Goal: Task Accomplishment & Management: Manage account settings

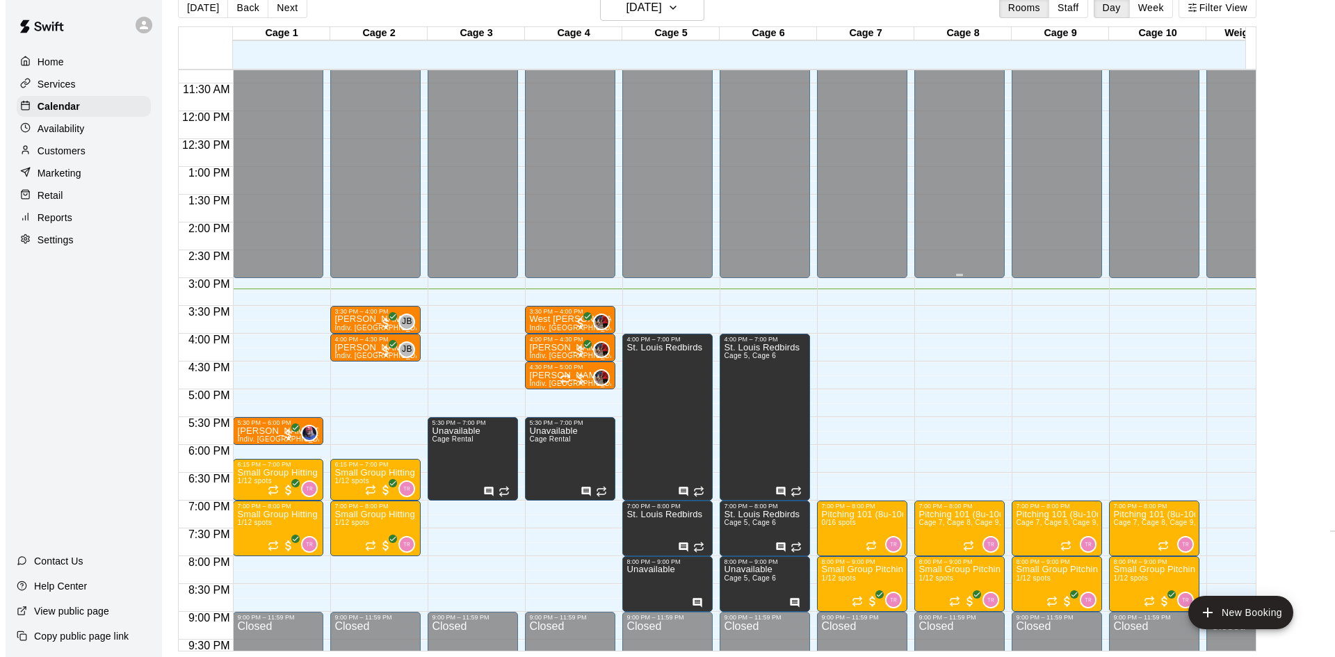
scroll to position [766, 0]
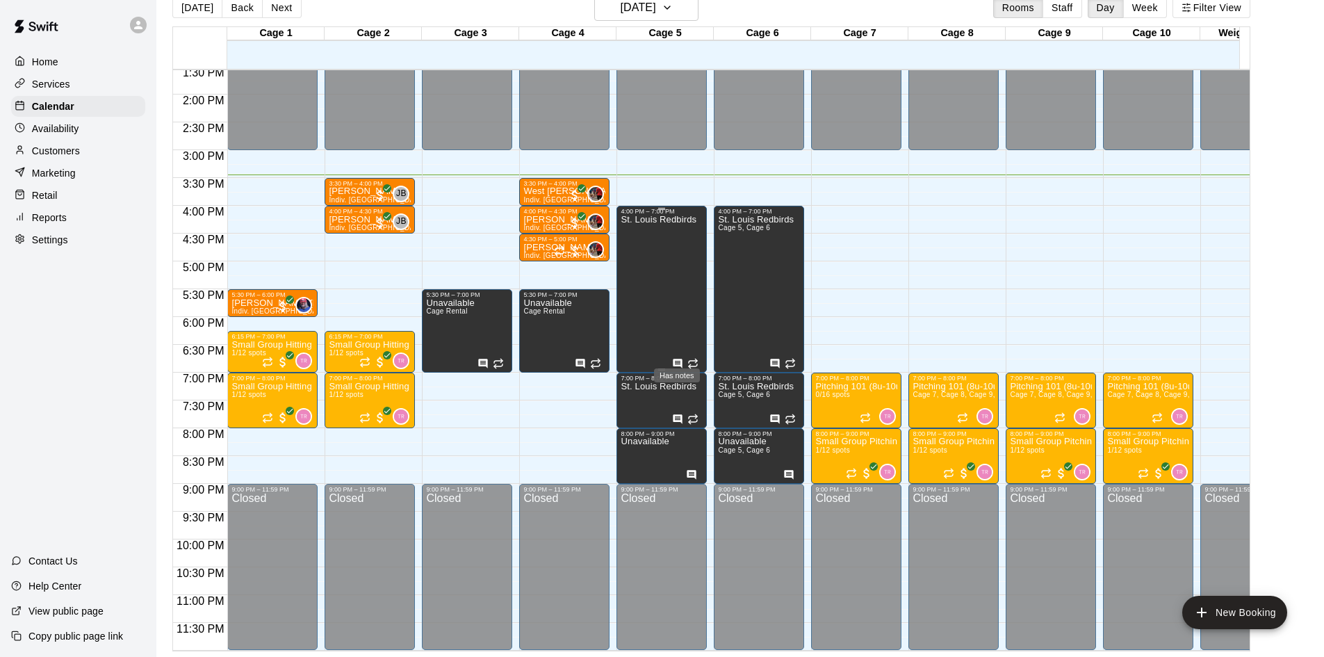
click at [674, 359] on icon "Has notes" at bounding box center [678, 363] width 9 height 9
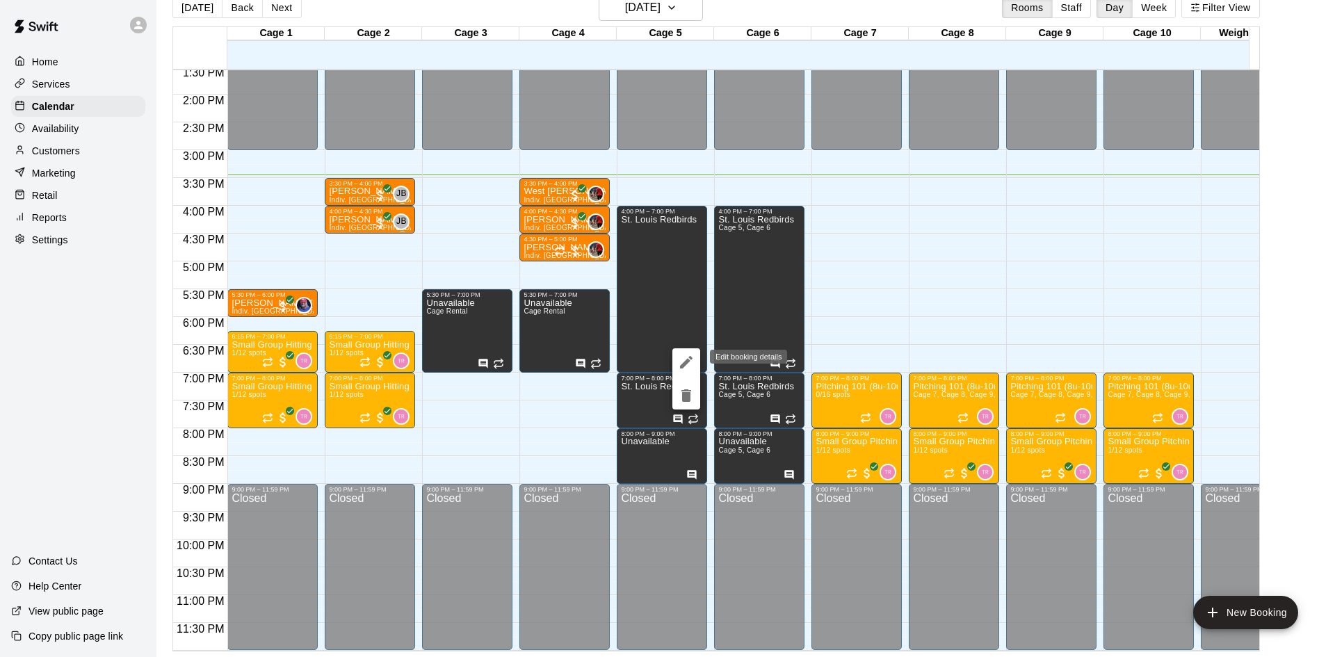
click at [678, 360] on icon "edit" at bounding box center [686, 362] width 17 height 17
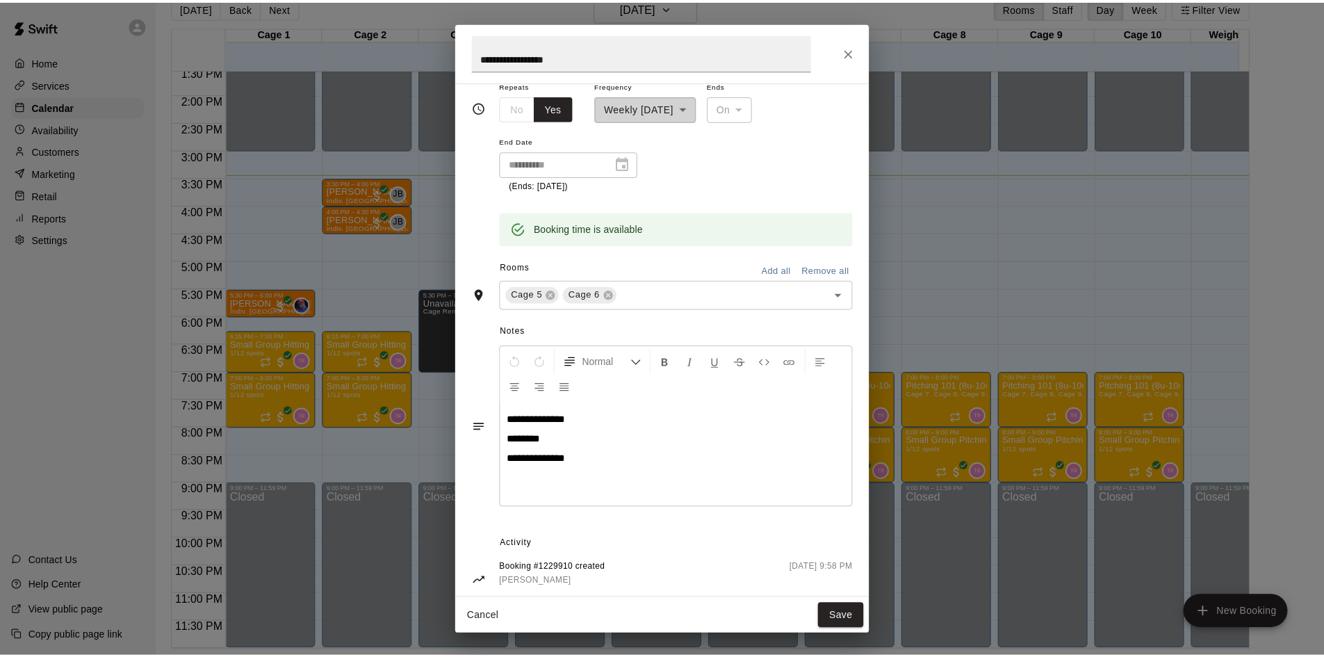
scroll to position [188, 0]
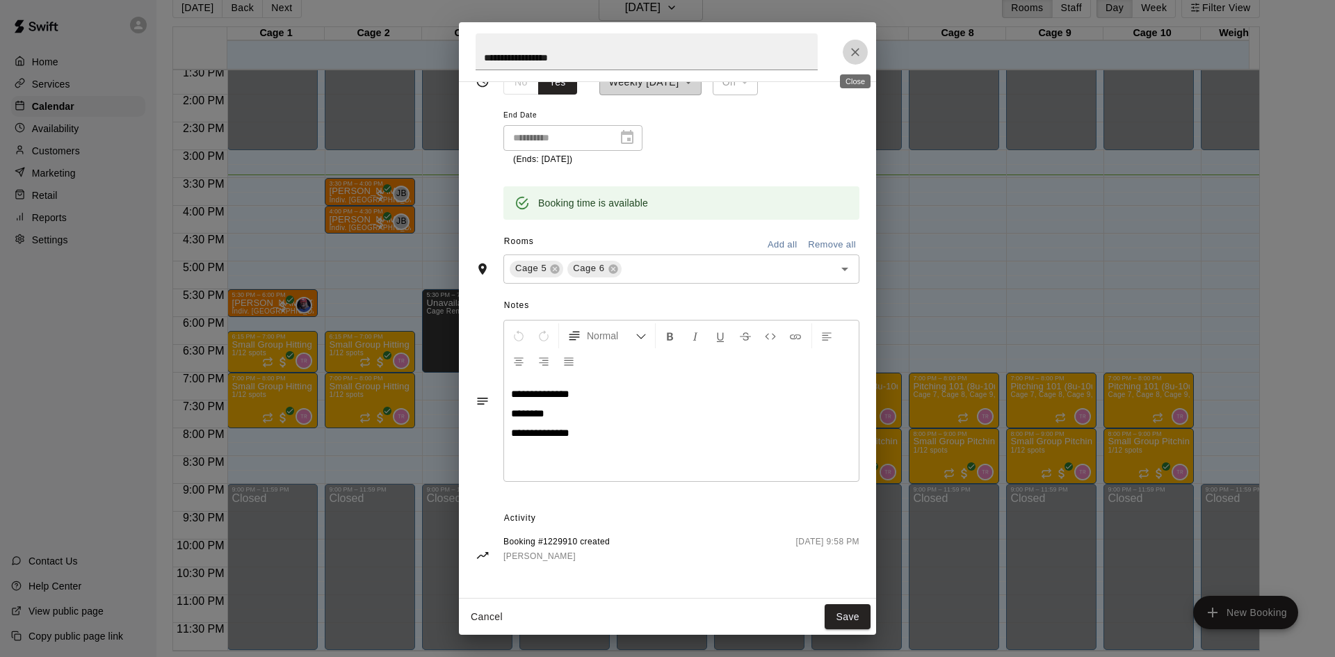
click at [859, 47] on icon "Close" at bounding box center [855, 52] width 14 height 14
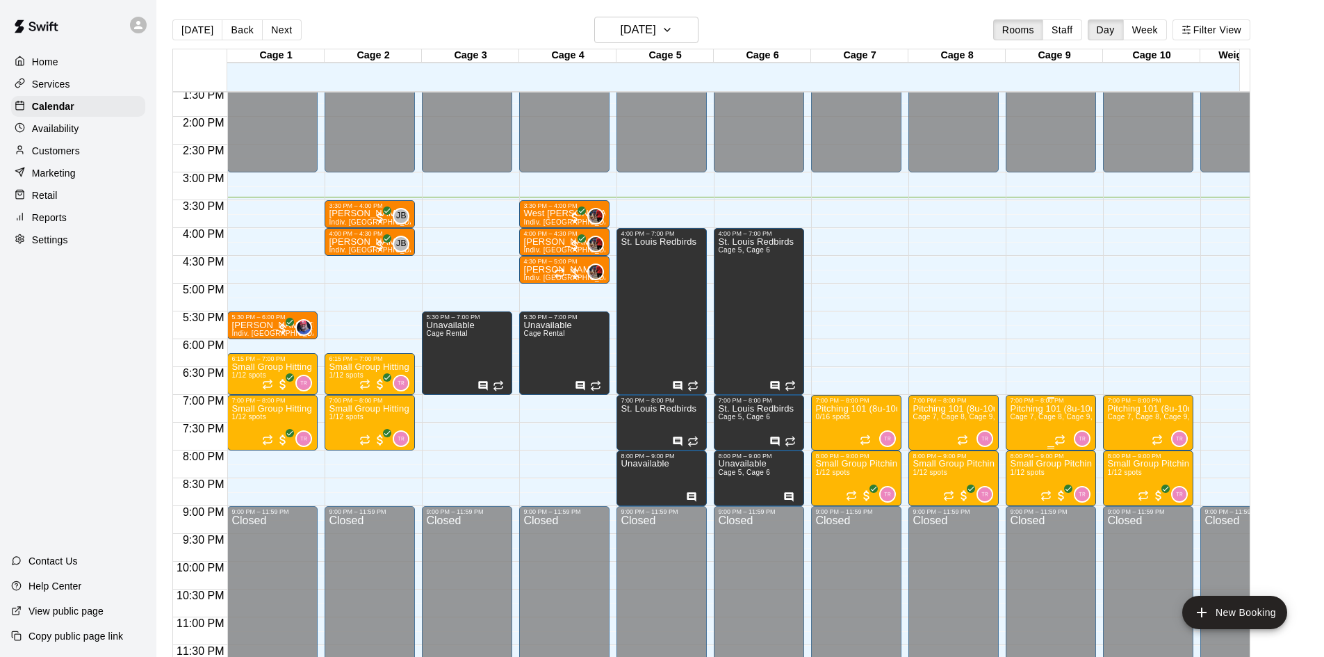
scroll to position [22, 0]
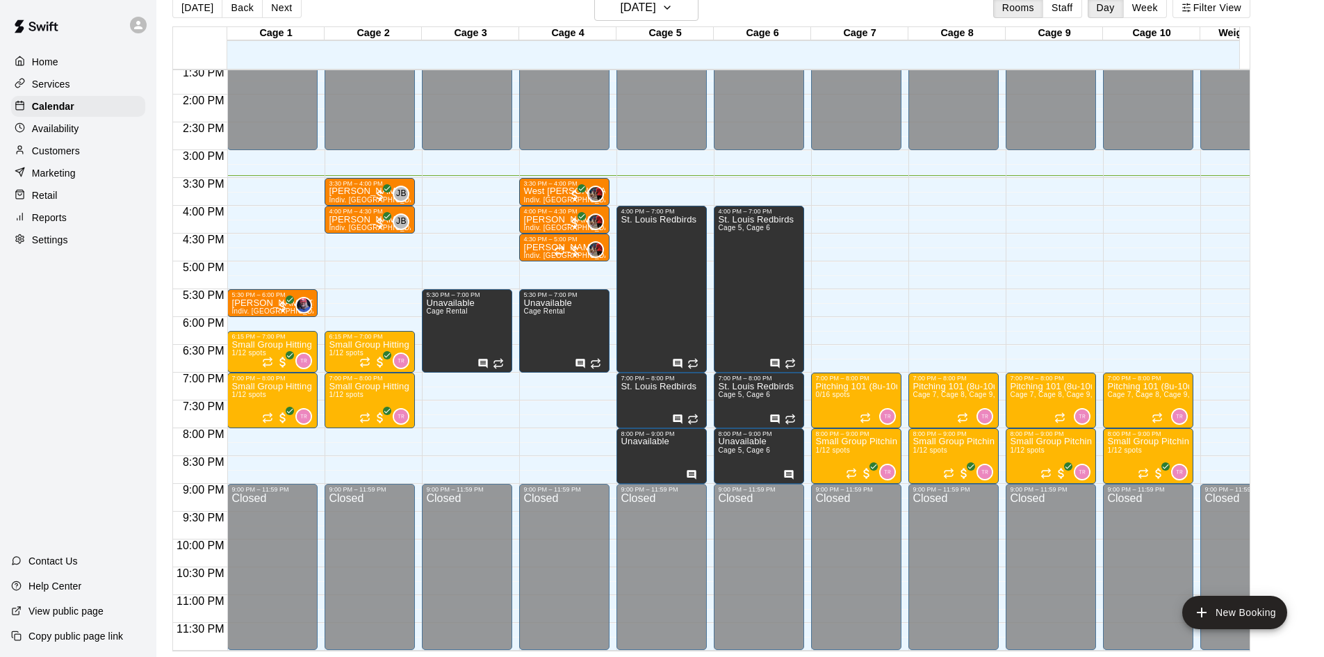
click at [80, 74] on div "Services" at bounding box center [78, 84] width 134 height 21
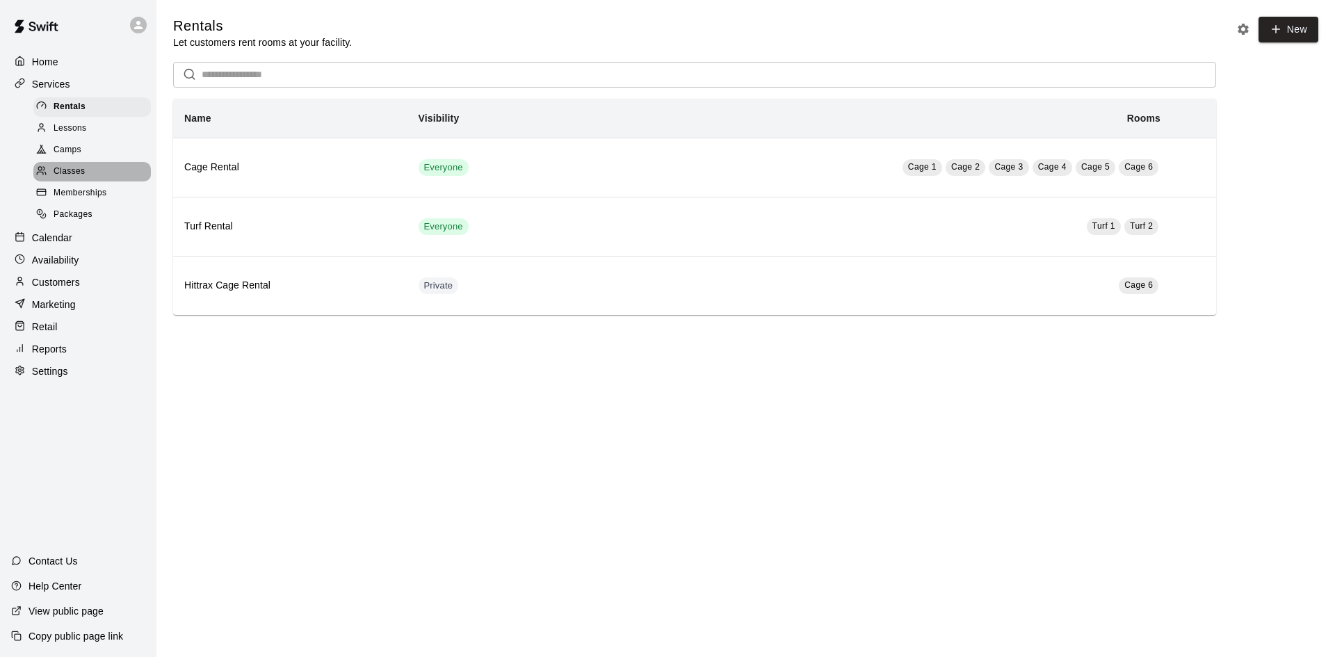
click at [83, 179] on span "Classes" at bounding box center [69, 172] width 31 height 14
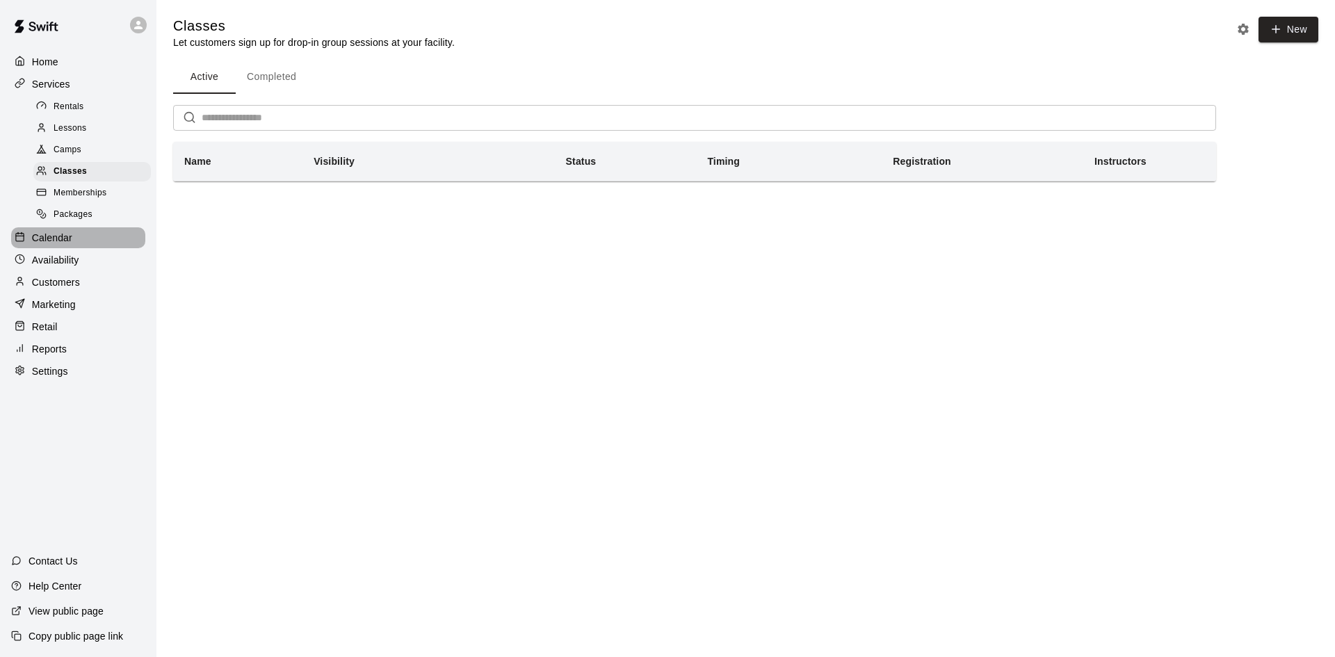
click at [72, 245] on p "Calendar" at bounding box center [52, 238] width 40 height 14
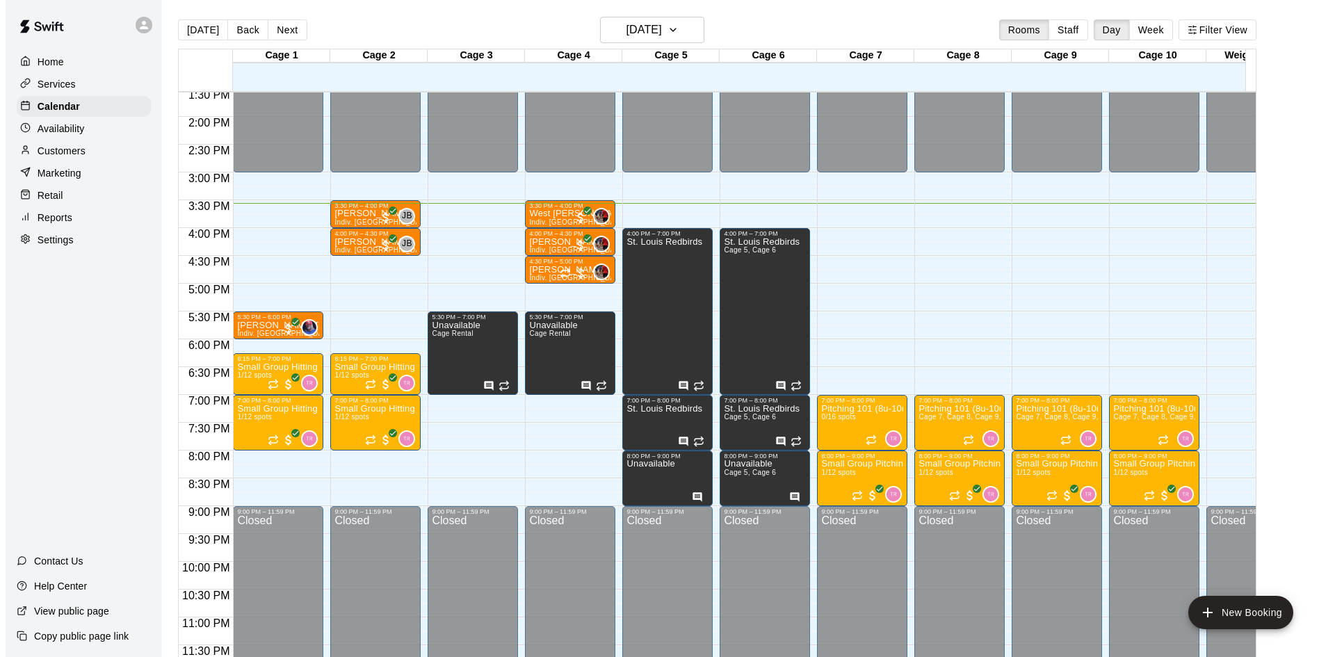
scroll to position [22, 0]
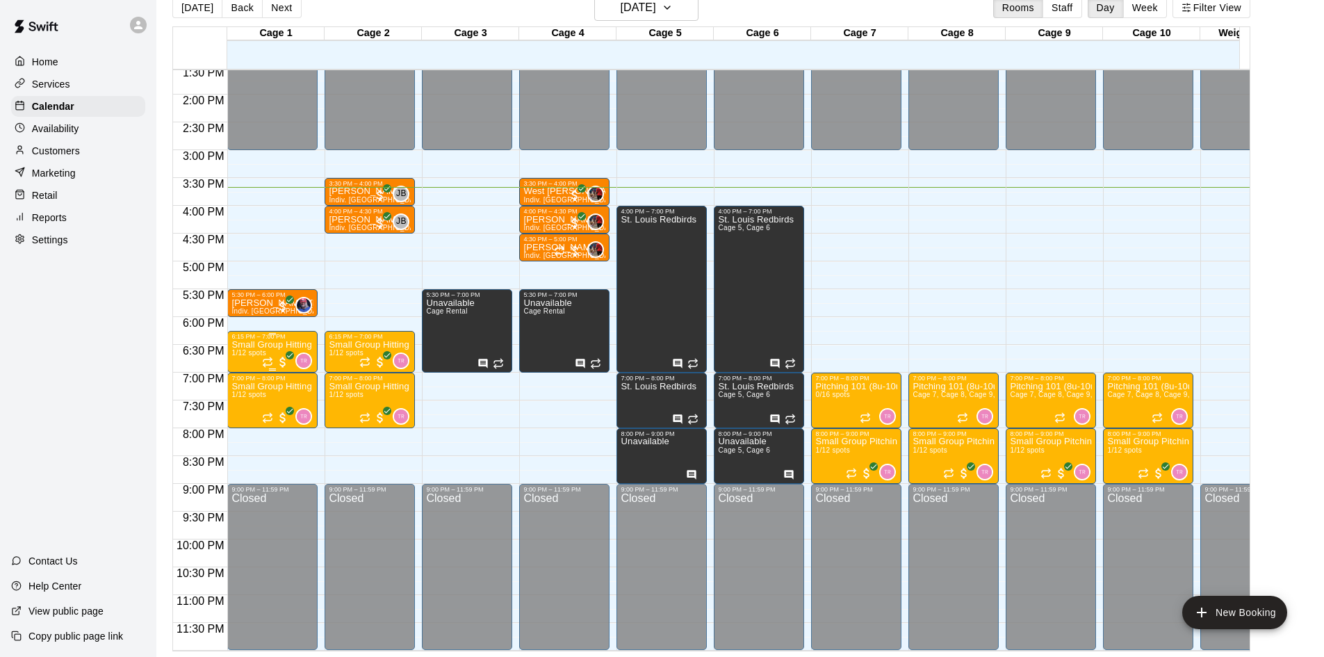
click at [252, 340] on div "Small Group Hitting (9u-10u) | [DATE] (Session 1) 1/12 spots" at bounding box center [272, 668] width 82 height 657
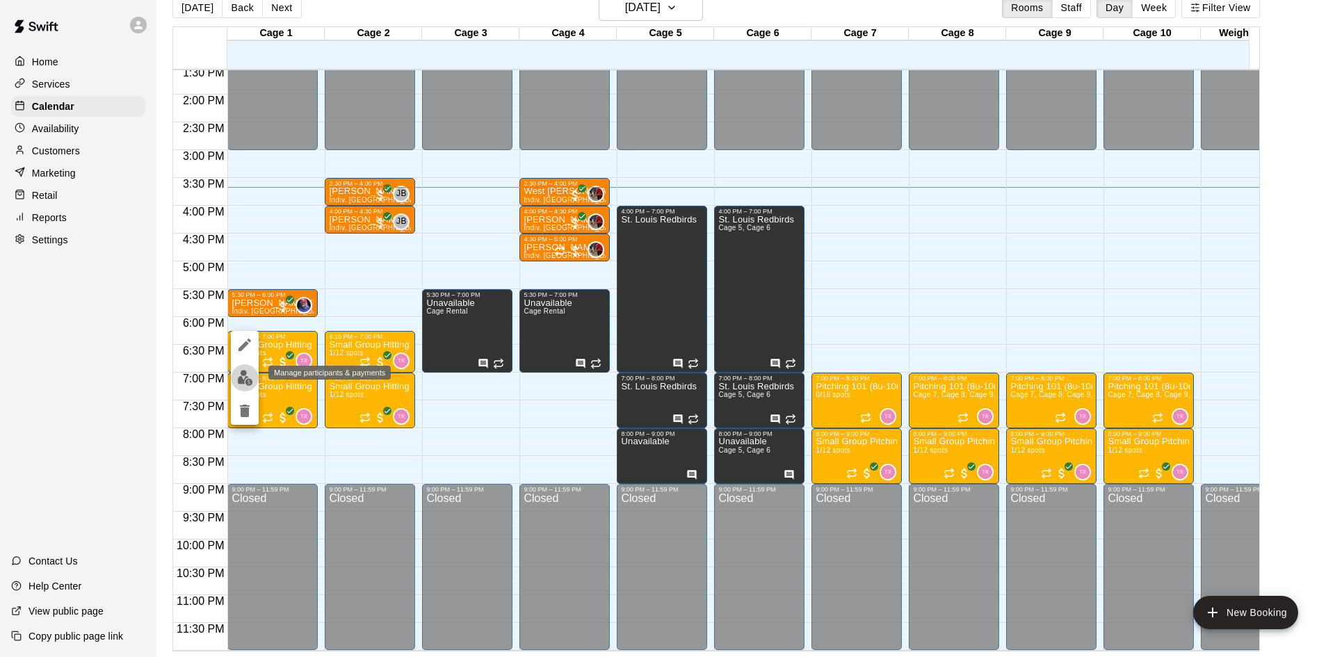
click at [241, 367] on button "edit" at bounding box center [245, 377] width 28 height 27
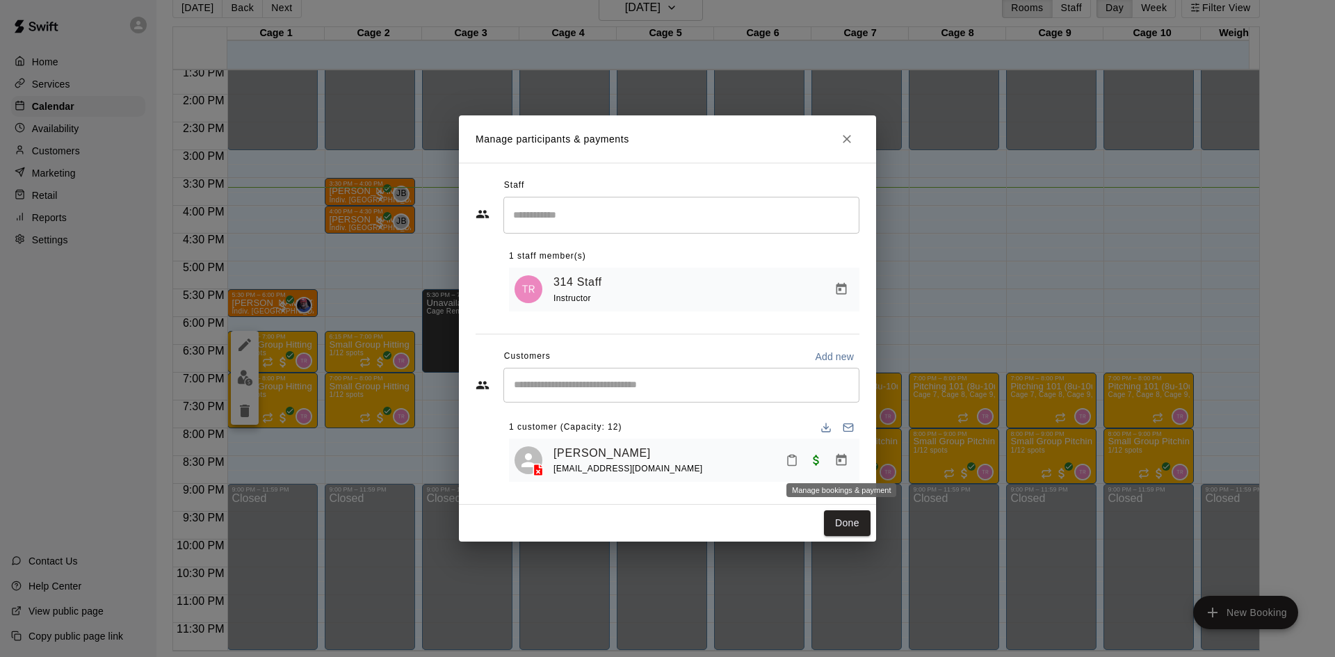
click at [836, 459] on icon "Manage bookings & payment" at bounding box center [841, 460] width 14 height 14
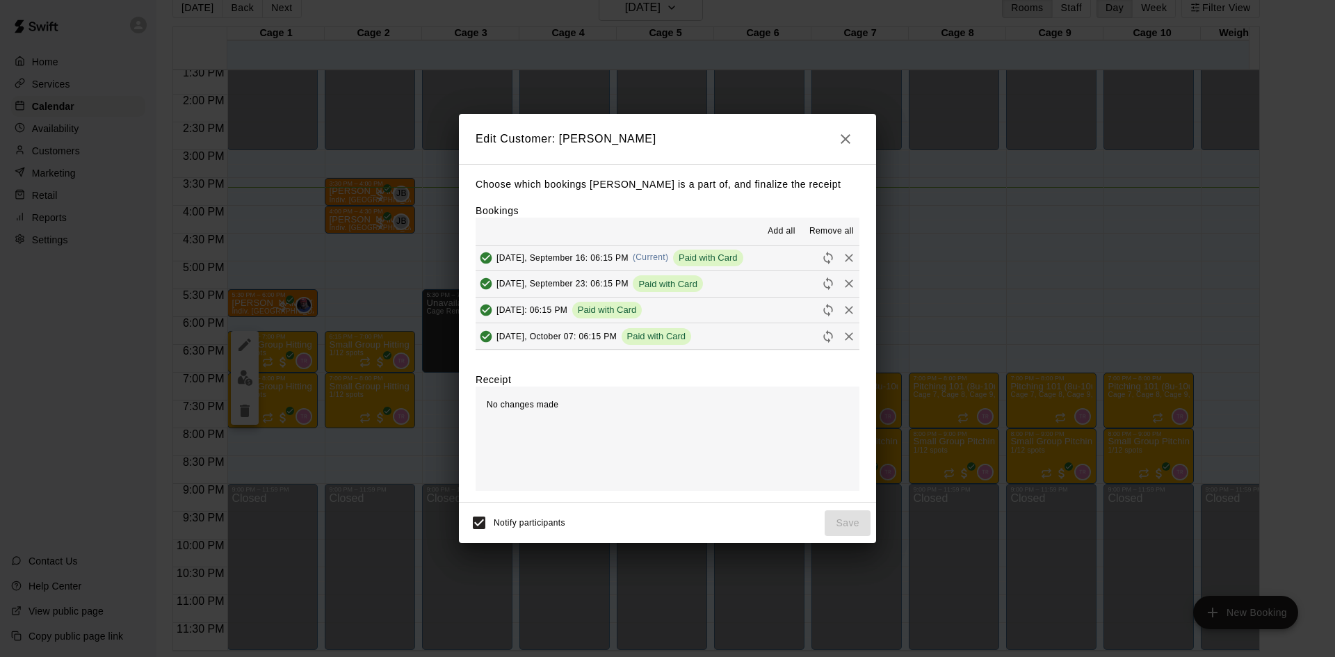
scroll to position [0, 0]
click at [842, 257] on icon "Remove" at bounding box center [849, 259] width 14 height 14
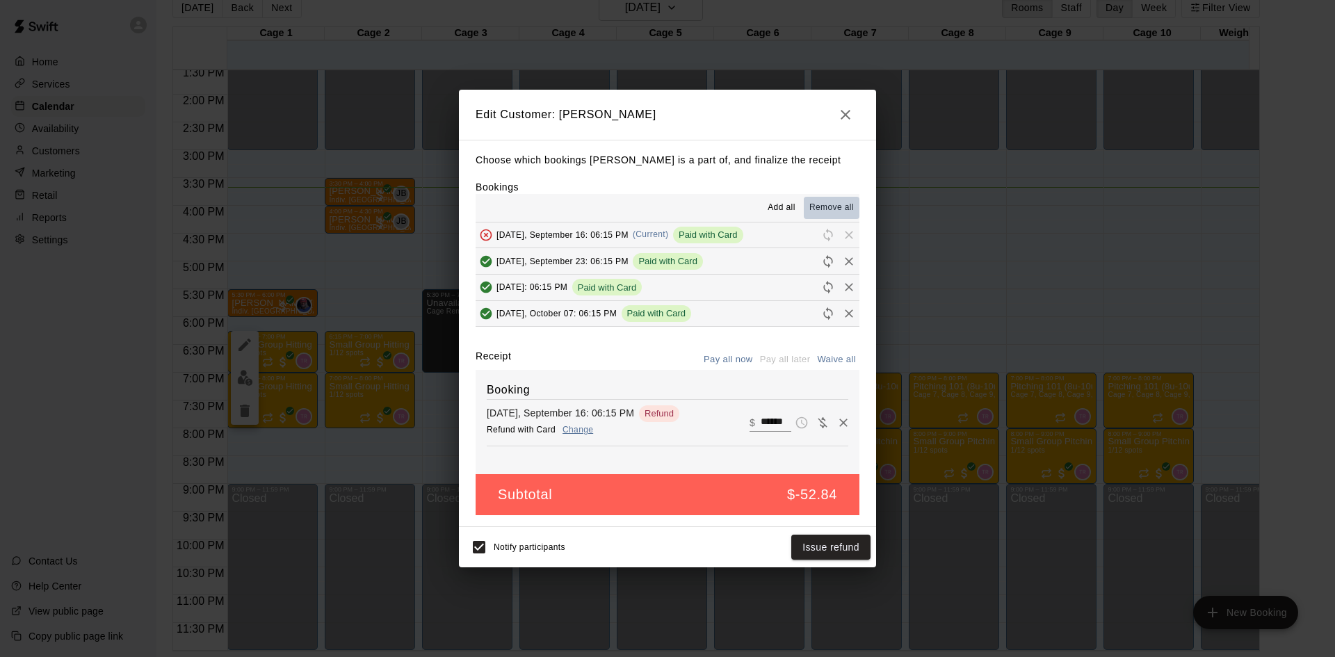
click at [811, 205] on span "Remove all" at bounding box center [831, 208] width 44 height 14
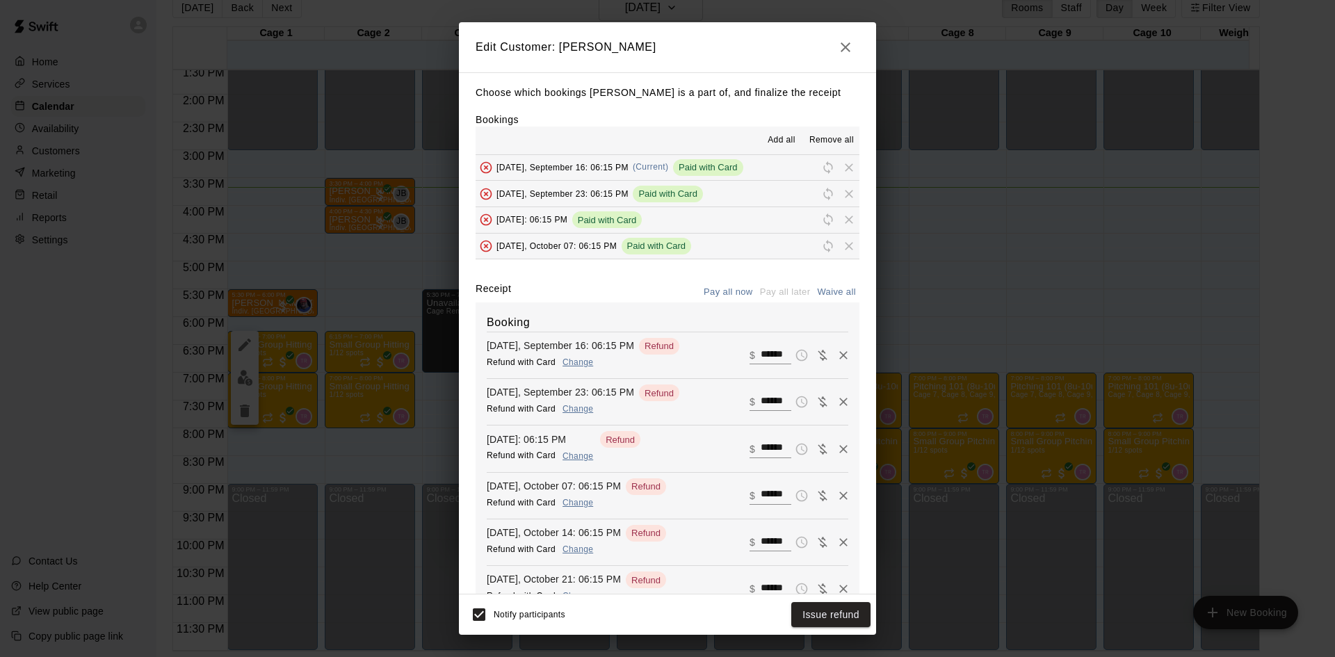
scroll to position [87, 0]
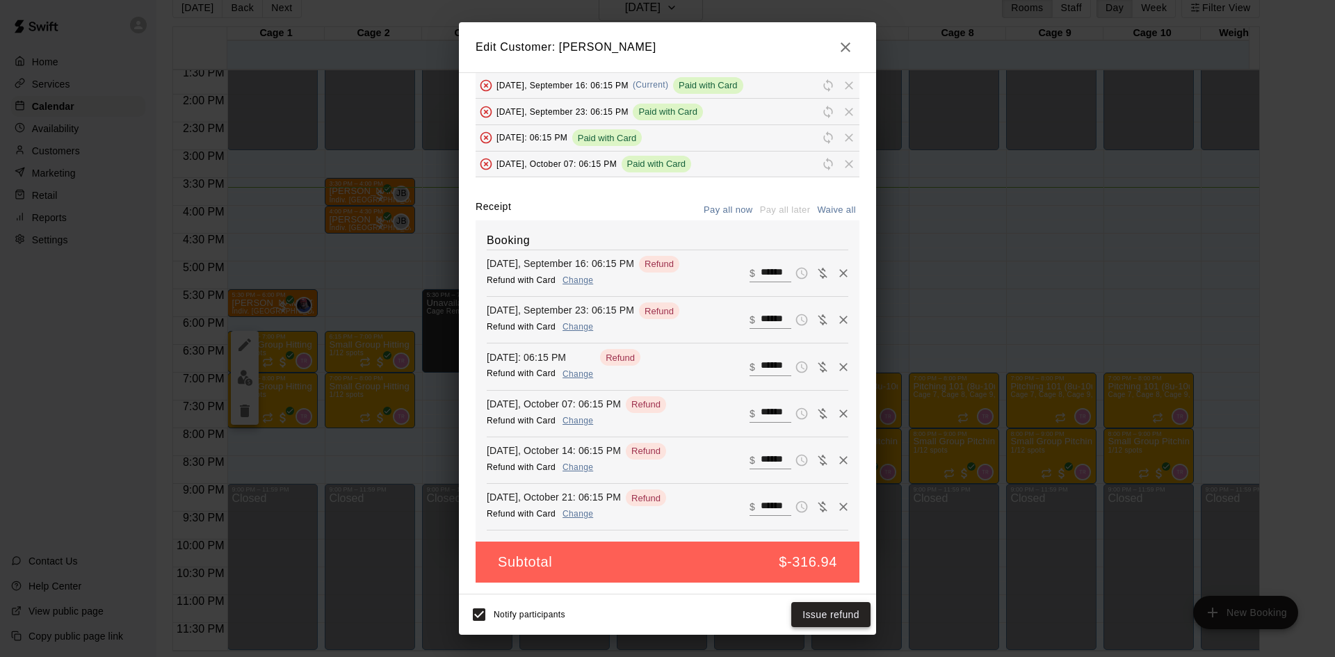
click at [839, 610] on button "Issue refund" at bounding box center [830, 615] width 79 height 26
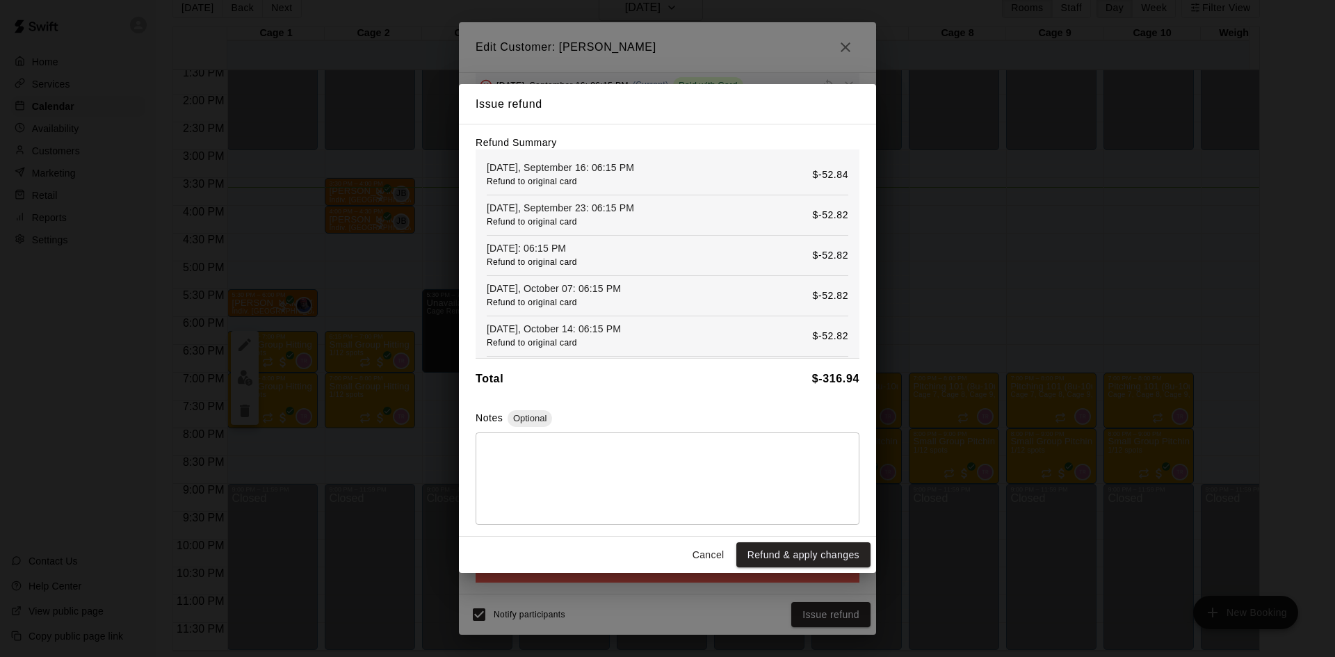
click at [626, 501] on textarea at bounding box center [667, 478] width 364 height 70
type textarea "*"
click at [797, 553] on button "Refund & apply changes" at bounding box center [803, 555] width 134 height 26
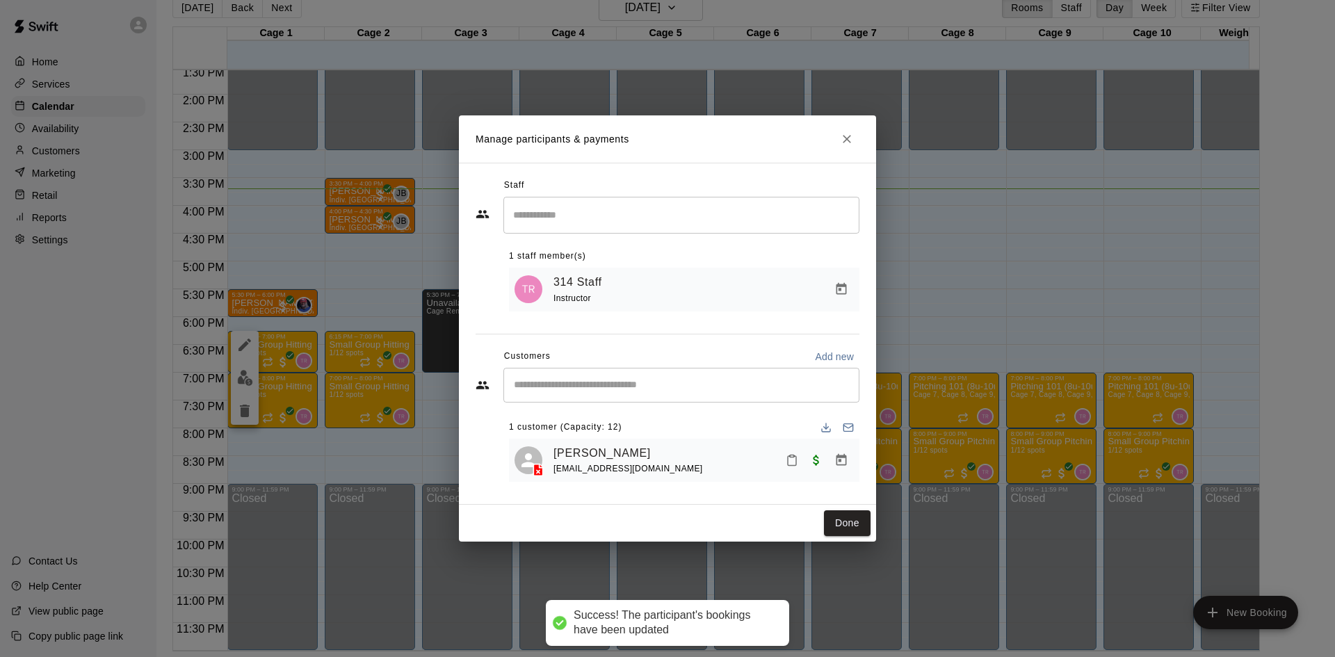
scroll to position [38, 0]
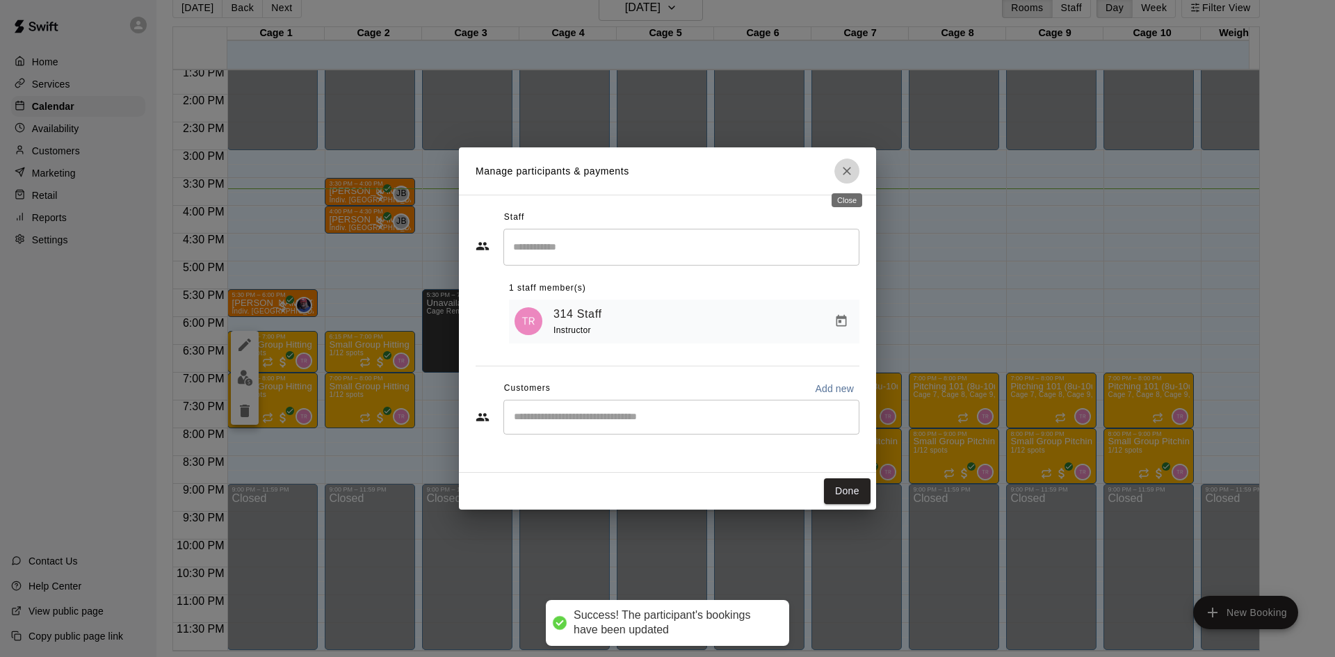
click at [847, 170] on icon "Close" at bounding box center [847, 171] width 14 height 14
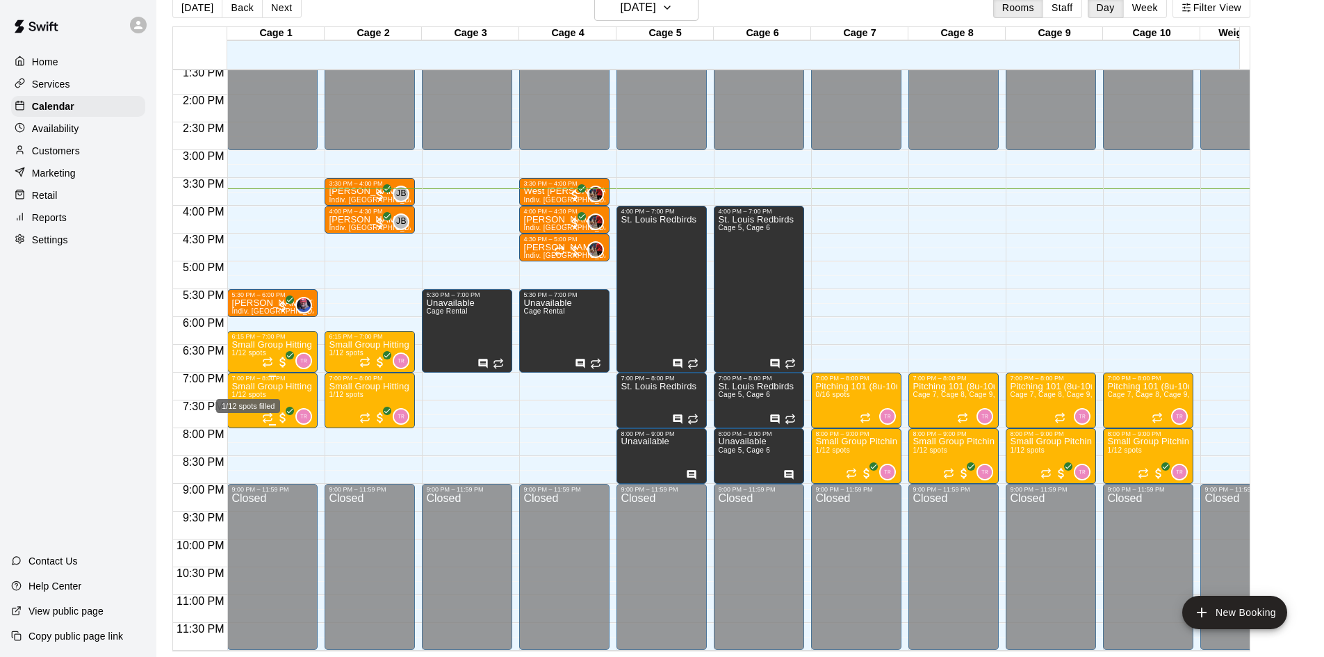
click at [252, 391] on span "1/12 spots" at bounding box center [248, 395] width 34 height 8
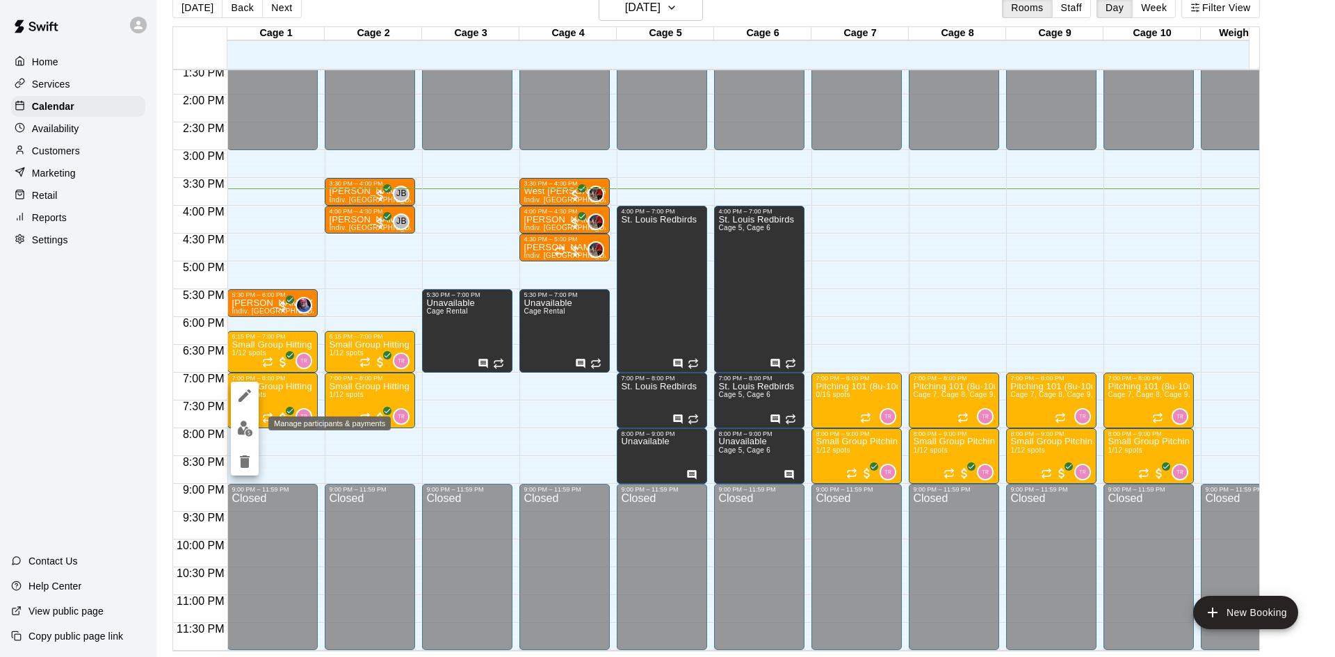
click at [245, 423] on img "edit" at bounding box center [245, 429] width 16 height 16
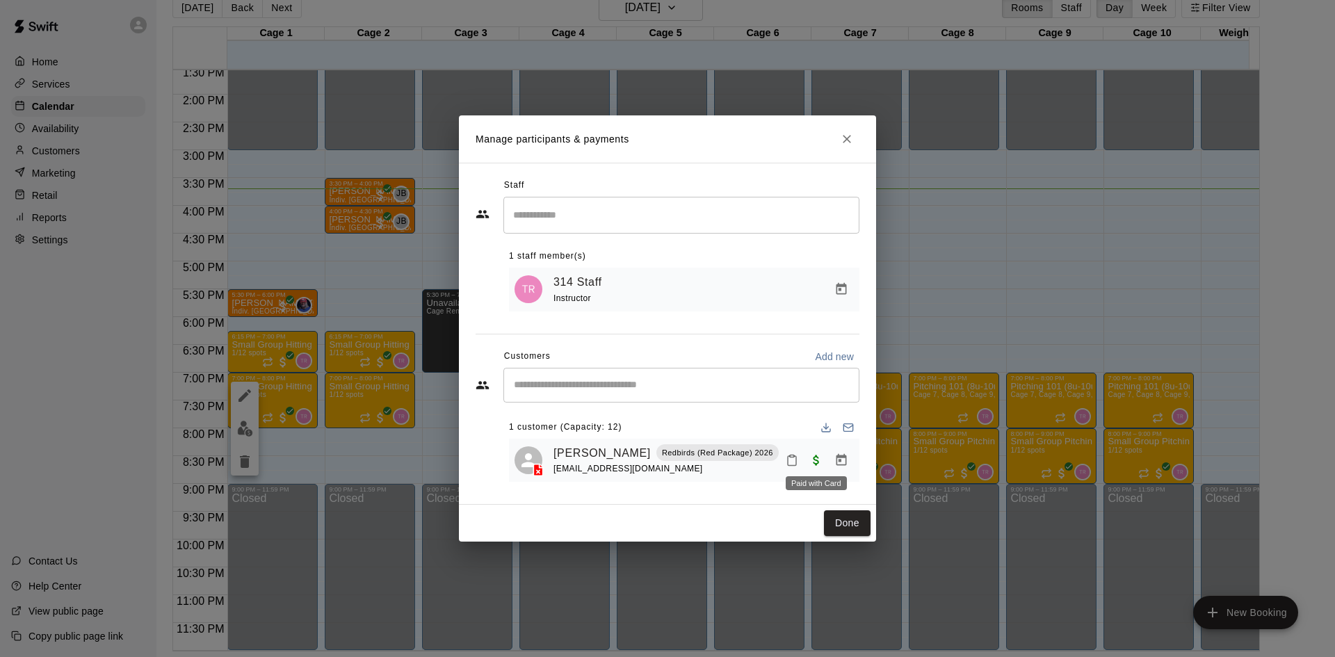
click at [815, 457] on span "Paid with Card" at bounding box center [816, 459] width 25 height 12
click at [841, 458] on icon "Manage bookings & payment" at bounding box center [841, 460] width 10 height 12
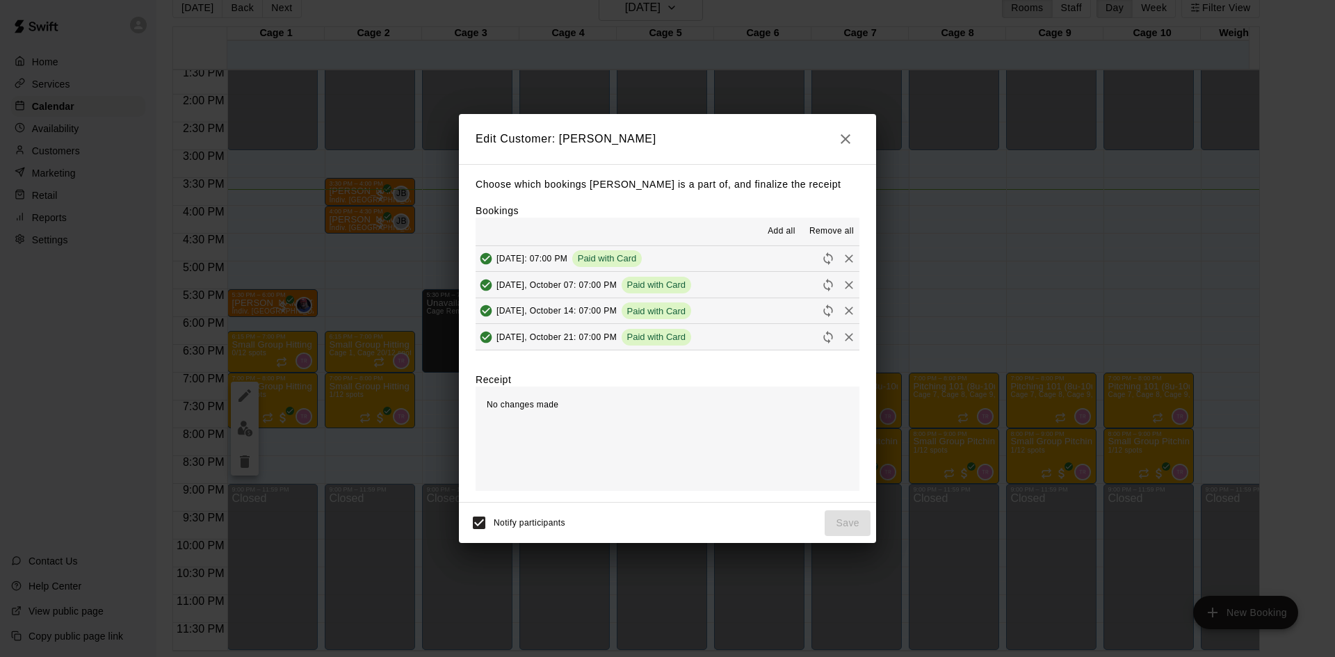
scroll to position [0, 0]
click at [829, 229] on span "Remove all" at bounding box center [831, 232] width 44 height 14
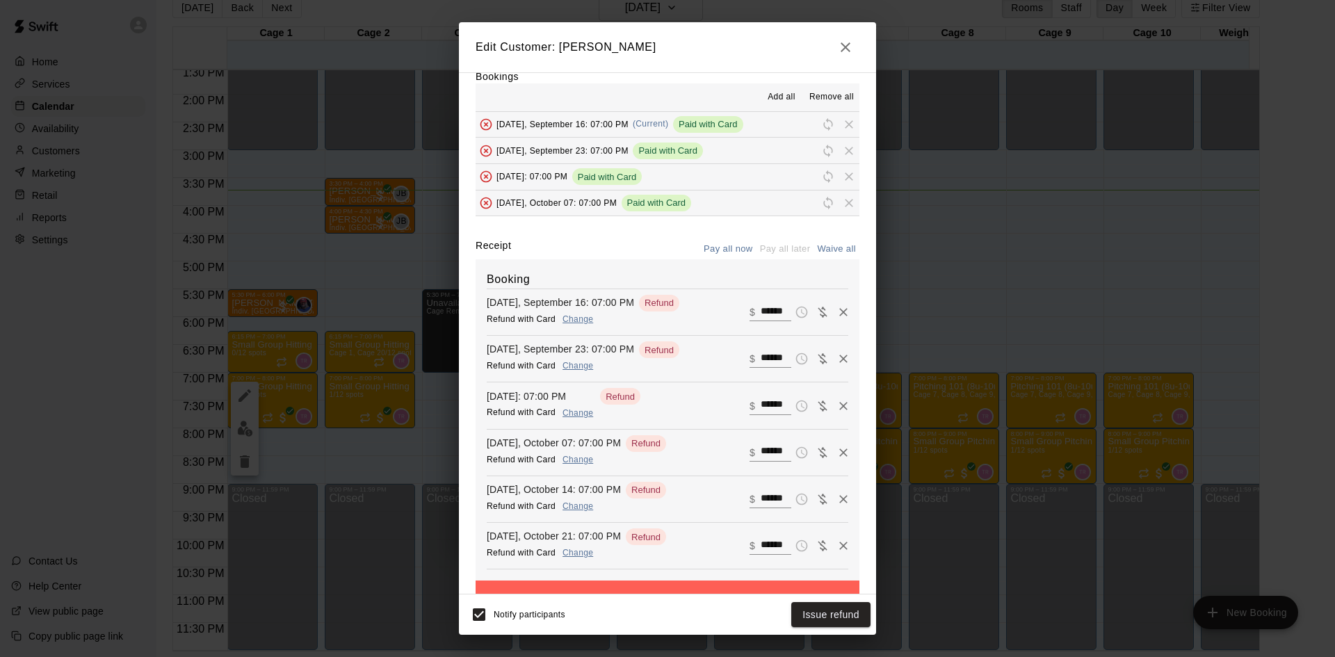
scroll to position [87, 0]
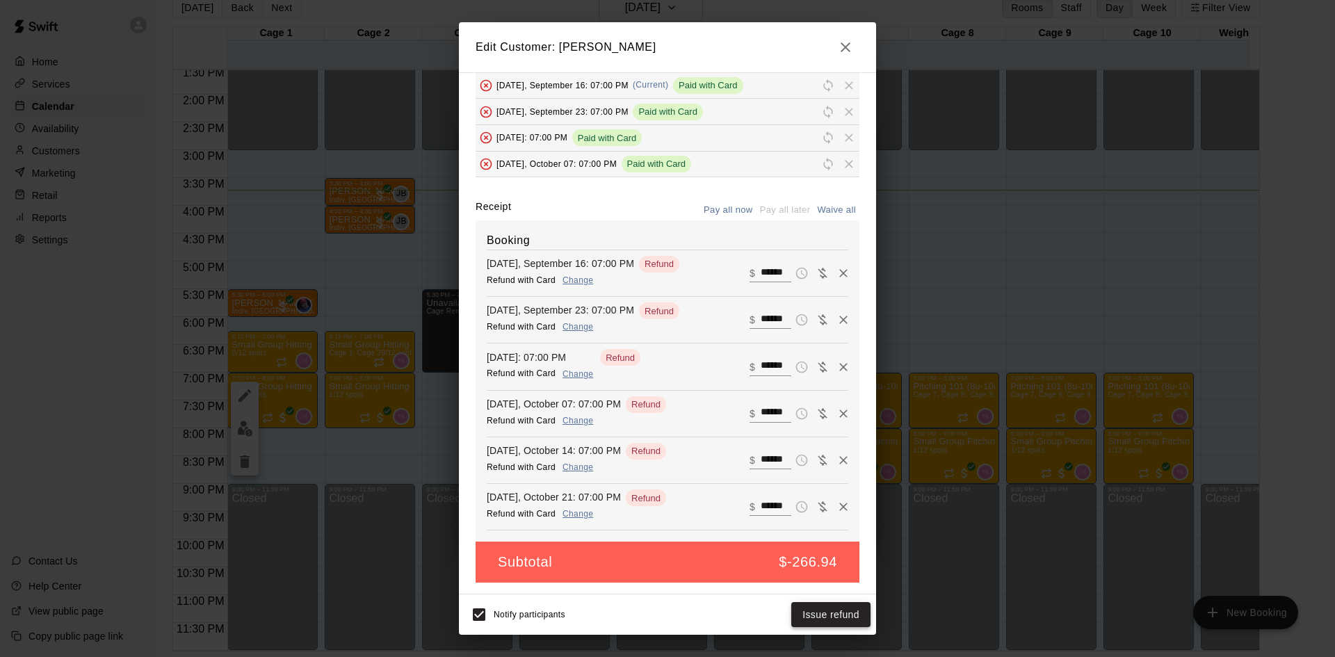
click at [849, 611] on button "Issue refund" at bounding box center [830, 615] width 79 height 26
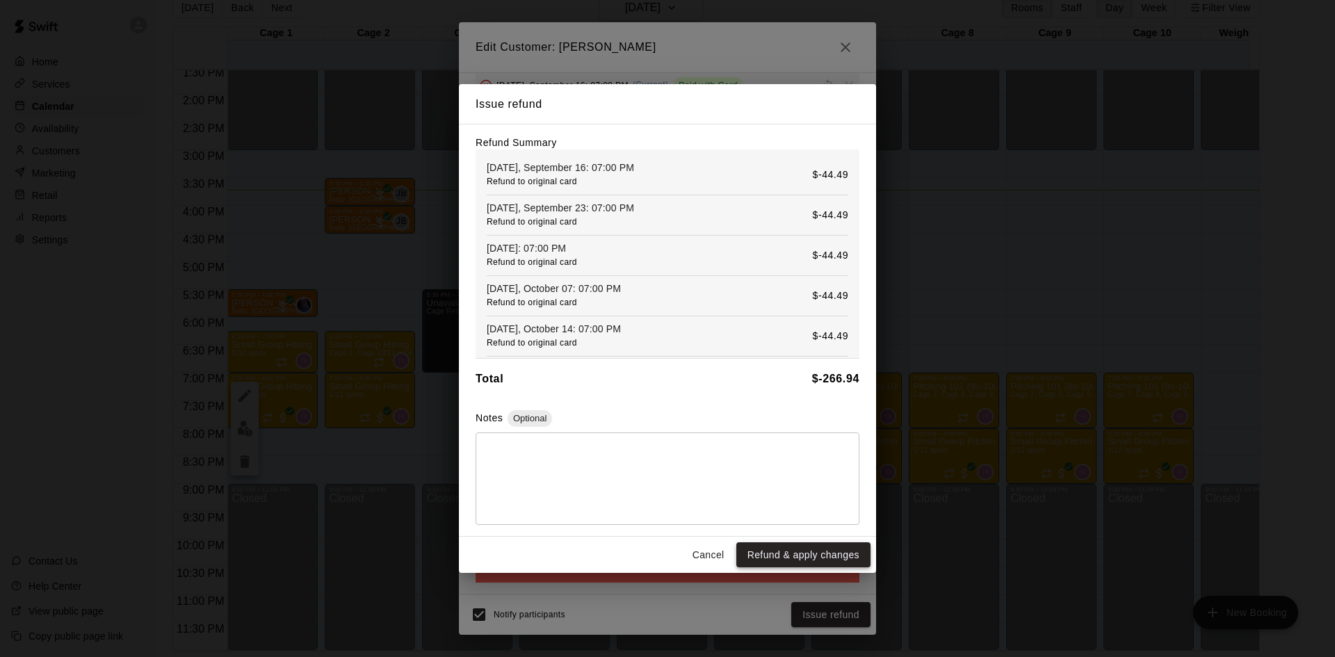
click at [836, 560] on button "Refund & apply changes" at bounding box center [803, 555] width 134 height 26
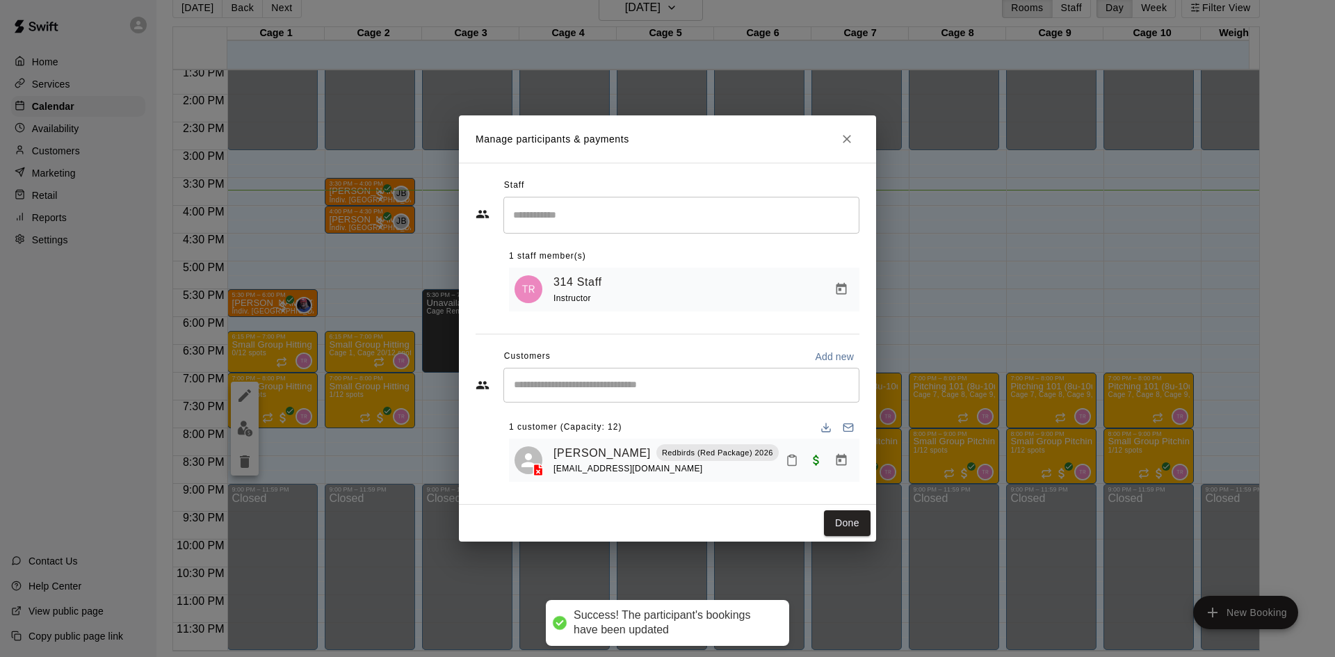
scroll to position [38, 0]
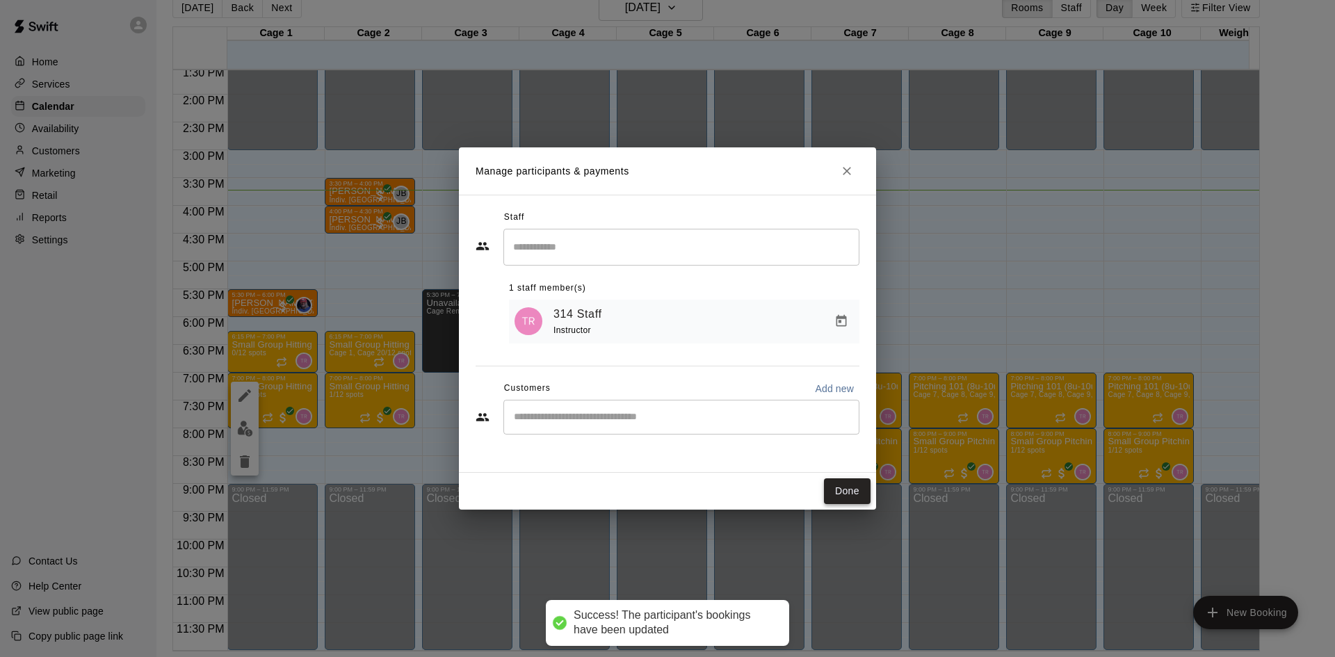
click at [853, 490] on button "Done" at bounding box center [847, 491] width 47 height 26
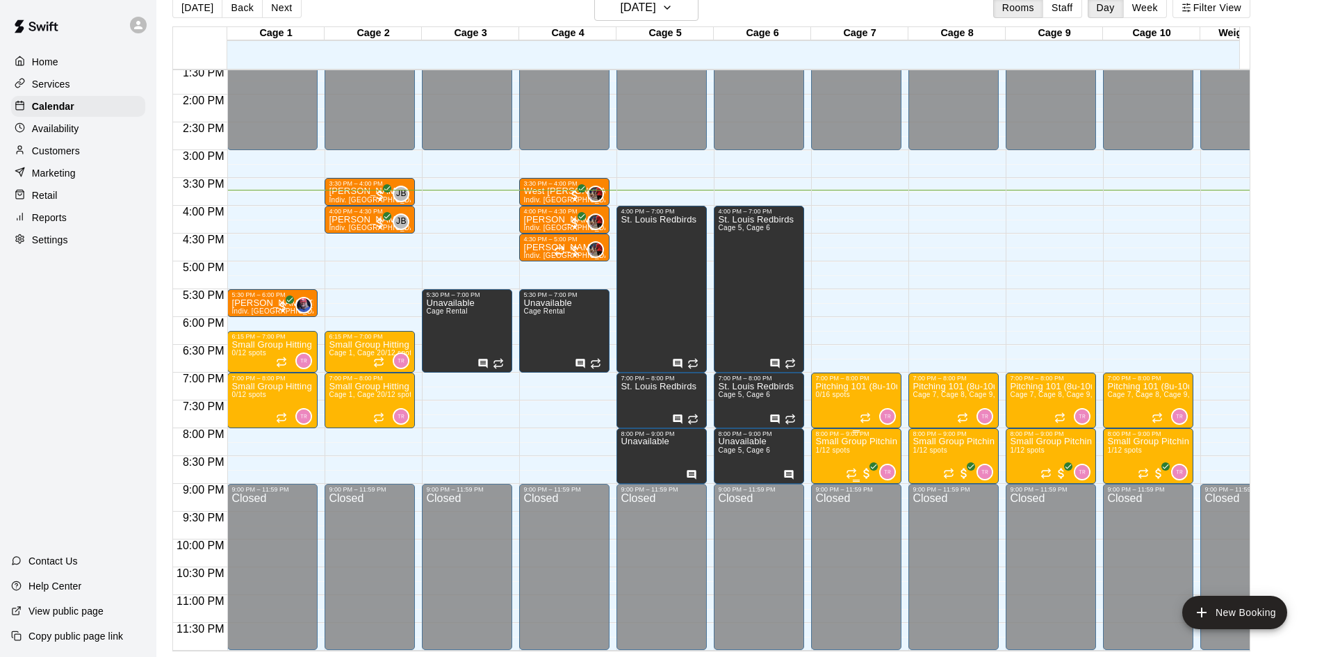
click at [847, 441] on p "Small Group Pitching (11u-14u) | [DATE] (Session 1)" at bounding box center [856, 441] width 82 height 0
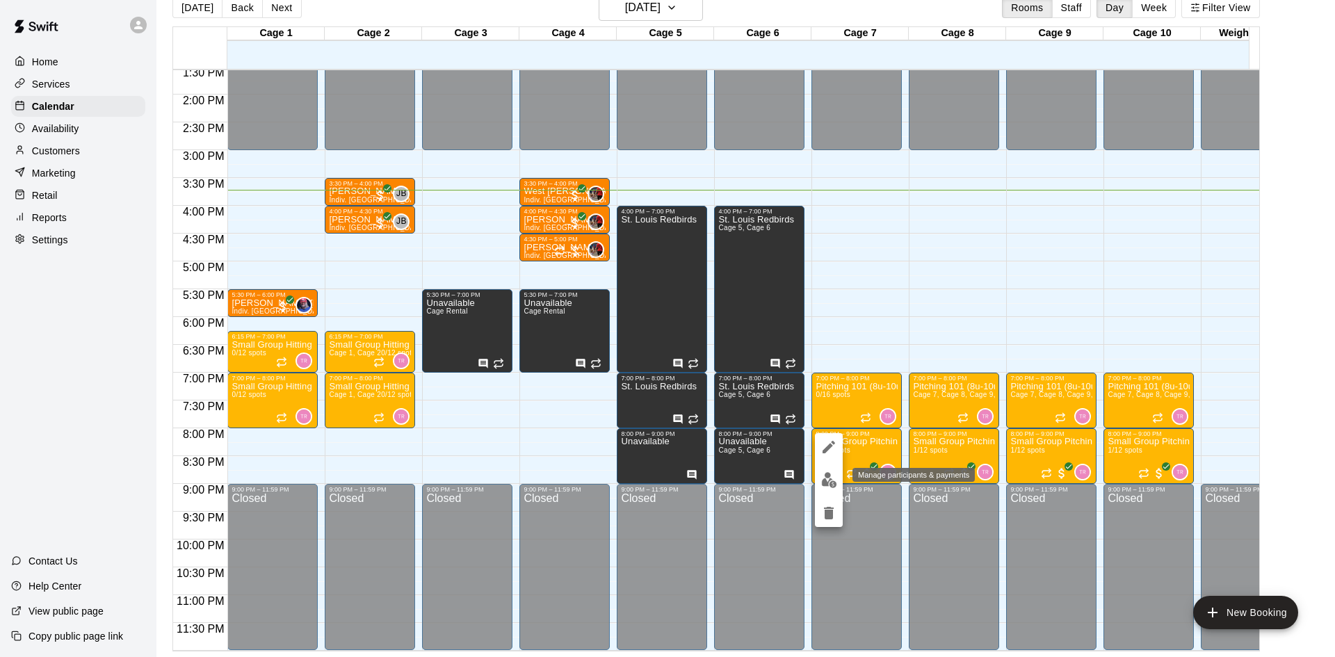
click at [833, 482] on img "edit" at bounding box center [829, 480] width 16 height 16
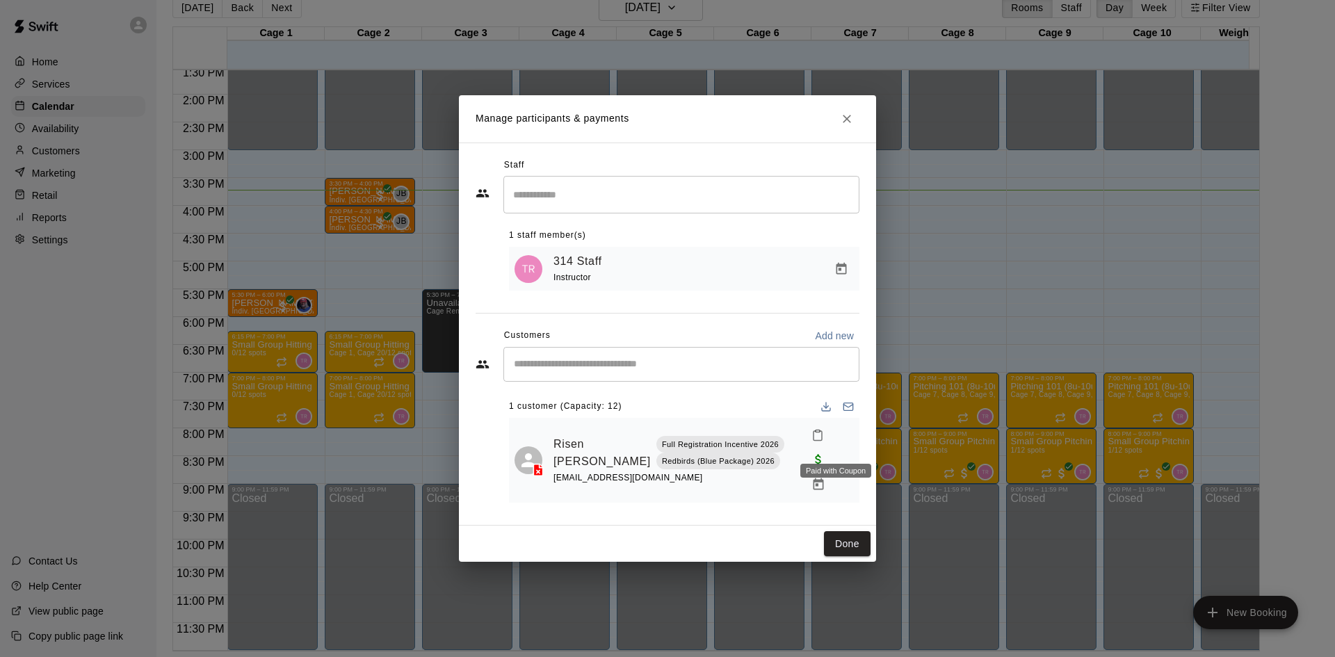
click at [831, 453] on span "Paid with Coupon" at bounding box center [818, 459] width 25 height 12
click at [813, 478] on icon "Manage bookings & payment" at bounding box center [818, 484] width 10 height 12
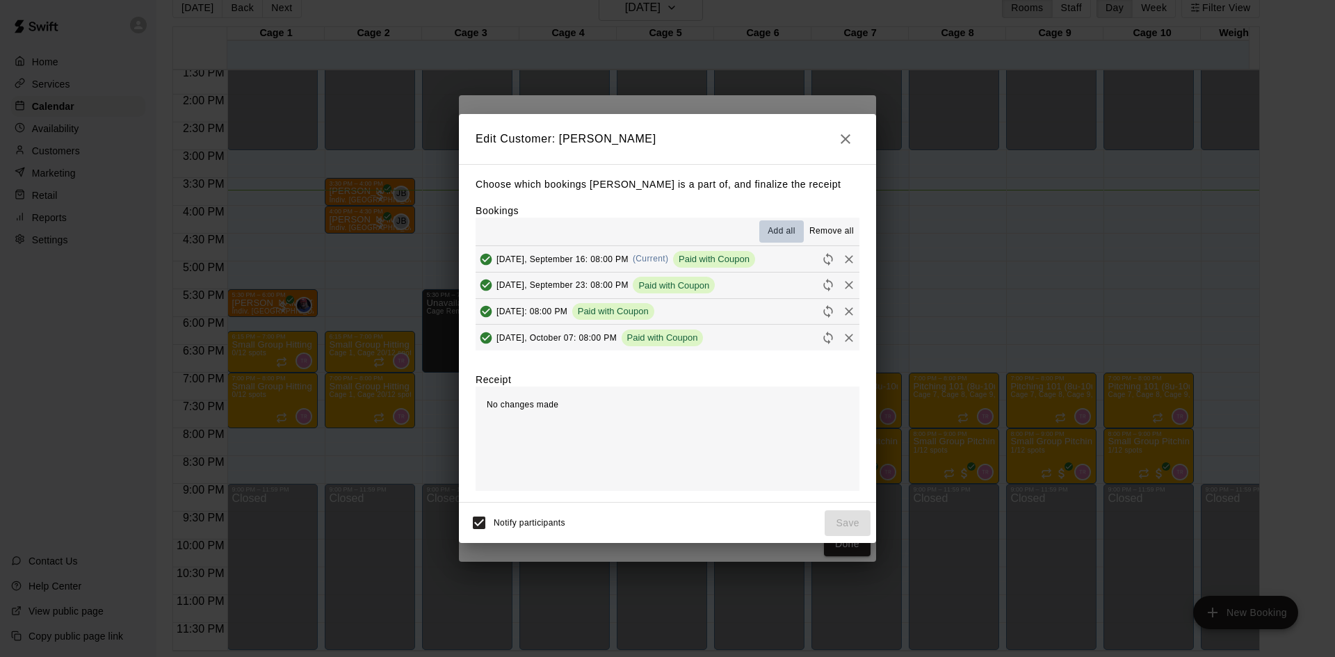
click at [789, 231] on span "Add all" at bounding box center [781, 232] width 28 height 14
click at [820, 228] on span "Remove all" at bounding box center [831, 232] width 44 height 14
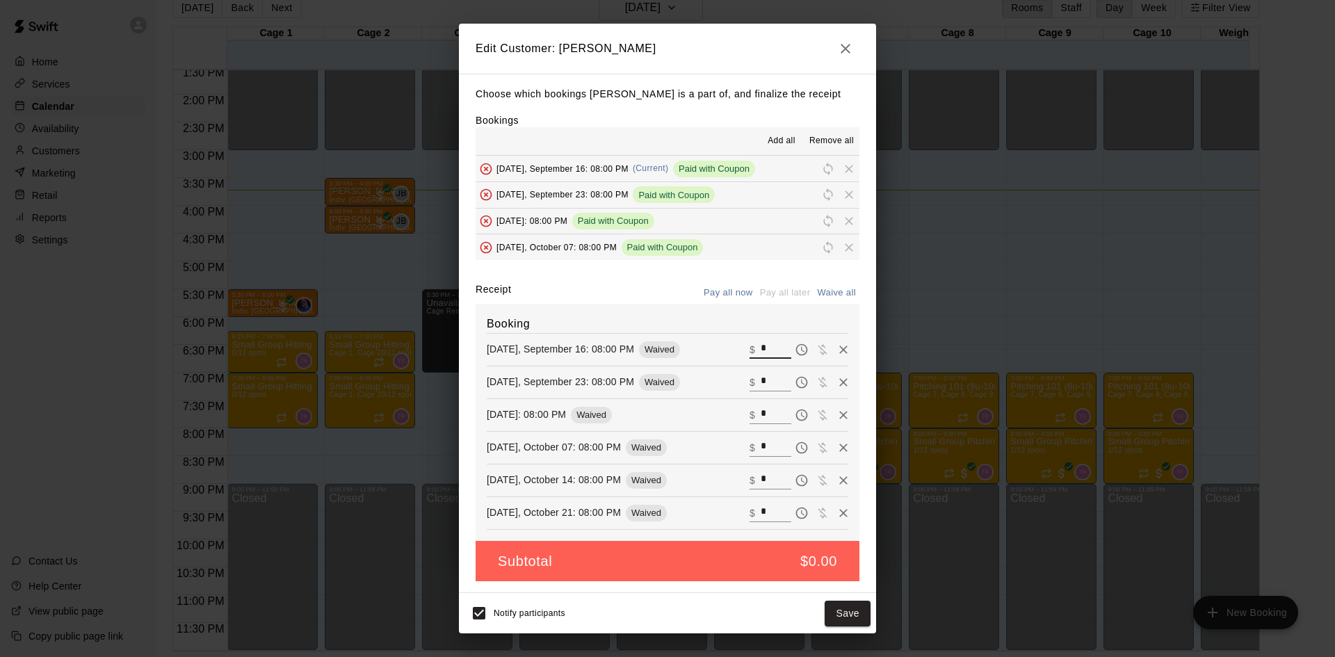
click at [776, 345] on input "*" at bounding box center [775, 350] width 31 height 18
click at [855, 350] on div "Remove" at bounding box center [873, 348] width 40 height 14
click at [861, 280] on div "Choose which bookings [PERSON_NAME] is a part of, and finalize the receipt Book…" at bounding box center [667, 334] width 417 height 520
click at [838, 615] on button "Save" at bounding box center [847, 614] width 46 height 26
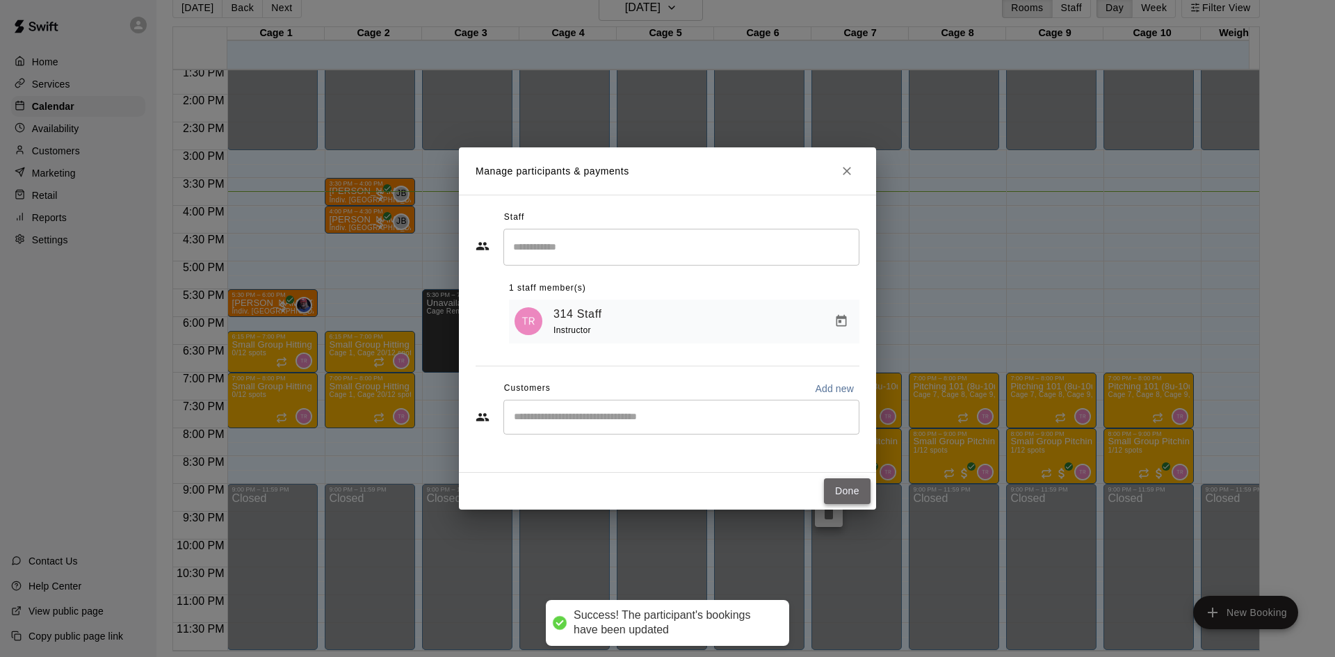
click at [865, 483] on button "Done" at bounding box center [847, 491] width 47 height 26
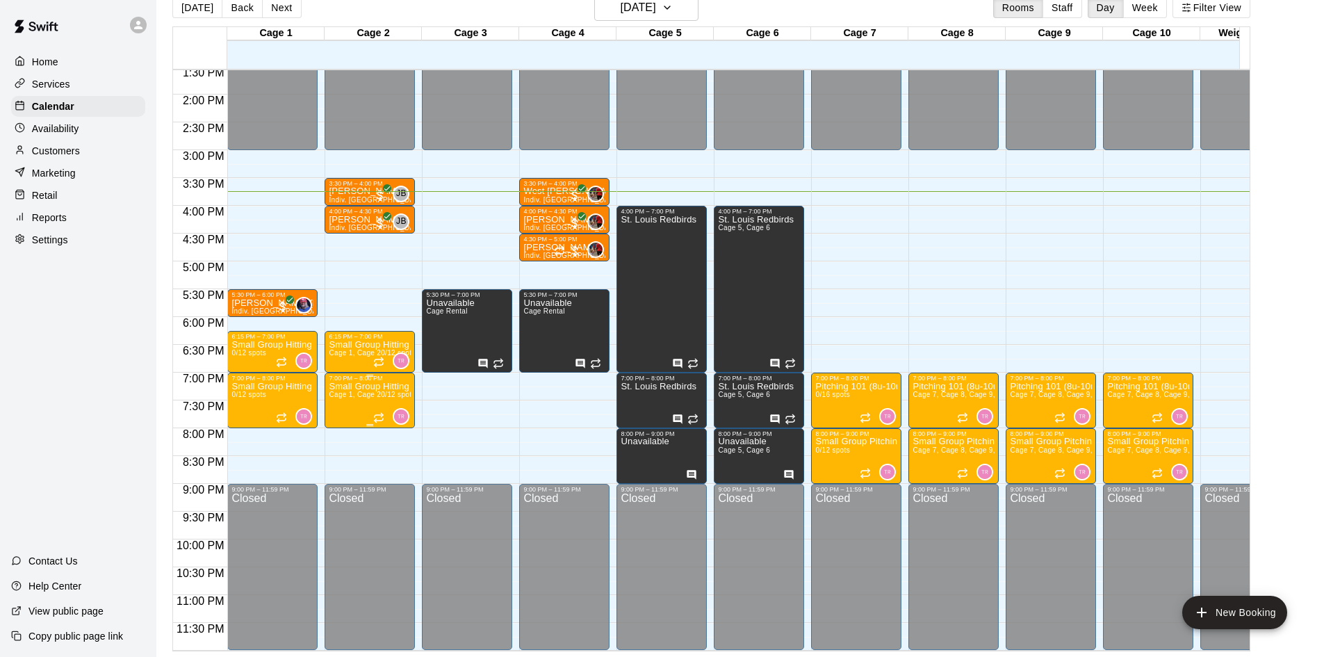
click at [359, 386] on p "Small Group Hitting (11u-14u) | [DATE] (Session 1)" at bounding box center [370, 386] width 82 height 0
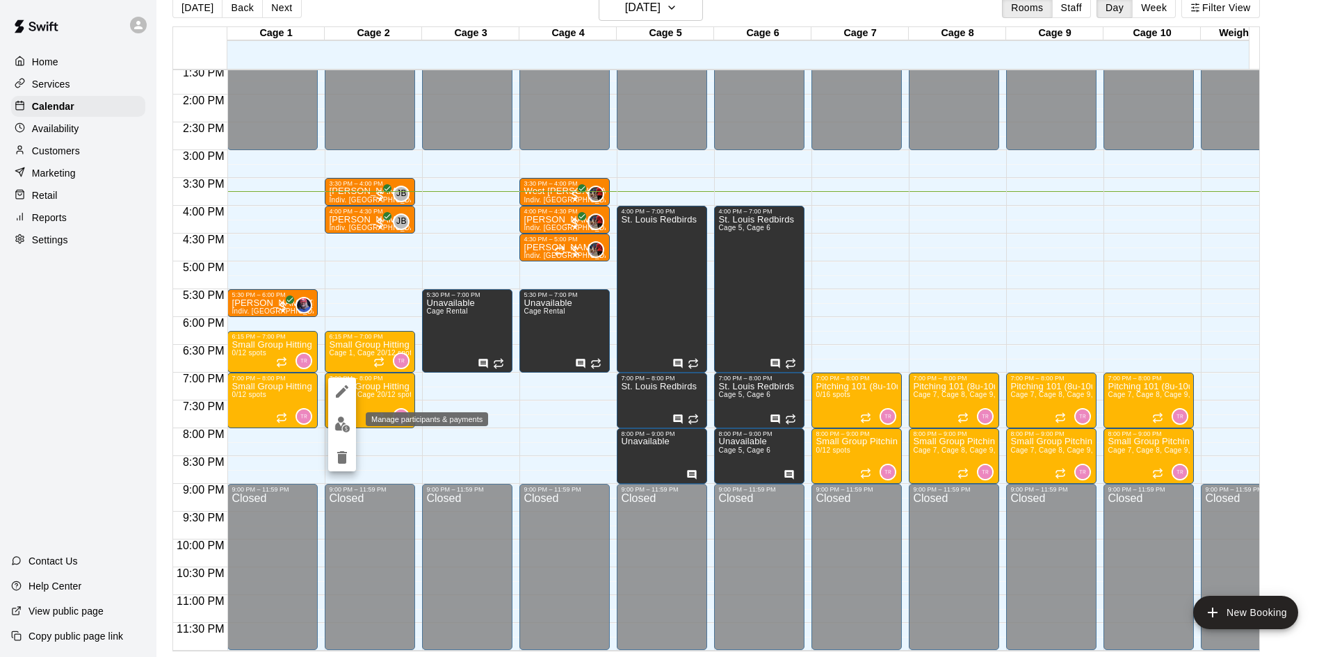
click at [341, 416] on img "edit" at bounding box center [342, 424] width 16 height 16
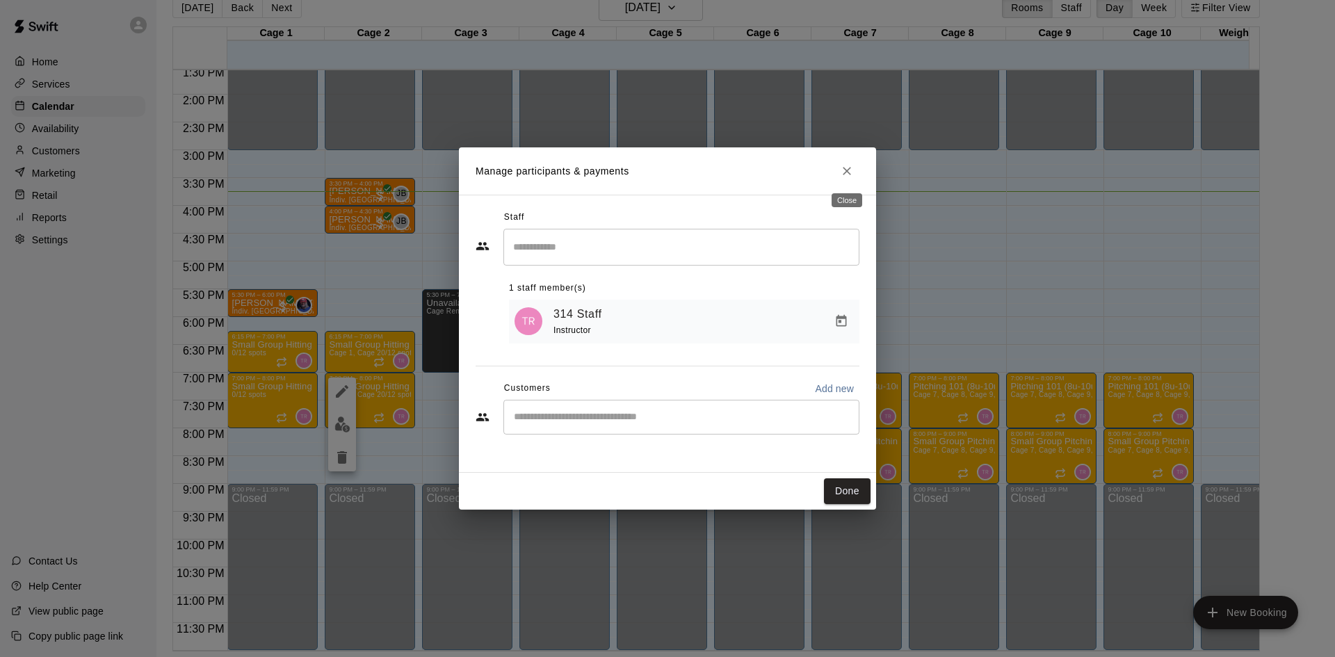
click at [848, 179] on button "Close" at bounding box center [846, 170] width 25 height 25
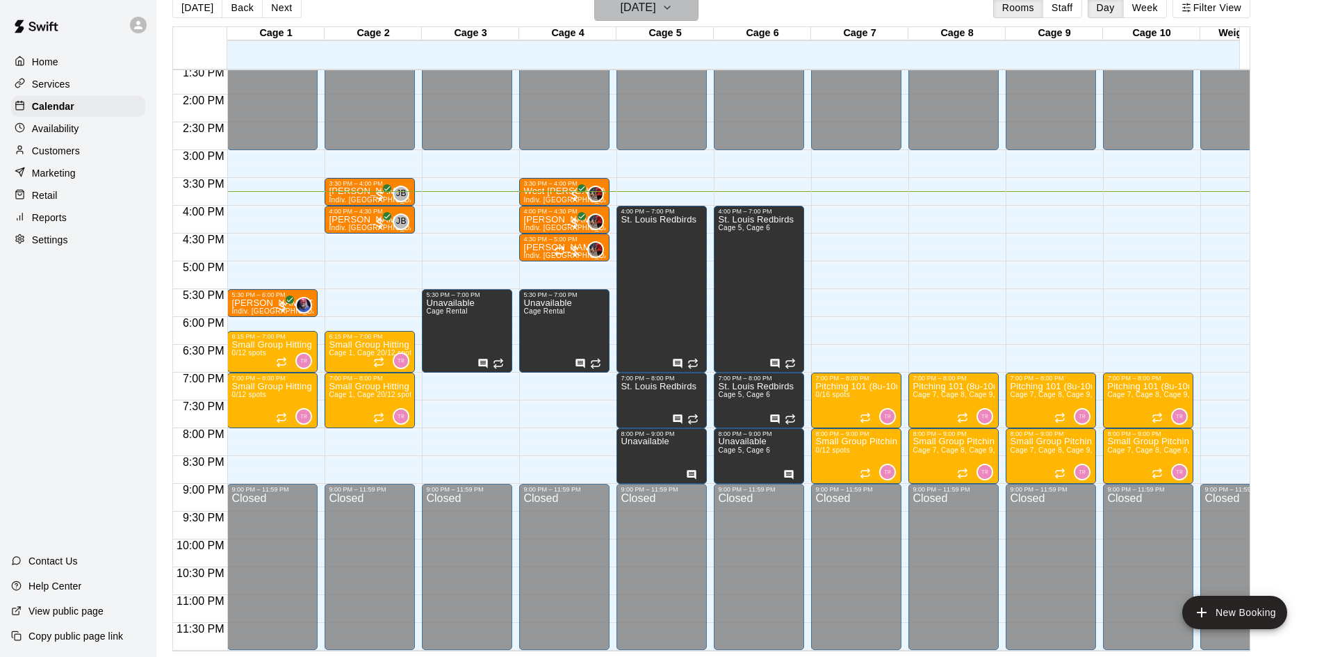
click at [656, 8] on h6 "[DATE]" at bounding box center [638, 7] width 35 height 19
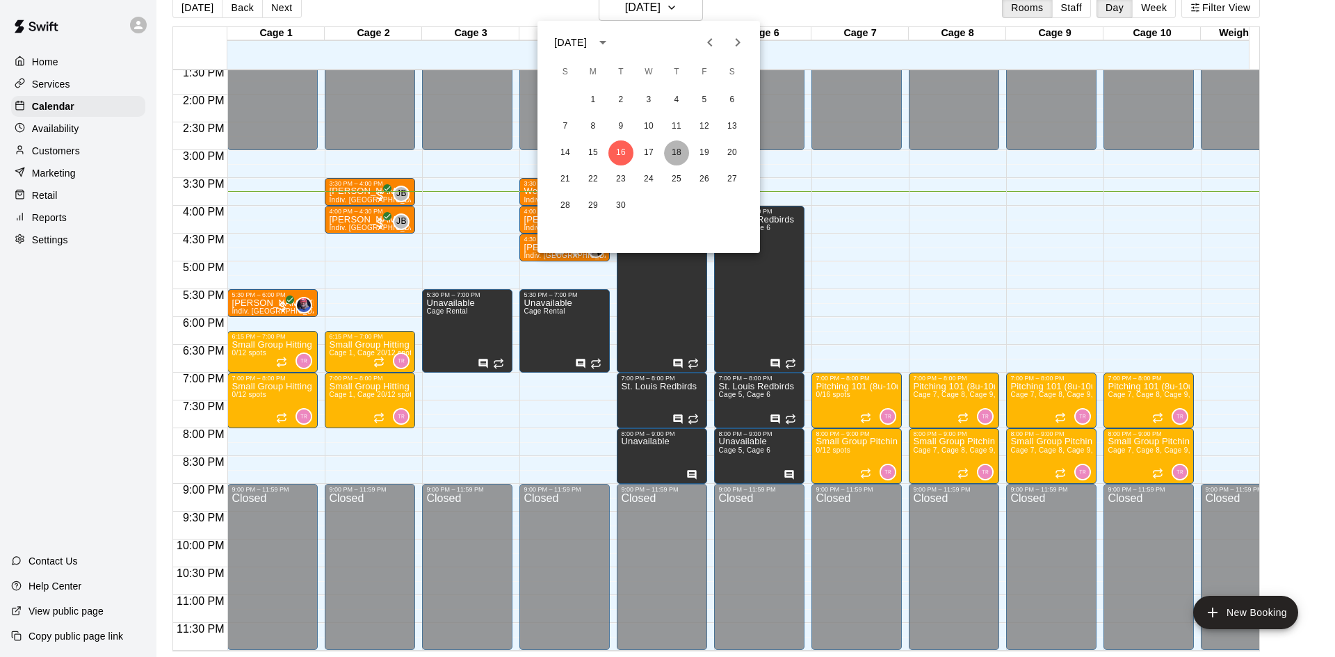
click at [676, 149] on button "18" at bounding box center [676, 152] width 25 height 25
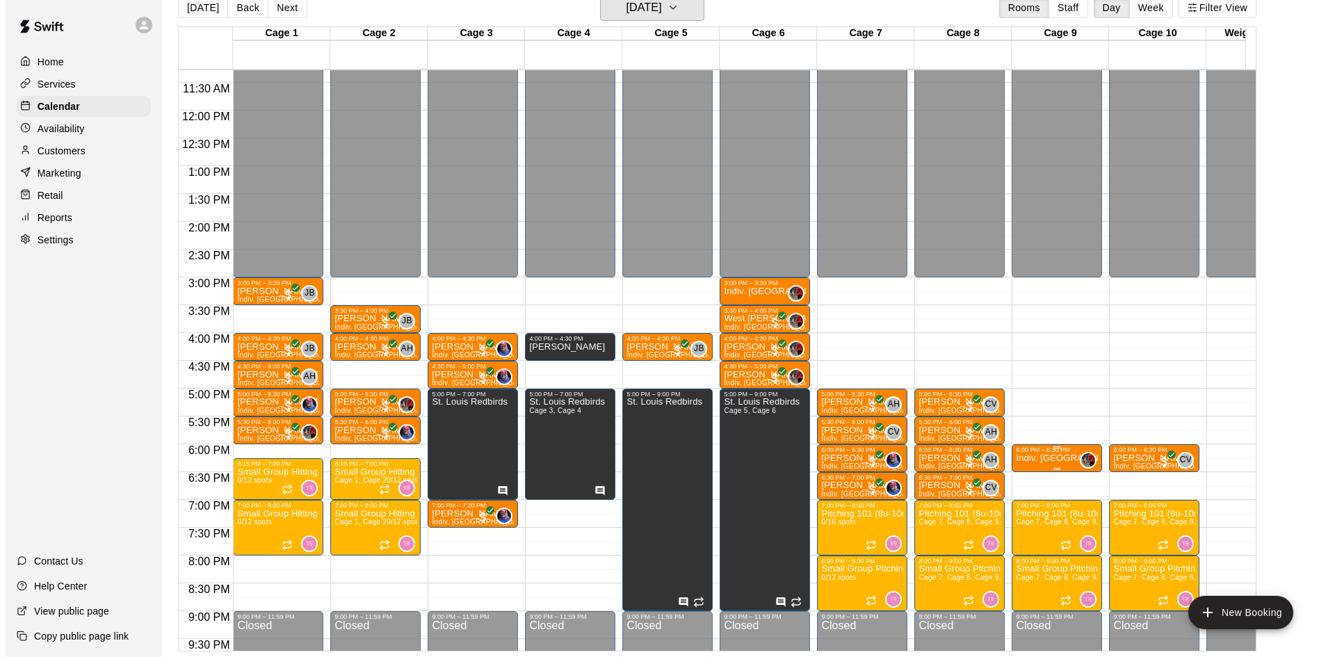
scroll to position [488, 0]
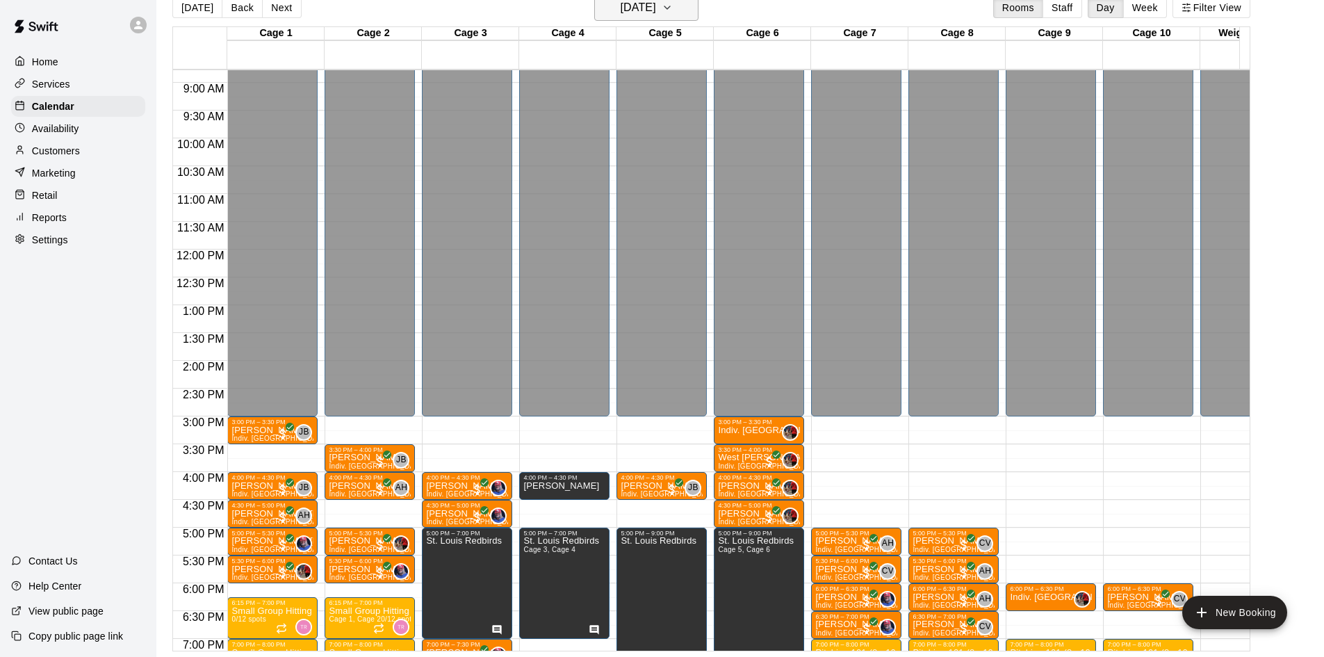
click at [656, 6] on h6 "[DATE]" at bounding box center [638, 7] width 35 height 19
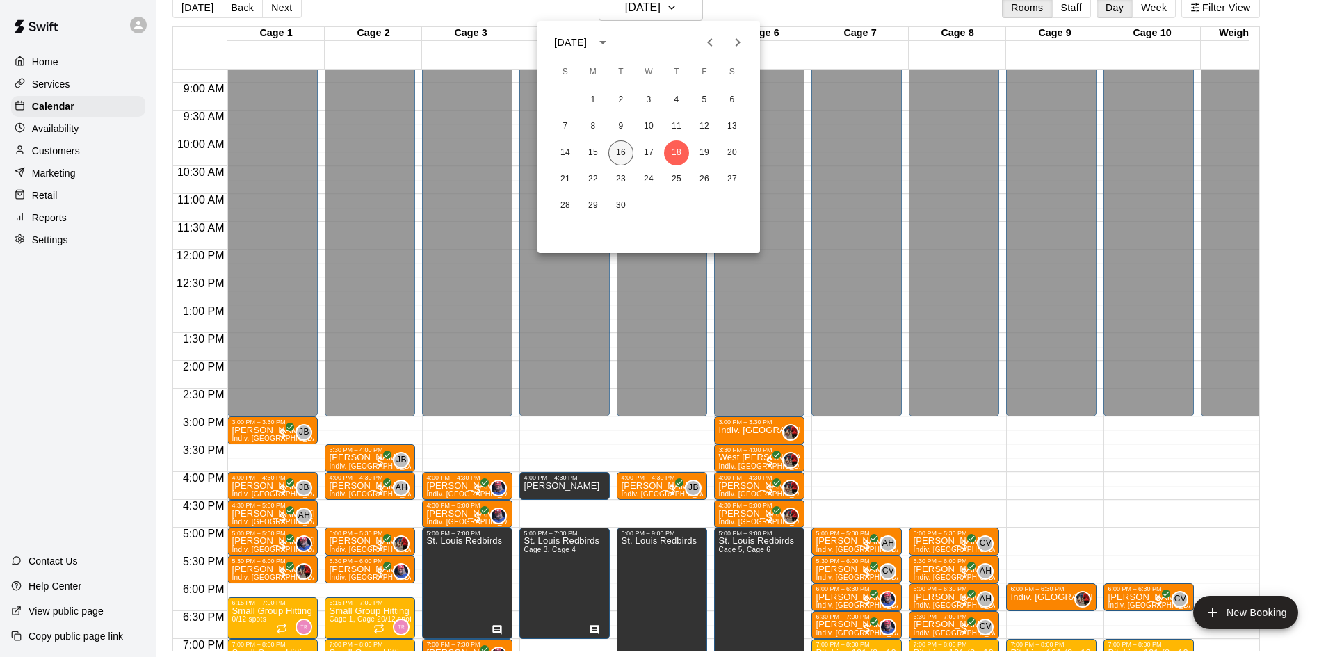
click at [627, 148] on button "16" at bounding box center [620, 152] width 25 height 25
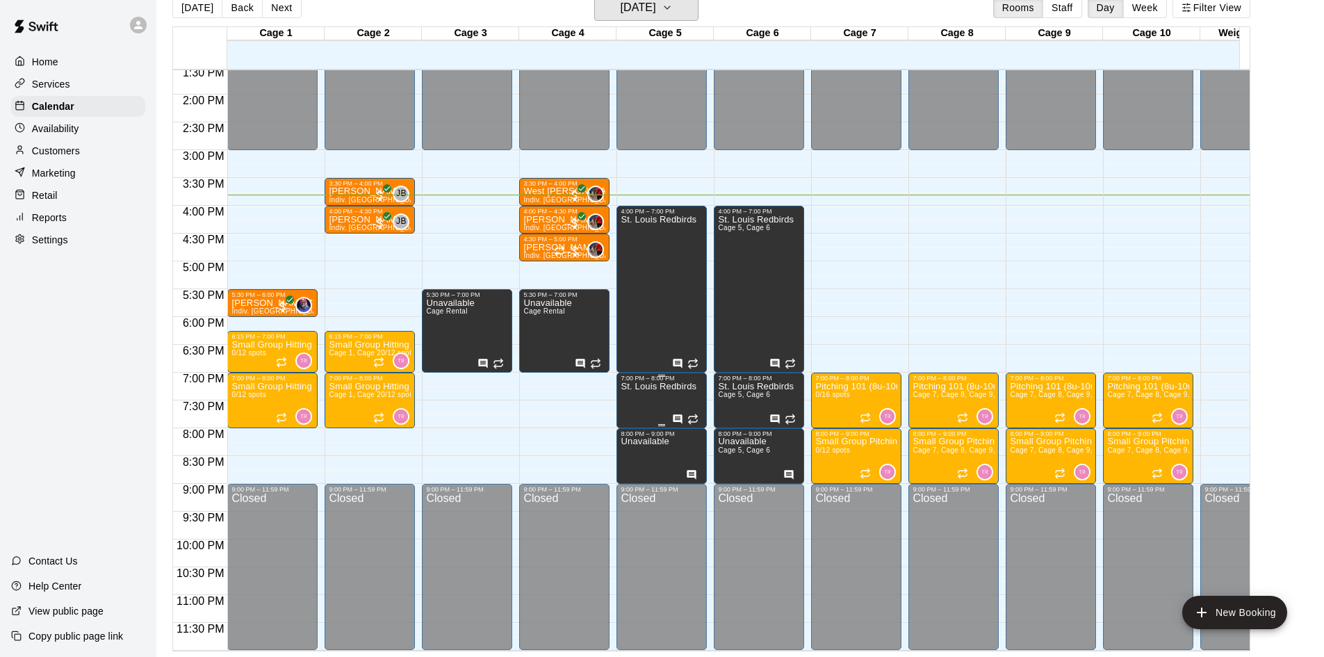
scroll to position [766, 0]
click at [97, 149] on div "Customers" at bounding box center [78, 150] width 134 height 21
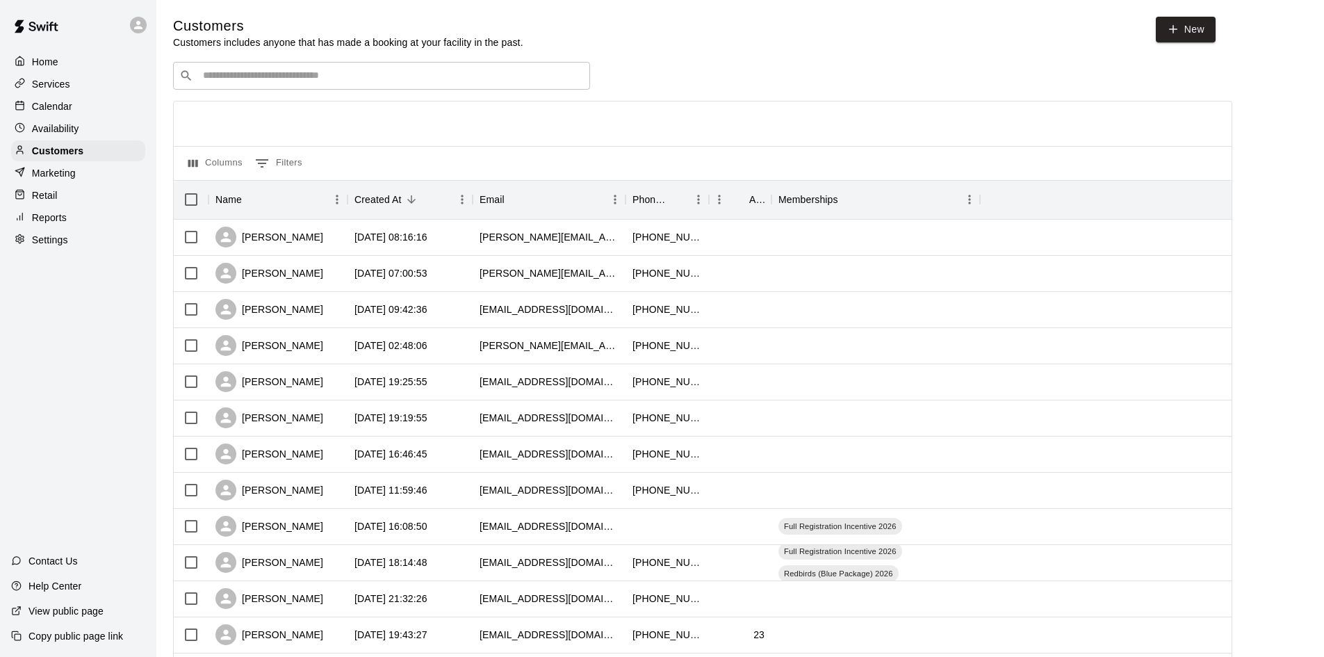
click at [287, 81] on input "Search customers by name or email" at bounding box center [391, 76] width 385 height 14
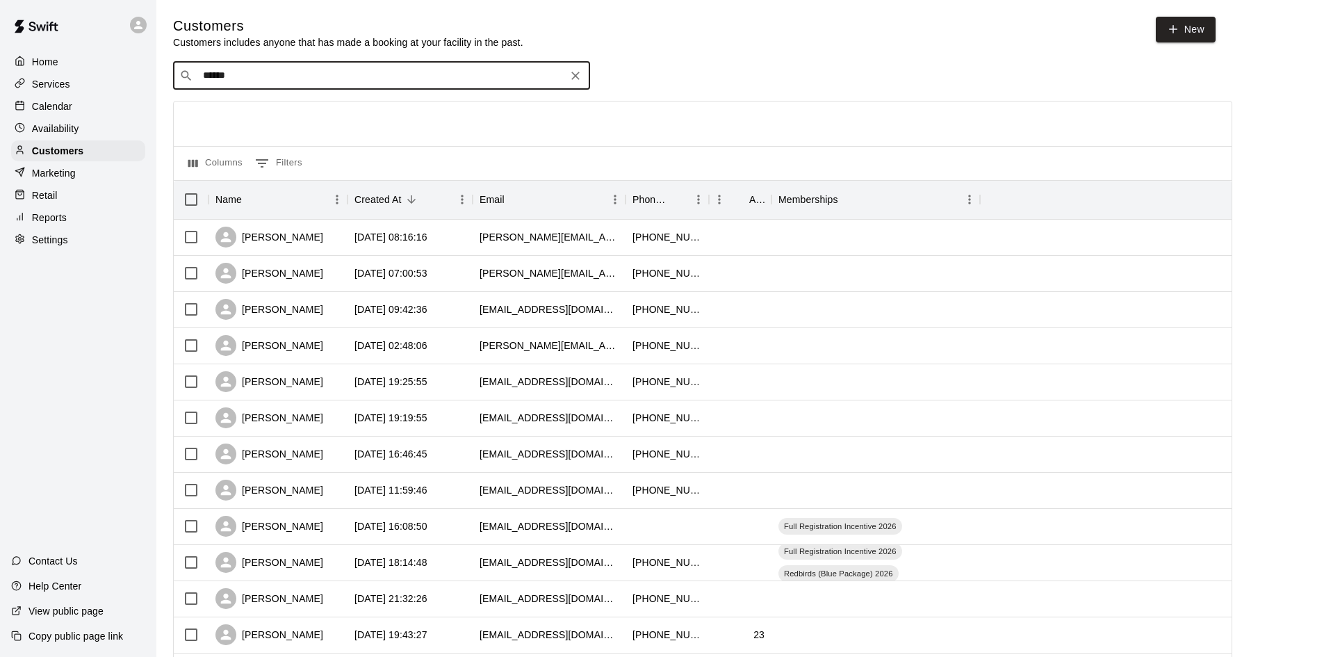
type input "******"
click at [295, 120] on span "[EMAIL_ADDRESS][DOMAIN_NAME]" at bounding box center [286, 122] width 149 height 10
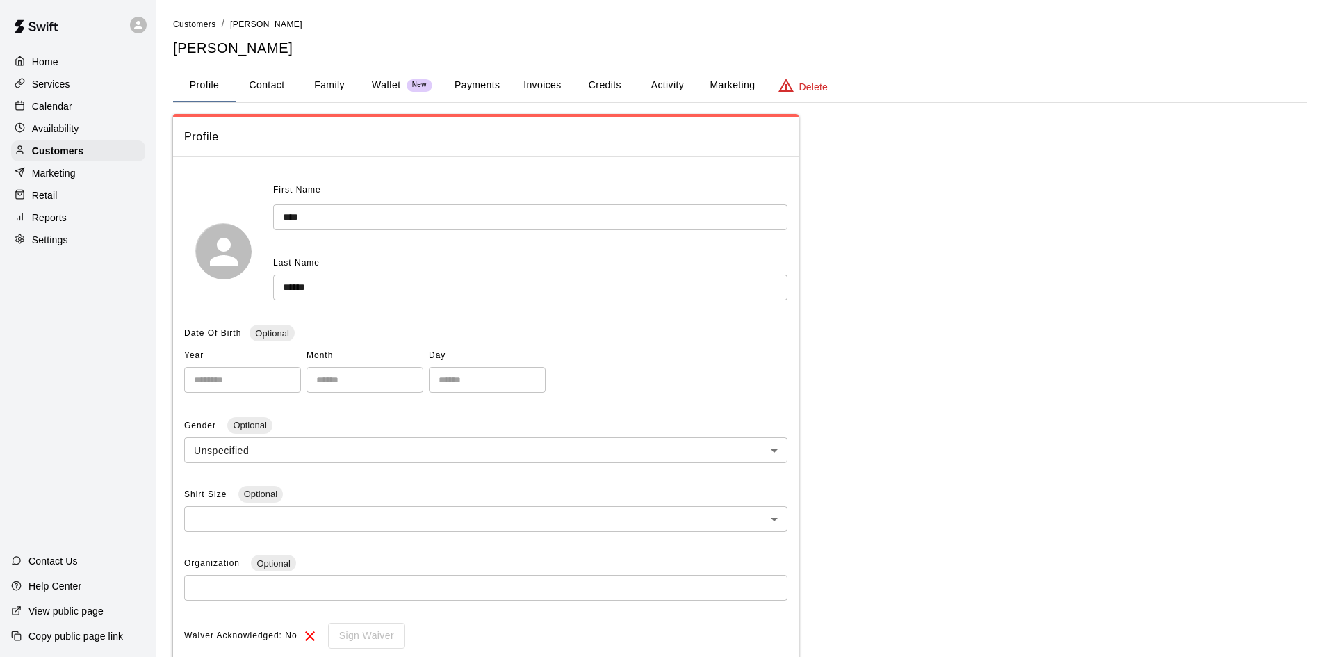
click at [275, 74] on button "Contact" at bounding box center [267, 85] width 63 height 33
select select "**"
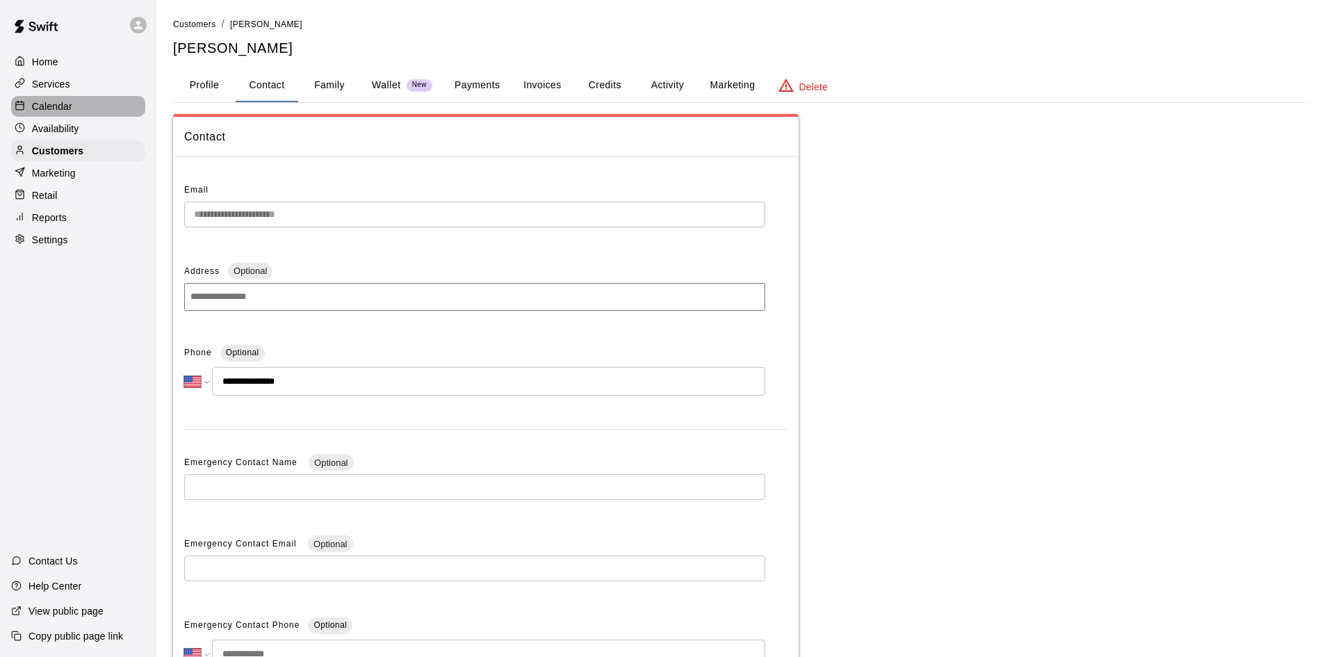
click at [49, 109] on p "Calendar" at bounding box center [52, 106] width 40 height 14
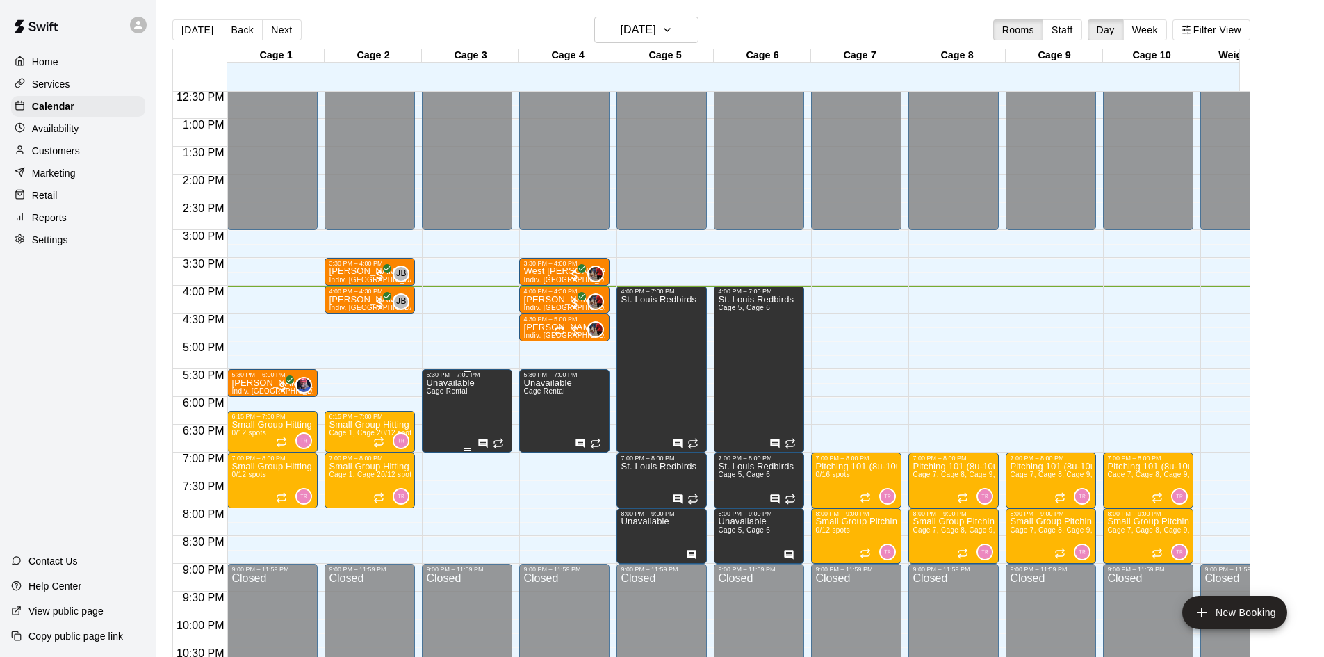
scroll to position [766, 0]
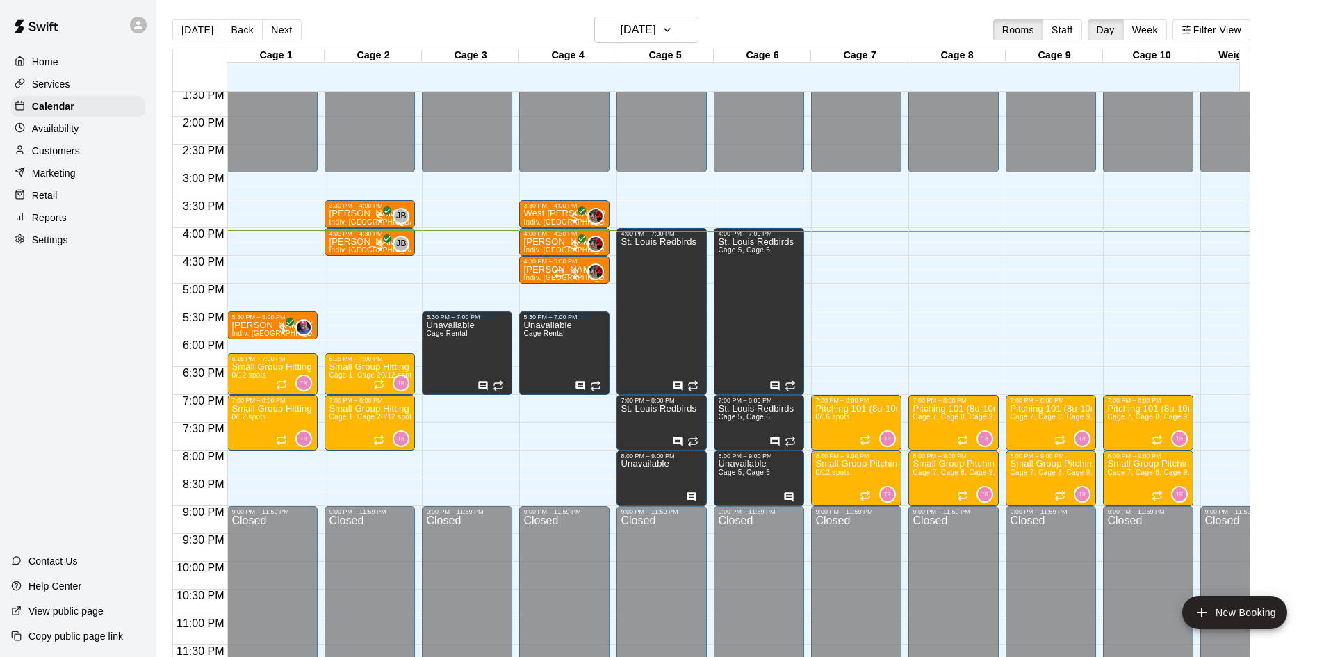
click at [82, 131] on div "Availability" at bounding box center [78, 128] width 134 height 21
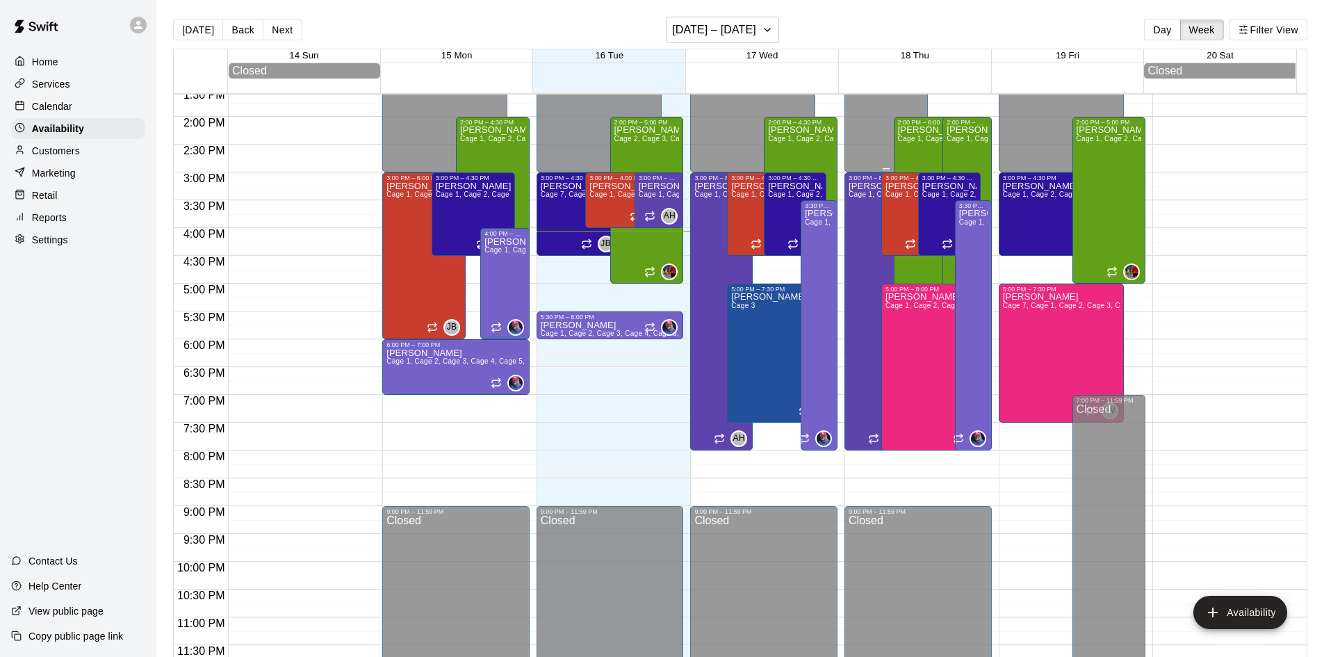
scroll to position [759, 0]
click at [72, 117] on div "Calendar" at bounding box center [78, 106] width 134 height 21
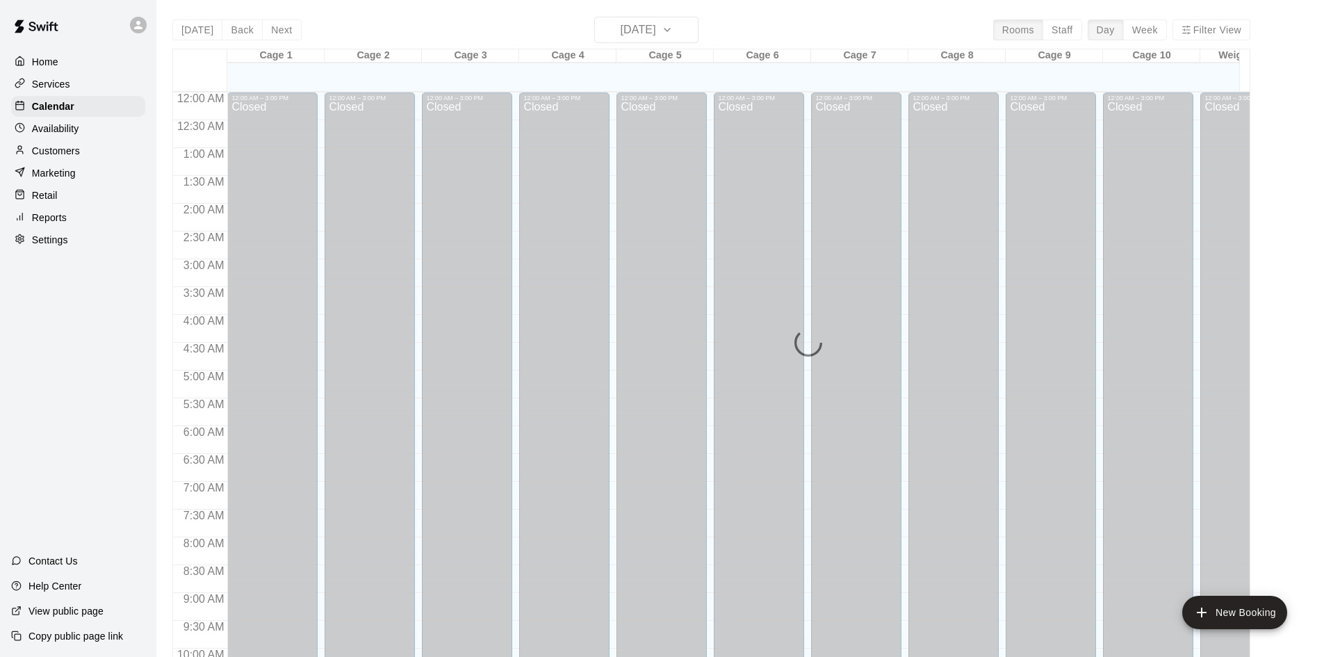
scroll to position [713, 0]
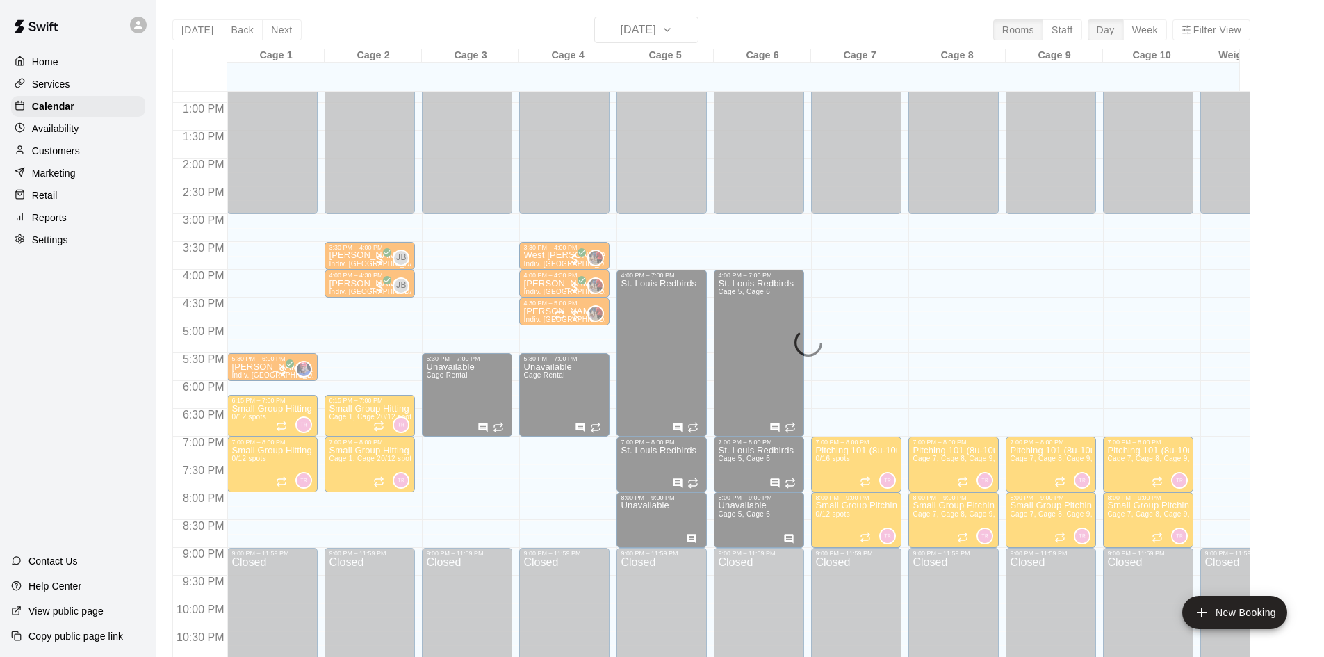
click at [60, 154] on p "Customers" at bounding box center [56, 151] width 48 height 14
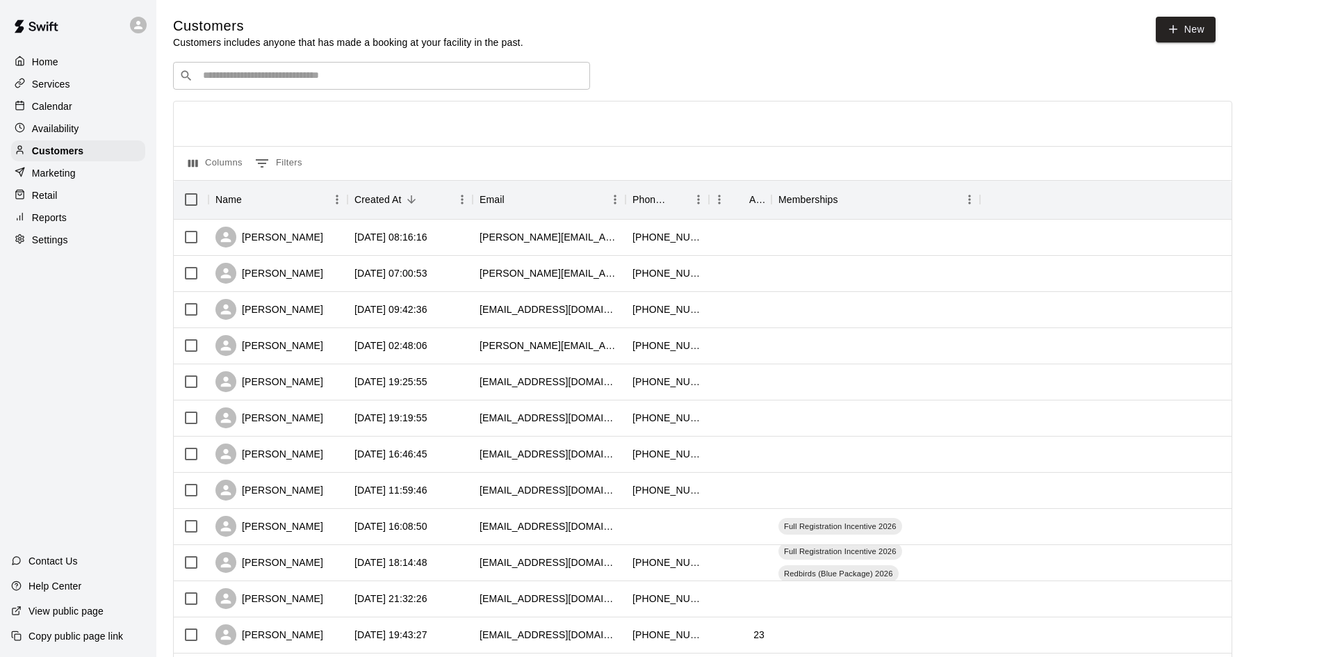
click at [252, 70] on div "​ ​" at bounding box center [381, 76] width 417 height 28
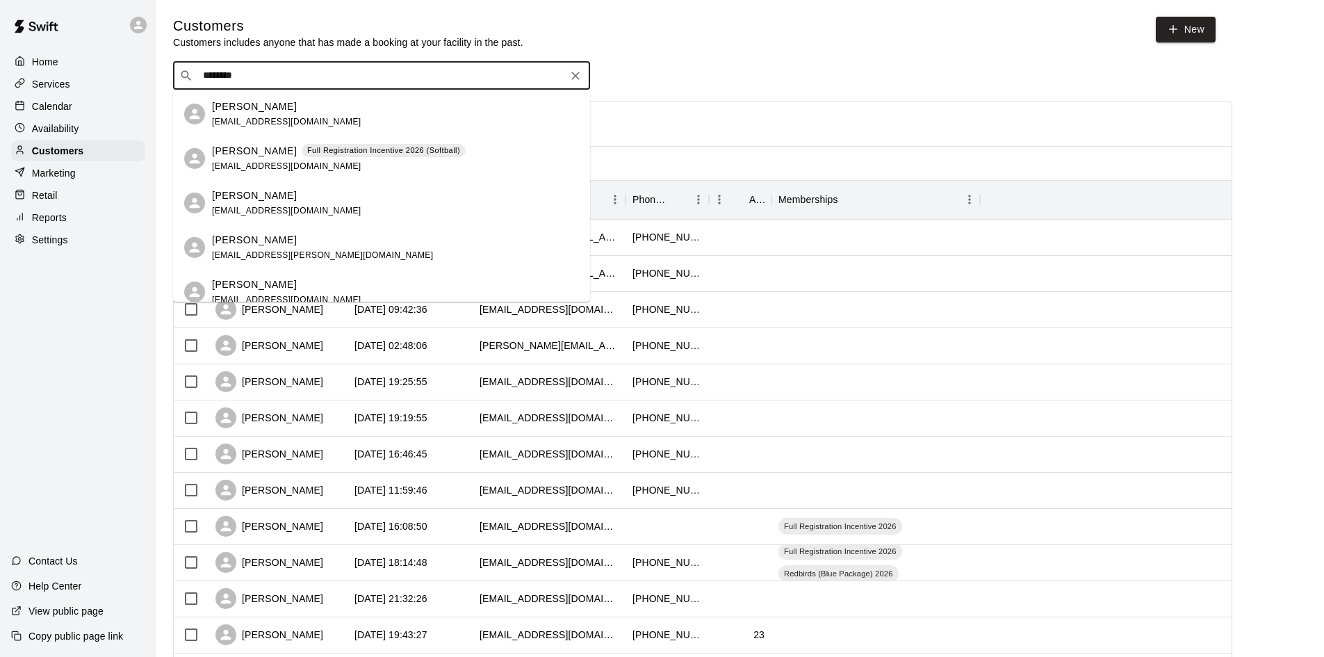
type input "*********"
click at [230, 117] on span "[EMAIL_ADDRESS][DOMAIN_NAME]" at bounding box center [286, 122] width 149 height 10
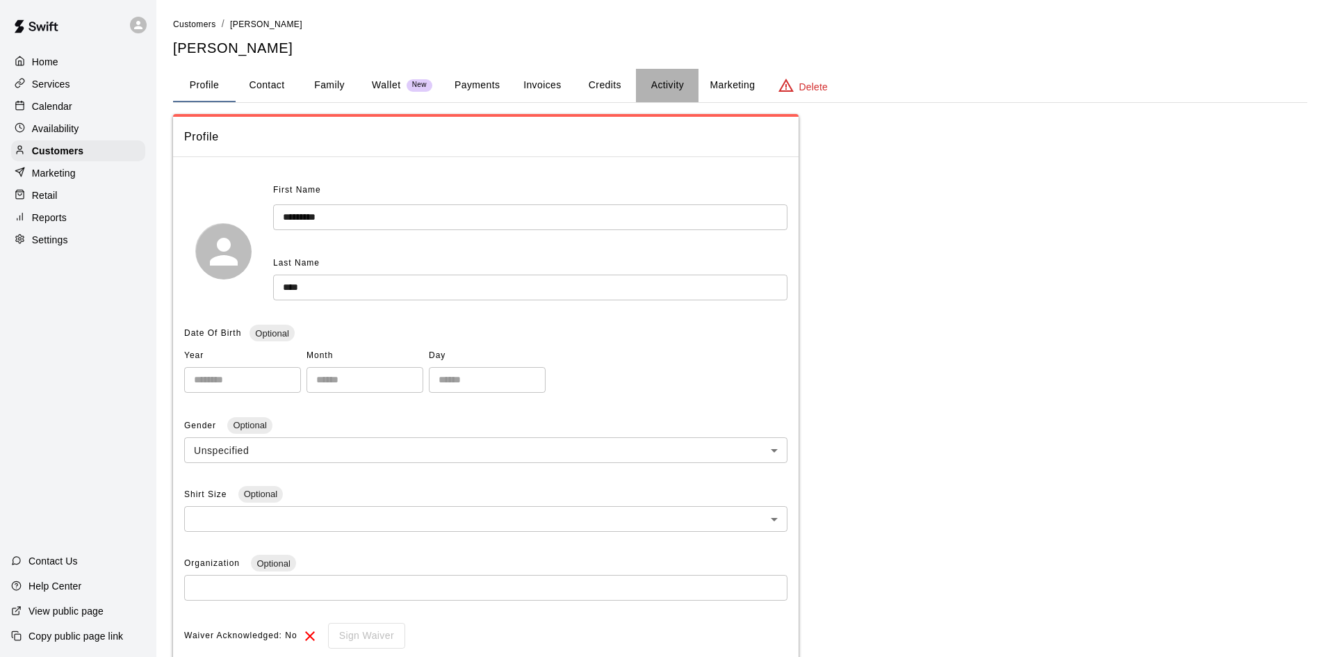
click at [643, 76] on button "Activity" at bounding box center [667, 85] width 63 height 33
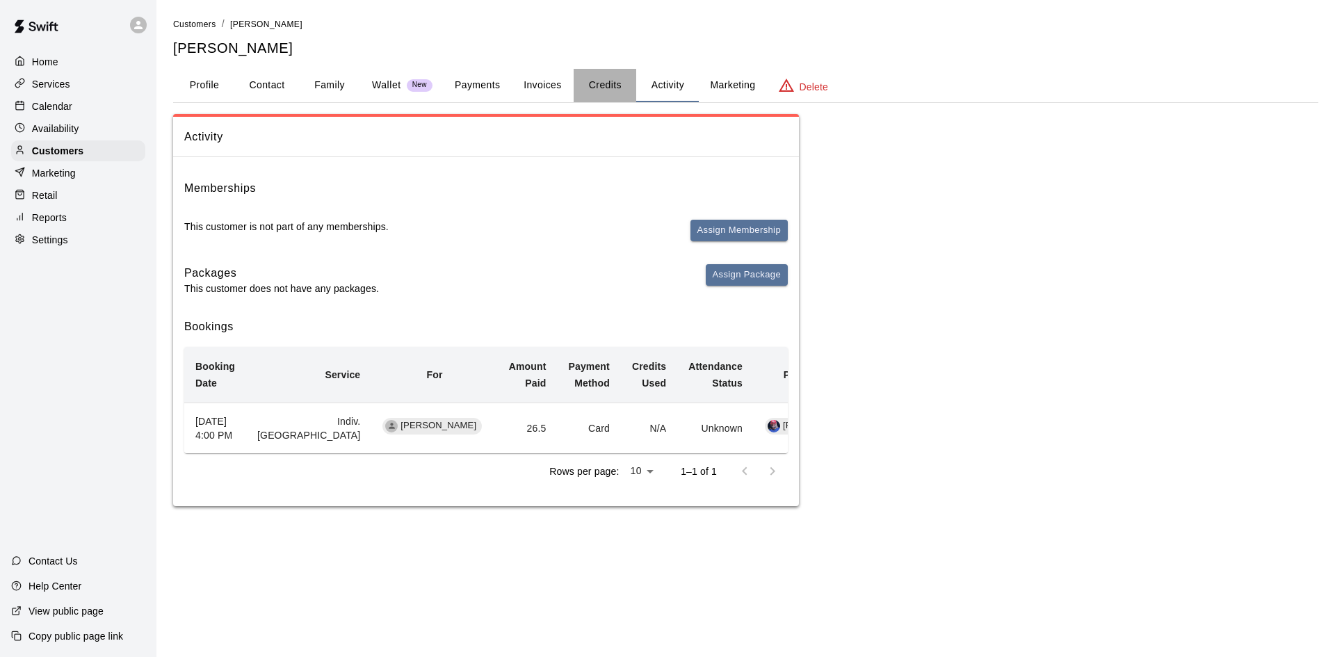
click at [603, 95] on button "Credits" at bounding box center [604, 85] width 63 height 33
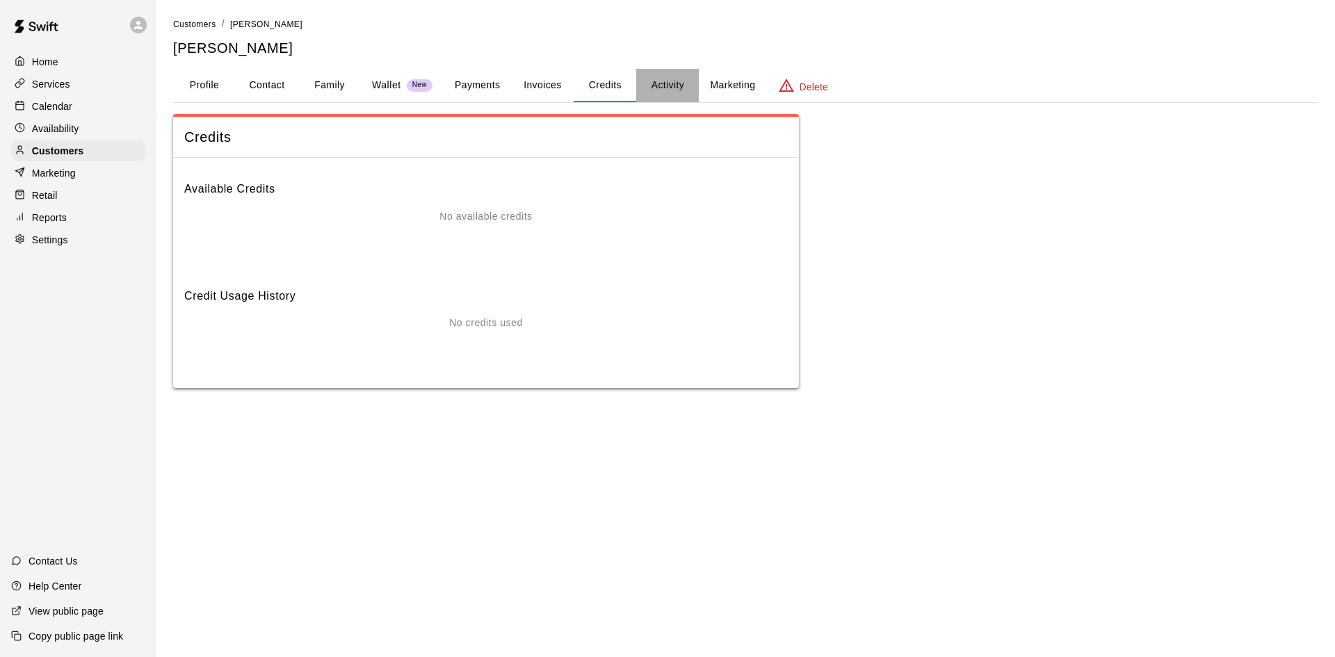
click at [673, 89] on button "Activity" at bounding box center [667, 85] width 63 height 33
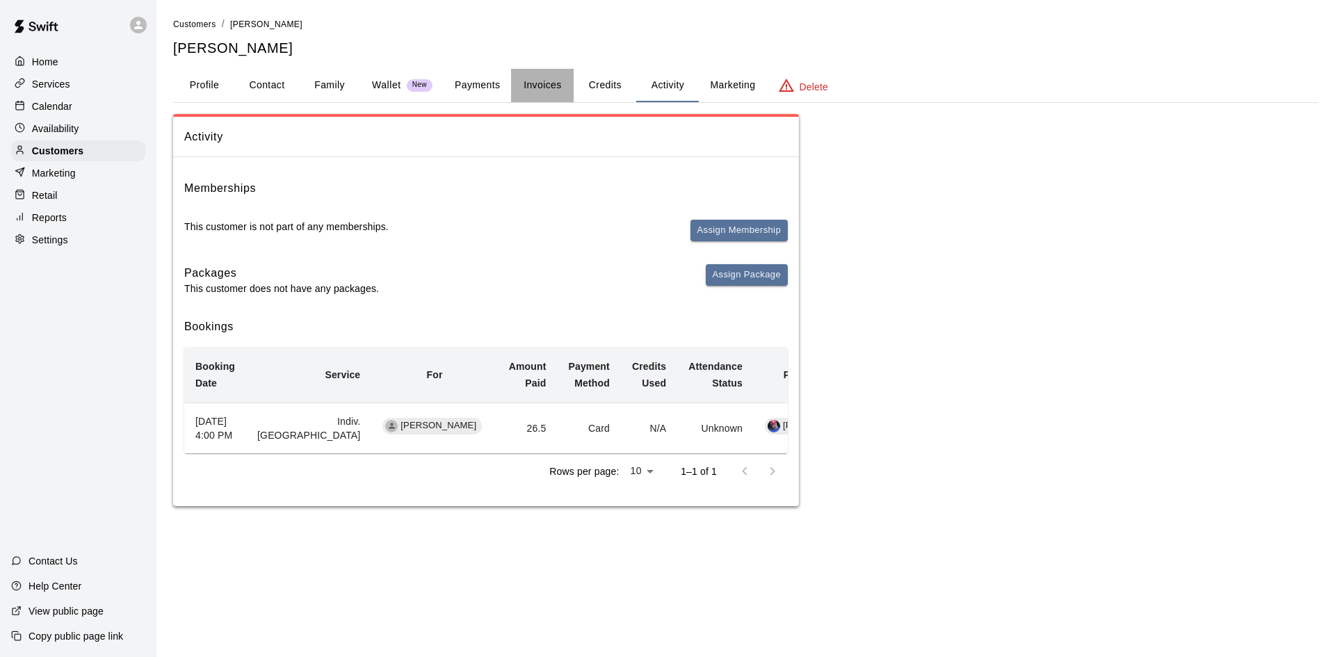
click at [542, 81] on button "Invoices" at bounding box center [542, 85] width 63 height 33
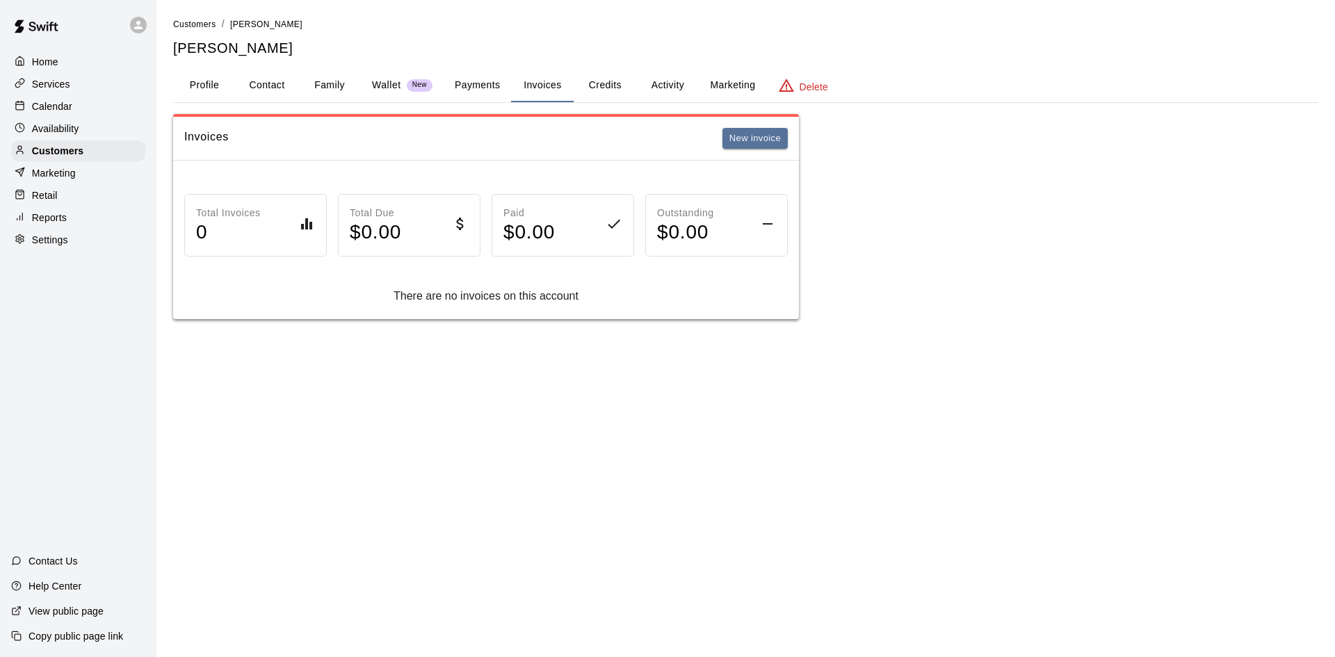
click at [469, 79] on button "Payments" at bounding box center [476, 85] width 67 height 33
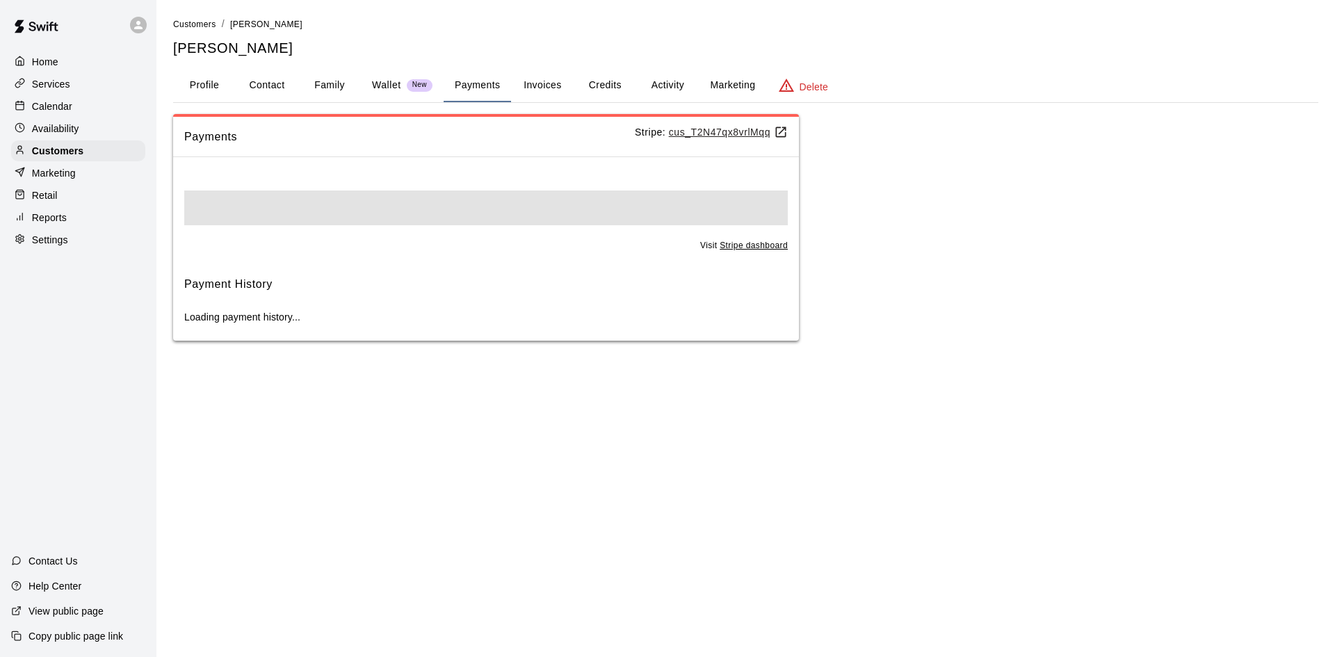
click at [394, 83] on p "Wallet" at bounding box center [386, 85] width 29 height 15
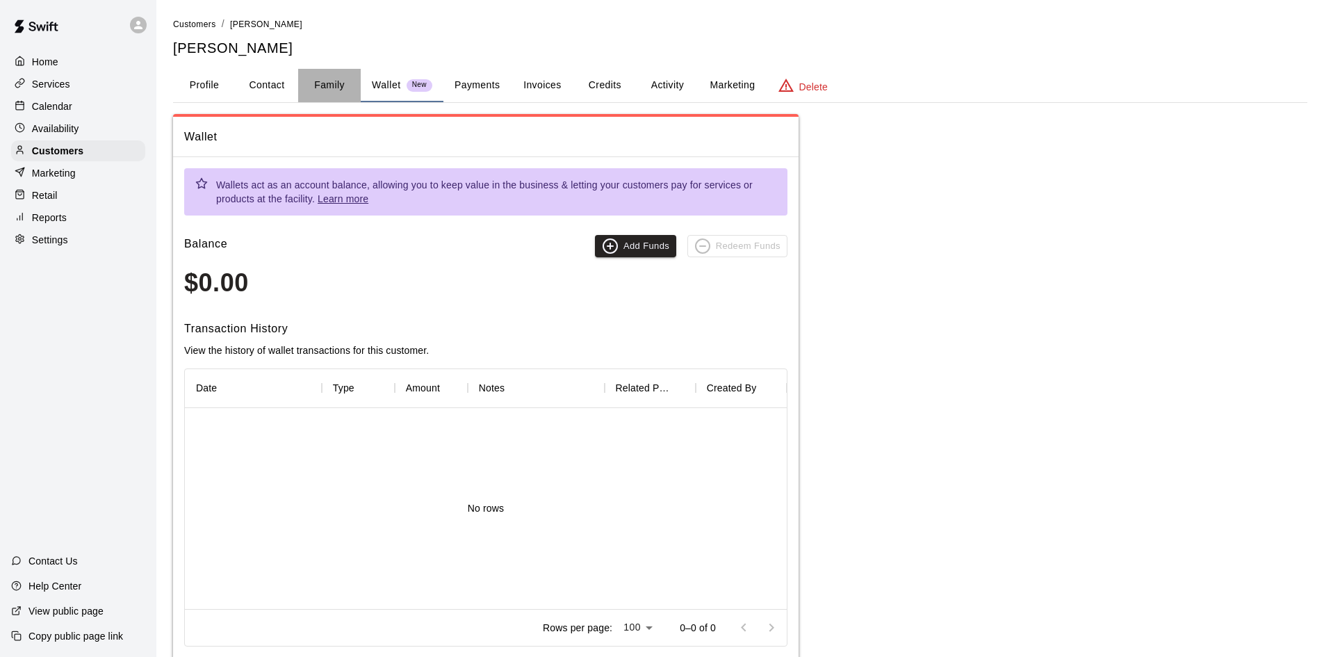
click at [320, 84] on button "Family" at bounding box center [329, 85] width 63 height 33
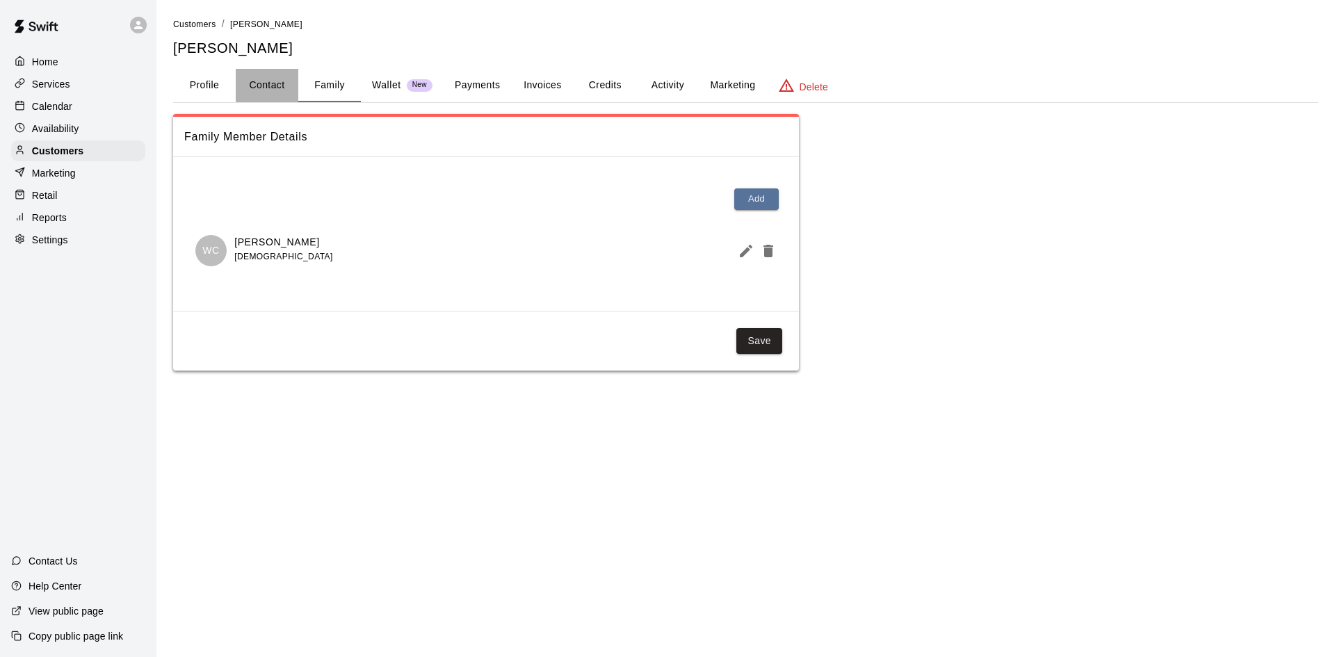
click at [279, 80] on button "Contact" at bounding box center [267, 85] width 63 height 33
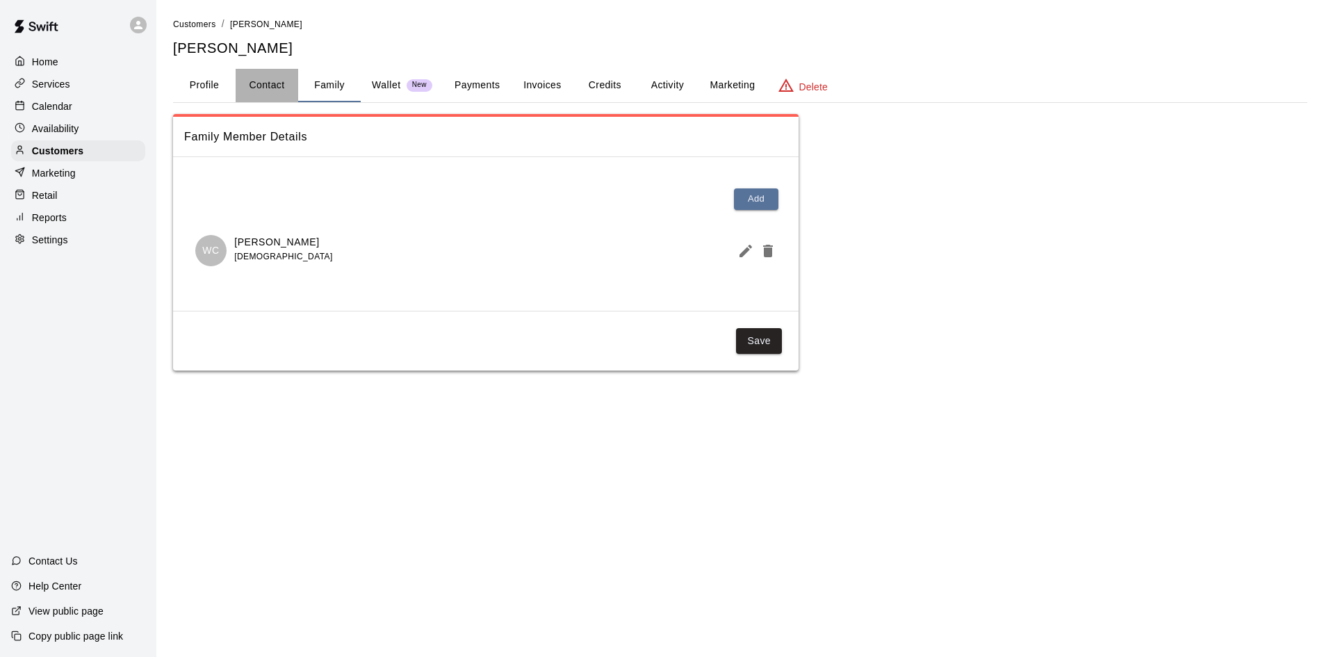
select select "**"
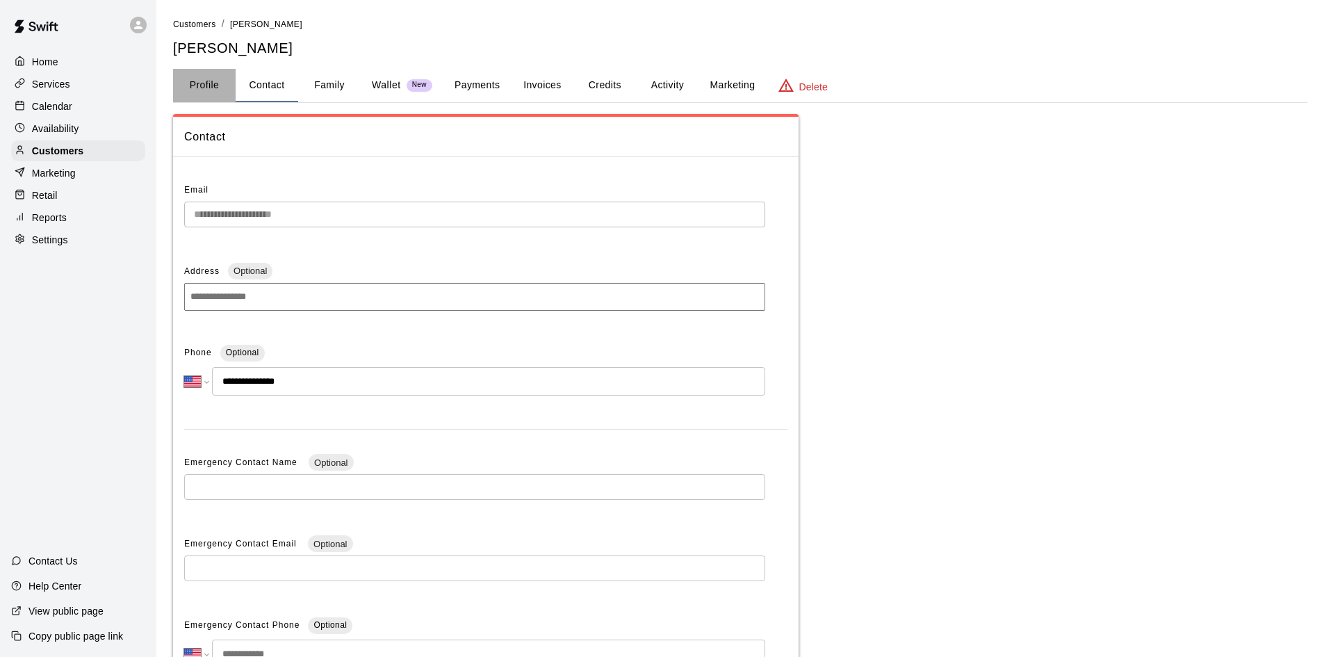
click at [227, 76] on button "Profile" at bounding box center [204, 85] width 63 height 33
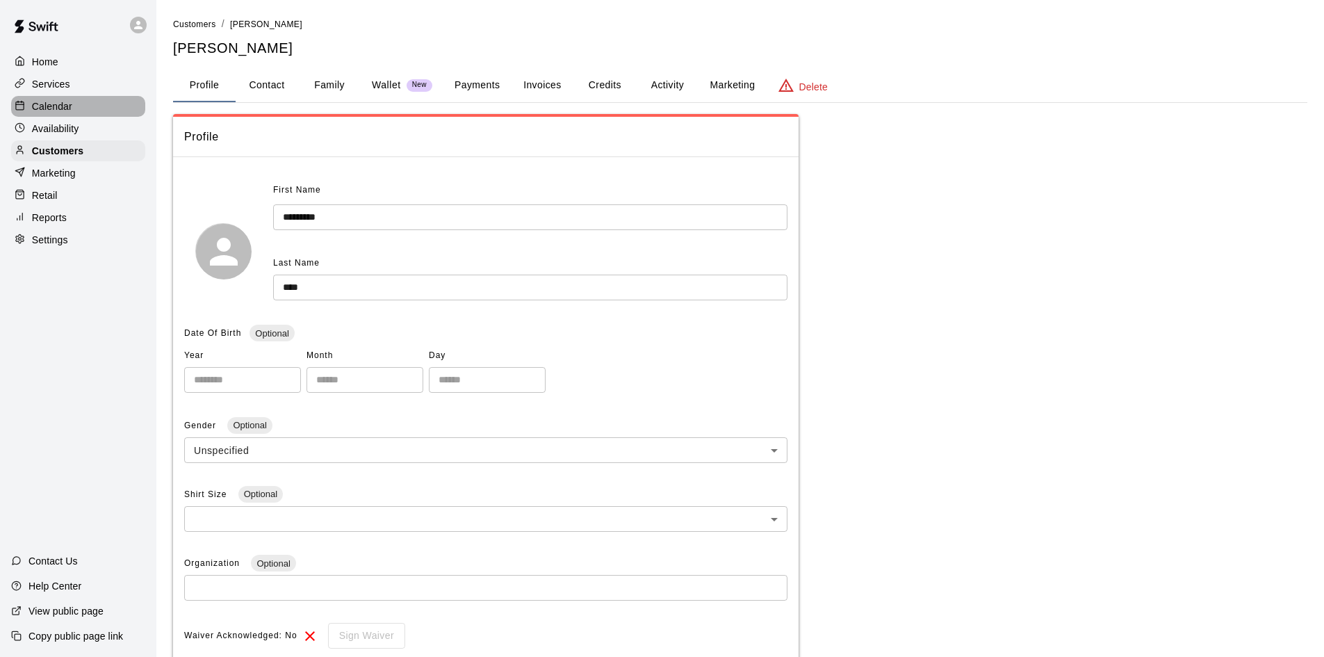
click at [47, 111] on p "Calendar" at bounding box center [52, 106] width 40 height 14
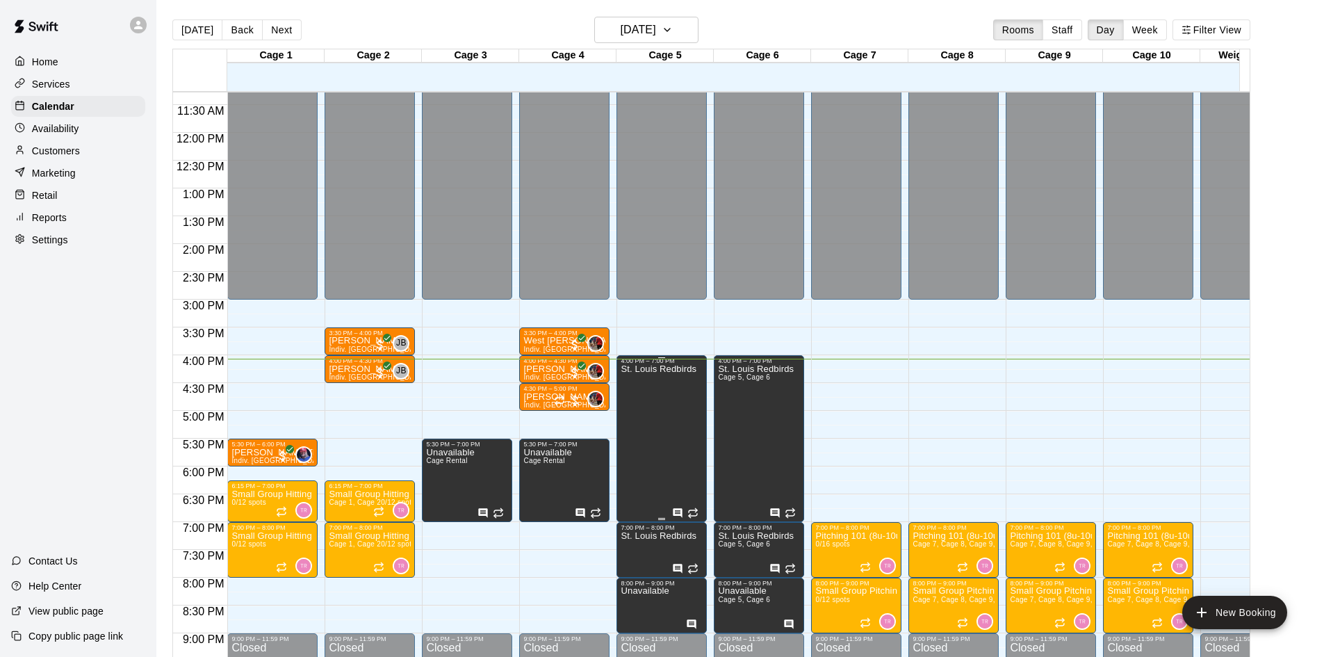
scroll to position [766, 0]
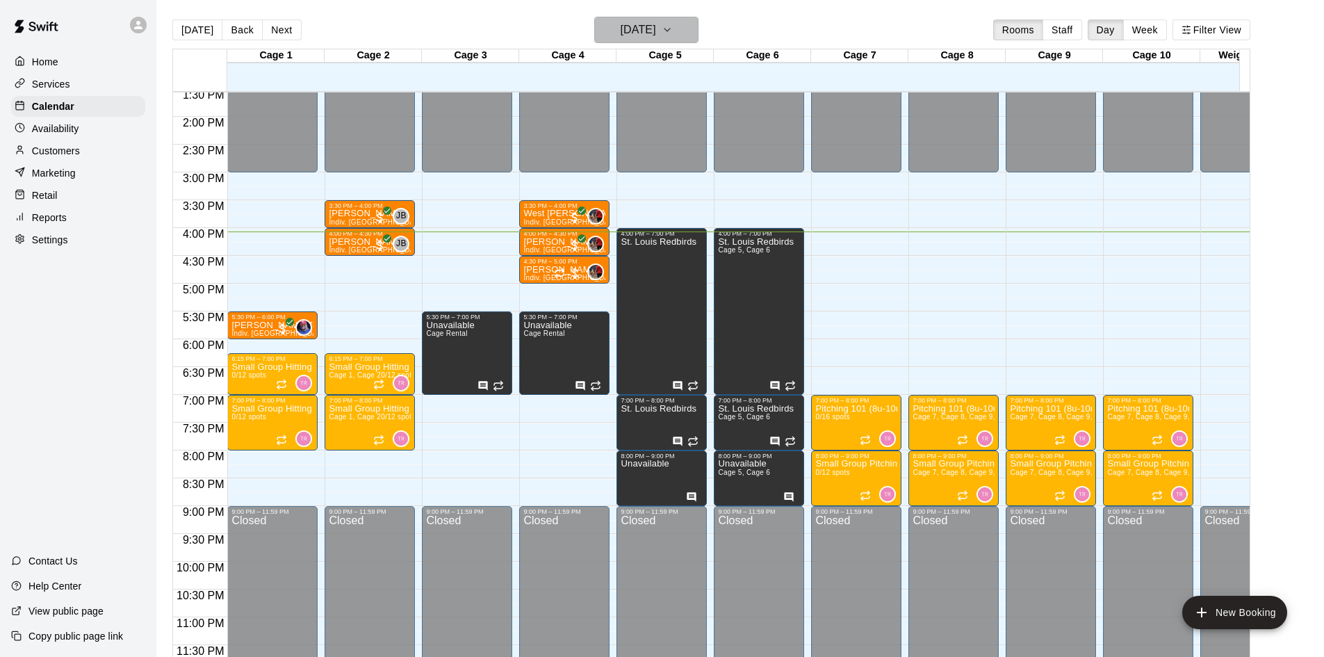
click at [654, 37] on h6 "[DATE]" at bounding box center [638, 29] width 35 height 19
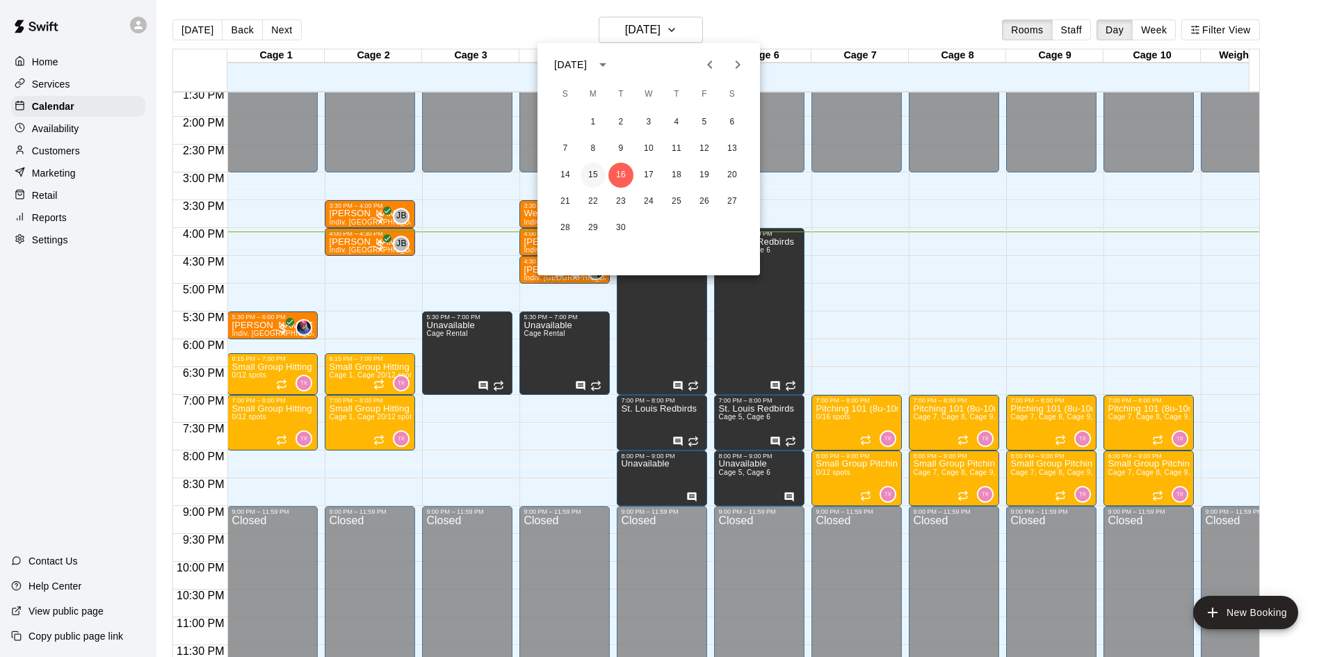
click at [591, 172] on button "15" at bounding box center [592, 175] width 25 height 25
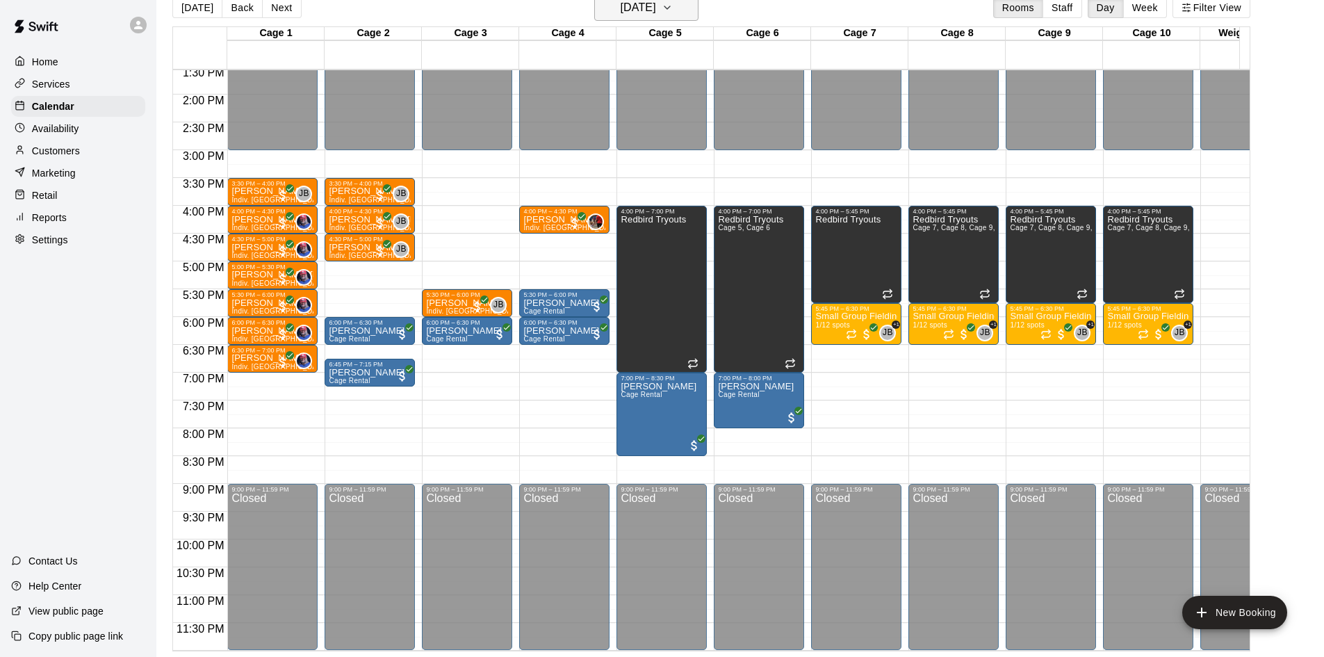
click at [645, 2] on h6 "[DATE]" at bounding box center [638, 7] width 35 height 19
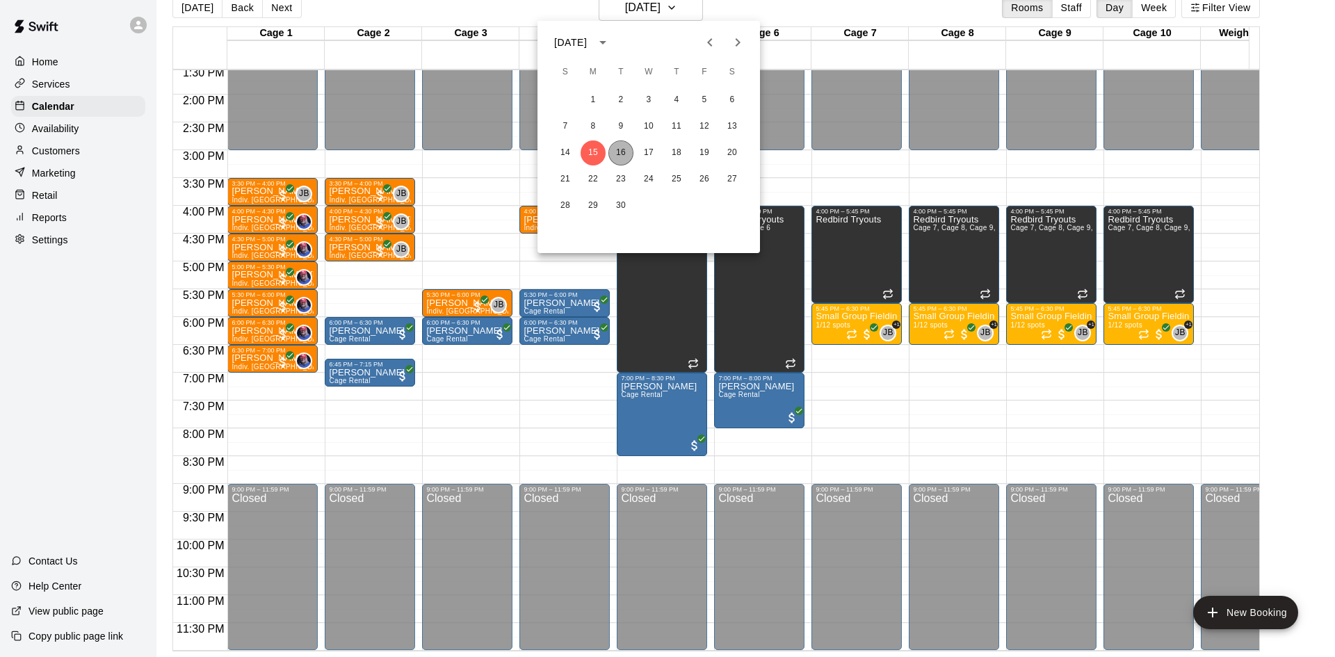
click at [625, 152] on button "16" at bounding box center [620, 152] width 25 height 25
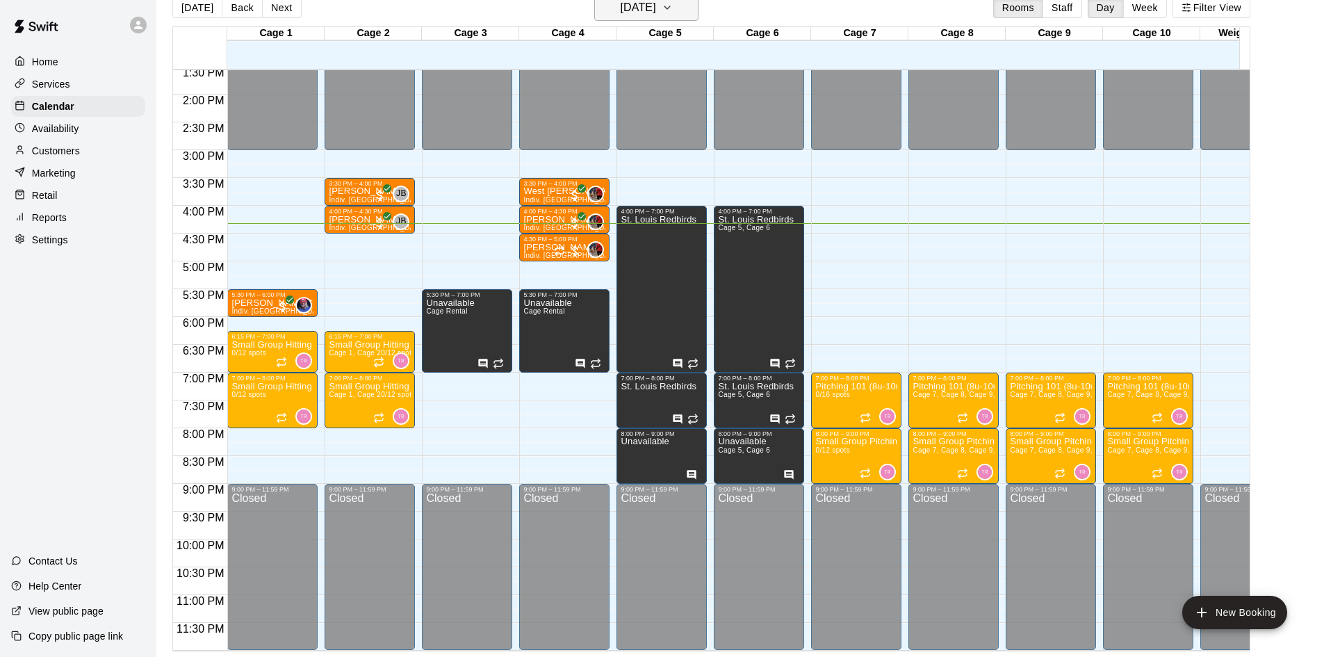
click at [656, 15] on h6 "[DATE]" at bounding box center [638, 7] width 35 height 19
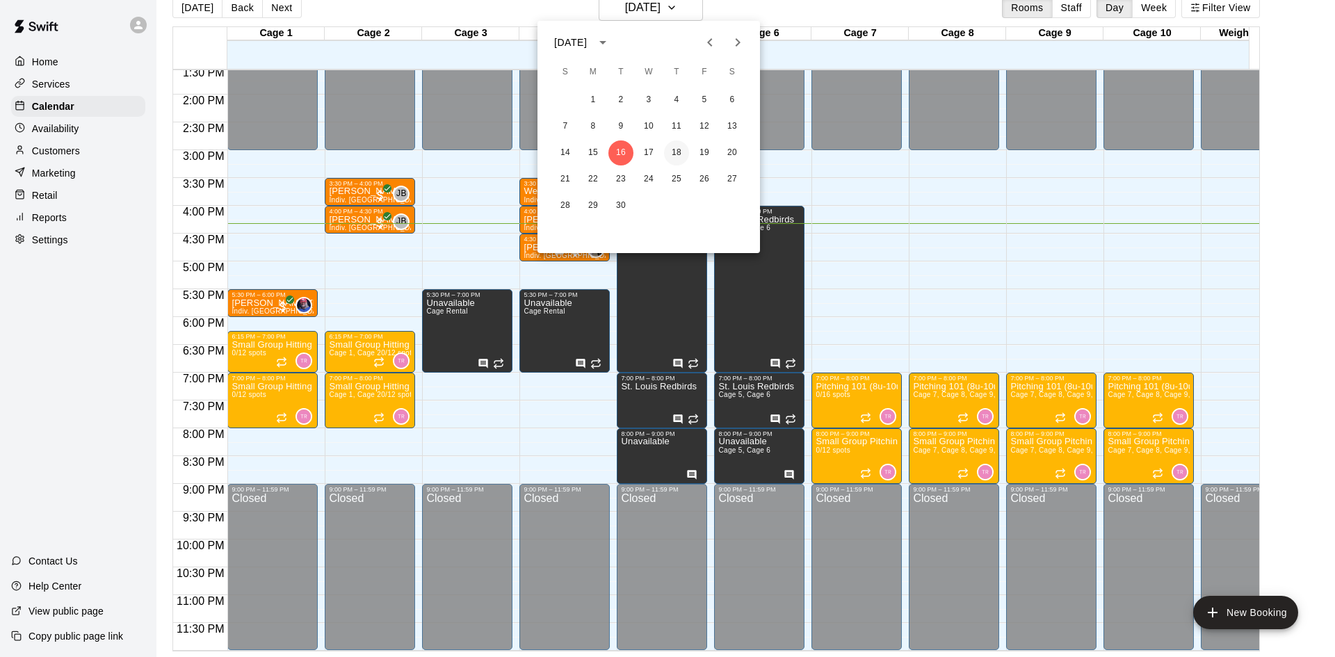
click at [672, 141] on button "18" at bounding box center [676, 152] width 25 height 25
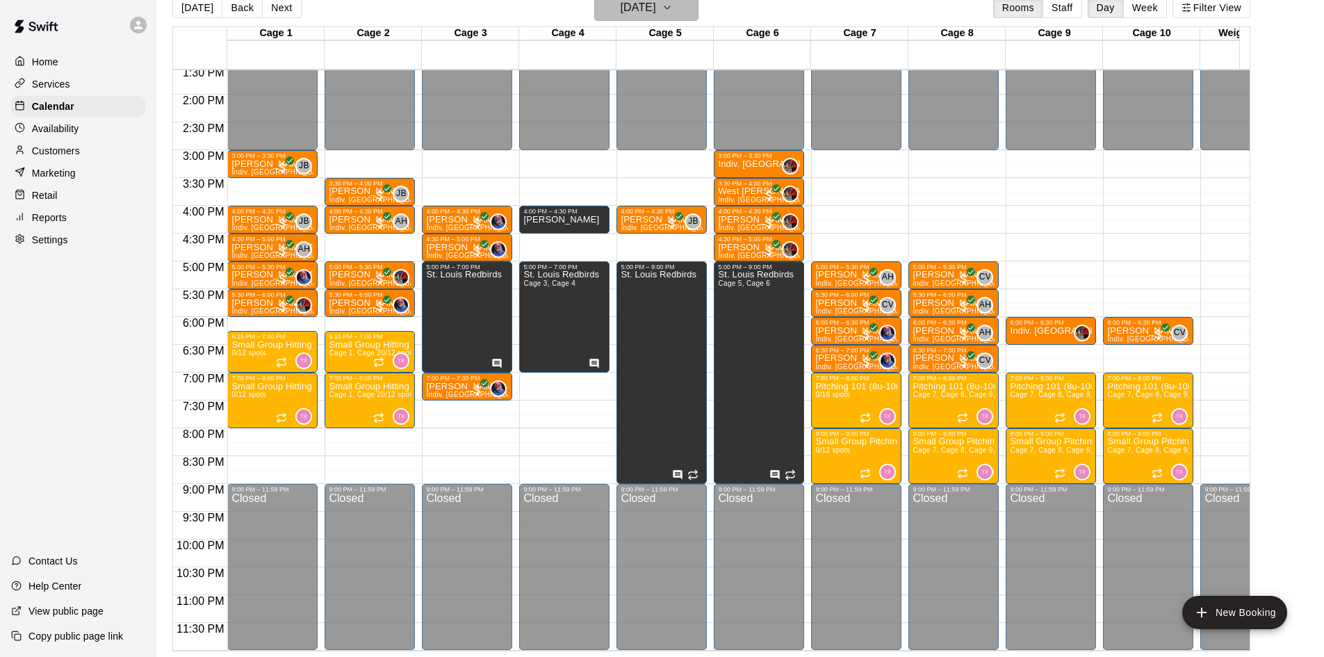
click at [673, 8] on icon "button" at bounding box center [667, 7] width 11 height 17
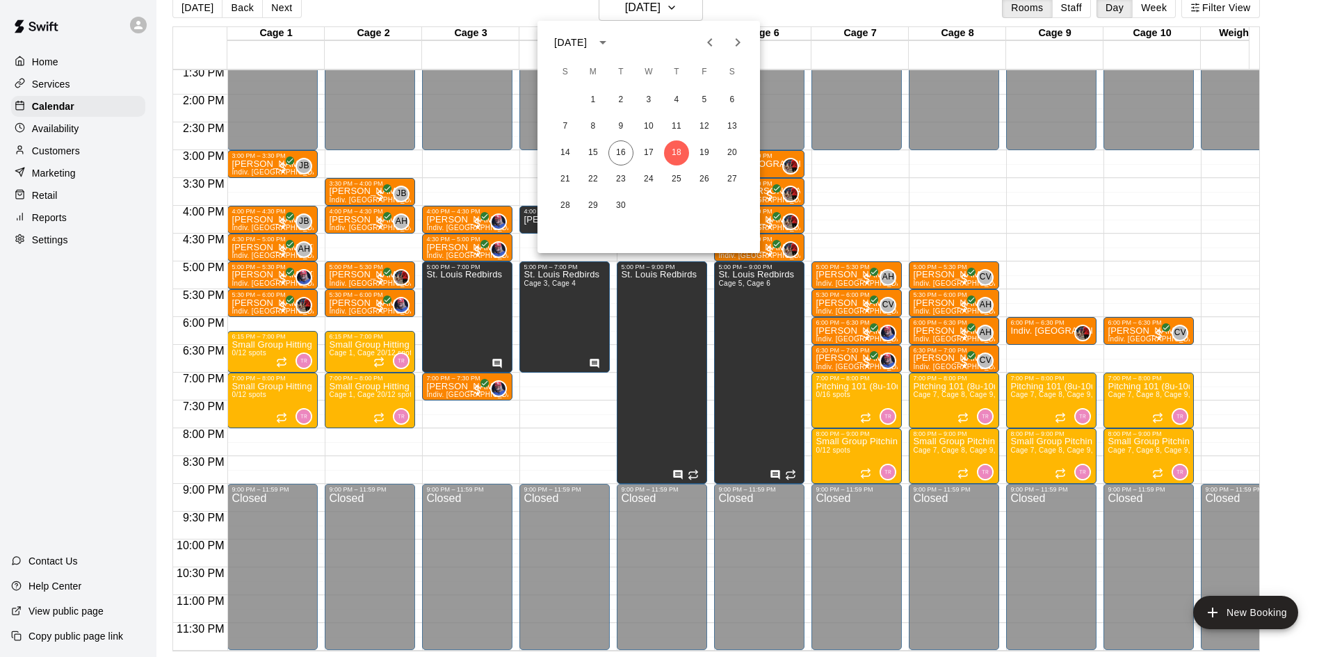
click at [933, 19] on div at bounding box center [667, 328] width 1335 height 657
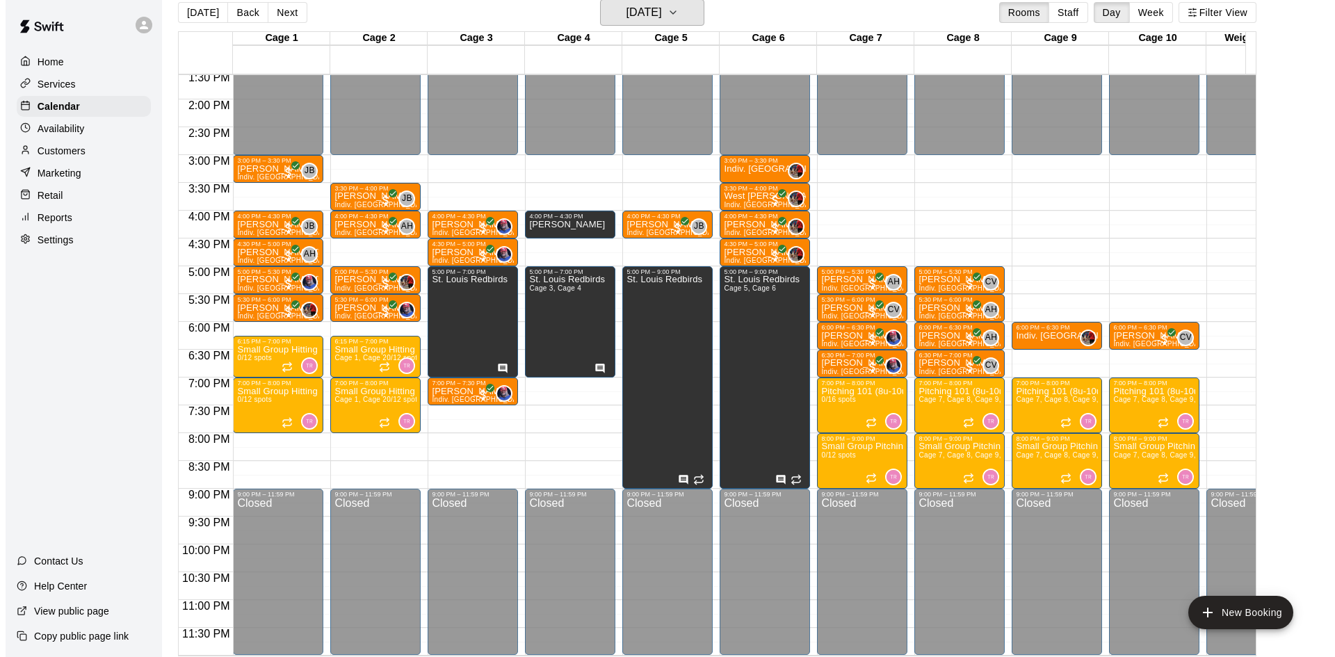
scroll to position [22, 0]
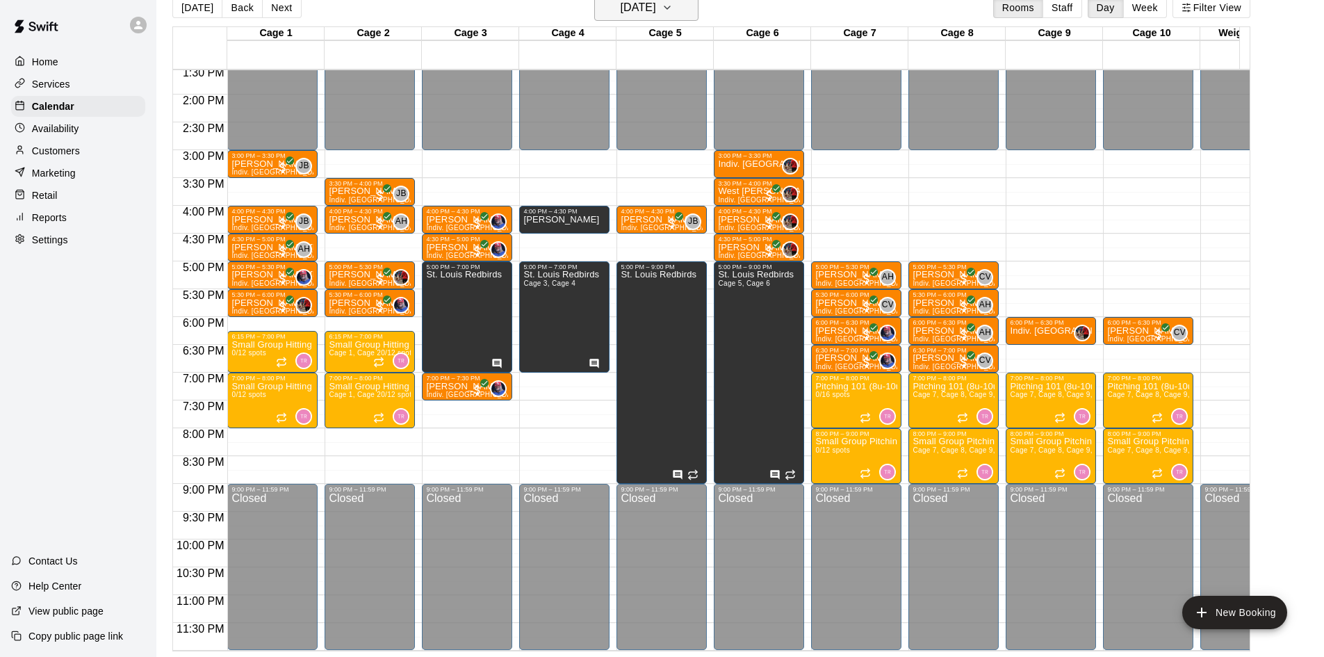
click at [633, 10] on h6 "[DATE]" at bounding box center [638, 7] width 35 height 19
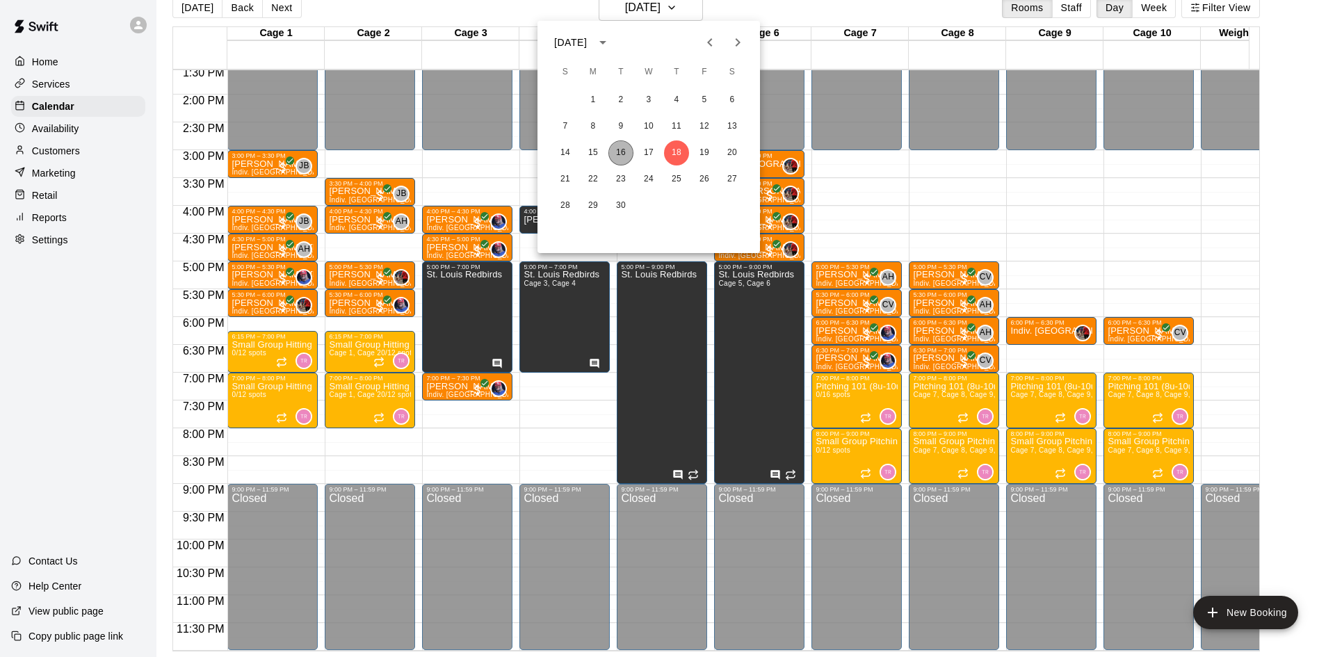
click at [626, 155] on button "16" at bounding box center [620, 152] width 25 height 25
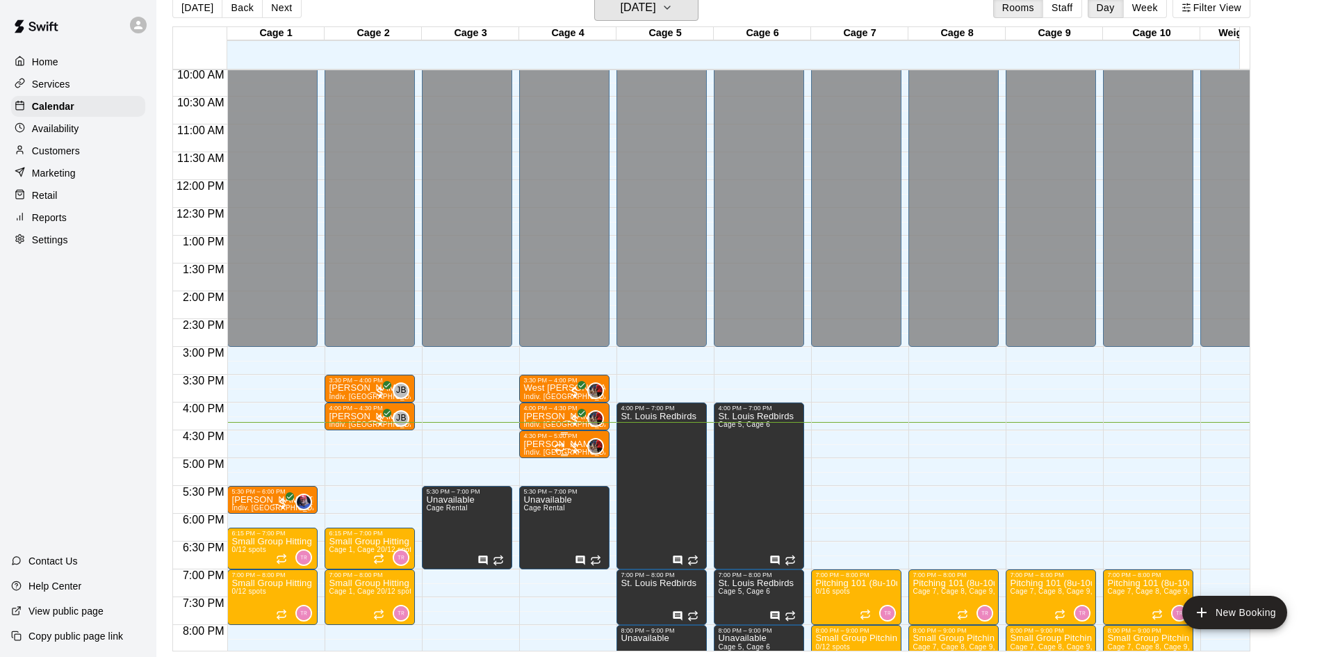
scroll to position [766, 0]
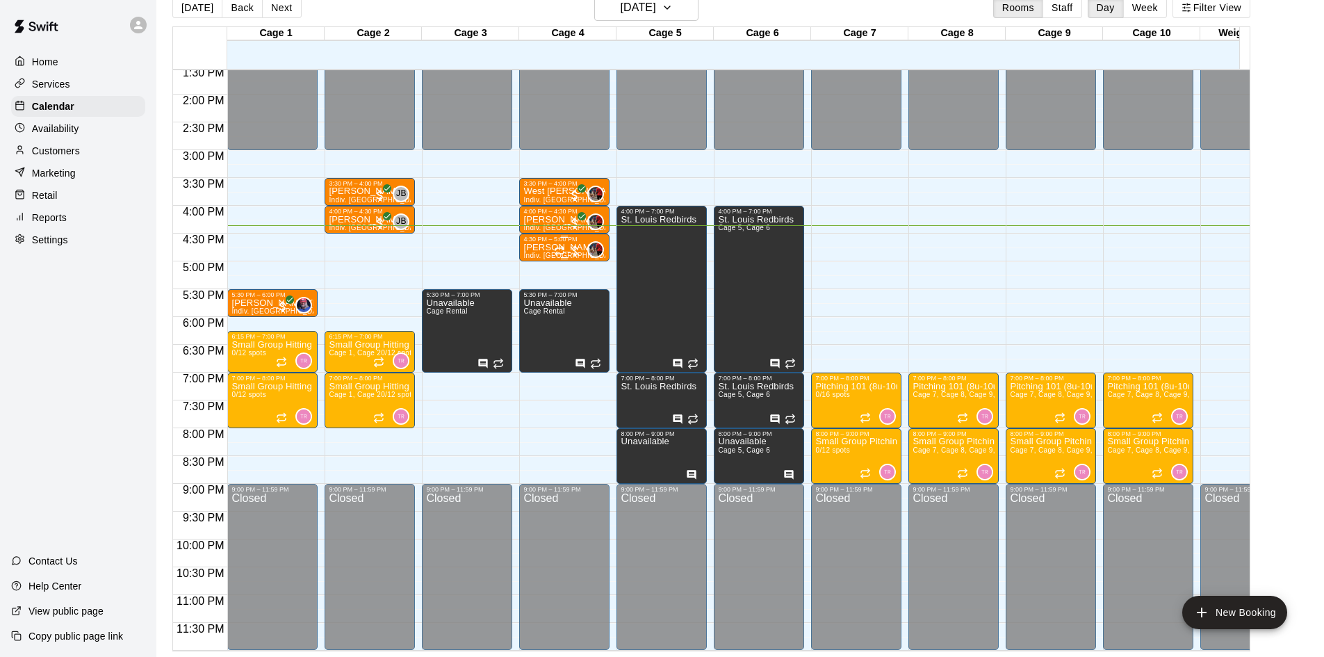
click at [562, 244] on div at bounding box center [568, 251] width 28 height 14
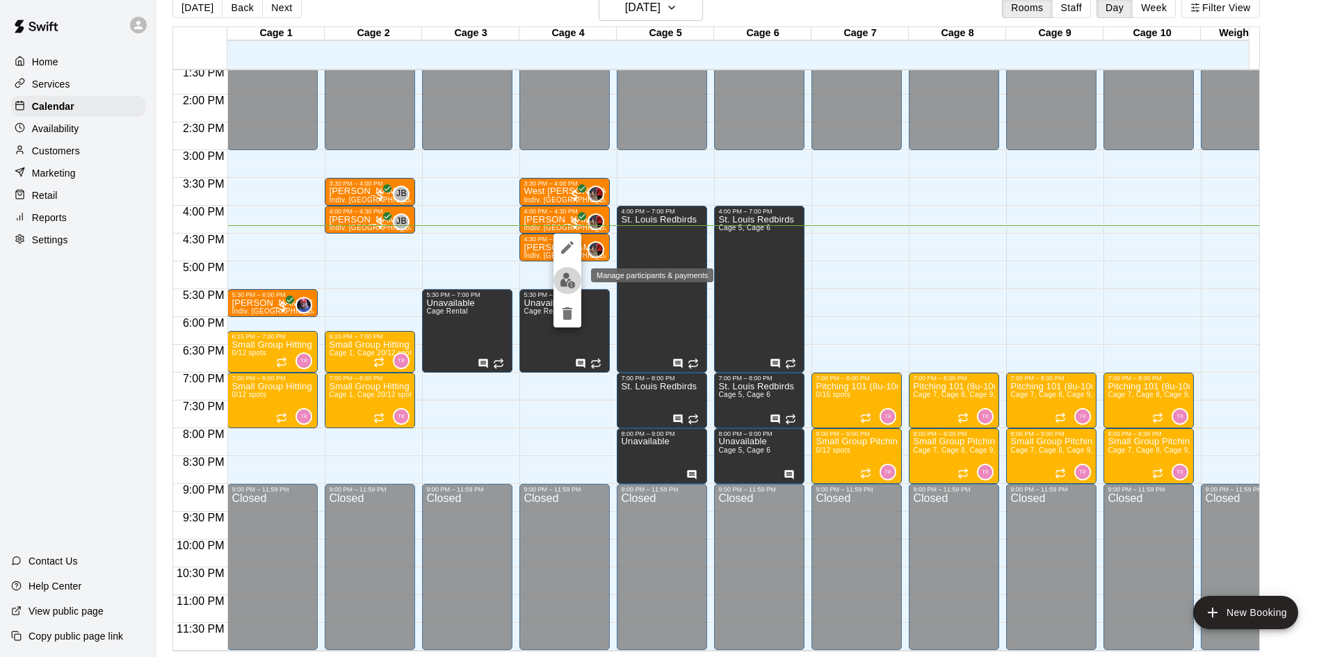
click at [564, 277] on img "edit" at bounding box center [568, 280] width 16 height 16
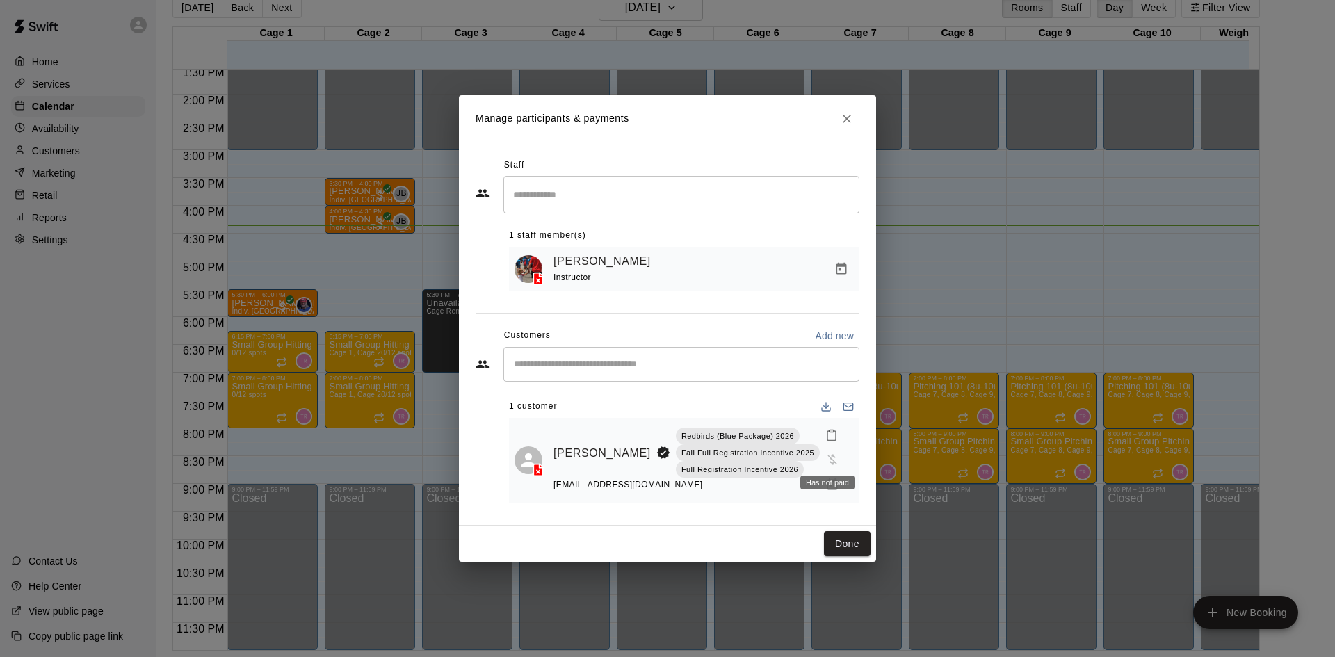
click at [829, 462] on span "Has not paid" at bounding box center [832, 459] width 25 height 12
click at [830, 479] on icon "Manage bookings & payment" at bounding box center [832, 485] width 14 height 14
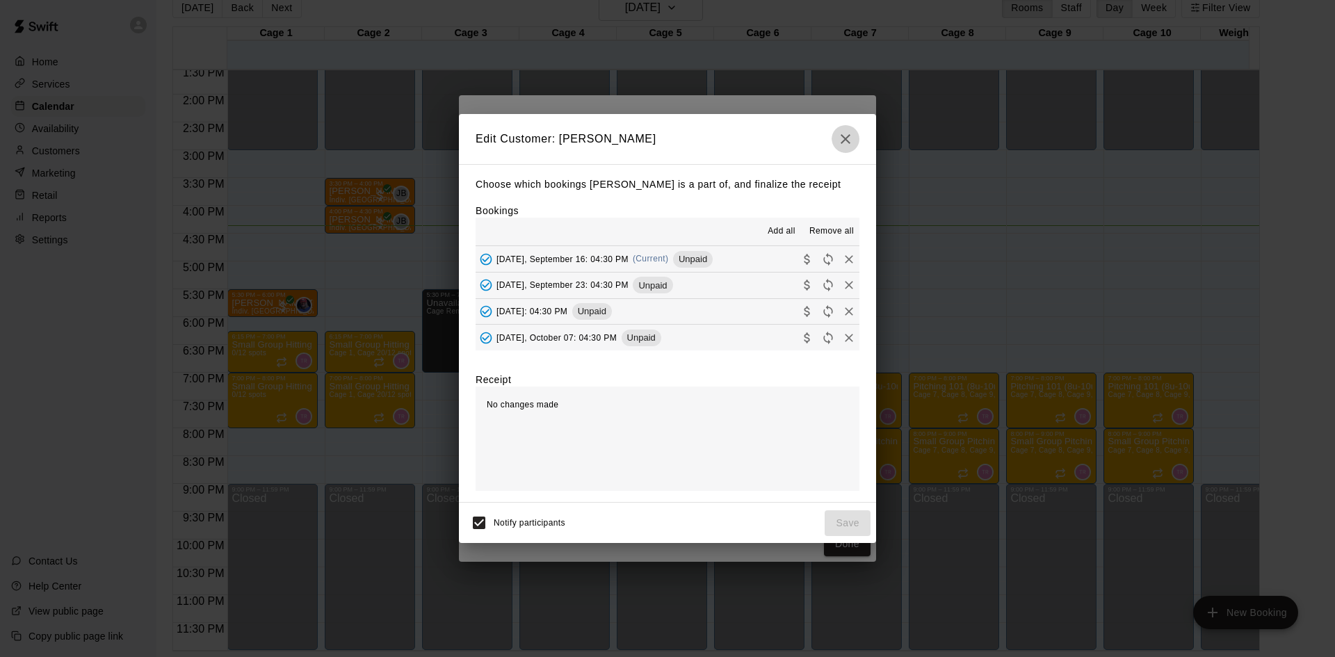
drag, startPoint x: 849, startPoint y: 146, endPoint x: 807, endPoint y: 143, distance: 41.8
click at [849, 146] on icon "button" at bounding box center [845, 139] width 17 height 17
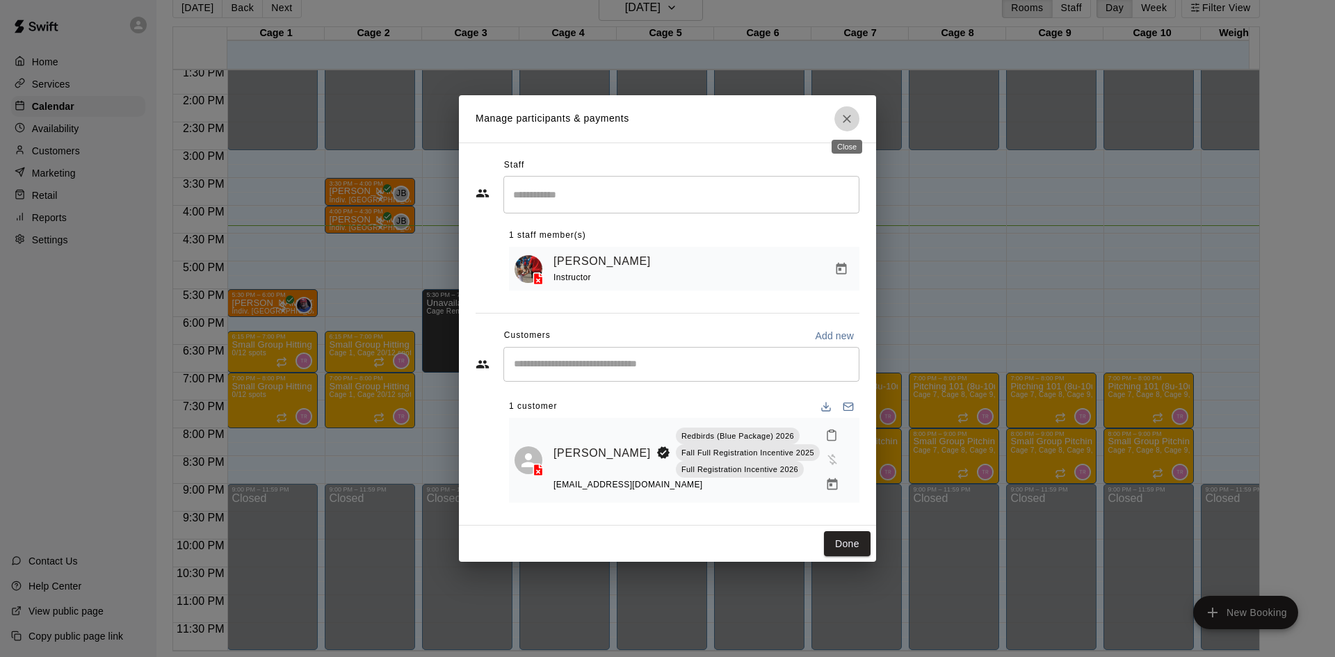
click at [849, 124] on icon "Close" at bounding box center [847, 119] width 14 height 14
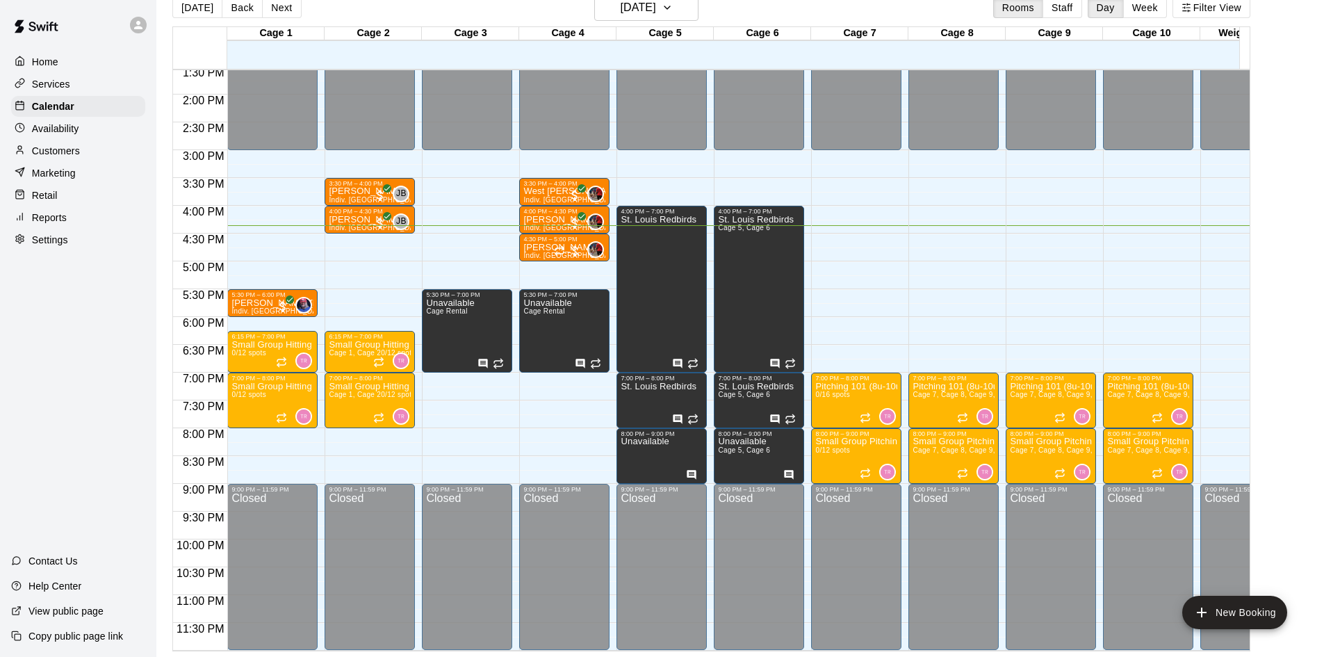
click at [37, 145] on div "Customers" at bounding box center [78, 150] width 134 height 21
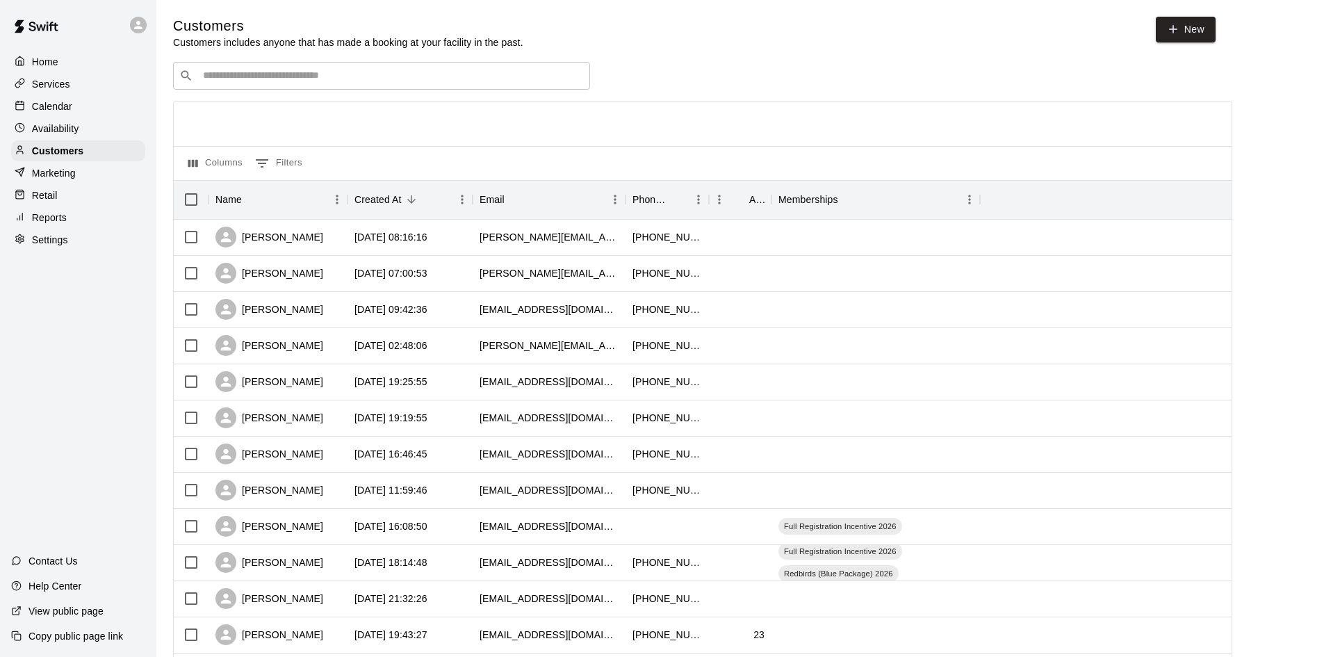
click at [241, 83] on input "Search customers by name or email" at bounding box center [391, 76] width 385 height 14
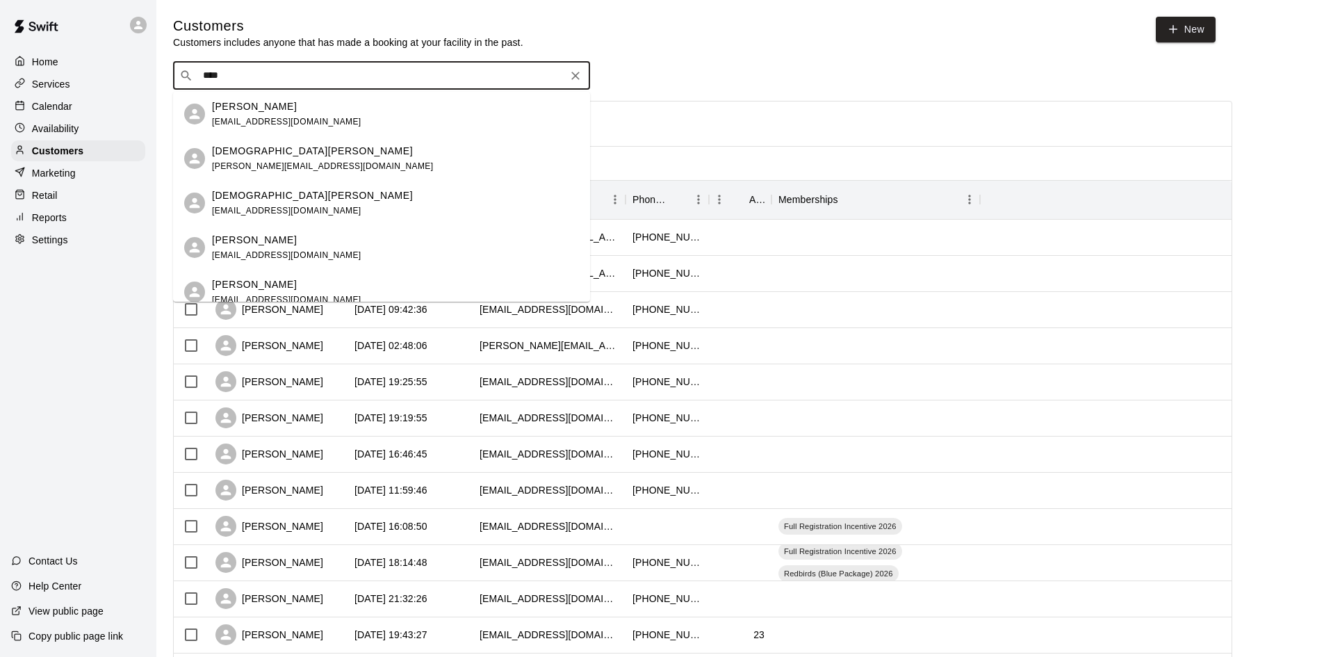
type input "*****"
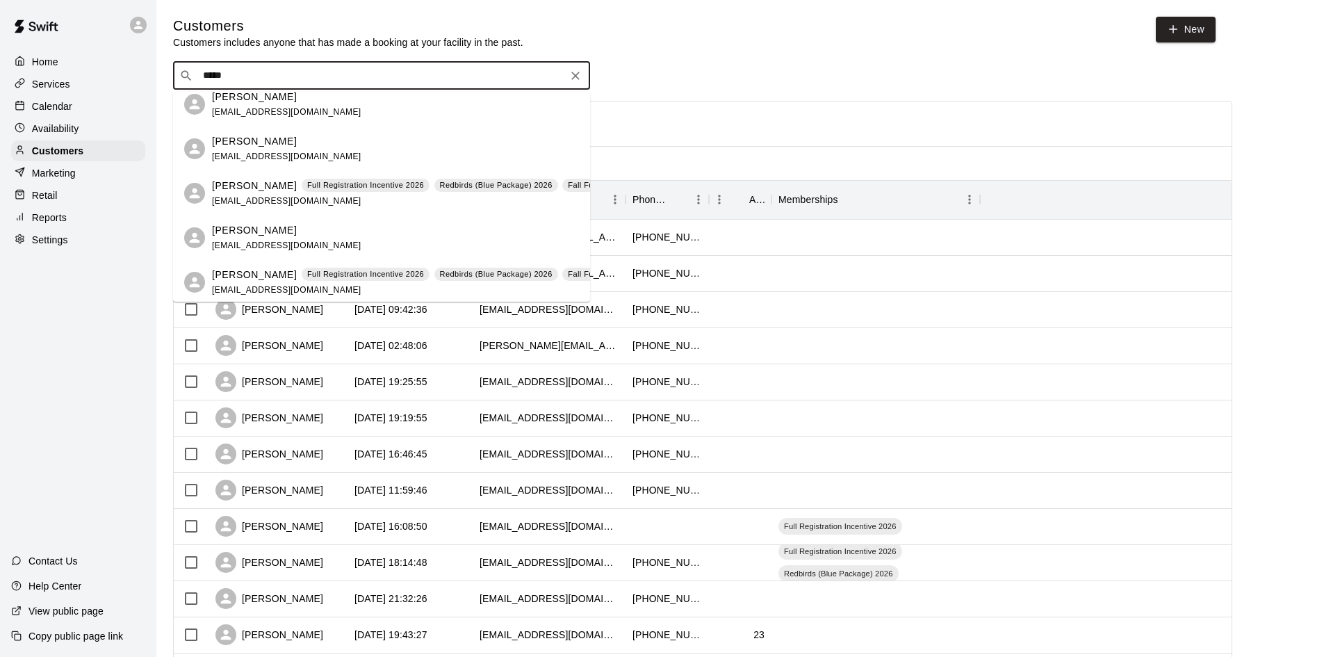
scroll to position [13, 0]
click at [320, 200] on span "[EMAIL_ADDRESS][DOMAIN_NAME]" at bounding box center [286, 198] width 149 height 10
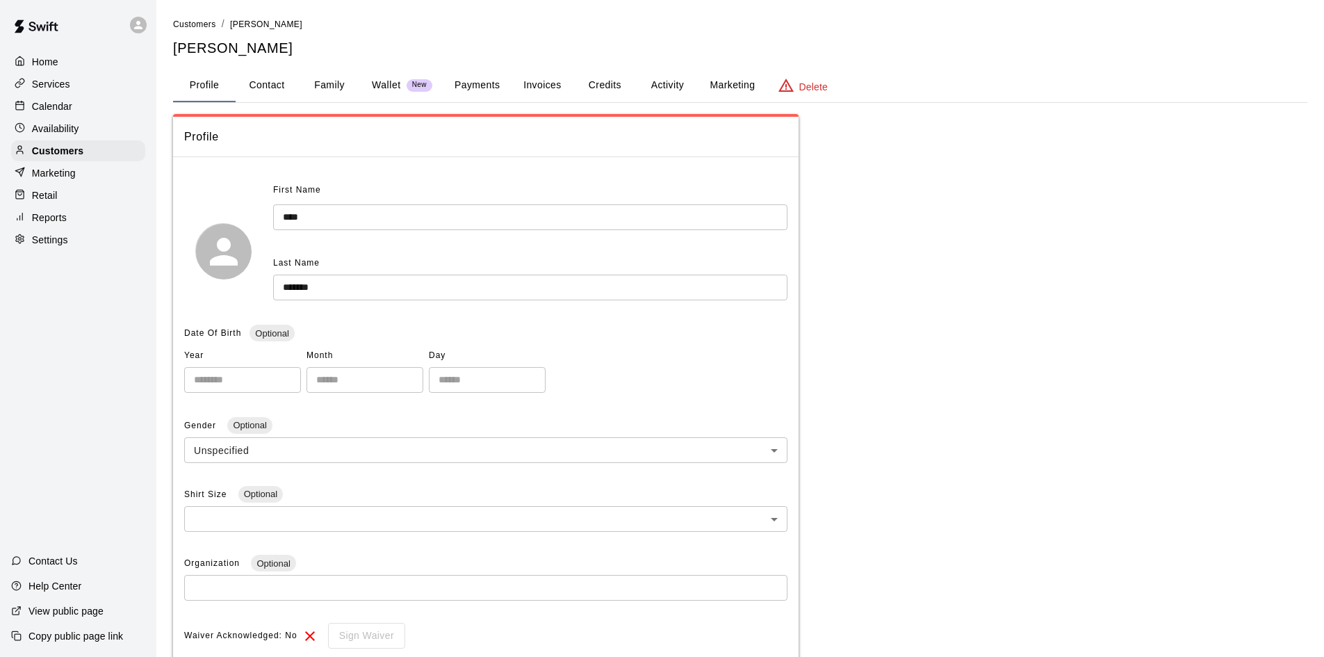
click at [597, 95] on button "Credits" at bounding box center [604, 85] width 63 height 33
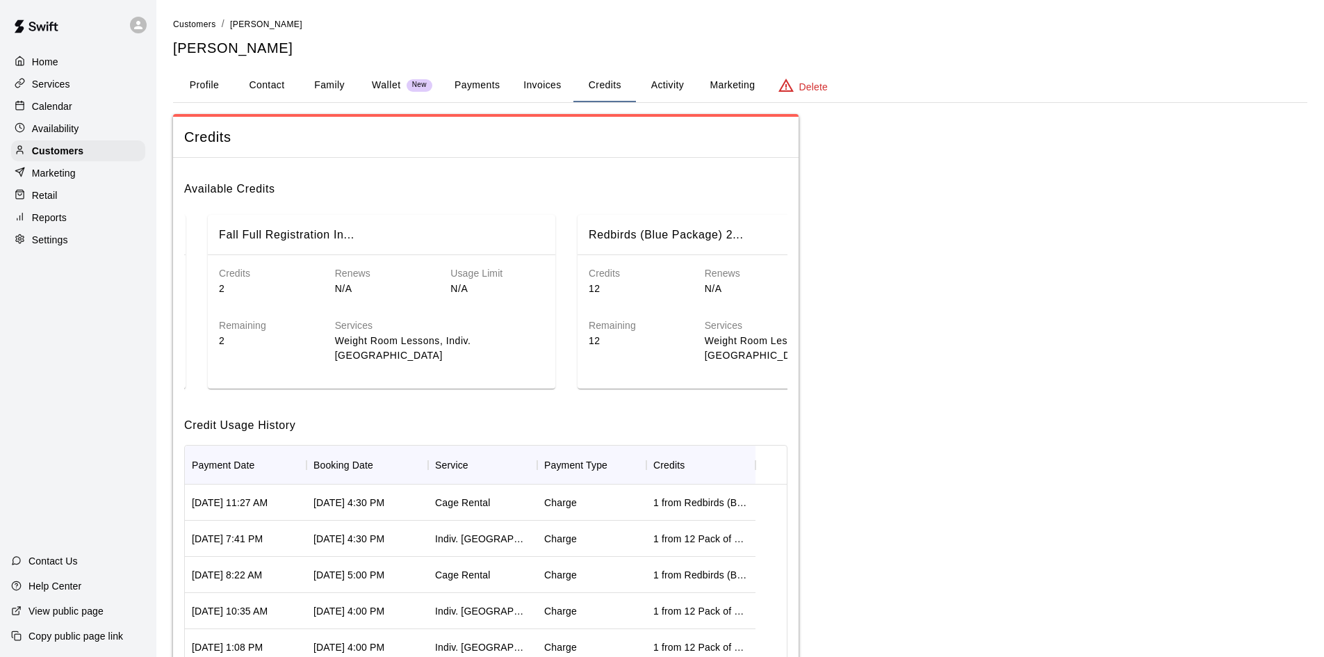
scroll to position [0, 361]
click at [183, 395] on div "Available Credits Full Registration Incenti... Credits 4 Renews N/A Usage Limit…" at bounding box center [486, 459] width 626 height 603
click at [204, 407] on div "Available Credits Full Registration Incenti... Credits 4 Renews N/A Usage Limit…" at bounding box center [486, 459] width 626 height 603
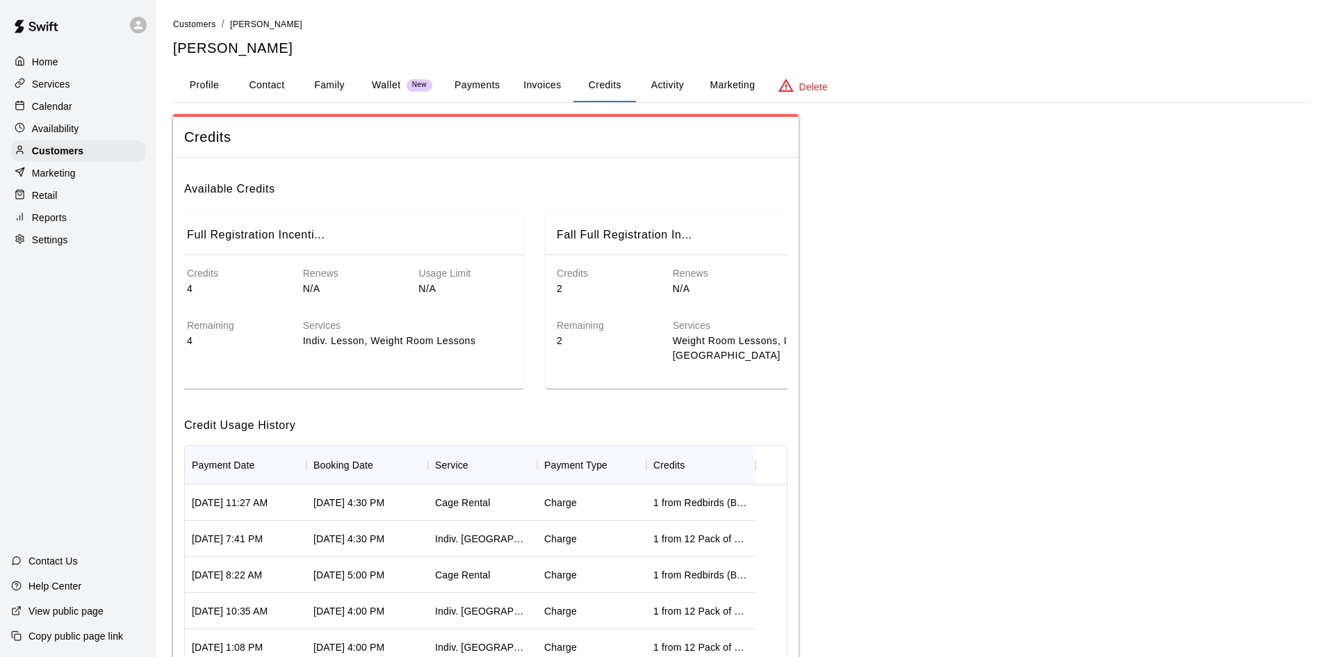
scroll to position [0, 0]
click at [49, 149] on p "Customers" at bounding box center [57, 151] width 51 height 14
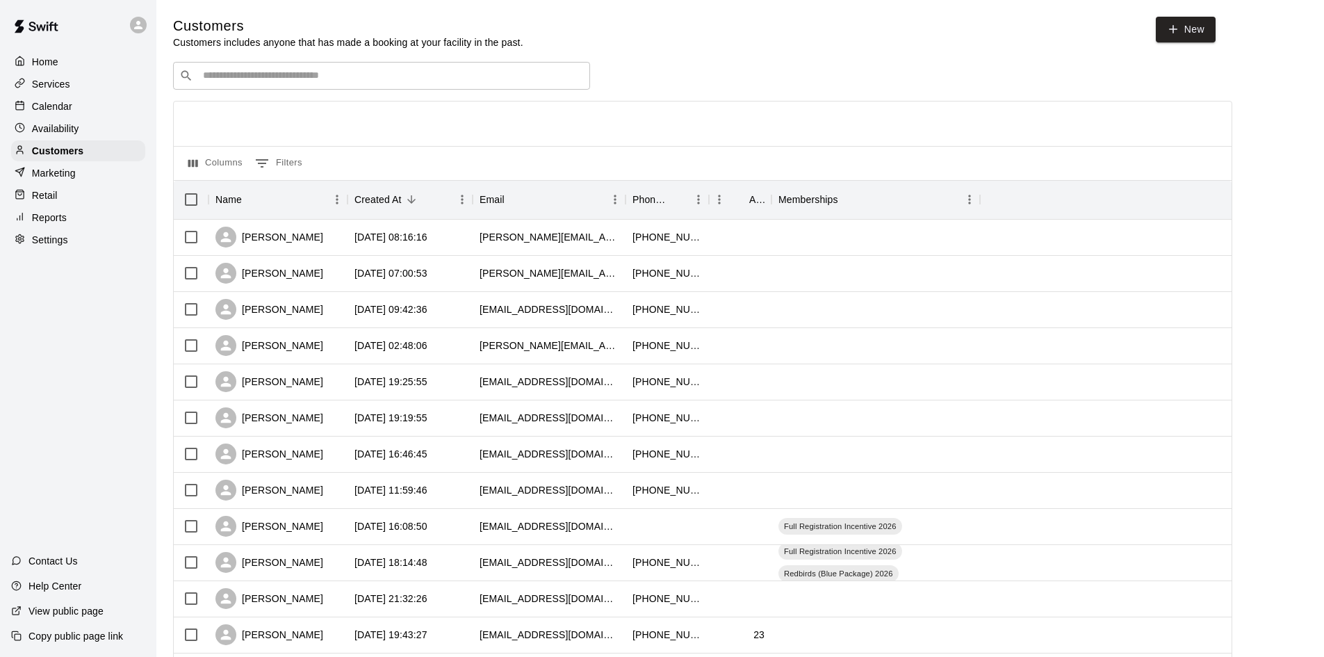
click at [305, 72] on input "Search customers by name or email" at bounding box center [391, 76] width 385 height 14
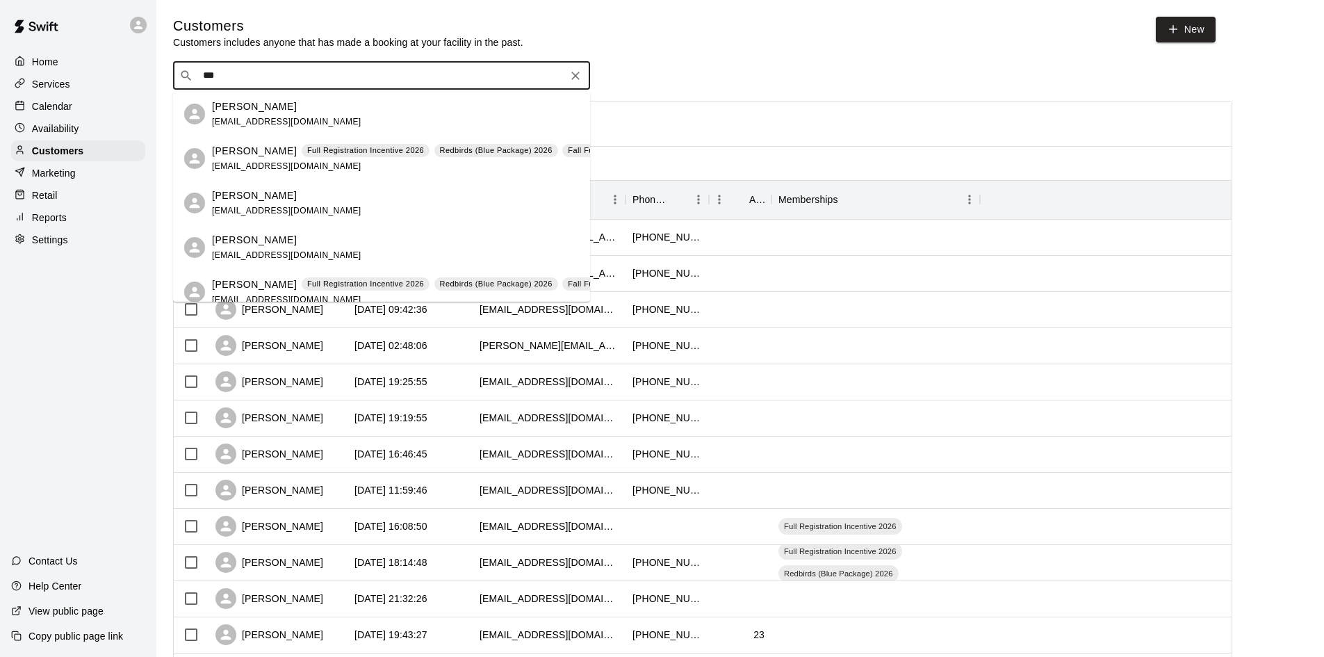
type input "****"
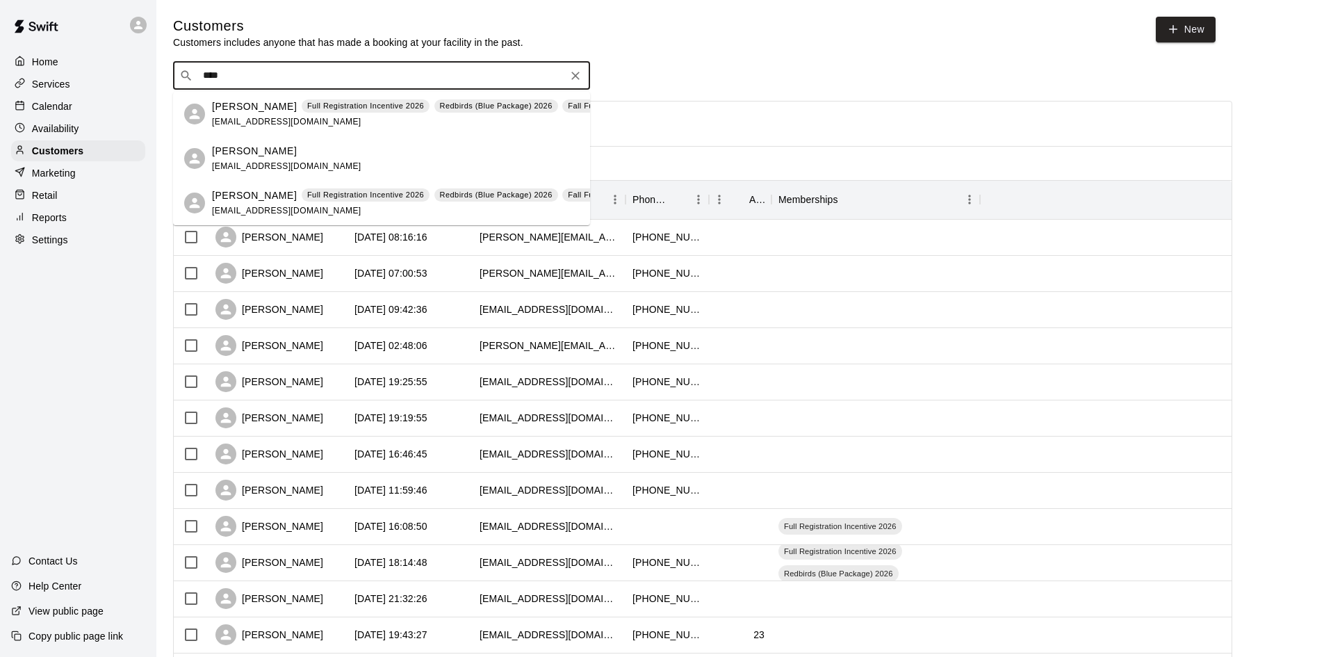
click at [305, 147] on div "[PERSON_NAME]" at bounding box center [286, 151] width 149 height 15
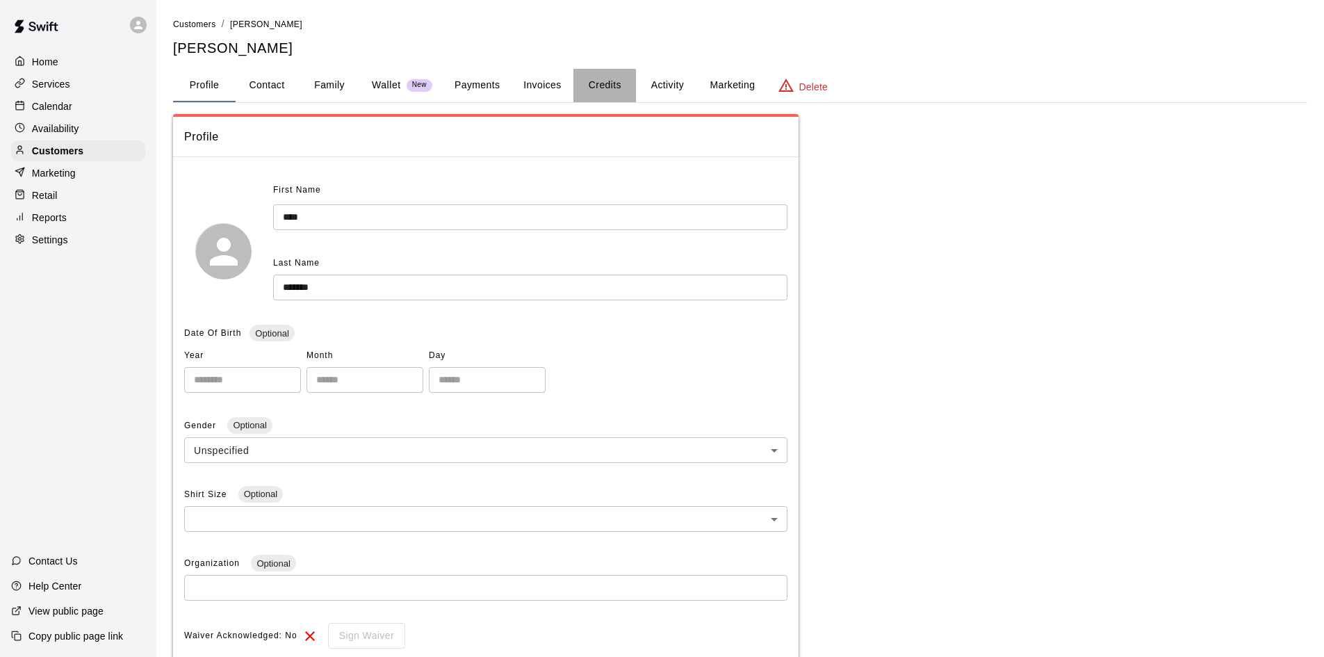
click at [601, 93] on button "Credits" at bounding box center [604, 85] width 63 height 33
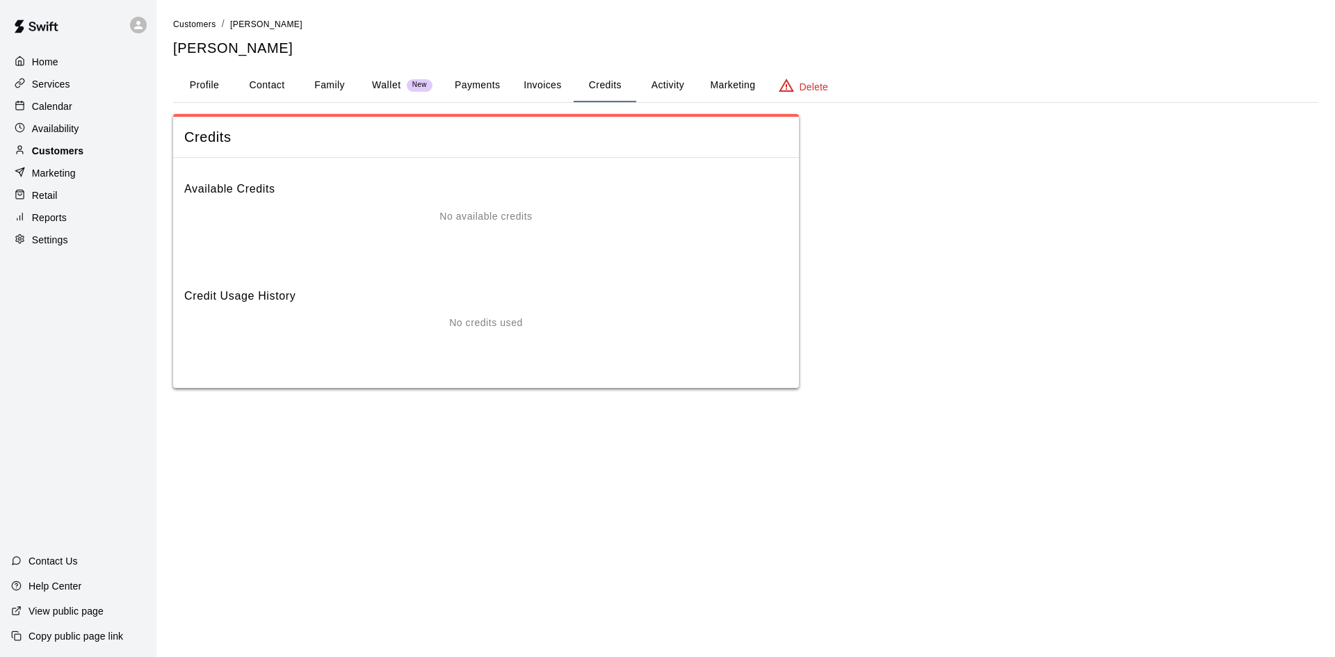
click at [80, 158] on p "Customers" at bounding box center [57, 151] width 51 height 14
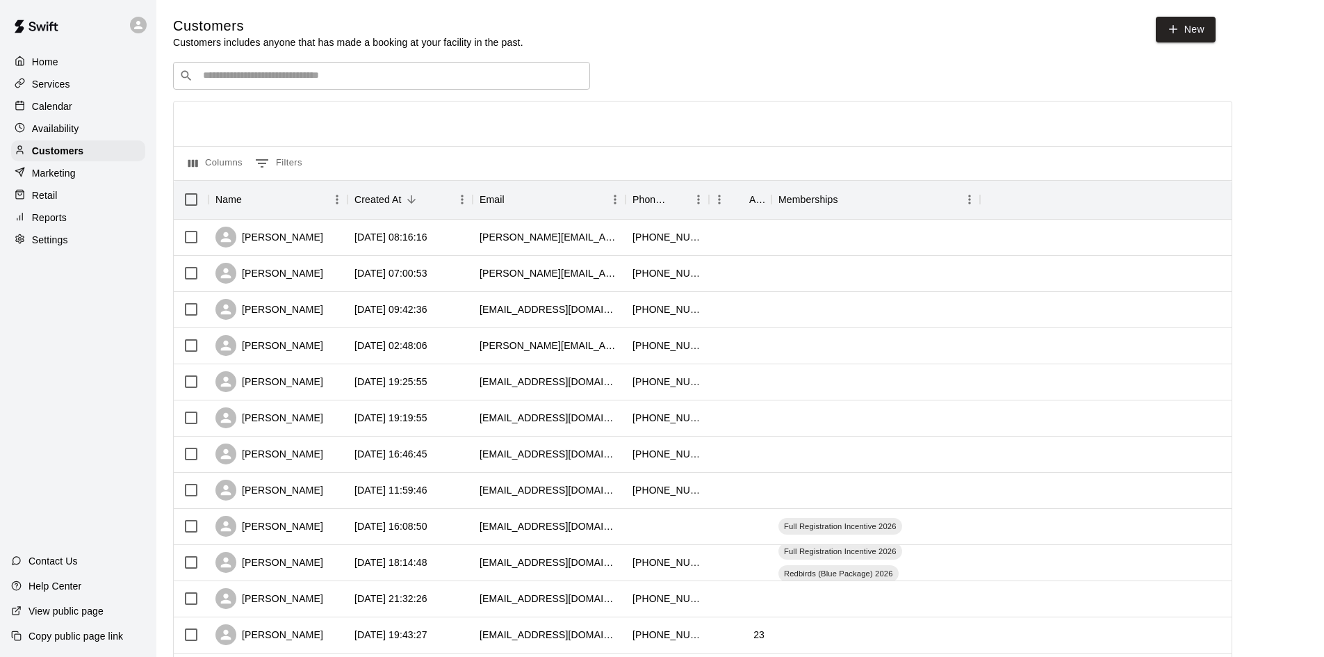
click at [97, 126] on div "Availability" at bounding box center [78, 128] width 134 height 21
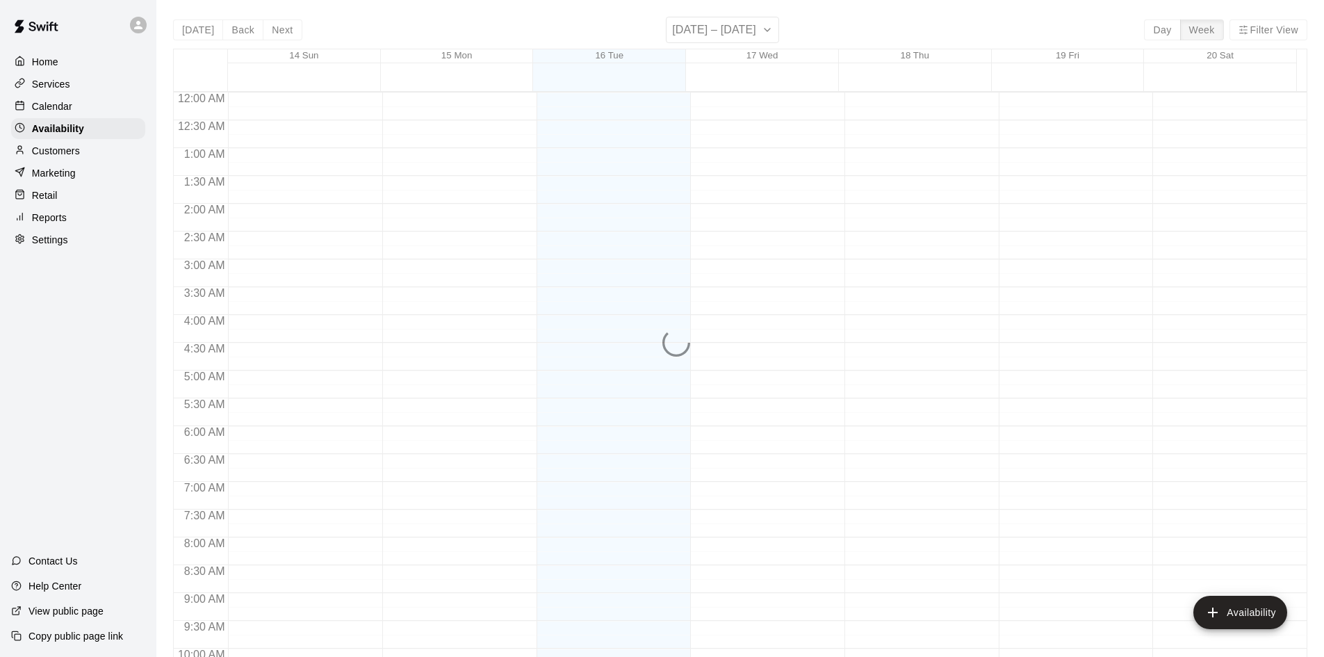
scroll to position [755, 0]
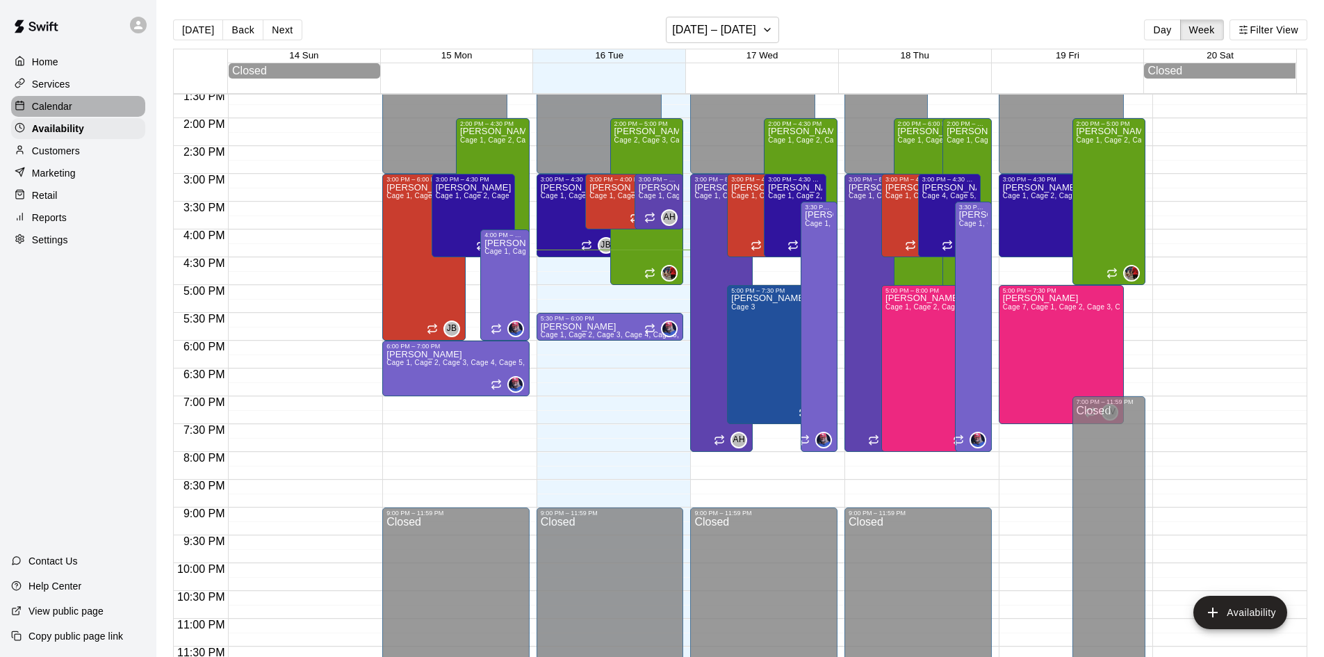
click at [97, 101] on div "Calendar" at bounding box center [78, 106] width 134 height 21
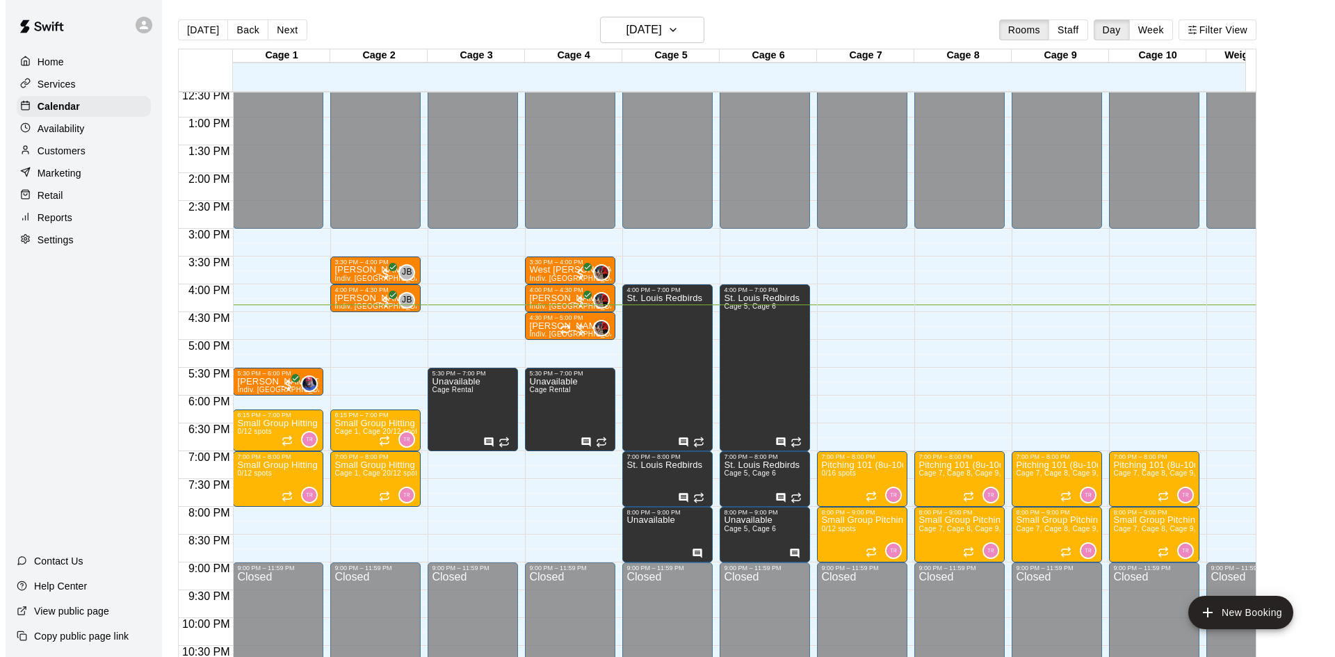
scroll to position [766, 0]
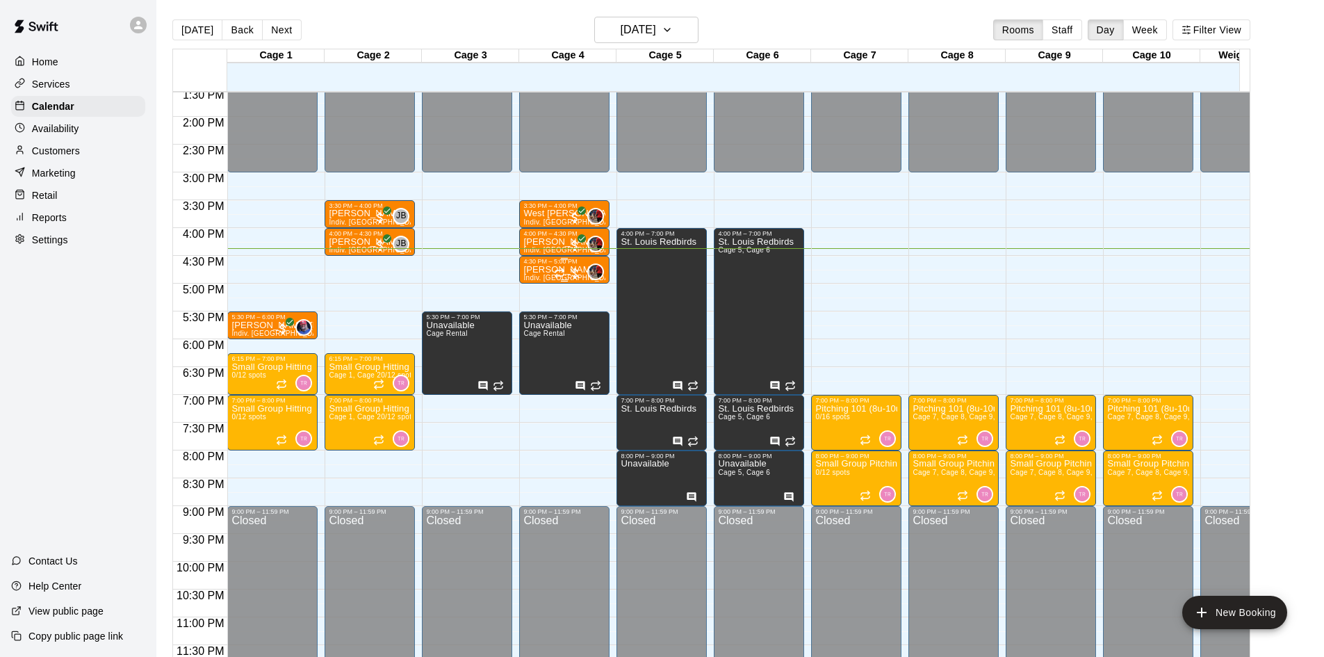
click at [549, 258] on div "4:30 PM – 5:00 PM" at bounding box center [564, 261] width 82 height 7
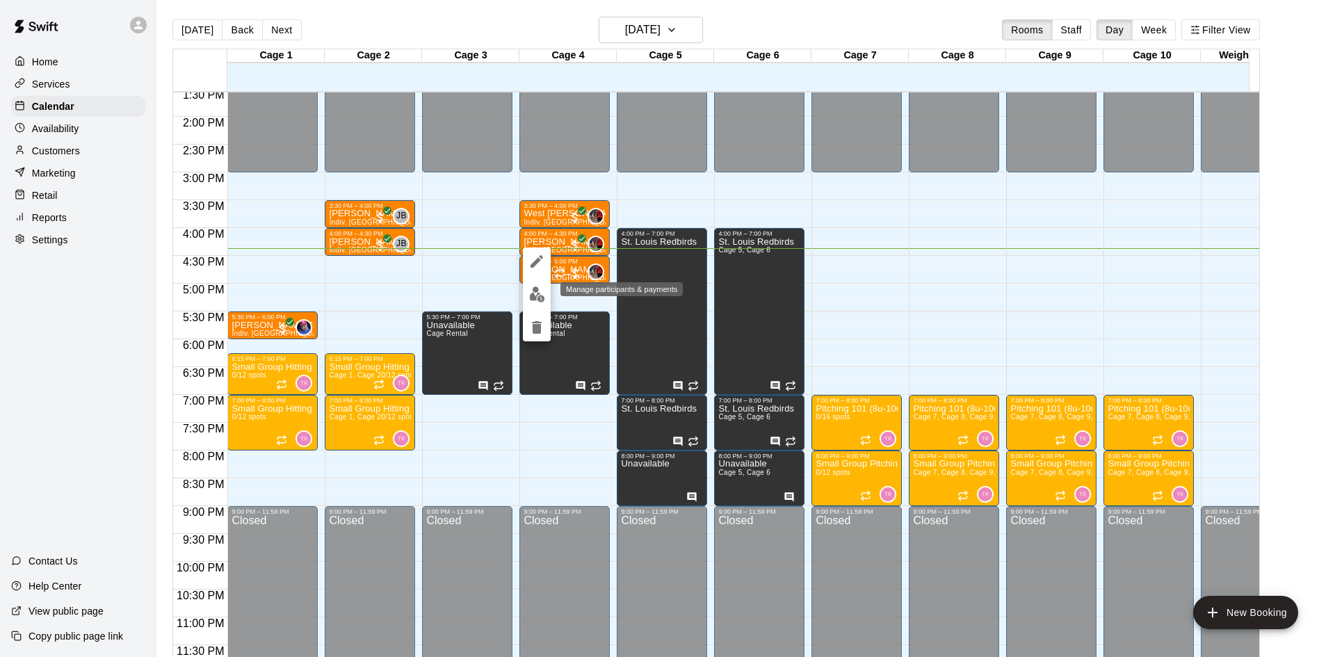
click at [535, 300] on img "edit" at bounding box center [537, 294] width 16 height 16
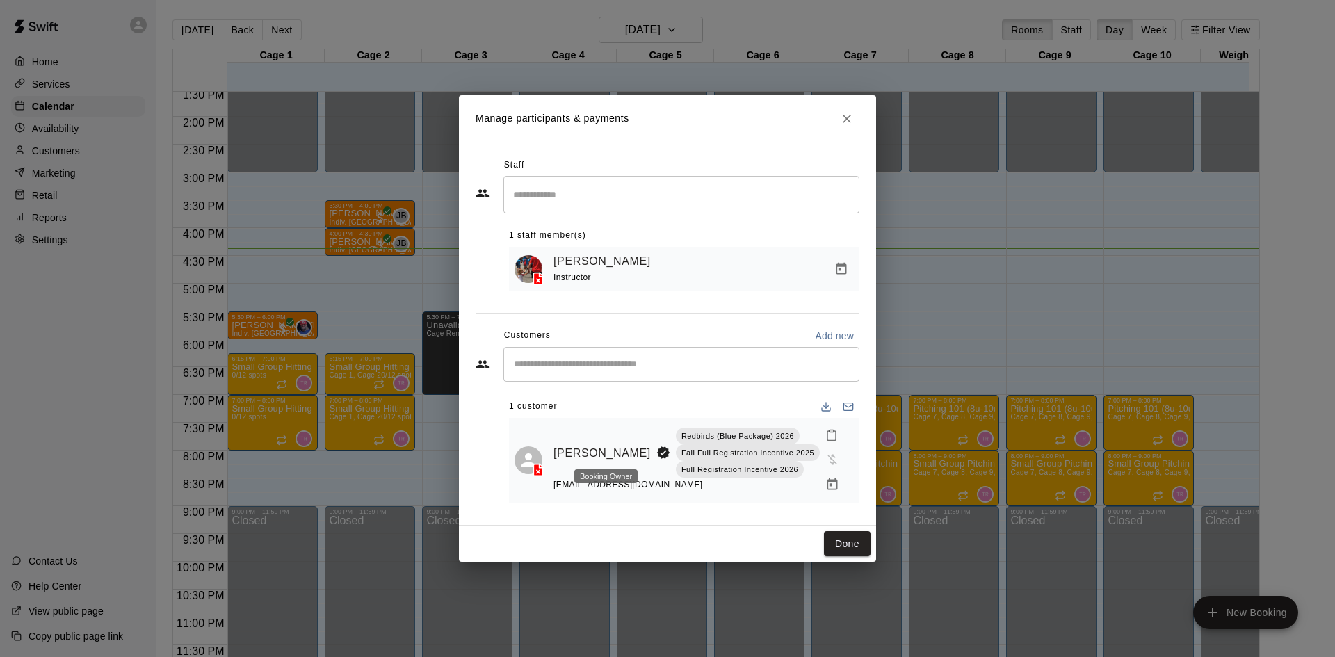
click at [656, 458] on icon "Booking Owner" at bounding box center [663, 453] width 14 height 14
click at [827, 480] on icon "Manage bookings & payment" at bounding box center [832, 484] width 10 height 12
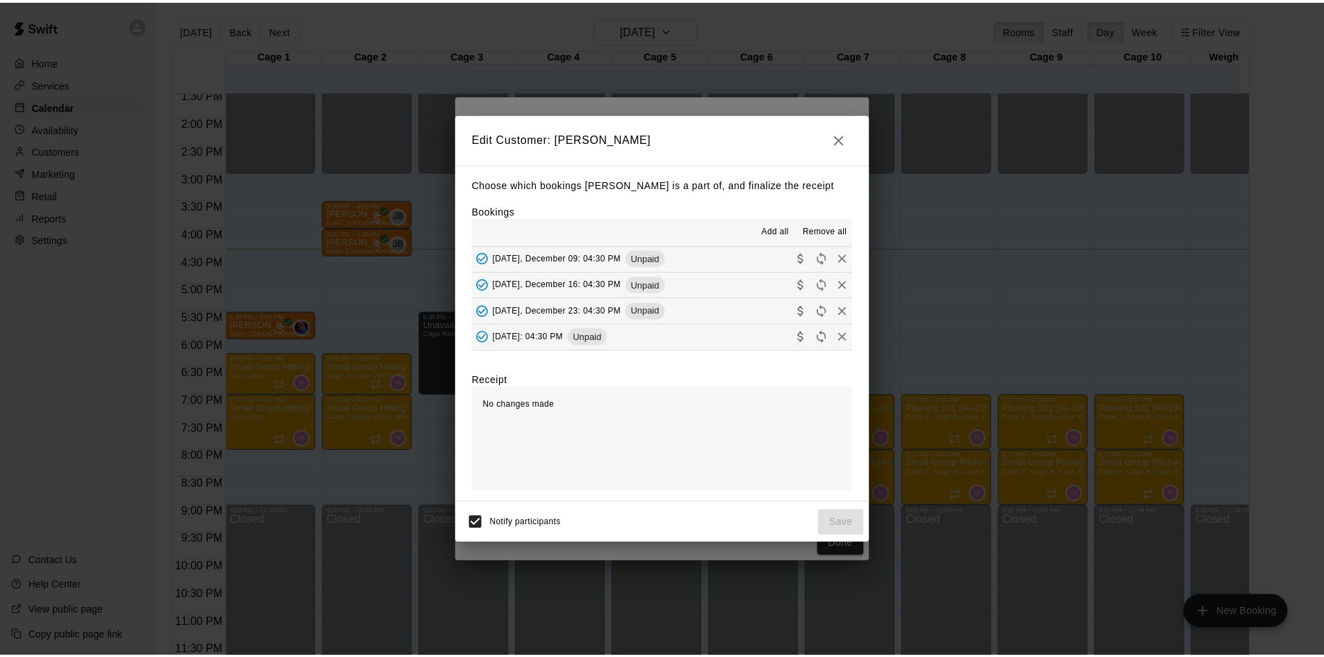
scroll to position [0, 0]
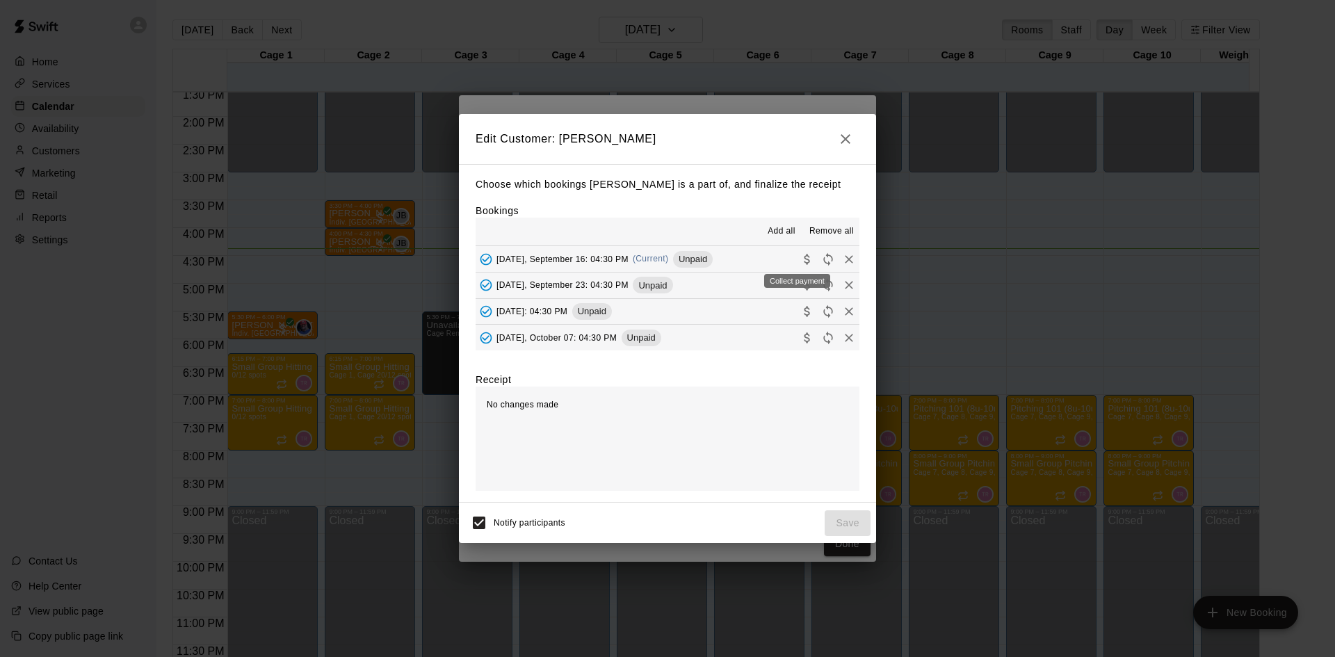
click at [800, 257] on icon "Collect payment" at bounding box center [807, 259] width 14 height 14
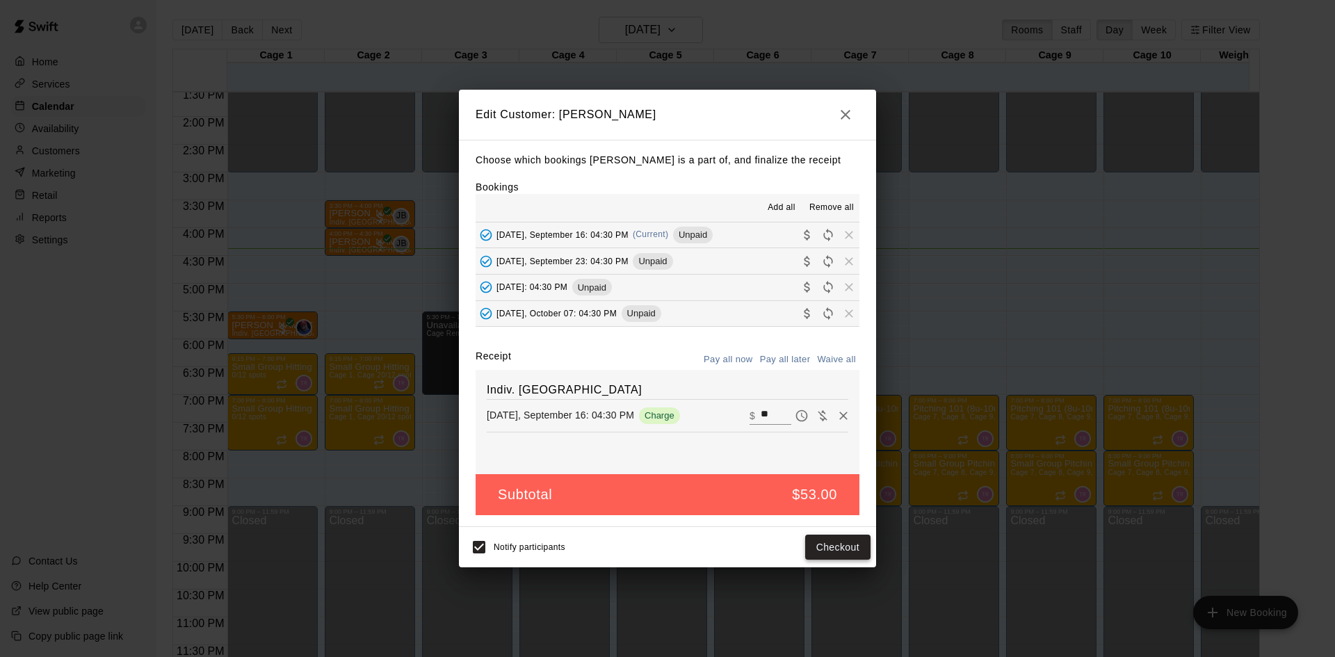
click at [834, 542] on button "Checkout" at bounding box center [837, 548] width 65 height 26
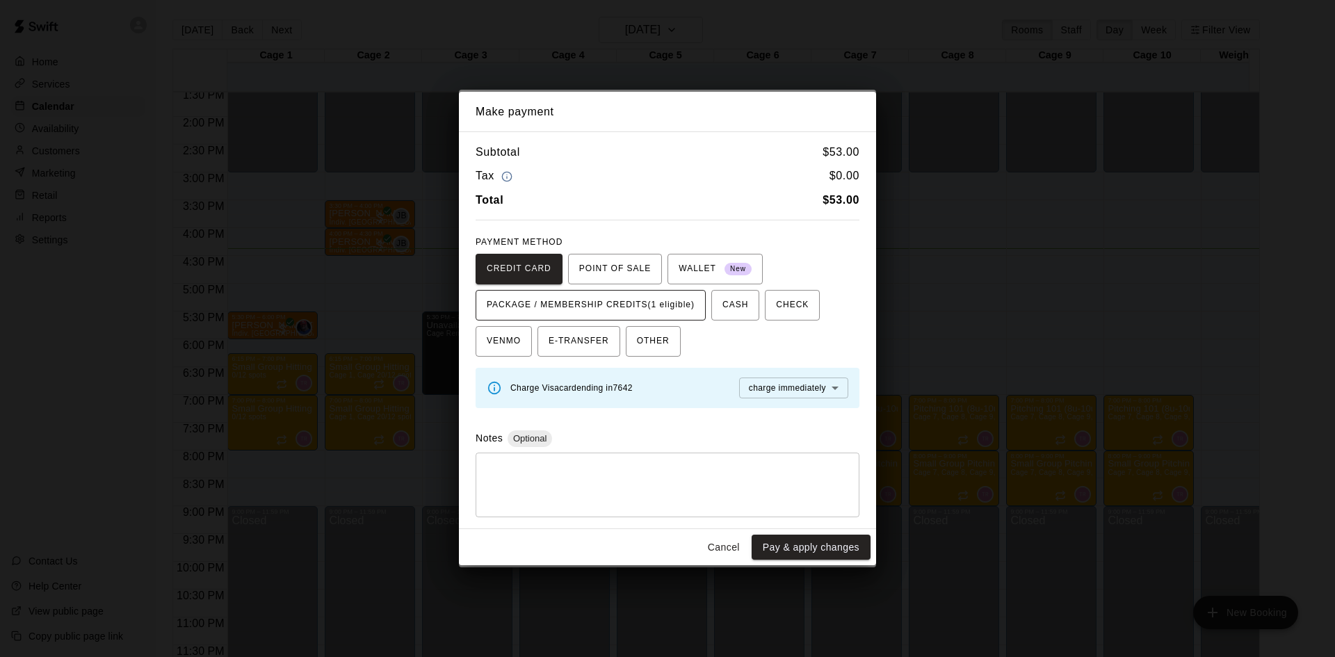
click at [615, 307] on span "PACKAGE / MEMBERSHIP CREDITS (1 eligible)" at bounding box center [591, 305] width 208 height 22
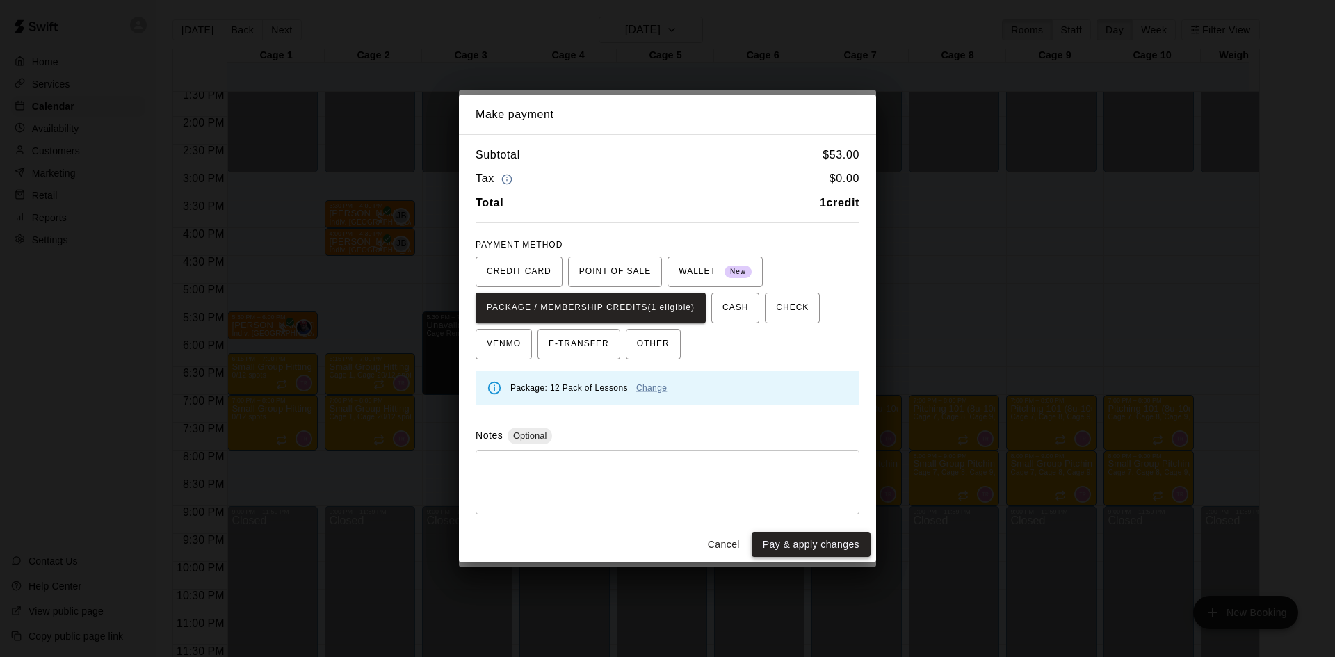
click at [817, 548] on button "Pay & apply changes" at bounding box center [810, 545] width 119 height 26
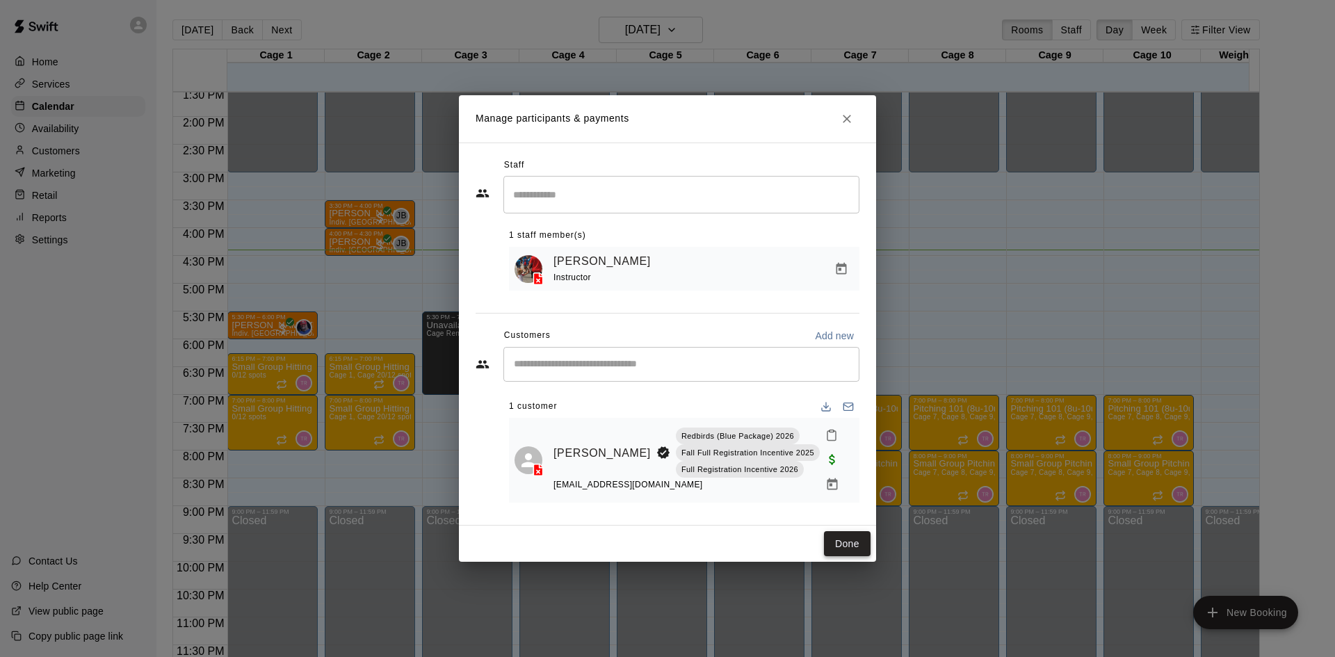
click at [847, 545] on button "Done" at bounding box center [847, 544] width 47 height 26
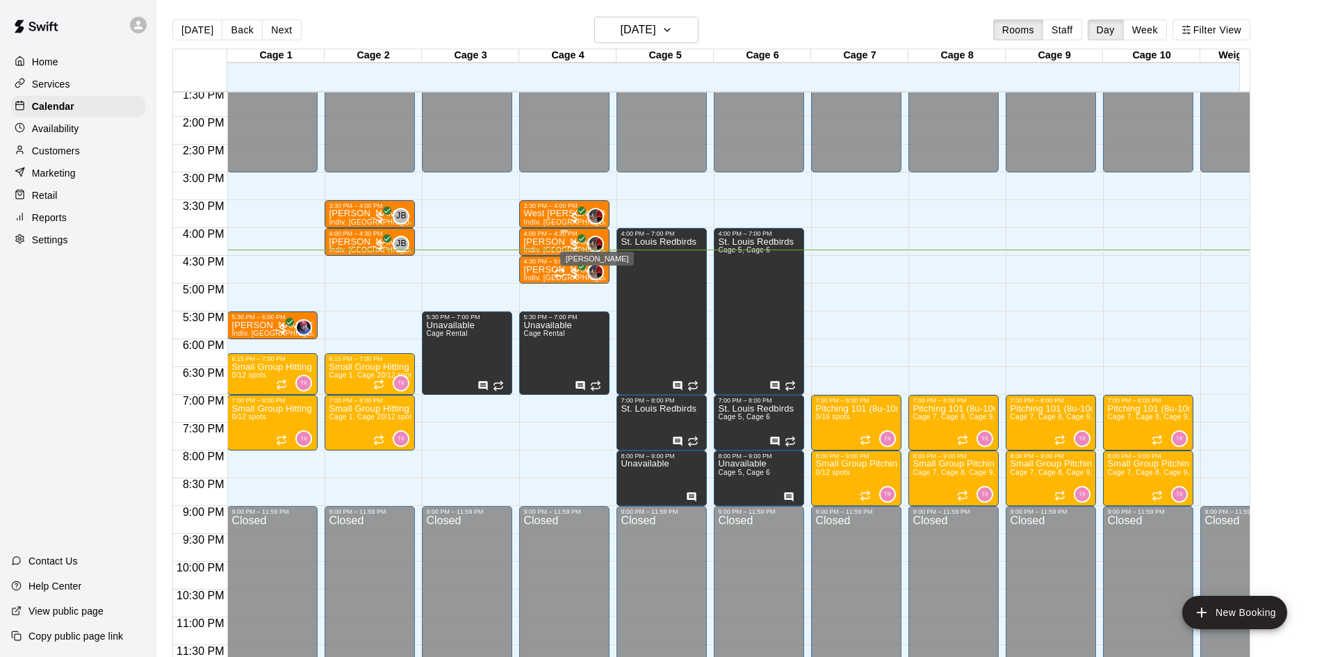
drag, startPoint x: 598, startPoint y: 240, endPoint x: 584, endPoint y: 262, distance: 26.2
click at [584, 262] on div "[PERSON_NAME]" at bounding box center [597, 259] width 74 height 14
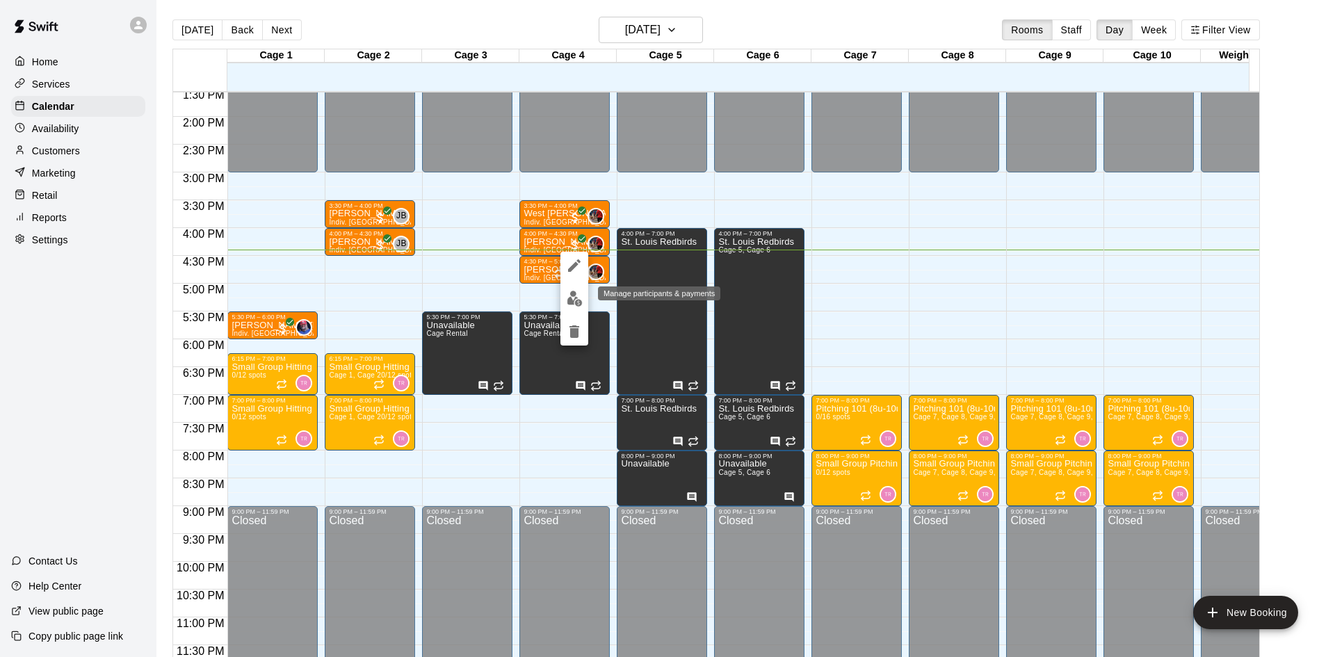
click at [579, 299] on img "edit" at bounding box center [575, 299] width 16 height 16
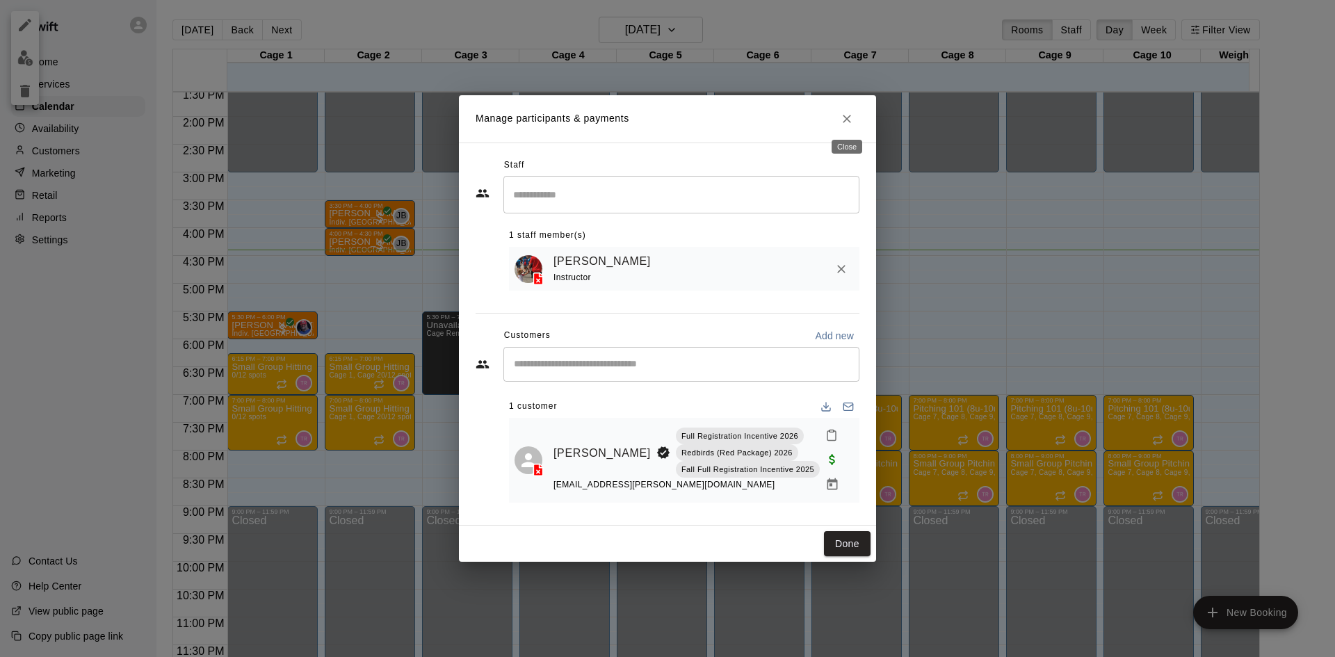
click at [846, 114] on icon "Close" at bounding box center [847, 119] width 14 height 14
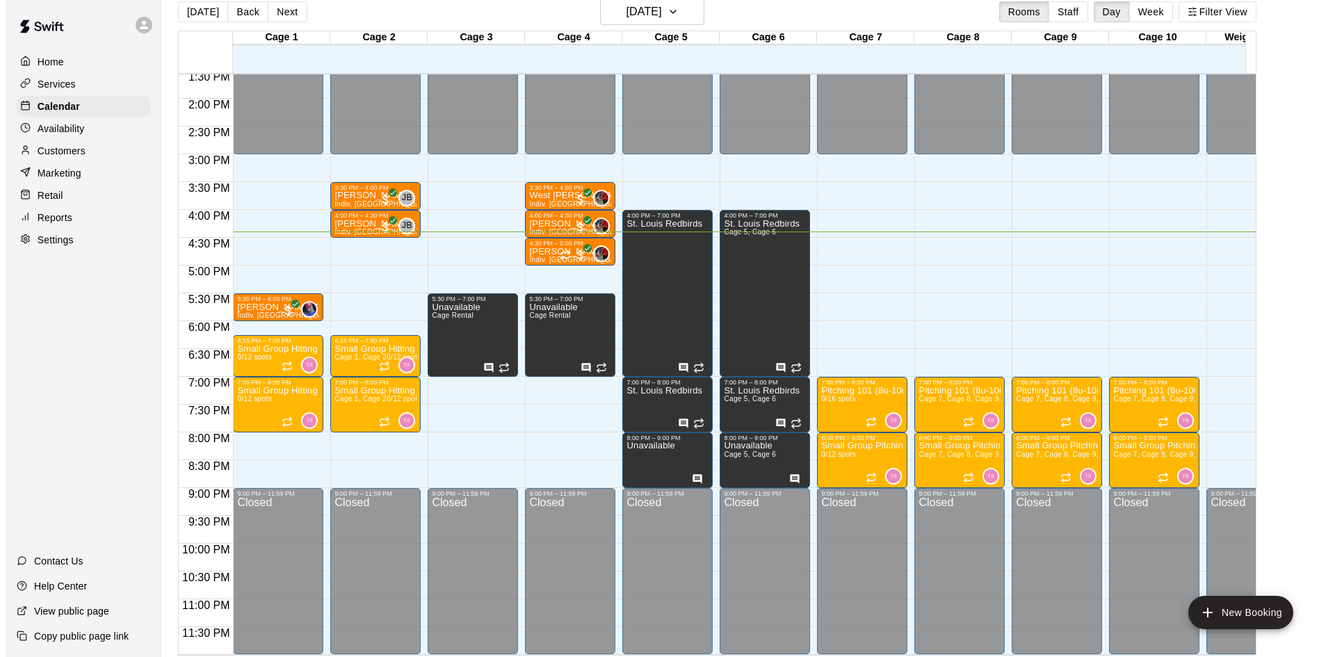
scroll to position [22, 0]
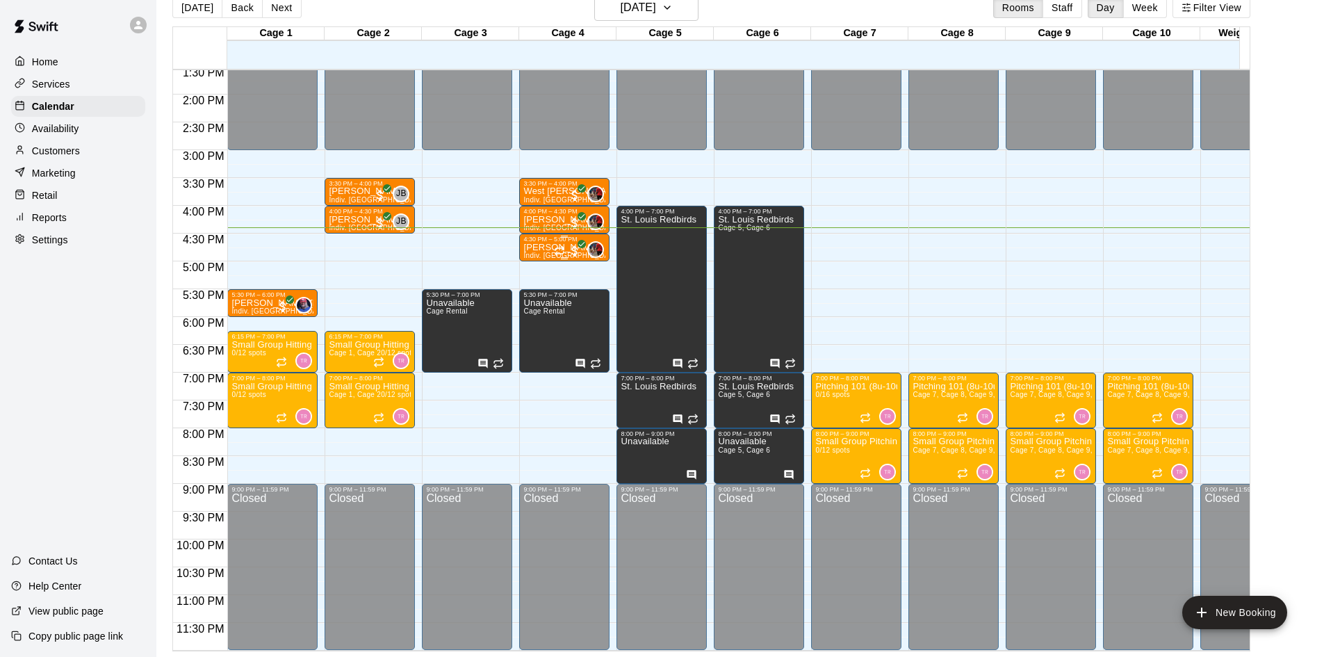
click at [554, 244] on div at bounding box center [568, 251] width 28 height 14
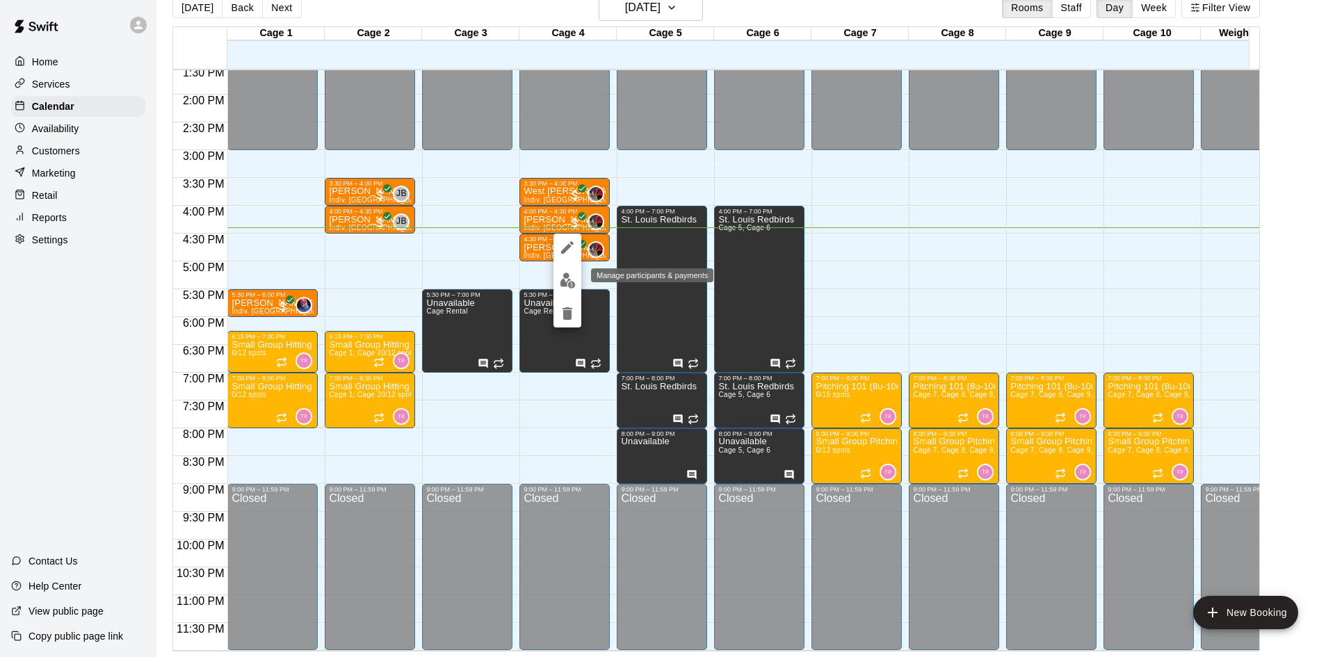
click at [568, 279] on img "edit" at bounding box center [568, 280] width 16 height 16
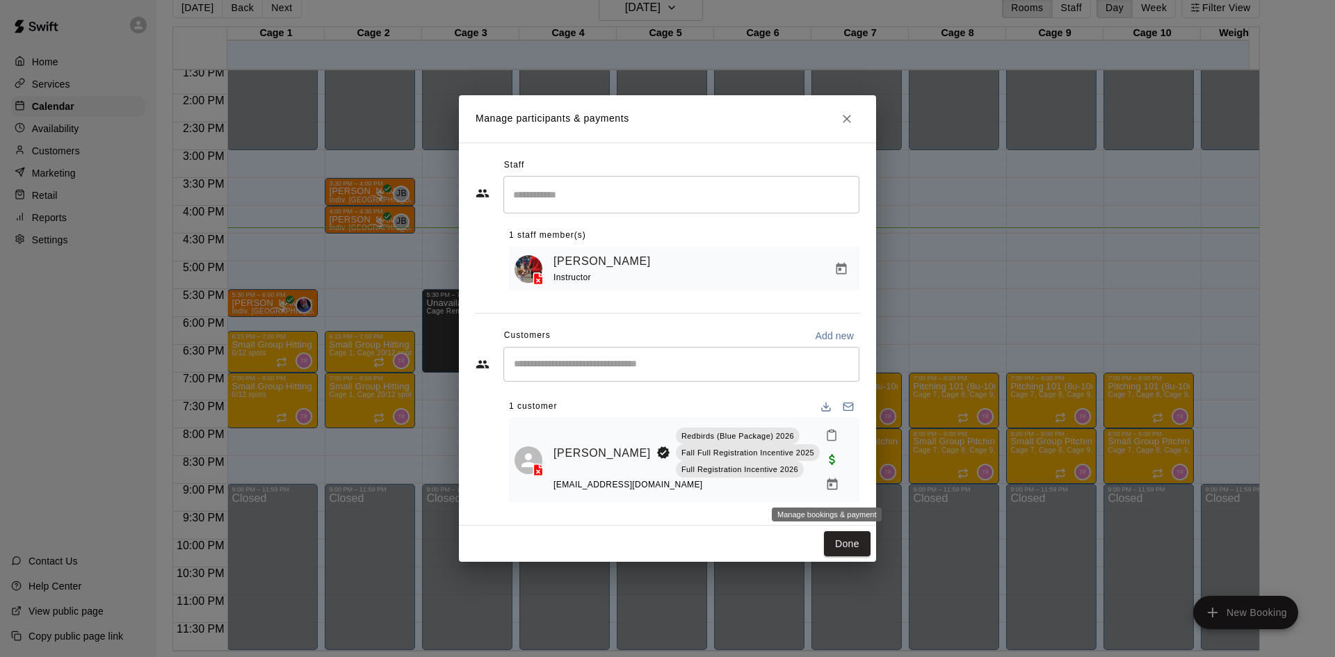
click at [829, 485] on icon "Manage bookings & payment" at bounding box center [832, 485] width 14 height 14
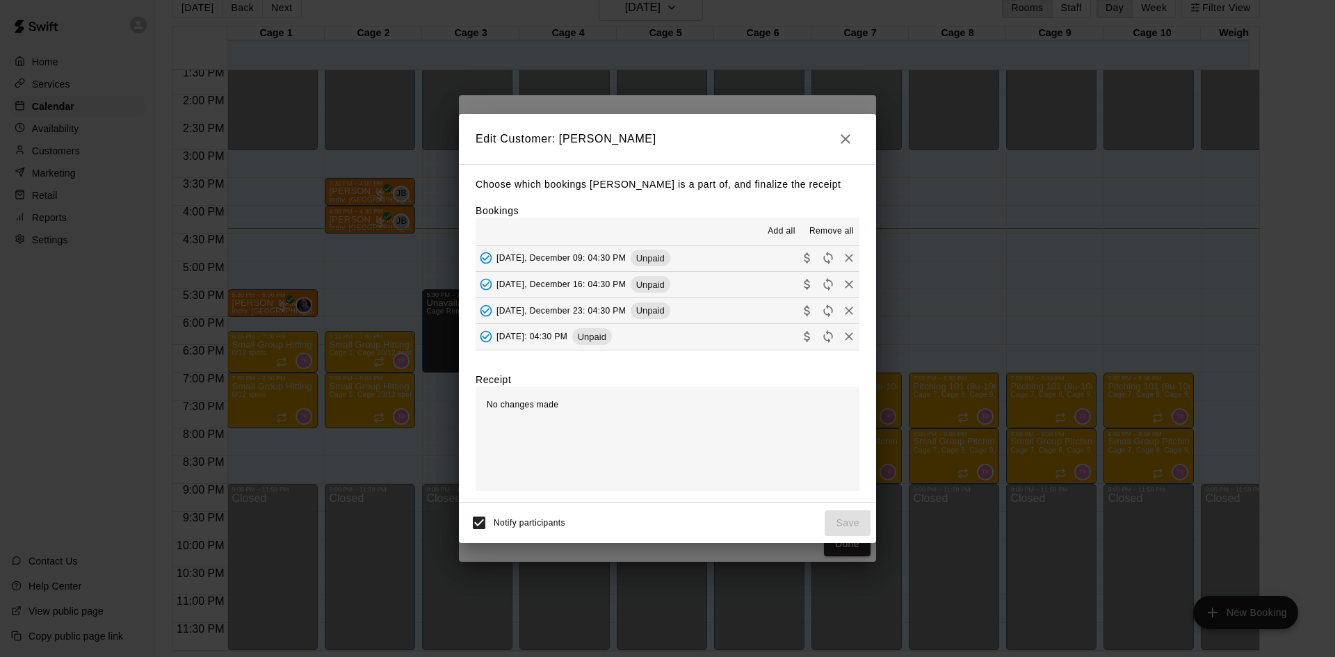
scroll to position [0, 0]
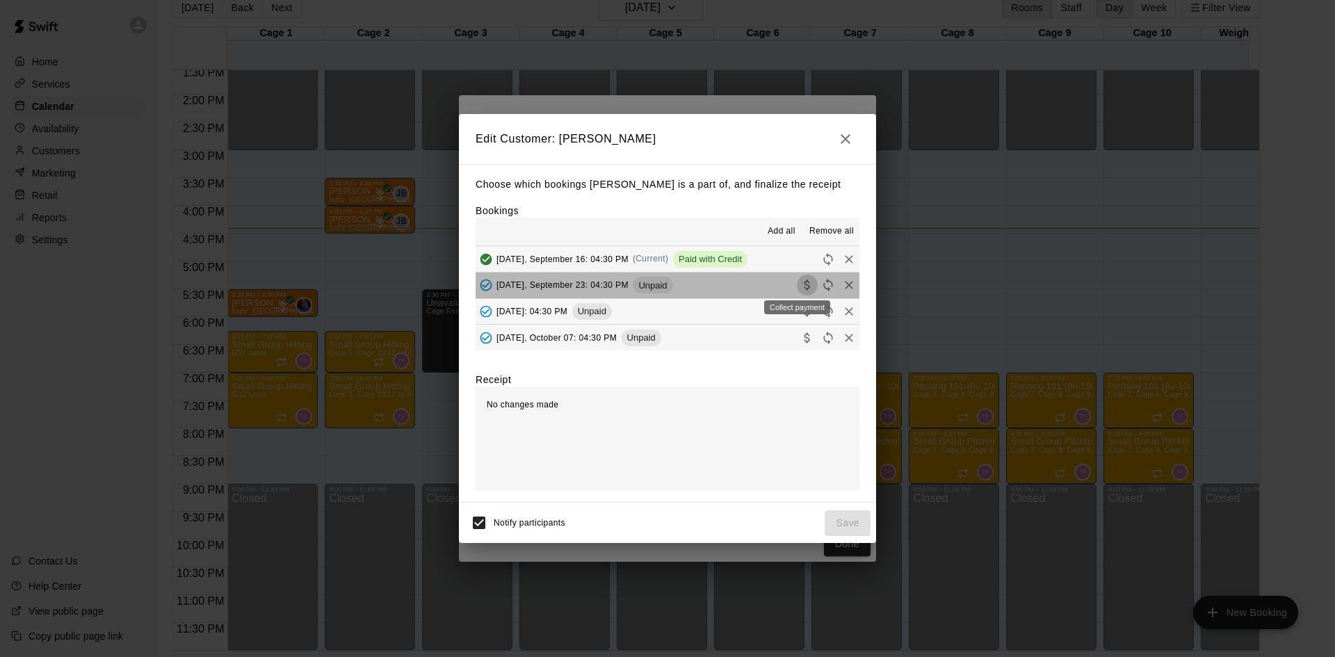
click at [804, 289] on icon "Collect payment" at bounding box center [807, 285] width 6 height 10
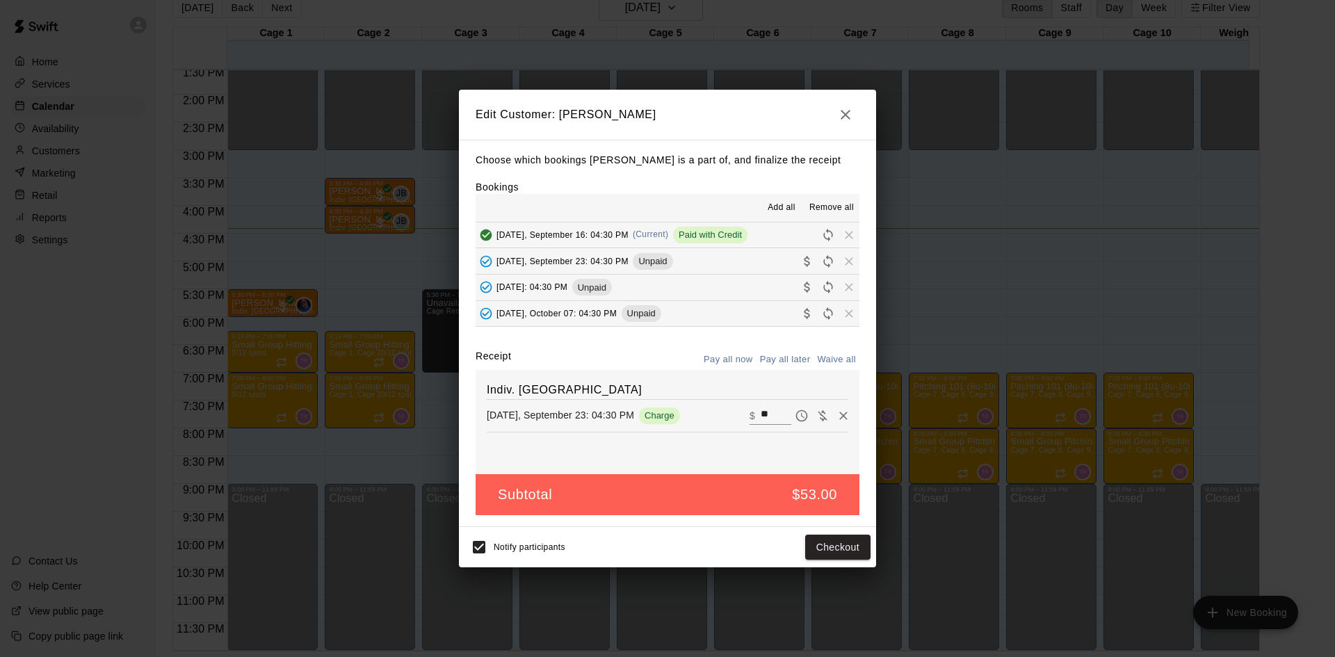
click at [772, 208] on span "Add all" at bounding box center [781, 208] width 28 height 14
click at [516, 261] on span "[DATE], September 23: 04:30 PM" at bounding box center [562, 261] width 132 height 10
click at [804, 262] on icon "Collect payment" at bounding box center [807, 261] width 6 height 10
click at [796, 288] on body "Home Services Calendar Availability Customers Marketing Retail Reports Settings…" at bounding box center [667, 317] width 1335 height 679
click at [800, 287] on icon "Collect payment" at bounding box center [807, 287] width 14 height 14
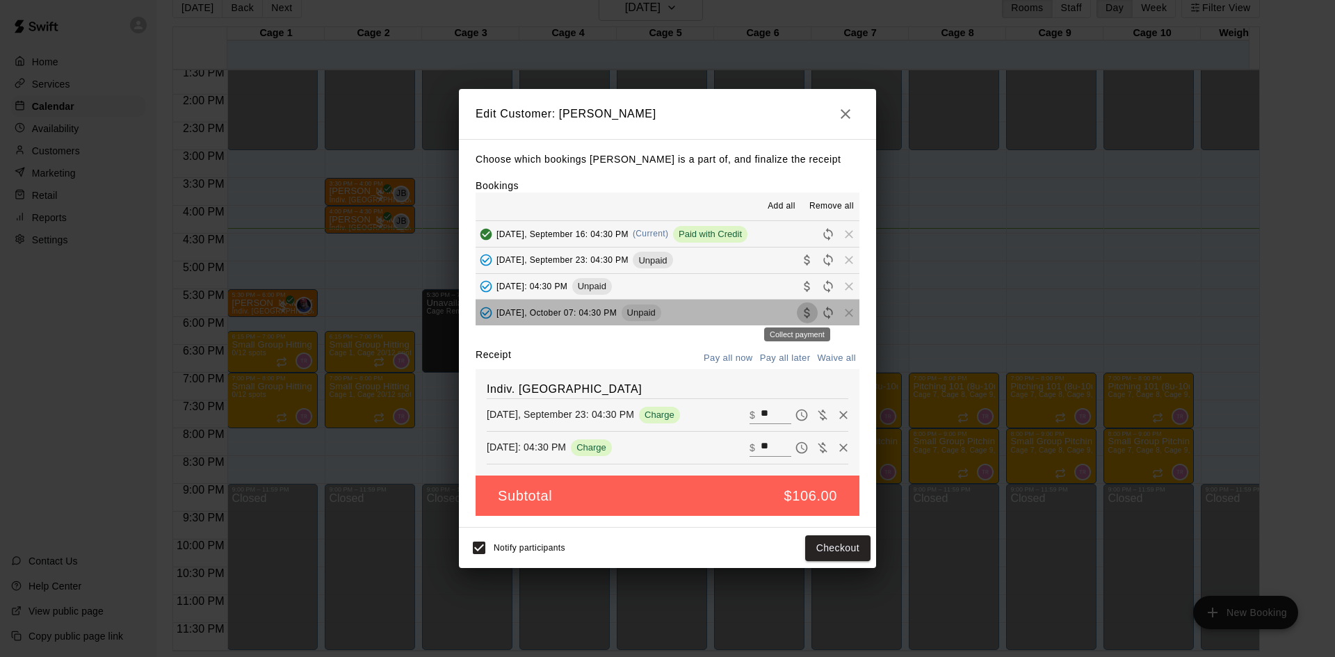
click at [800, 312] on icon "Collect payment" at bounding box center [807, 313] width 14 height 14
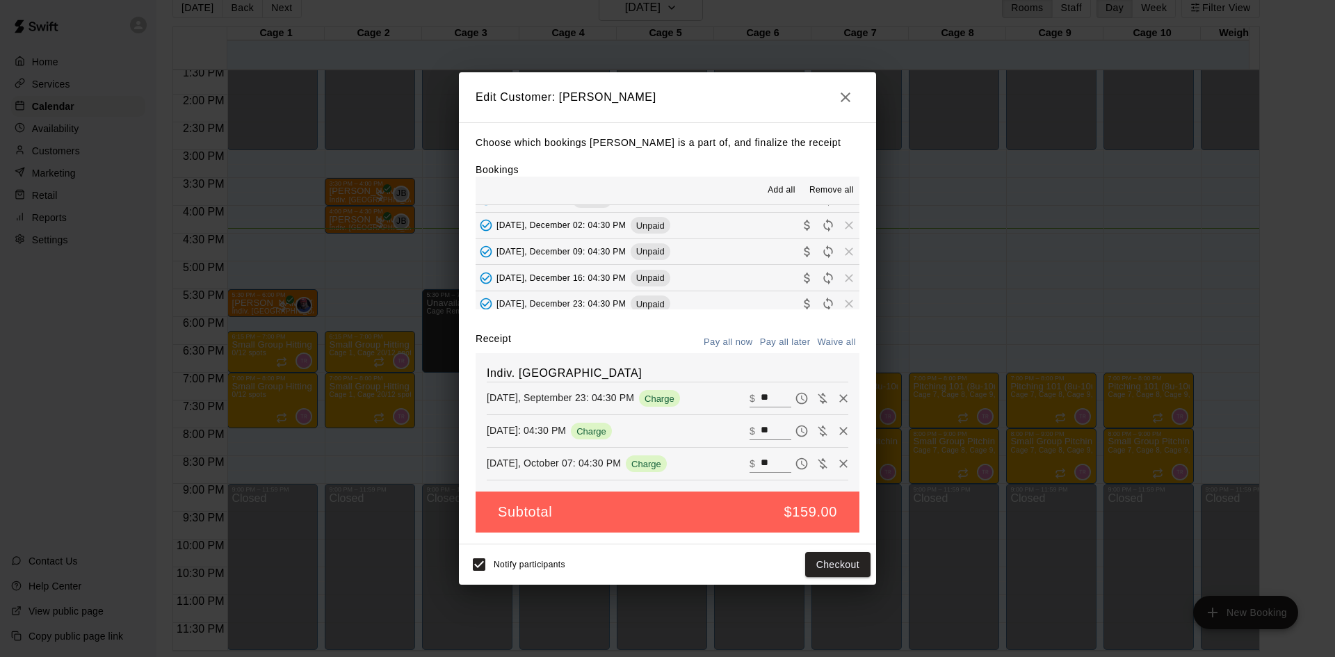
scroll to position [314, 0]
click at [800, 291] on icon "Collect payment" at bounding box center [807, 296] width 14 height 14
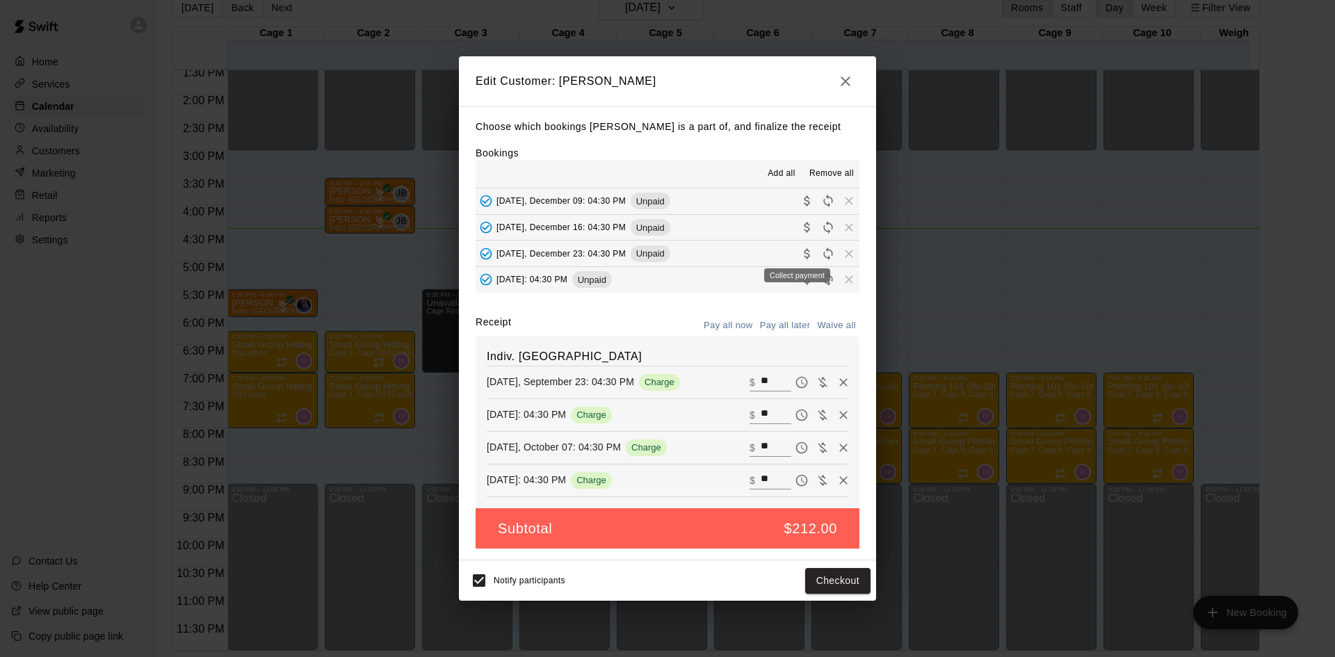
click at [804, 251] on icon "Collect payment" at bounding box center [807, 253] width 6 height 10
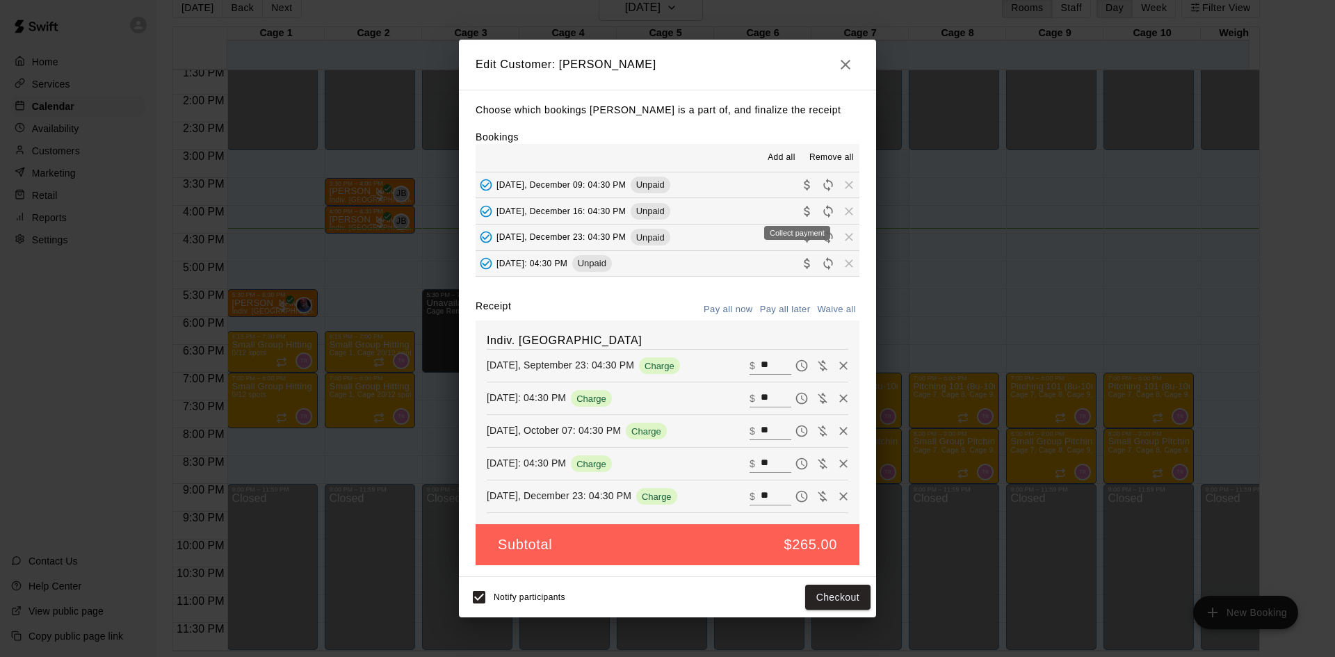
click at [800, 214] on icon "Collect payment" at bounding box center [807, 211] width 14 height 14
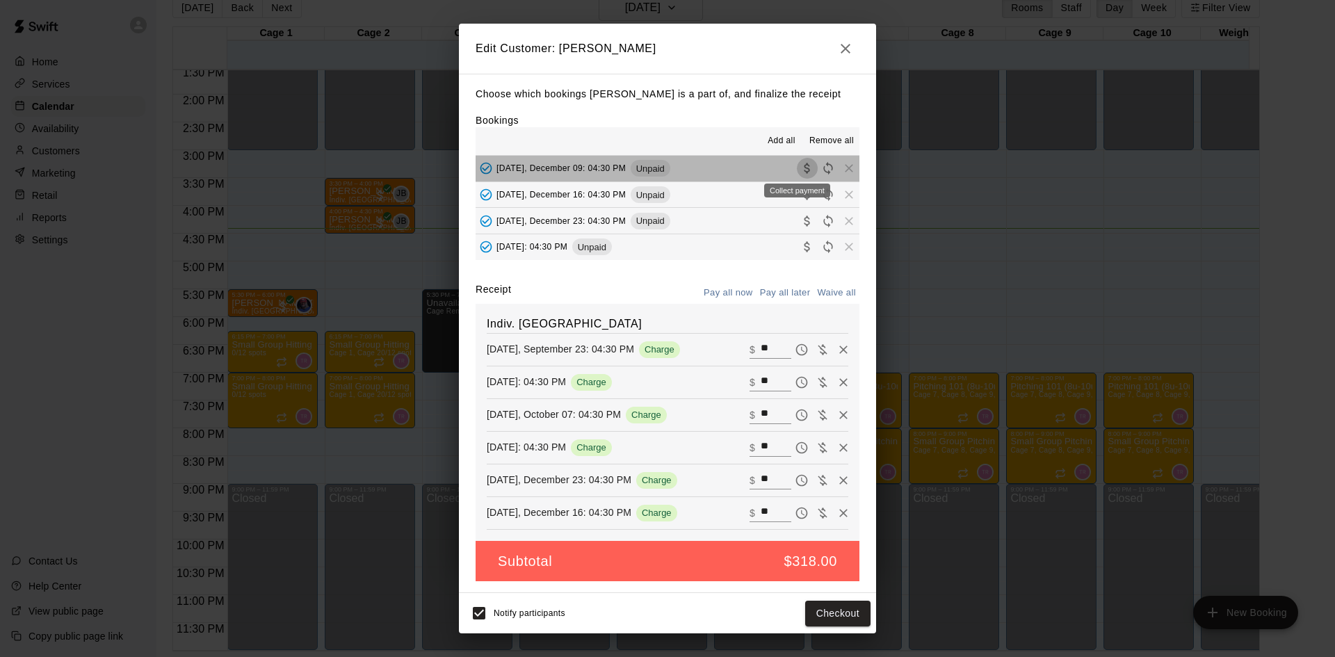
click at [800, 169] on icon "Collect payment" at bounding box center [807, 168] width 14 height 14
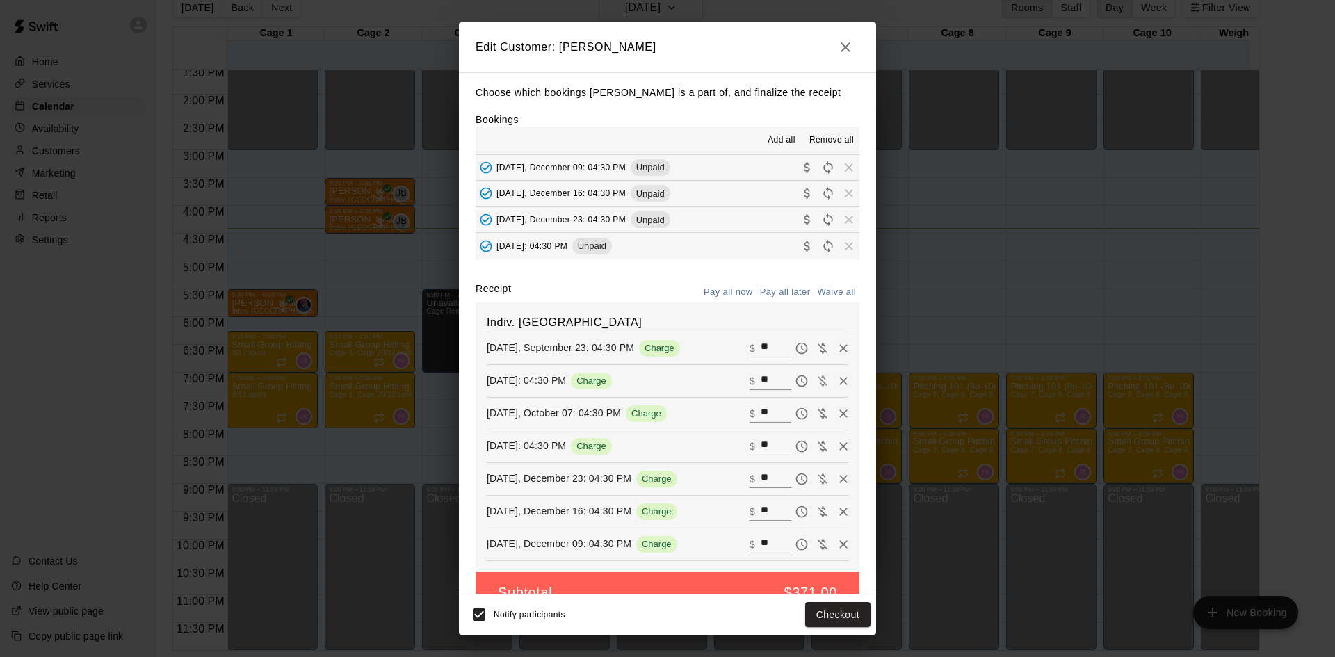
scroll to position [245, 0]
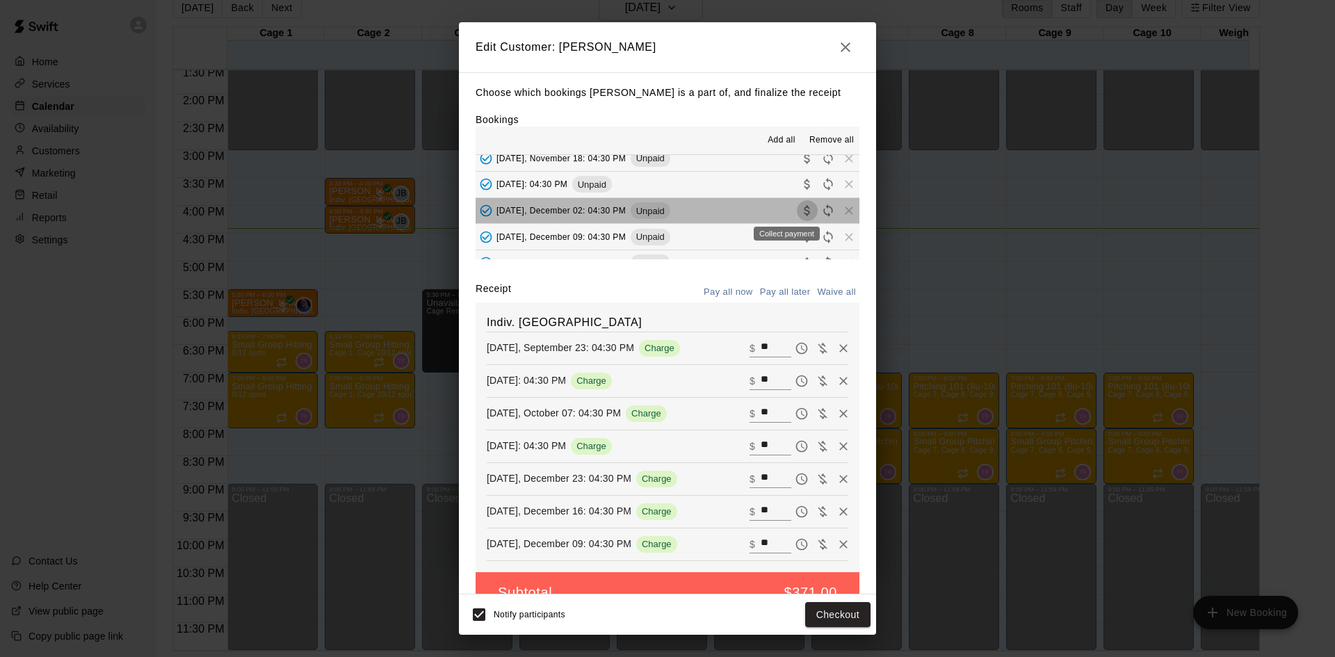
click at [800, 215] on icon "Collect payment" at bounding box center [807, 211] width 14 height 14
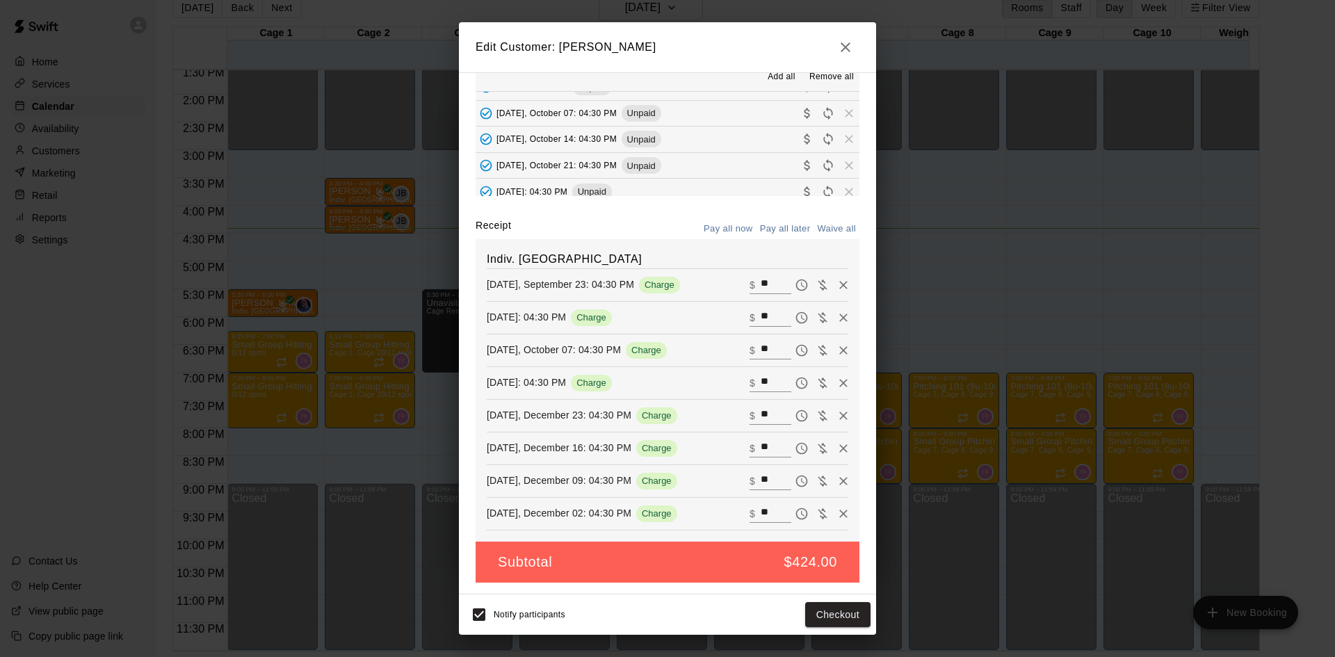
scroll to position [0, 0]
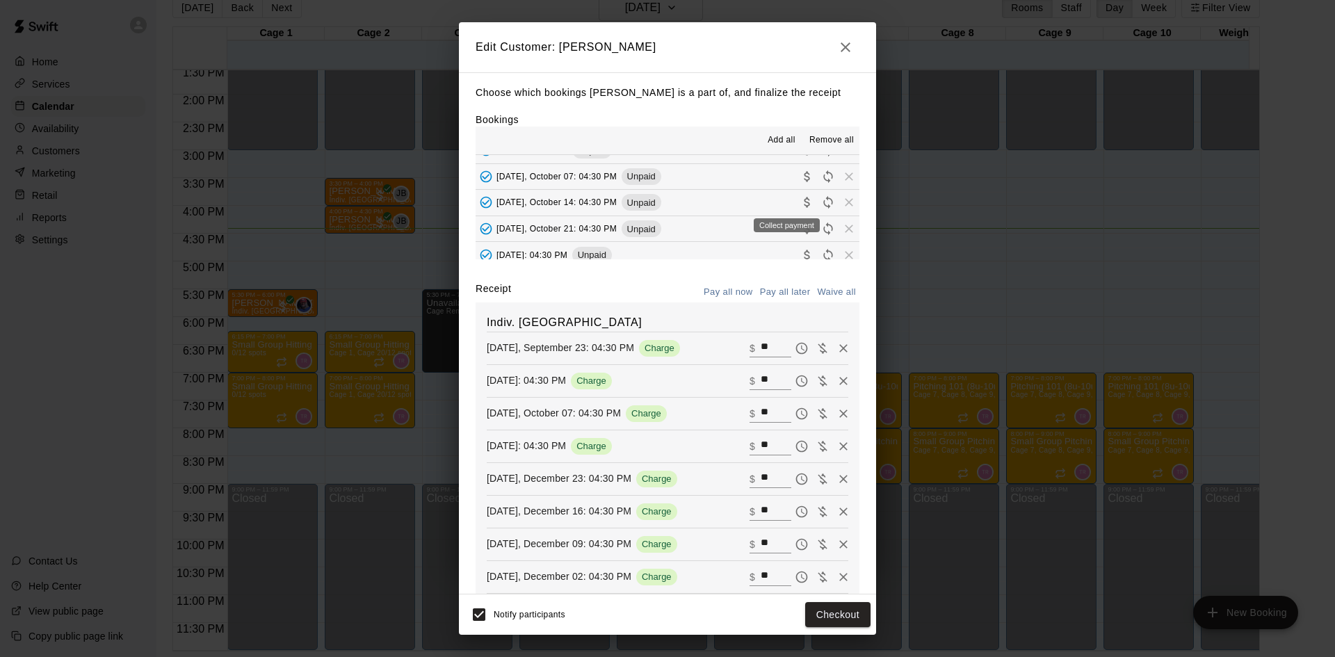
click at [800, 202] on icon "Collect payment" at bounding box center [807, 202] width 14 height 14
click at [804, 229] on icon "Collect payment" at bounding box center [807, 229] width 6 height 10
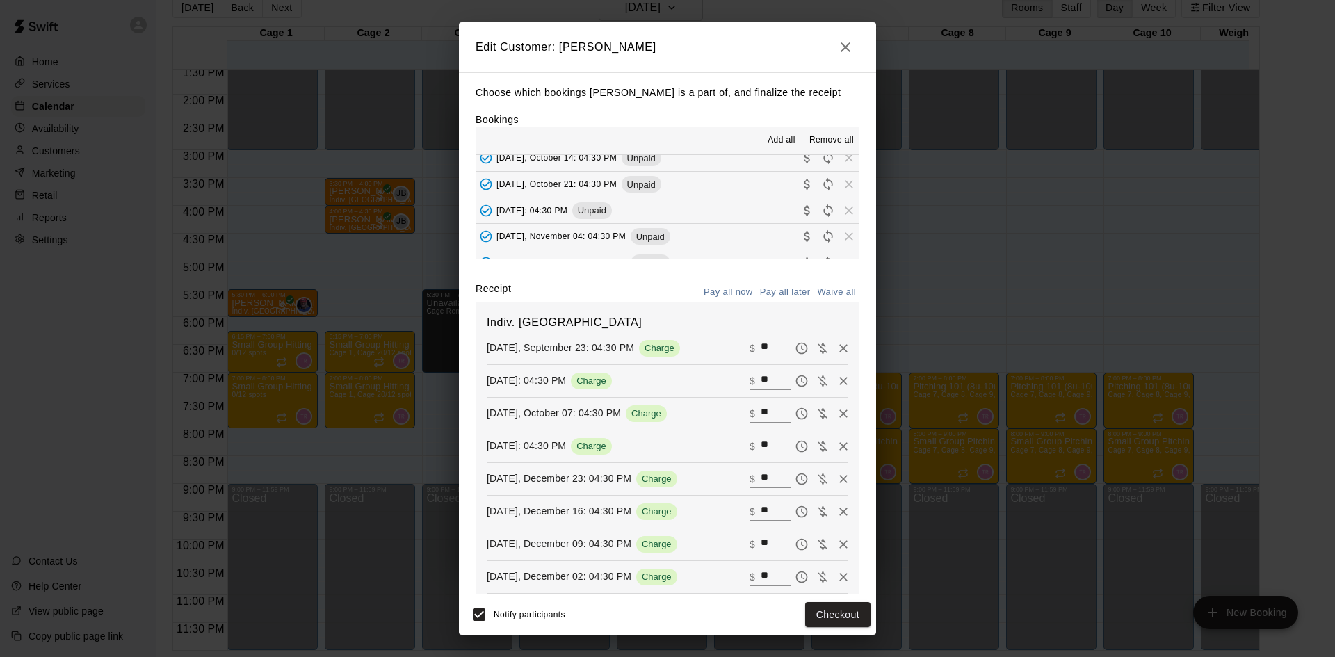
scroll to position [139, 0]
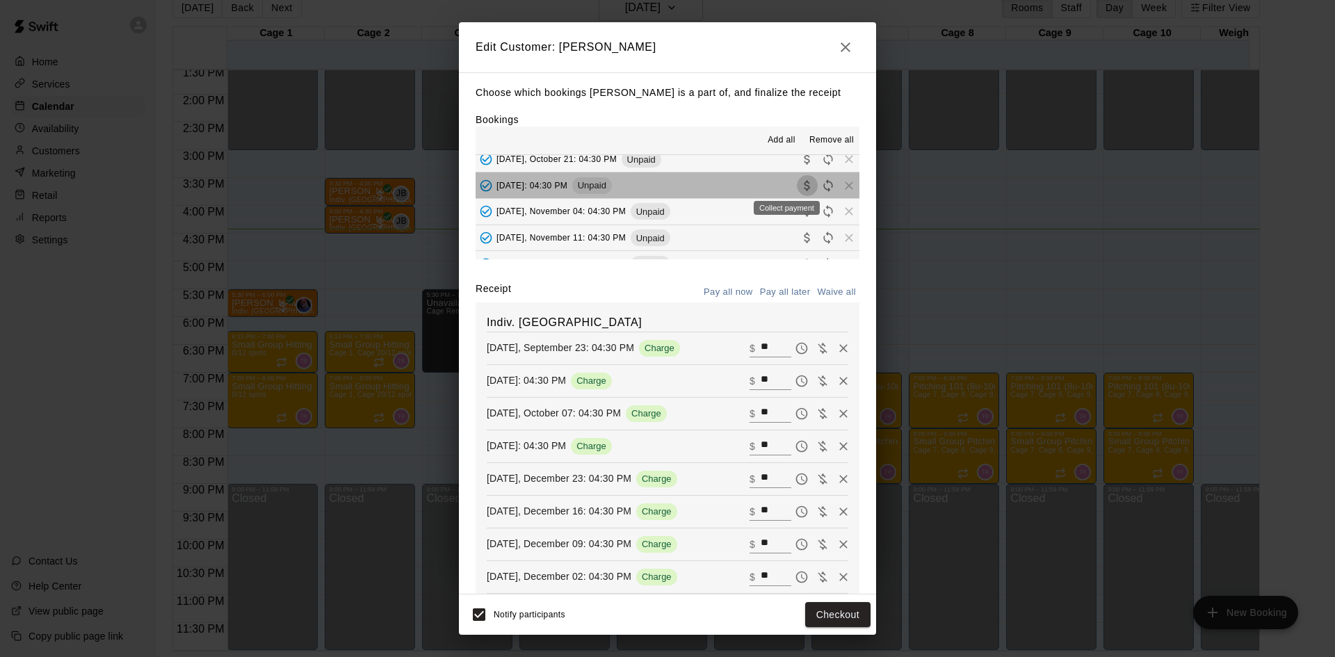
click at [800, 184] on icon "Collect payment" at bounding box center [807, 186] width 14 height 14
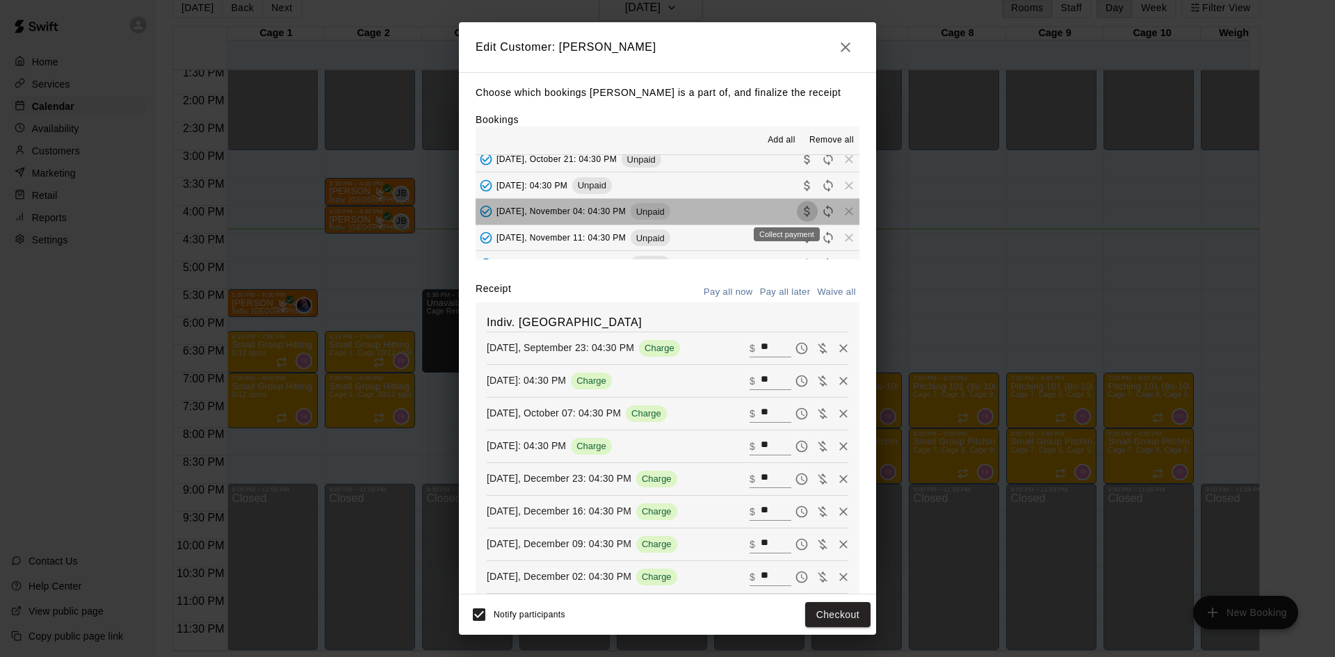
click at [804, 216] on icon "Collect payment" at bounding box center [807, 211] width 6 height 10
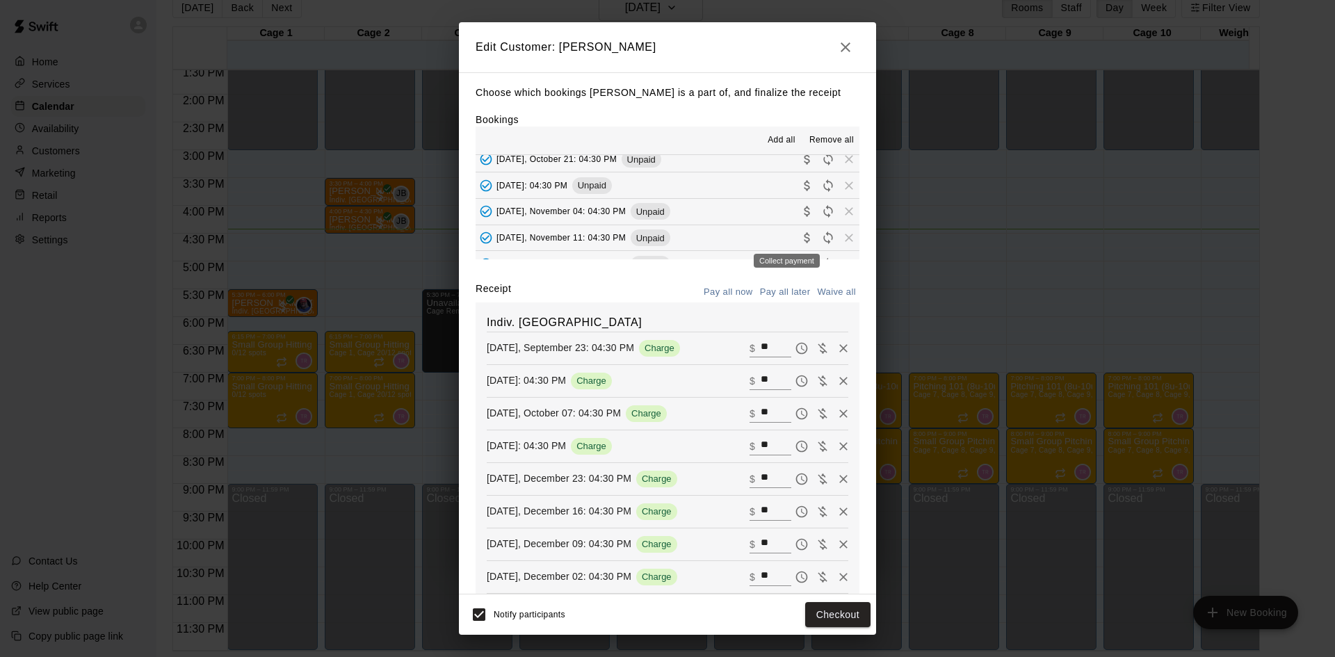
click at [797, 234] on button "Collect payment" at bounding box center [807, 237] width 21 height 21
click at [797, 186] on button "Collect payment" at bounding box center [807, 194] width 21 height 21
click at [800, 223] on icon "Collect payment" at bounding box center [807, 220] width 14 height 14
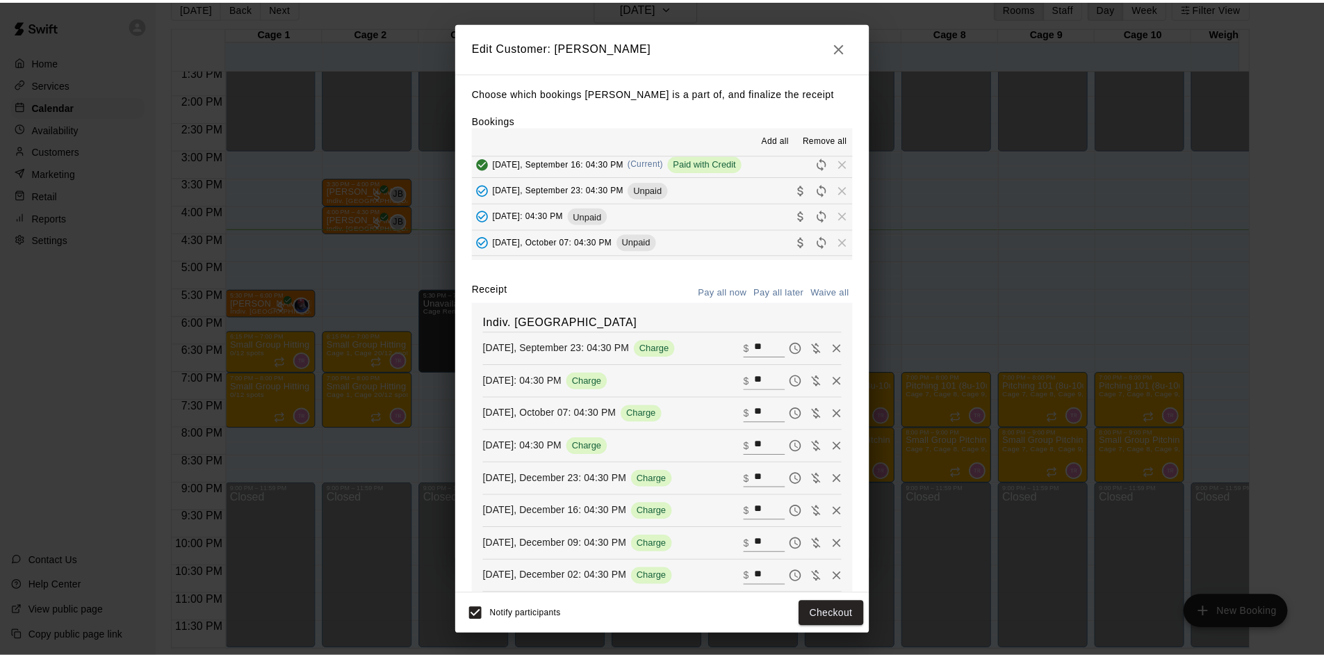
scroll to position [0, 0]
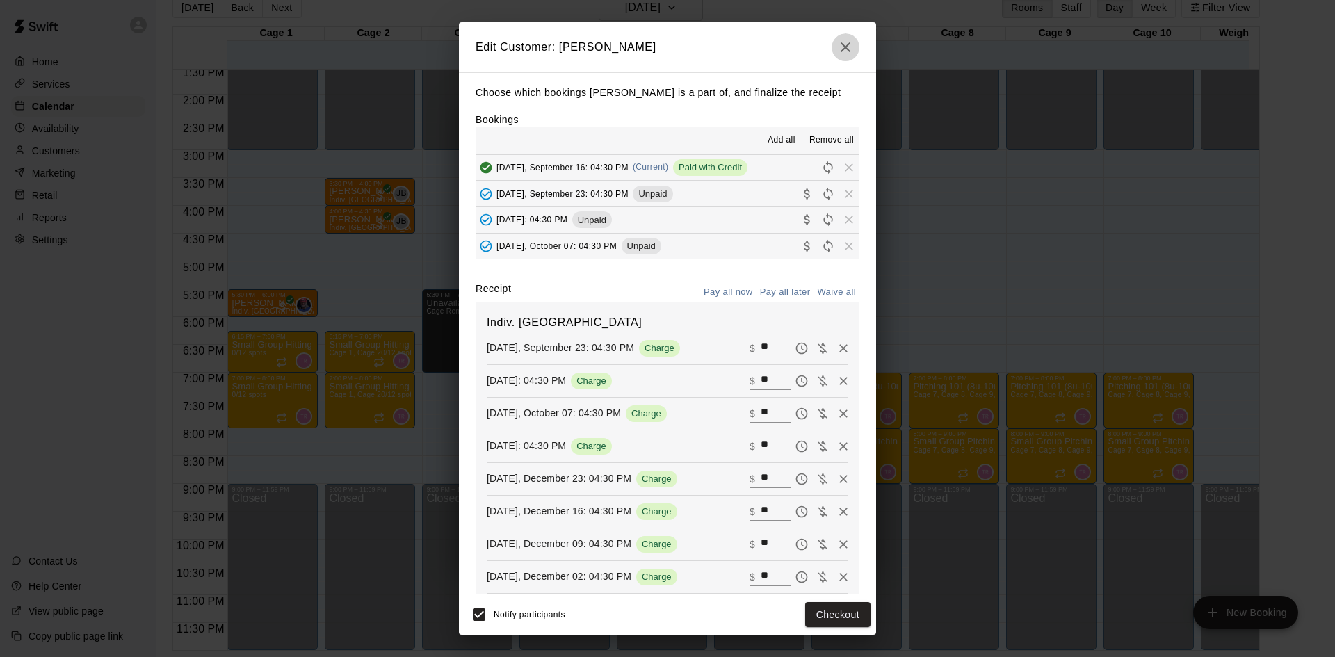
click at [853, 44] on icon "button" at bounding box center [845, 47] width 17 height 17
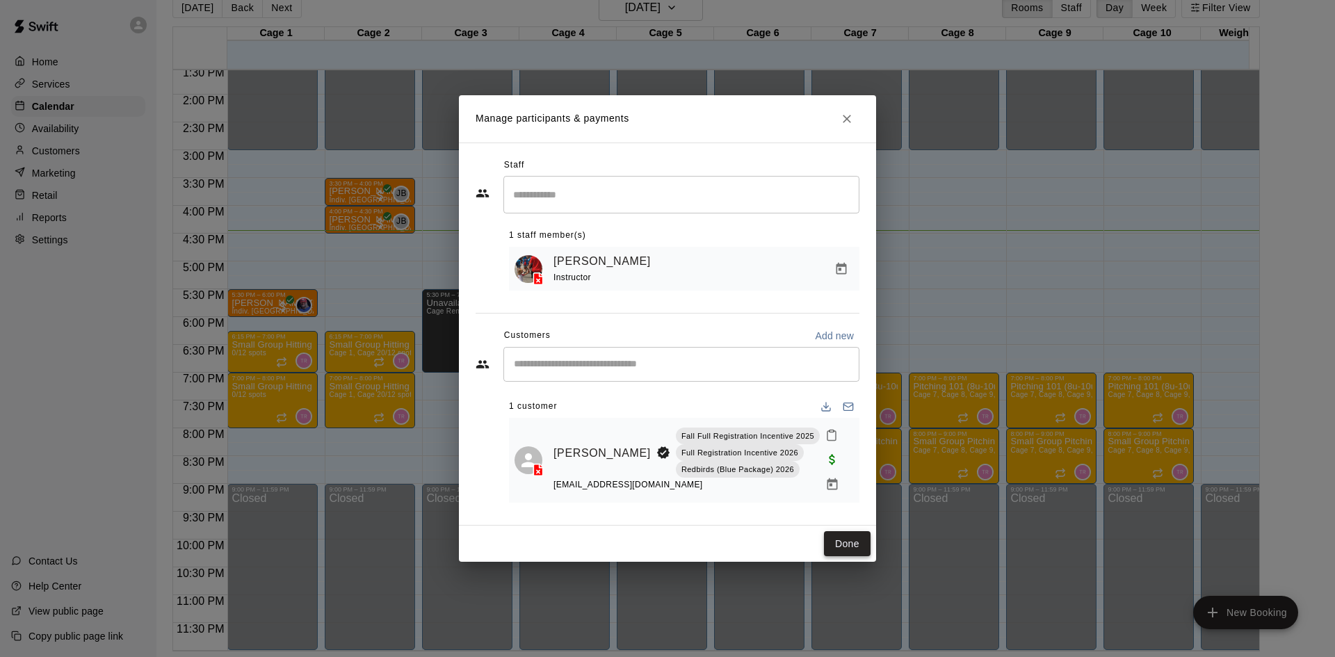
click at [828, 542] on button "Done" at bounding box center [847, 544] width 47 height 26
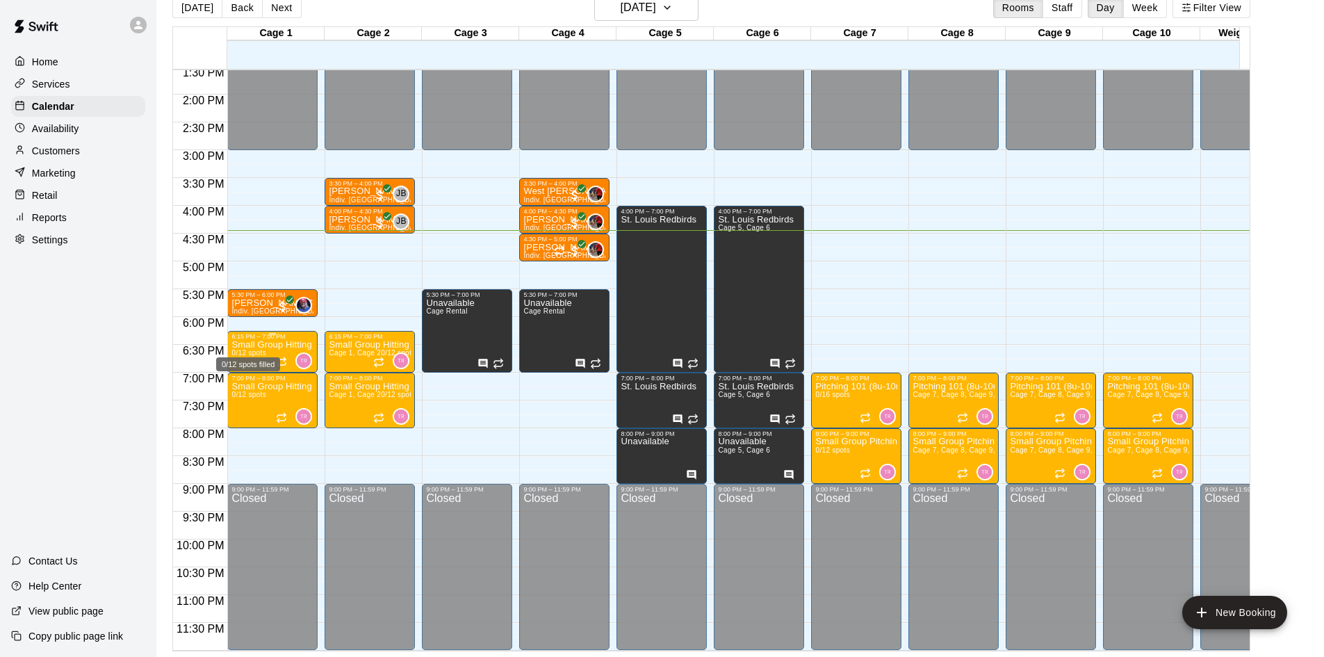
click at [257, 349] on span "0/12 spots" at bounding box center [248, 353] width 34 height 8
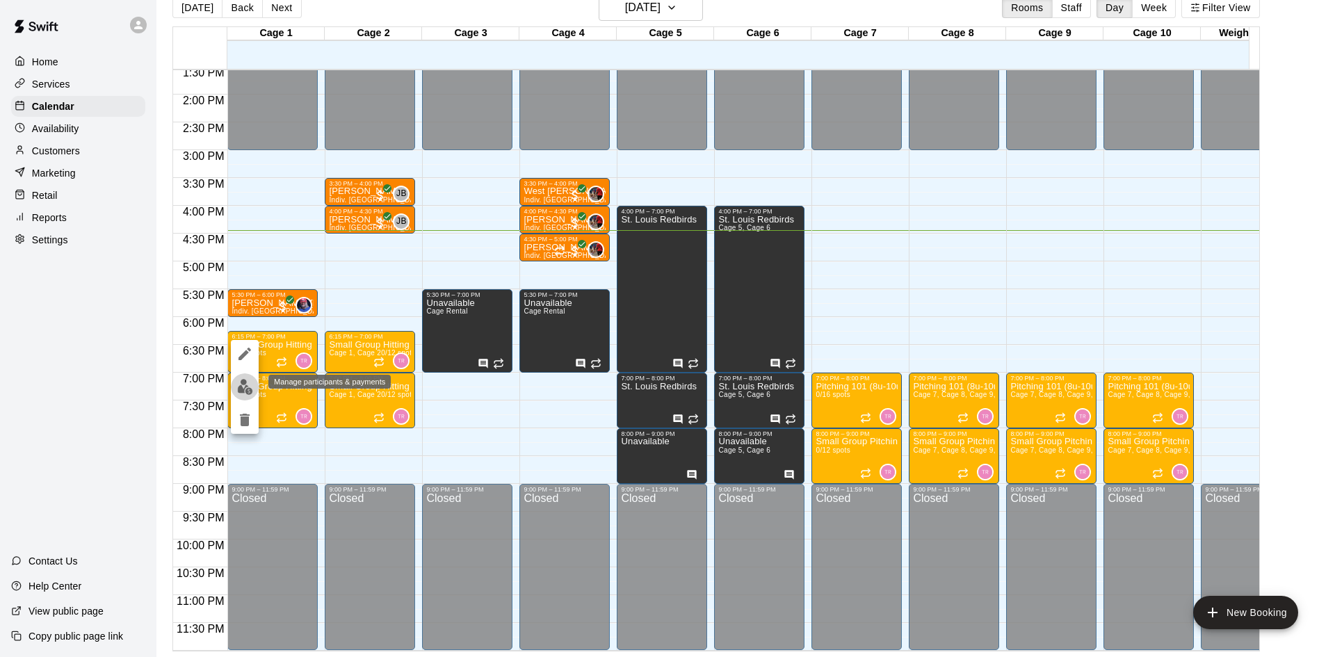
click at [249, 390] on img "edit" at bounding box center [245, 387] width 16 height 16
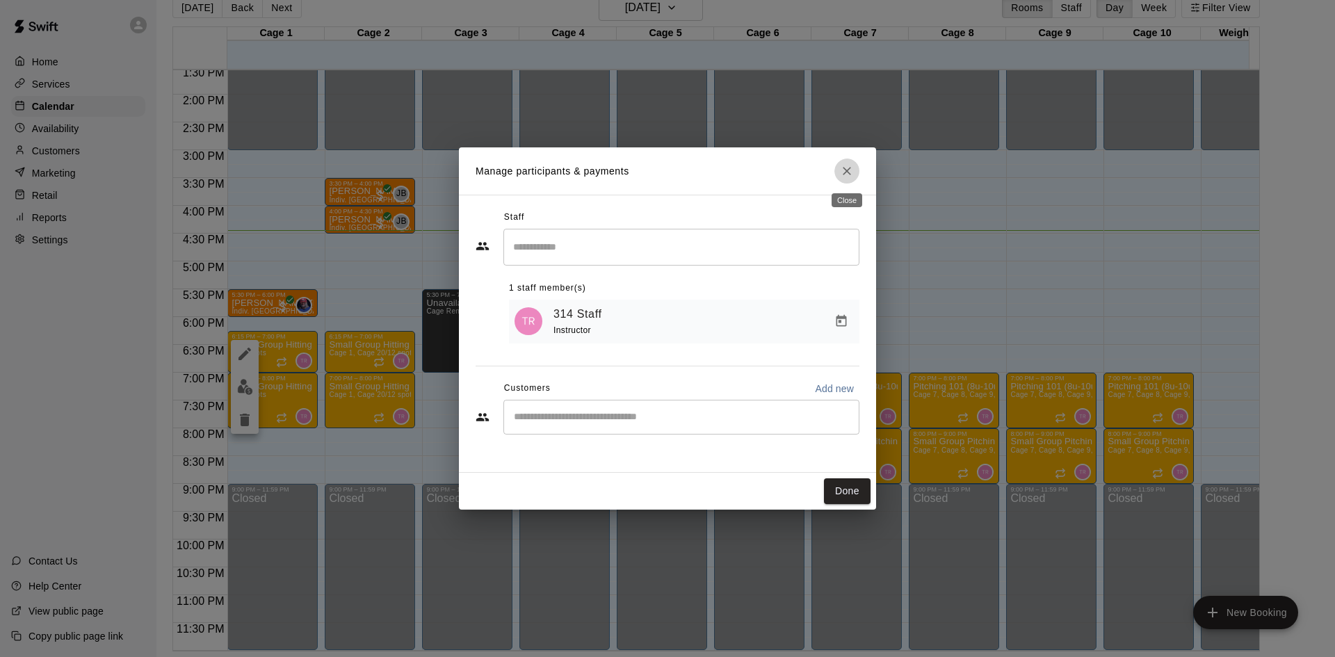
click at [849, 165] on icon "Close" at bounding box center [847, 171] width 14 height 14
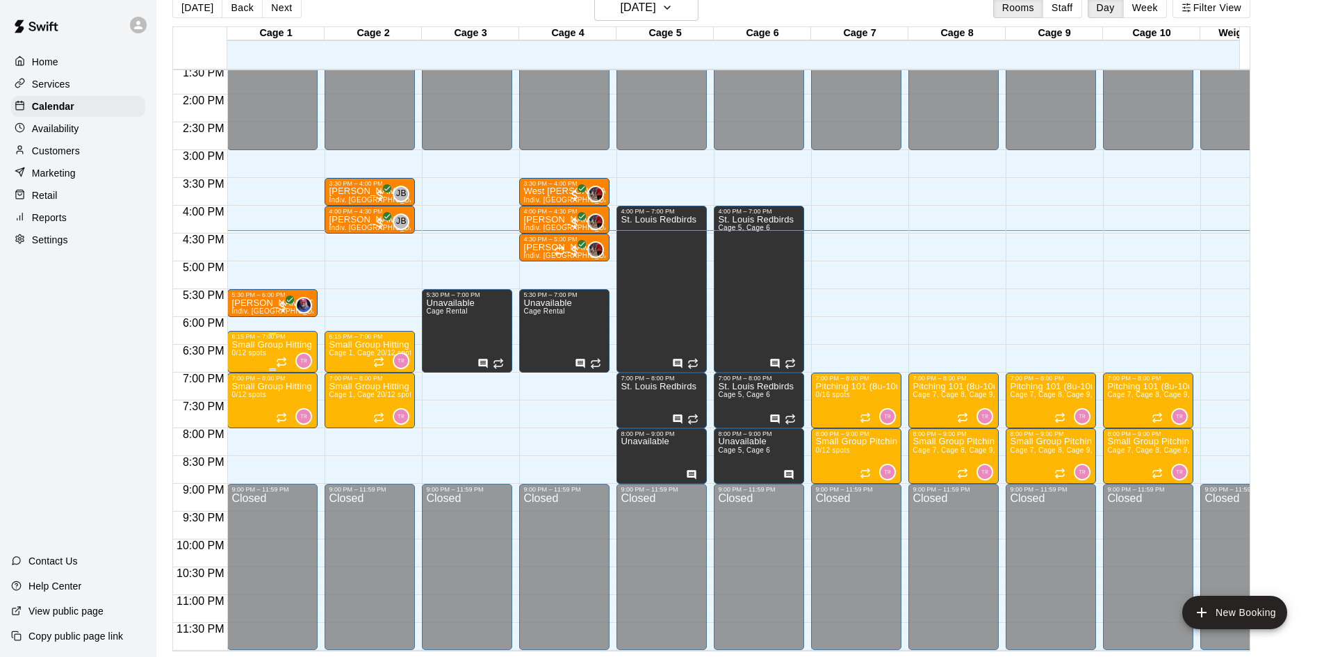
click at [283, 345] on p "Small Group Hitting (9u-10u) | [DATE] (Session 1)" at bounding box center [272, 345] width 82 height 0
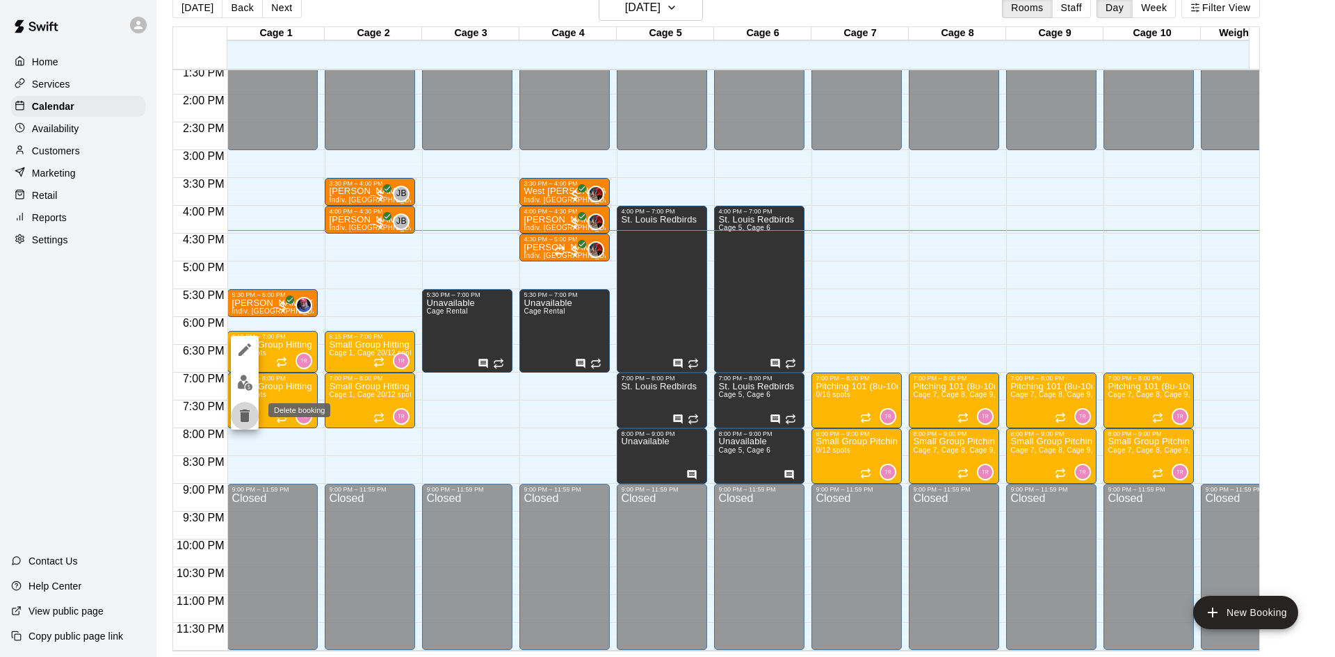
click at [246, 414] on icon "delete" at bounding box center [245, 415] width 10 height 13
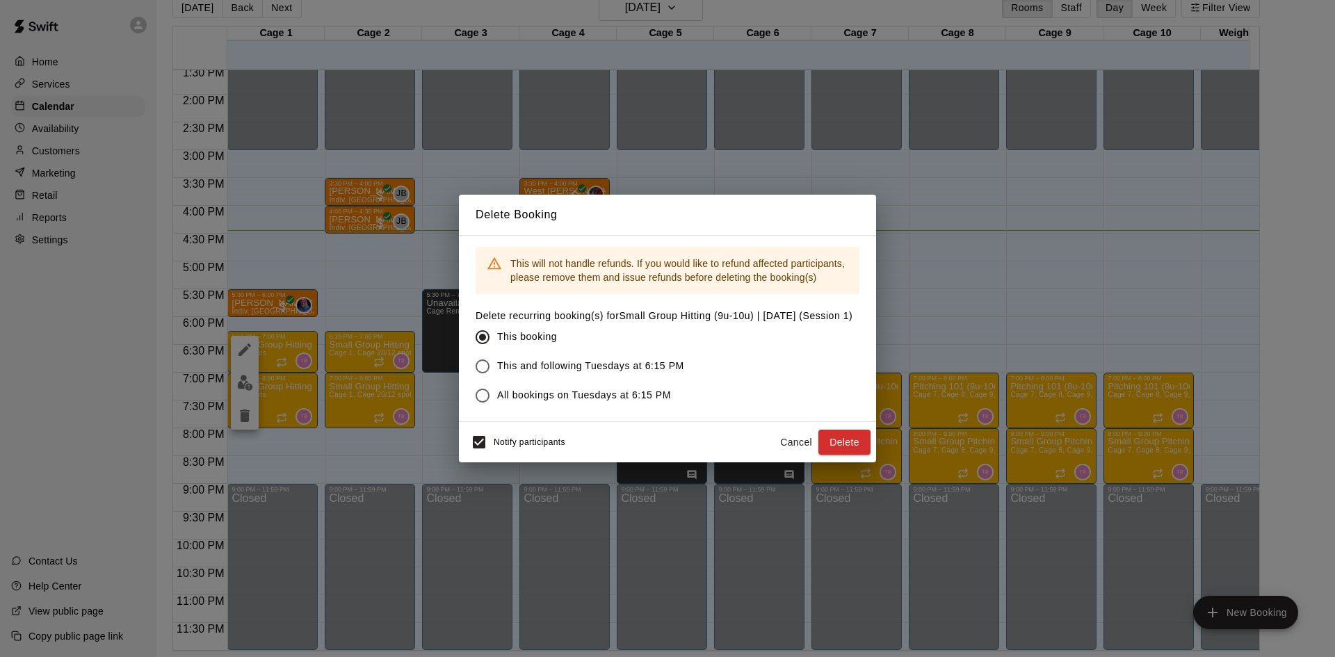
click at [547, 410] on label "All bookings on Tuesdays at 6:15 PM" at bounding box center [654, 395] width 373 height 29
click at [862, 450] on button "Delete" at bounding box center [844, 443] width 52 height 26
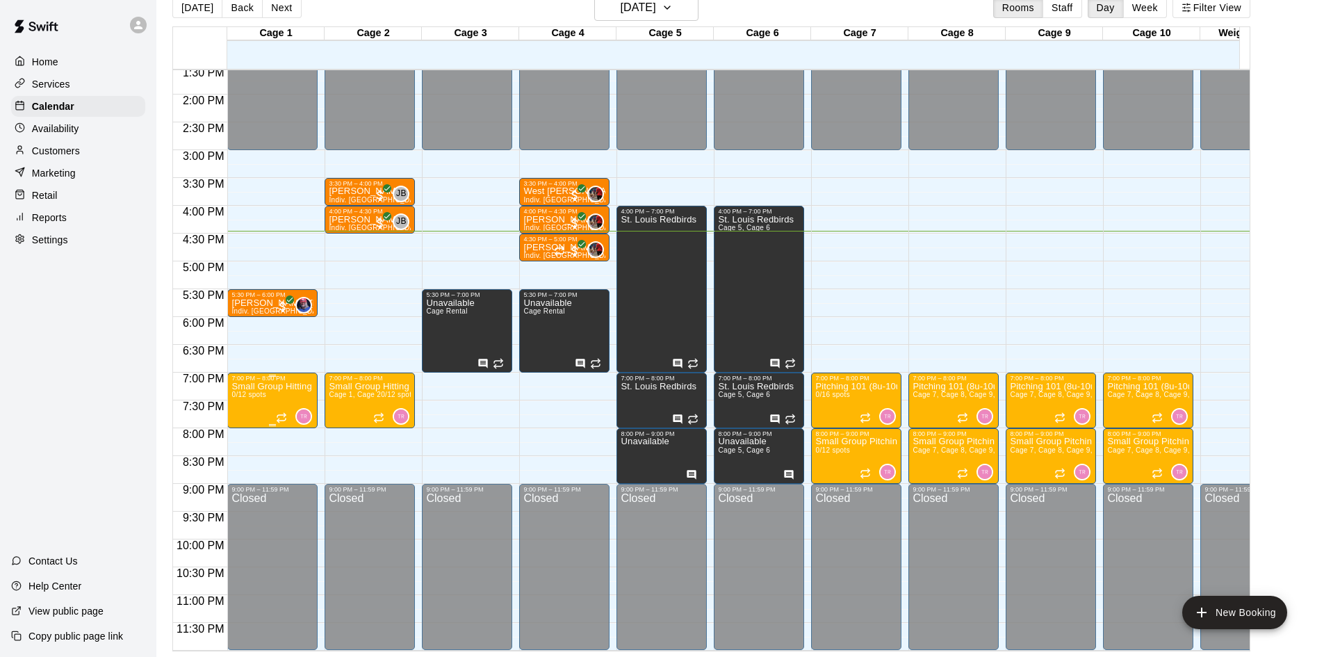
click at [262, 386] on p "Small Group Hitting (11u-14u) | [DATE] (Session 1)" at bounding box center [272, 386] width 82 height 0
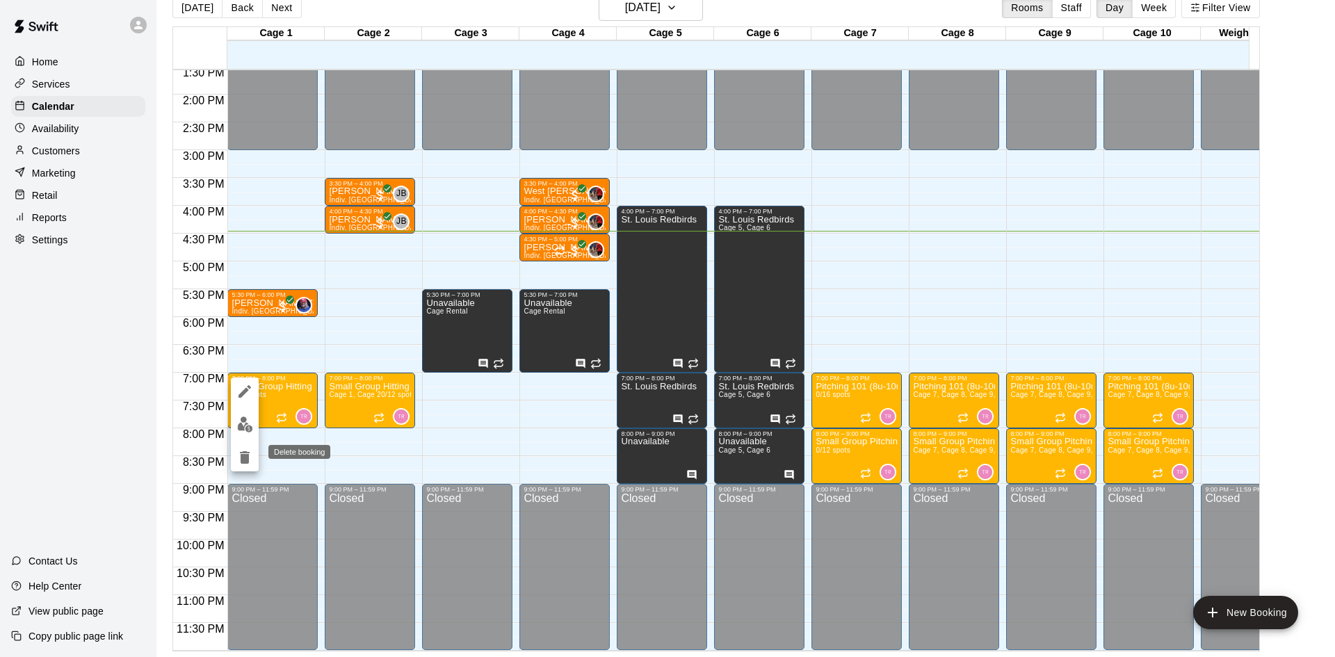
click at [243, 457] on icon "delete" at bounding box center [245, 457] width 10 height 13
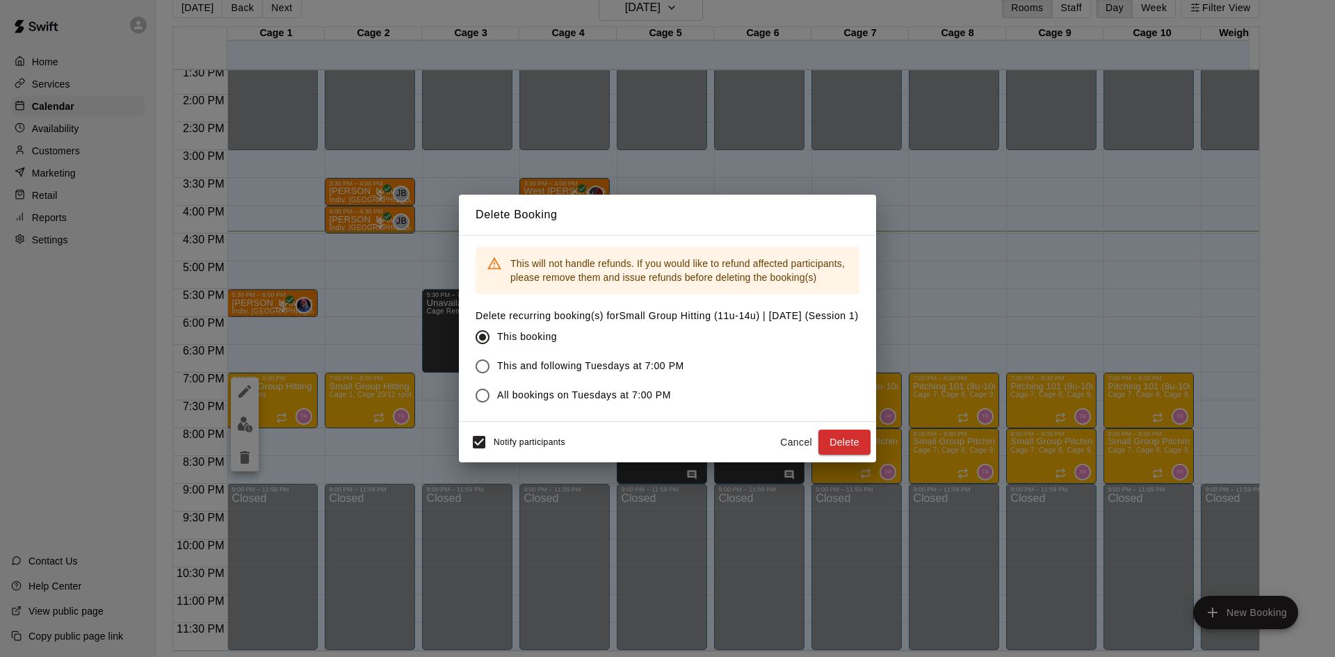
click at [498, 397] on span "All bookings on Tuesdays at 7:00 PM" at bounding box center [584, 395] width 174 height 15
click at [838, 455] on button "Delete" at bounding box center [844, 443] width 52 height 26
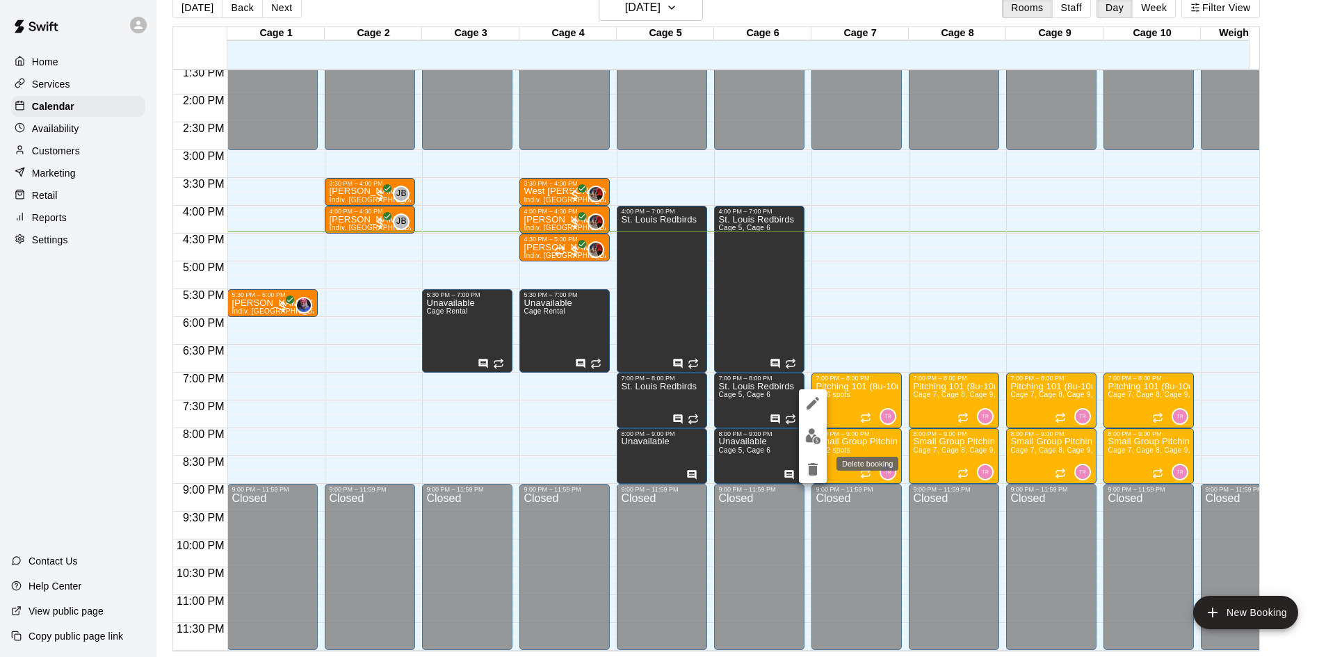
click at [812, 460] on button "delete" at bounding box center [813, 469] width 28 height 28
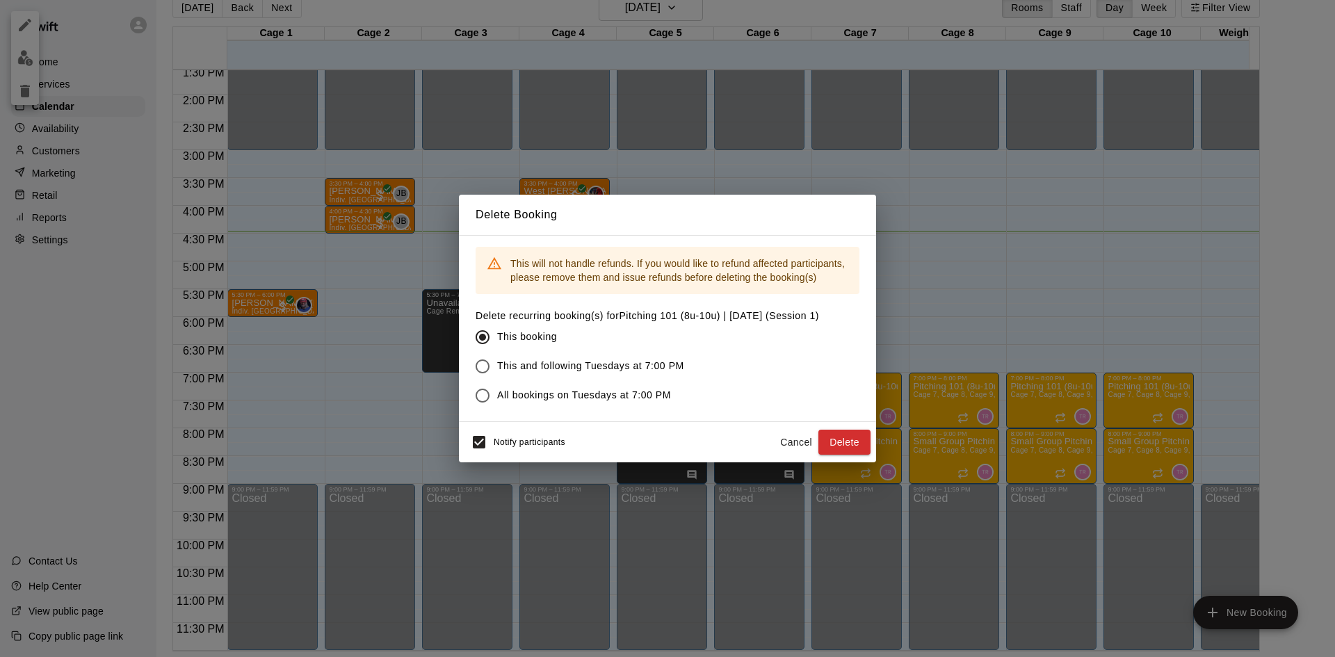
click at [545, 387] on label "All bookings on Tuesdays at 7:00 PM" at bounding box center [638, 395] width 340 height 29
click at [513, 426] on div "Notify participants Cancel Delete" at bounding box center [667, 442] width 417 height 40
click at [513, 441] on span "Notify participants" at bounding box center [530, 442] width 72 height 10
click at [862, 441] on button "Delete" at bounding box center [844, 443] width 52 height 26
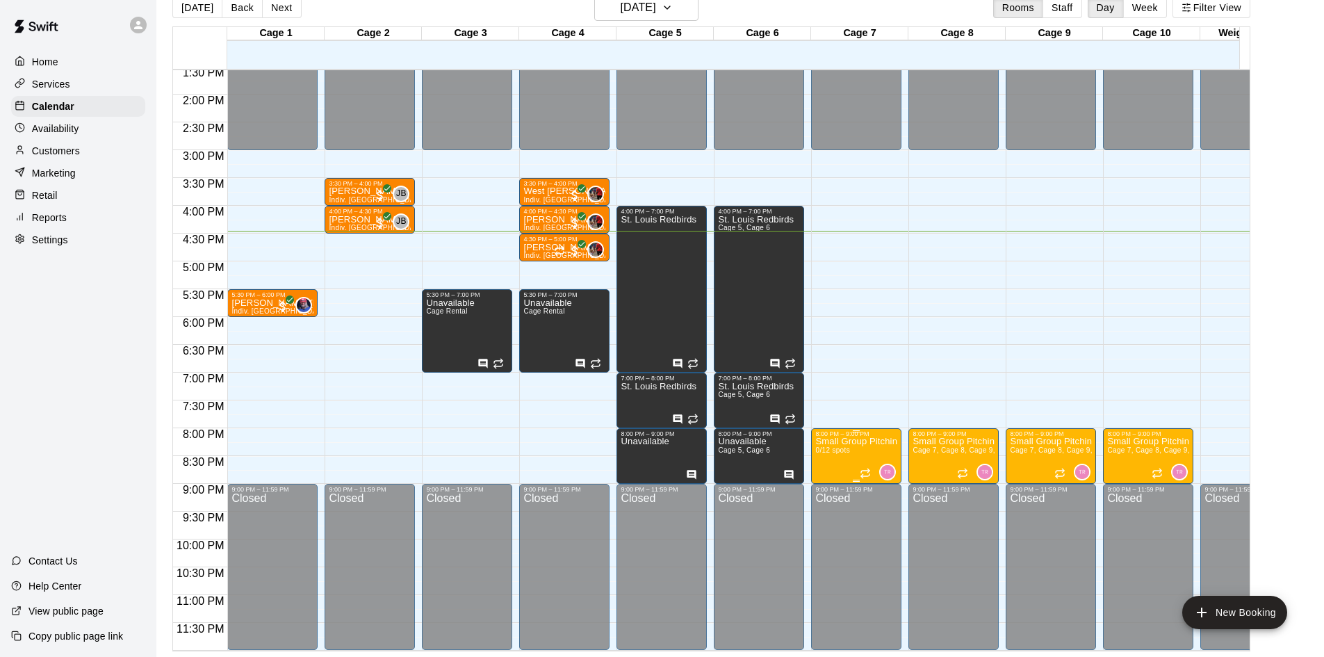
click at [857, 441] on p "Small Group Pitching (11u-14u) | [DATE] (Session 1)" at bounding box center [856, 441] width 82 height 0
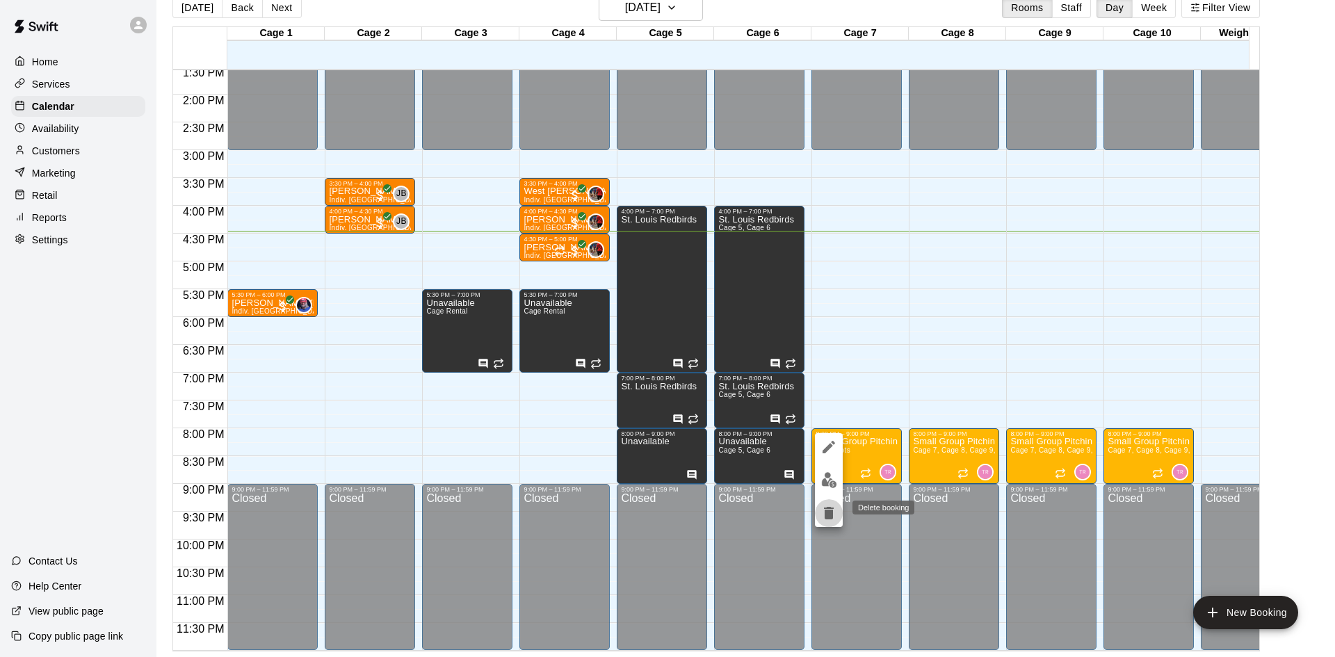
click at [824, 507] on icon "delete" at bounding box center [829, 513] width 10 height 13
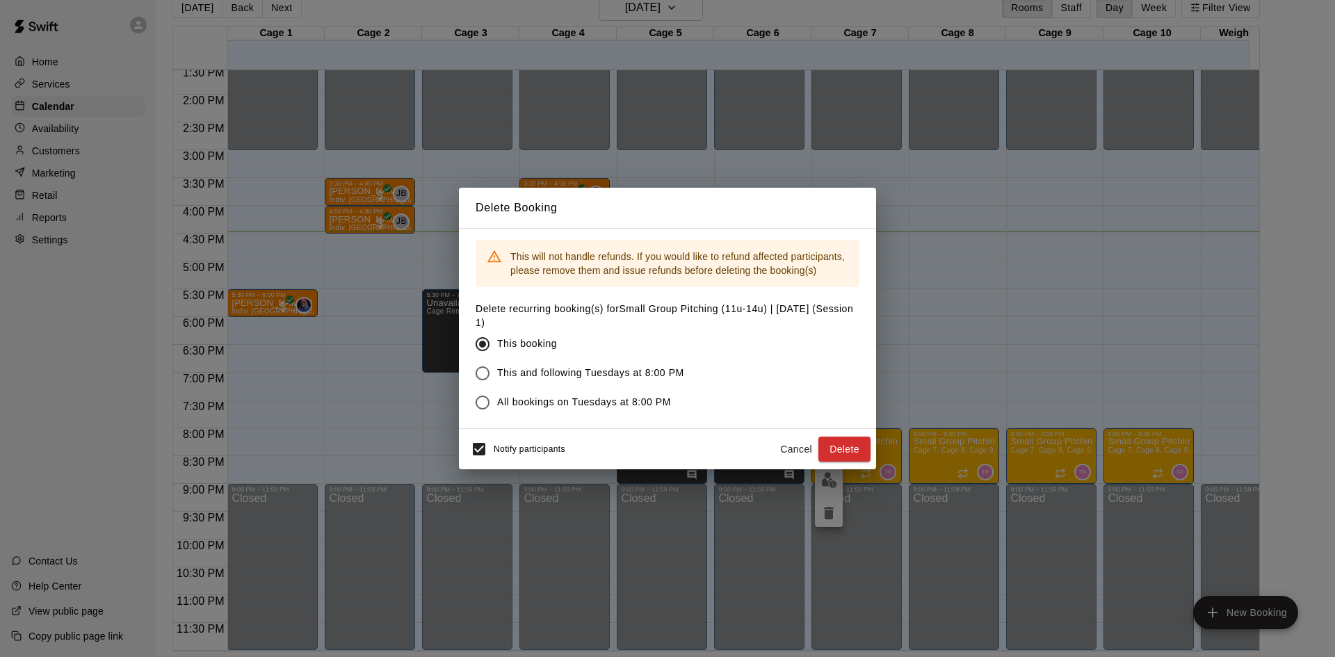
click at [510, 398] on span "All bookings on Tuesdays at 8:00 PM" at bounding box center [584, 402] width 174 height 15
click at [510, 441] on div "Notify participants" at bounding box center [514, 448] width 101 height 29
click at [842, 448] on button "Delete" at bounding box center [844, 450] width 52 height 26
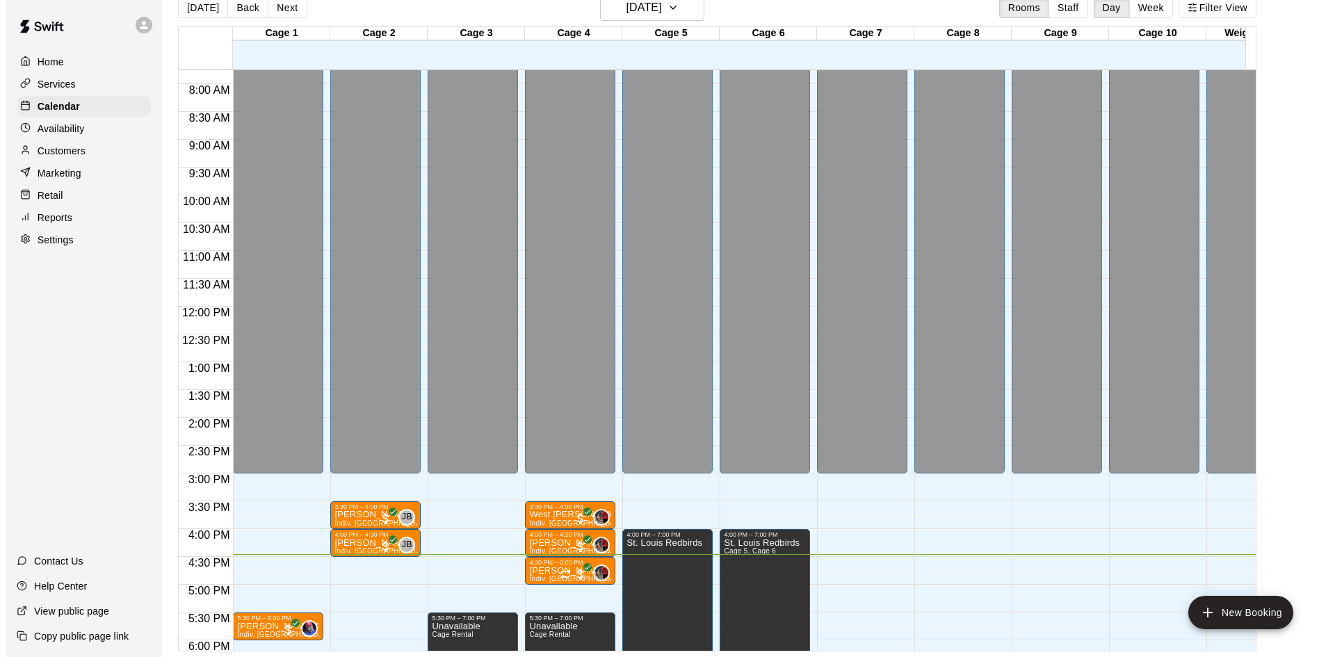
scroll to position [418, 0]
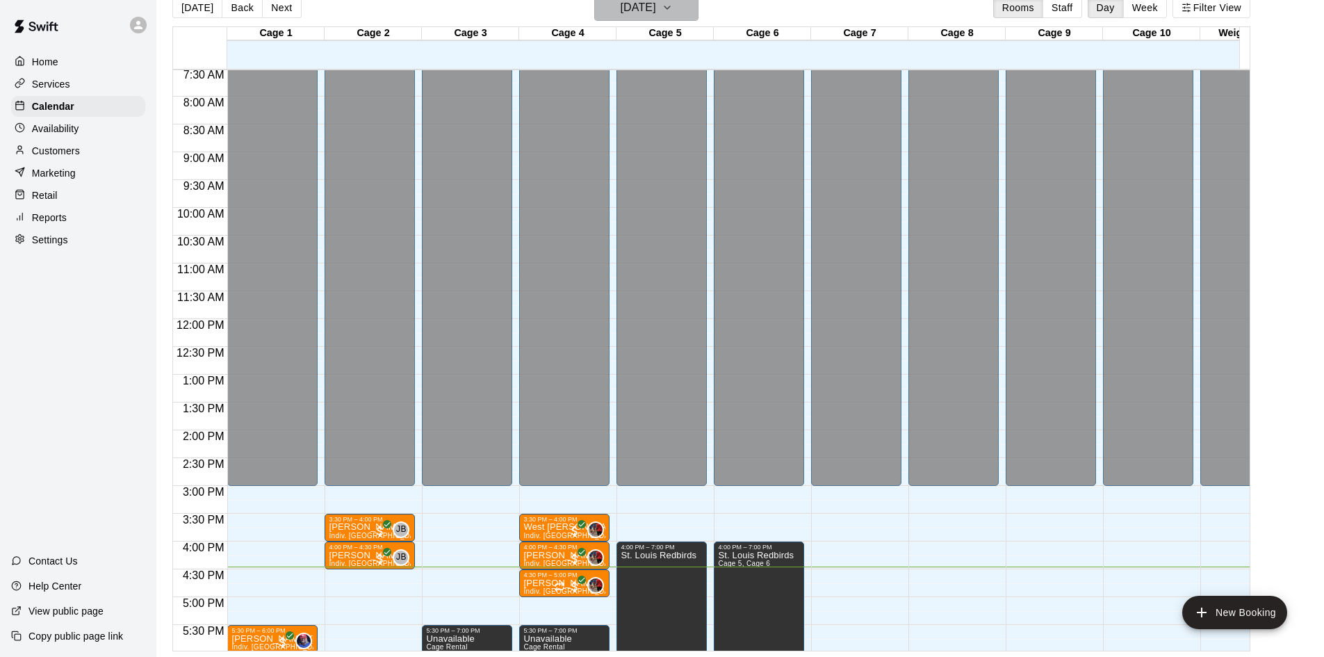
click at [673, 15] on icon "button" at bounding box center [667, 7] width 11 height 17
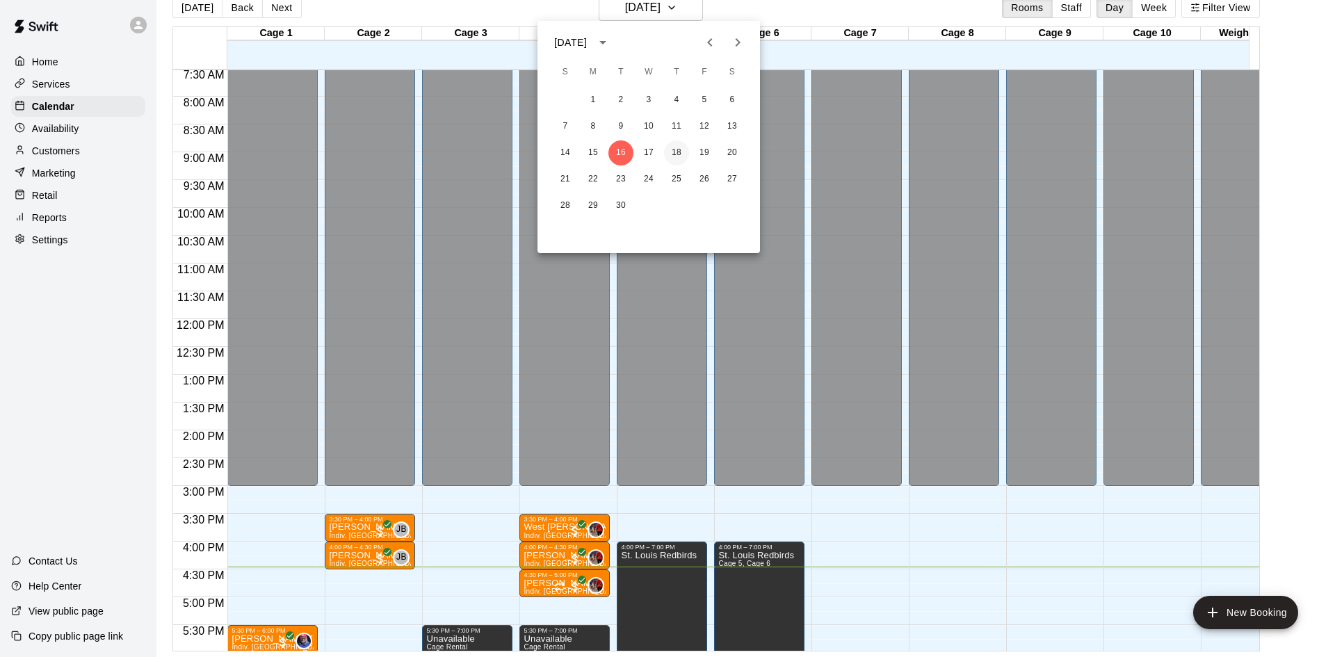
click at [681, 155] on button "18" at bounding box center [676, 152] width 25 height 25
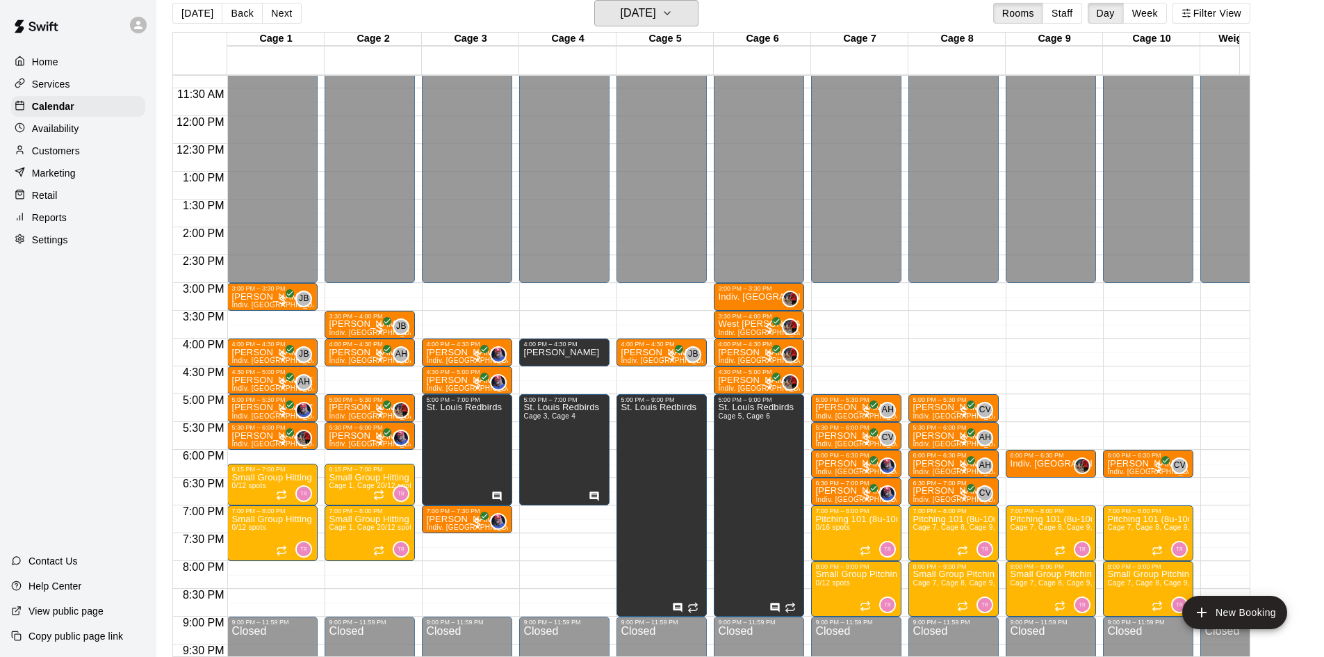
scroll to position [697, 0]
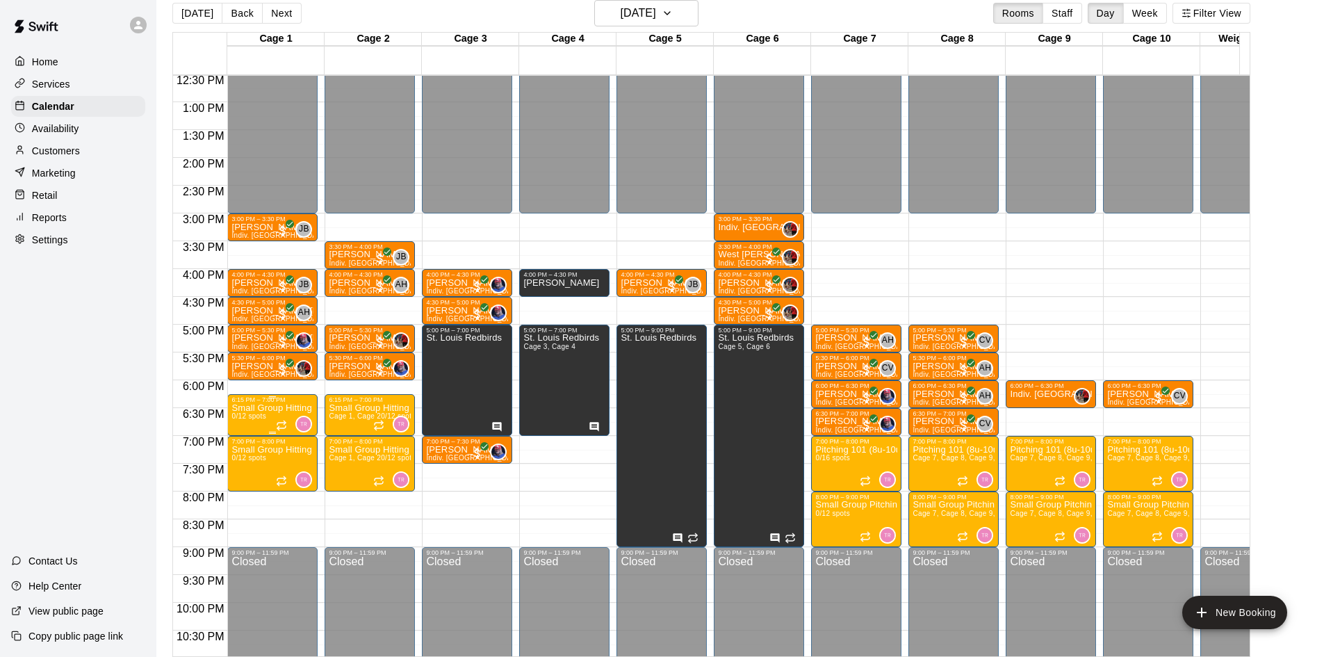
click at [266, 408] on p "Small Group Hitting (9u-10u) | [DATE] (Session 1)" at bounding box center [272, 408] width 82 height 0
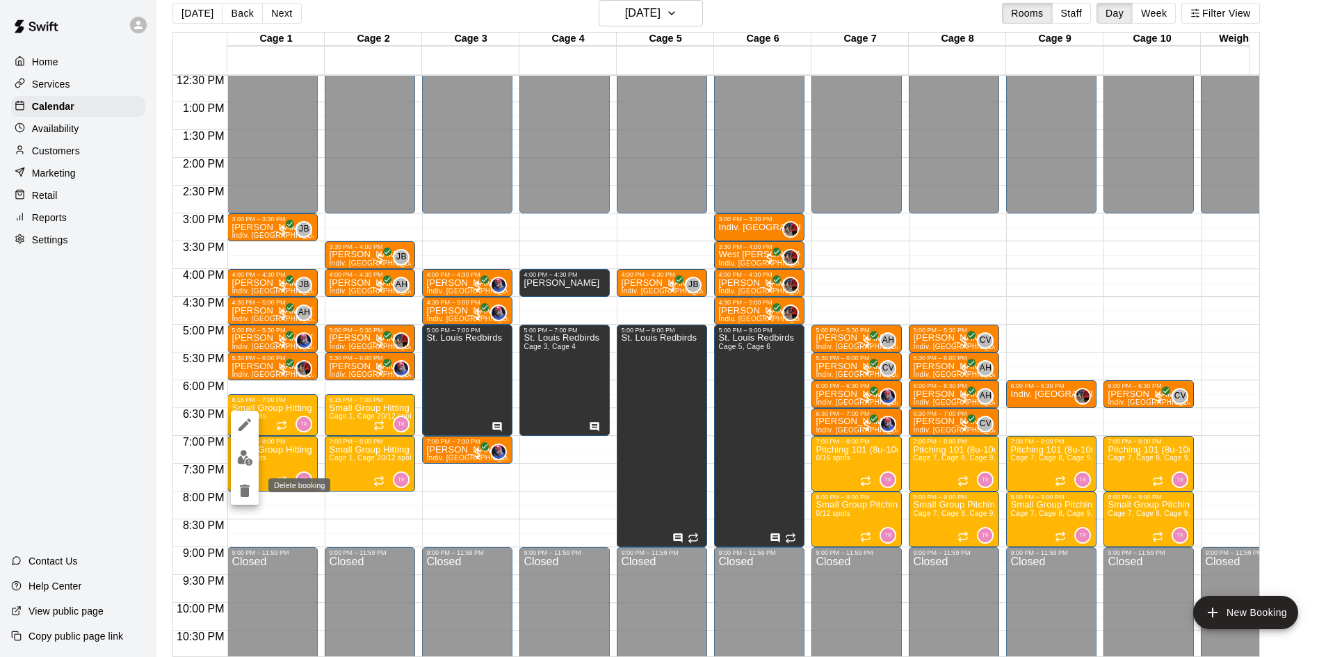
click at [236, 489] on icon "delete" at bounding box center [244, 490] width 17 height 17
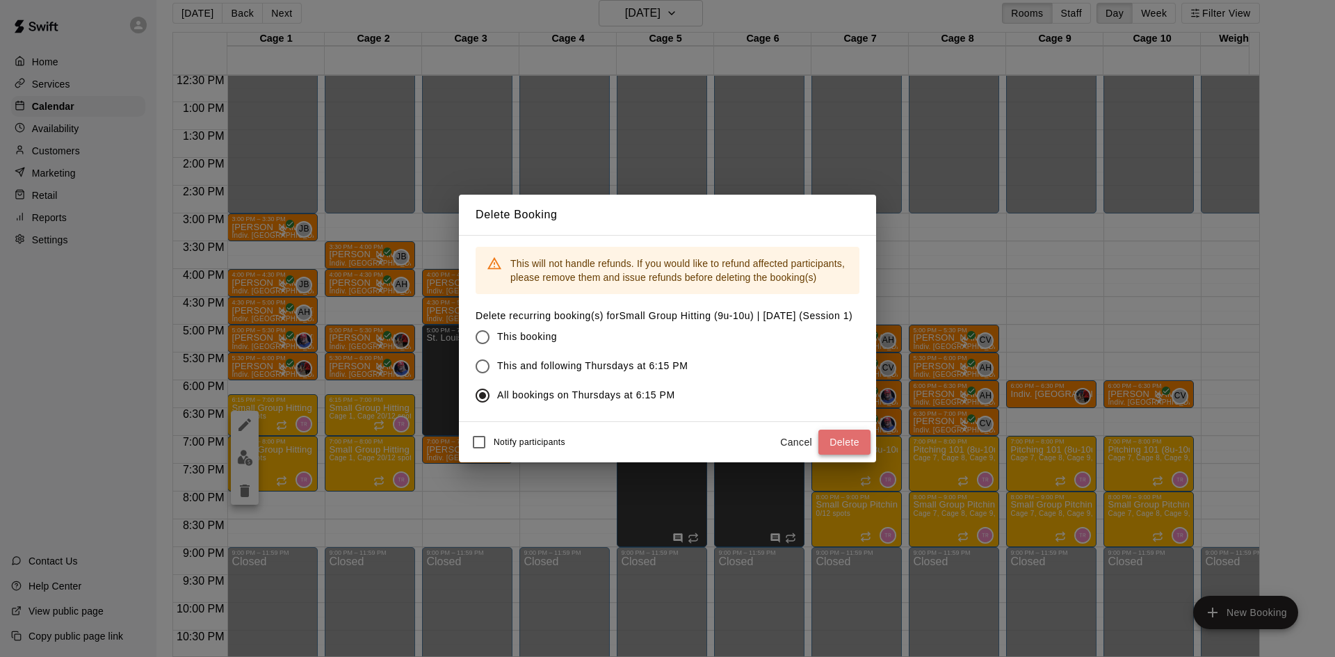
click at [854, 453] on button "Delete" at bounding box center [844, 443] width 52 height 26
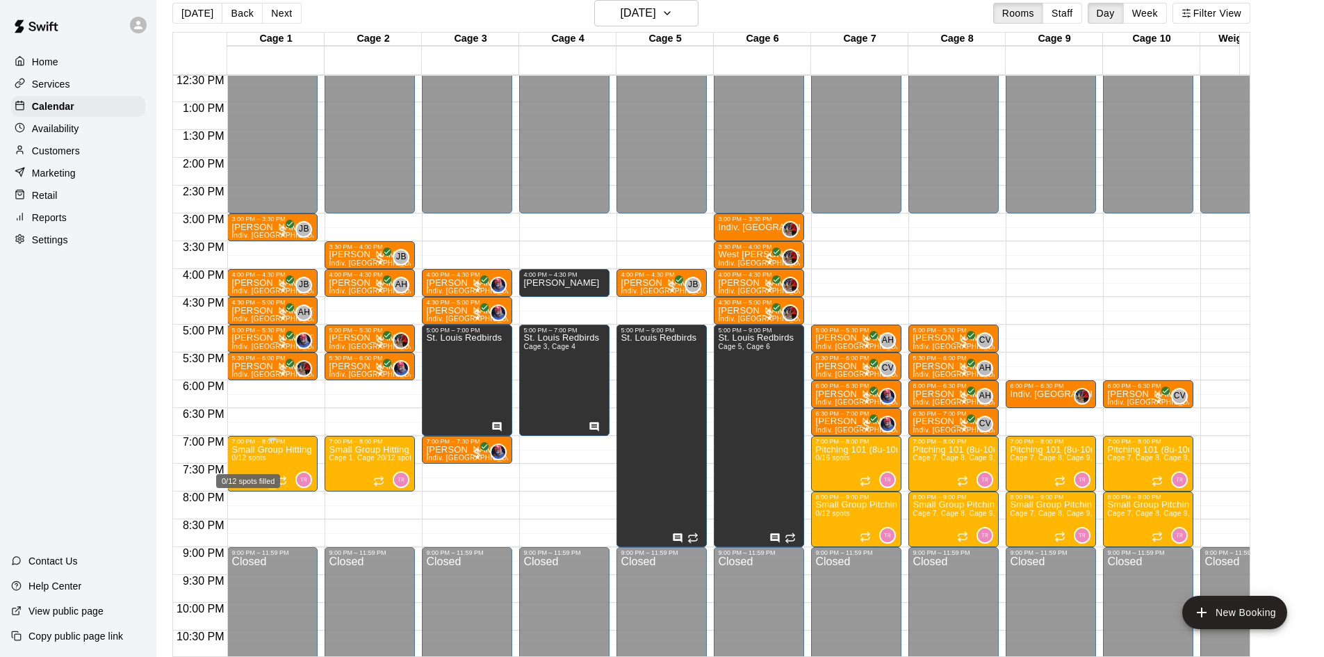
click at [251, 459] on span "0/12 spots" at bounding box center [248, 458] width 34 height 8
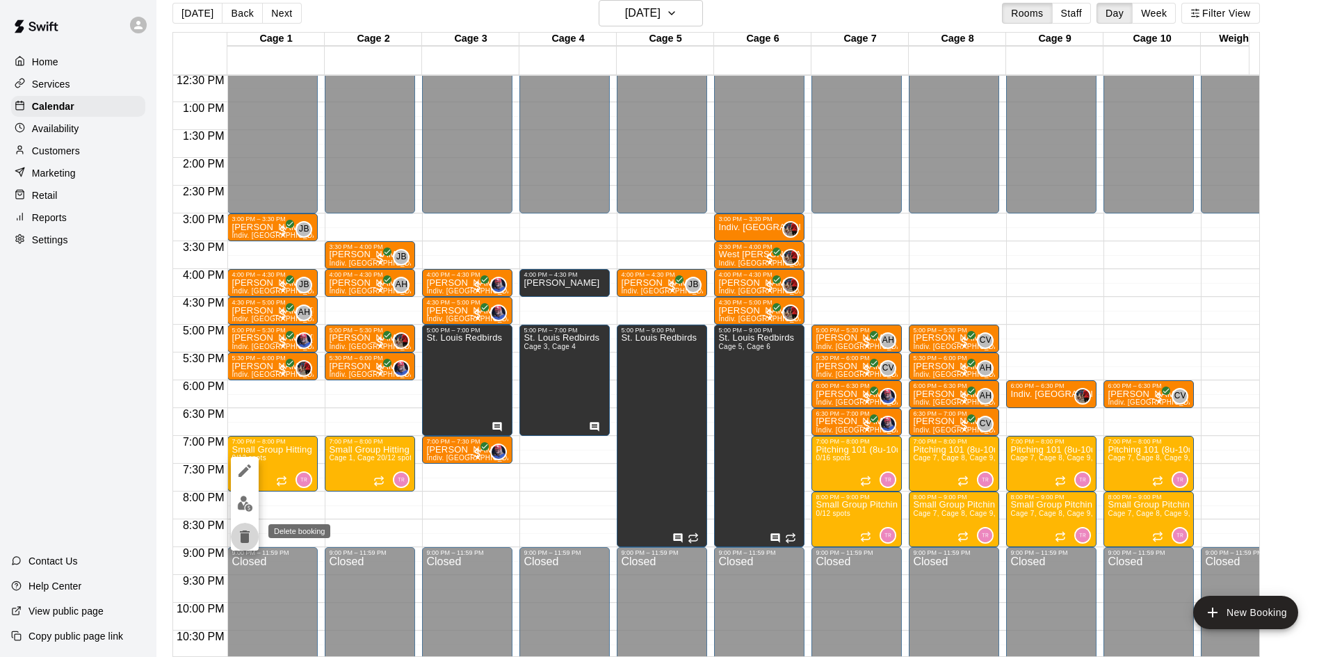
click at [244, 526] on button "delete" at bounding box center [245, 537] width 28 height 28
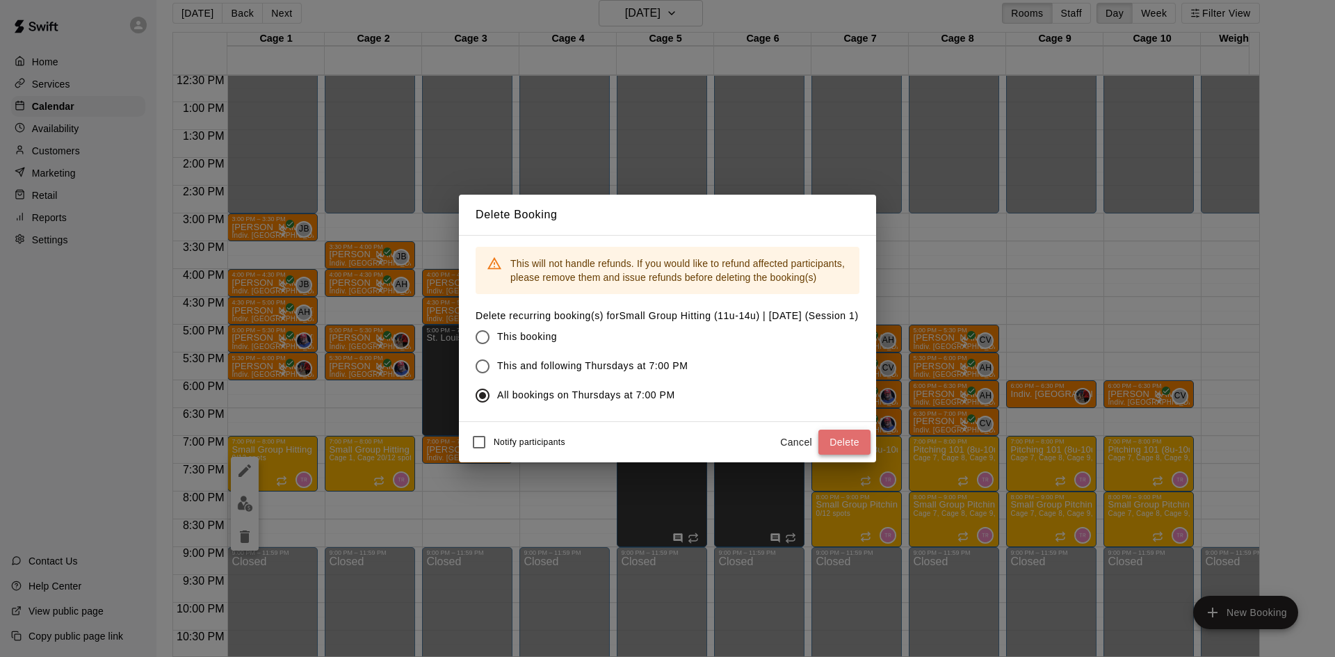
click at [852, 443] on button "Delete" at bounding box center [844, 443] width 52 height 26
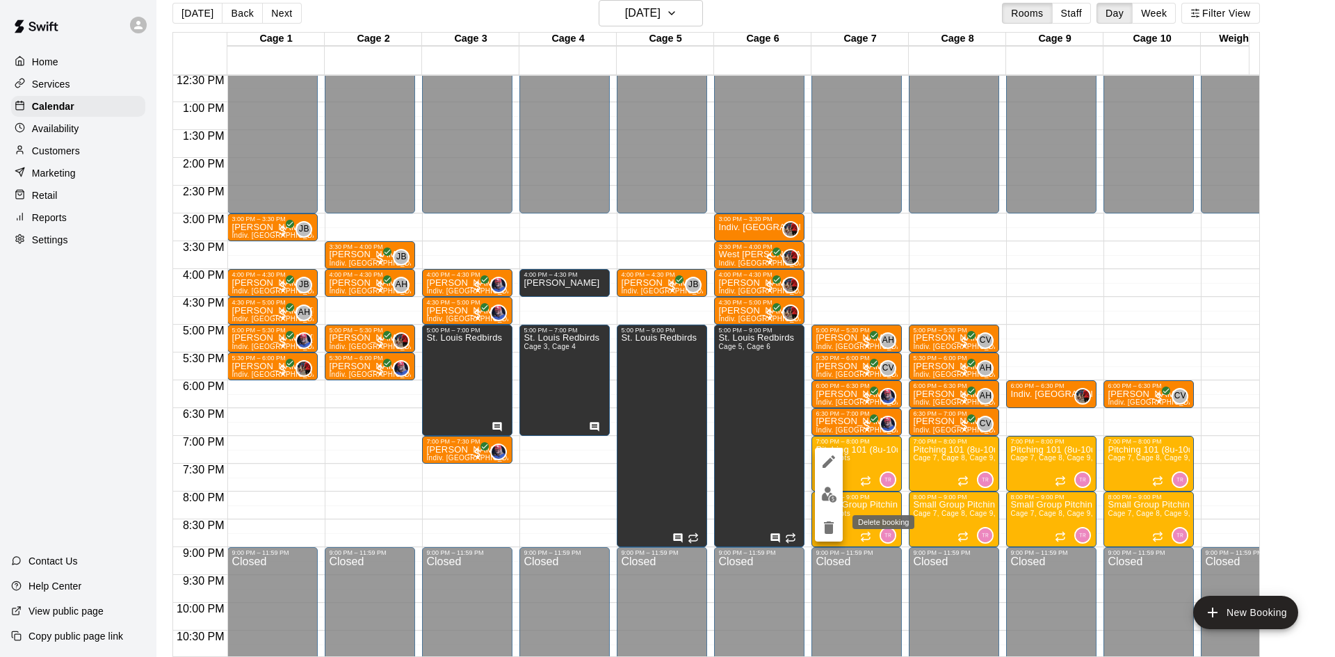
click at [831, 530] on icon "delete" at bounding box center [829, 527] width 10 height 13
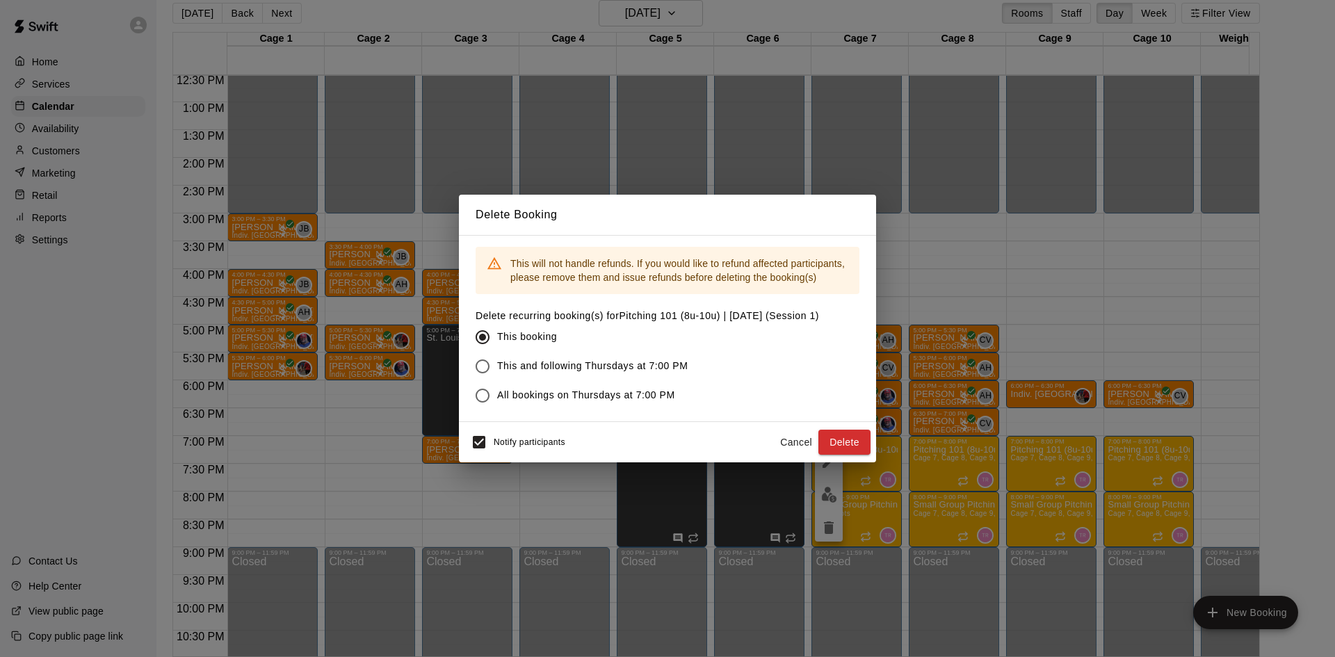
click at [544, 384] on label "All bookings on Thursdays at 7:00 PM" at bounding box center [638, 395] width 340 height 29
click at [508, 434] on div "Notify participants" at bounding box center [514, 442] width 101 height 29
click at [841, 437] on button "Delete" at bounding box center [844, 443] width 52 height 26
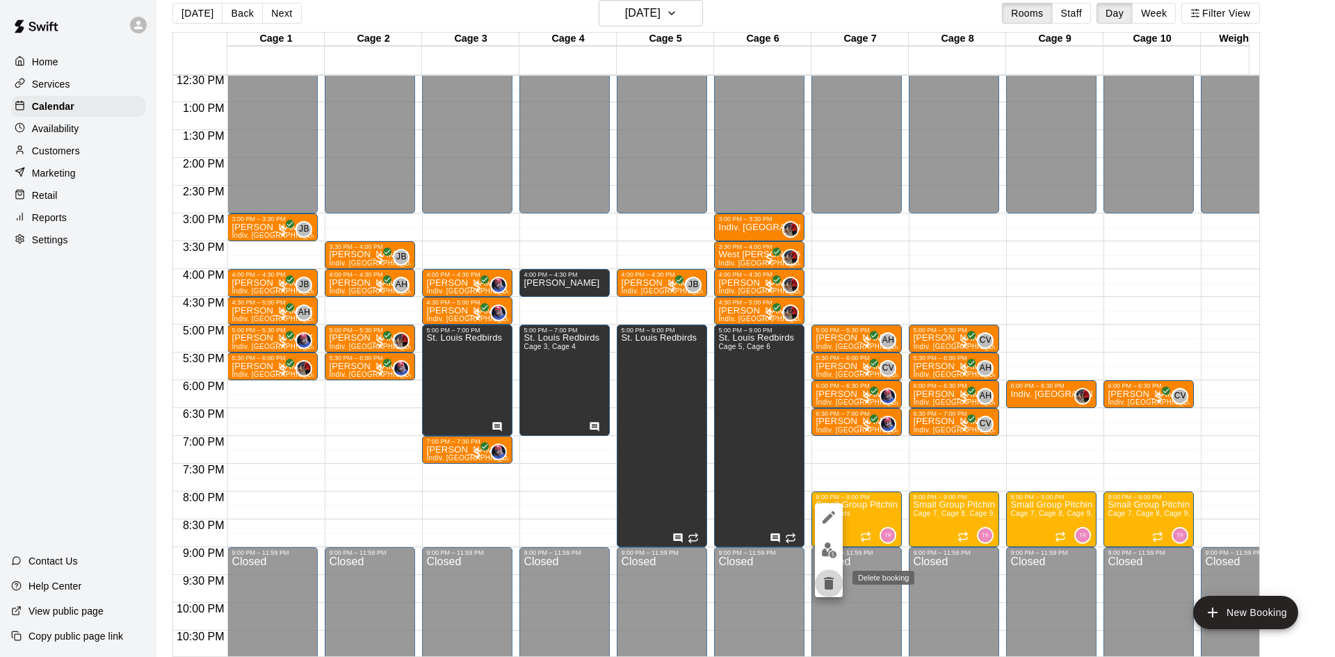
click at [829, 587] on icon "delete" at bounding box center [829, 583] width 10 height 13
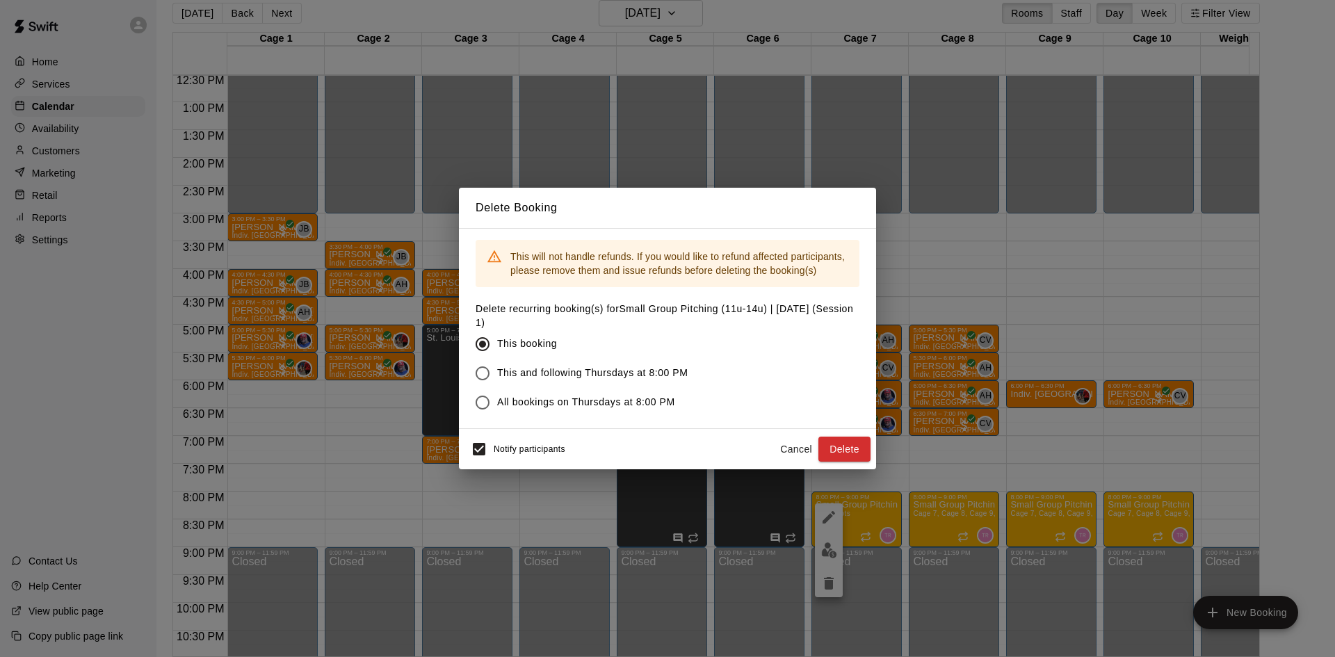
click at [561, 399] on span "All bookings on Thursdays at 8:00 PM" at bounding box center [586, 402] width 178 height 15
click at [515, 450] on span "Notify participants" at bounding box center [530, 449] width 72 height 10
click at [843, 445] on button "Delete" at bounding box center [844, 450] width 52 height 26
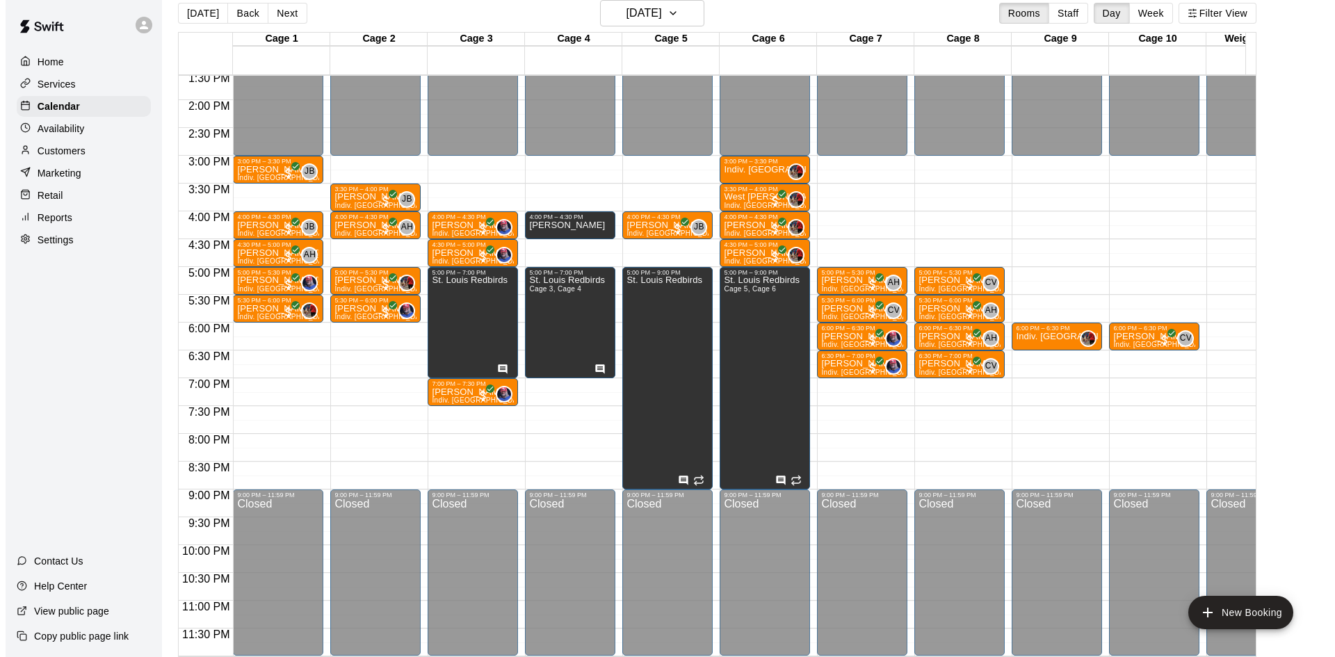
scroll to position [766, 0]
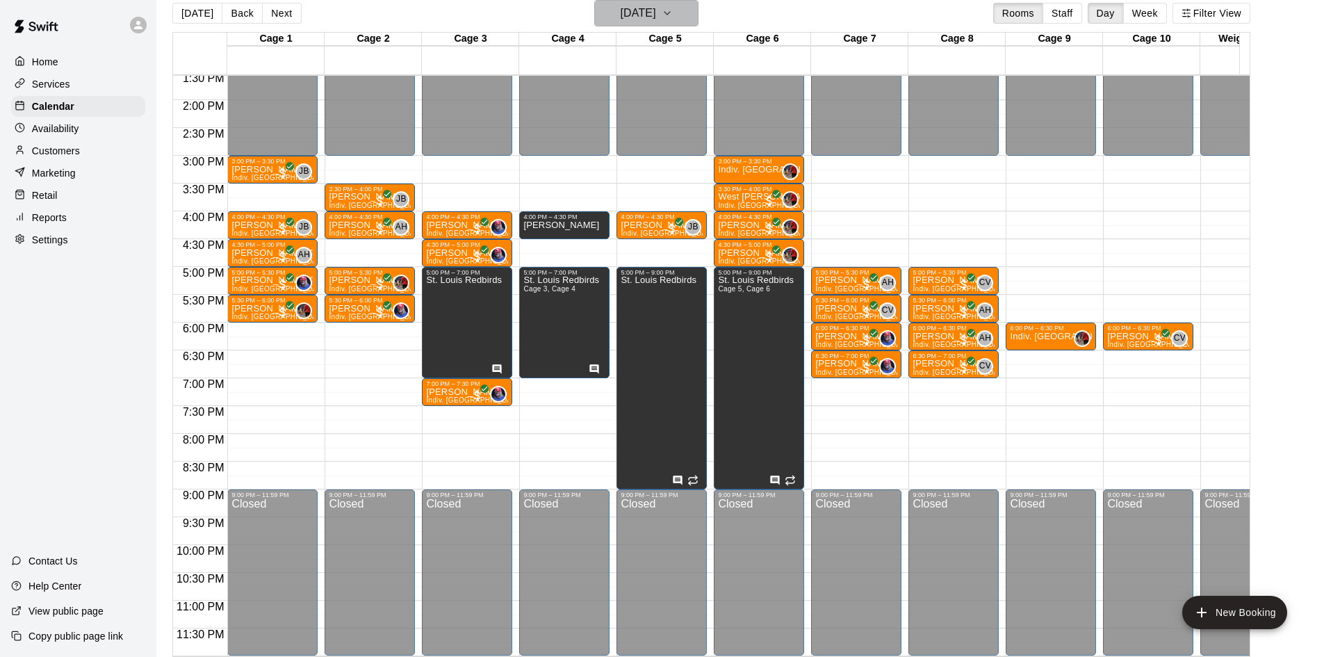
click at [656, 4] on h6 "[DATE]" at bounding box center [638, 12] width 35 height 19
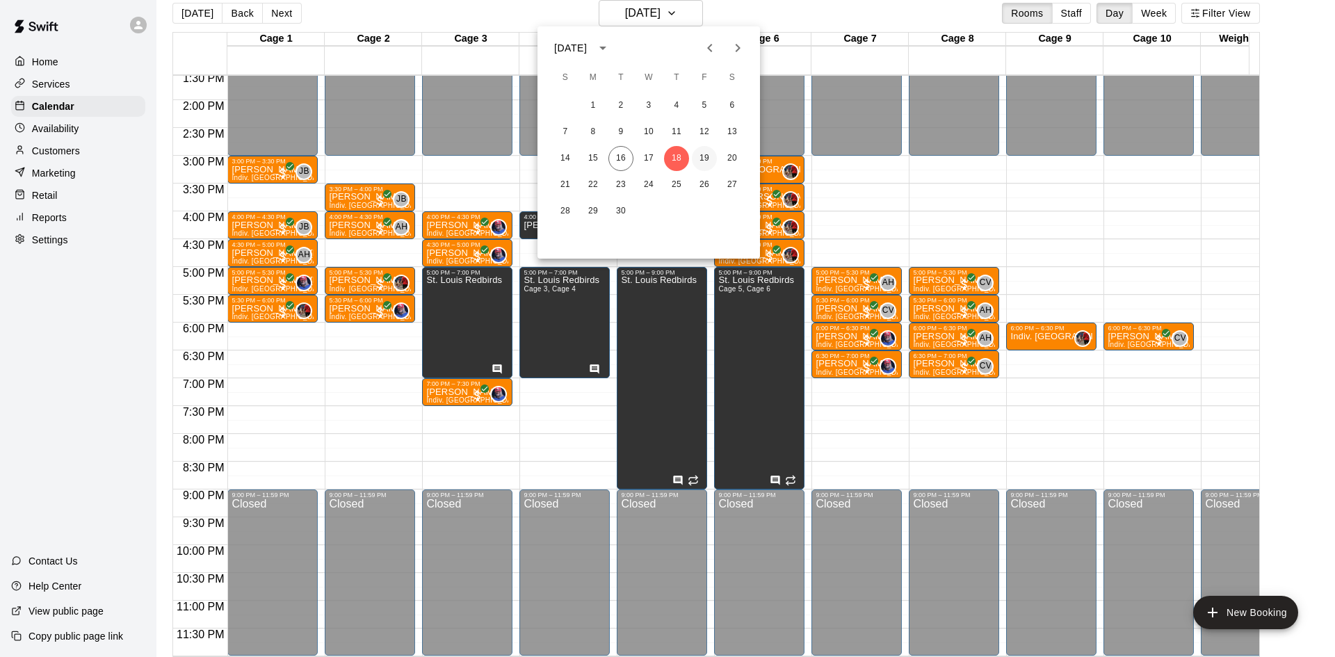
click at [694, 154] on button "19" at bounding box center [704, 158] width 25 height 25
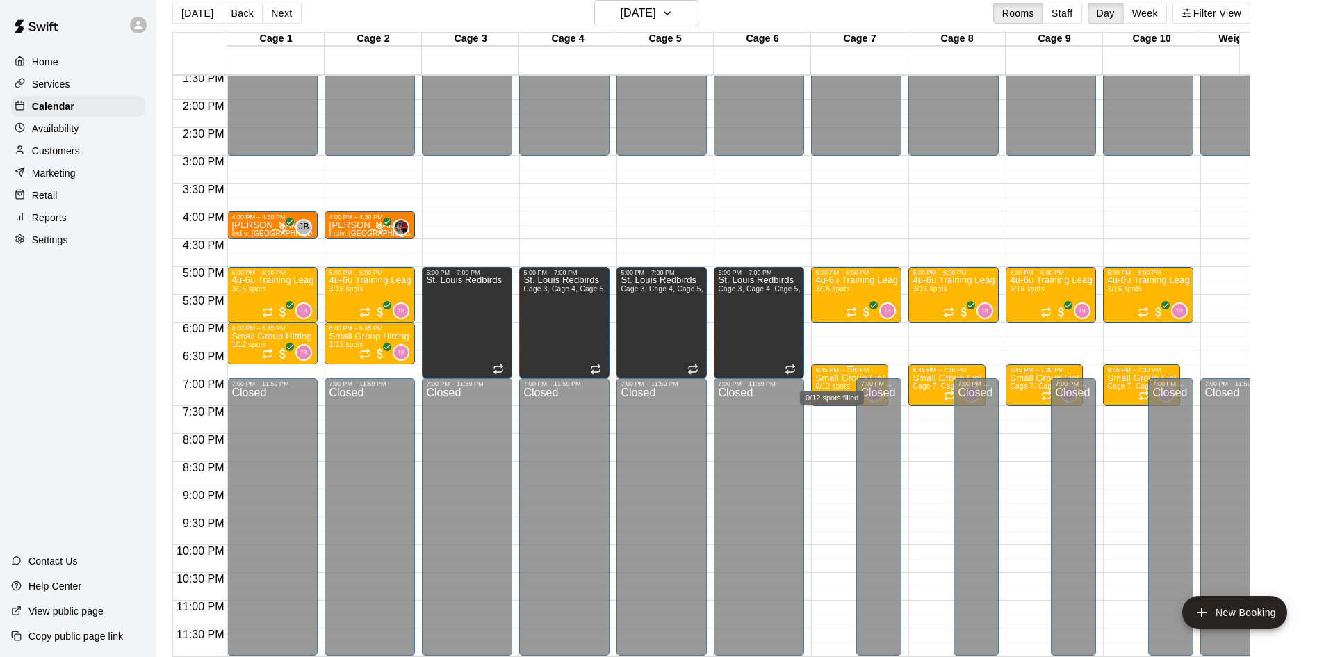
click at [841, 382] on span "0/12 spots" at bounding box center [832, 386] width 34 height 8
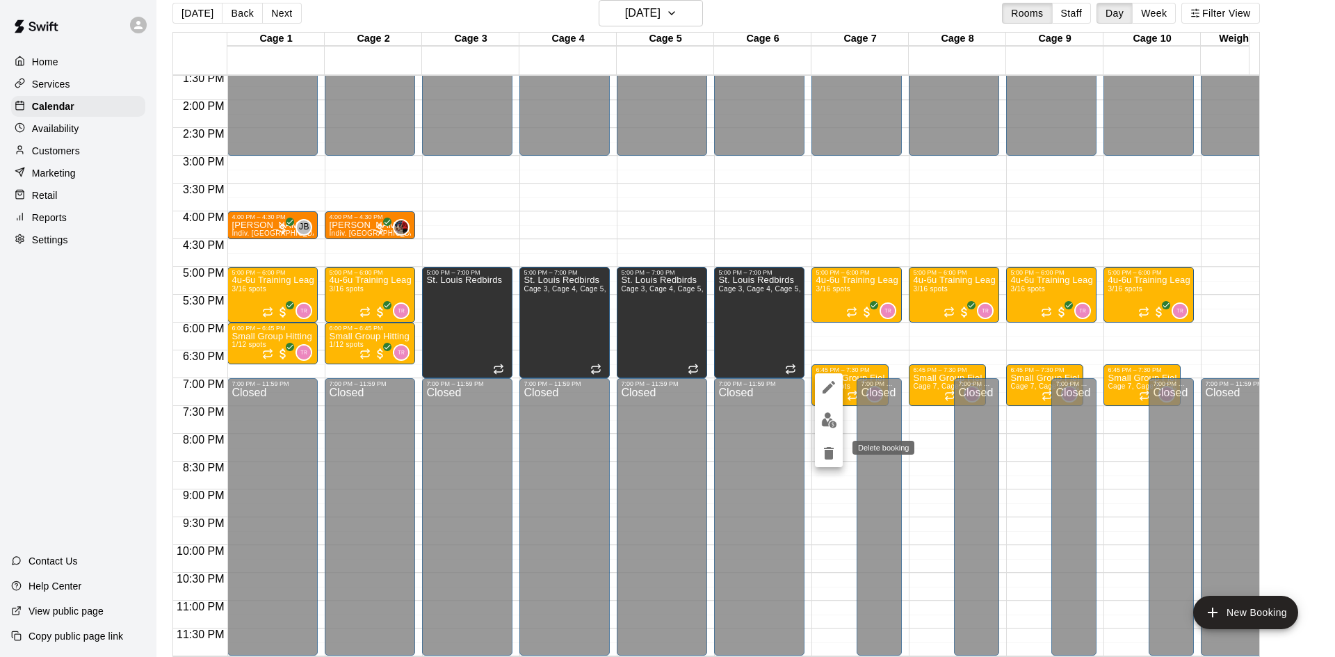
click at [827, 453] on icon "delete" at bounding box center [829, 453] width 10 height 13
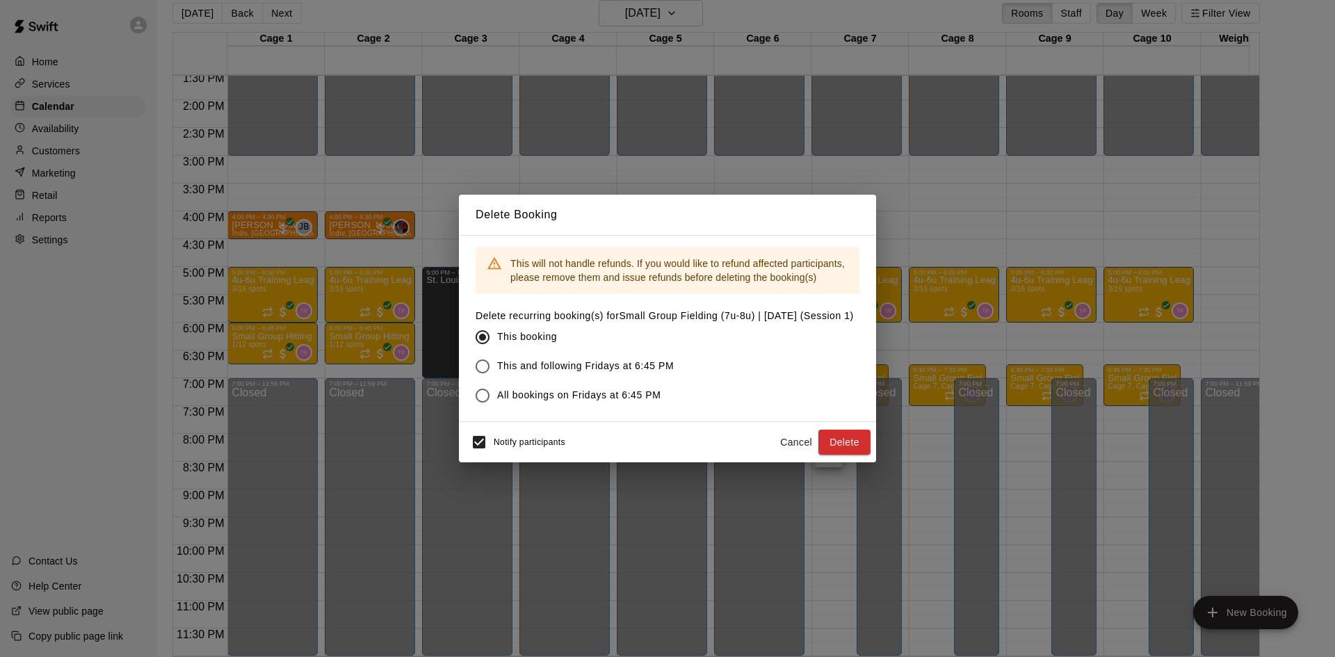
click at [505, 450] on div "Notify participants" at bounding box center [514, 442] width 101 height 29
click at [858, 440] on button "Delete" at bounding box center [844, 443] width 52 height 26
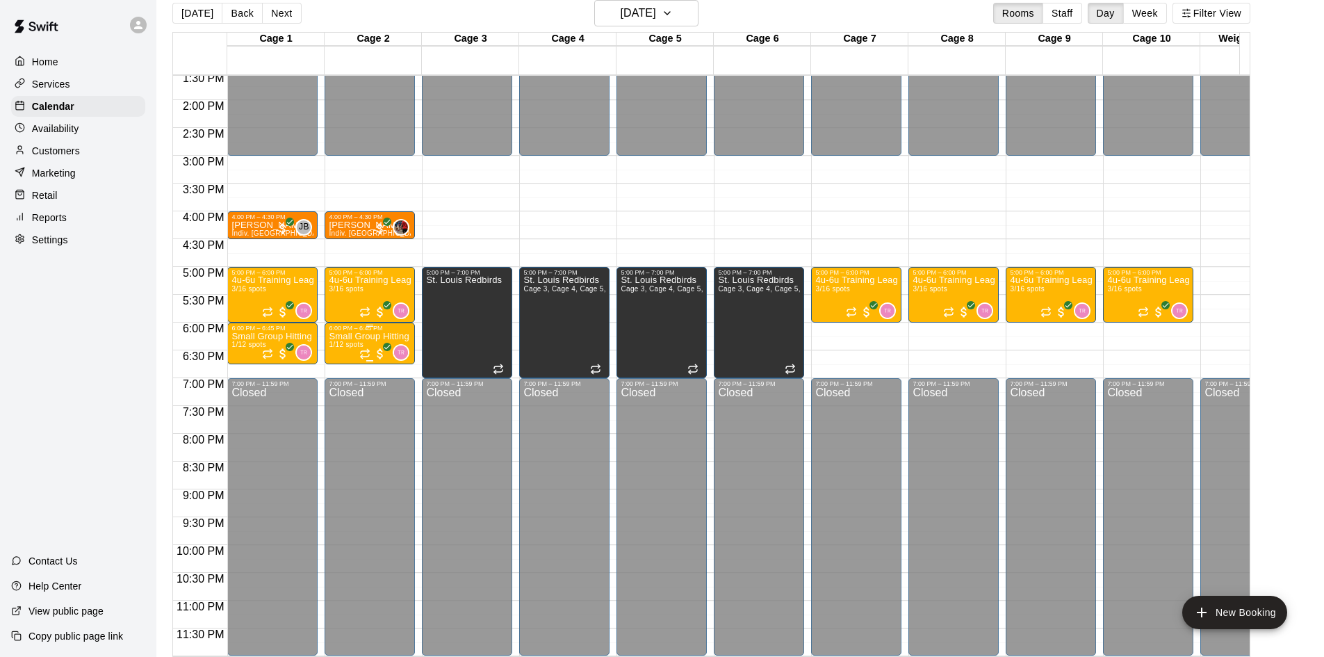
click at [339, 336] on p "Small Group Hitting (7u-8u) | Fridays (Session 1)" at bounding box center [370, 336] width 82 height 0
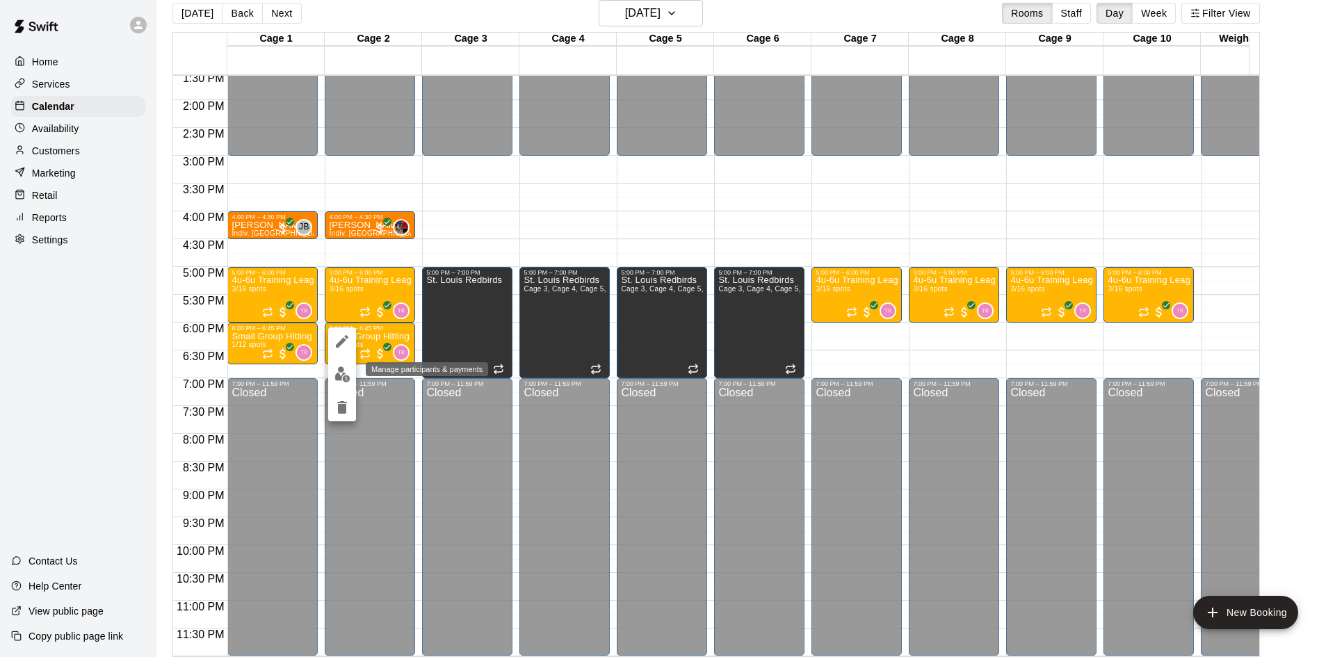
click at [340, 364] on button "edit" at bounding box center [342, 374] width 28 height 27
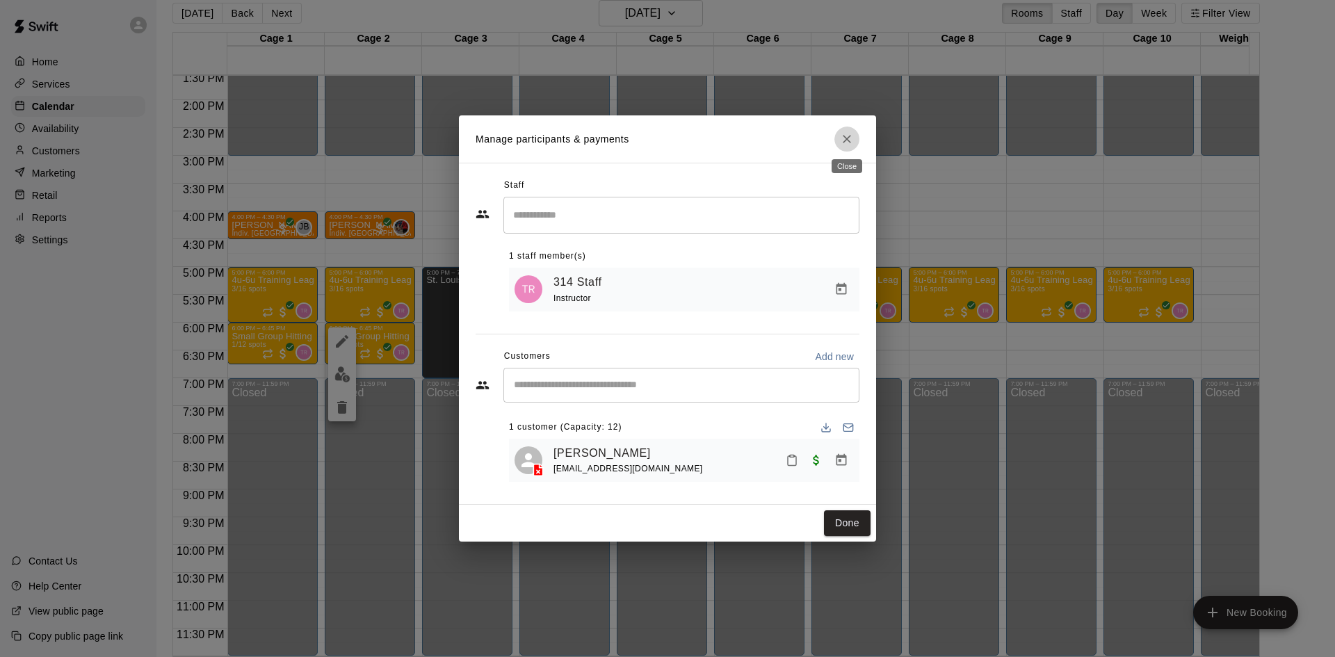
click at [841, 139] on icon "Close" at bounding box center [847, 139] width 14 height 14
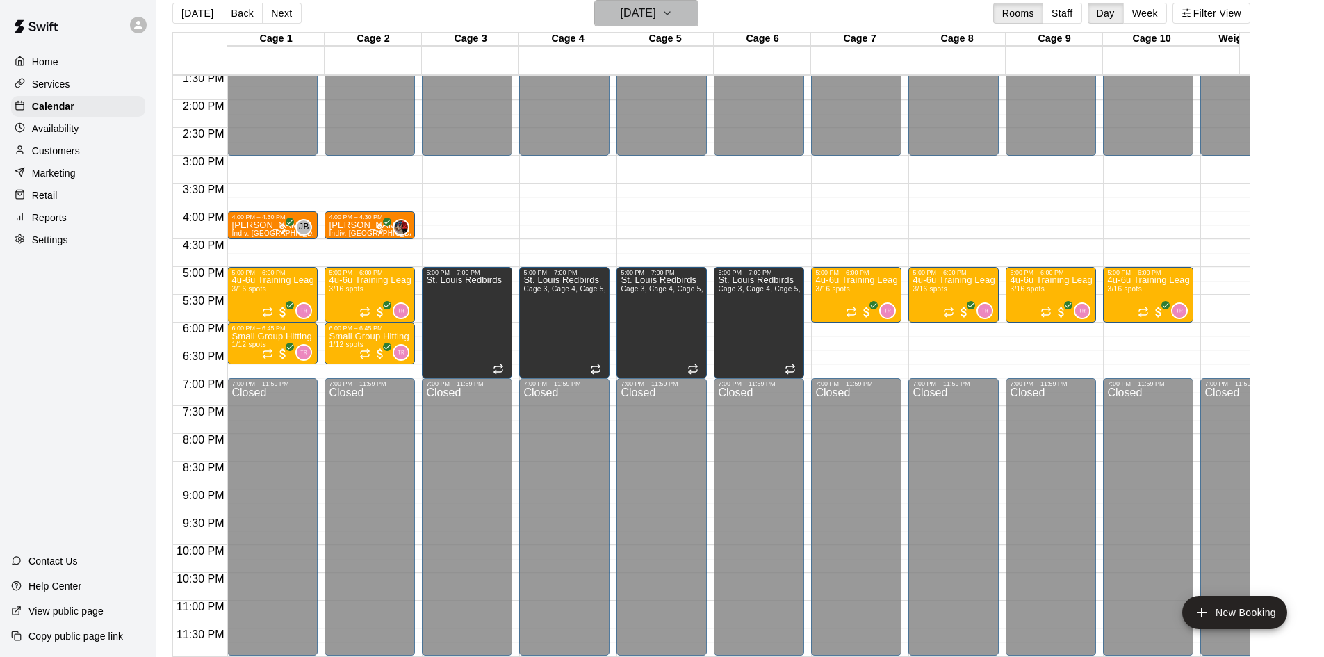
click at [640, 17] on h6 "[DATE]" at bounding box center [638, 12] width 35 height 19
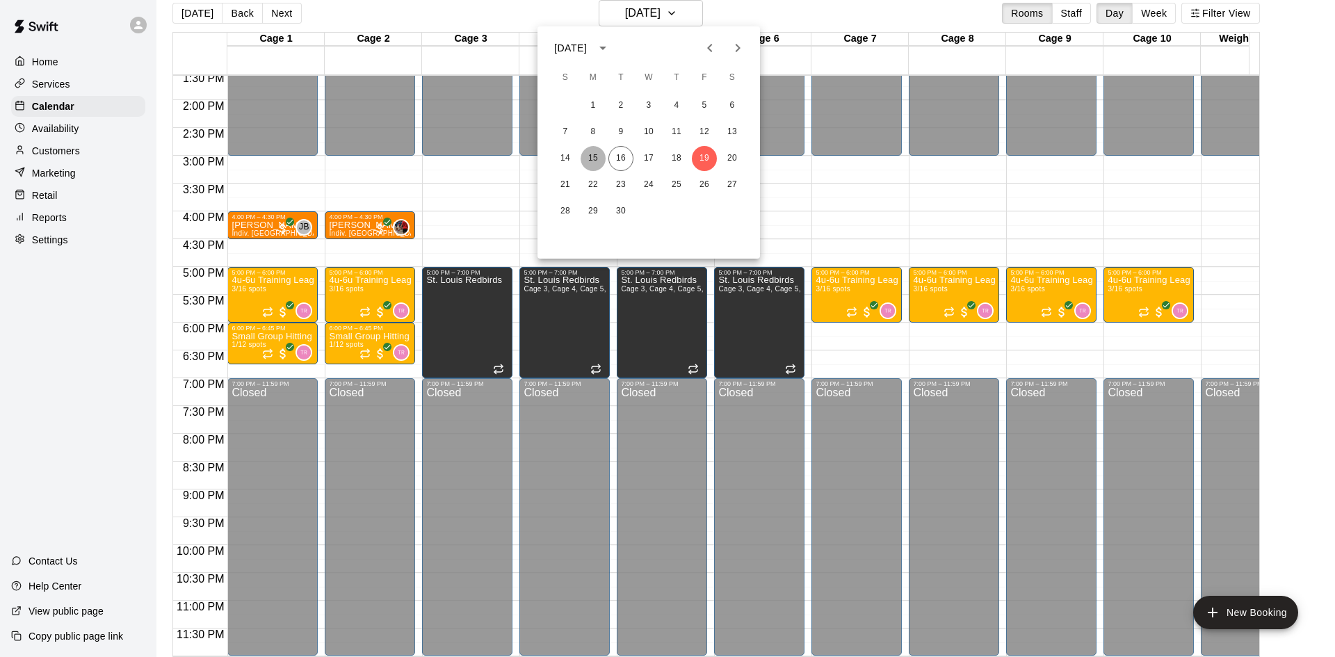
click at [594, 159] on button "15" at bounding box center [592, 158] width 25 height 25
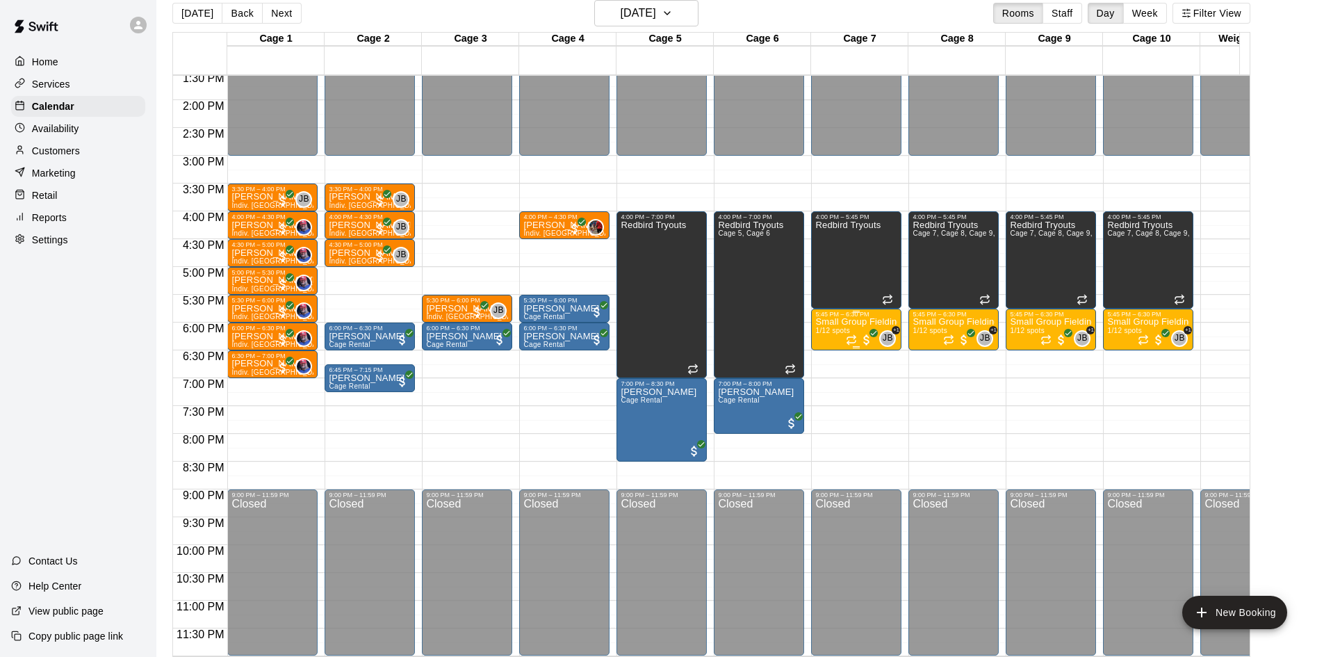
click at [840, 322] on p "Small Group Fielding (7u-8u) | [DATE] (Session 1)" at bounding box center [856, 322] width 82 height 0
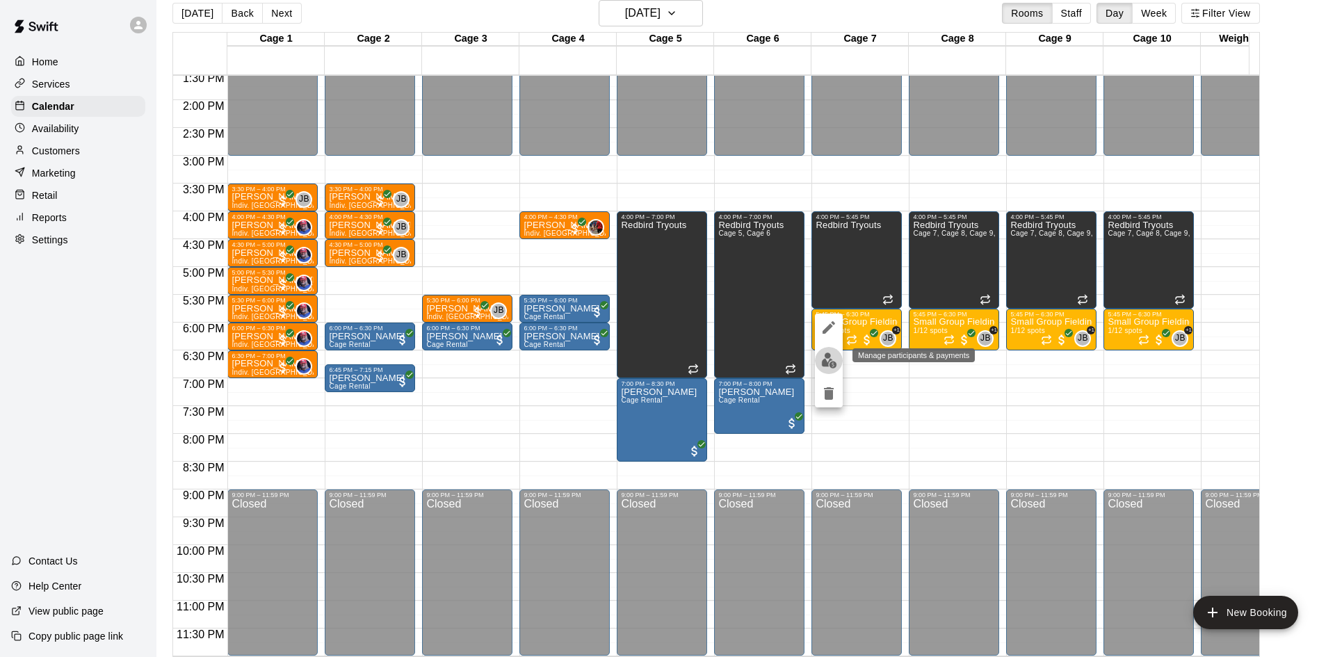
click at [831, 362] on img "edit" at bounding box center [829, 360] width 16 height 16
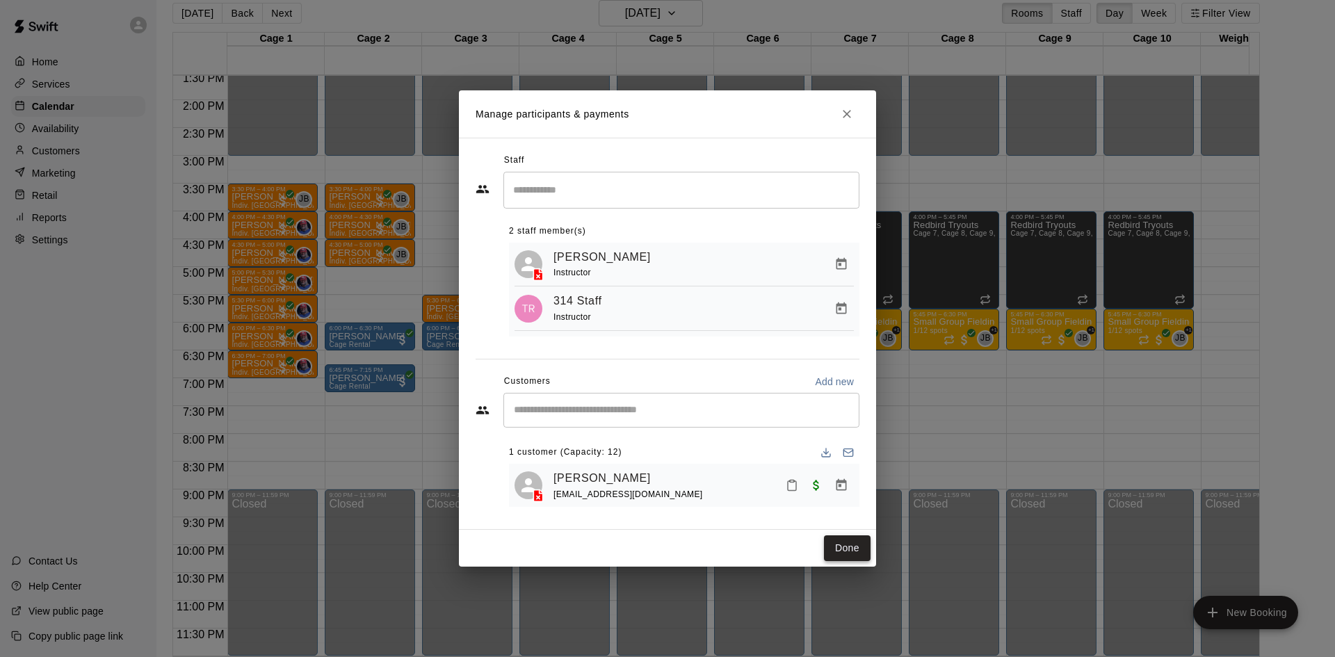
click at [852, 544] on button "Done" at bounding box center [847, 548] width 47 height 26
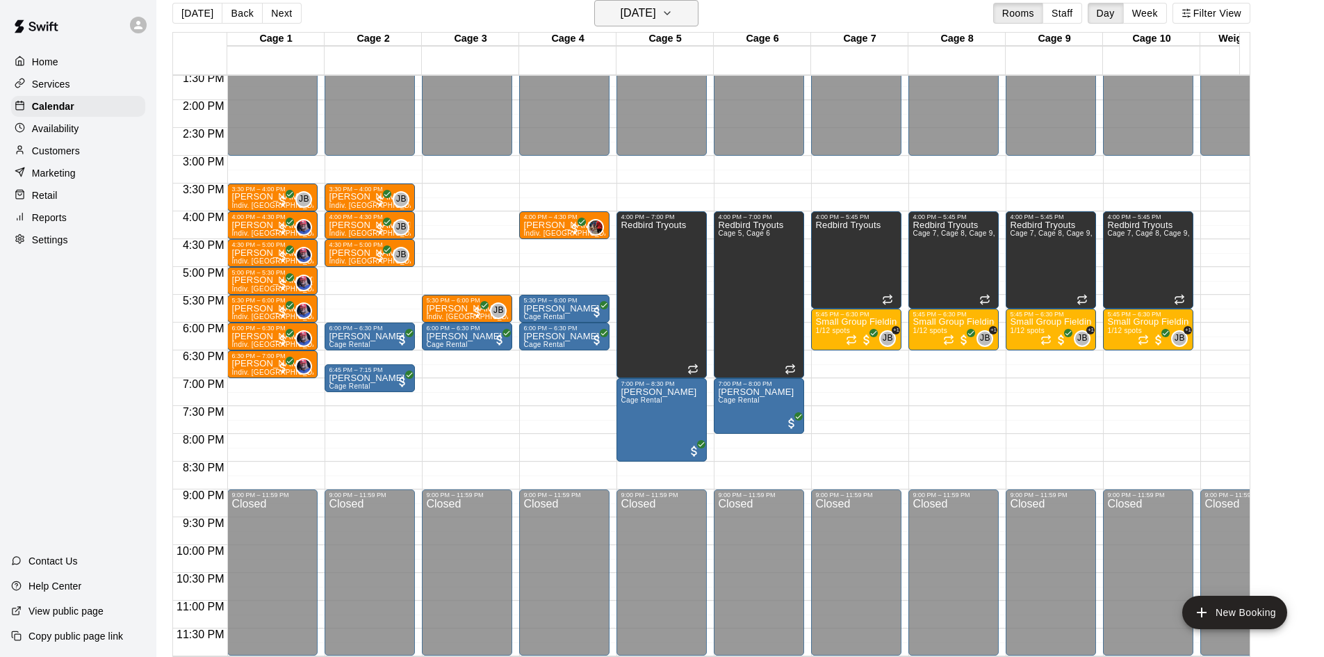
click at [656, 4] on h6 "[DATE]" at bounding box center [638, 12] width 35 height 19
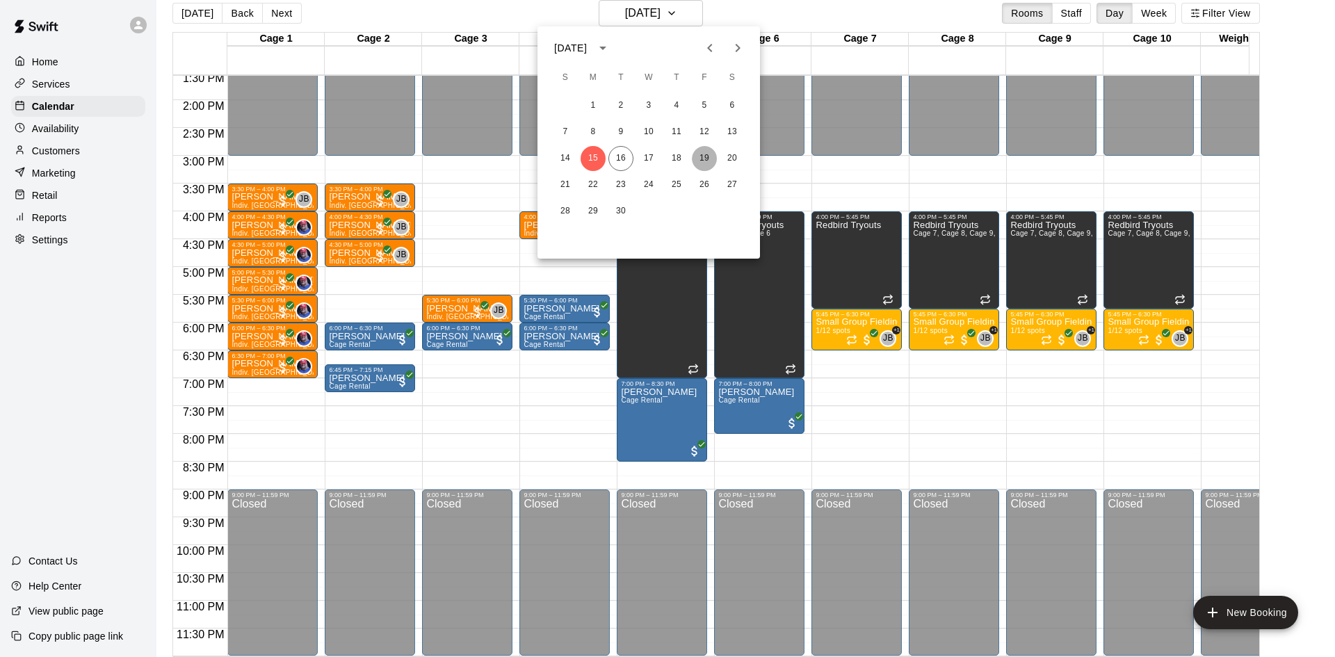
click at [703, 156] on button "19" at bounding box center [704, 158] width 25 height 25
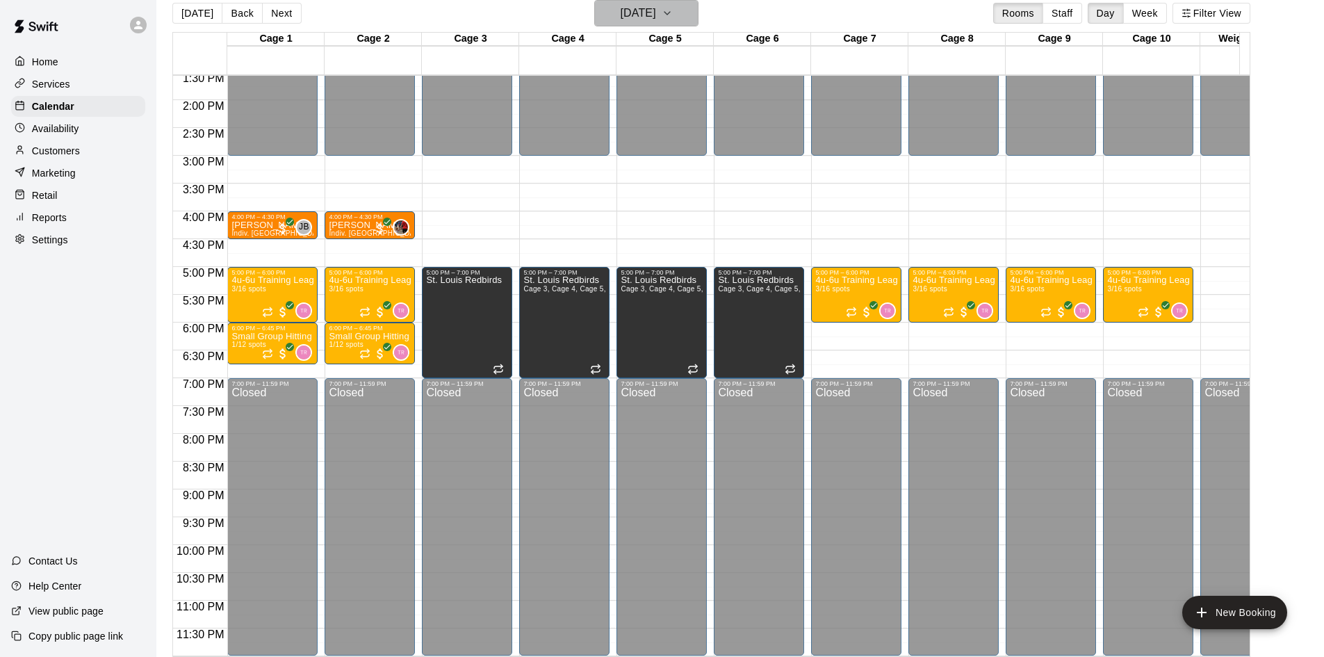
click at [658, 0] on button "[DATE]" at bounding box center [646, 13] width 104 height 26
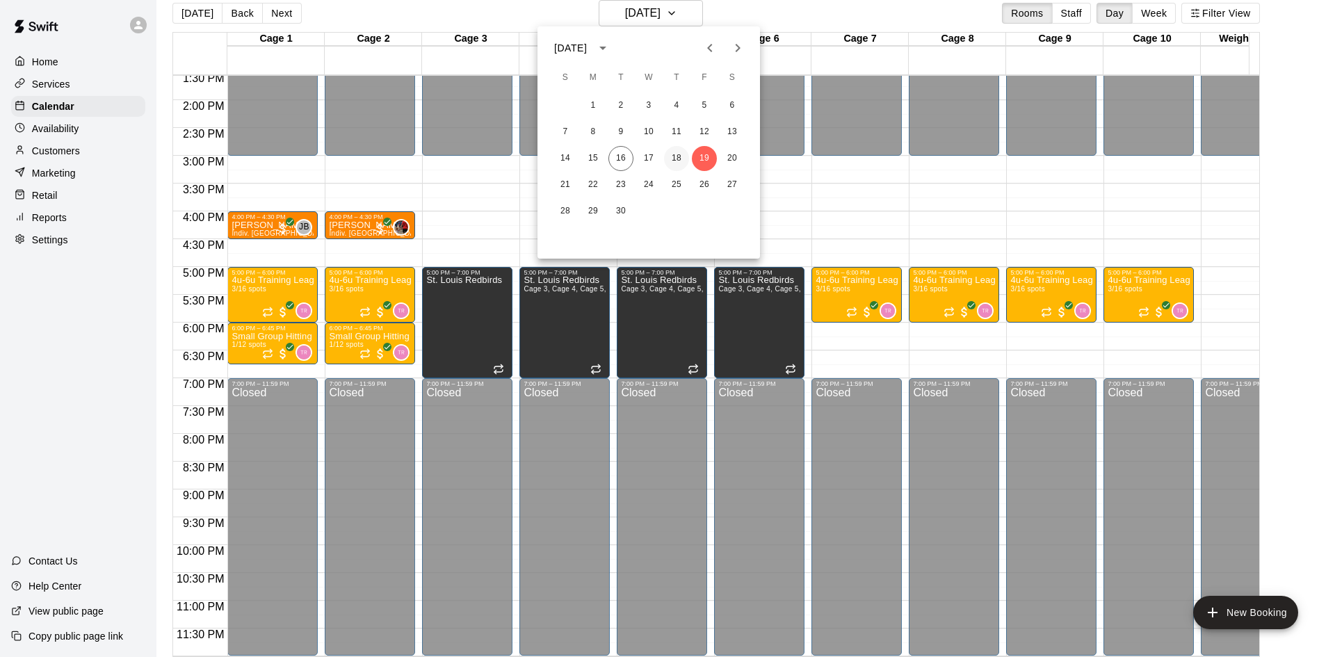
click at [677, 155] on button "18" at bounding box center [676, 158] width 25 height 25
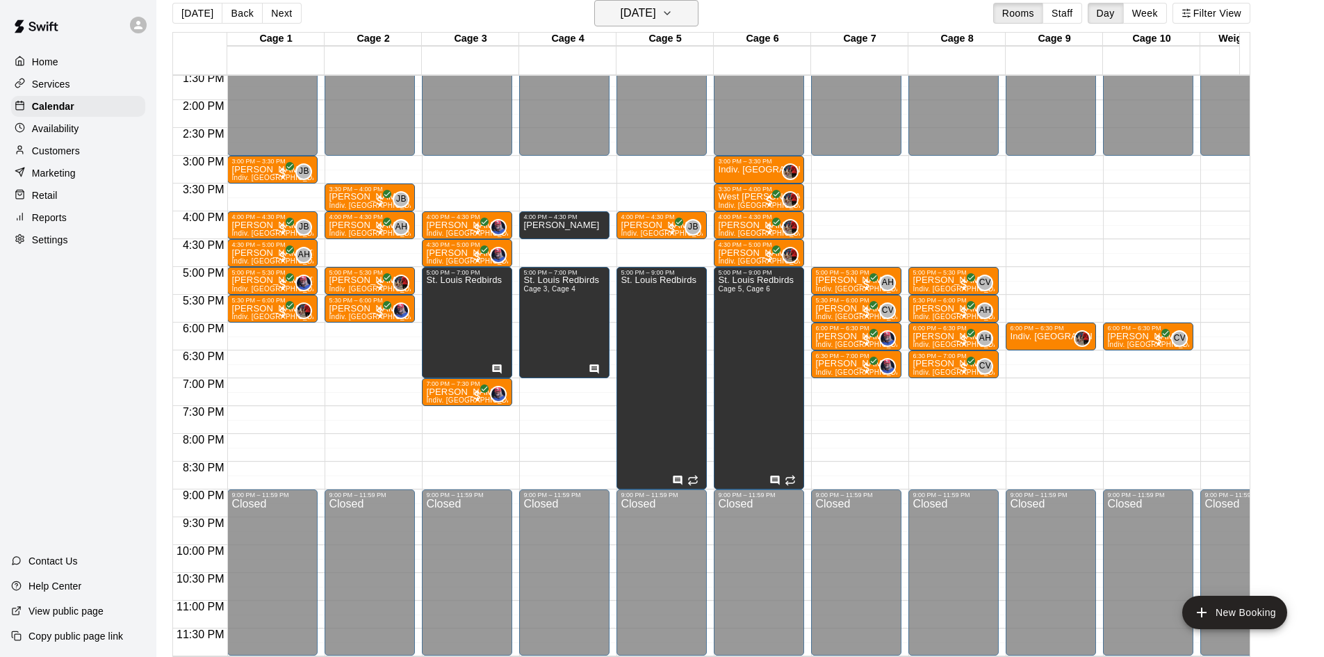
click at [649, 17] on h6 "[DATE]" at bounding box center [638, 12] width 35 height 19
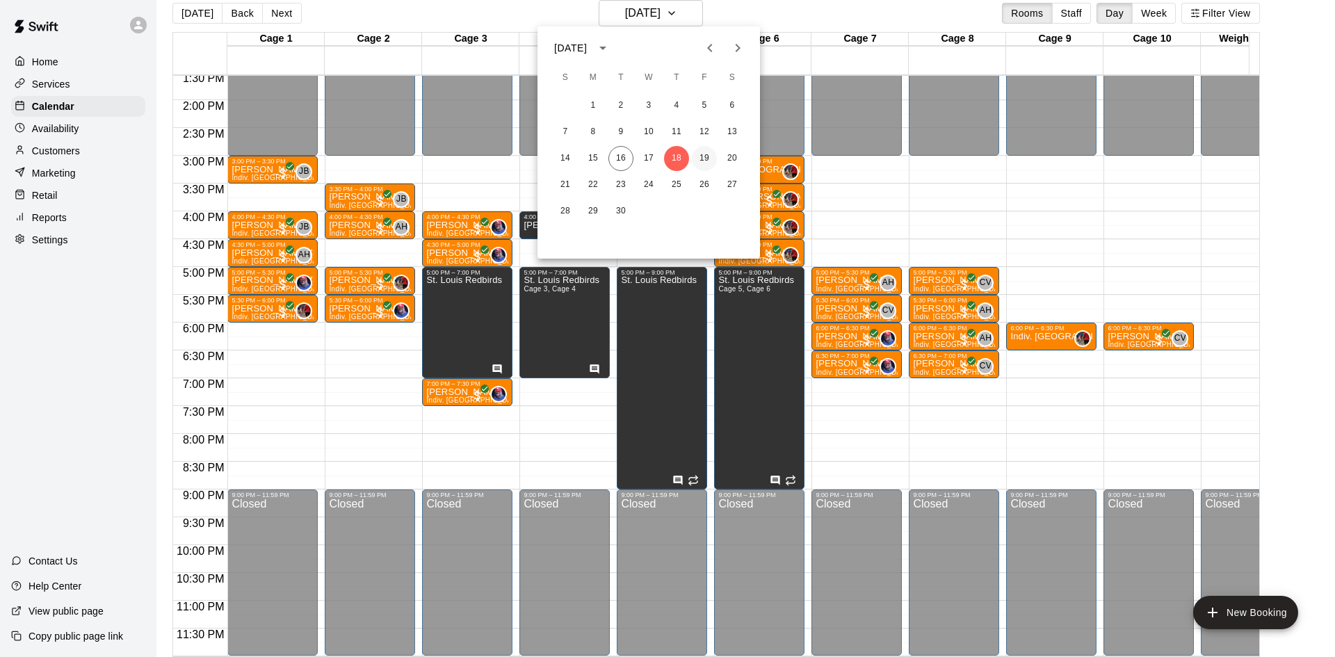
click at [706, 158] on button "19" at bounding box center [704, 158] width 25 height 25
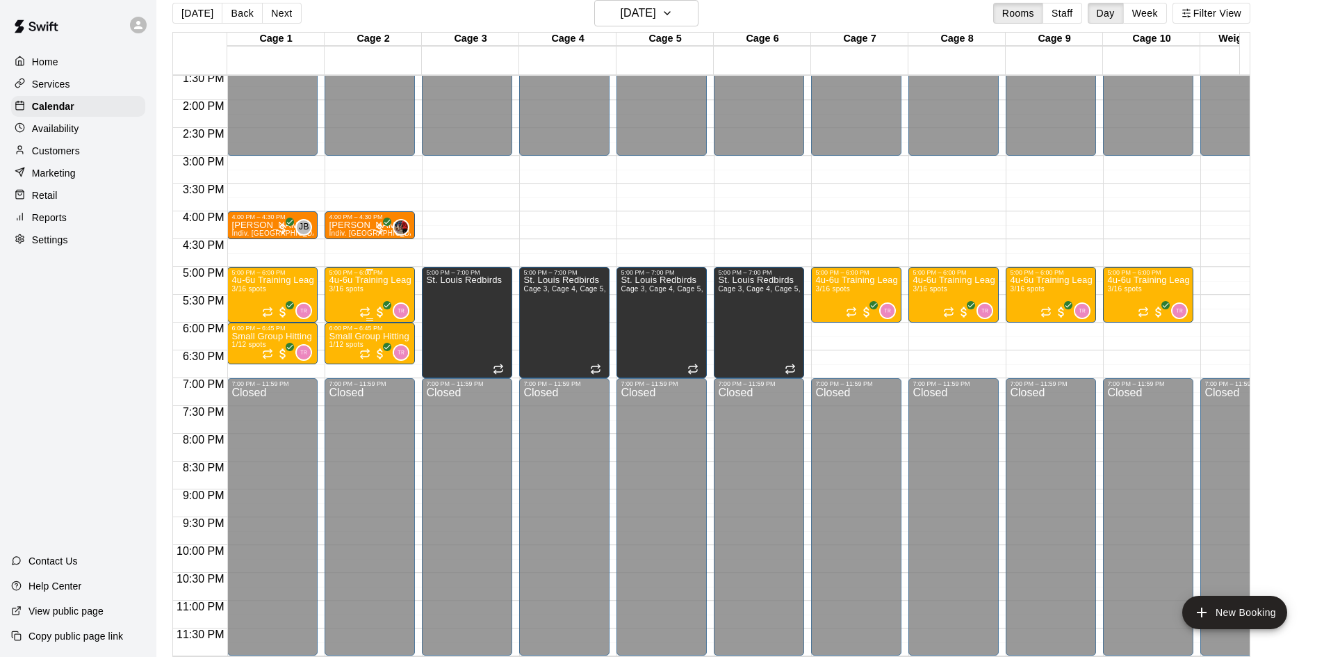
click at [359, 284] on div "4u-6u Training League (Session 1) 3/16 spots" at bounding box center [370, 604] width 82 height 657
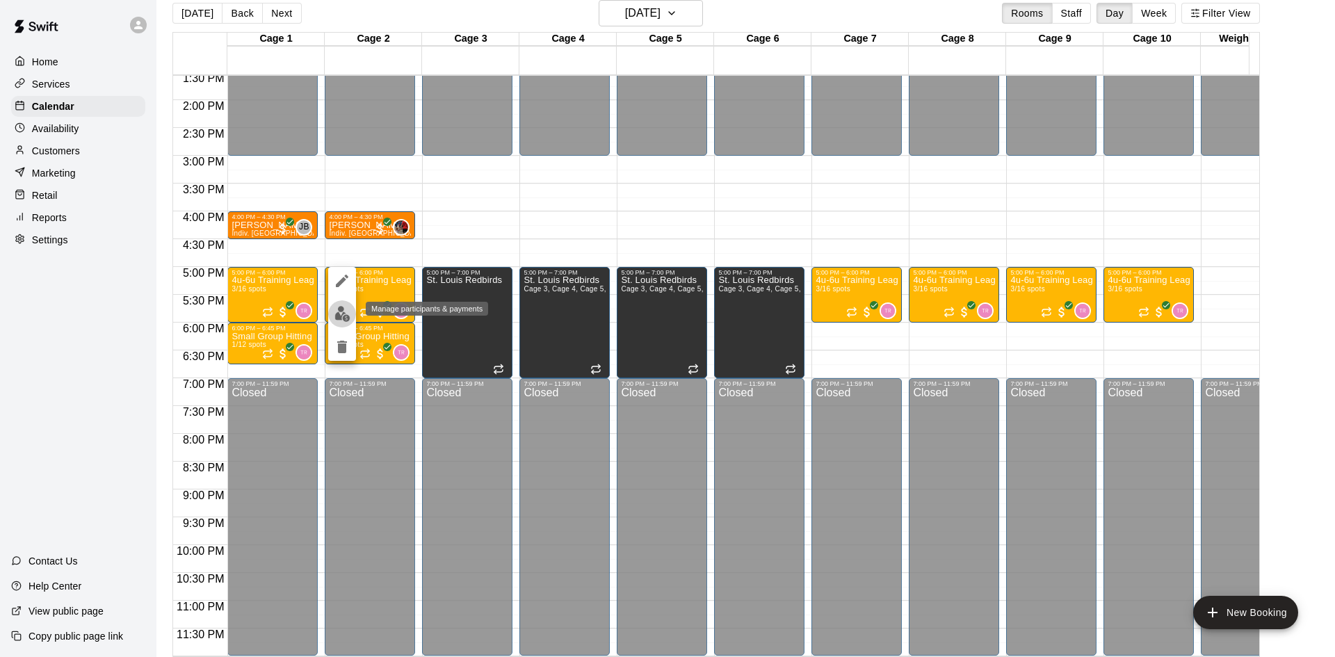
click at [337, 314] on img "edit" at bounding box center [342, 314] width 16 height 16
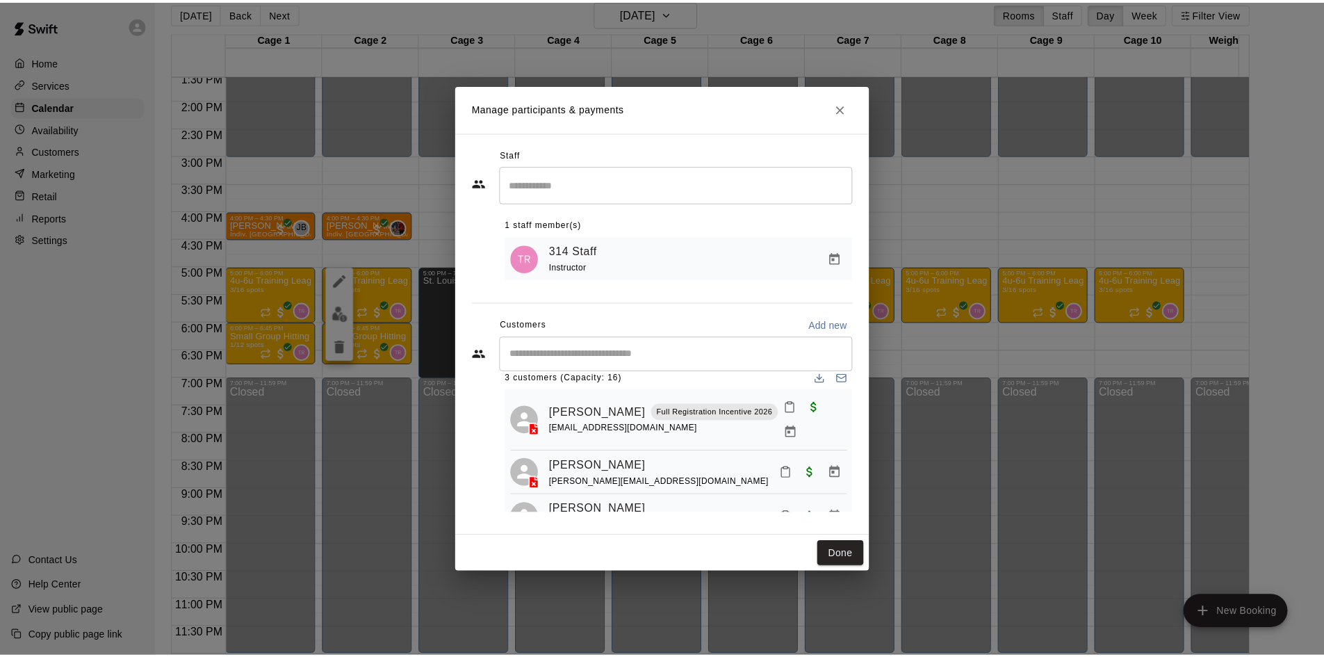
scroll to position [0, 0]
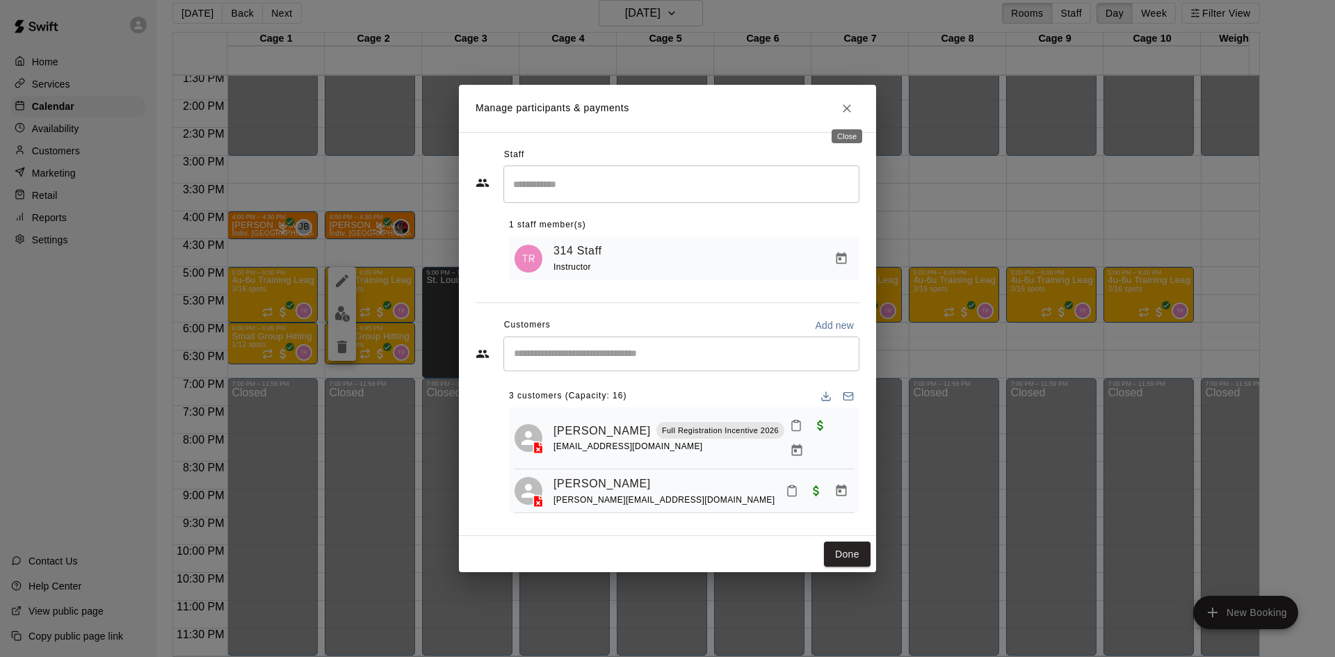
click at [847, 101] on icon "Close" at bounding box center [847, 108] width 14 height 14
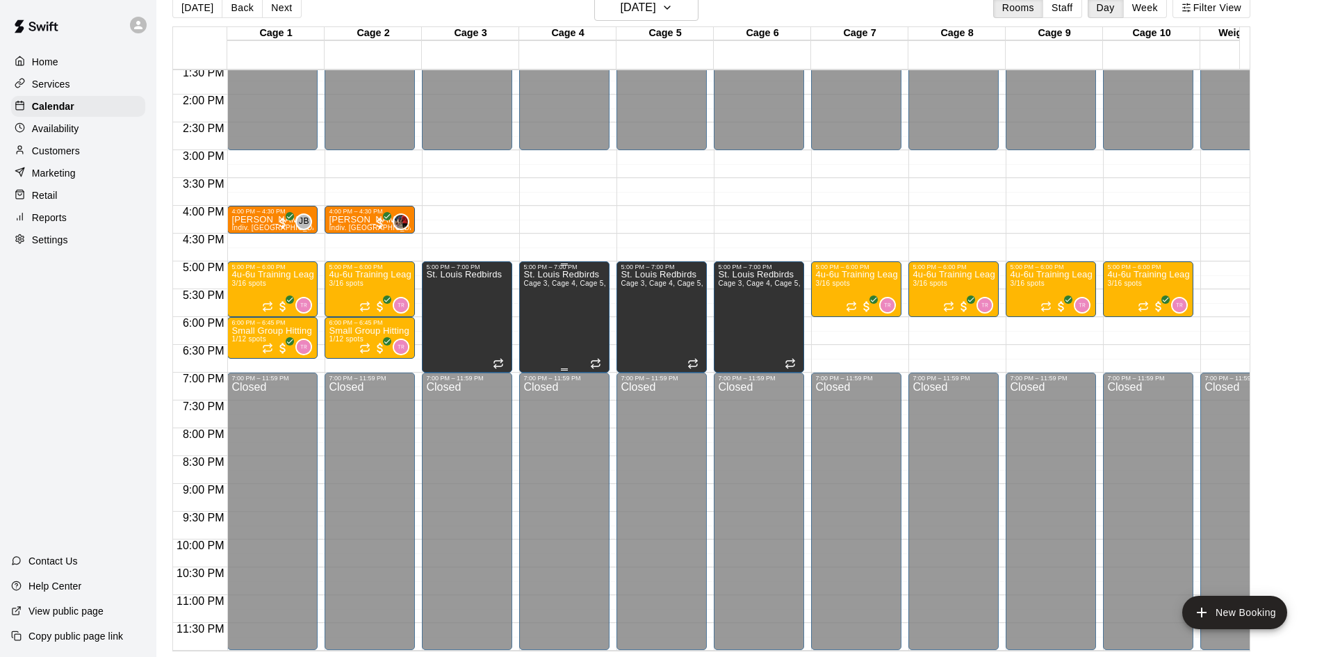
scroll to position [627, 0]
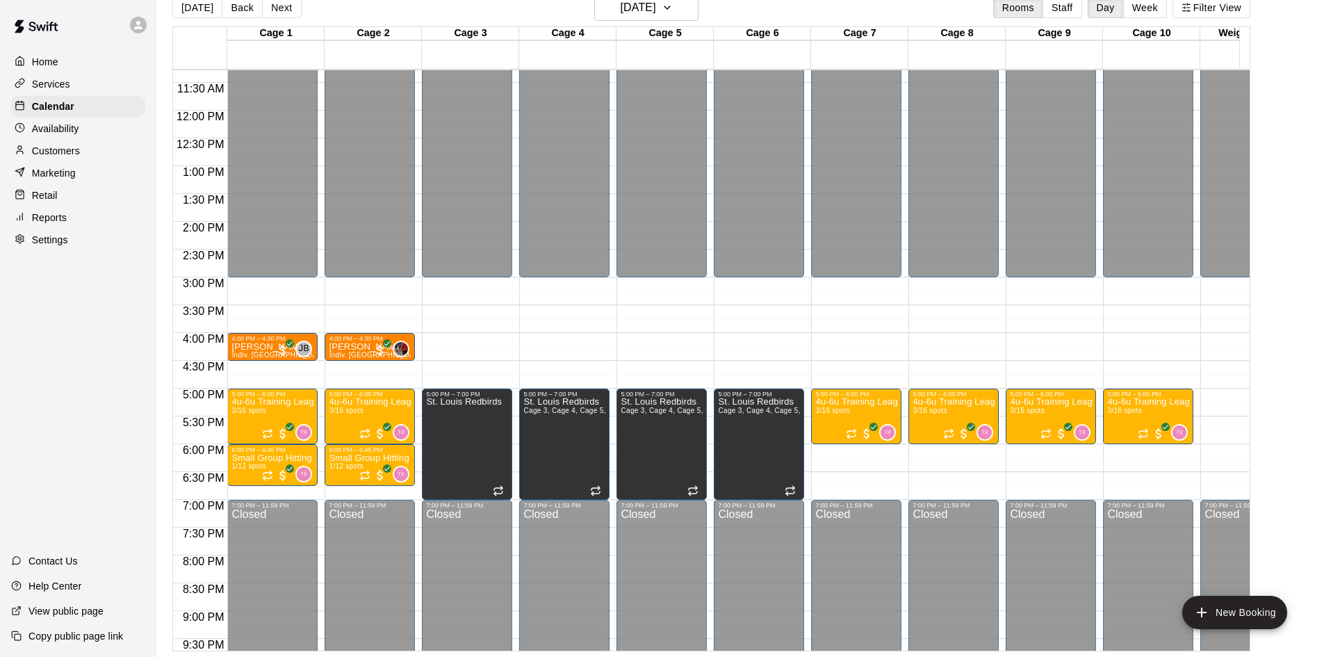
click at [115, 247] on div "Settings" at bounding box center [78, 239] width 134 height 21
select select "**"
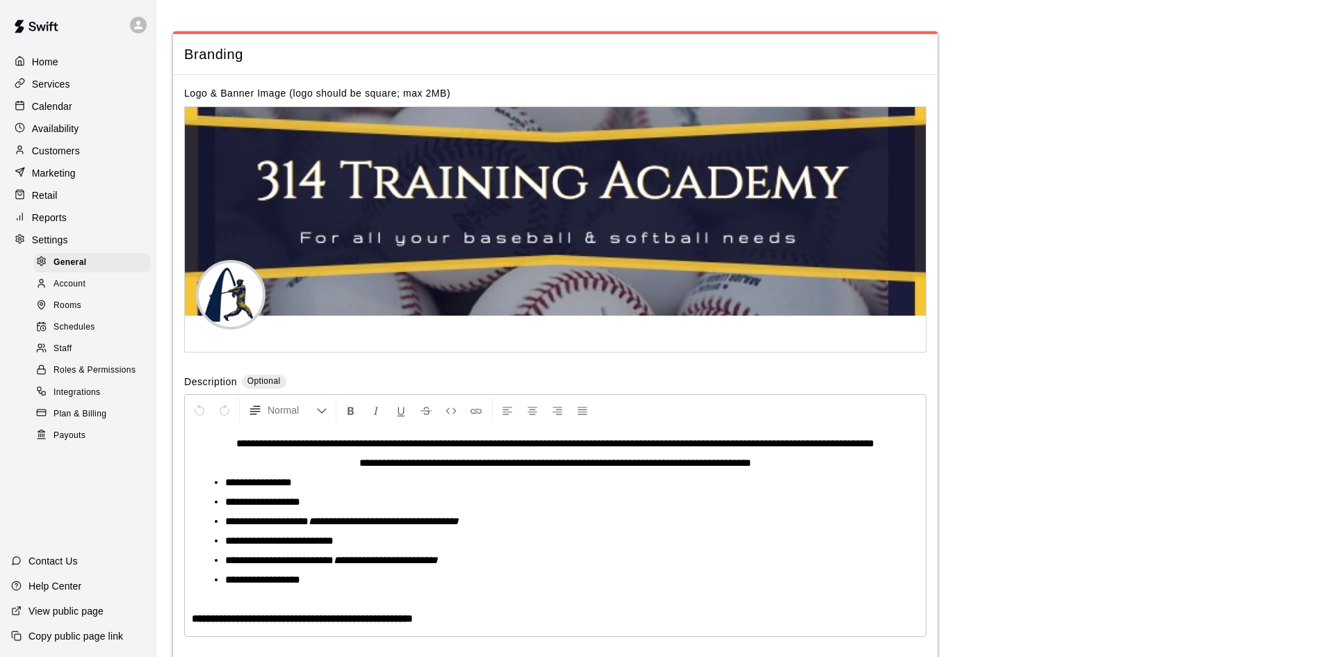
scroll to position [2979, 0]
click at [97, 359] on div "Staff" at bounding box center [91, 348] width 117 height 19
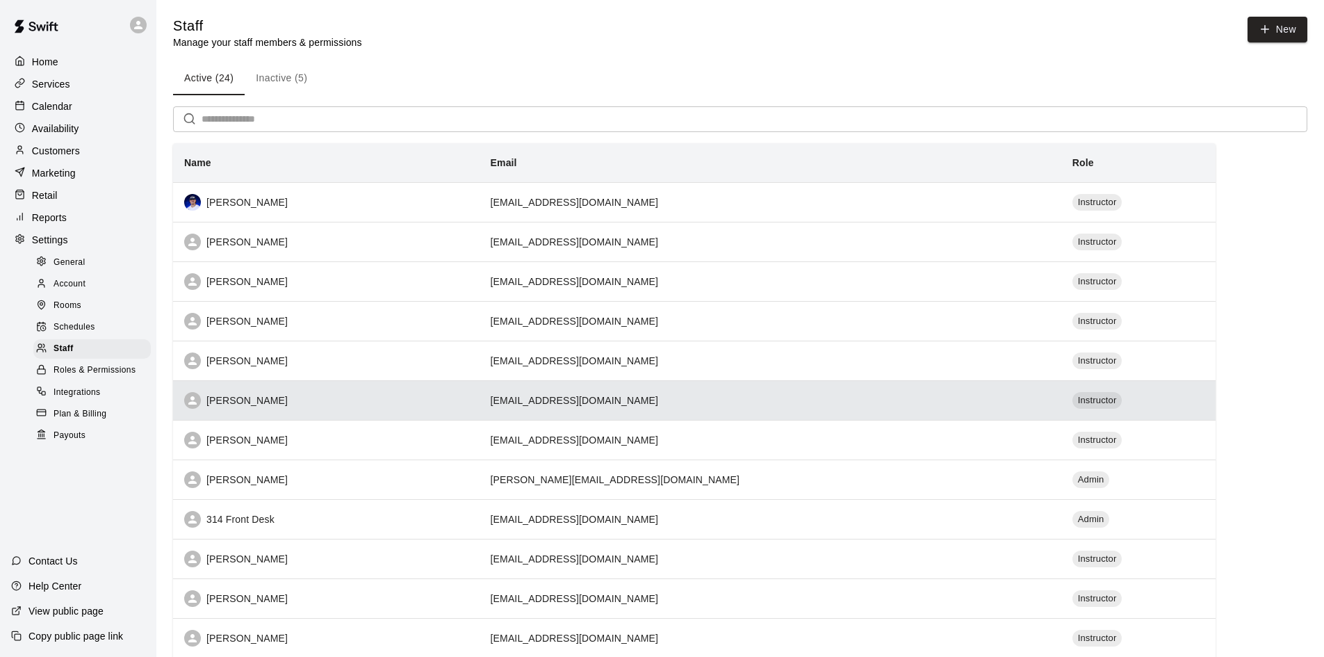
click at [439, 409] on div "[PERSON_NAME]" at bounding box center [326, 400] width 284 height 17
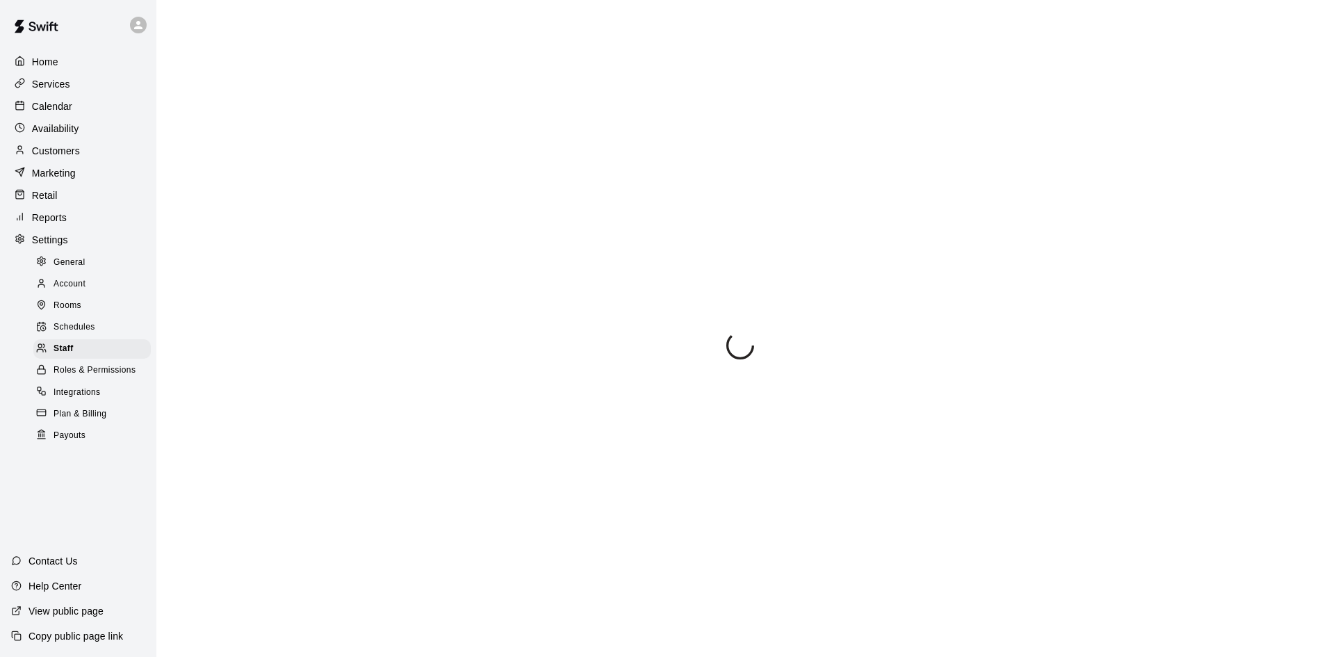
select select "**"
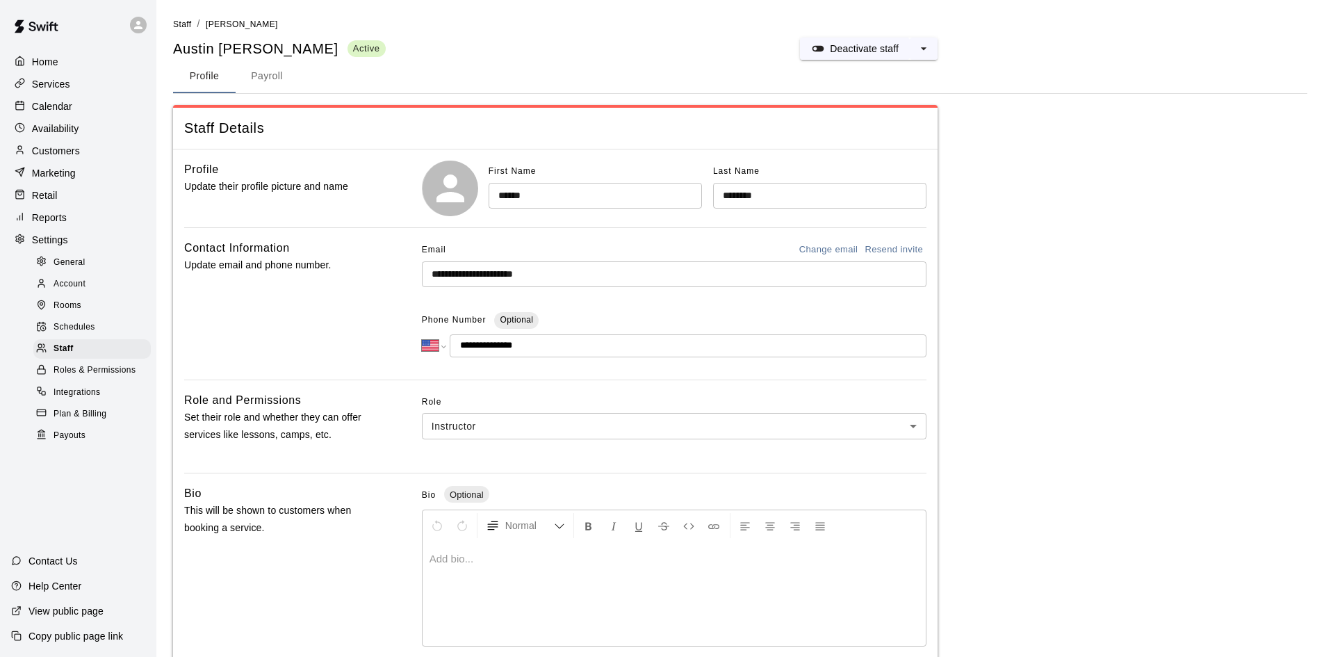
click at [267, 79] on button "Payroll" at bounding box center [267, 76] width 63 height 33
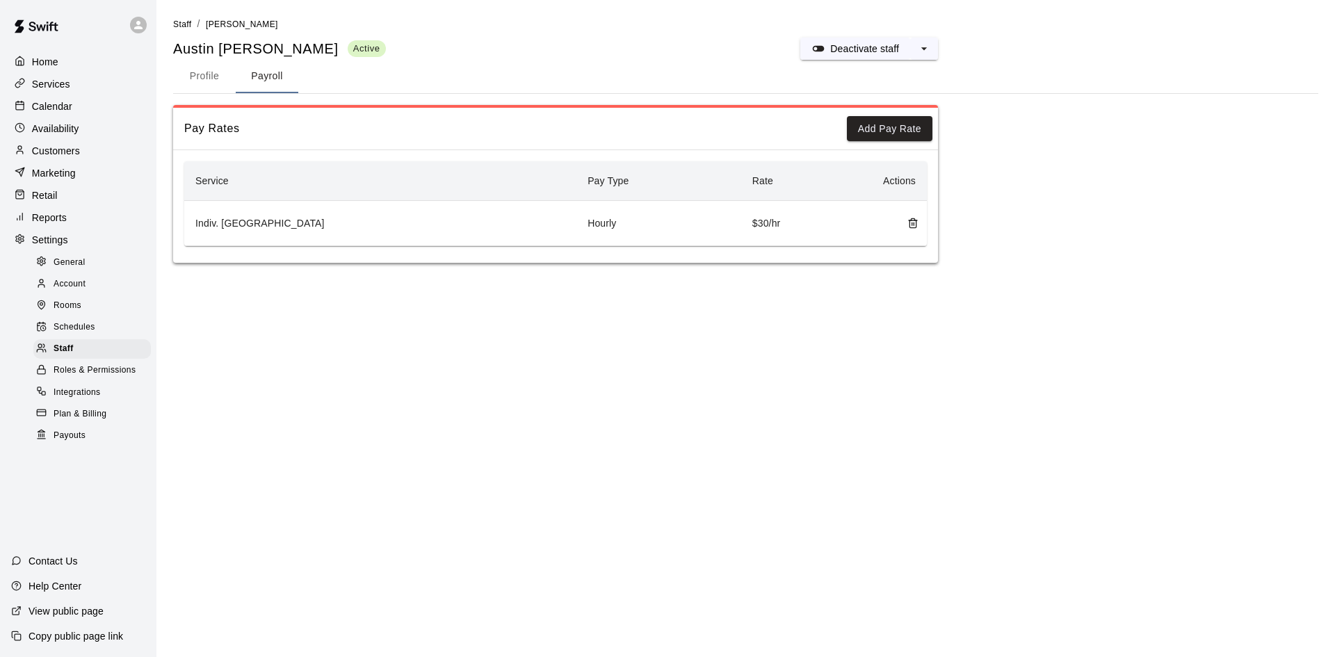
click at [448, 213] on td "Indiv. [GEOGRAPHIC_DATA]" at bounding box center [380, 223] width 392 height 45
click at [603, 233] on td "Hourly" at bounding box center [658, 223] width 165 height 45
click at [642, 220] on td "Hourly" at bounding box center [658, 223] width 165 height 45
click at [741, 231] on td "$30/hr" at bounding box center [806, 223] width 131 height 45
click at [741, 225] on td "$30/hr" at bounding box center [806, 223] width 131 height 45
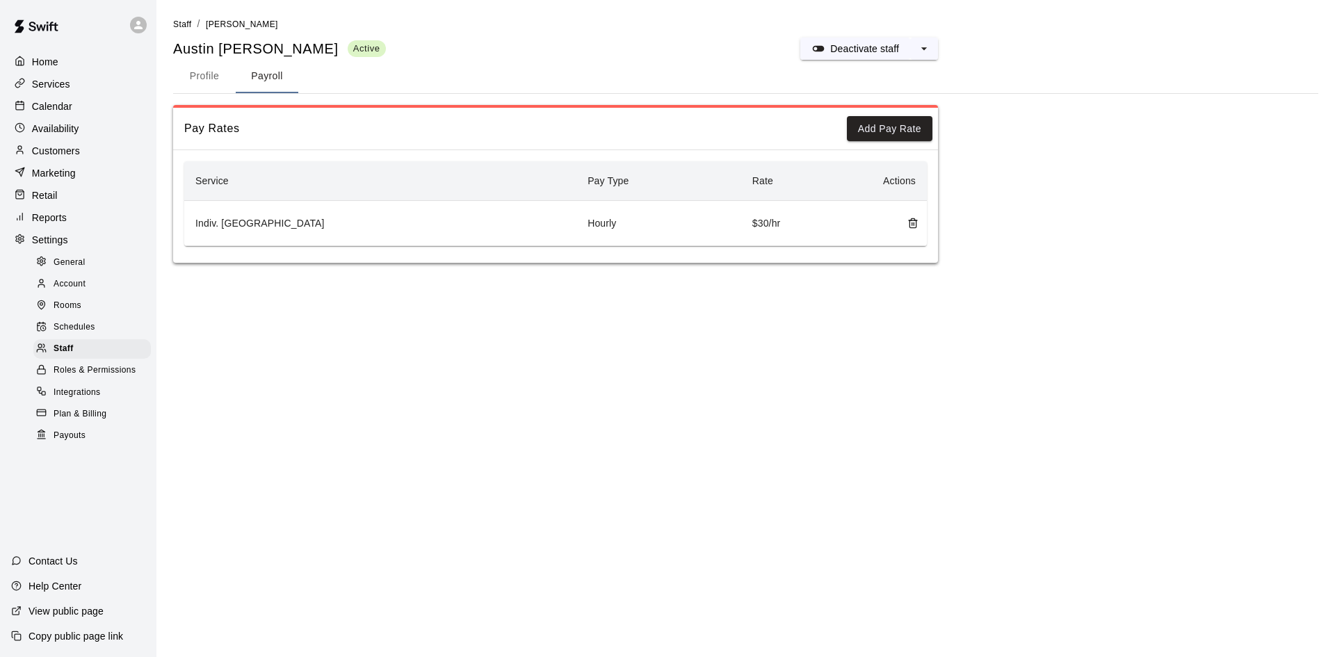
click at [590, 216] on td "Hourly" at bounding box center [658, 223] width 165 height 45
click at [912, 225] on line "delete" at bounding box center [912, 224] width 0 height 3
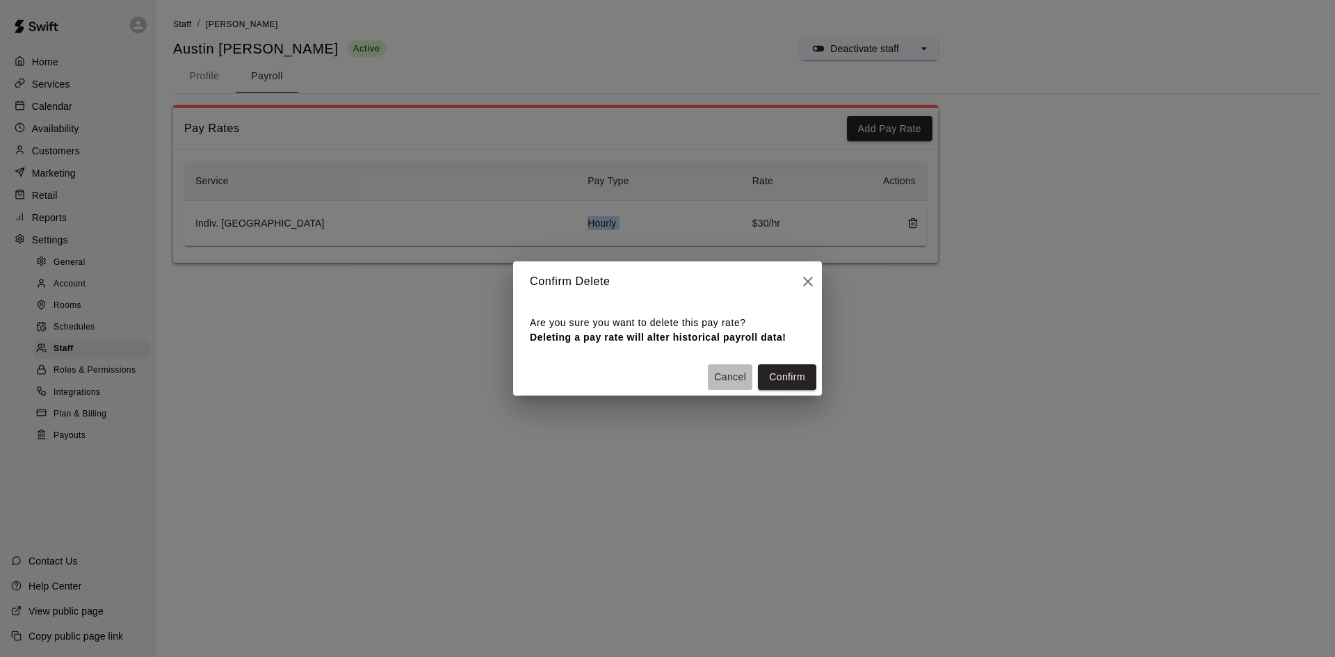
click at [727, 380] on button "Cancel" at bounding box center [730, 377] width 44 height 26
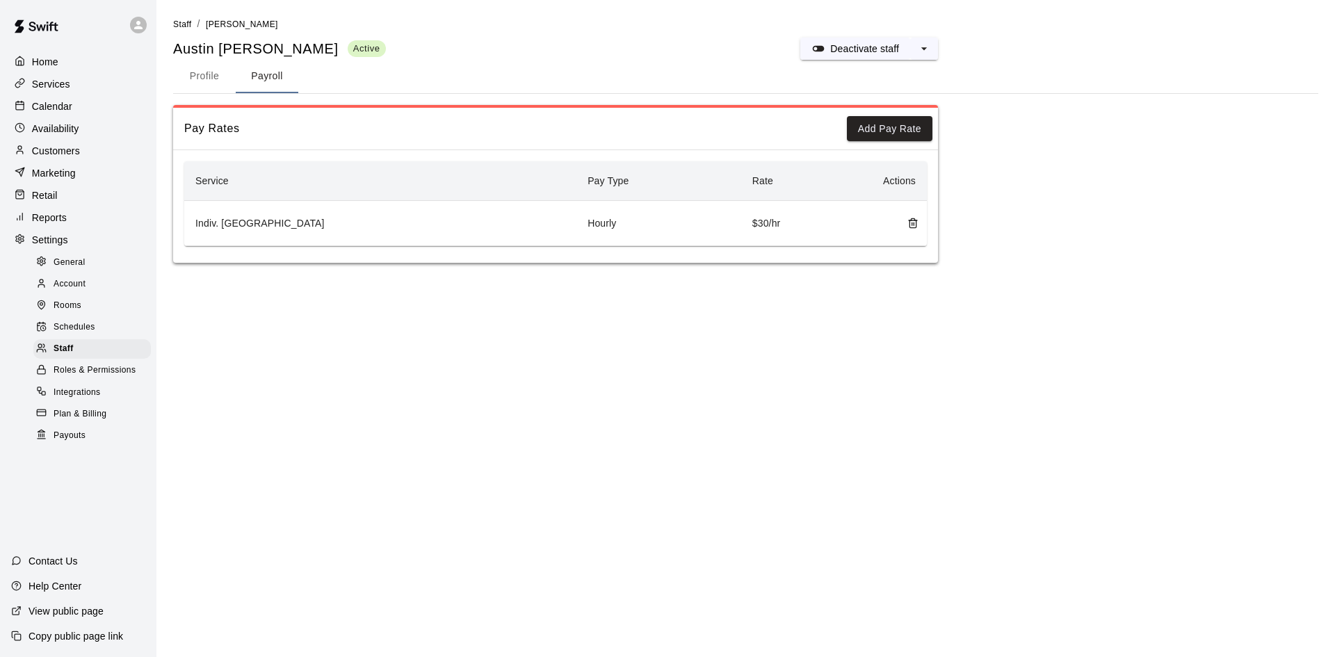
click at [741, 227] on td "$30/hr" at bounding box center [806, 223] width 131 height 45
click at [923, 47] on icon "select merge strategy" at bounding box center [924, 49] width 14 height 14
click at [979, 99] on main "Staff / [PERSON_NAME] [PERSON_NAME] Active Deactivate staff Deactivate staff De…" at bounding box center [745, 140] width 1145 height 246
click at [882, 127] on button "Add Pay Rate" at bounding box center [890, 129] width 86 height 26
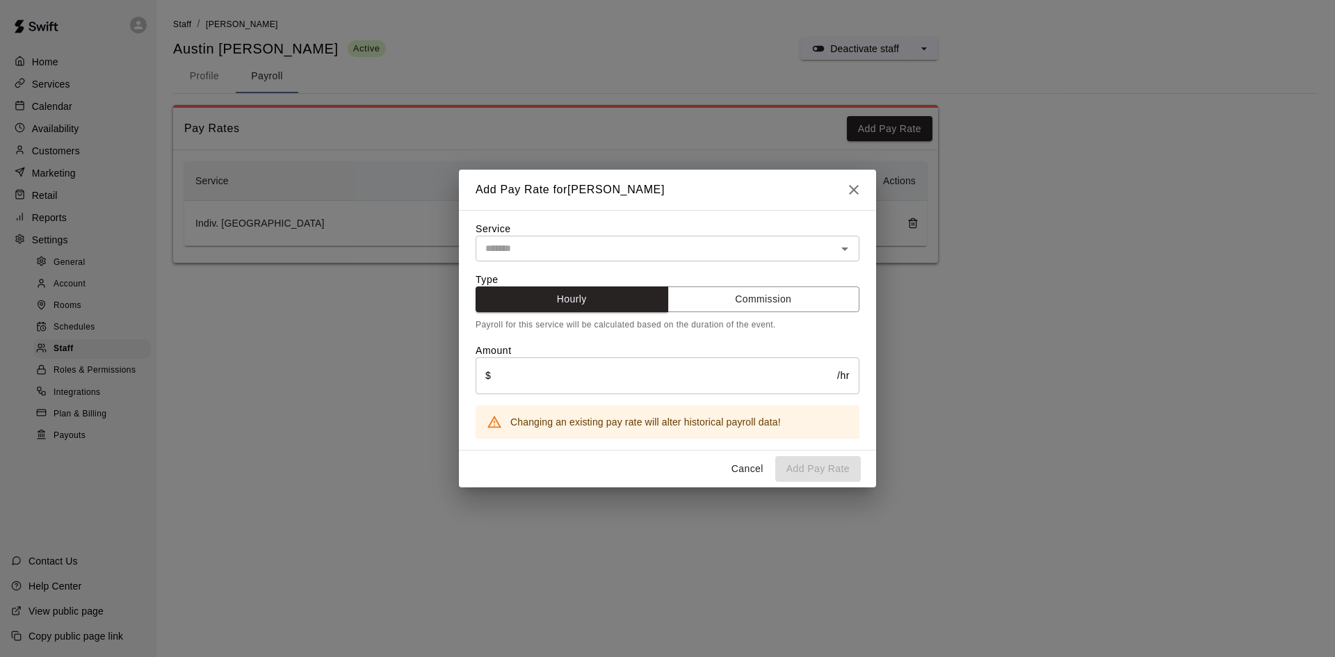
click at [665, 222] on div "Service ​ Type Hourly Commission Payroll for this service will be calculated ba…" at bounding box center [667, 330] width 384 height 217
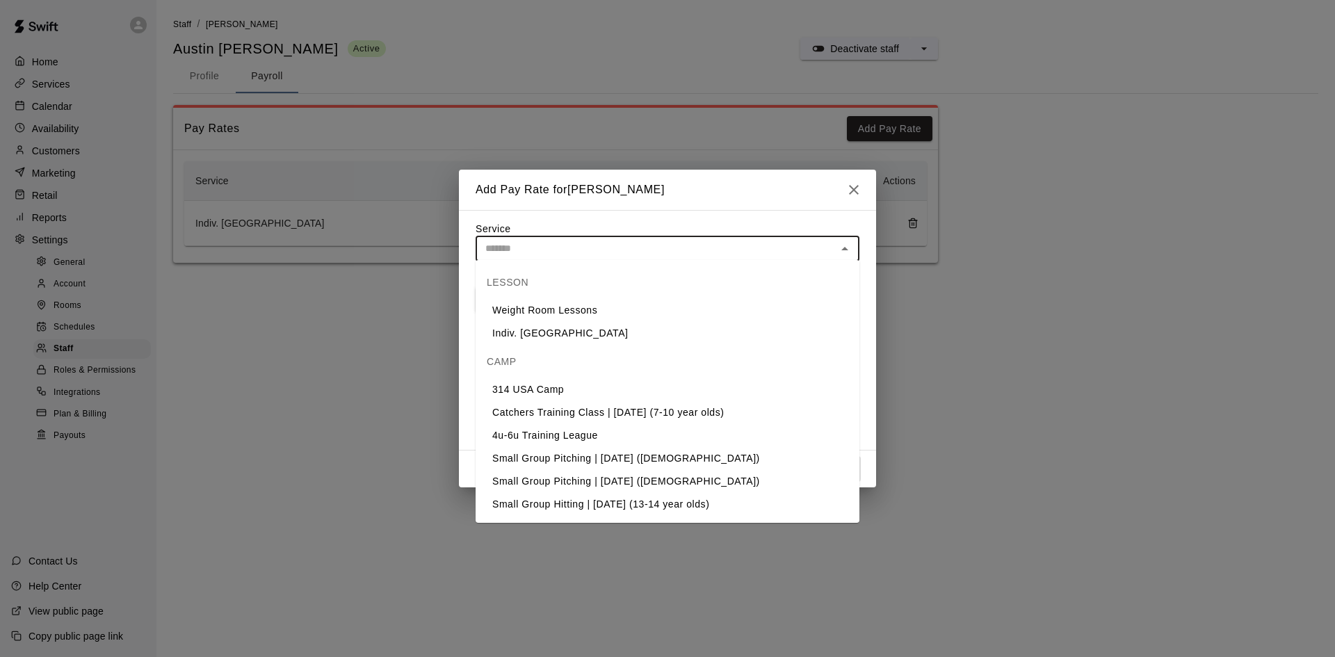
click at [667, 247] on input "text" at bounding box center [656, 248] width 352 height 17
click at [645, 343] on li "Indiv. [GEOGRAPHIC_DATA]" at bounding box center [667, 333] width 384 height 23
type input "**********"
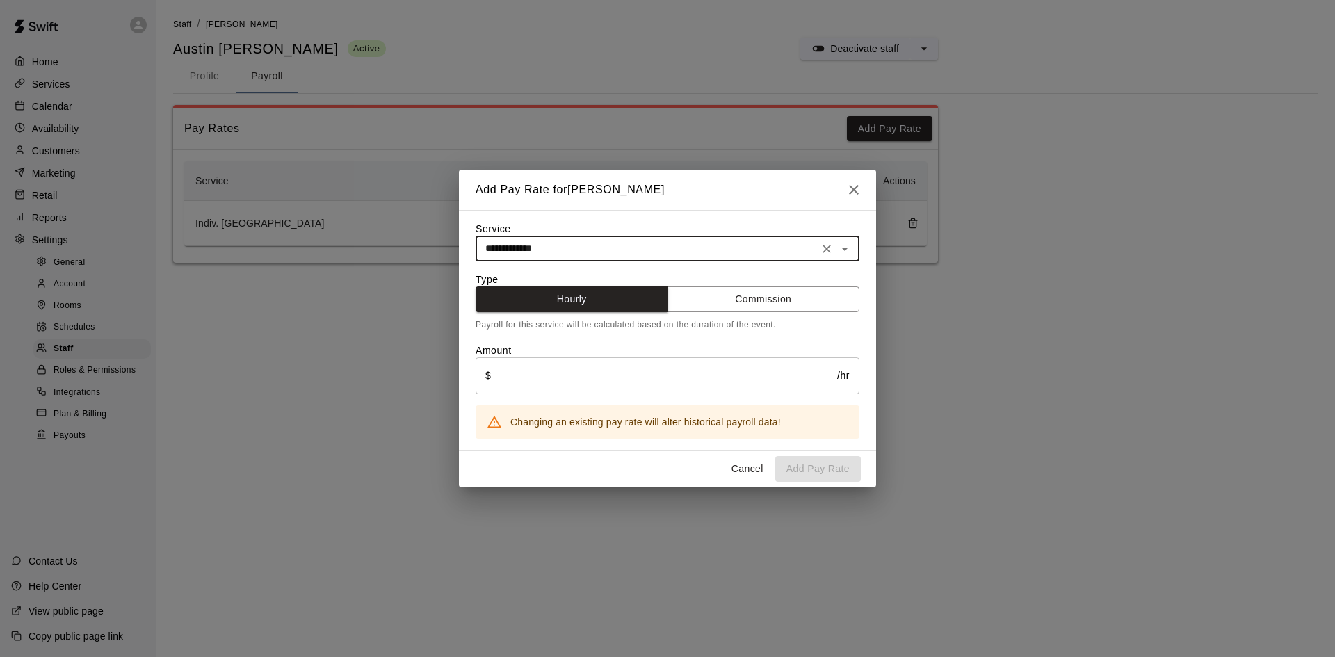
click at [644, 382] on input "text" at bounding box center [664, 375] width 346 height 37
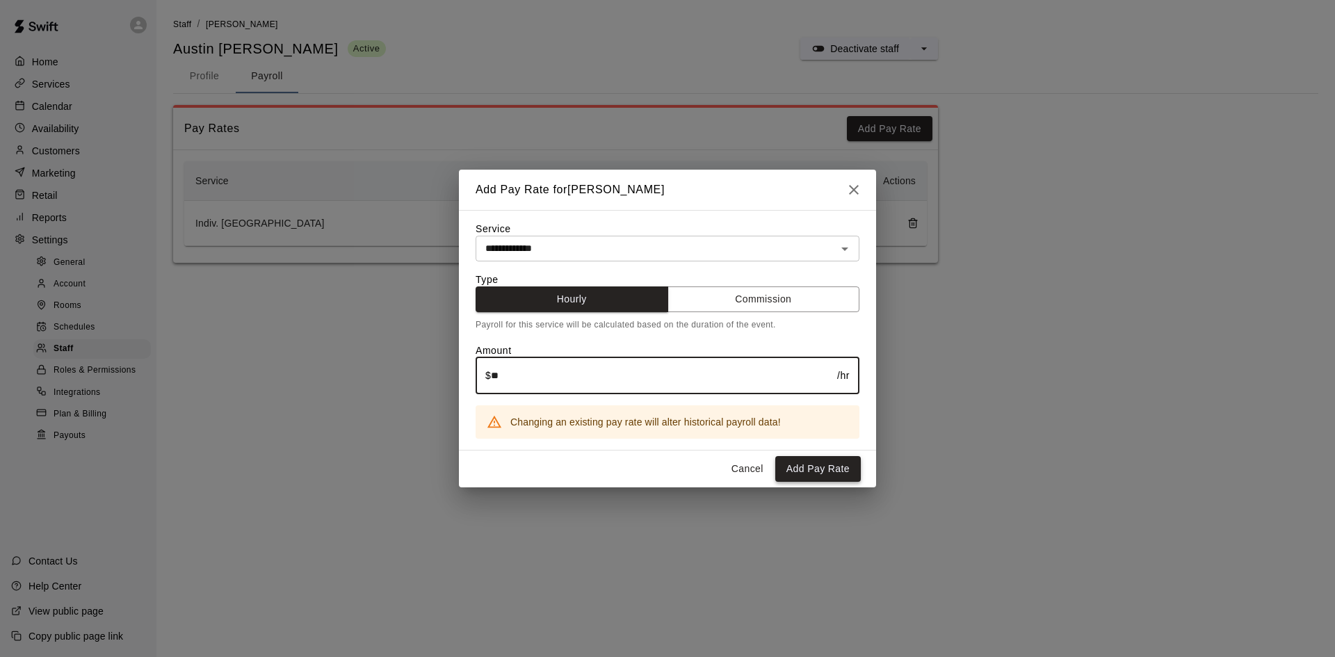
type input "**"
click at [837, 479] on button "Add Pay Rate" at bounding box center [818, 469] width 86 height 26
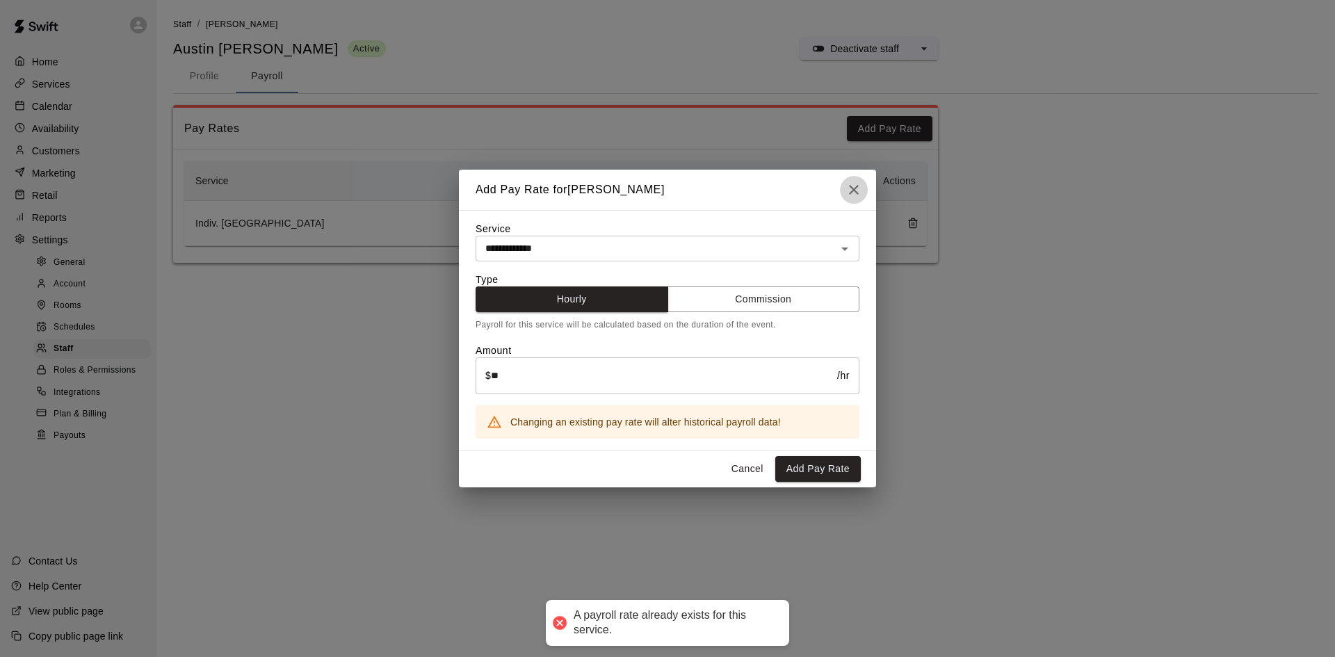
click at [848, 176] on button "button" at bounding box center [854, 190] width 28 height 28
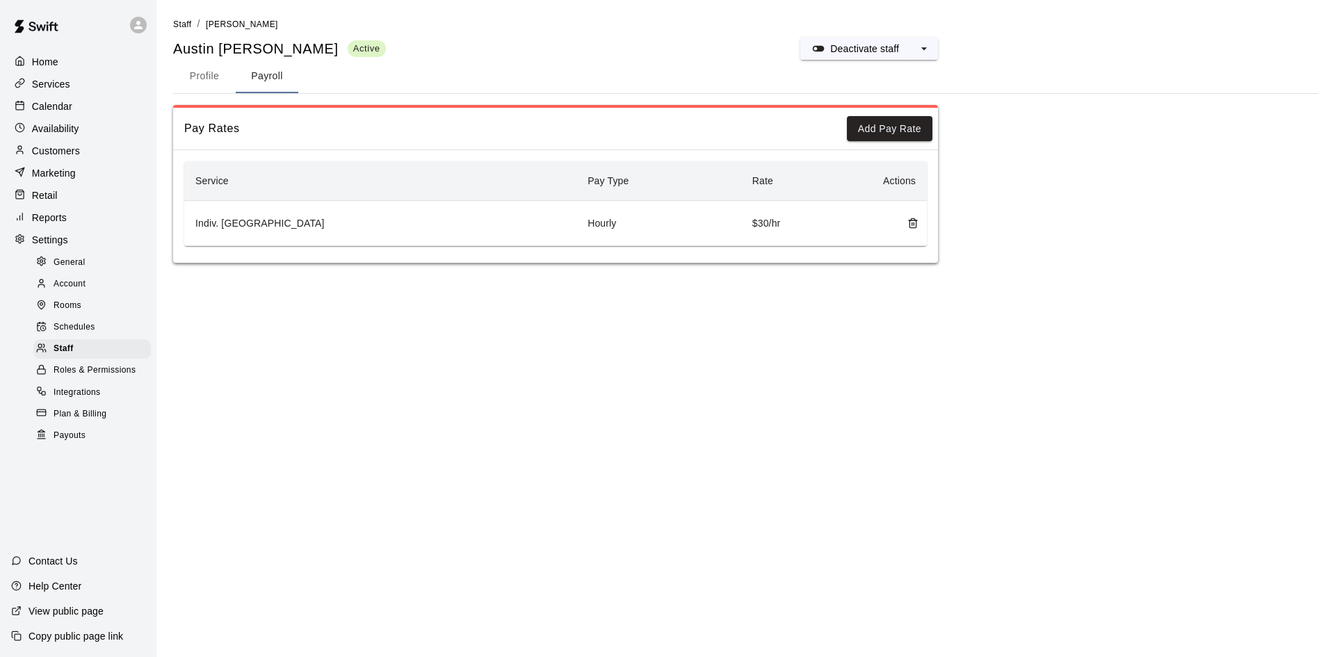
click at [911, 222] on icon "delete" at bounding box center [912, 223] width 11 height 11
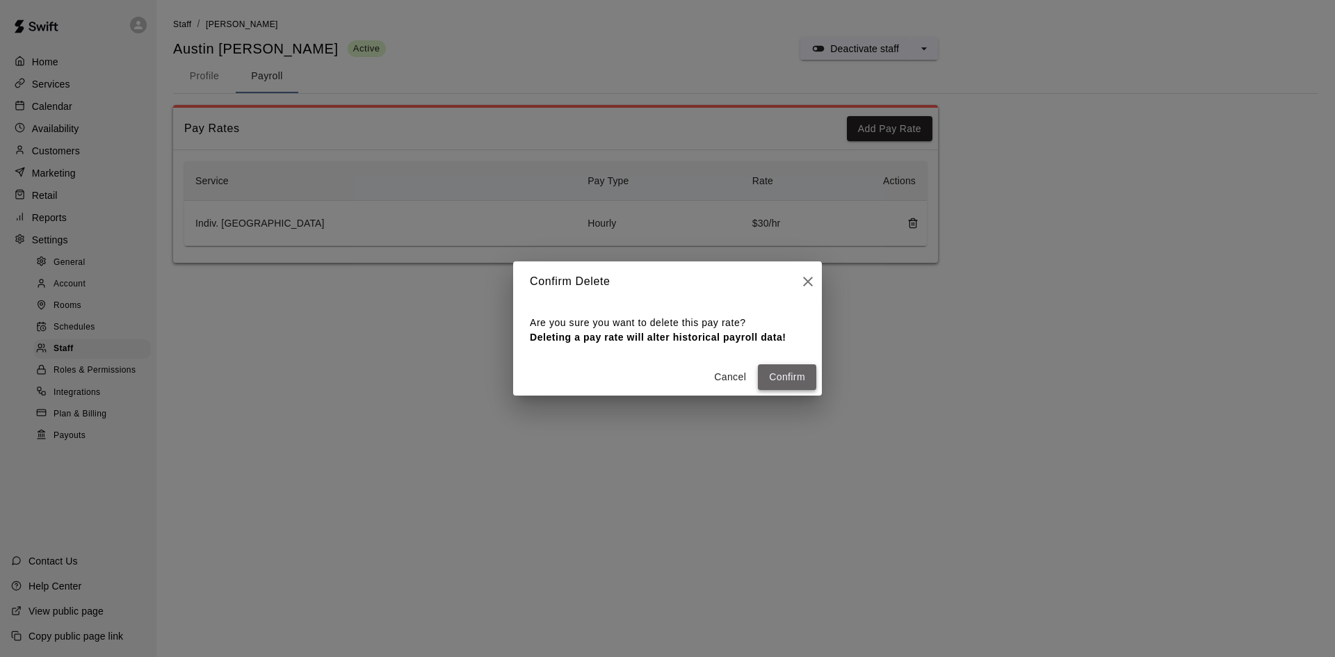
click at [772, 373] on button "Confirm" at bounding box center [787, 377] width 58 height 26
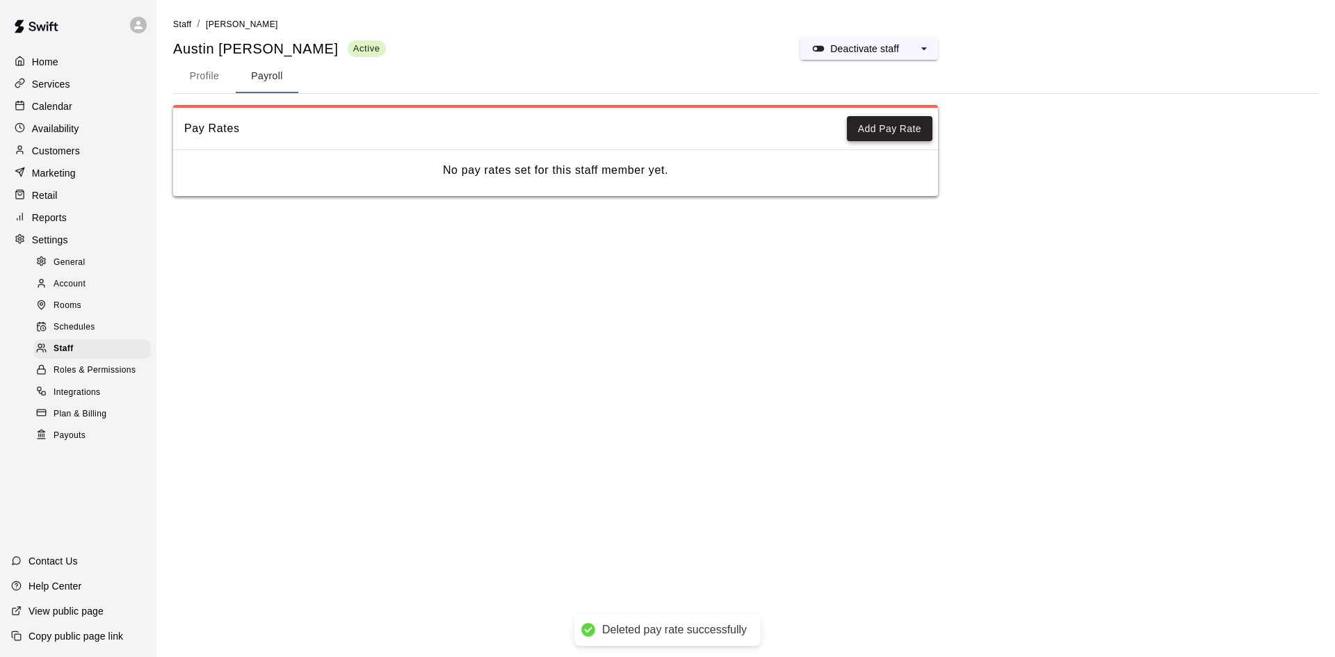
click at [882, 130] on button "Add Pay Rate" at bounding box center [890, 129] width 86 height 26
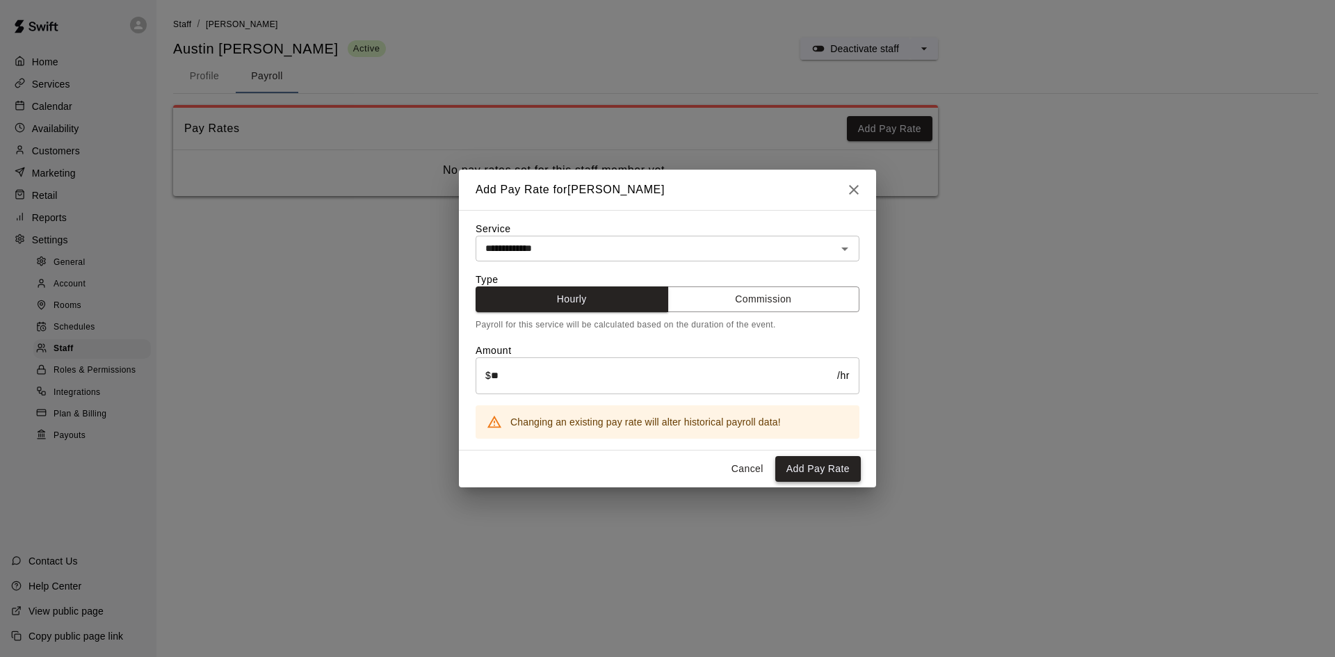
click at [794, 469] on button "Add Pay Rate" at bounding box center [818, 469] width 86 height 26
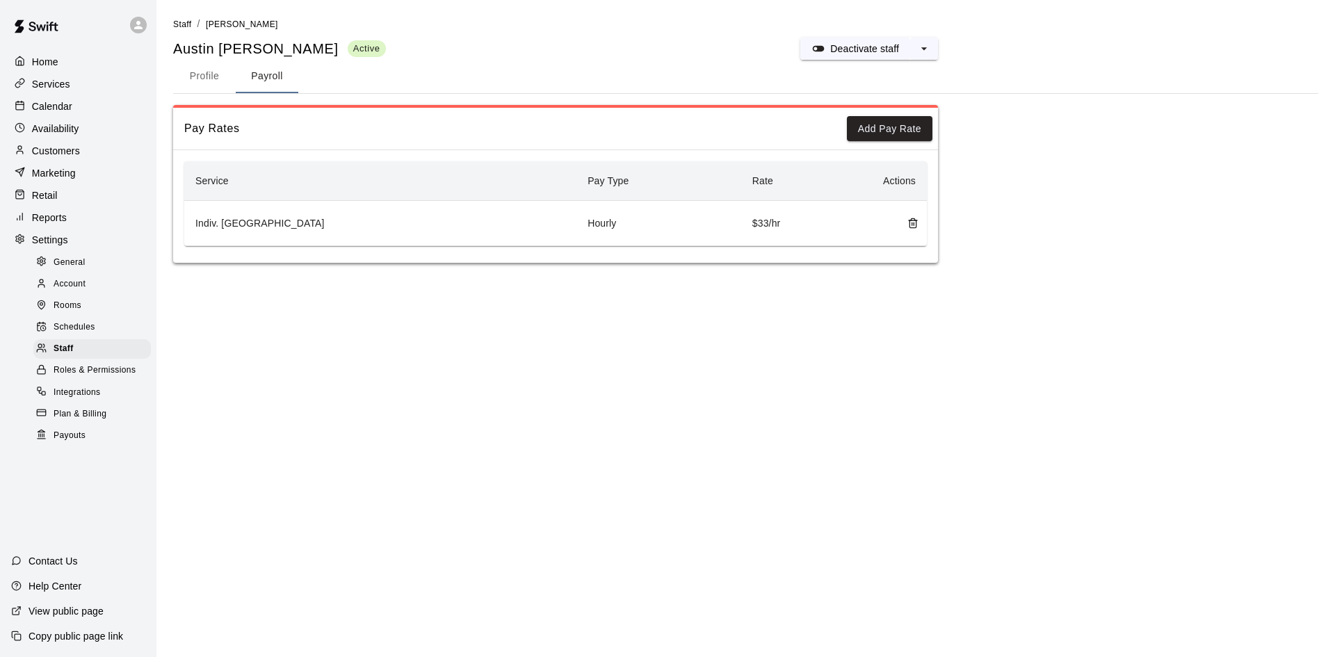
click at [97, 101] on div "Calendar" at bounding box center [78, 106] width 134 height 21
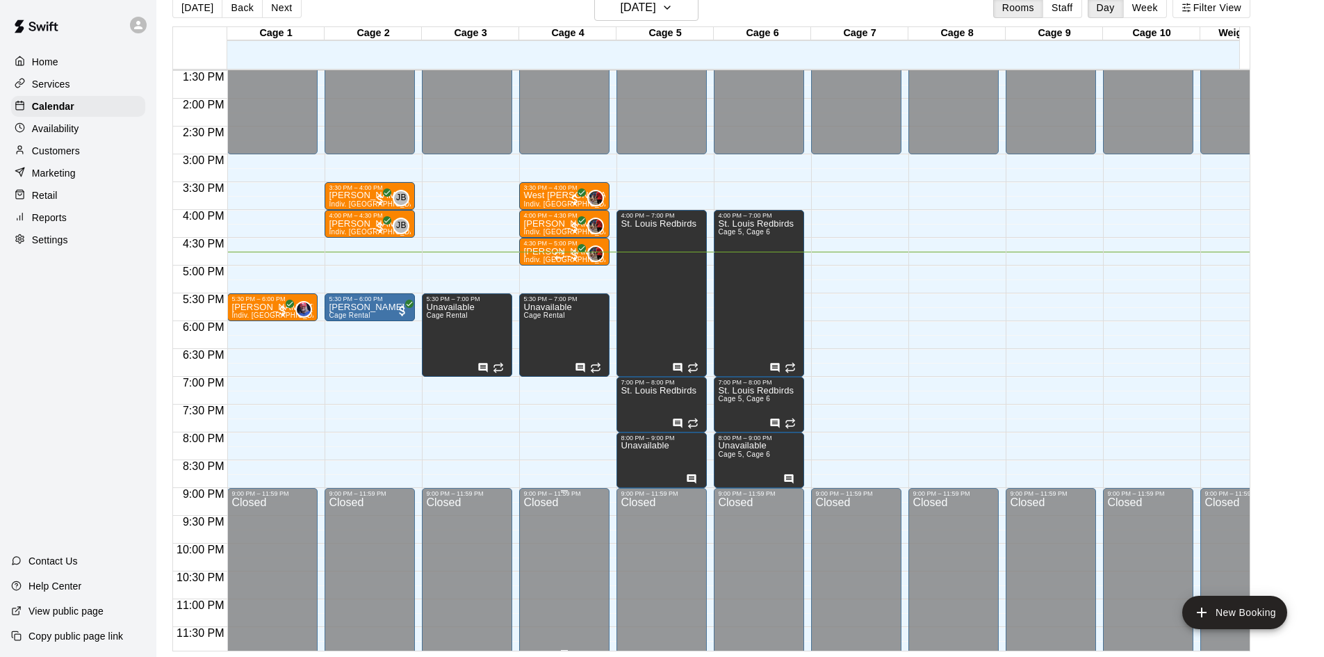
scroll to position [766, 0]
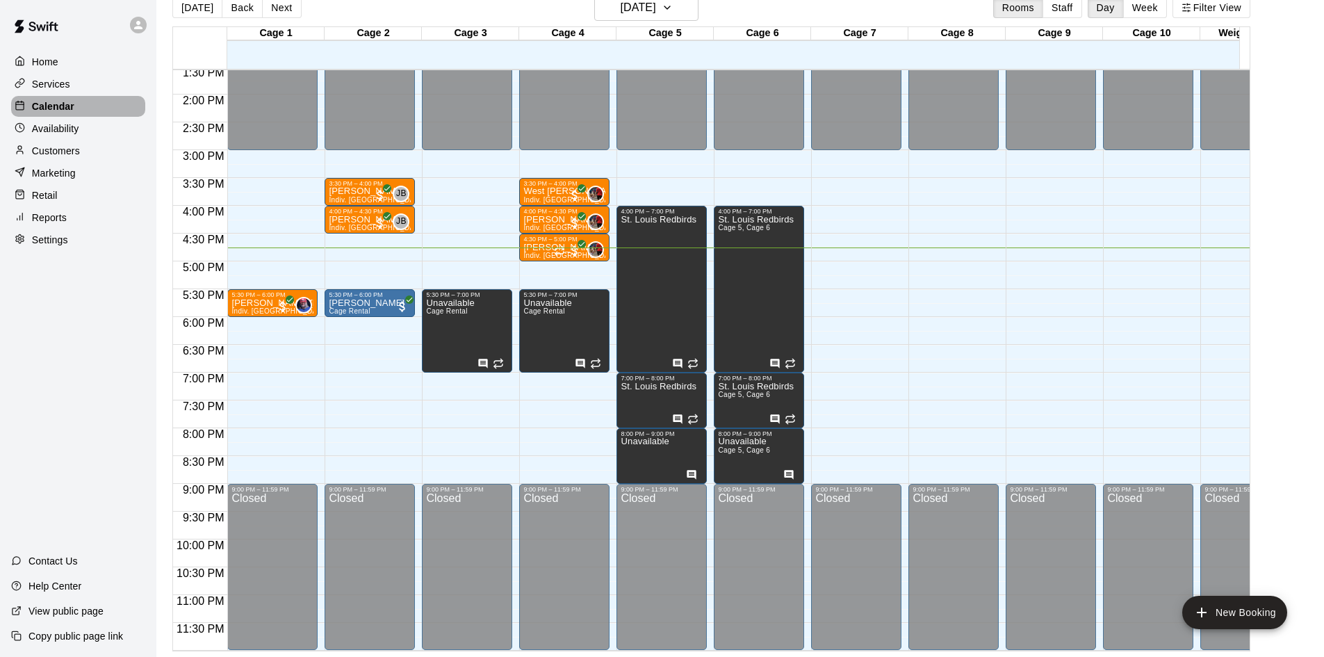
click at [103, 108] on div "Calendar" at bounding box center [78, 106] width 134 height 21
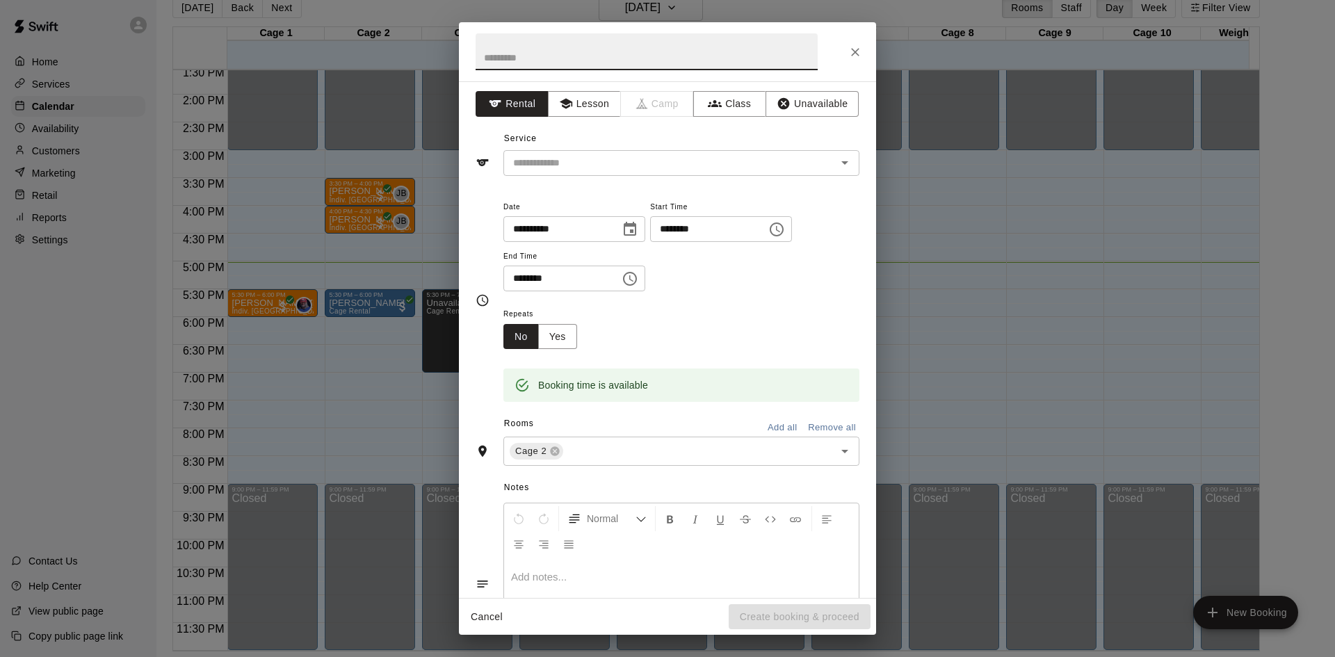
scroll to position [0, 0]
click at [858, 50] on icon "Close" at bounding box center [855, 52] width 14 height 14
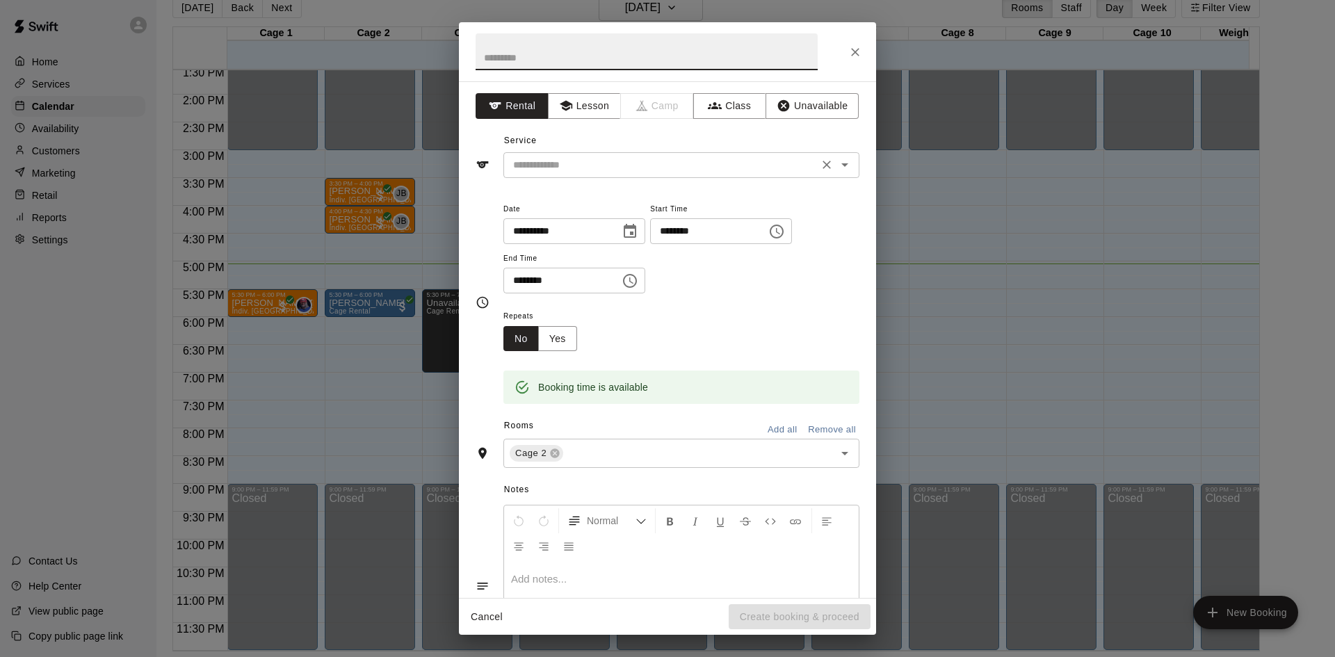
click at [587, 152] on div "​" at bounding box center [681, 165] width 356 height 26
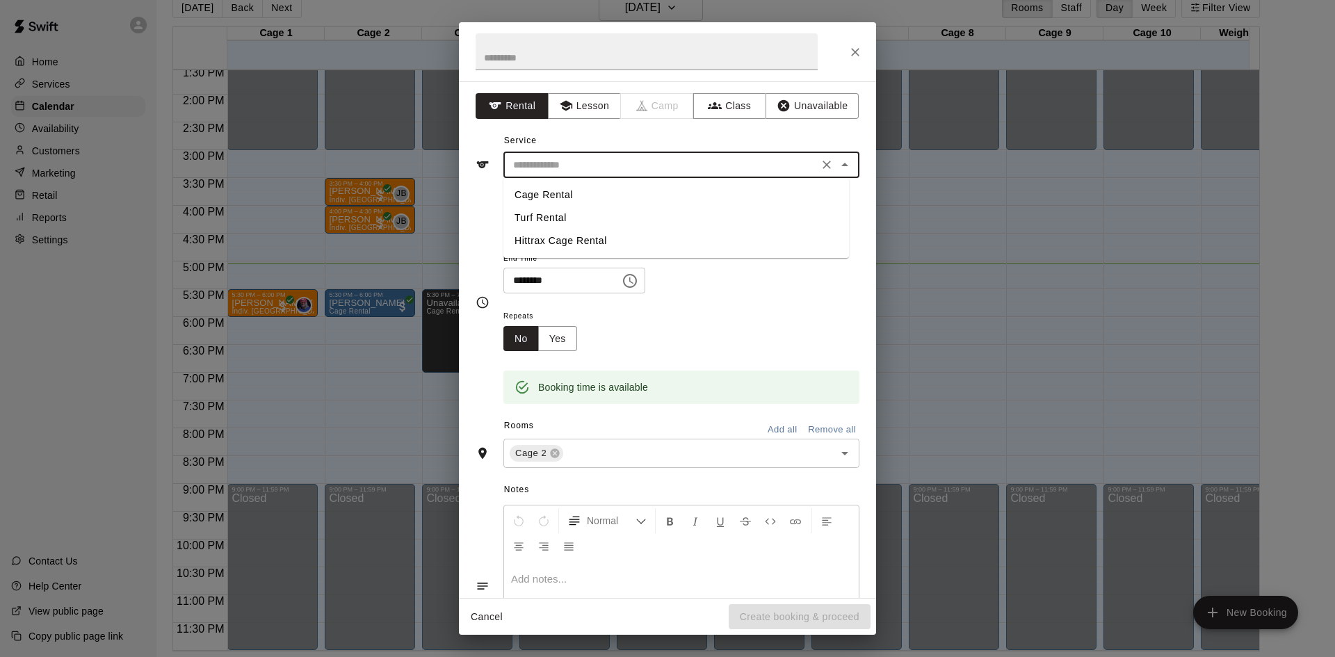
click at [576, 186] on li "Cage Rental" at bounding box center [675, 195] width 345 height 23
type input "**********"
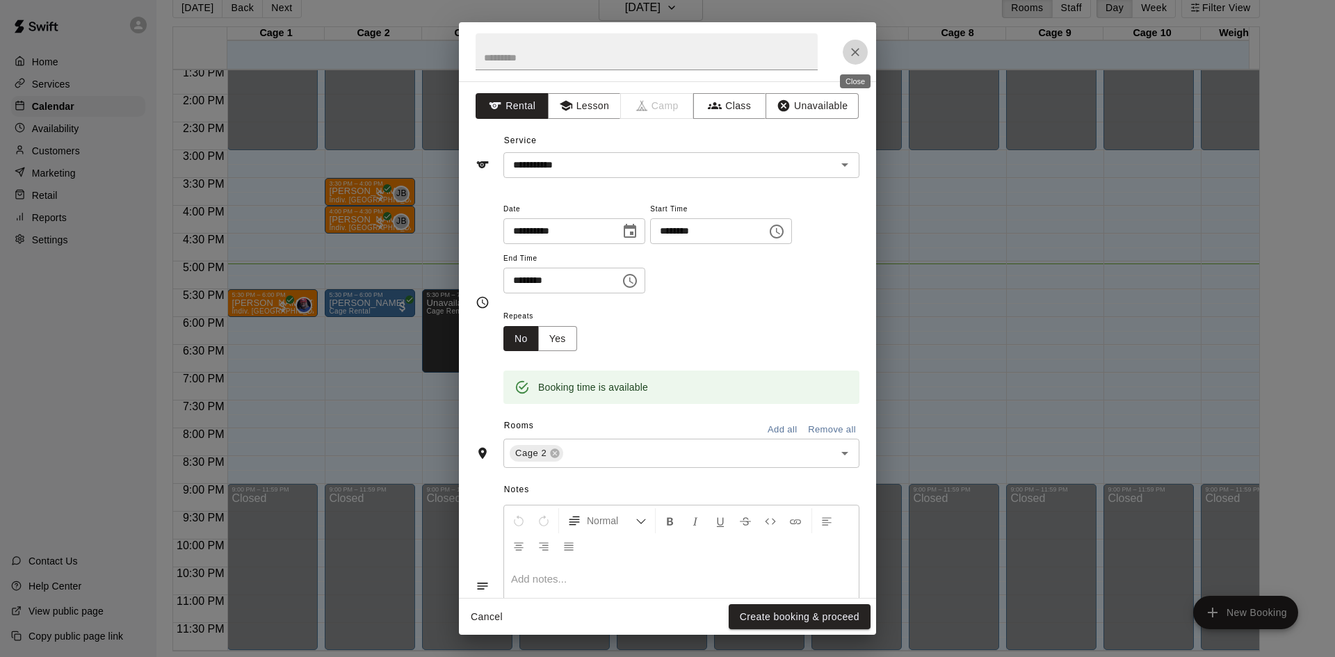
click at [856, 56] on icon "Close" at bounding box center [855, 52] width 14 height 14
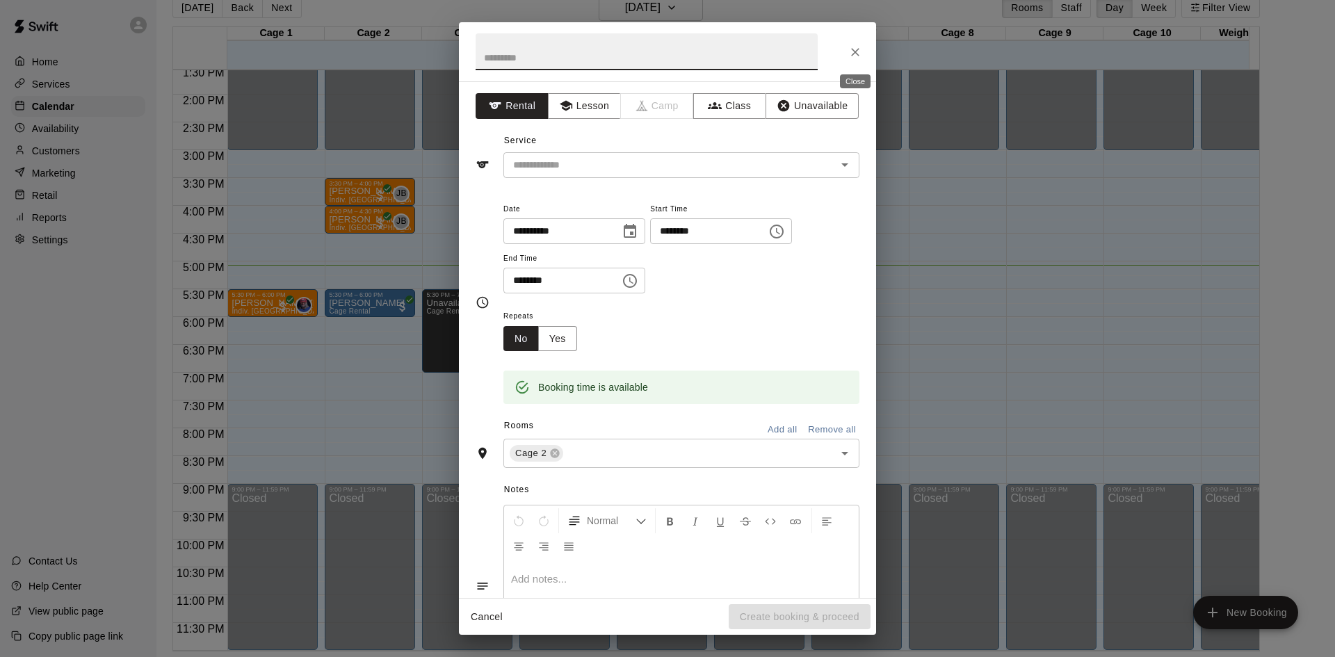
click at [860, 51] on icon "Close" at bounding box center [855, 52] width 14 height 14
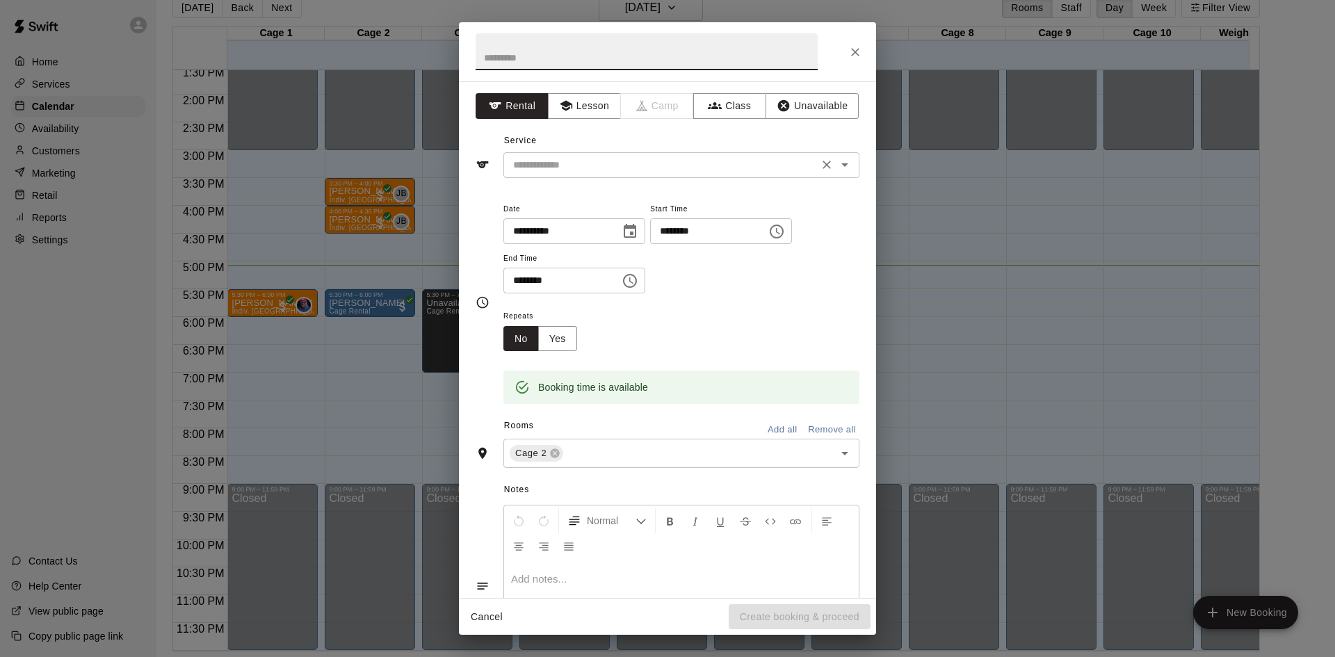
click at [571, 162] on input "text" at bounding box center [660, 164] width 307 height 17
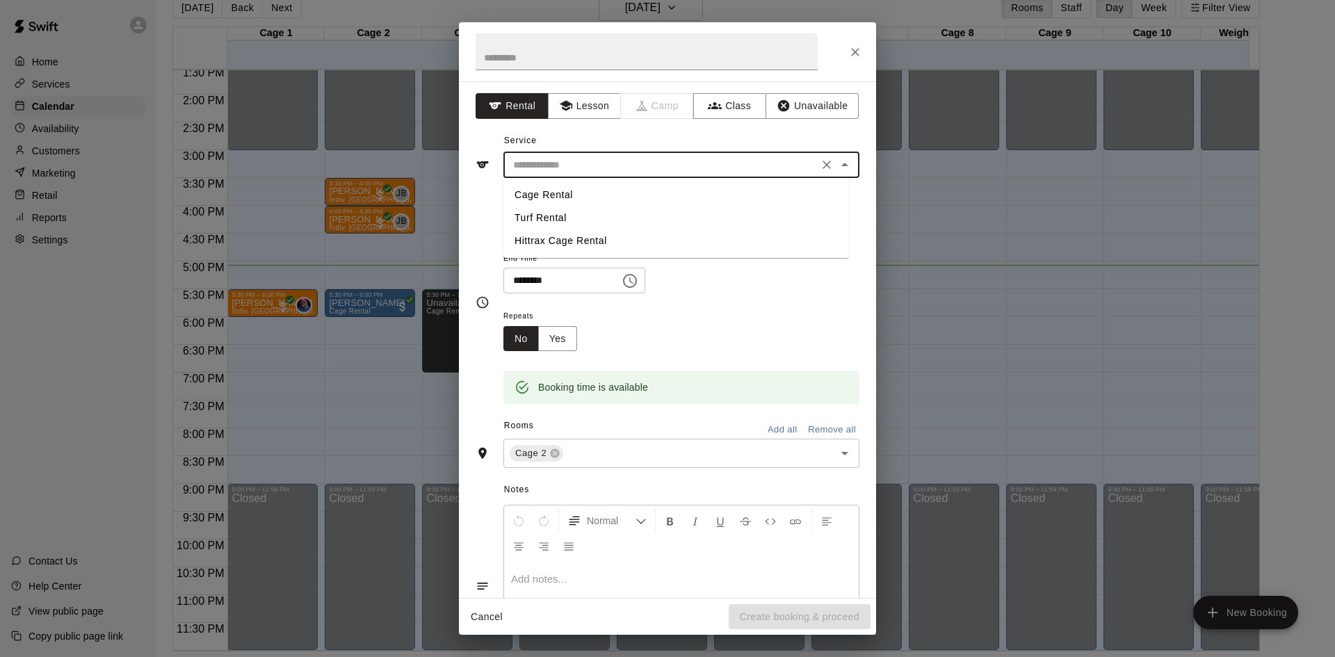
click at [555, 195] on li "Cage Rental" at bounding box center [675, 195] width 345 height 23
type input "**********"
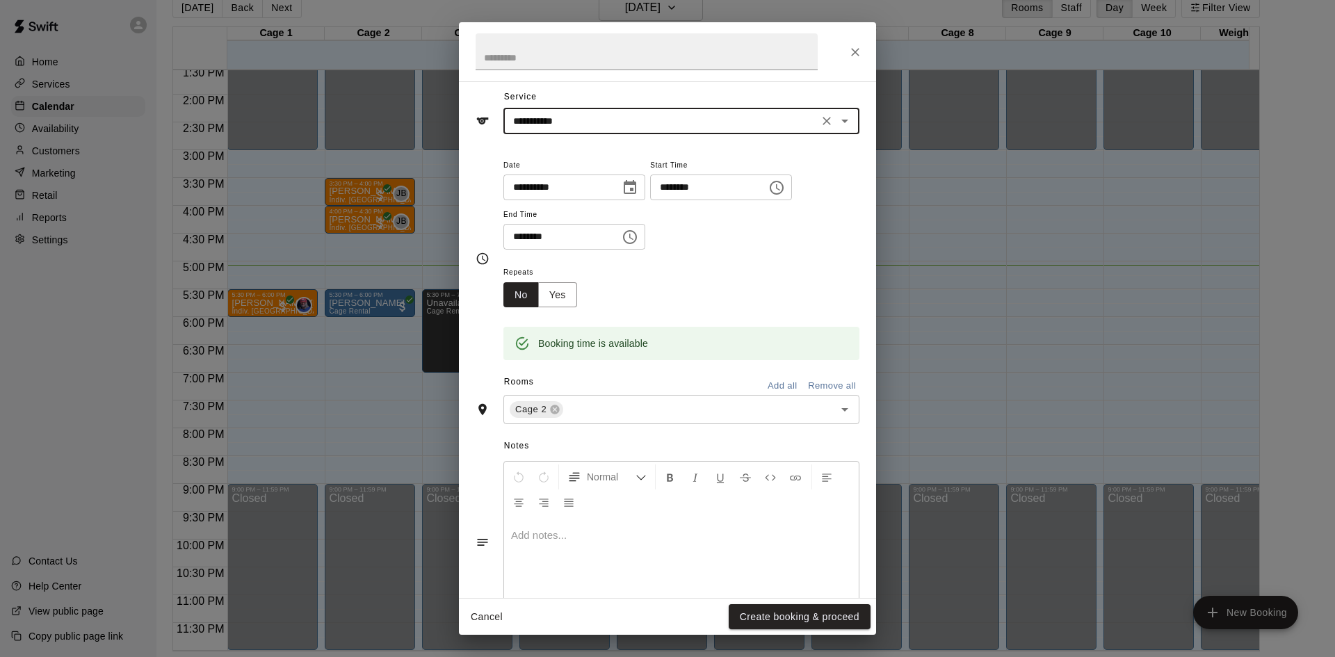
scroll to position [95, 0]
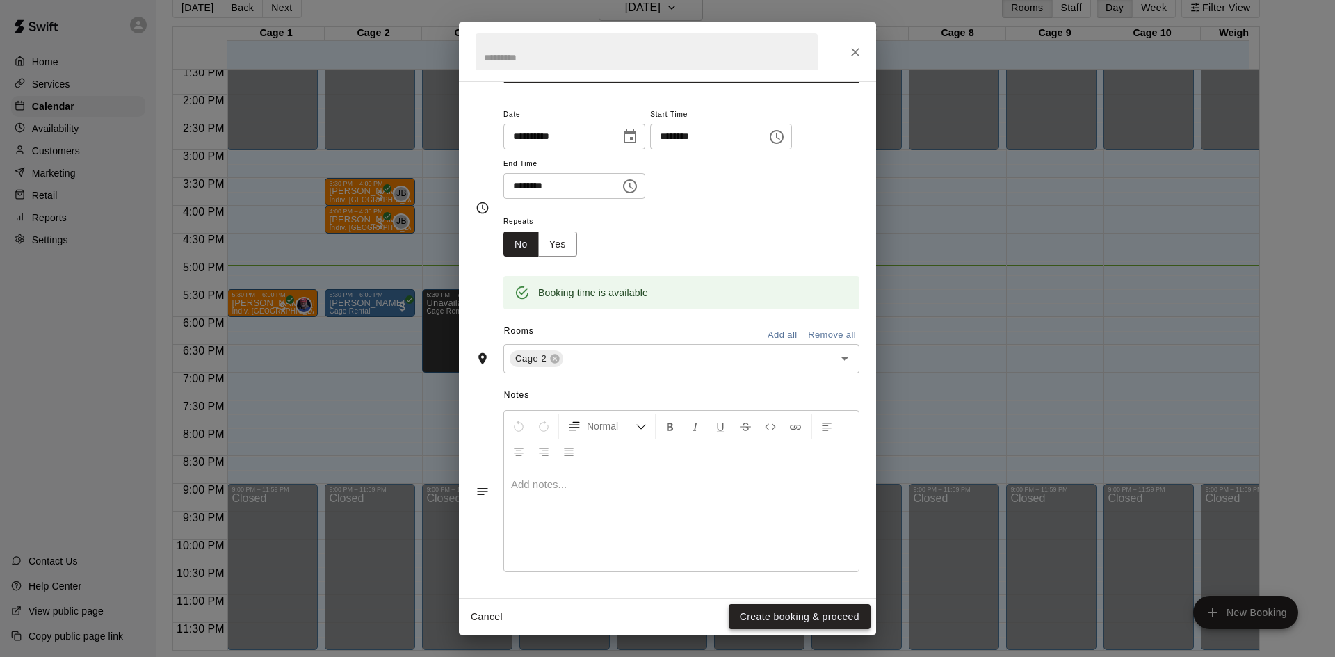
click at [796, 621] on button "Create booking & proceed" at bounding box center [800, 617] width 142 height 26
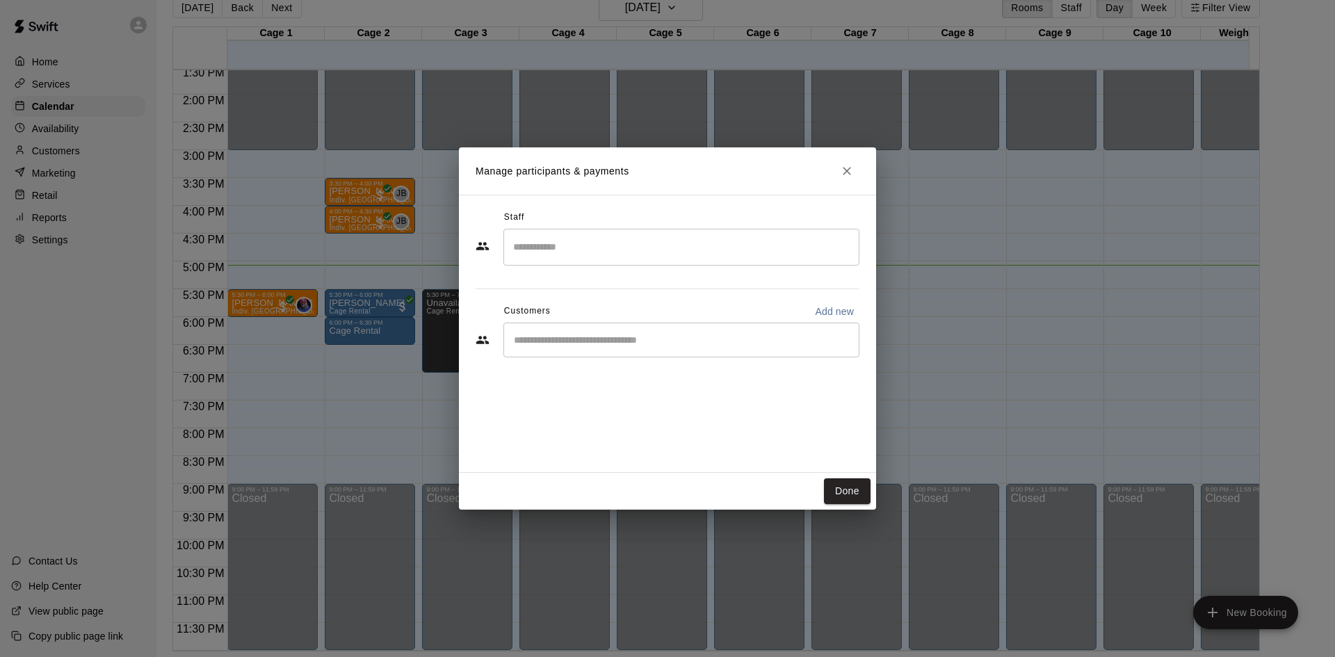
click at [605, 256] on input "Search staff" at bounding box center [681, 247] width 343 height 24
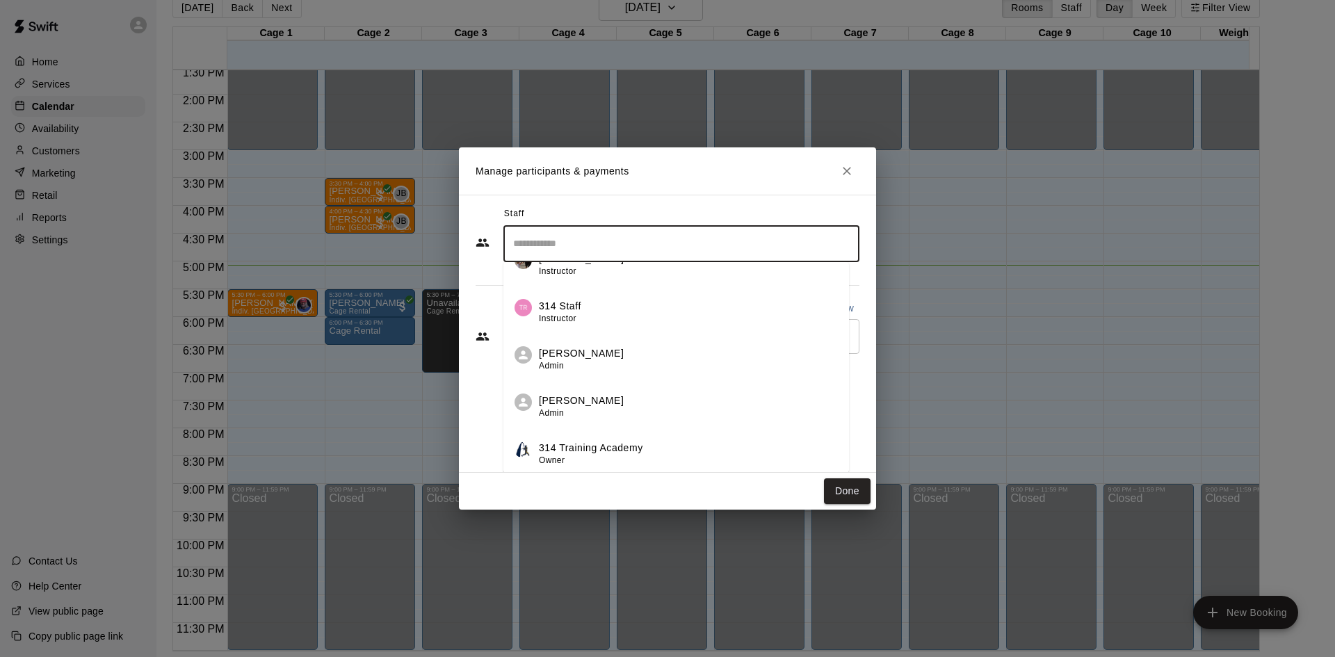
scroll to position [0, 0]
click at [489, 409] on div "Staff ​ [PERSON_NAME] Admin [PERSON_NAME] Admin [PERSON_NAME] Instructor [PERSO…" at bounding box center [667, 334] width 417 height 278
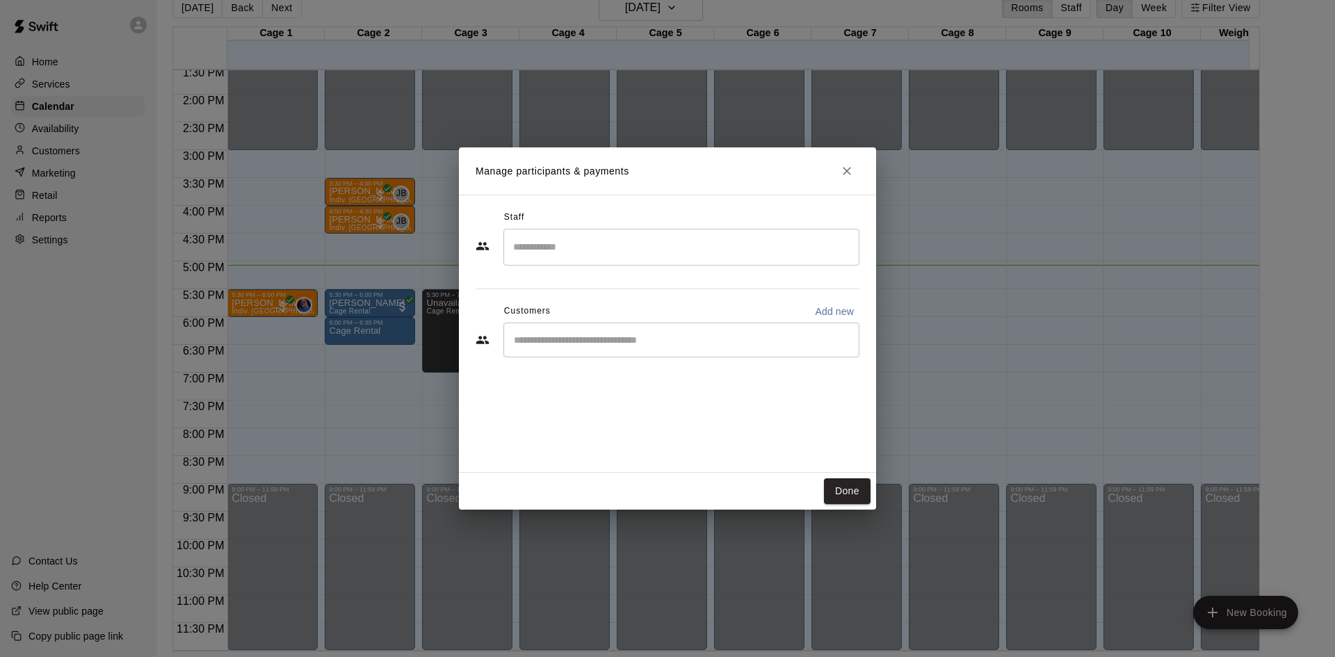
click at [559, 341] on input "Start typing to search customers..." at bounding box center [681, 340] width 343 height 14
type input "*"
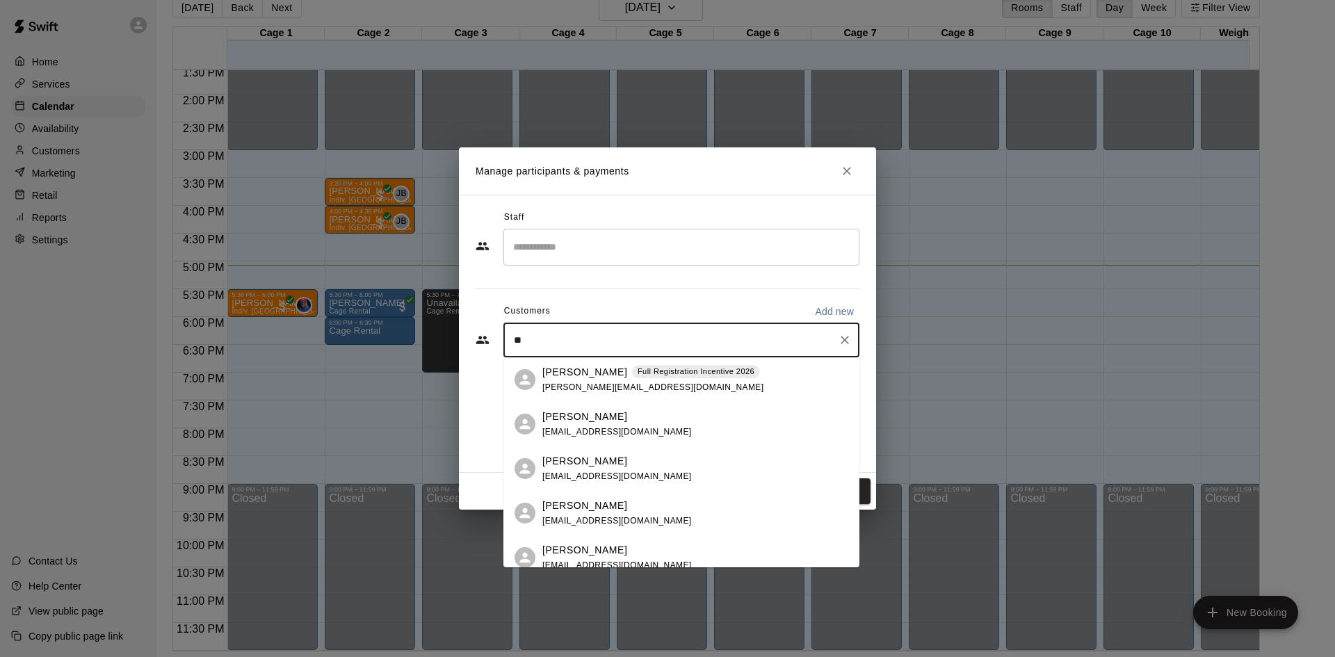
type input "*"
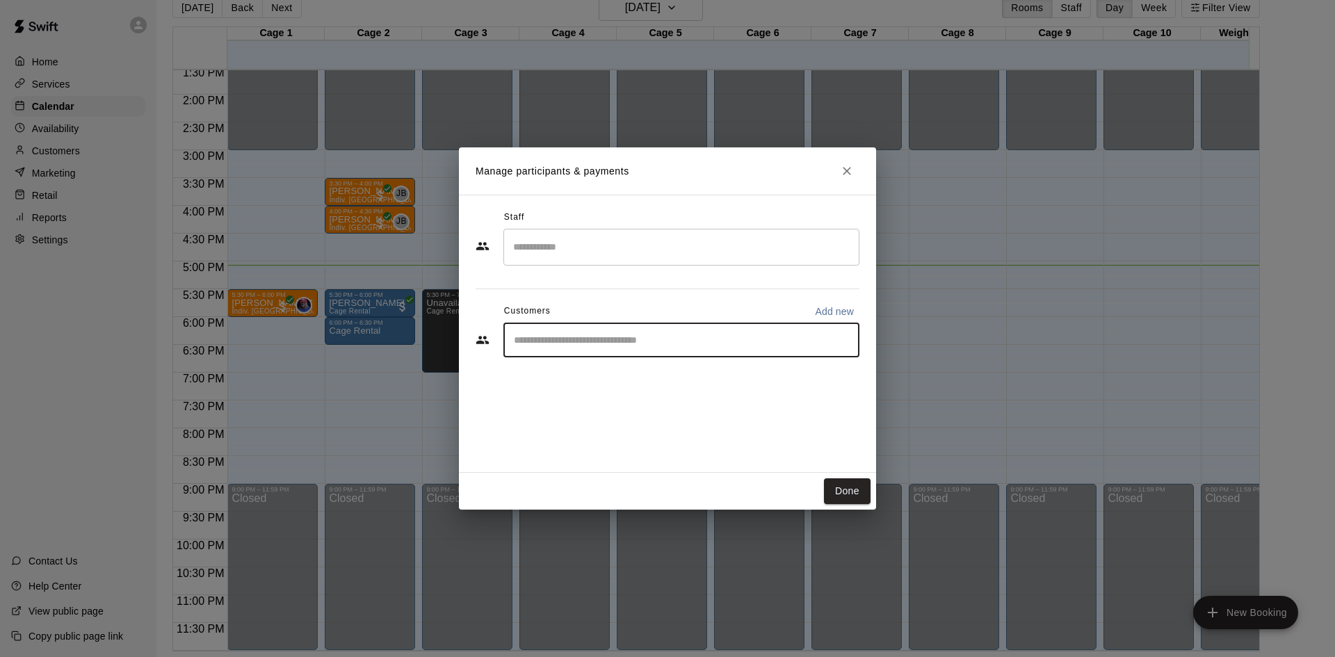
type input "*"
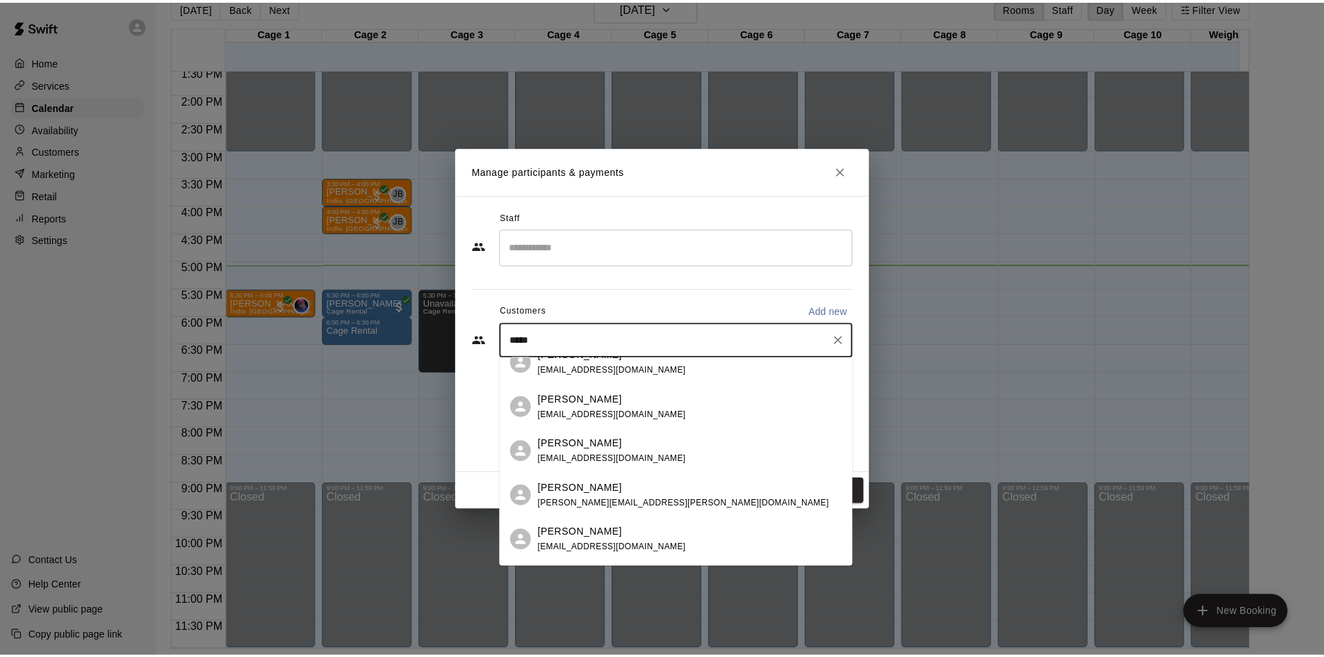
scroll to position [626, 0]
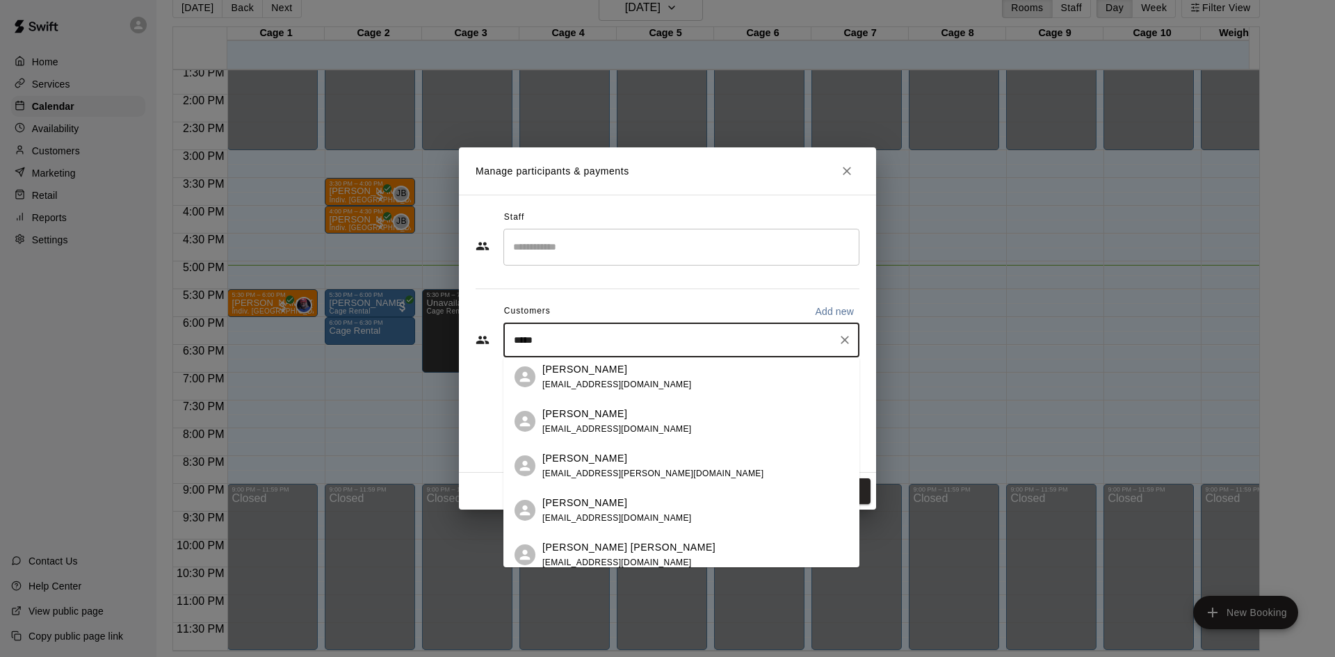
type input "*****"
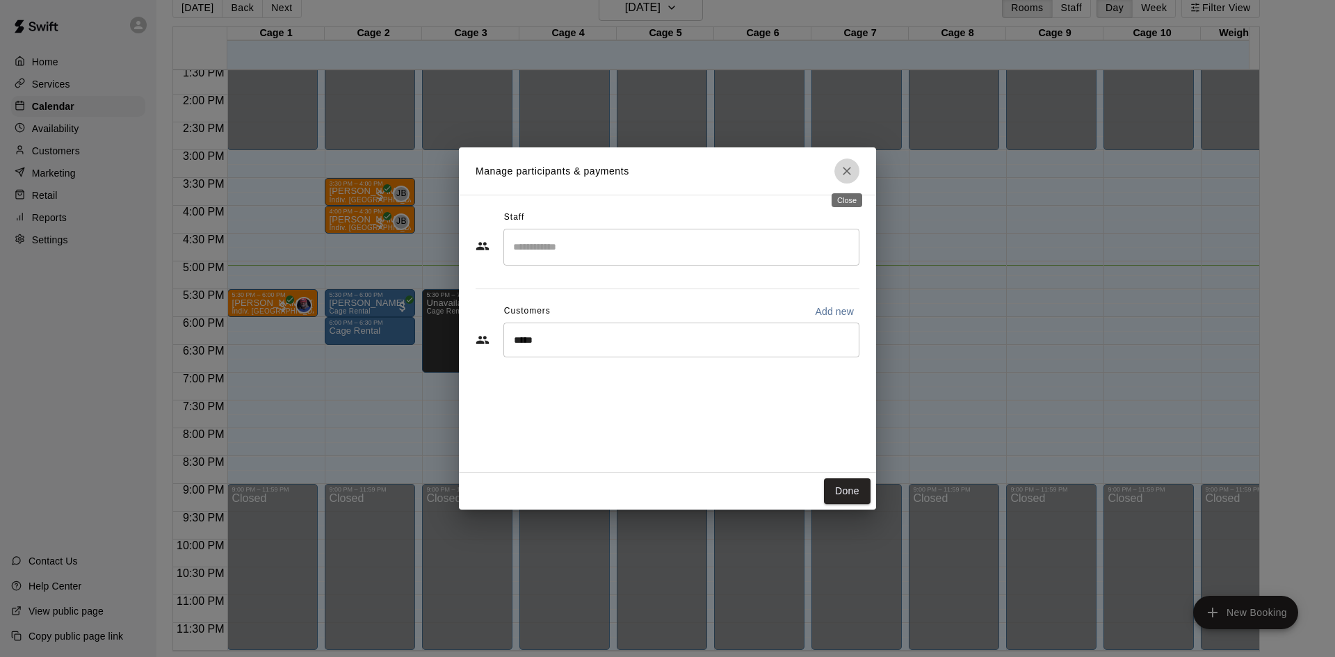
click at [842, 167] on icon "Close" at bounding box center [847, 171] width 14 height 14
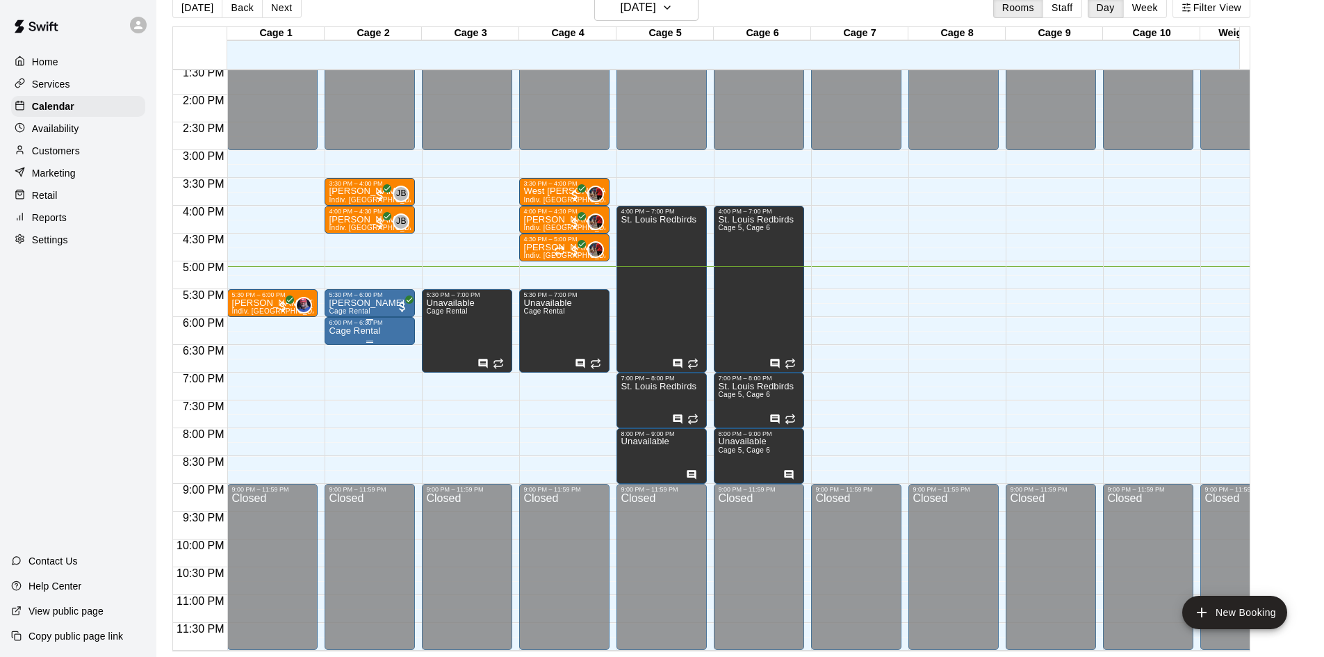
click at [384, 326] on div "Cage Rental" at bounding box center [370, 654] width 82 height 657
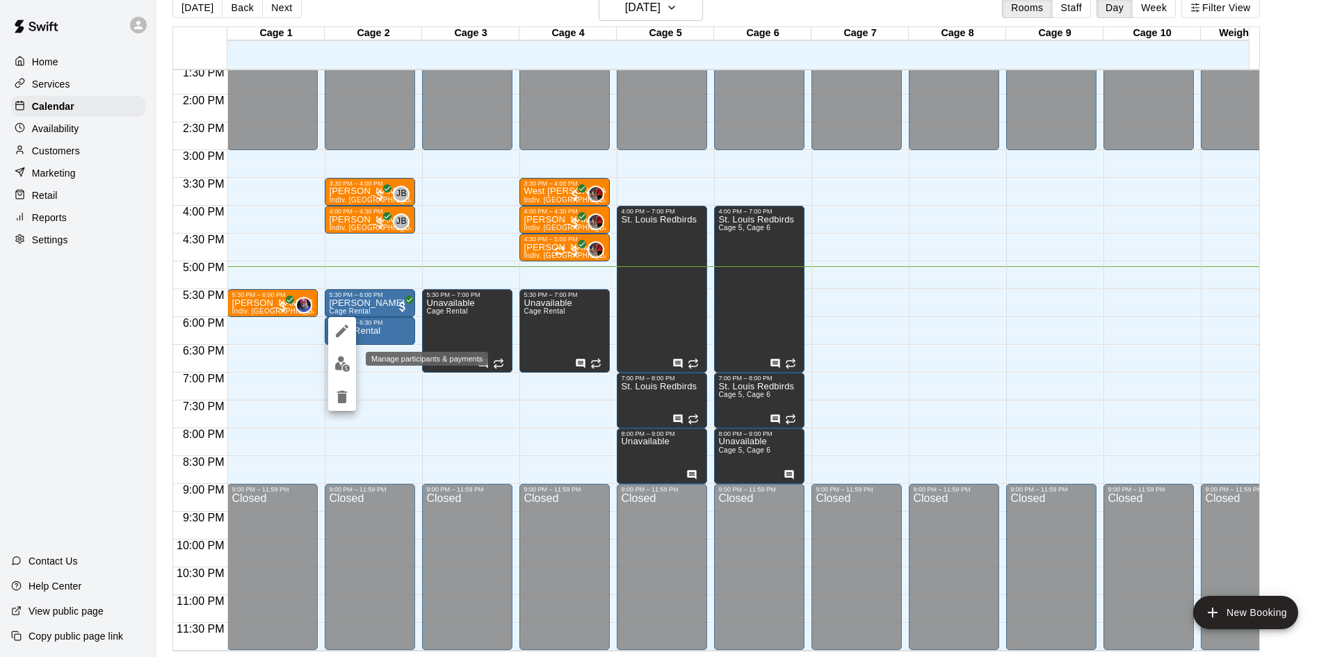
click at [348, 360] on img "edit" at bounding box center [342, 364] width 16 height 16
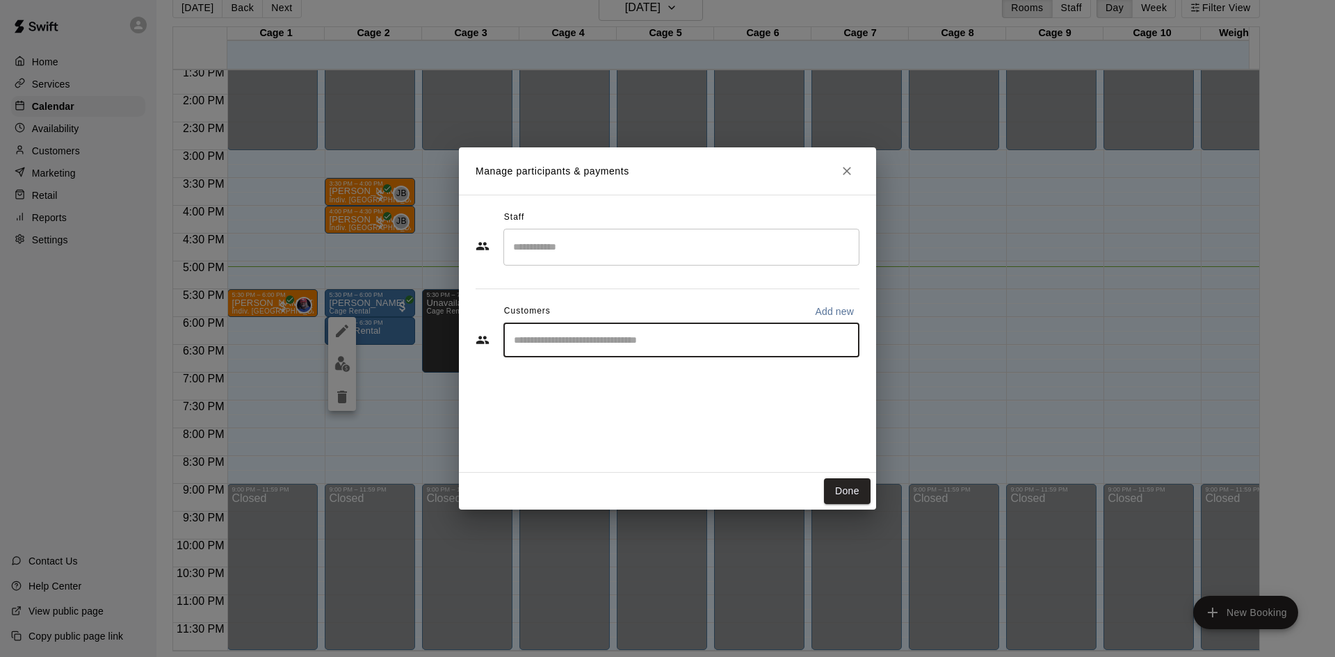
click at [610, 335] on input "Start typing to search customers..." at bounding box center [681, 340] width 343 height 14
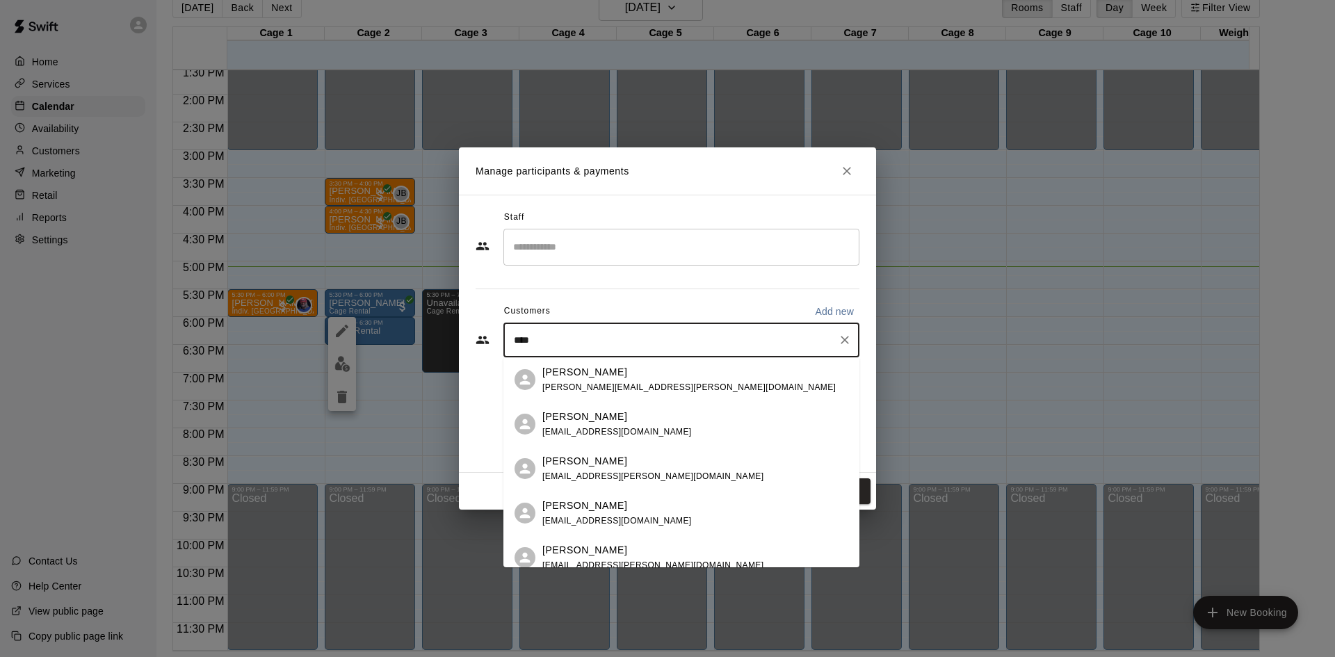
type input "*****"
click at [592, 390] on span "[EMAIL_ADDRESS][DOMAIN_NAME]" at bounding box center [616, 387] width 149 height 10
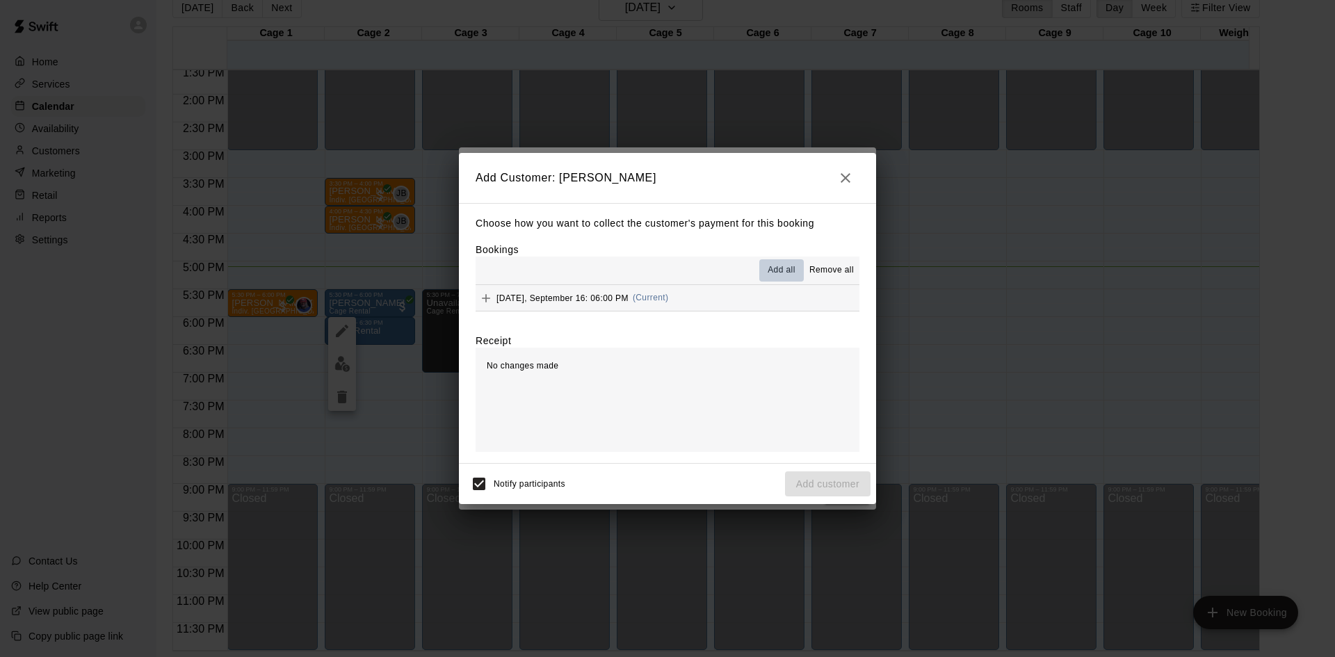
click at [768, 279] on button "Add all" at bounding box center [781, 270] width 44 height 22
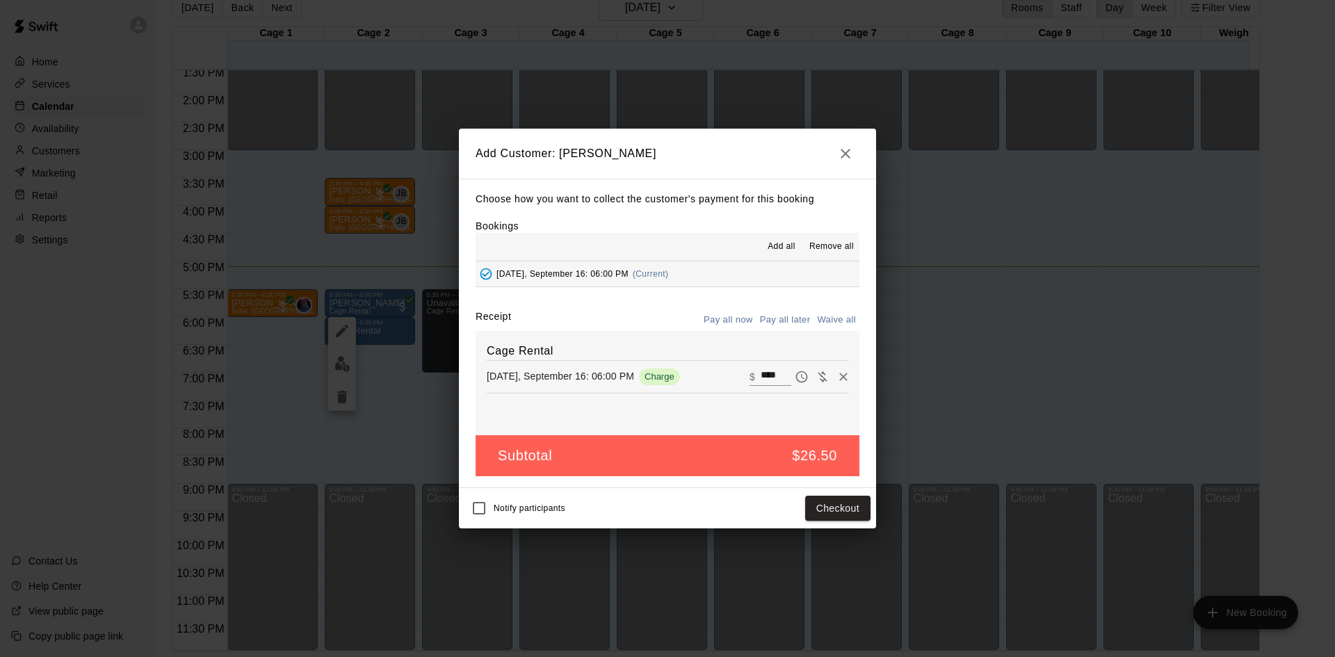
click at [775, 379] on input "****" at bounding box center [775, 377] width 31 height 18
type input "*"
click at [843, 503] on button "Add customer" at bounding box center [828, 509] width 86 height 26
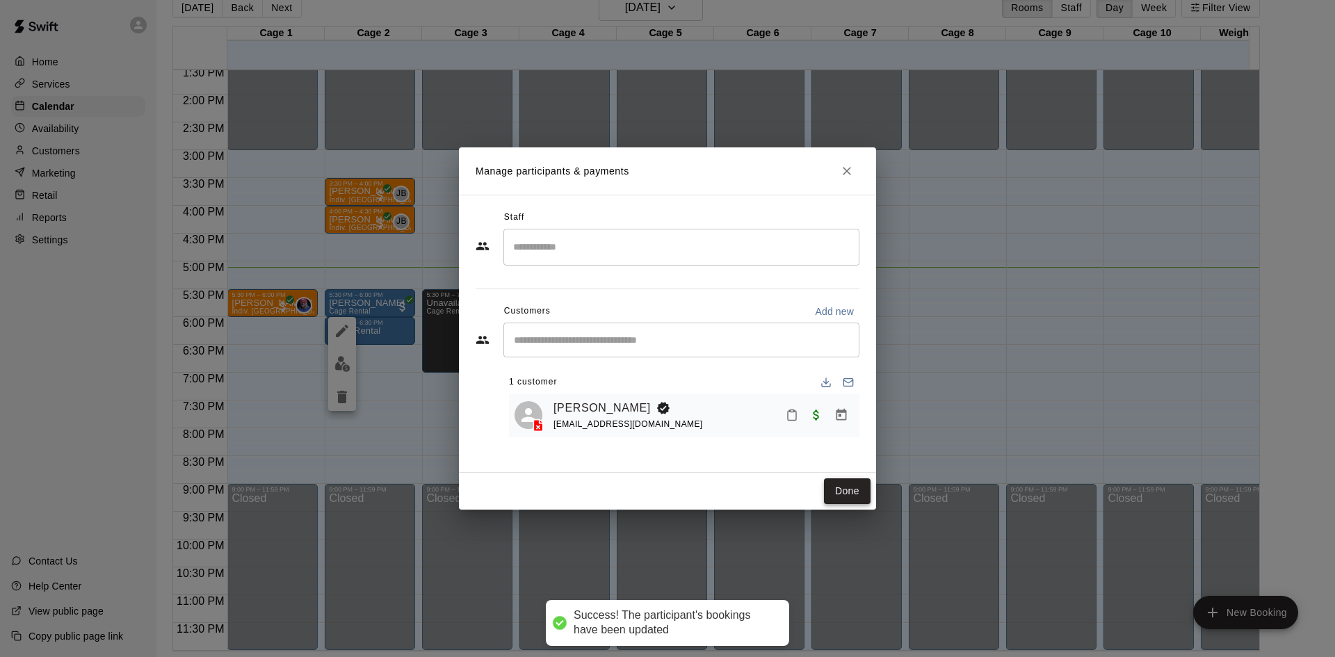
click at [849, 496] on button "Done" at bounding box center [847, 491] width 47 height 26
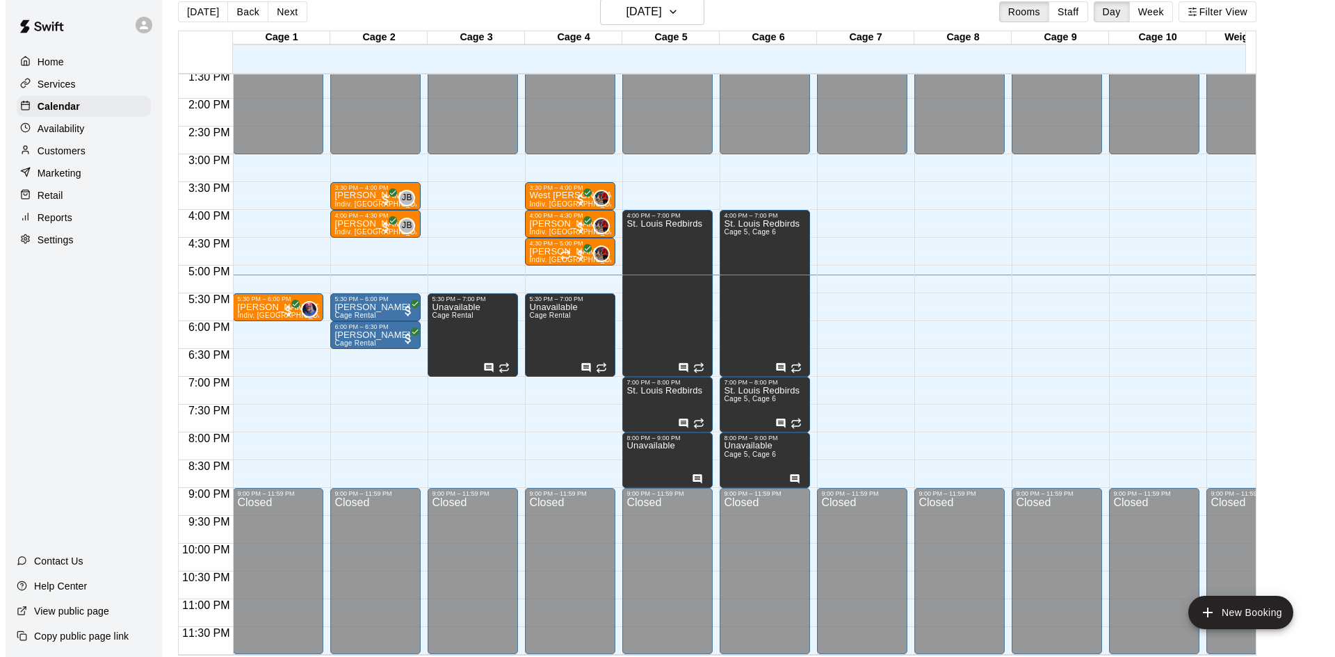
scroll to position [22, 0]
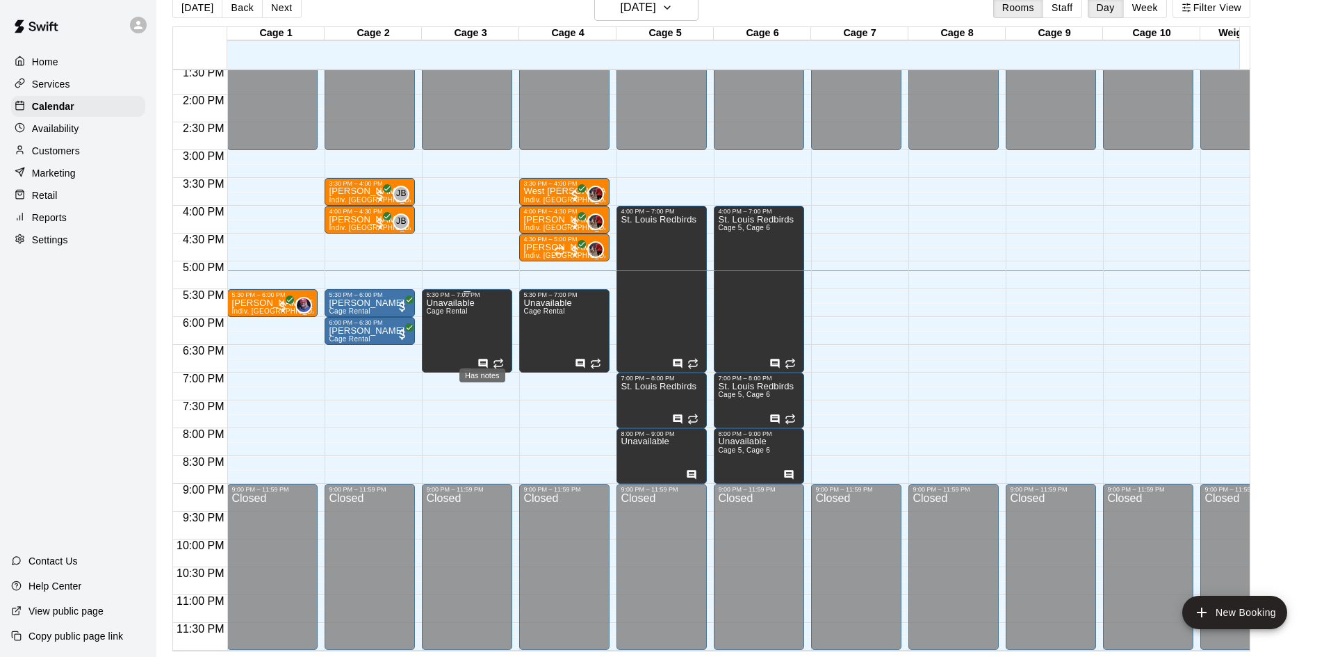
click at [482, 358] on icon "Has notes" at bounding box center [483, 363] width 11 height 11
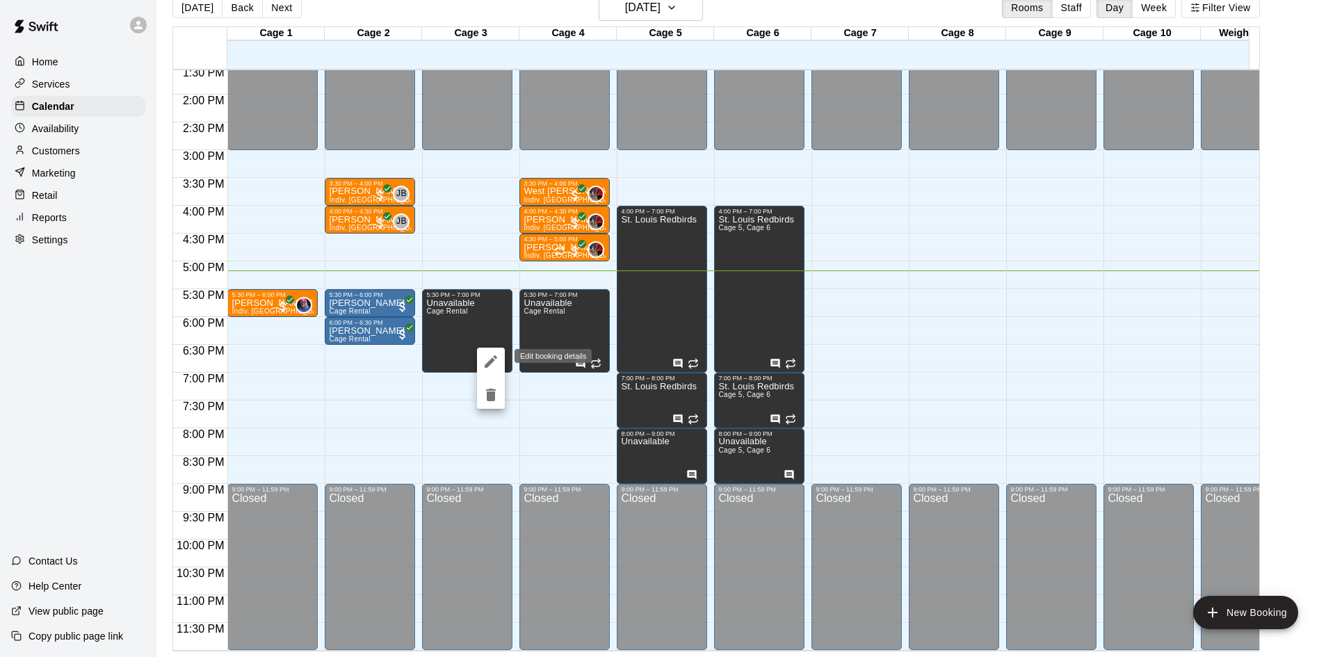
click at [487, 360] on icon "edit" at bounding box center [490, 361] width 17 height 17
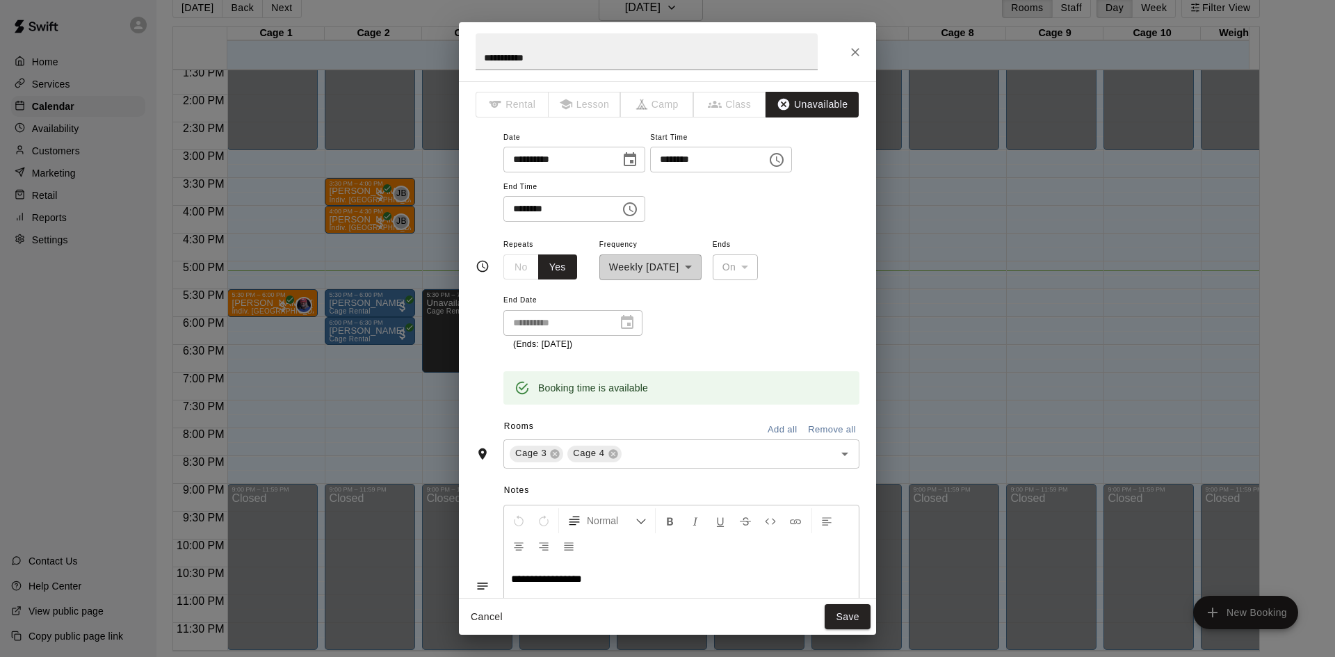
scroll to position [0, 0]
click at [847, 44] on button "Close" at bounding box center [855, 52] width 25 height 25
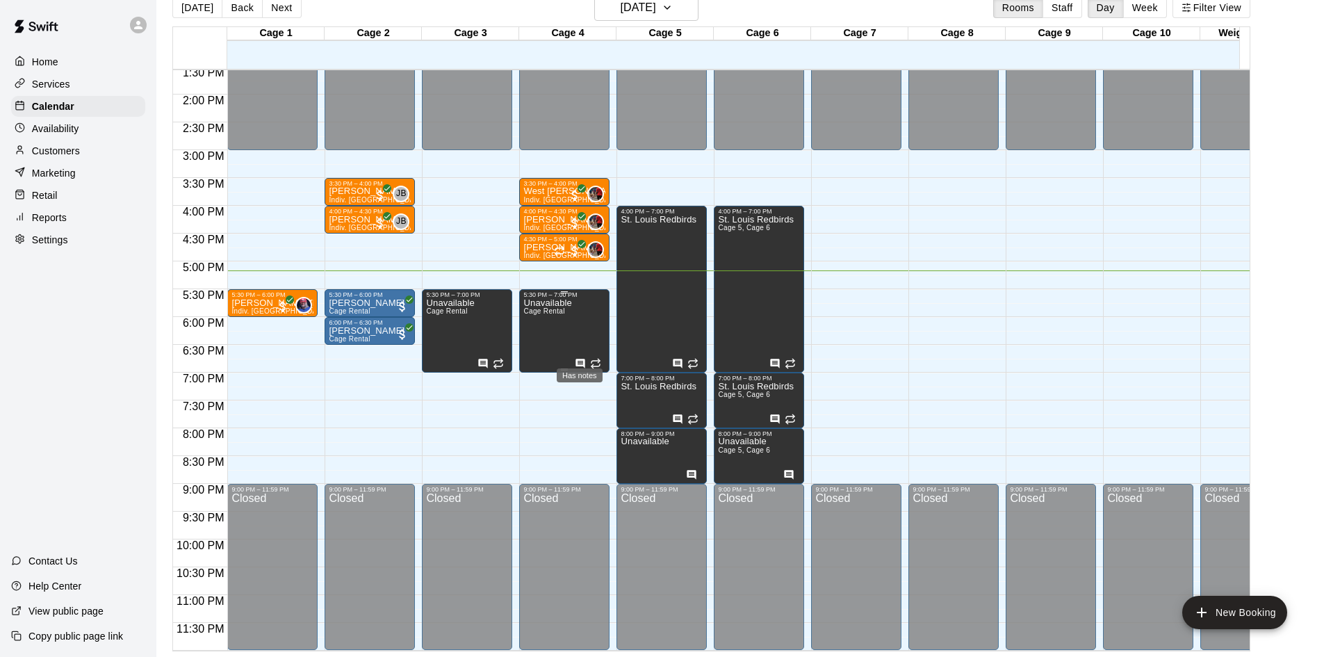
click at [581, 359] on icon "Has notes" at bounding box center [580, 363] width 9 height 9
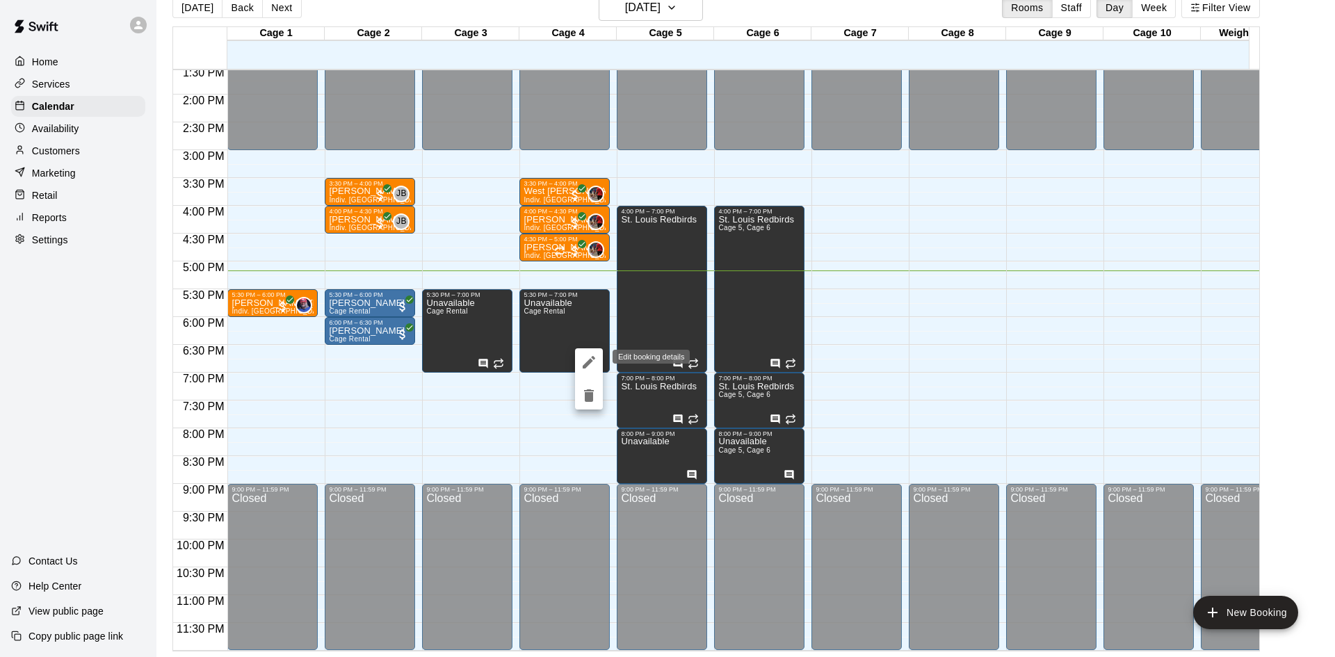
click at [583, 361] on icon "edit" at bounding box center [588, 362] width 17 height 17
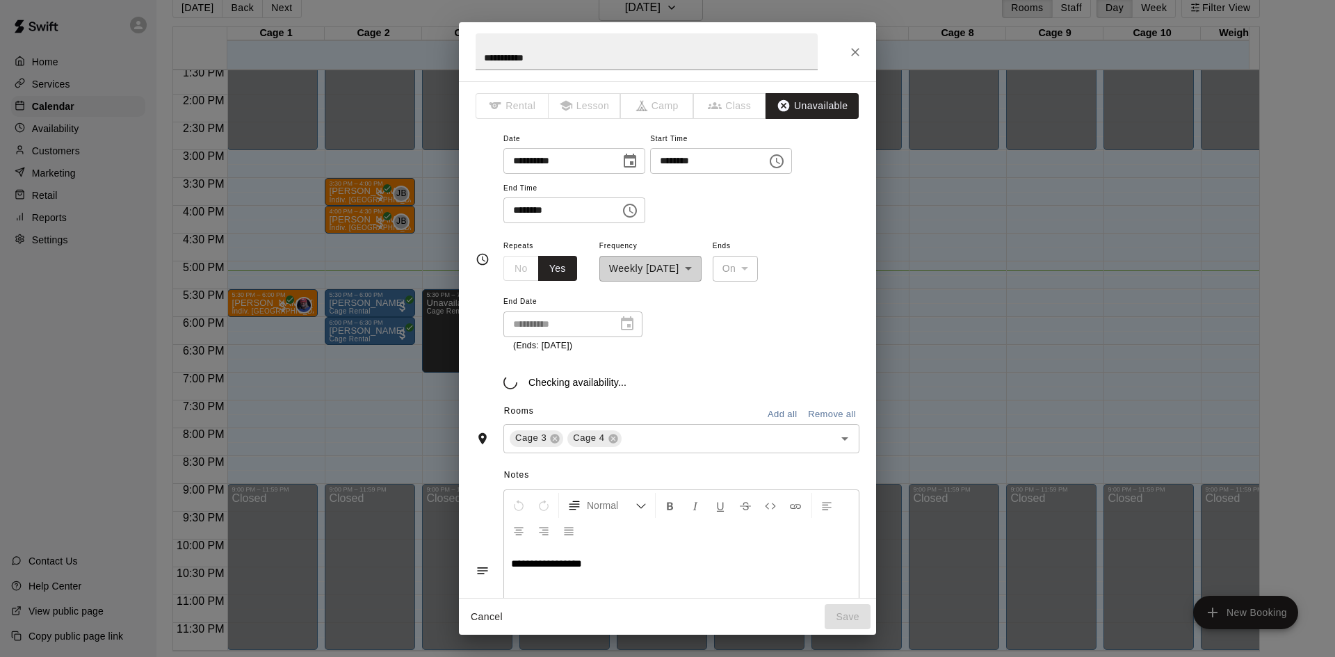
scroll to position [188, 0]
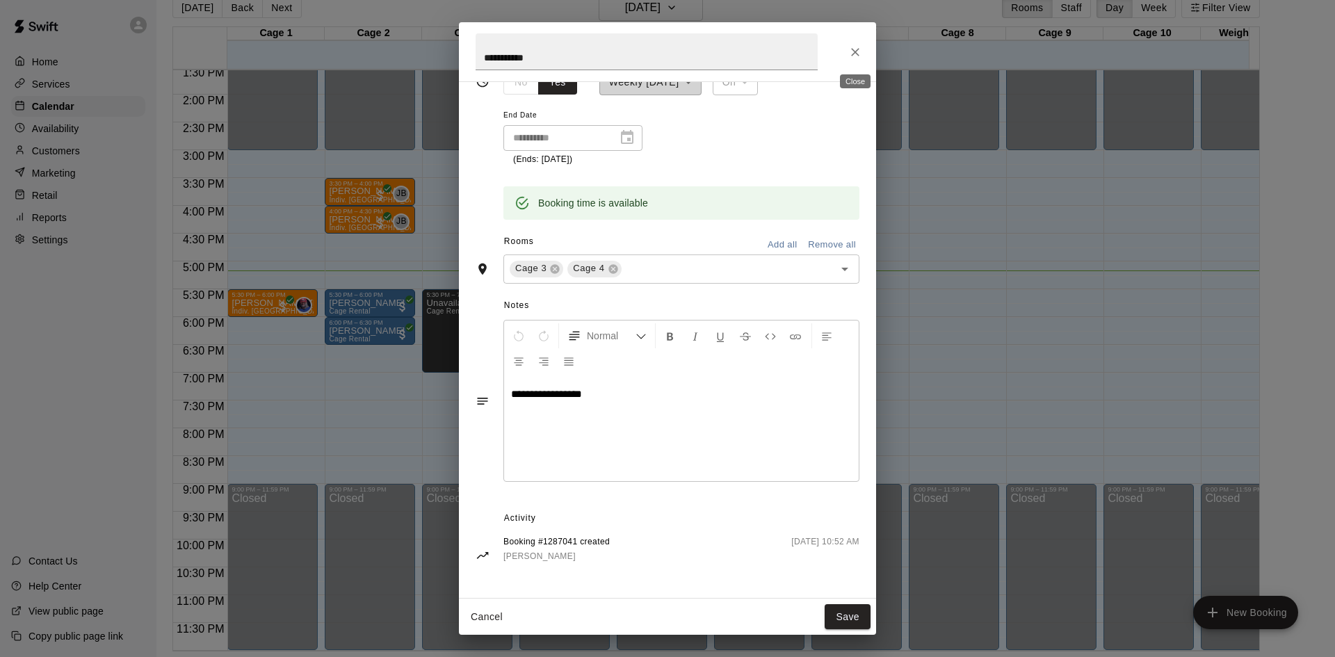
click at [853, 47] on icon "Close" at bounding box center [855, 52] width 14 height 14
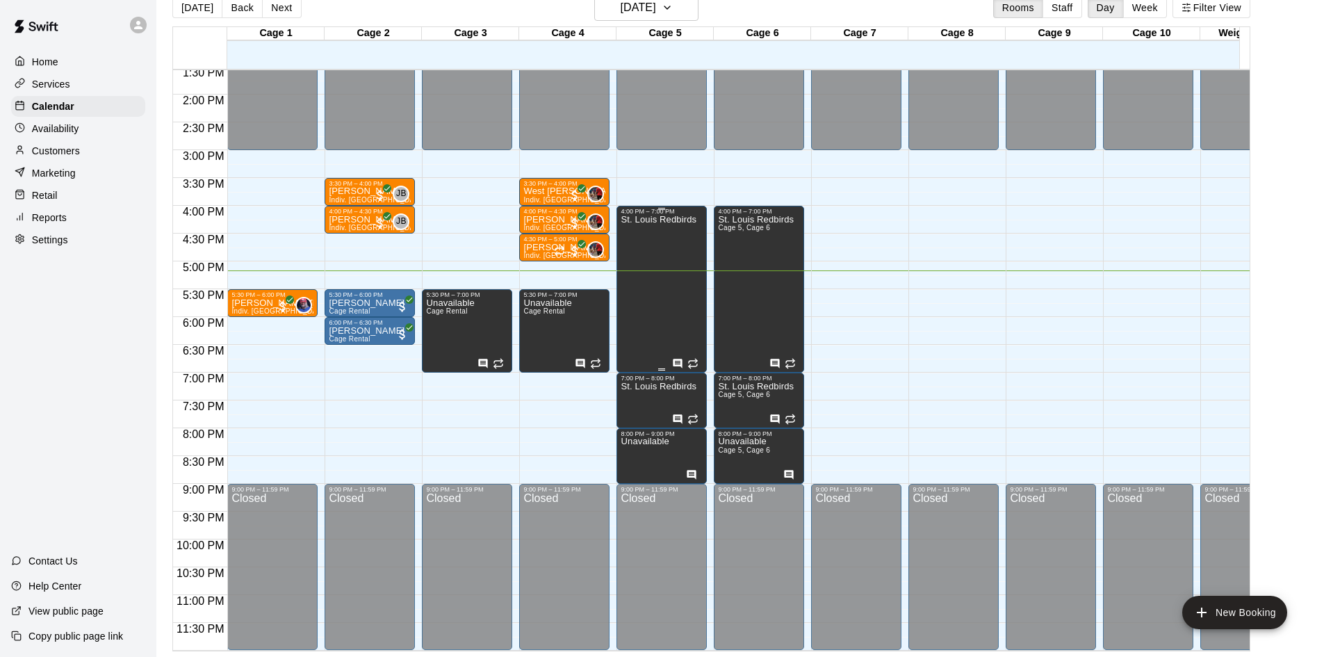
click at [672, 305] on div "St. Louis Redbirds" at bounding box center [659, 543] width 76 height 657
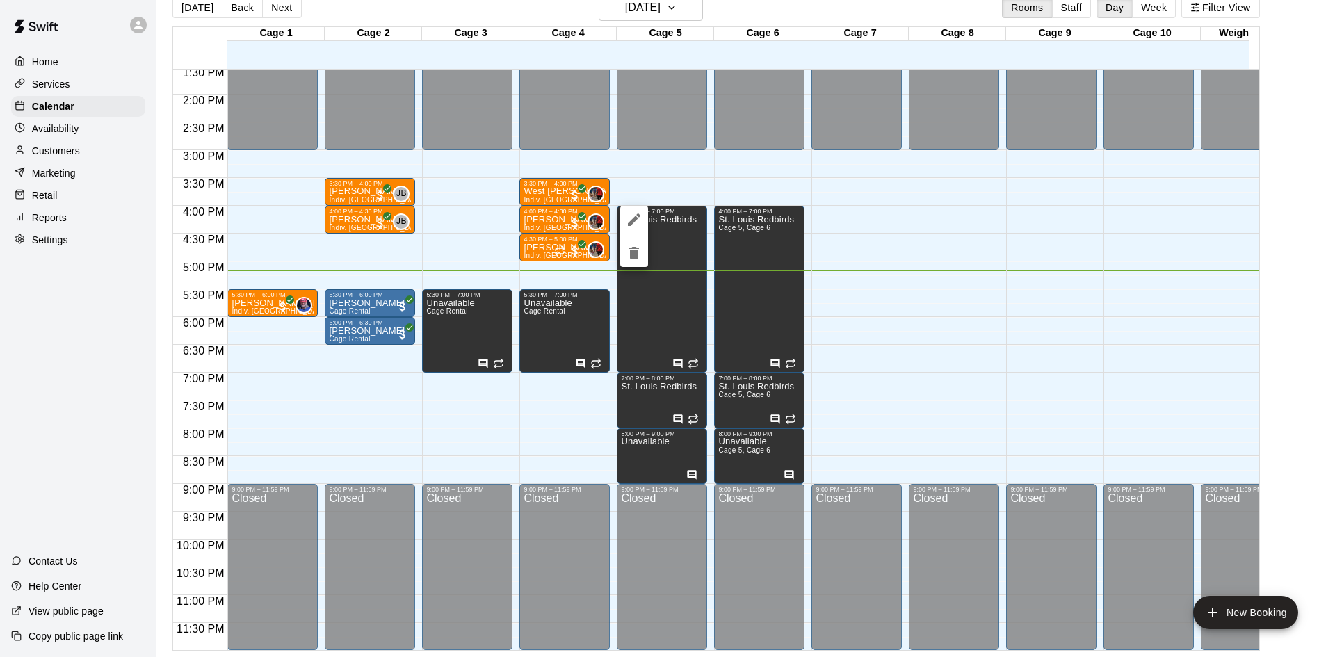
click at [662, 280] on div at bounding box center [667, 328] width 1335 height 657
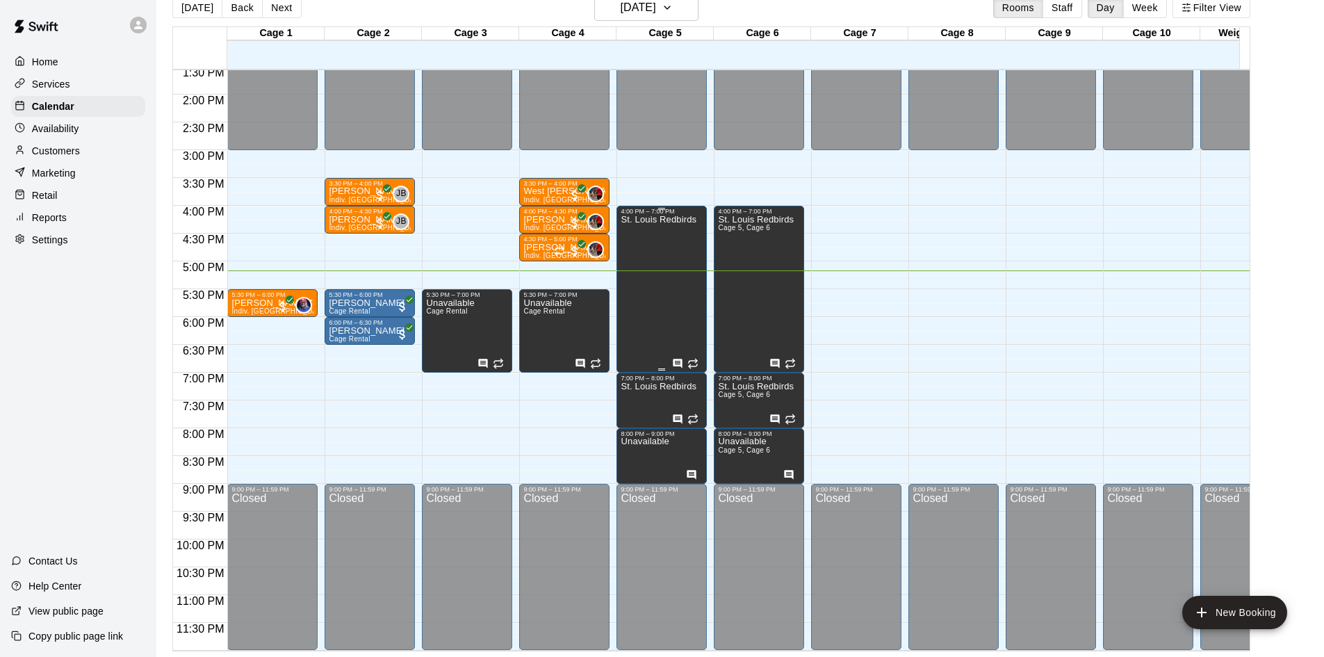
click at [675, 358] on icon "Has notes" at bounding box center [677, 363] width 11 height 11
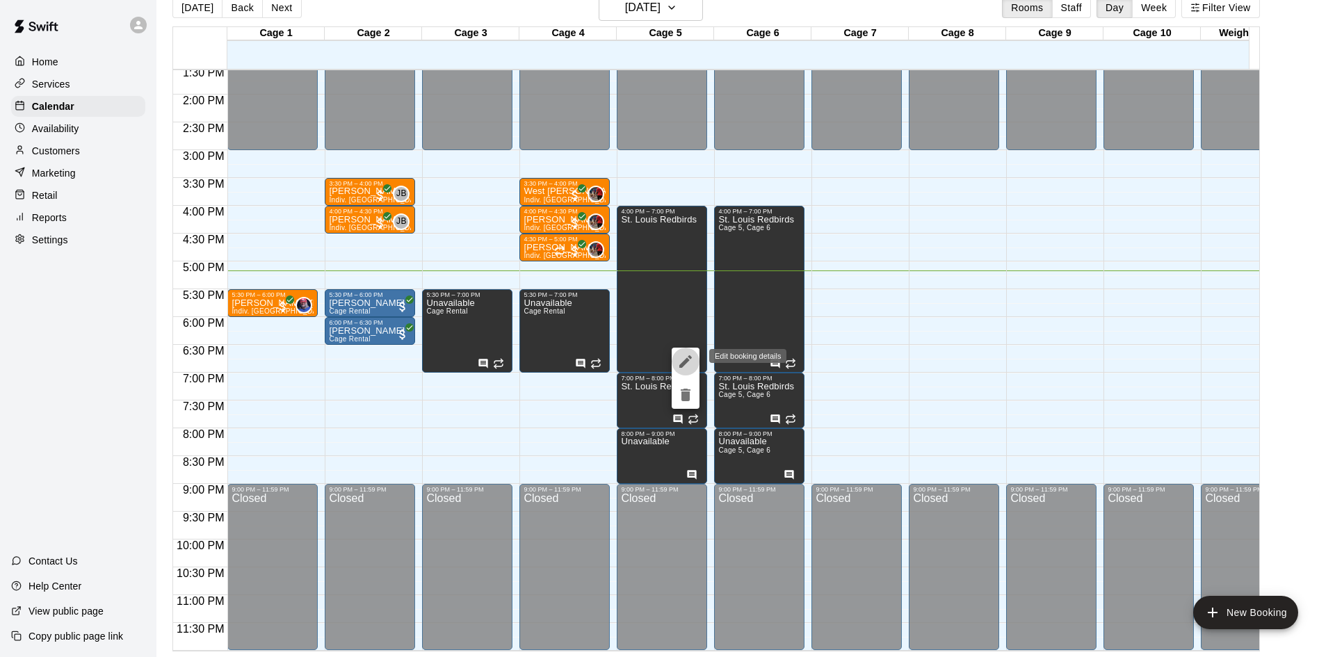
click at [691, 355] on icon "edit" at bounding box center [685, 361] width 17 height 17
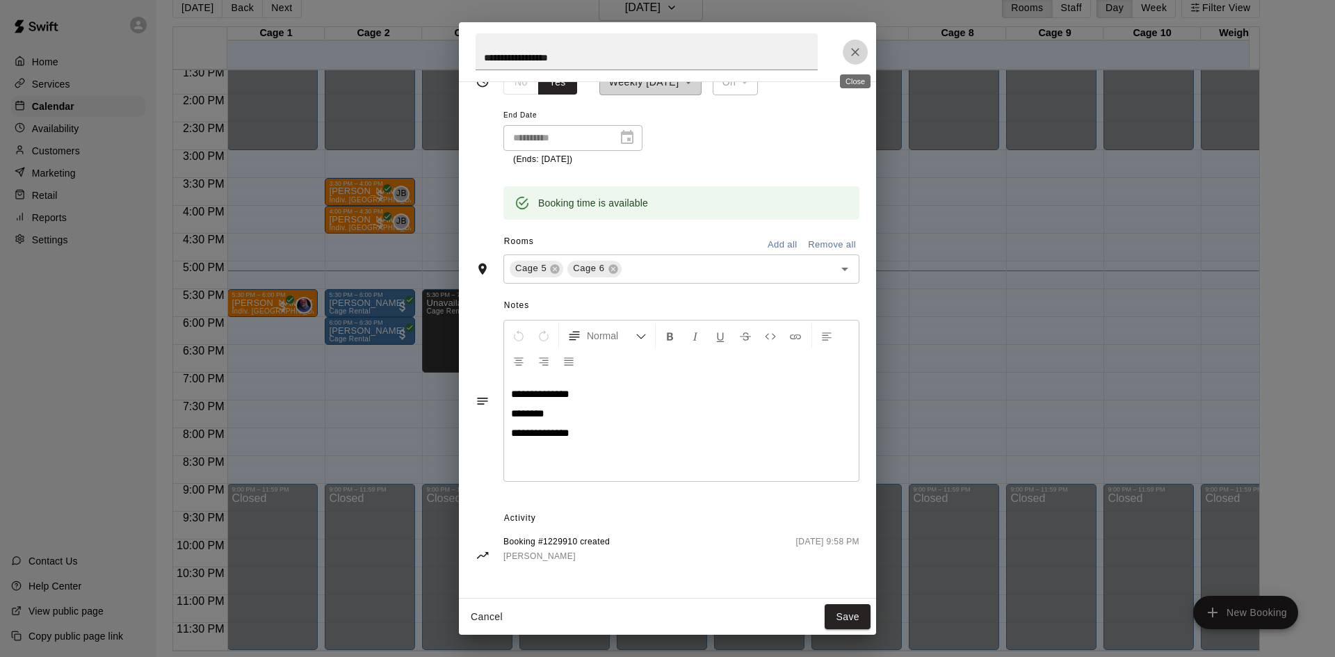
click at [854, 56] on icon "Close" at bounding box center [855, 52] width 14 height 14
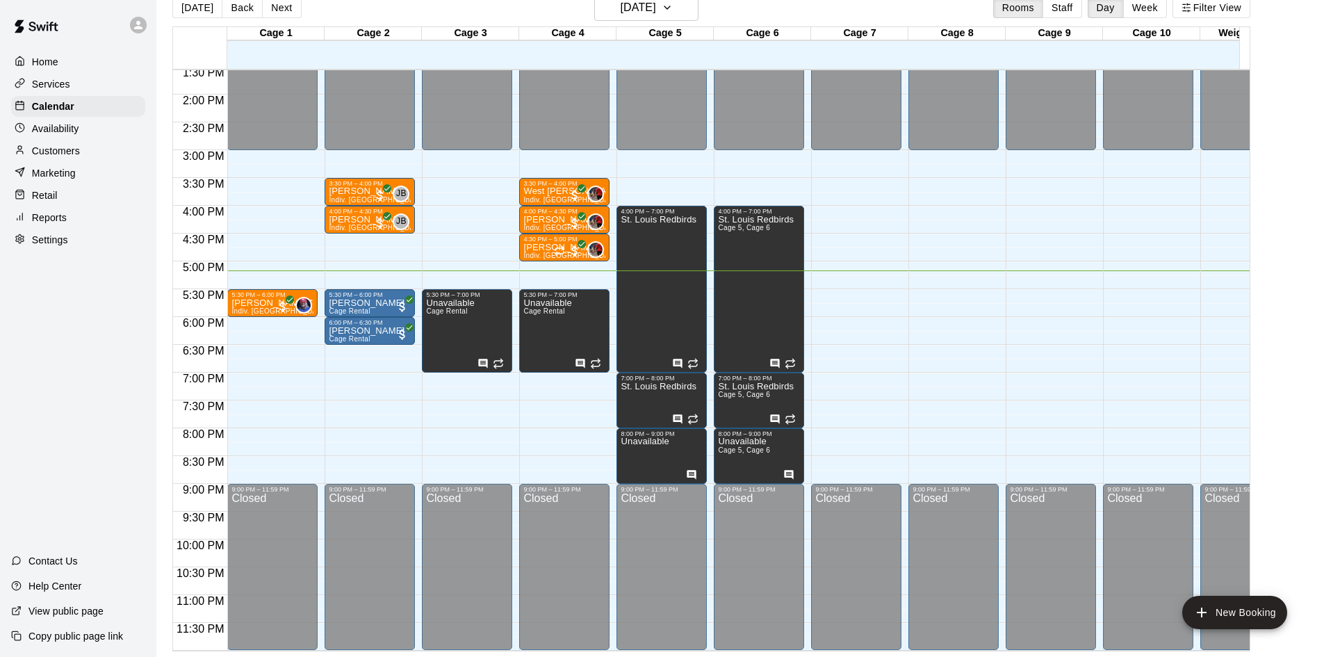
scroll to position [488, 0]
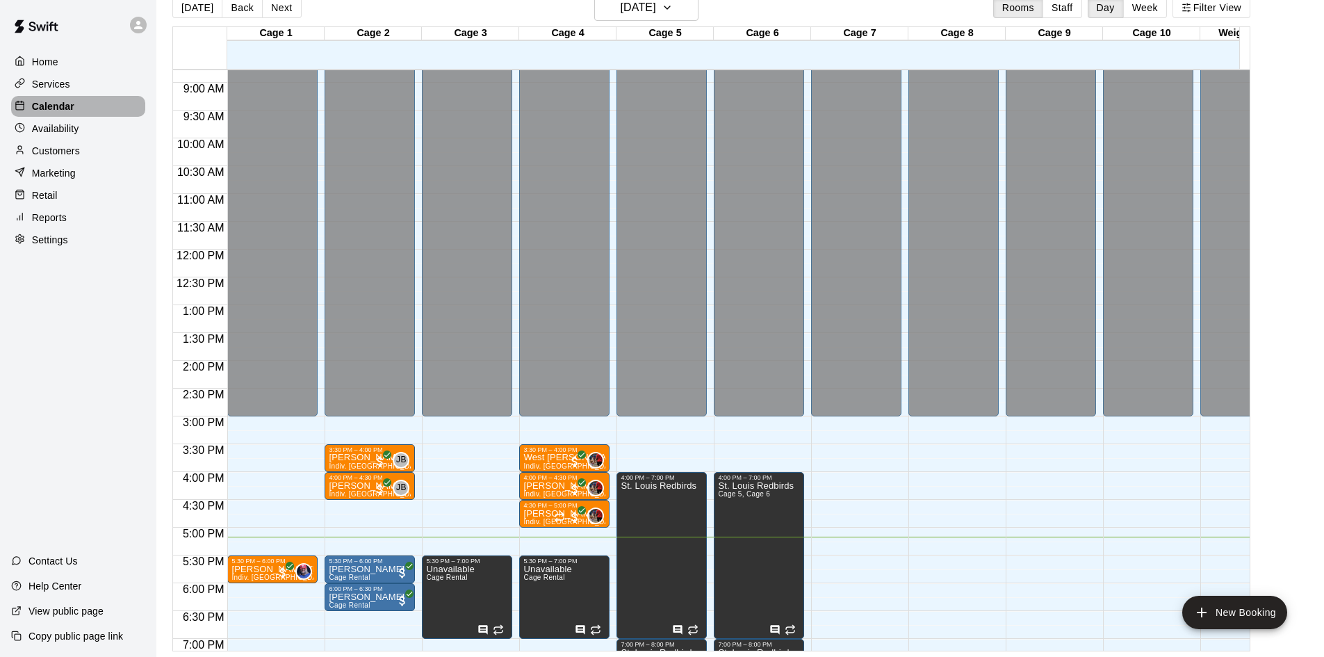
click at [92, 114] on div "Calendar" at bounding box center [78, 106] width 134 height 21
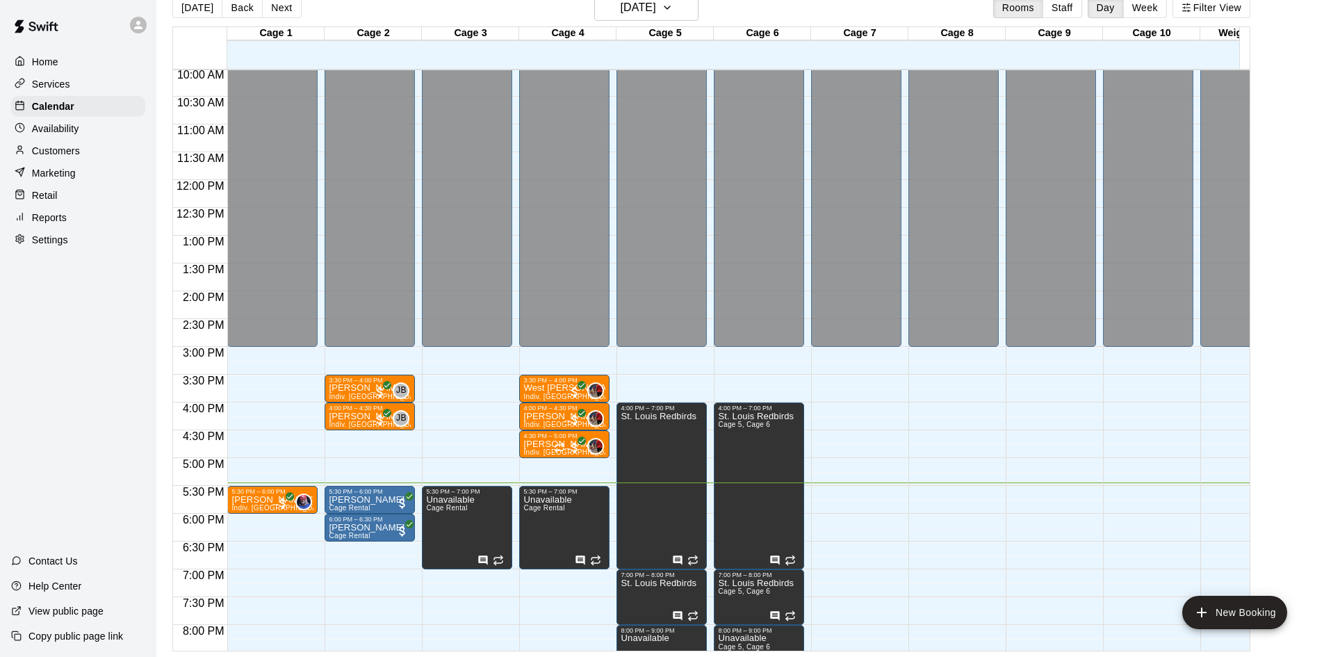
scroll to position [697, 0]
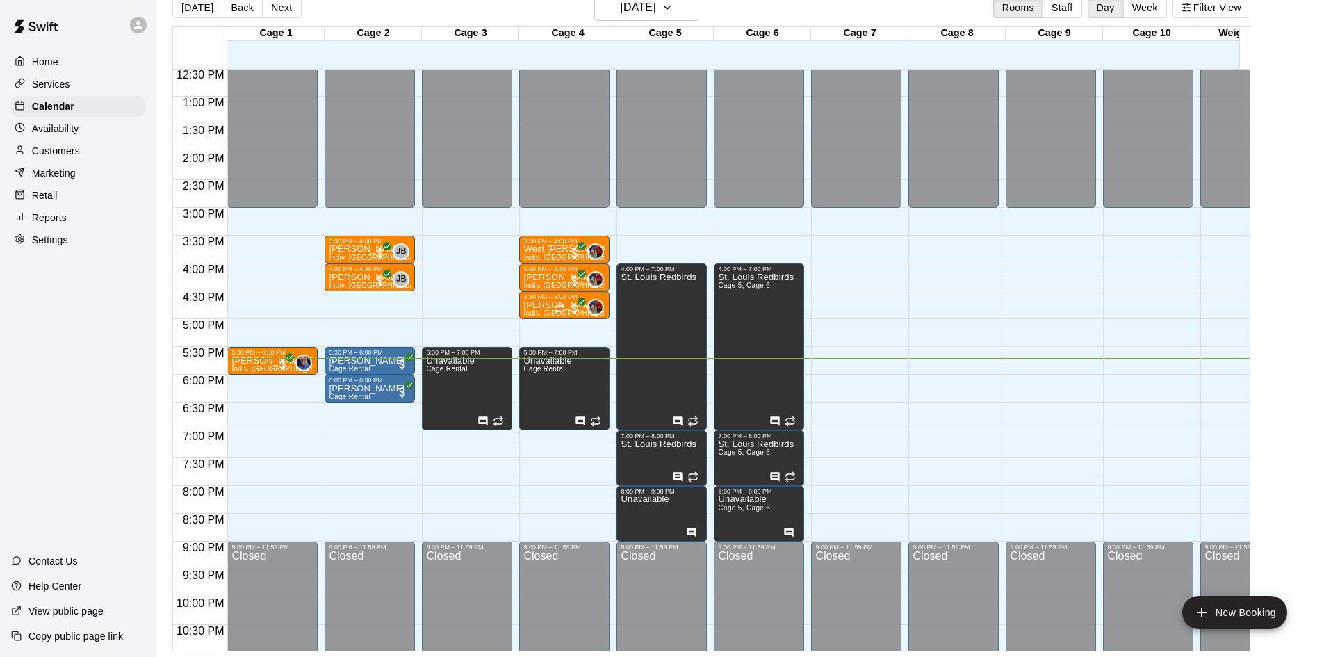
click at [71, 199] on div "Retail" at bounding box center [78, 195] width 134 height 21
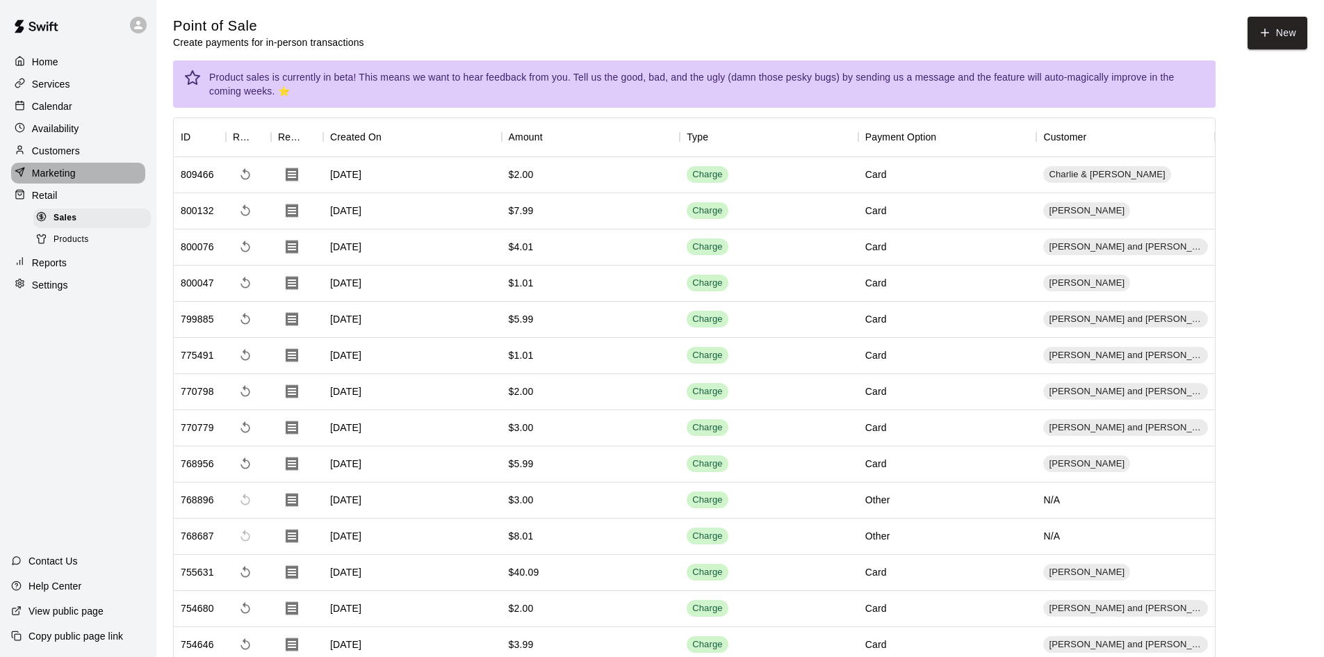
click at [72, 173] on p "Marketing" at bounding box center [54, 173] width 44 height 14
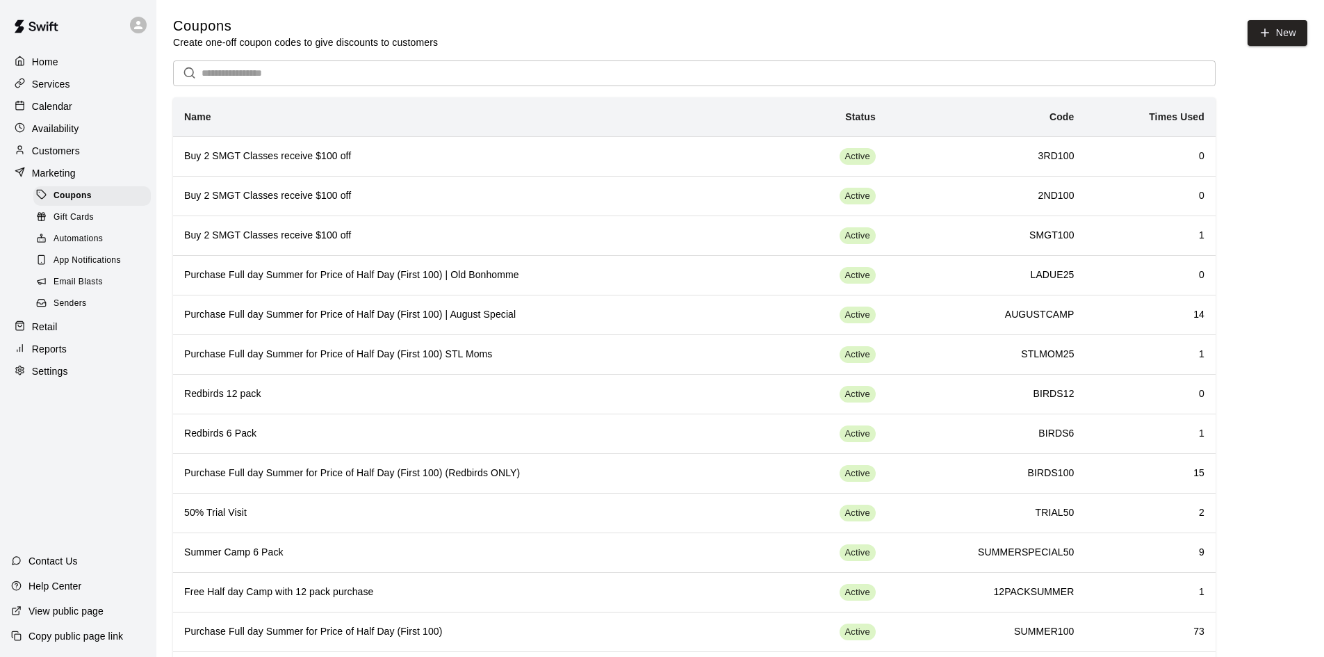
click at [114, 291] on div "Email Blasts" at bounding box center [91, 281] width 117 height 19
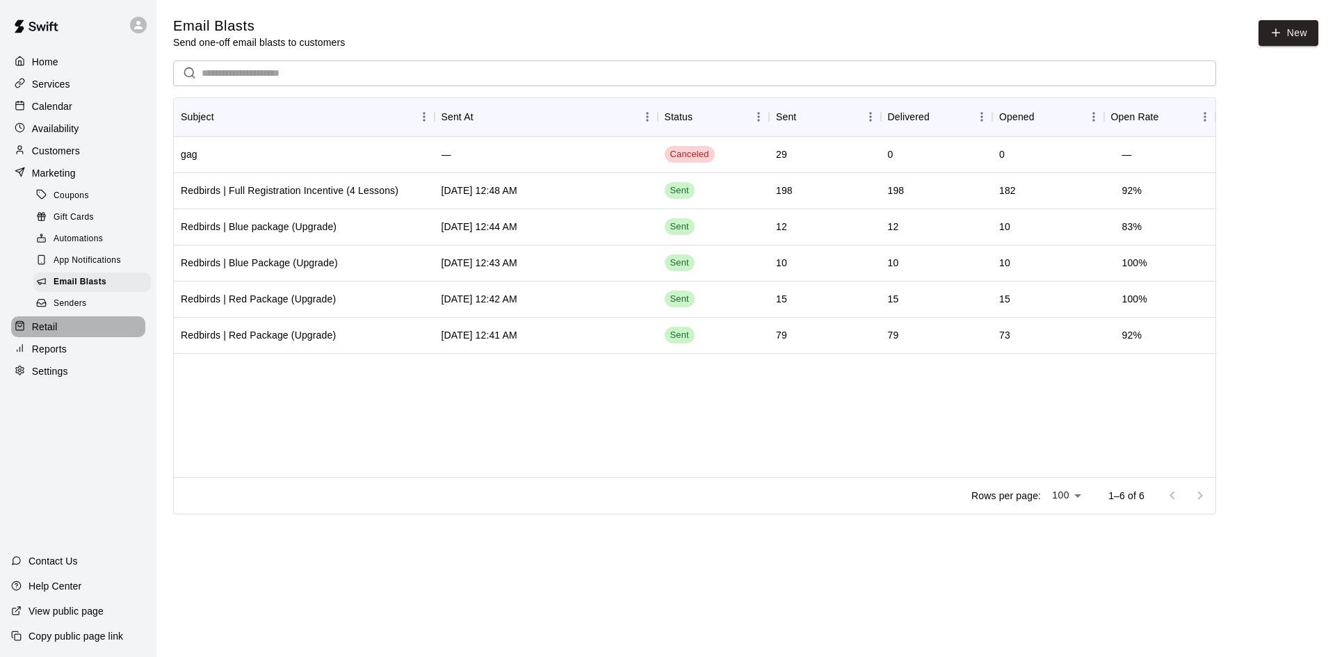
click at [35, 334] on p "Retail" at bounding box center [45, 327] width 26 height 14
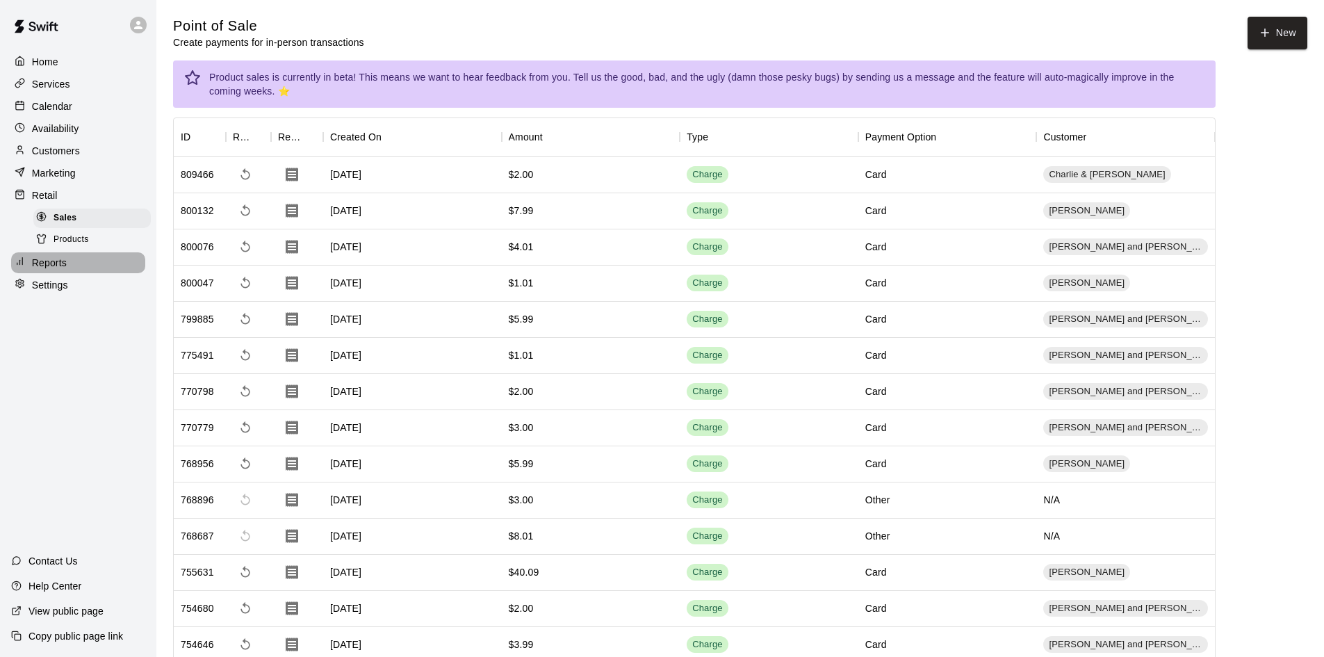
click at [59, 266] on p "Reports" at bounding box center [49, 263] width 35 height 14
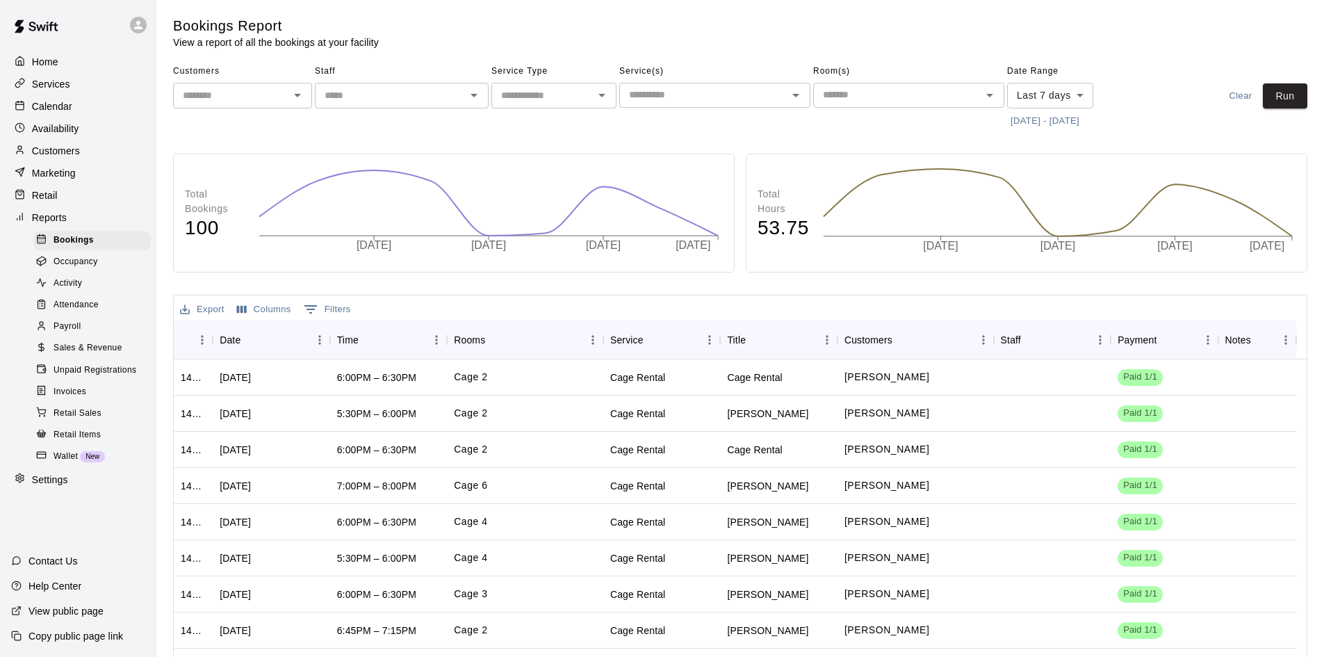
click at [1064, 116] on button "[DATE] - [DATE]" at bounding box center [1045, 122] width 76 height 22
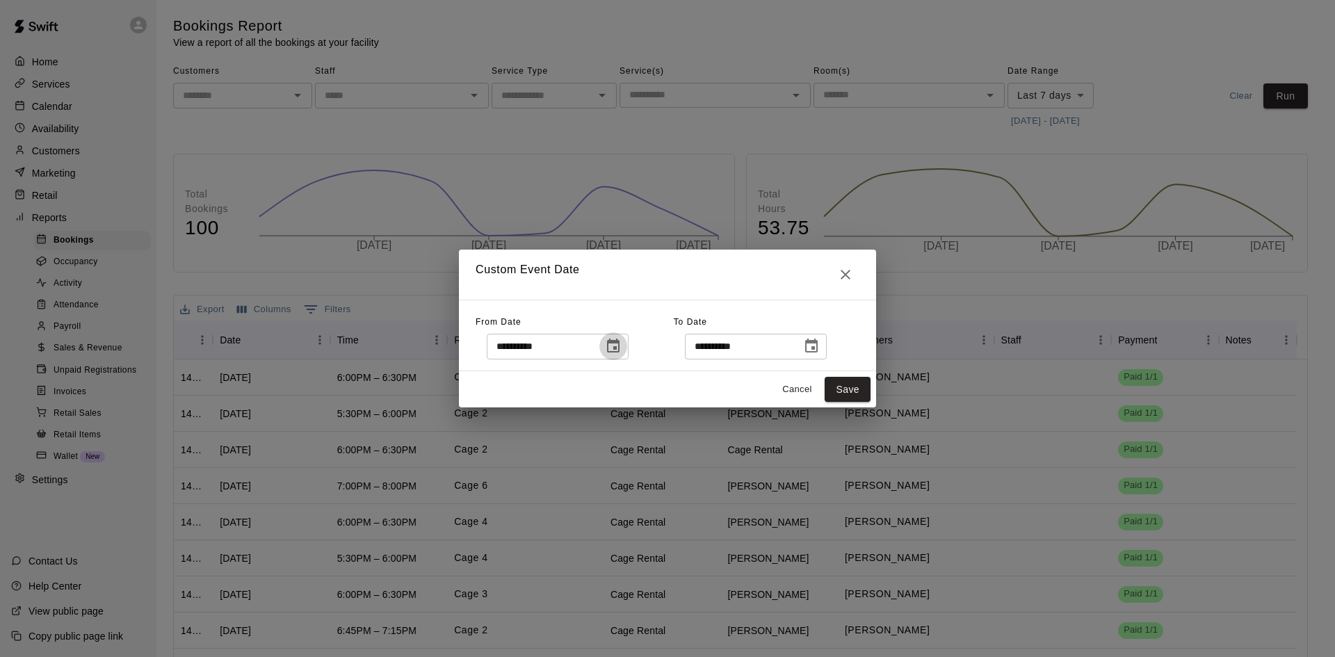
click at [619, 347] on icon "Choose date, selected date is Sep 9, 2025" at bounding box center [613, 346] width 13 height 14
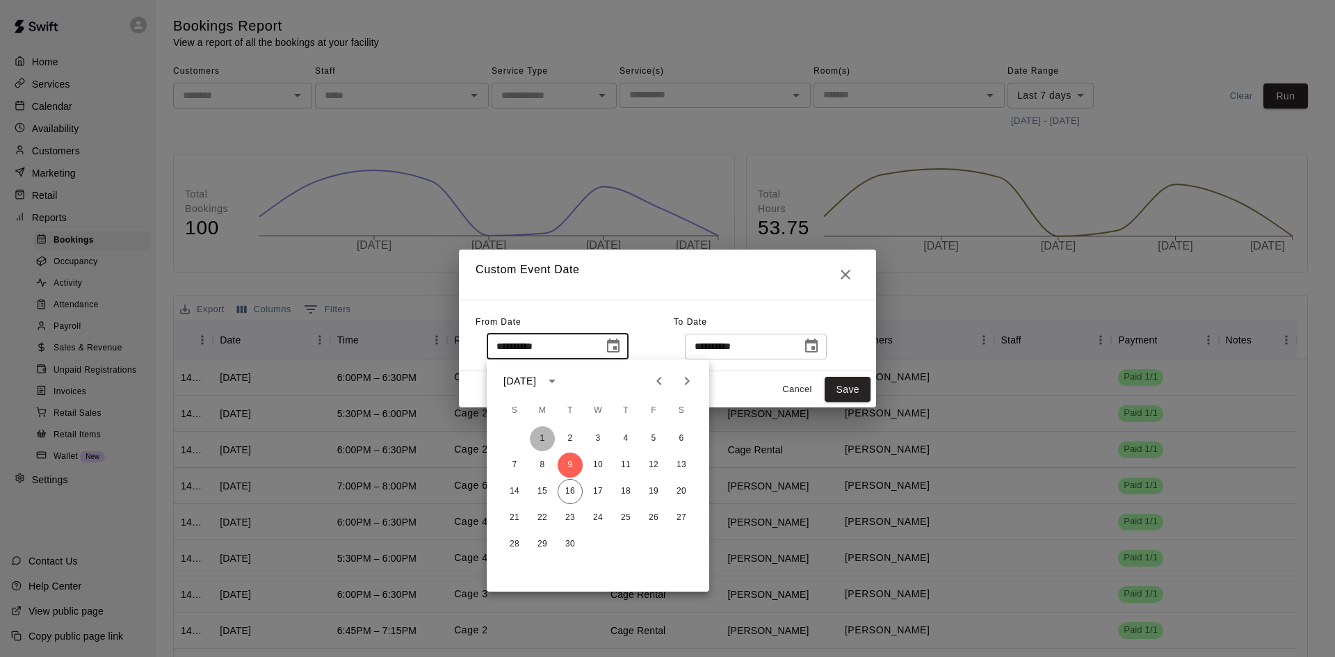
click at [540, 432] on button "1" at bounding box center [542, 438] width 25 height 25
type input "**********"
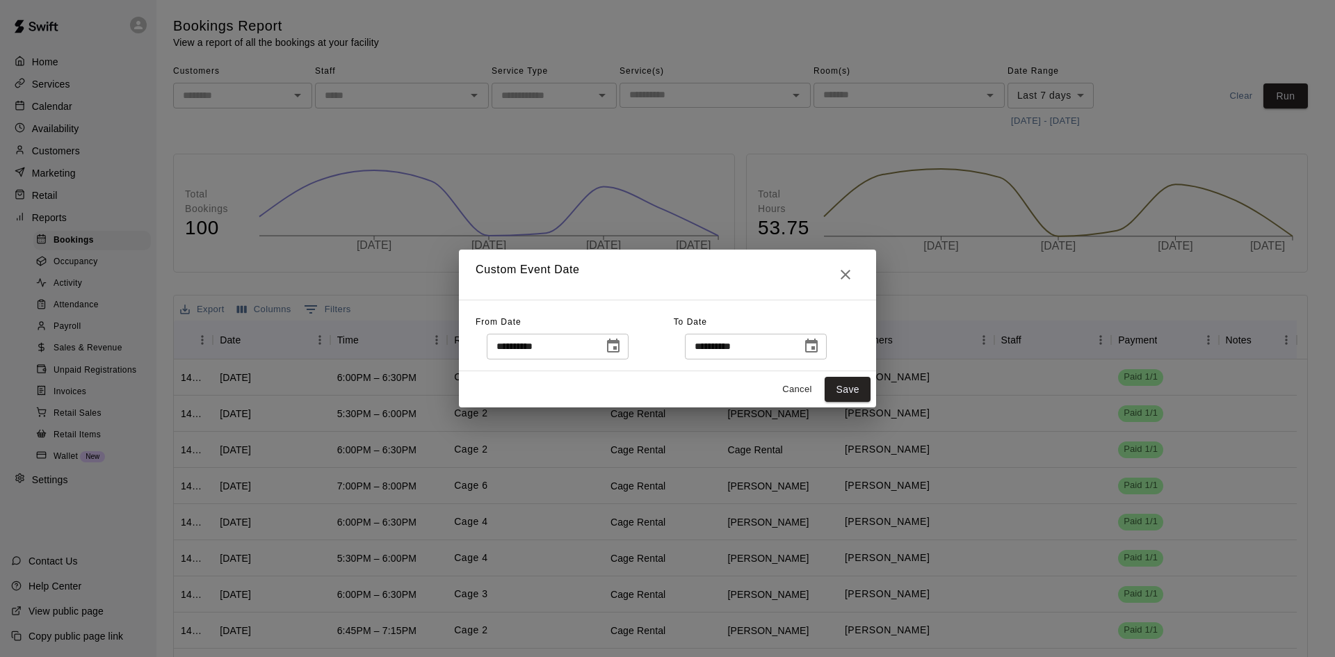
click at [817, 347] on icon "Choose date, selected date is Sep 16, 2025" at bounding box center [811, 346] width 13 height 14
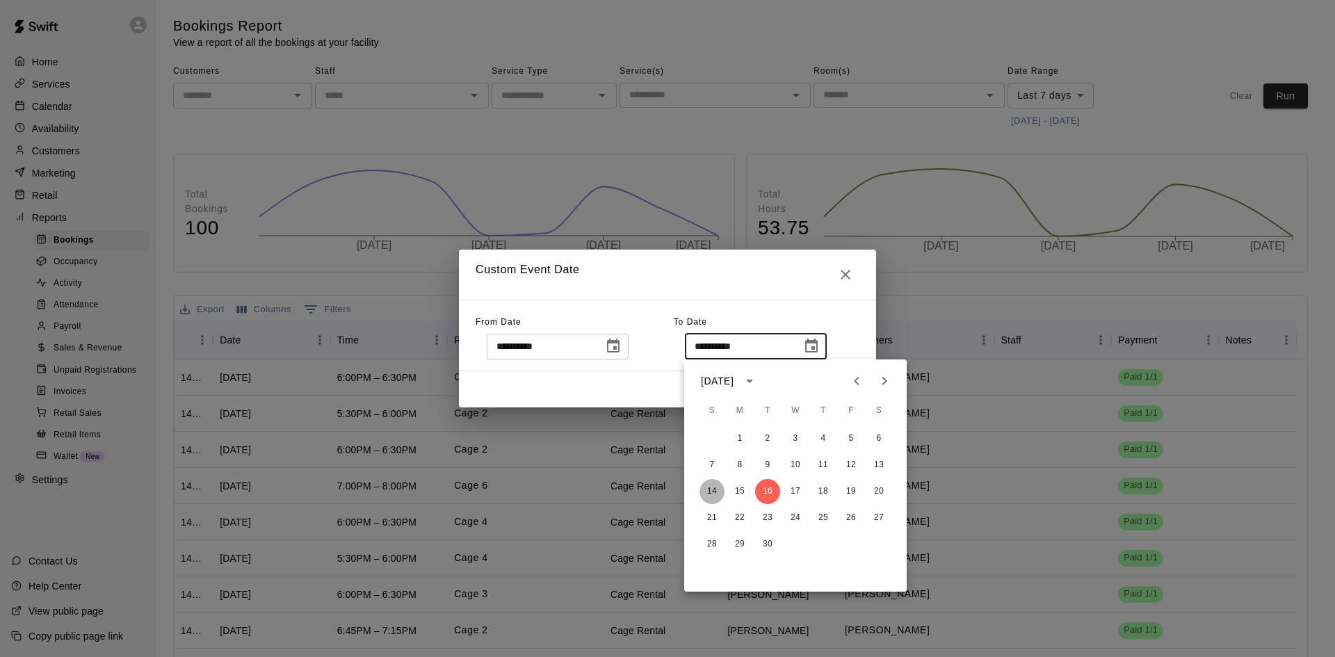
click at [707, 486] on button "14" at bounding box center [711, 491] width 25 height 25
type input "**********"
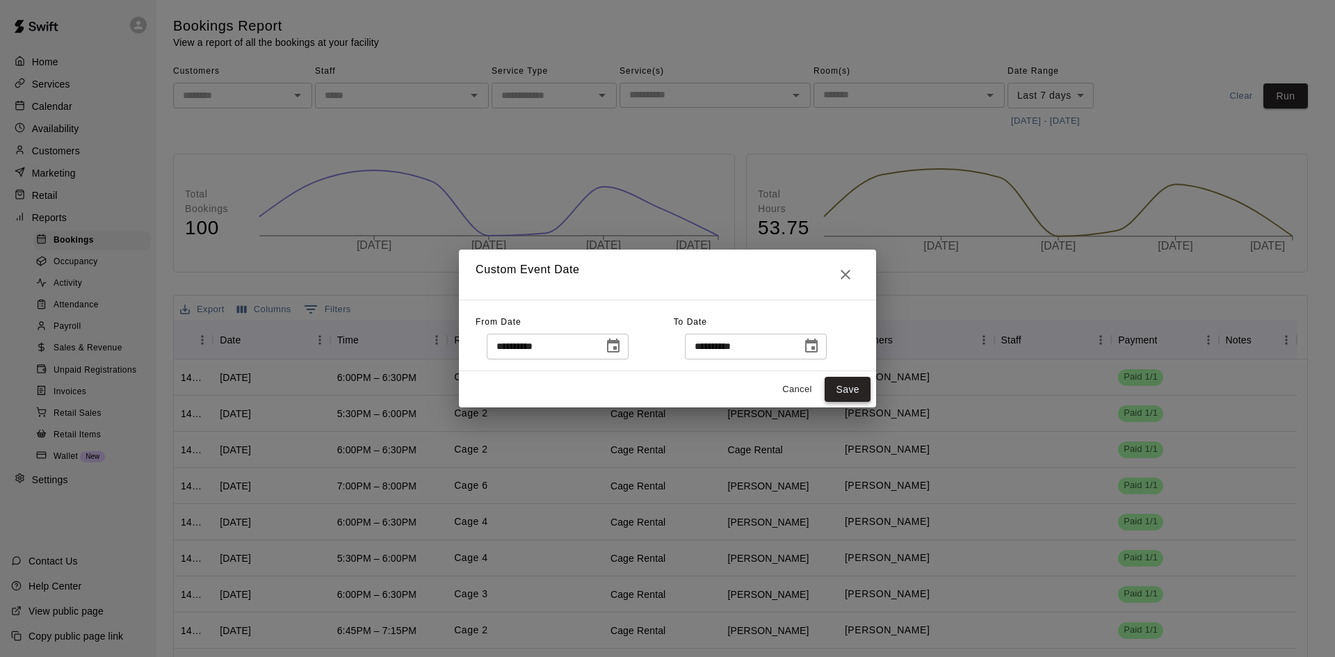
click at [843, 388] on button "Save" at bounding box center [847, 390] width 46 height 26
type input "******"
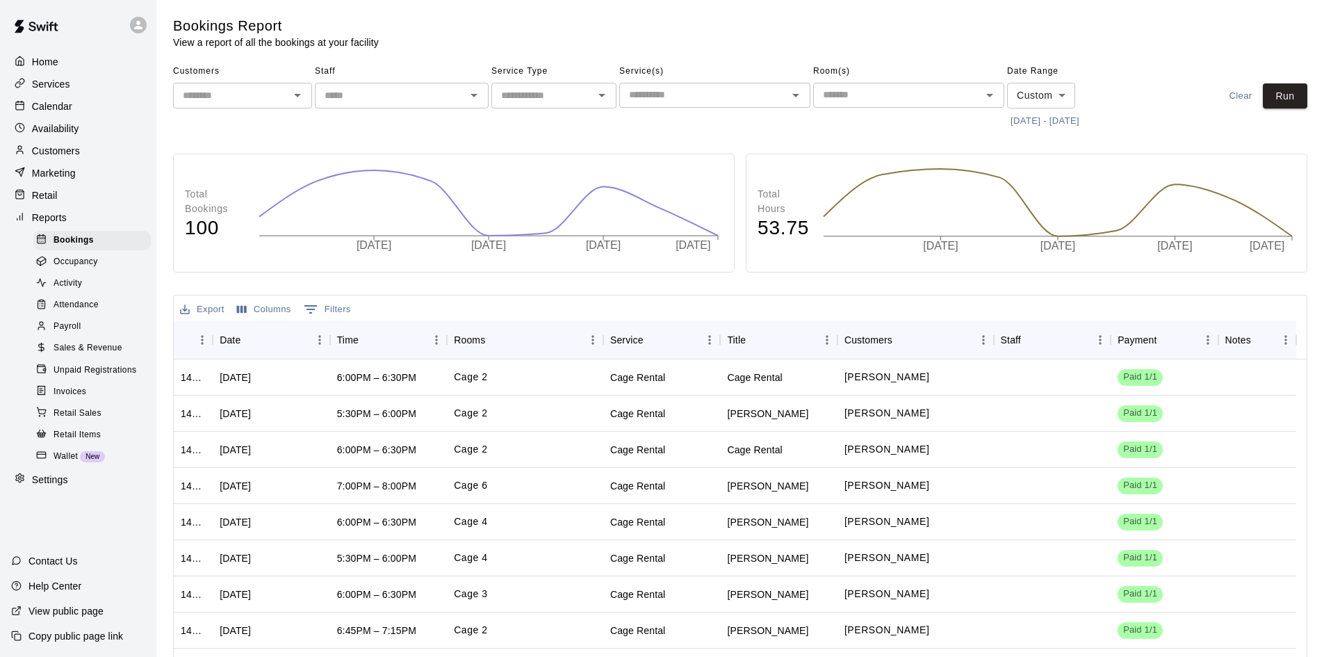
click at [83, 325] on link "Payroll" at bounding box center [94, 327] width 123 height 22
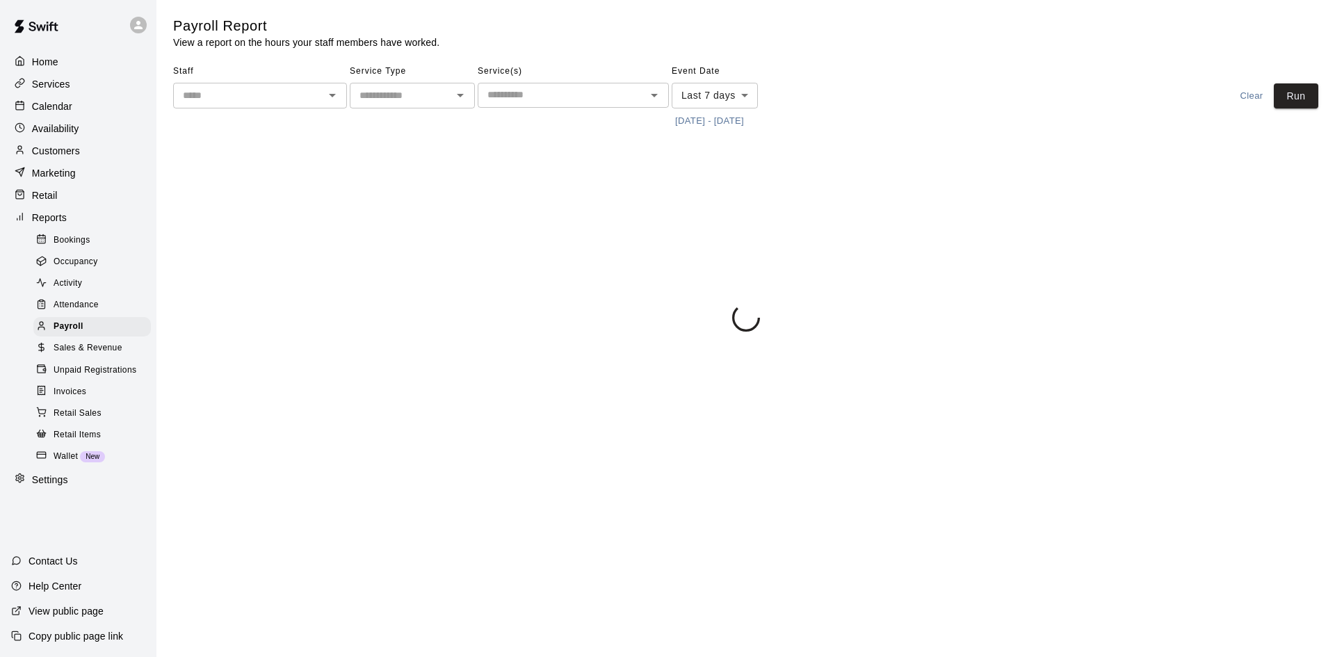
click at [713, 118] on button "[DATE] - [DATE]" at bounding box center [710, 122] width 76 height 22
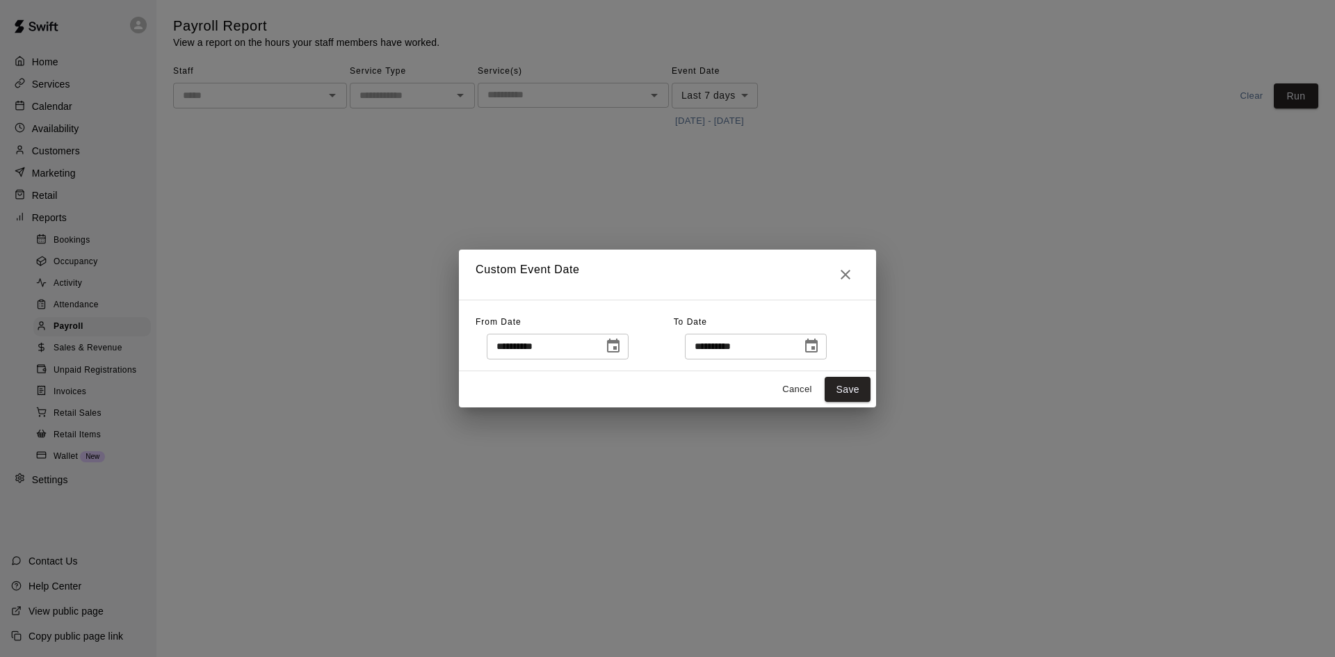
click at [619, 343] on icon "Choose date, selected date is Sep 9, 2025" at bounding box center [613, 346] width 13 height 14
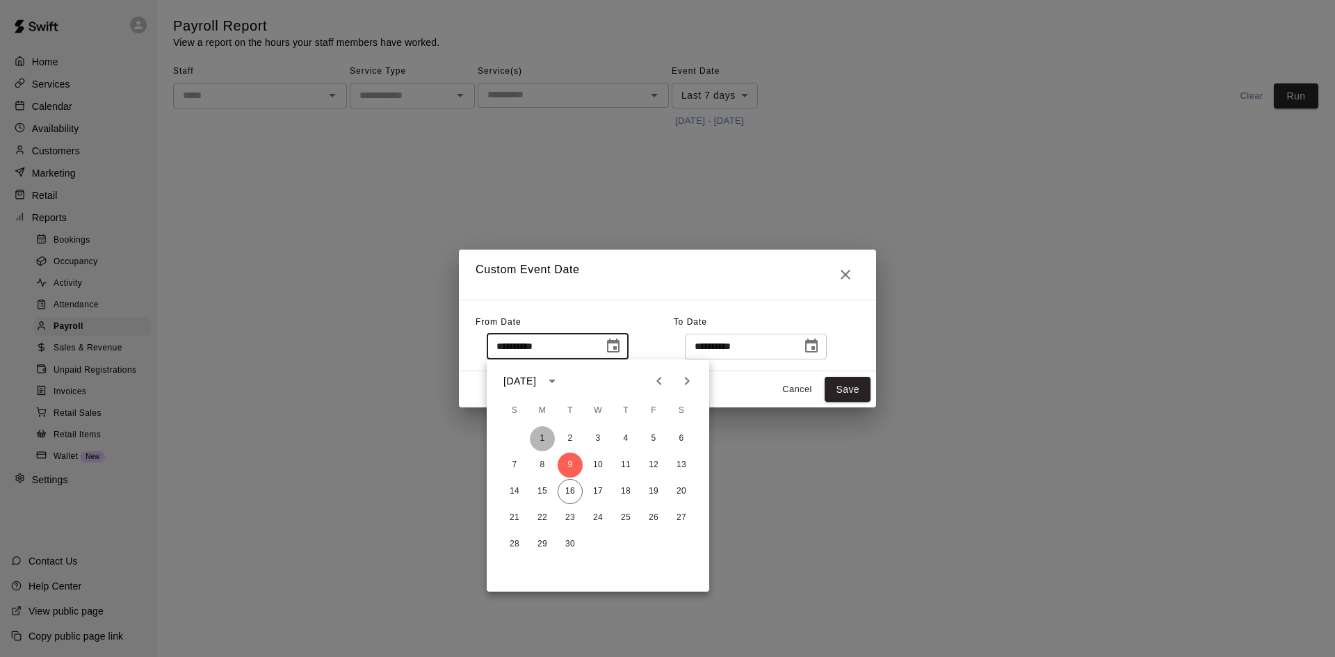
click at [539, 432] on button "1" at bounding box center [542, 438] width 25 height 25
type input "**********"
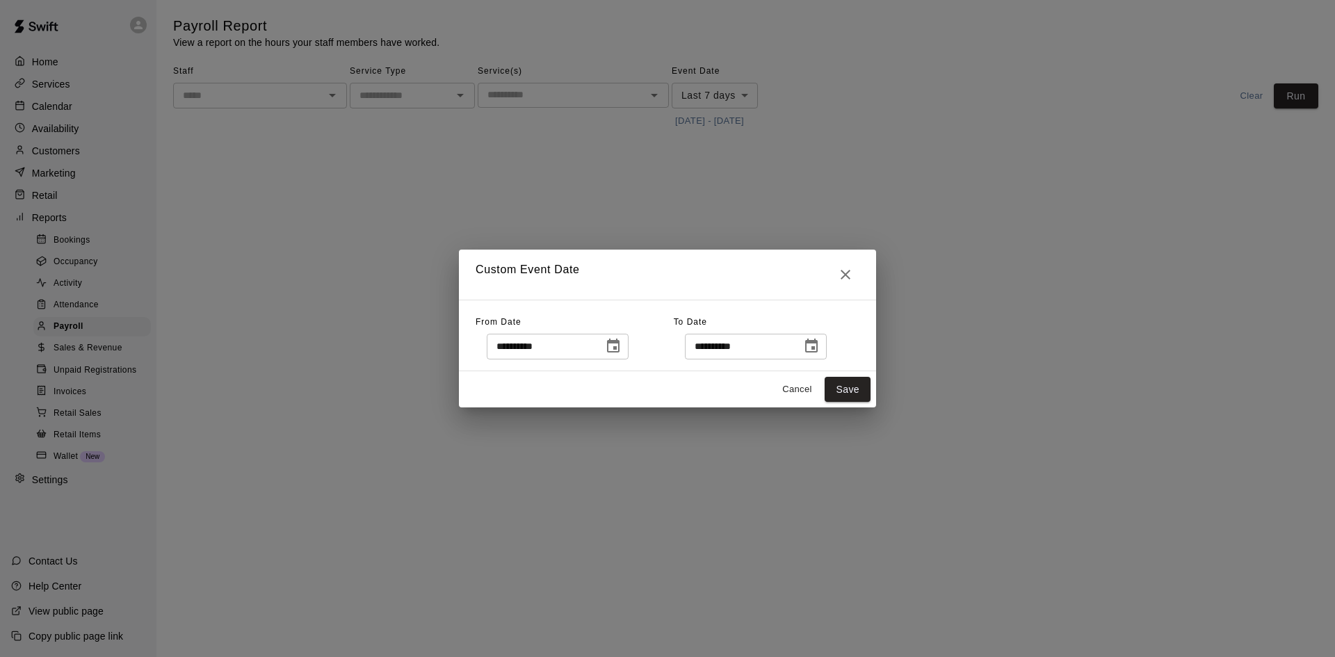
click at [817, 347] on icon "Choose date, selected date is Sep 16, 2025" at bounding box center [811, 346] width 13 height 14
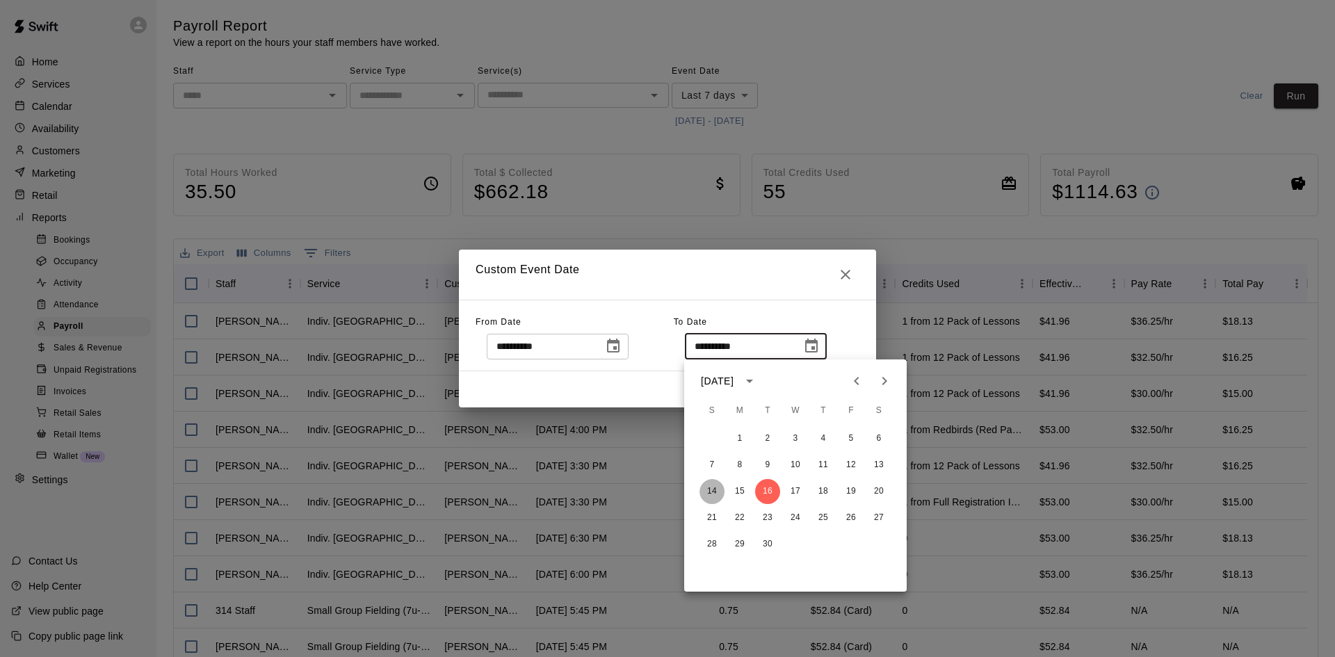
click at [706, 487] on button "14" at bounding box center [711, 491] width 25 height 25
type input "**********"
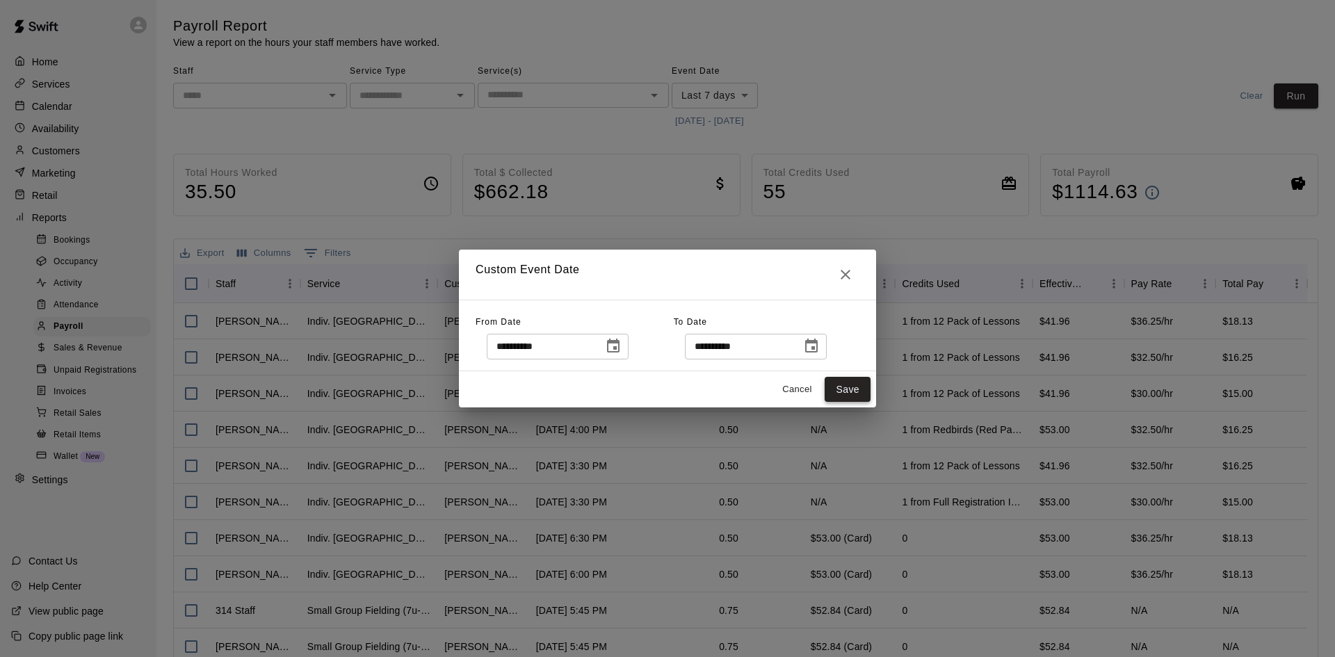
click at [829, 380] on button "Save" at bounding box center [847, 390] width 46 height 26
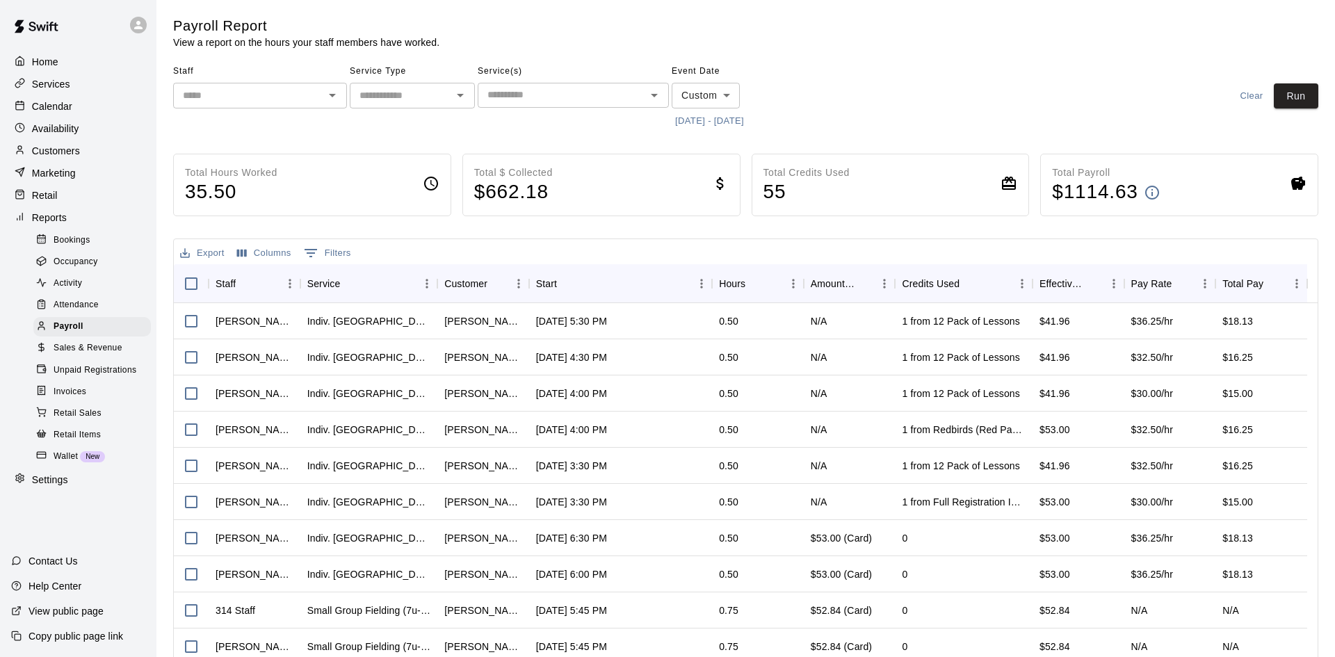
type input "******"
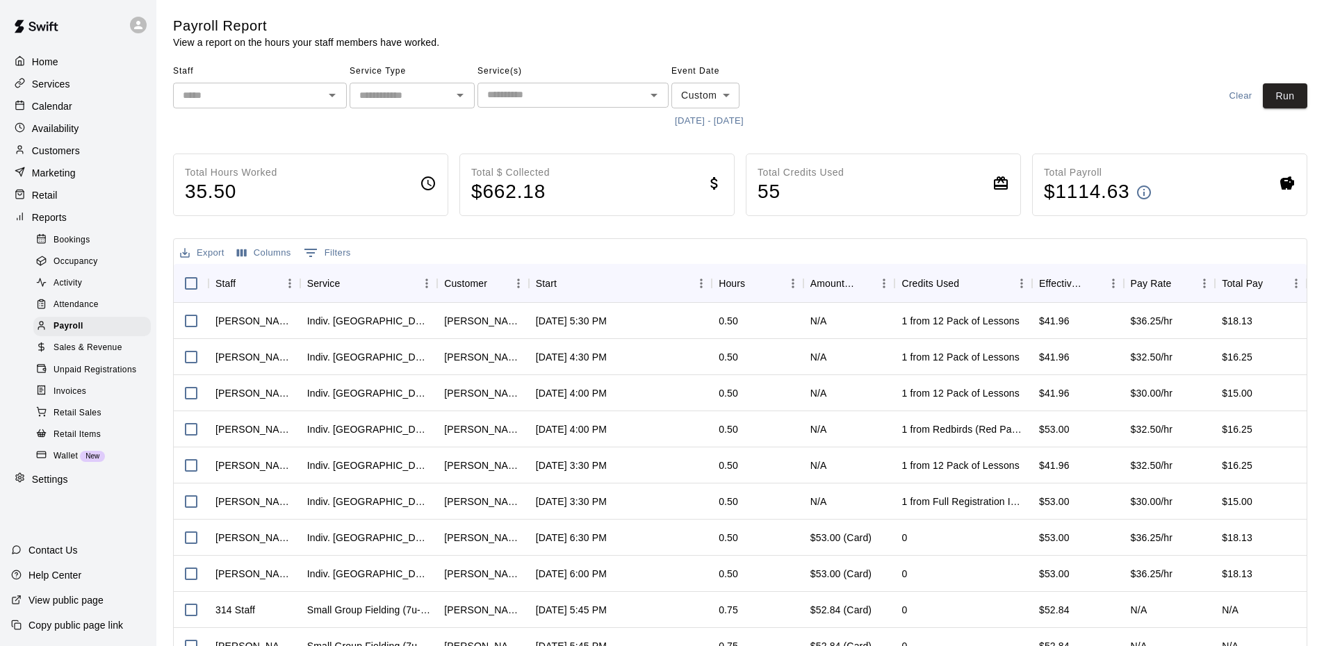
click at [311, 99] on input "text" at bounding box center [248, 95] width 143 height 17
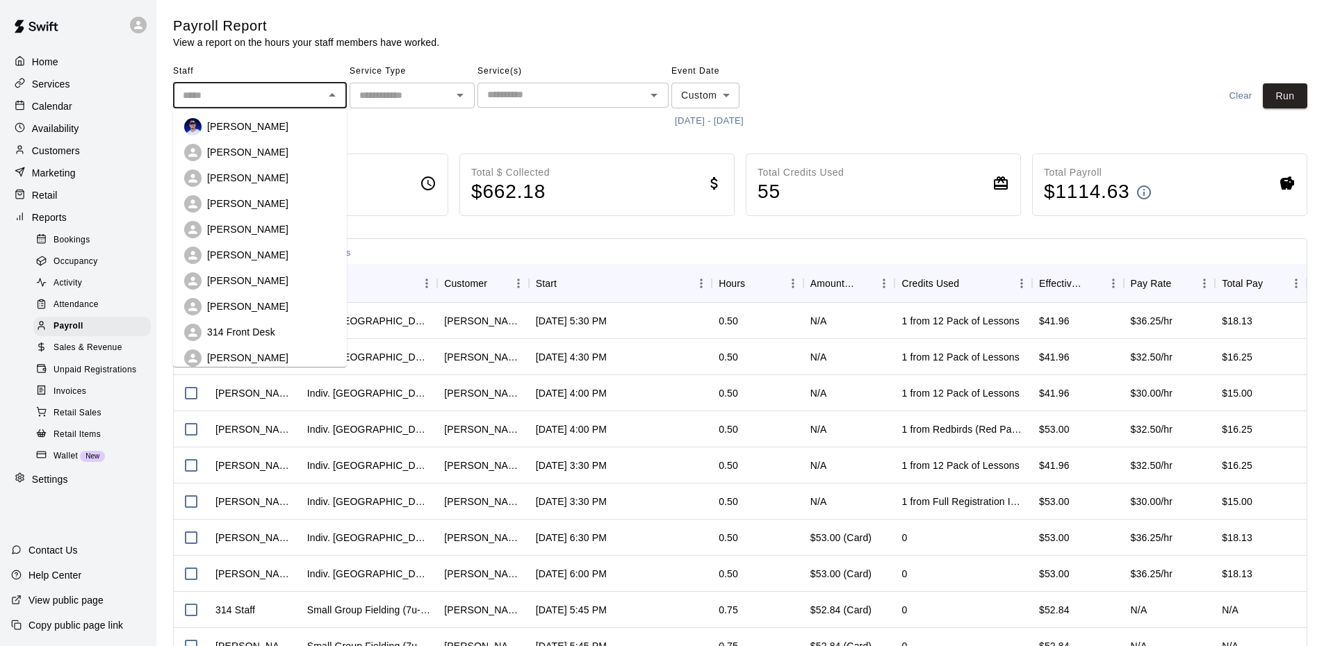
click at [307, 127] on div "[PERSON_NAME]" at bounding box center [271, 127] width 129 height 14
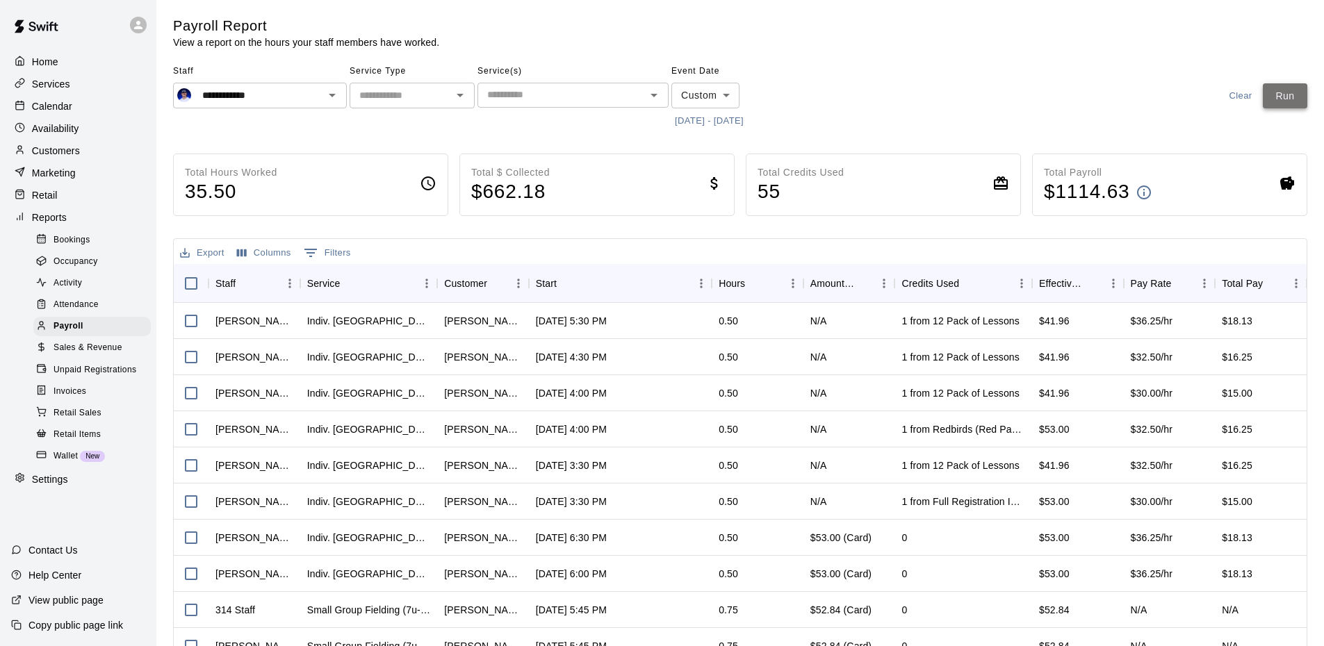
click at [1299, 99] on button "Run" at bounding box center [1285, 96] width 44 height 26
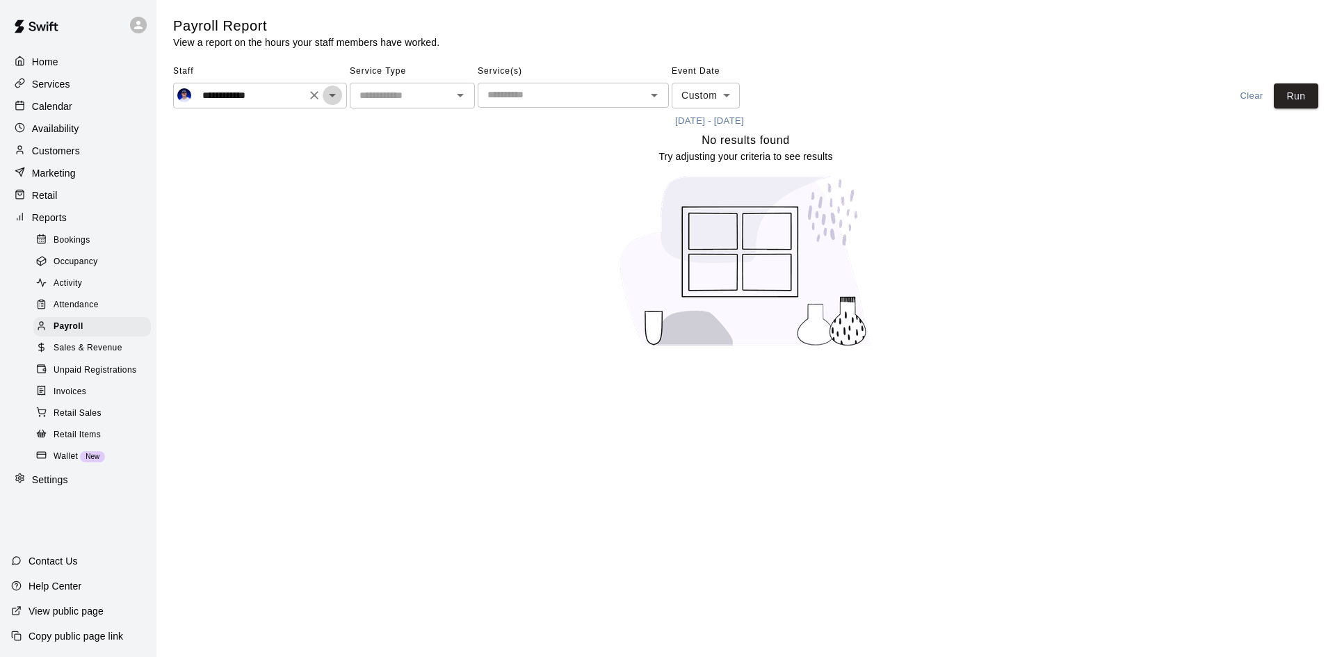
click at [330, 97] on icon "Open" at bounding box center [332, 95] width 17 height 17
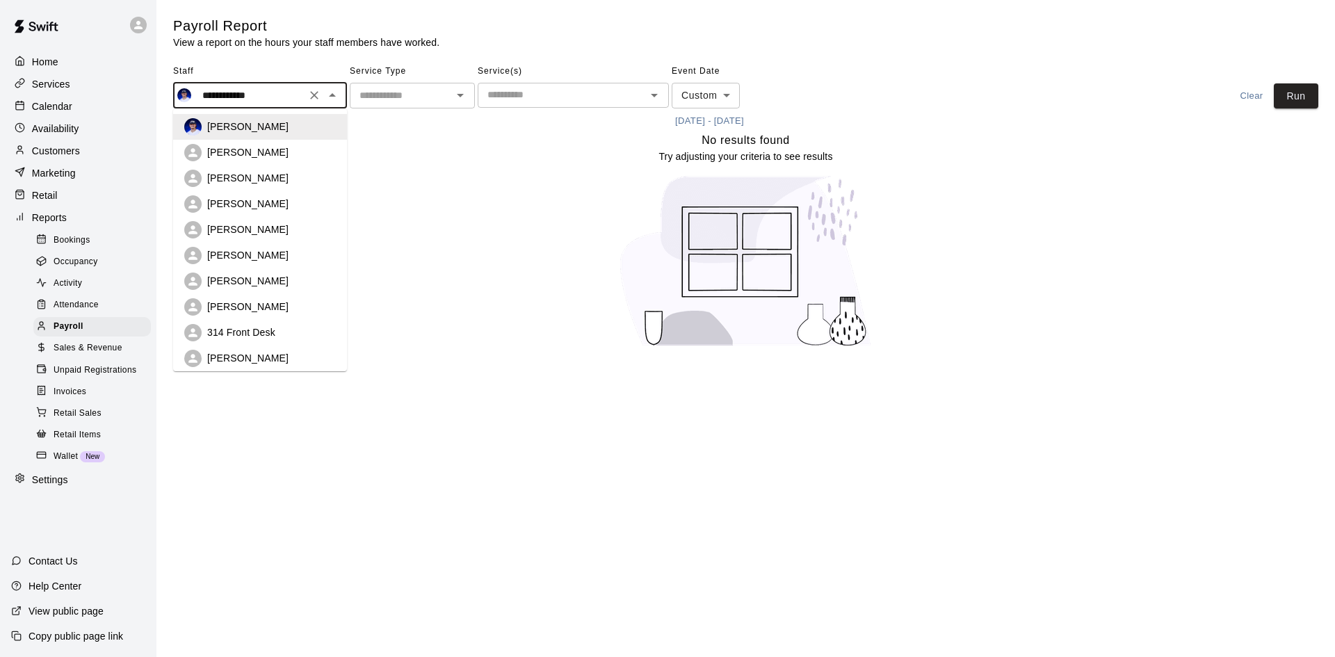
click at [309, 156] on div "[PERSON_NAME]" at bounding box center [271, 152] width 129 height 14
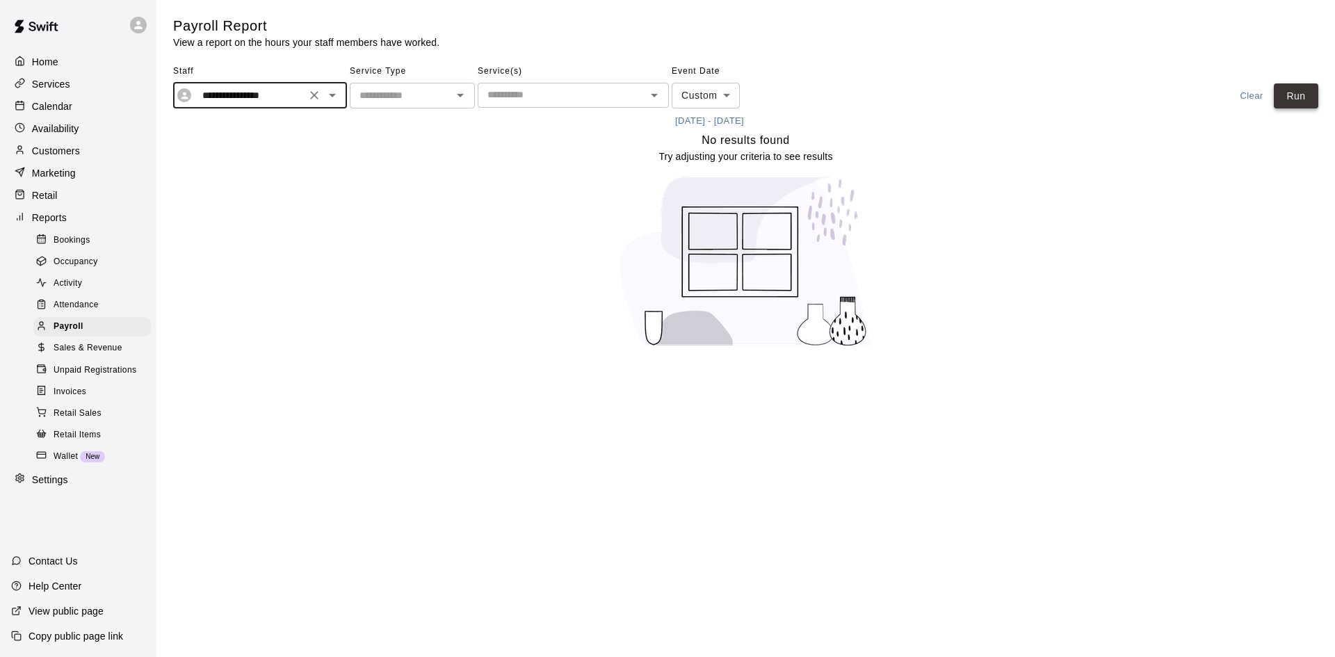
click at [1281, 101] on button "Run" at bounding box center [1295, 96] width 44 height 26
click at [334, 95] on icon "Open" at bounding box center [332, 95] width 7 height 3
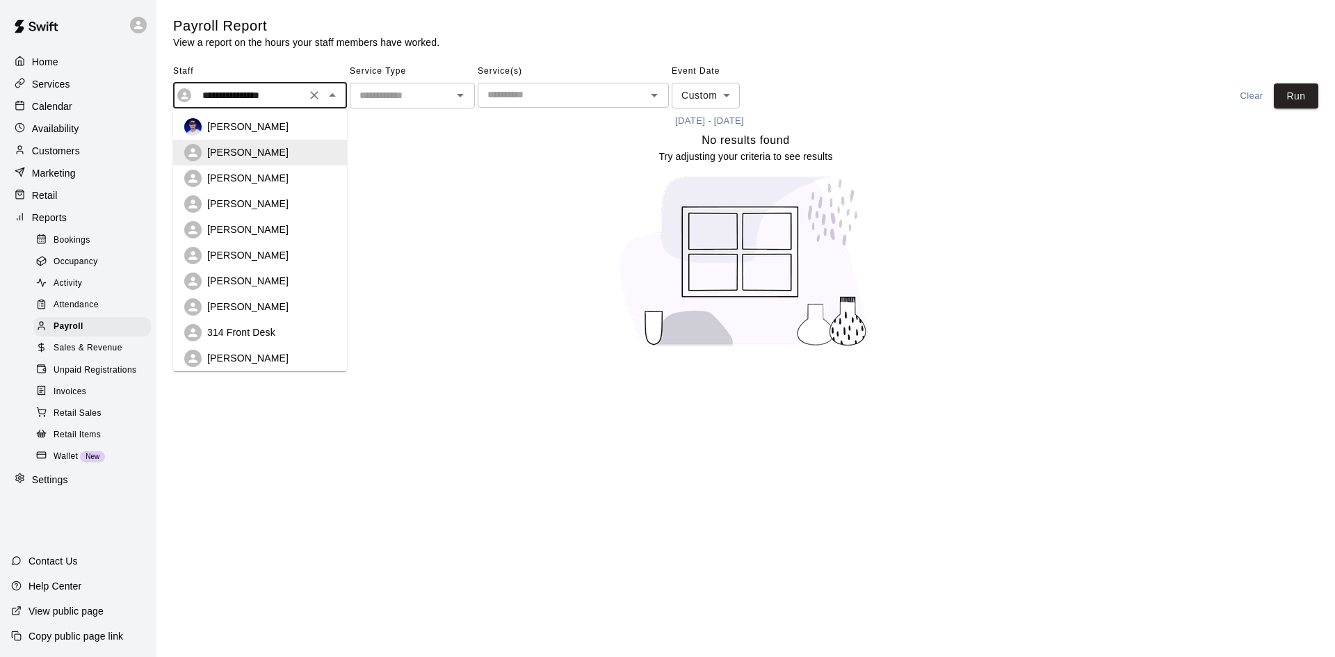
click at [286, 198] on div "[PERSON_NAME]" at bounding box center [271, 204] width 129 height 14
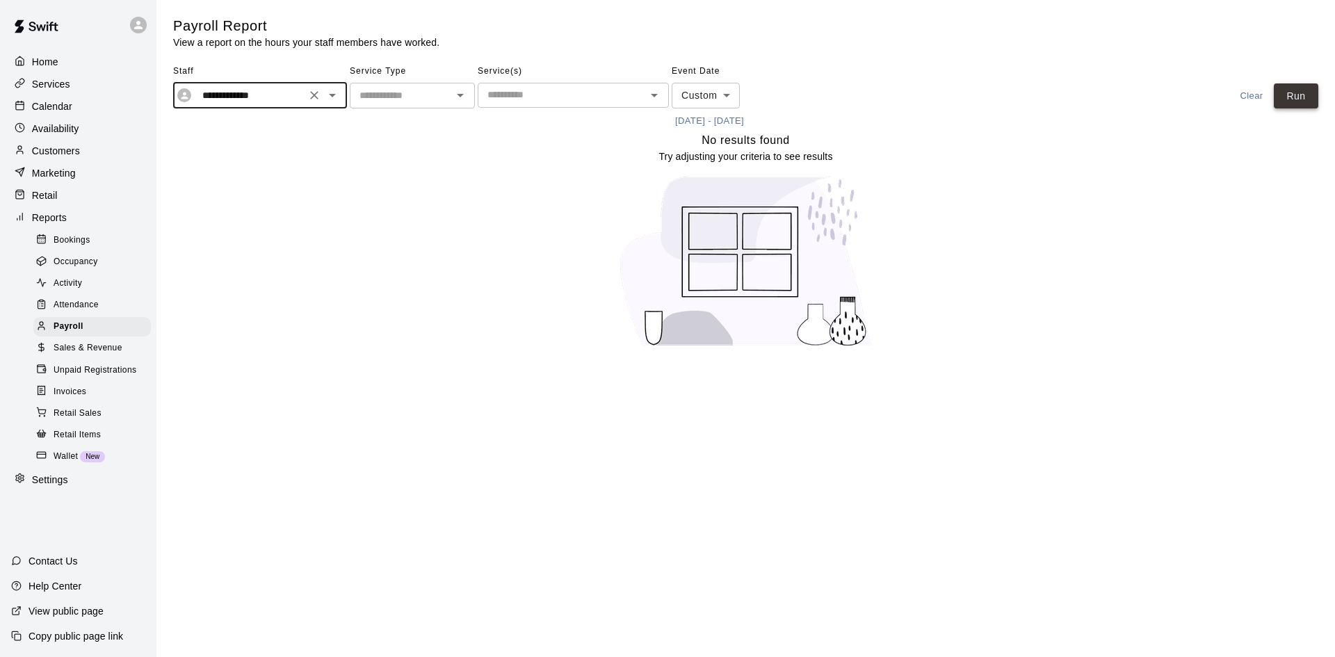
click at [1289, 101] on button "Run" at bounding box center [1295, 96] width 44 height 26
click at [346, 100] on div "**********" at bounding box center [260, 96] width 174 height 26
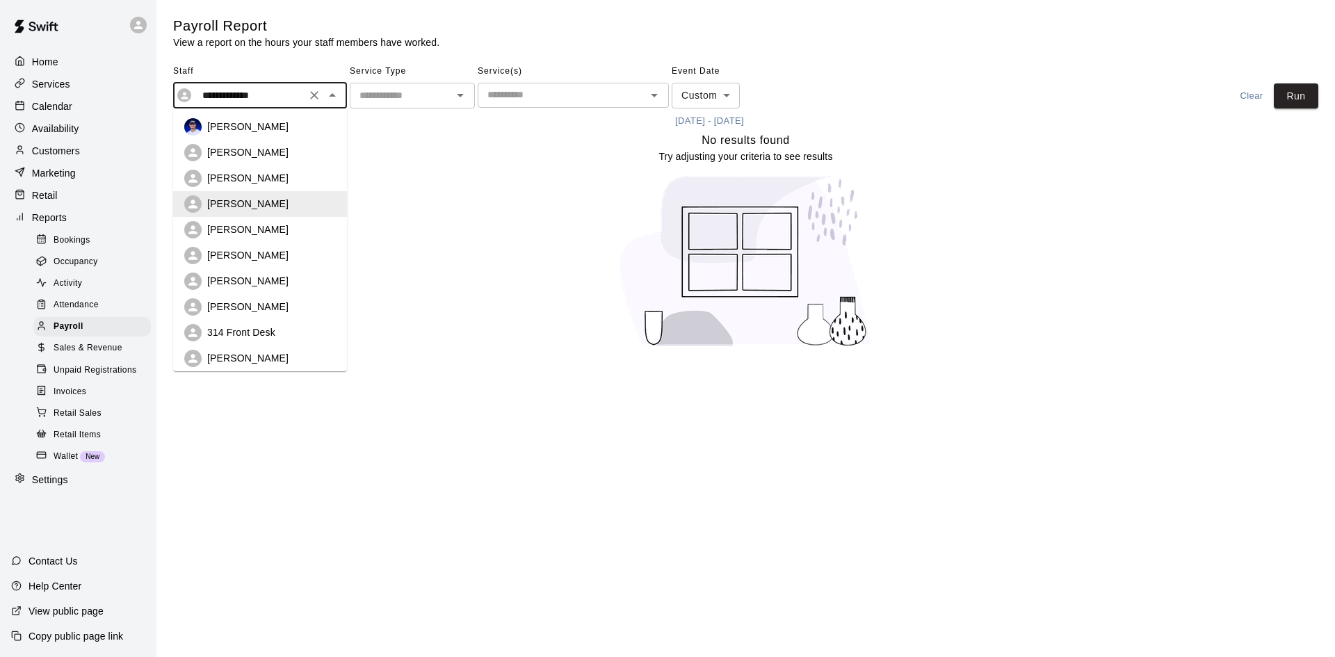
click at [286, 254] on div "[PERSON_NAME]" at bounding box center [271, 255] width 129 height 14
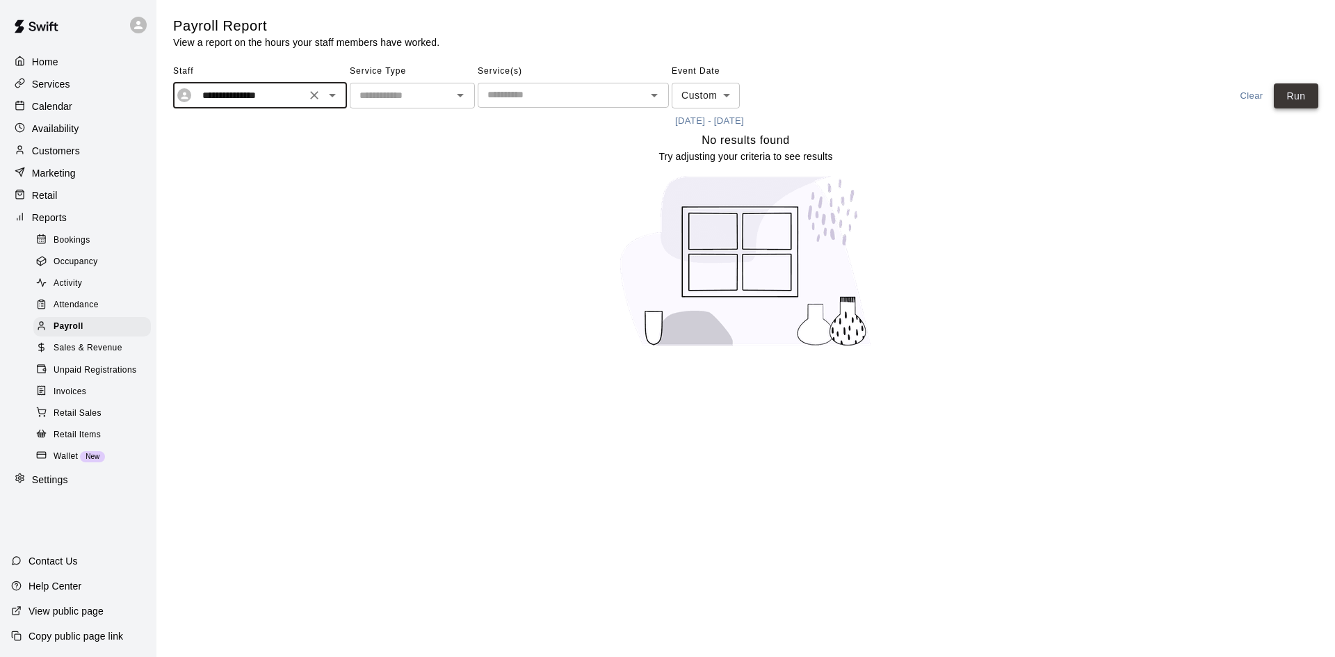
click at [1299, 92] on button "Run" at bounding box center [1295, 96] width 44 height 26
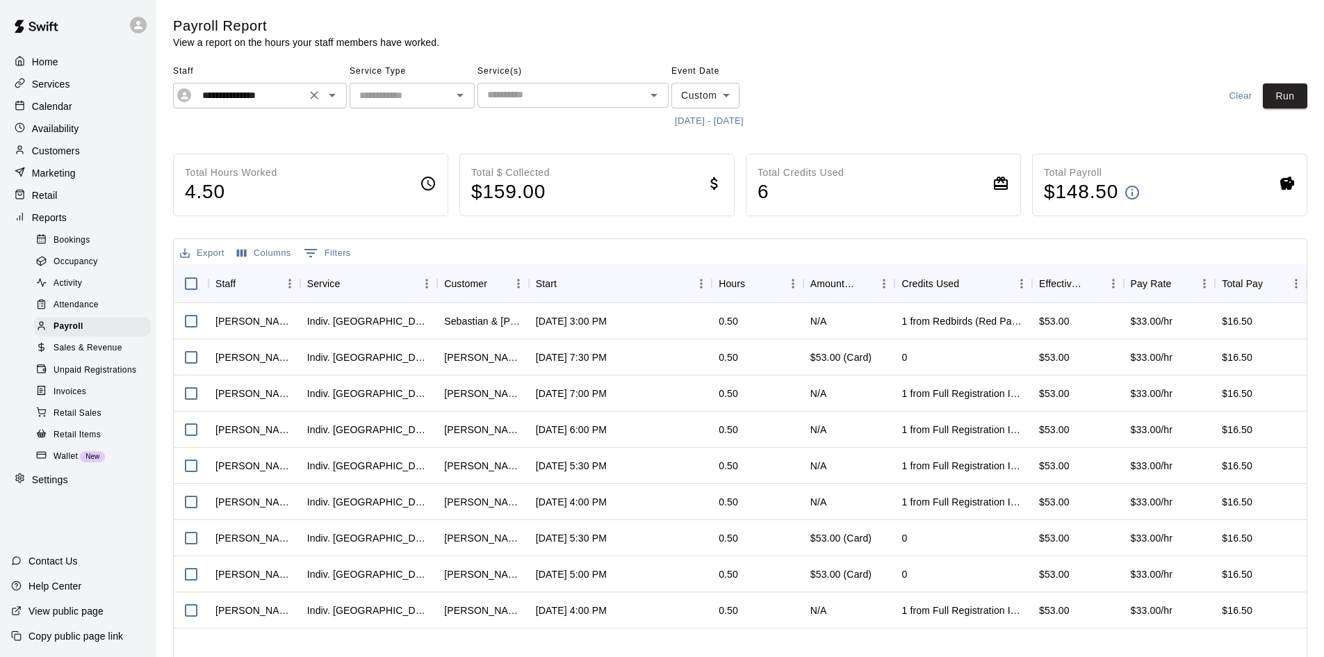
click at [335, 94] on icon "Open" at bounding box center [332, 95] width 17 height 17
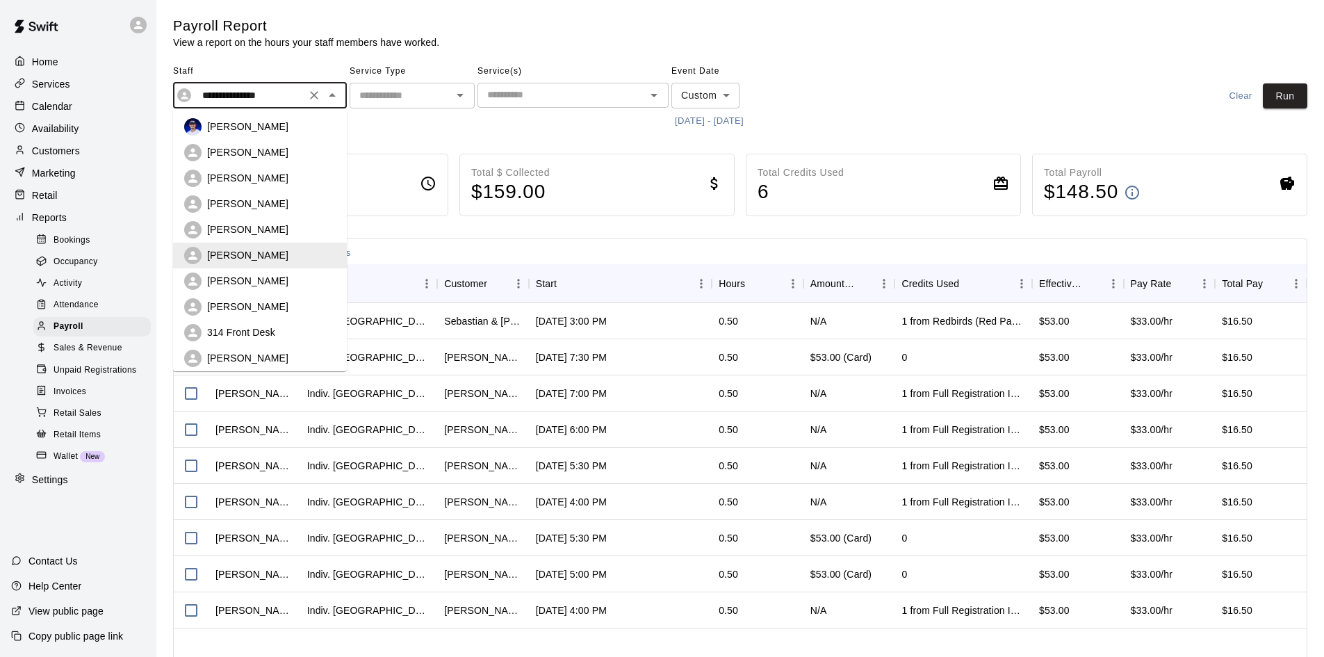
click at [286, 290] on li "[PERSON_NAME]" at bounding box center [260, 281] width 174 height 26
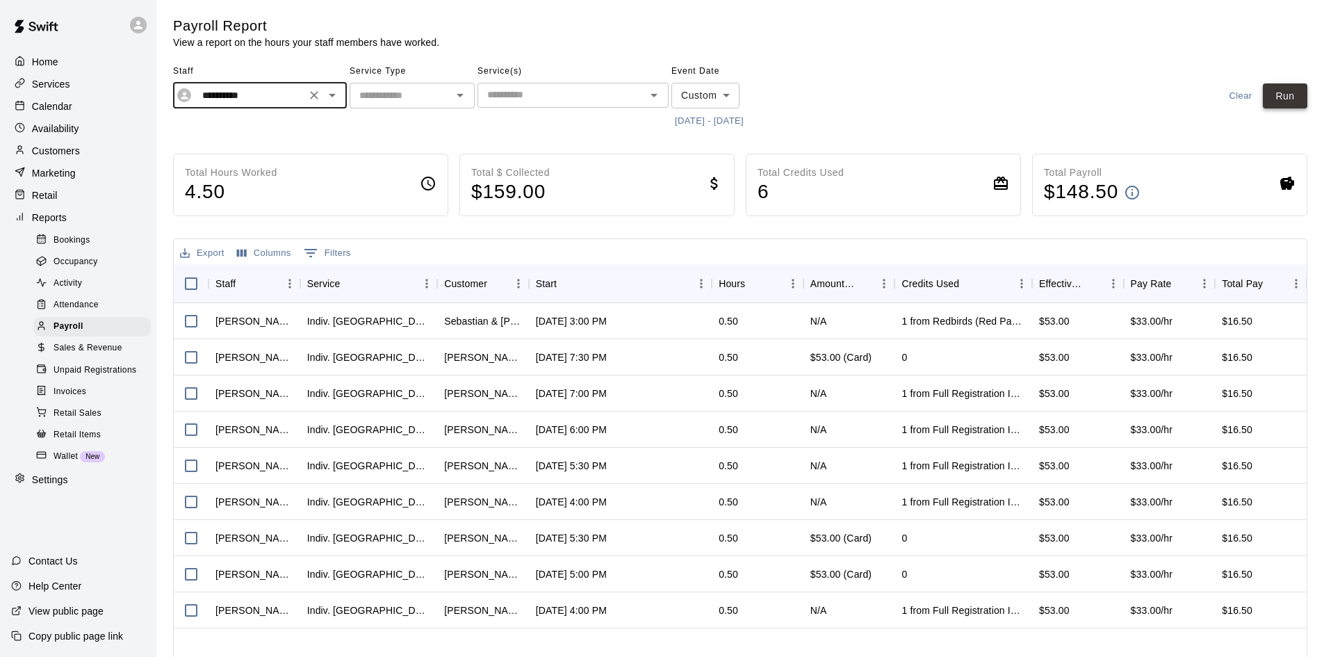
click at [1292, 95] on button "Run" at bounding box center [1285, 96] width 44 height 26
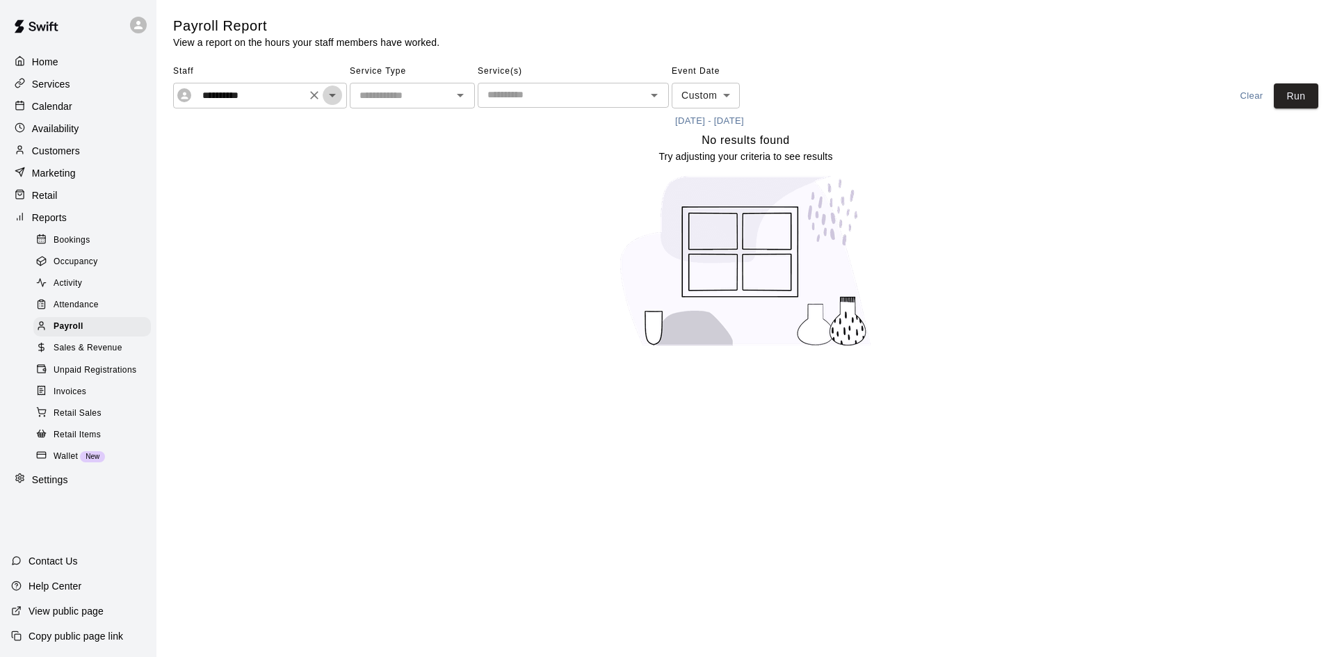
click at [335, 96] on icon "Open" at bounding box center [332, 95] width 17 height 17
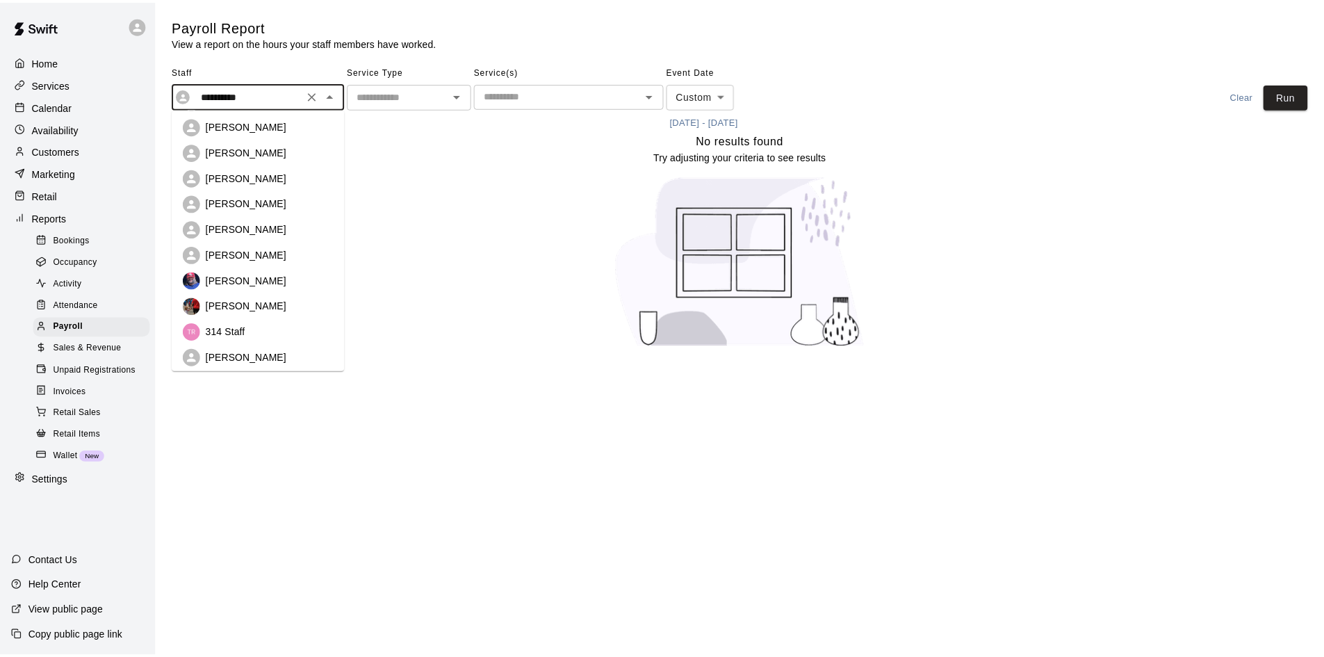
scroll to position [318, 0]
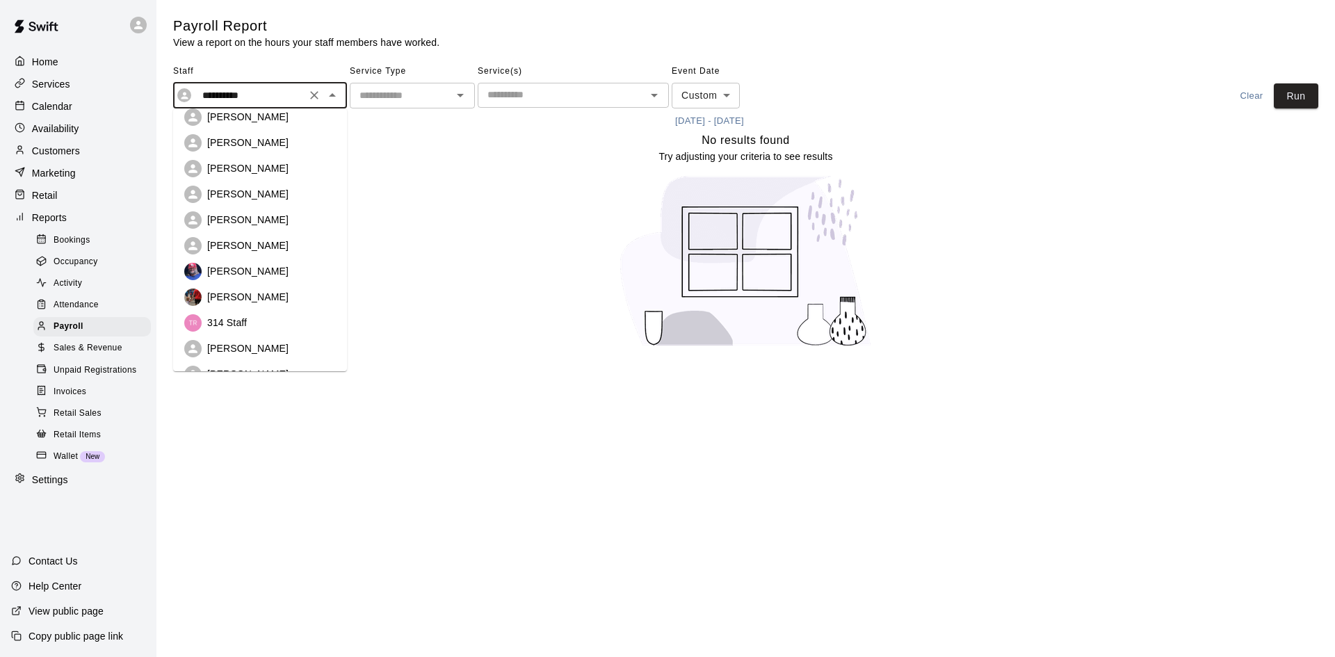
click at [299, 270] on div "[PERSON_NAME]" at bounding box center [271, 271] width 129 height 14
type input "**********"
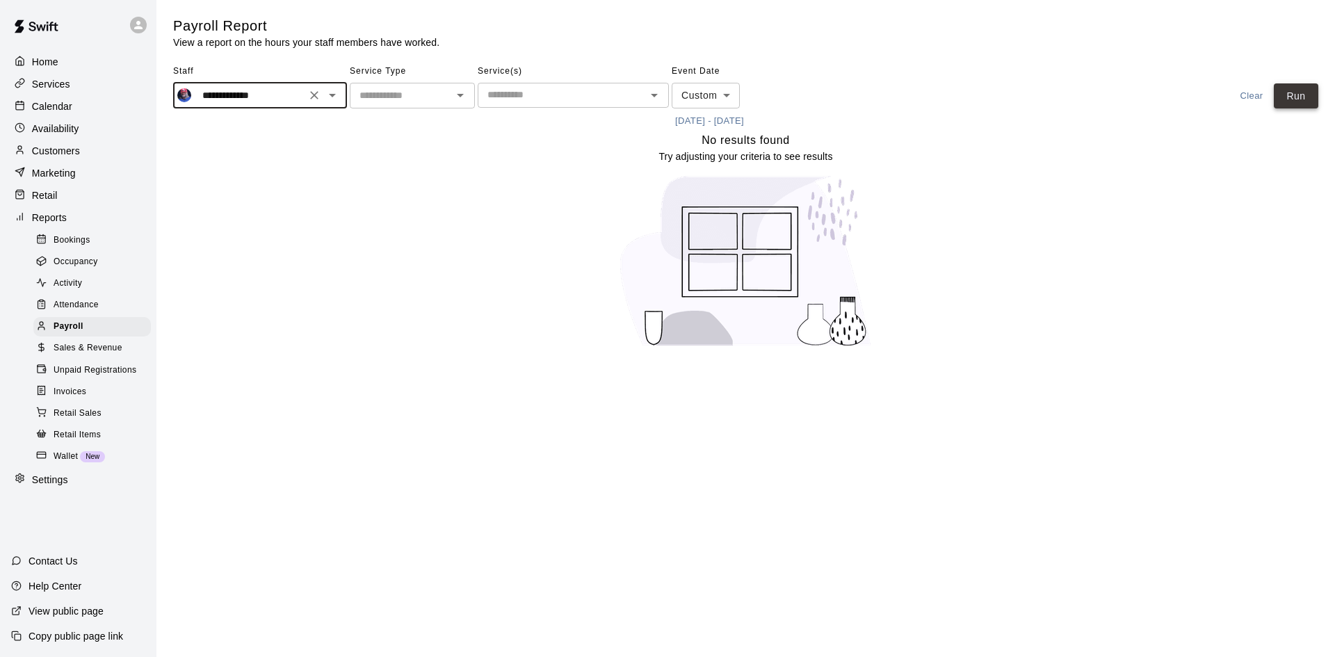
click at [1315, 95] on button "Run" at bounding box center [1295, 96] width 44 height 26
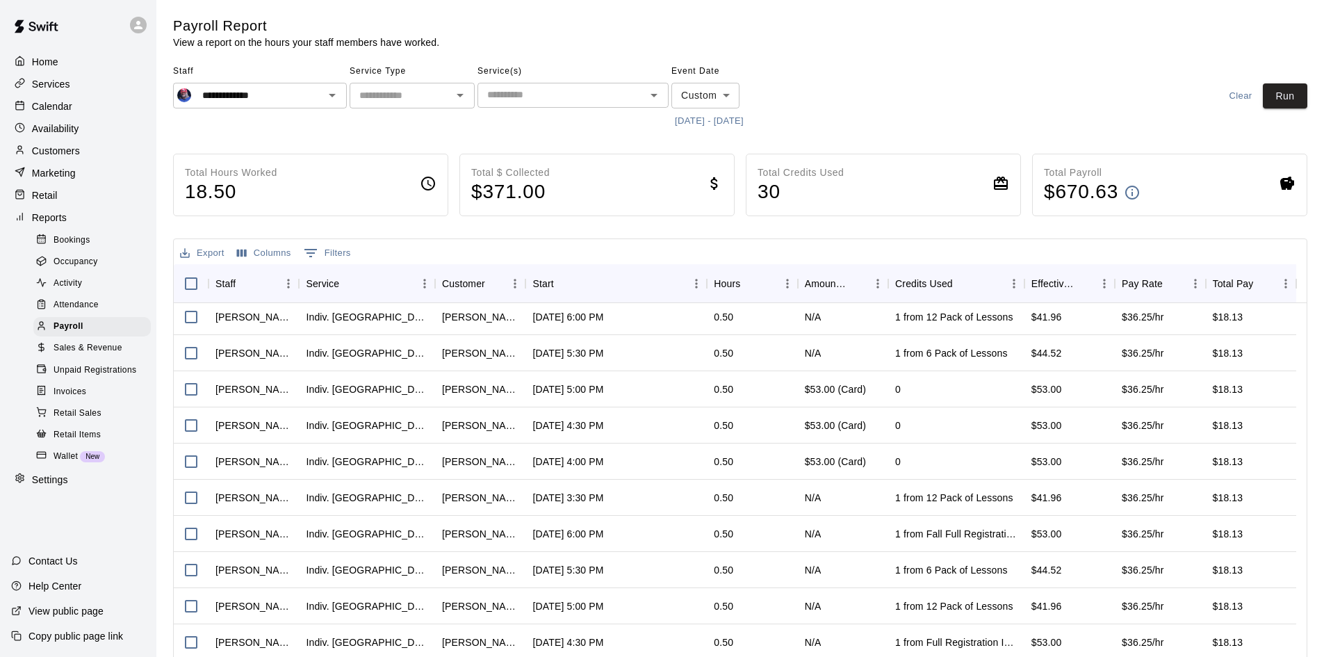
scroll to position [0, 0]
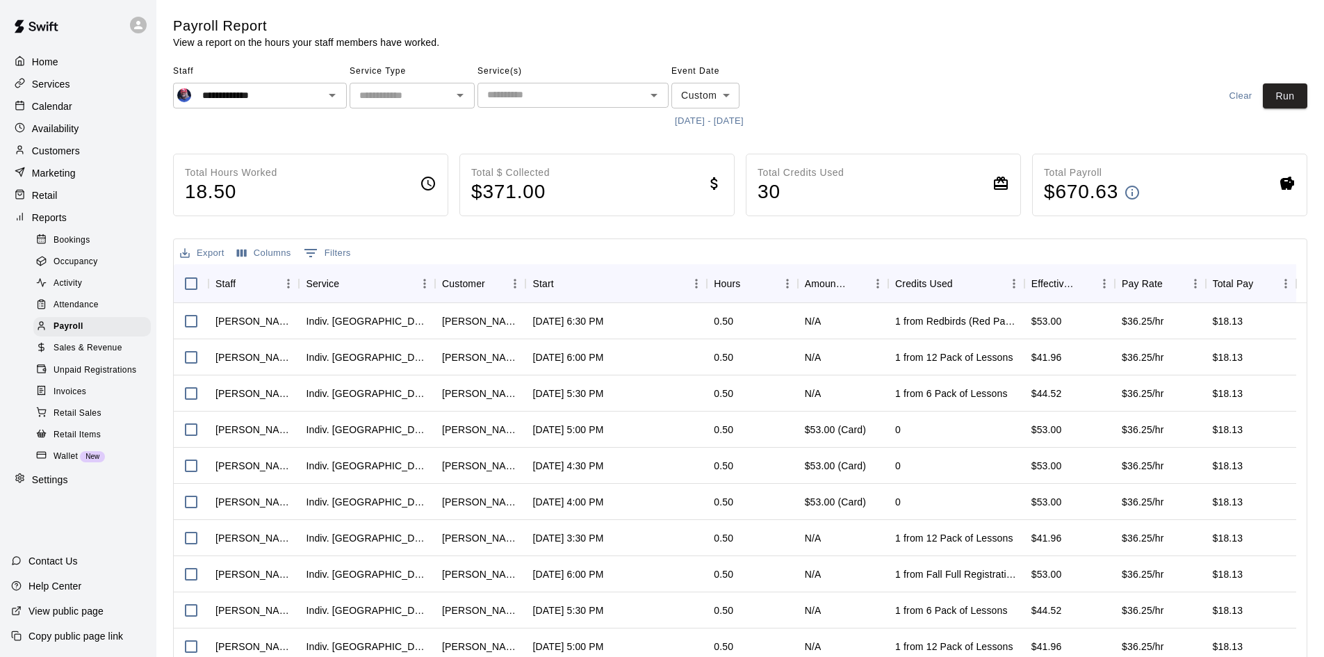
click at [115, 133] on div "Availability" at bounding box center [78, 128] width 134 height 21
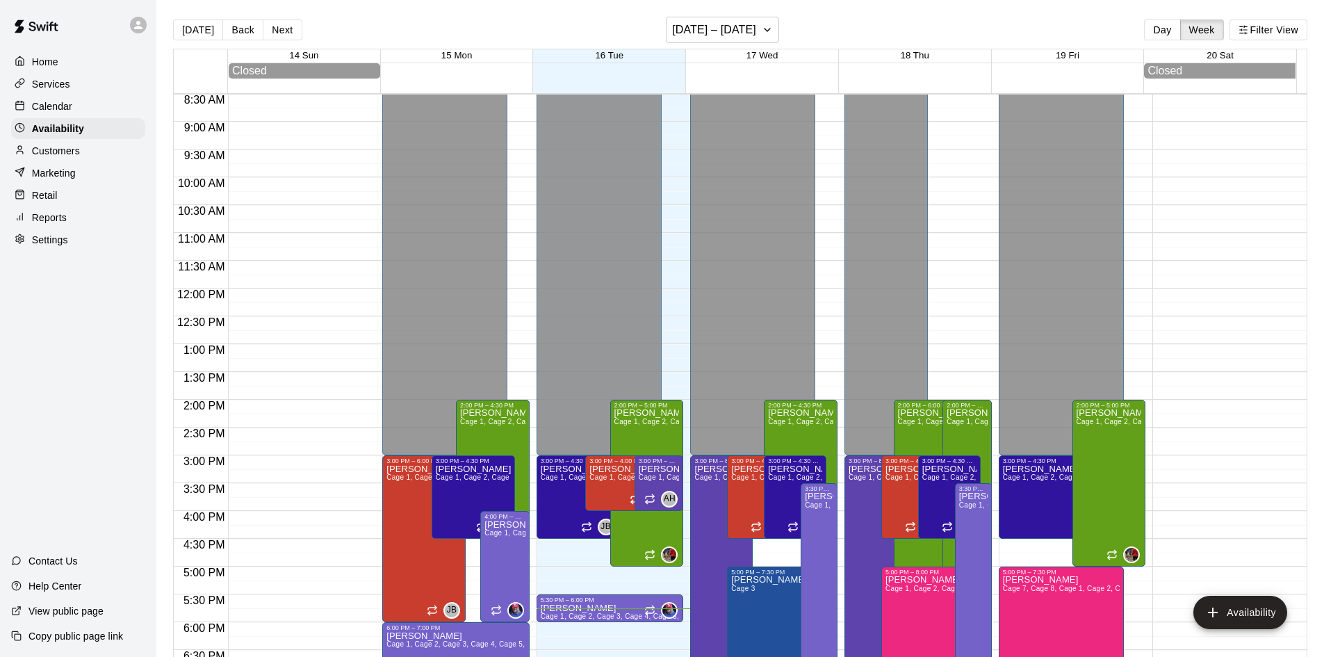
scroll to position [481, 0]
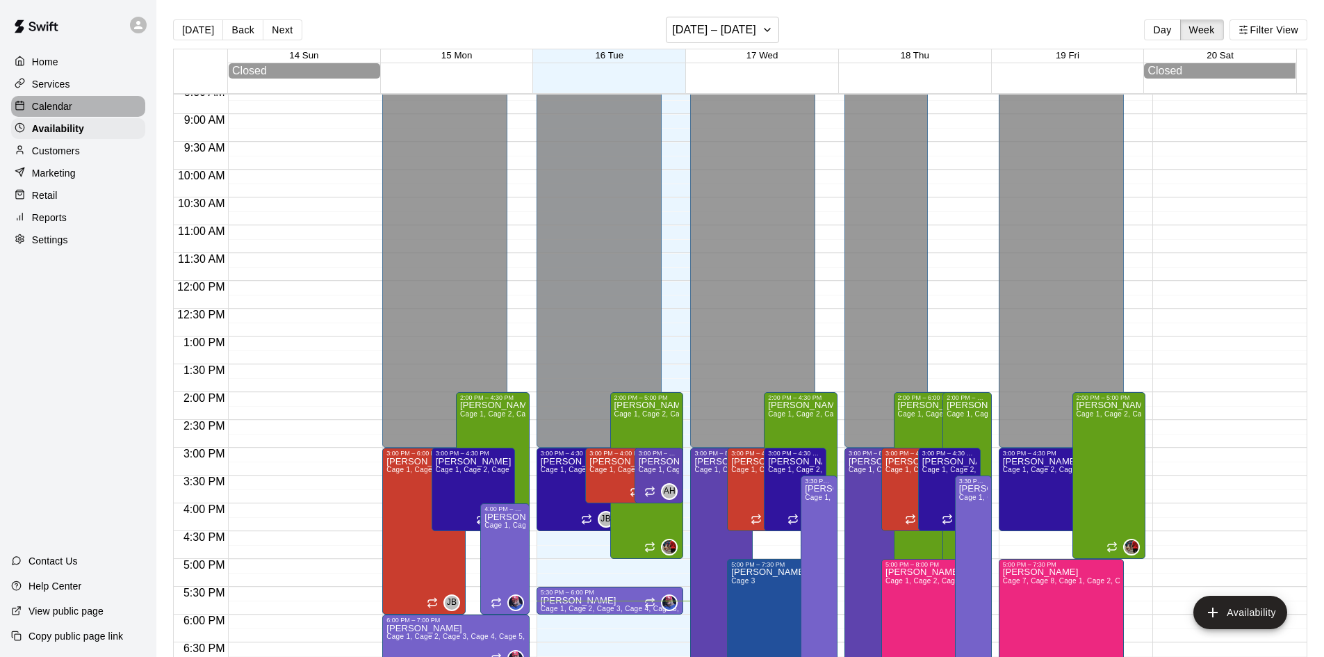
click at [60, 112] on p "Calendar" at bounding box center [52, 106] width 40 height 14
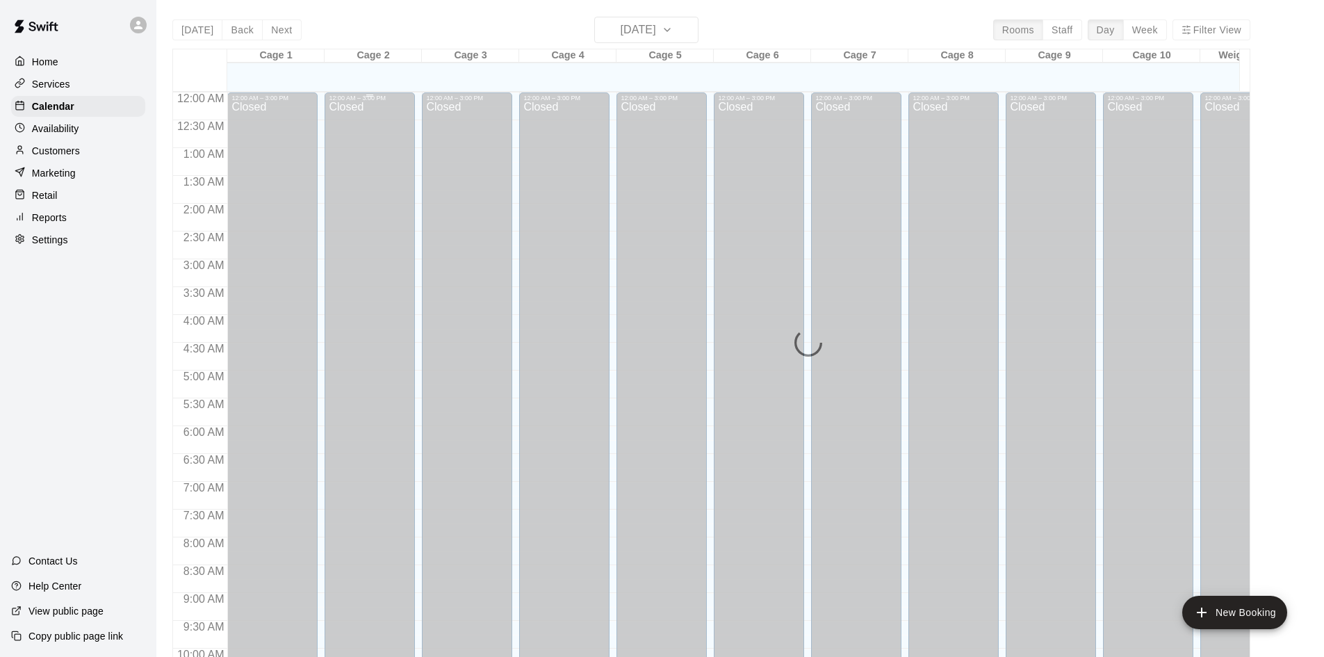
scroll to position [713, 0]
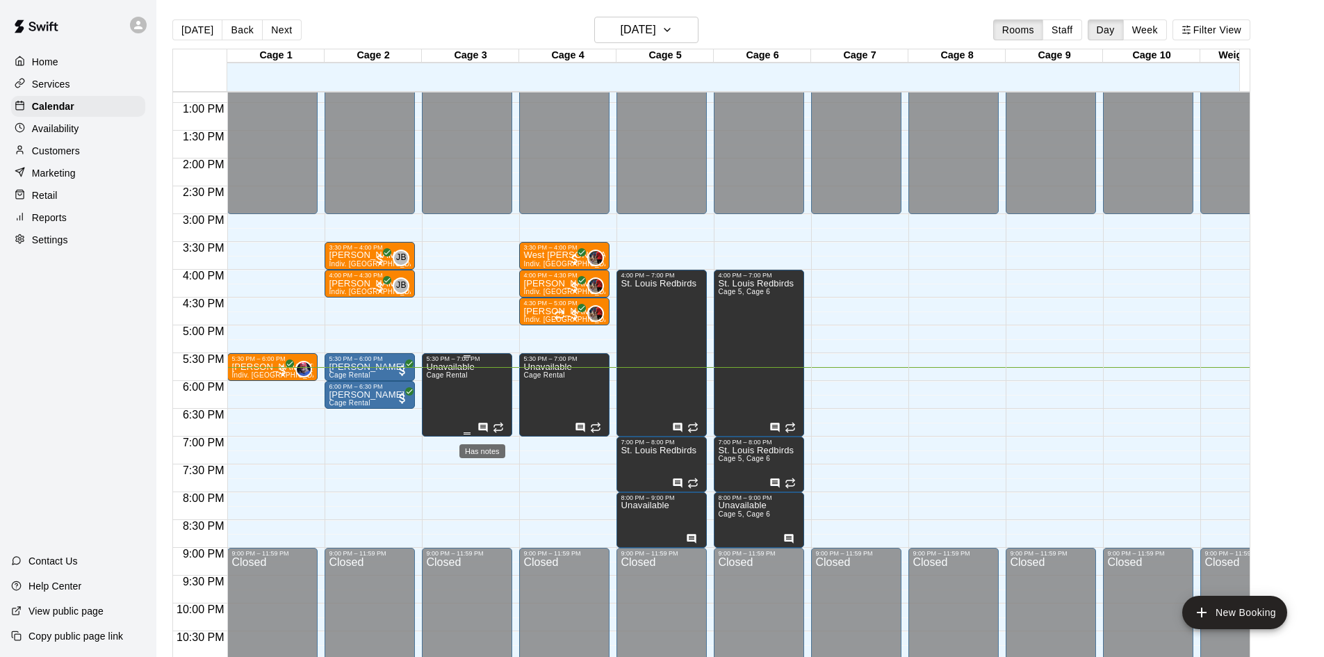
click at [484, 425] on icon "Has notes" at bounding box center [483, 427] width 9 height 9
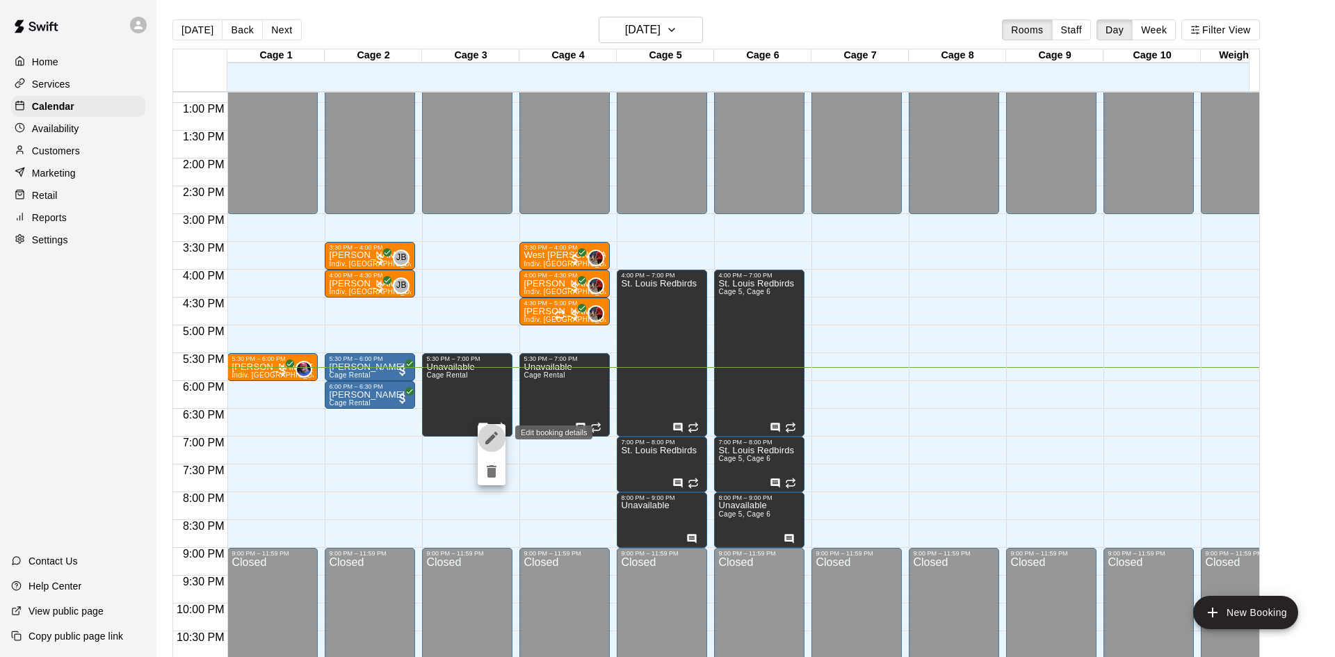
click at [495, 443] on icon "edit" at bounding box center [491, 438] width 17 height 17
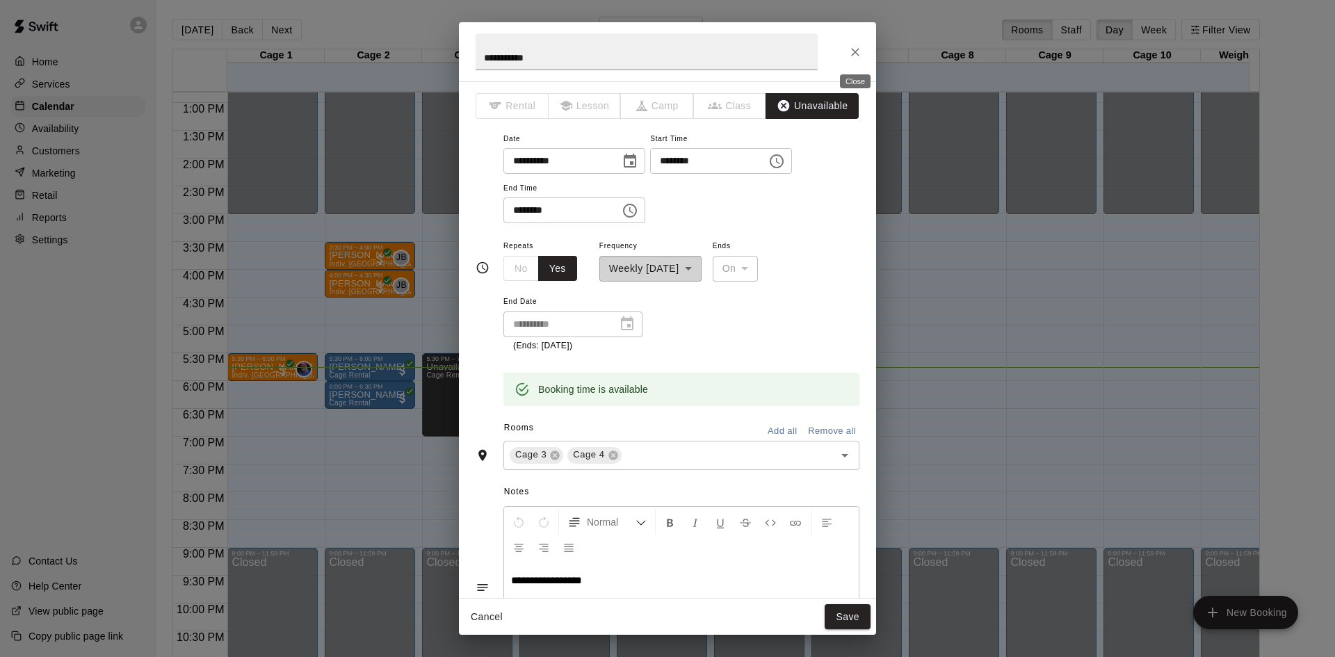
click at [854, 54] on icon "Close" at bounding box center [855, 52] width 14 height 14
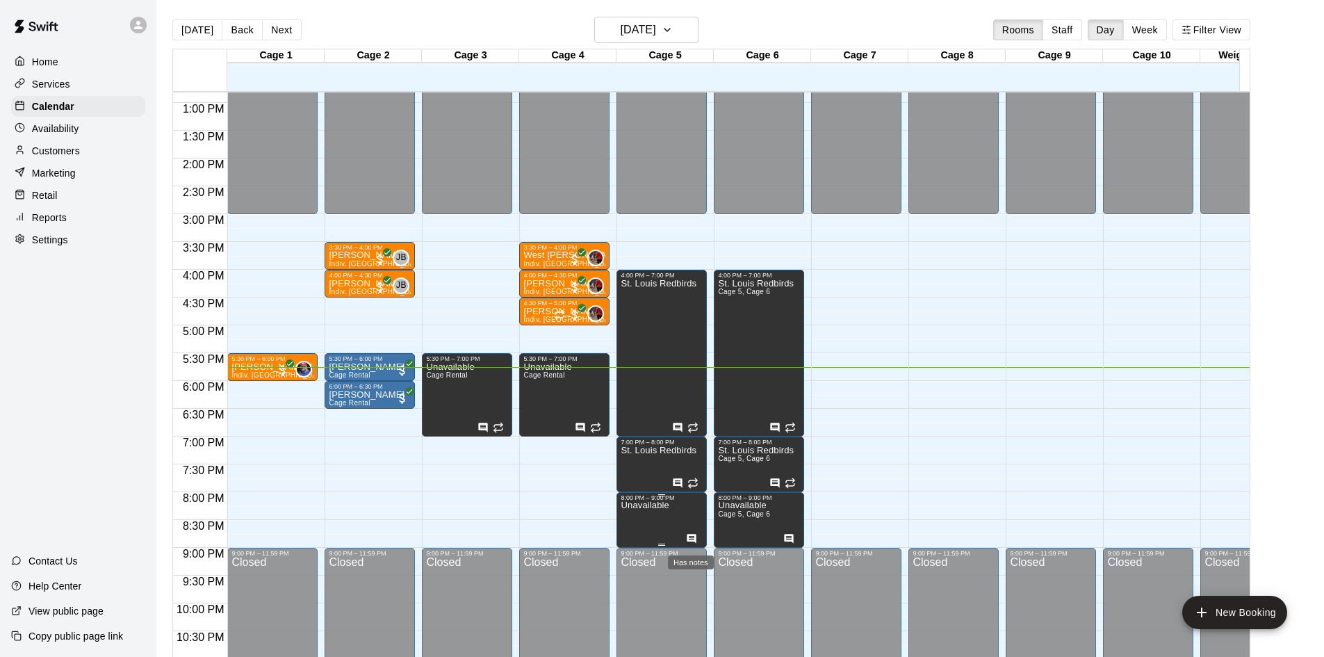
click at [692, 539] on icon "Has notes" at bounding box center [691, 538] width 11 height 11
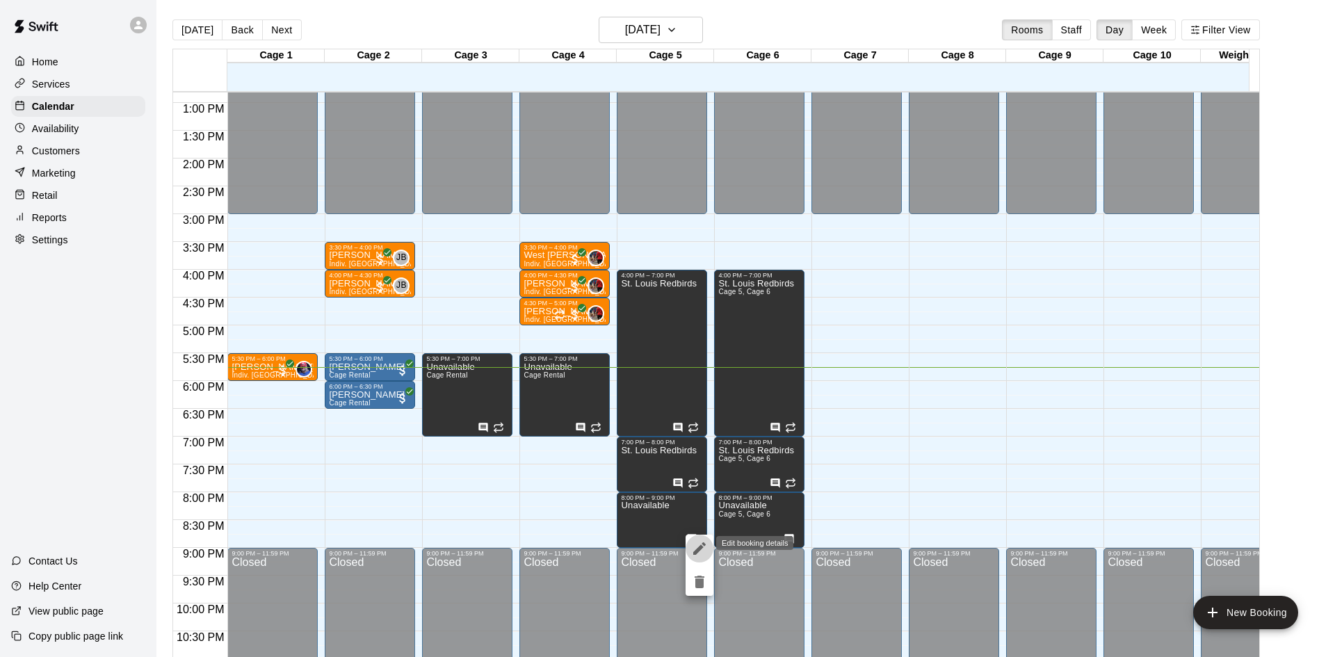
click at [696, 543] on icon "edit" at bounding box center [699, 548] width 17 height 17
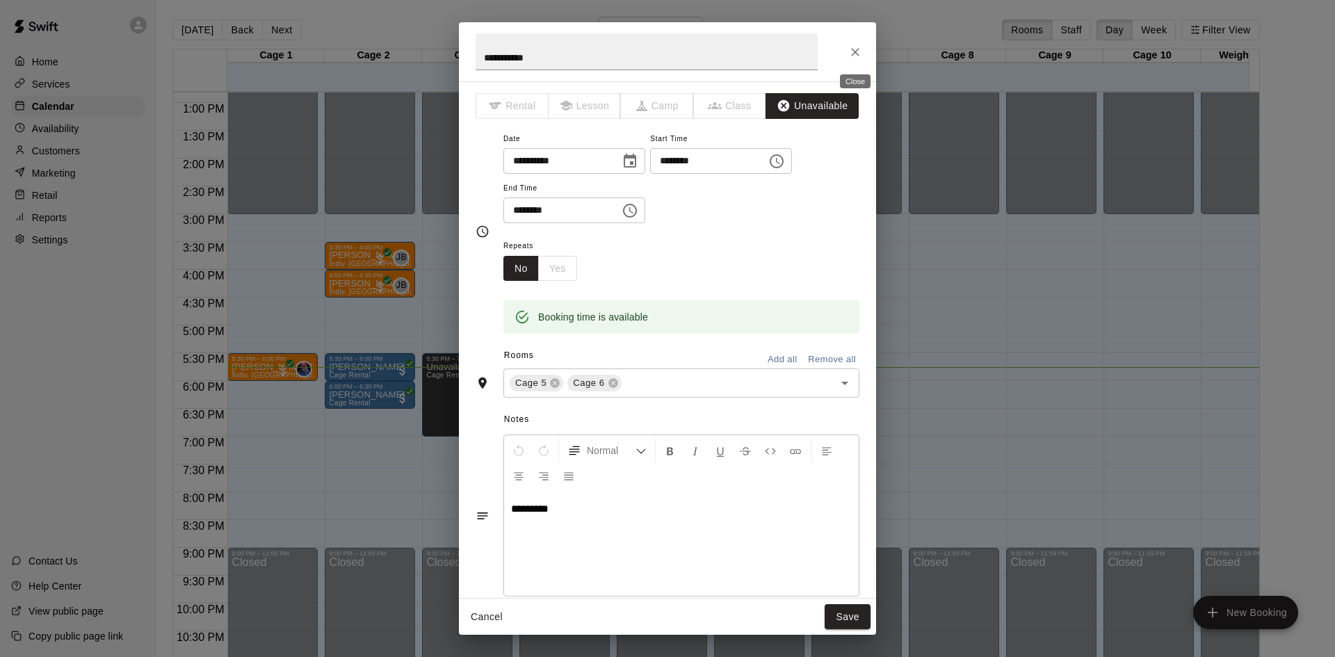
click at [854, 52] on icon "Close" at bounding box center [855, 52] width 14 height 14
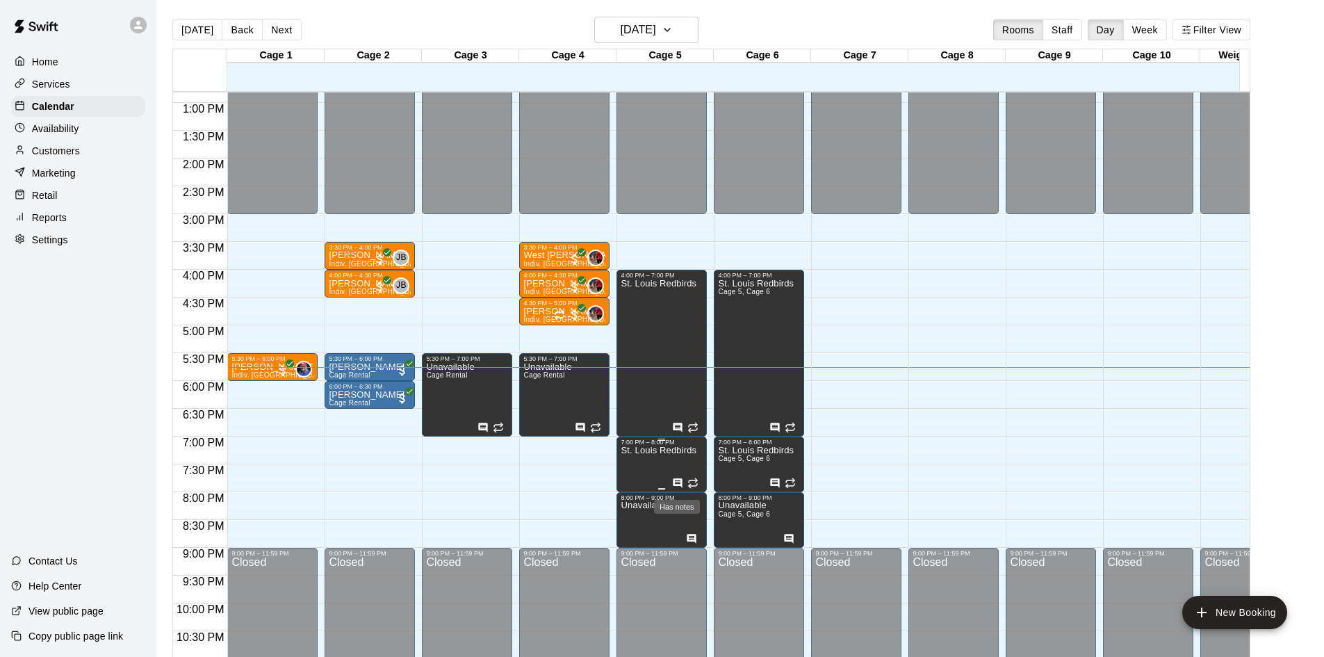
click at [673, 480] on icon "Has notes" at bounding box center [677, 483] width 11 height 11
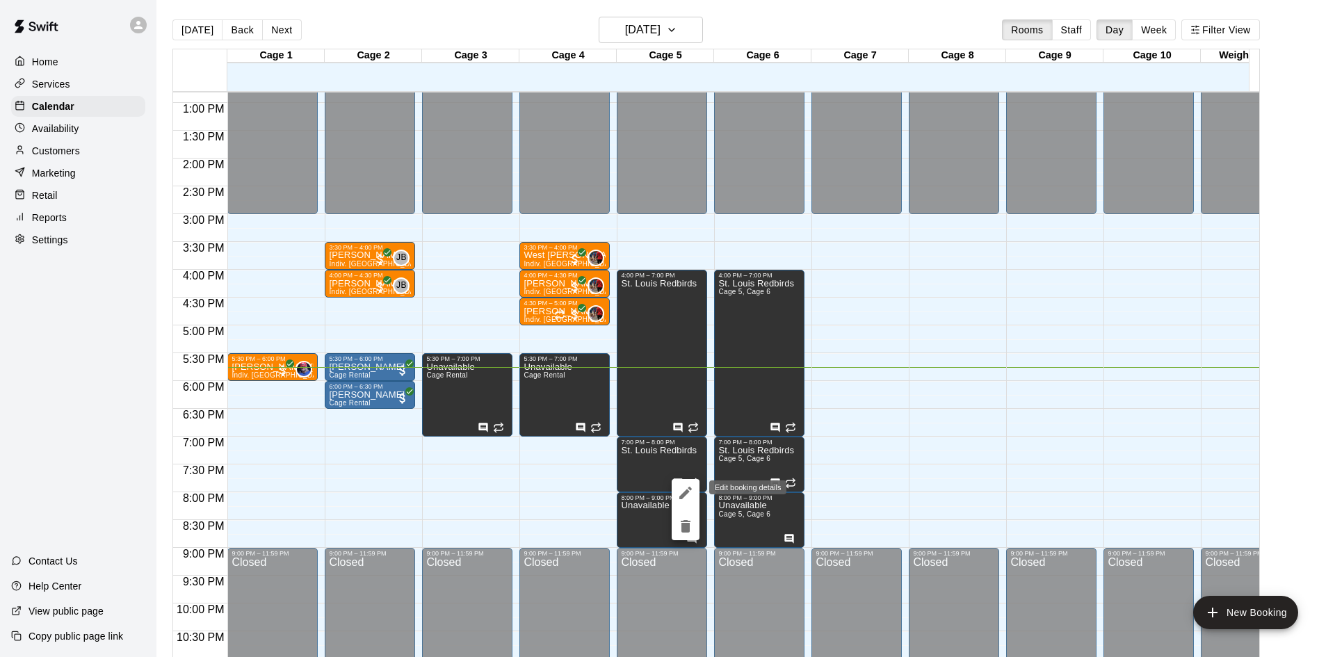
click at [685, 498] on icon "edit" at bounding box center [685, 493] width 17 height 17
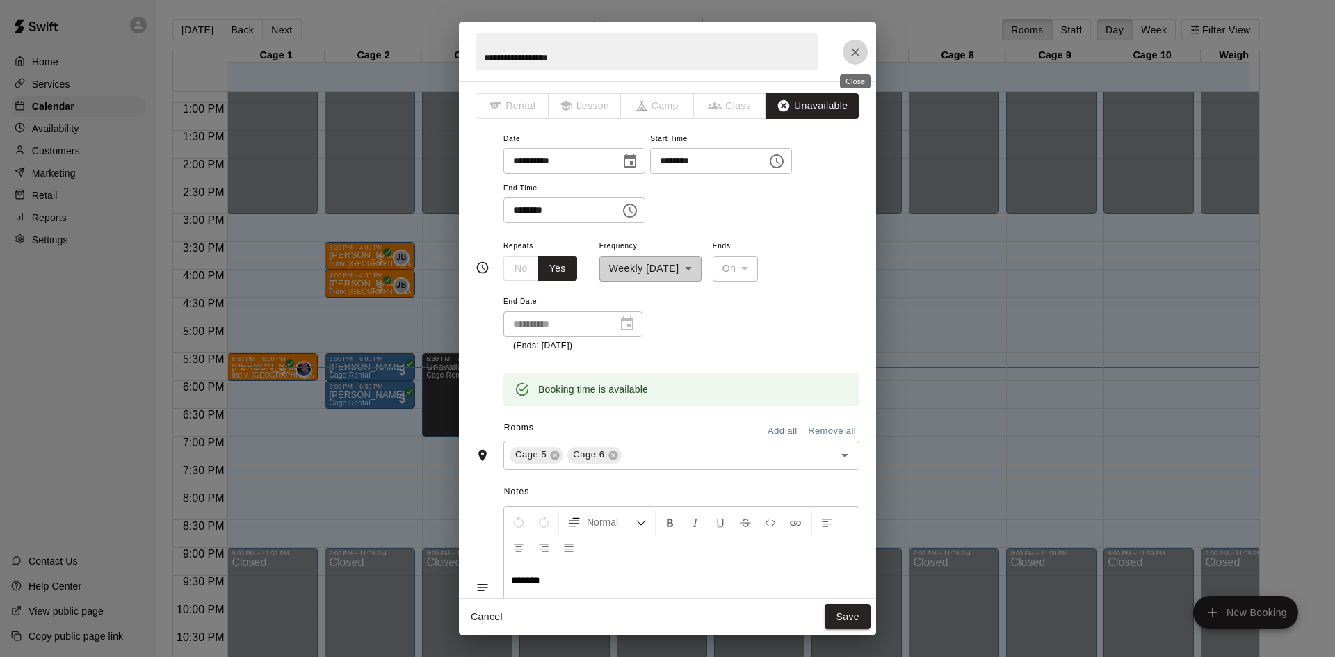
click at [856, 58] on icon "Close" at bounding box center [855, 52] width 14 height 14
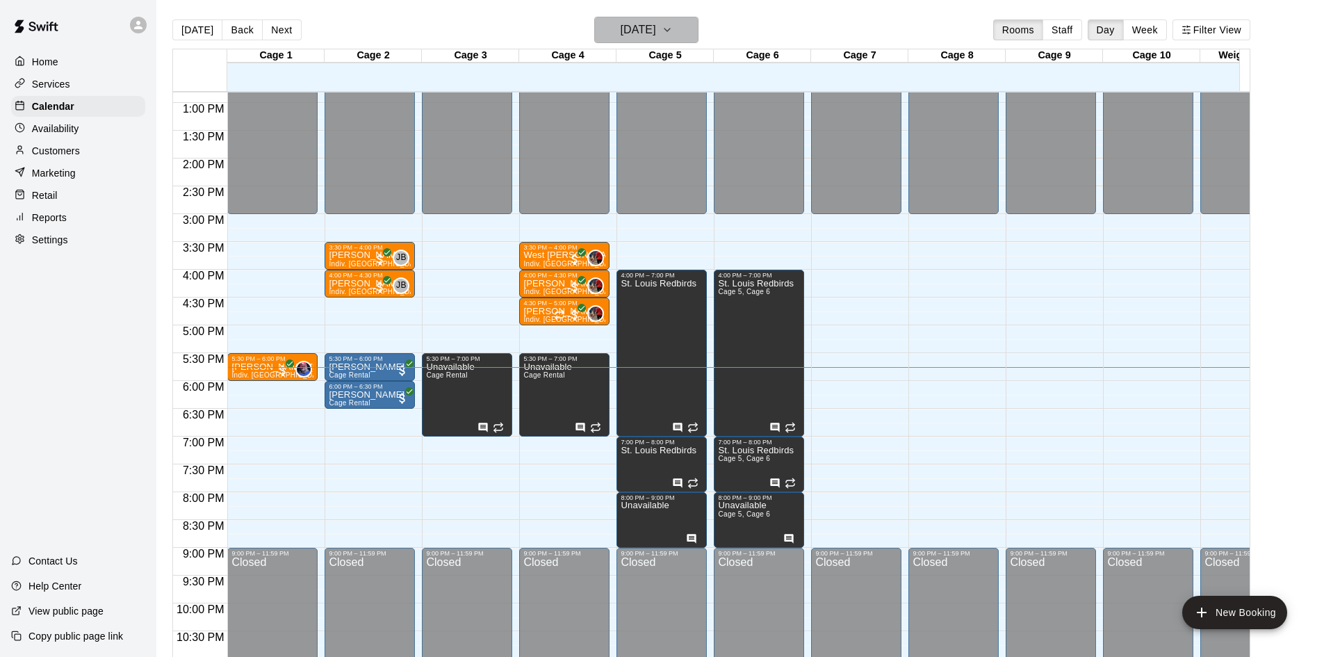
click at [673, 33] on icon "button" at bounding box center [667, 30] width 11 height 17
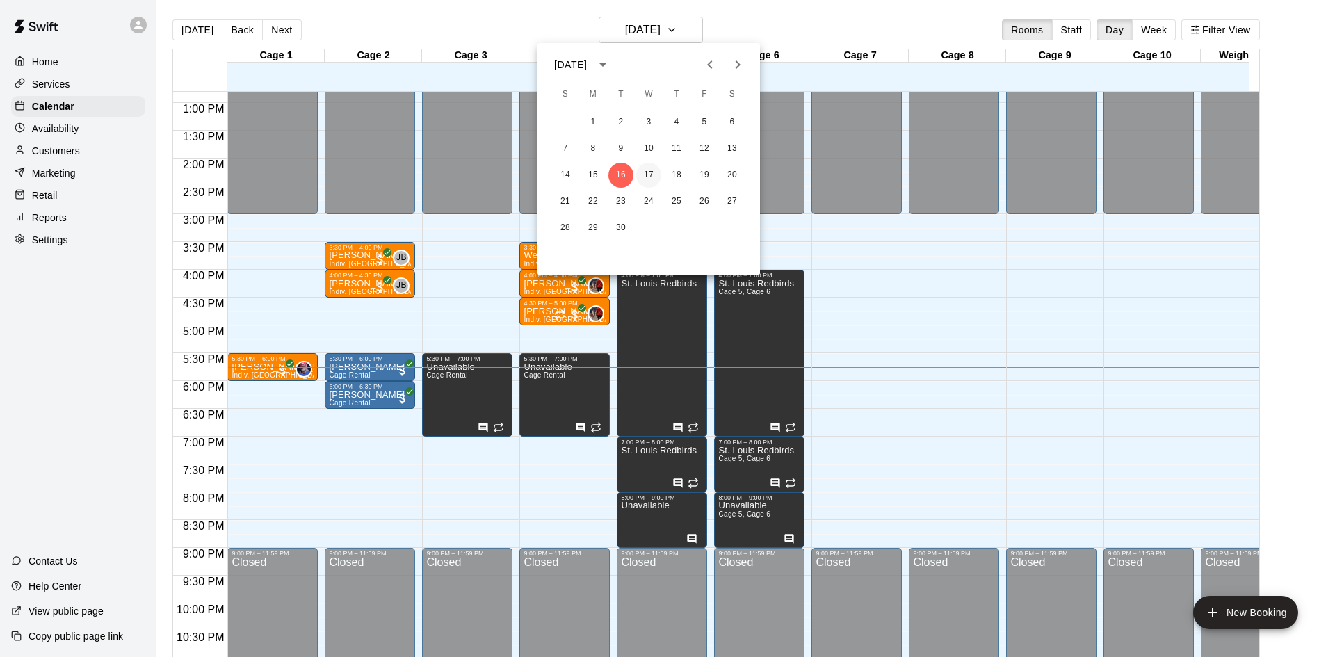
click at [648, 168] on button "17" at bounding box center [648, 175] width 25 height 25
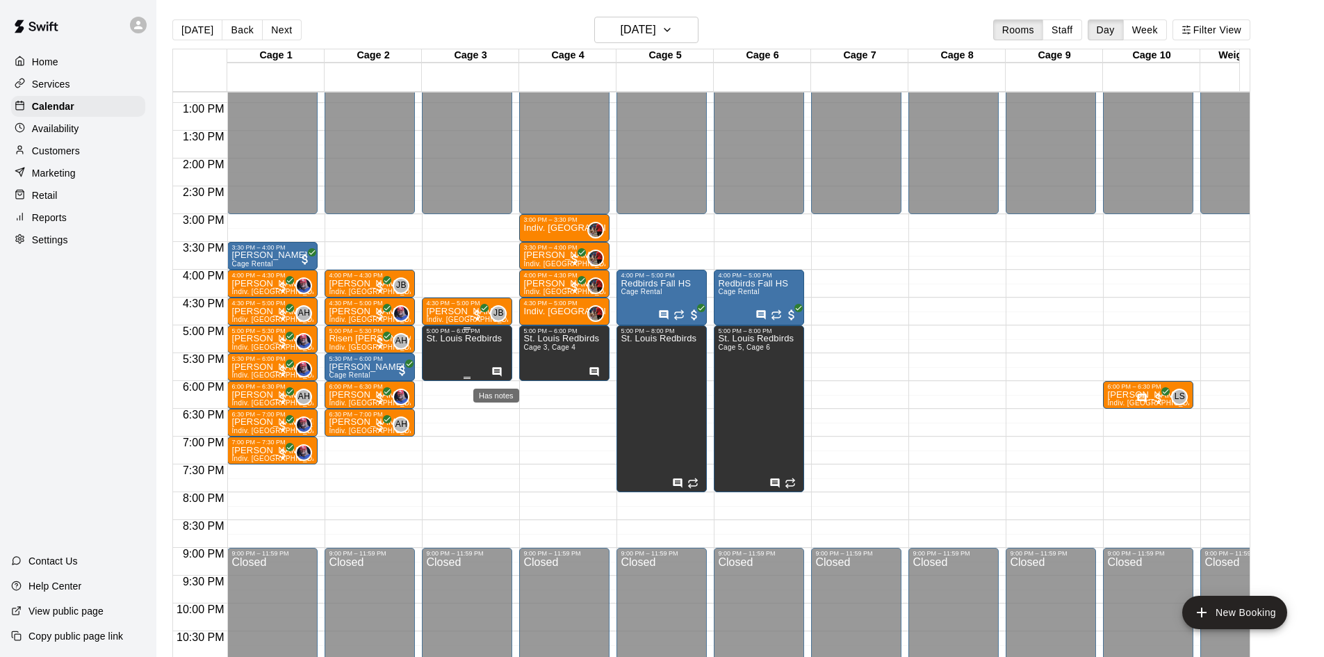
click at [494, 370] on icon "Has notes" at bounding box center [497, 371] width 9 height 9
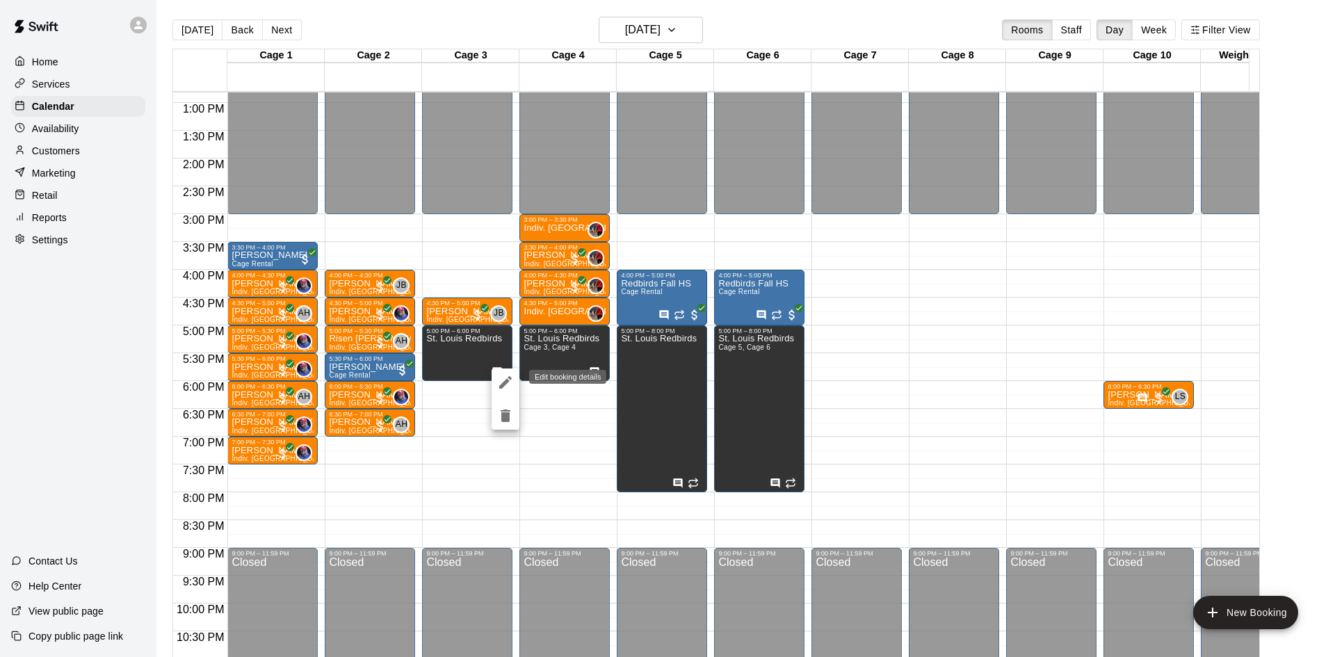
click at [507, 380] on icon "edit" at bounding box center [505, 382] width 13 height 13
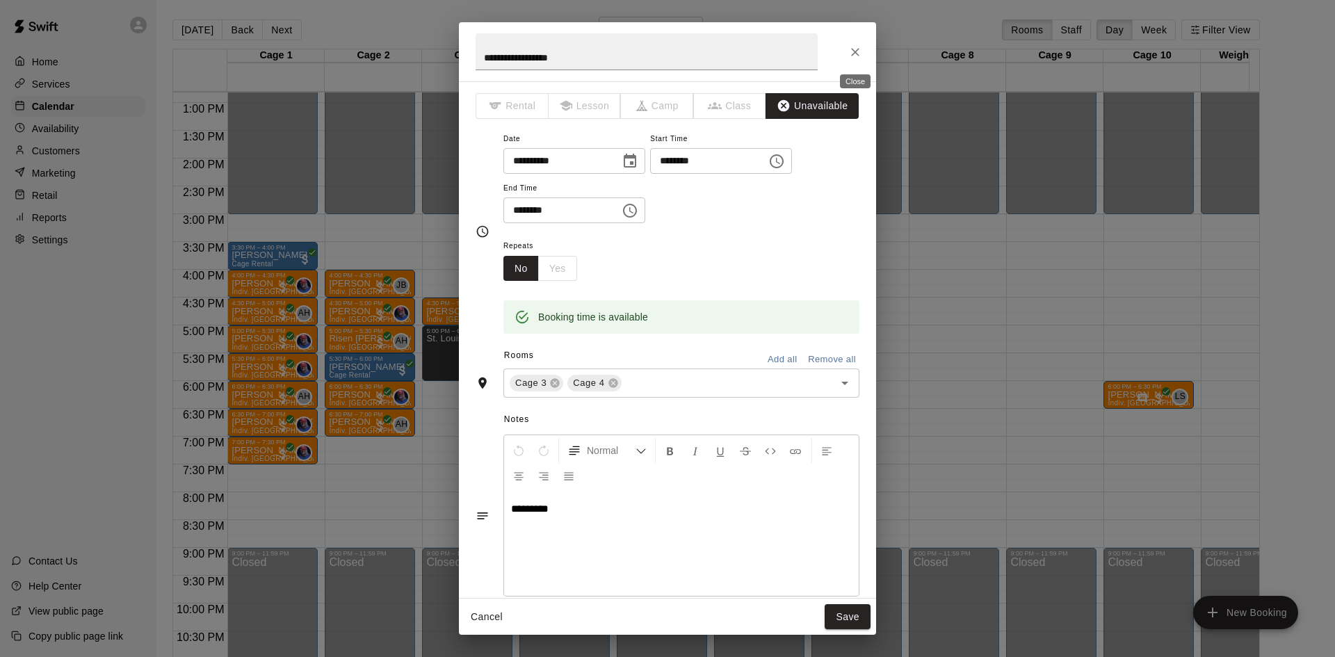
click at [862, 51] on button "Close" at bounding box center [855, 52] width 25 height 25
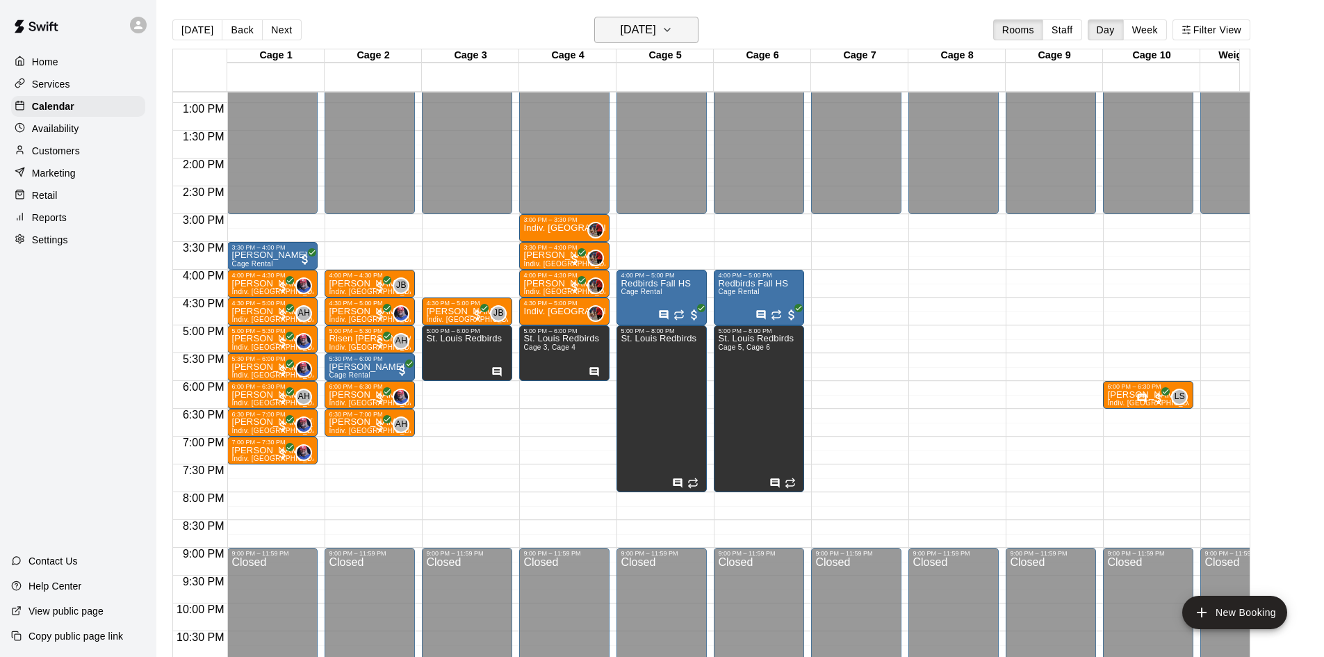
click at [673, 24] on icon "button" at bounding box center [667, 30] width 11 height 17
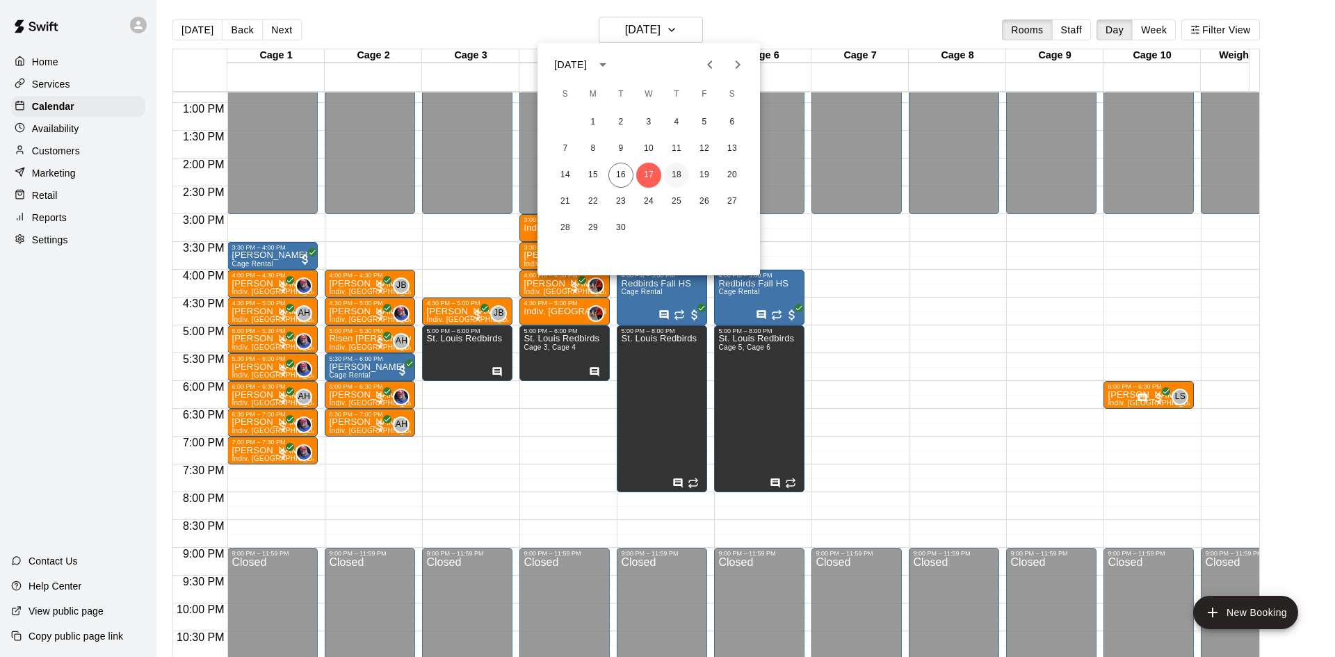
click at [674, 172] on button "18" at bounding box center [676, 175] width 25 height 25
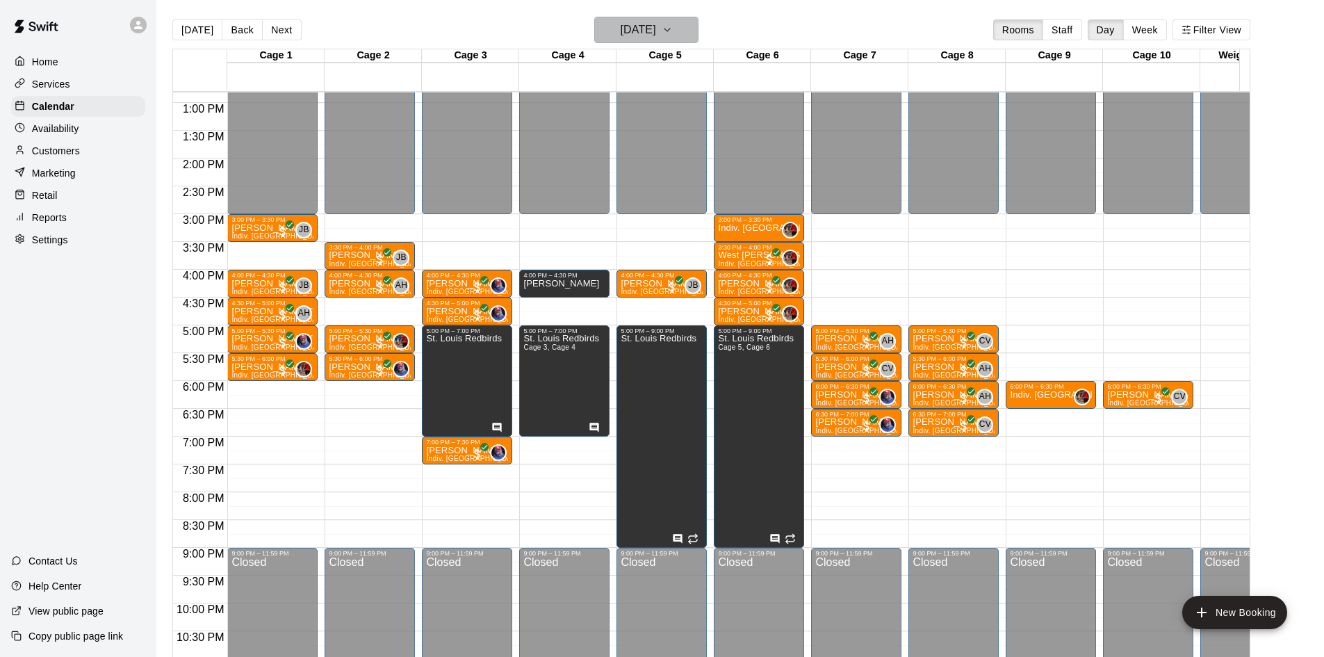
click at [673, 26] on icon "button" at bounding box center [667, 30] width 11 height 17
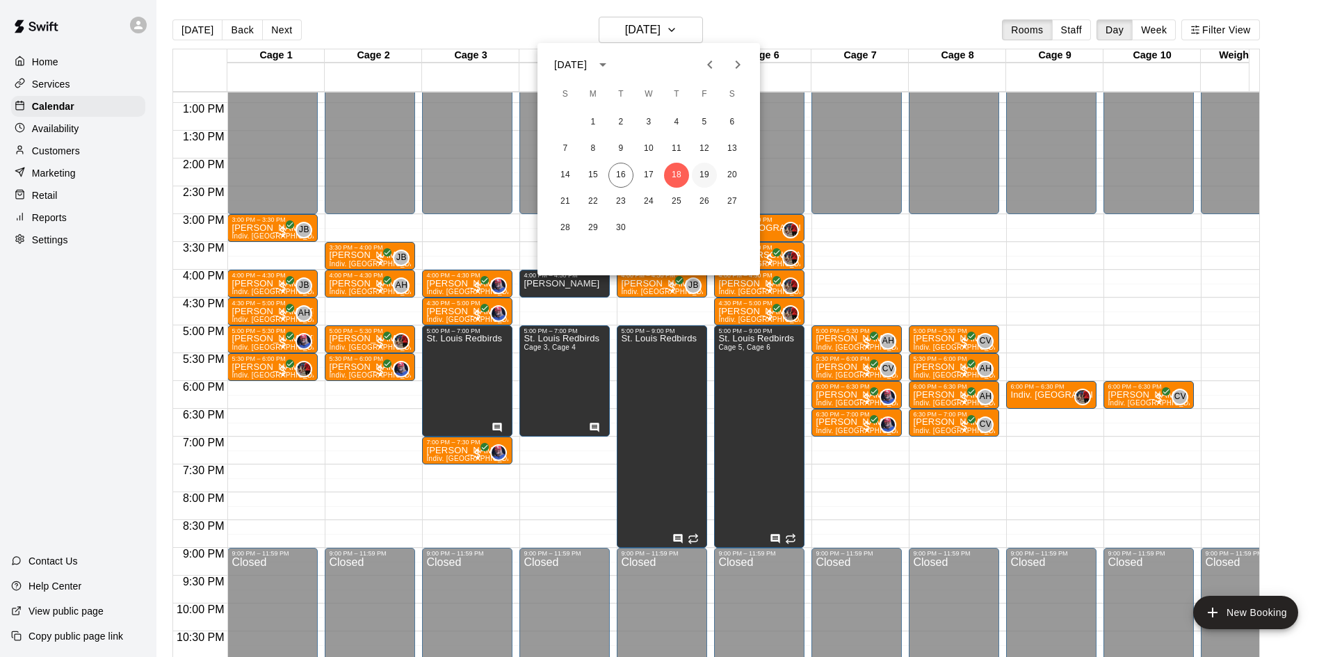
click at [710, 174] on button "19" at bounding box center [704, 175] width 25 height 25
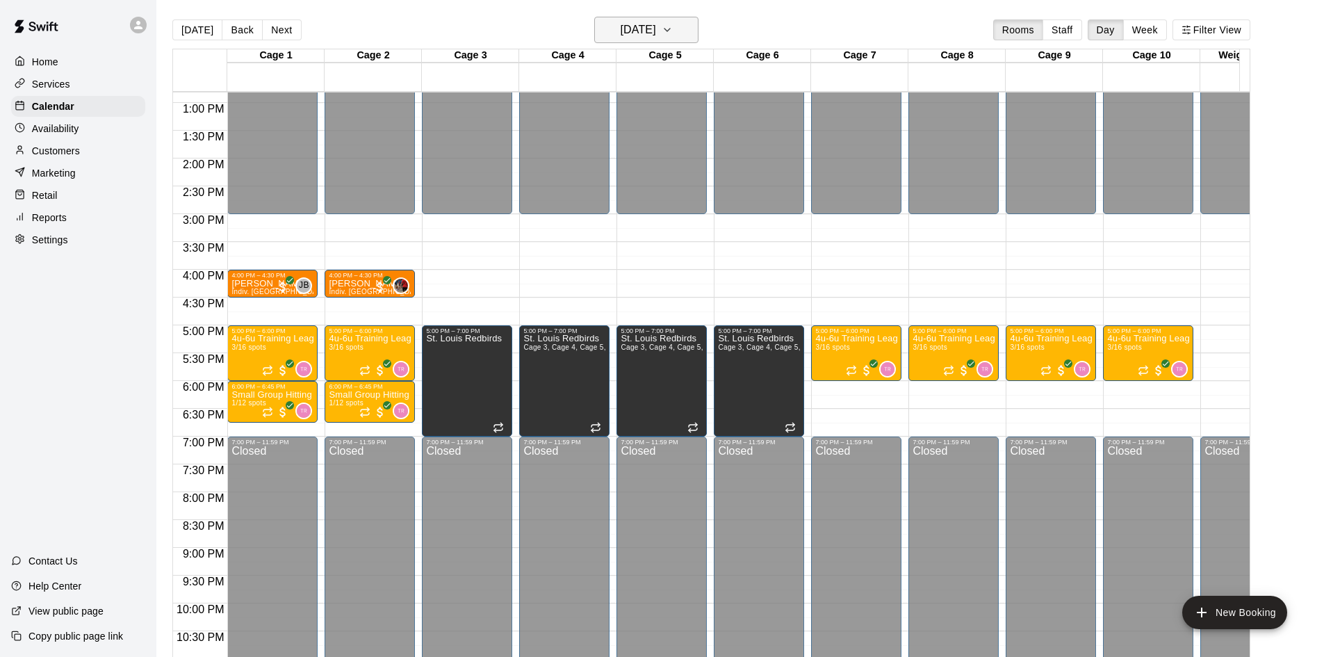
click at [673, 33] on icon "button" at bounding box center [667, 30] width 11 height 17
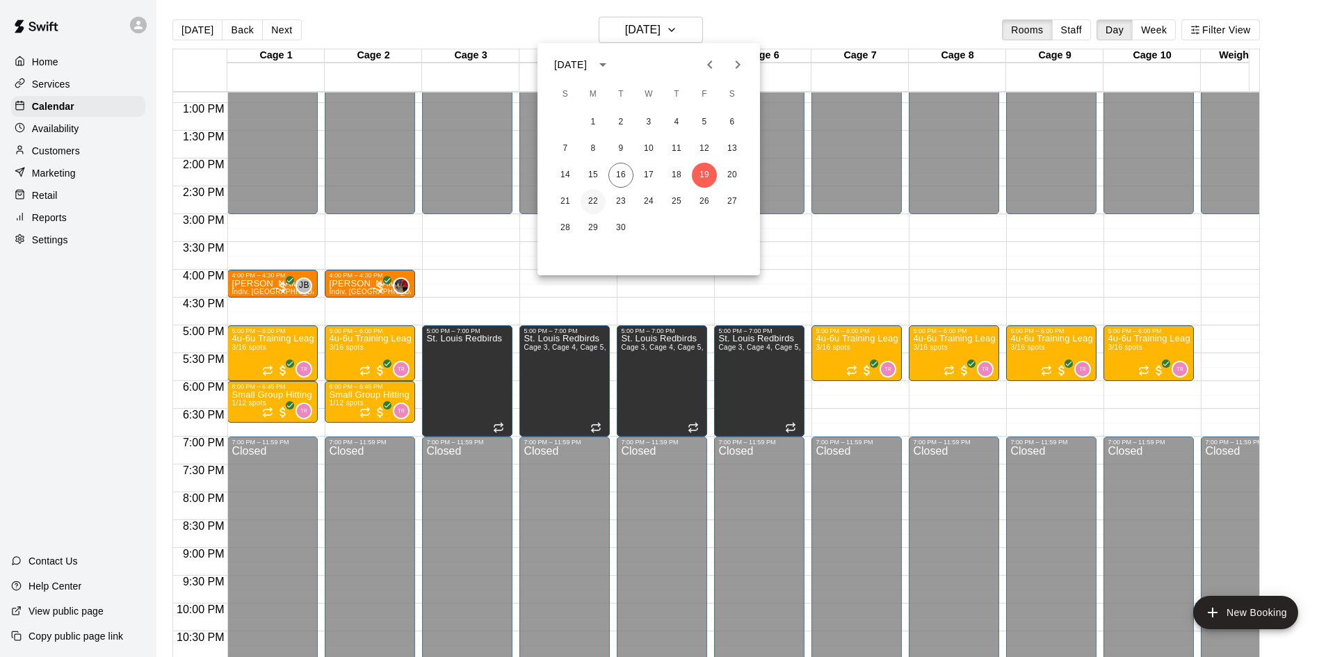
click at [596, 206] on button "22" at bounding box center [592, 201] width 25 height 25
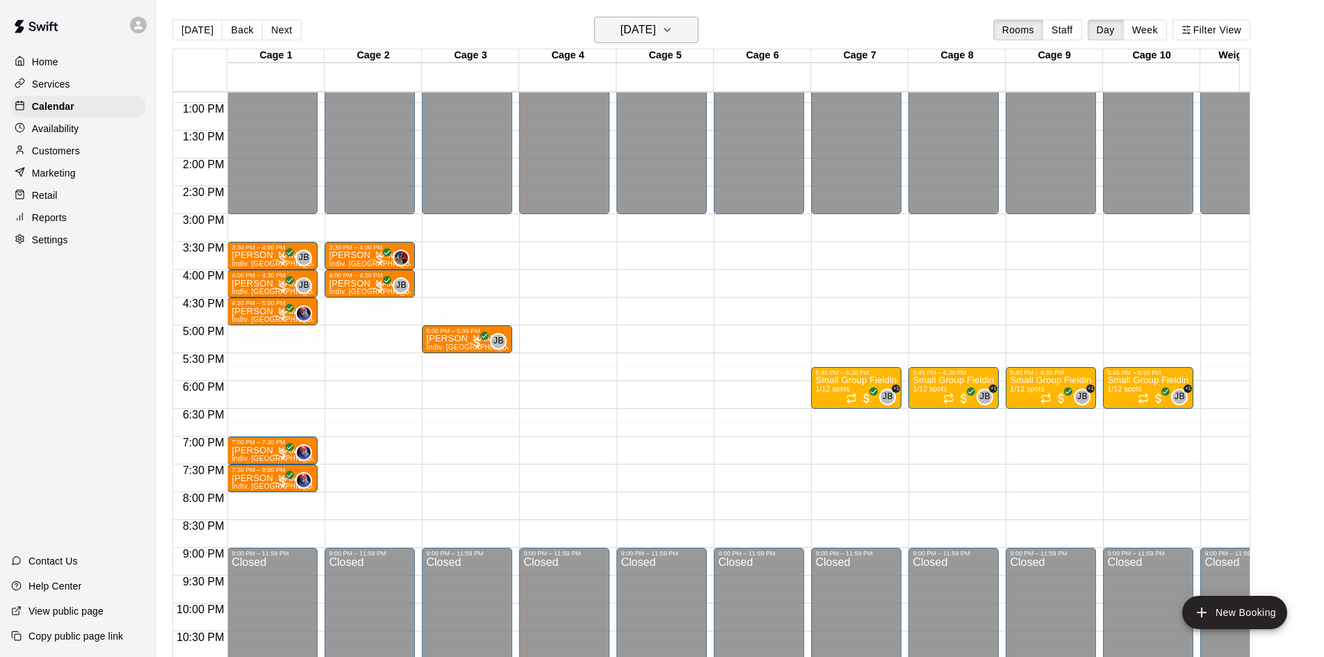
click at [673, 28] on icon "button" at bounding box center [667, 30] width 11 height 17
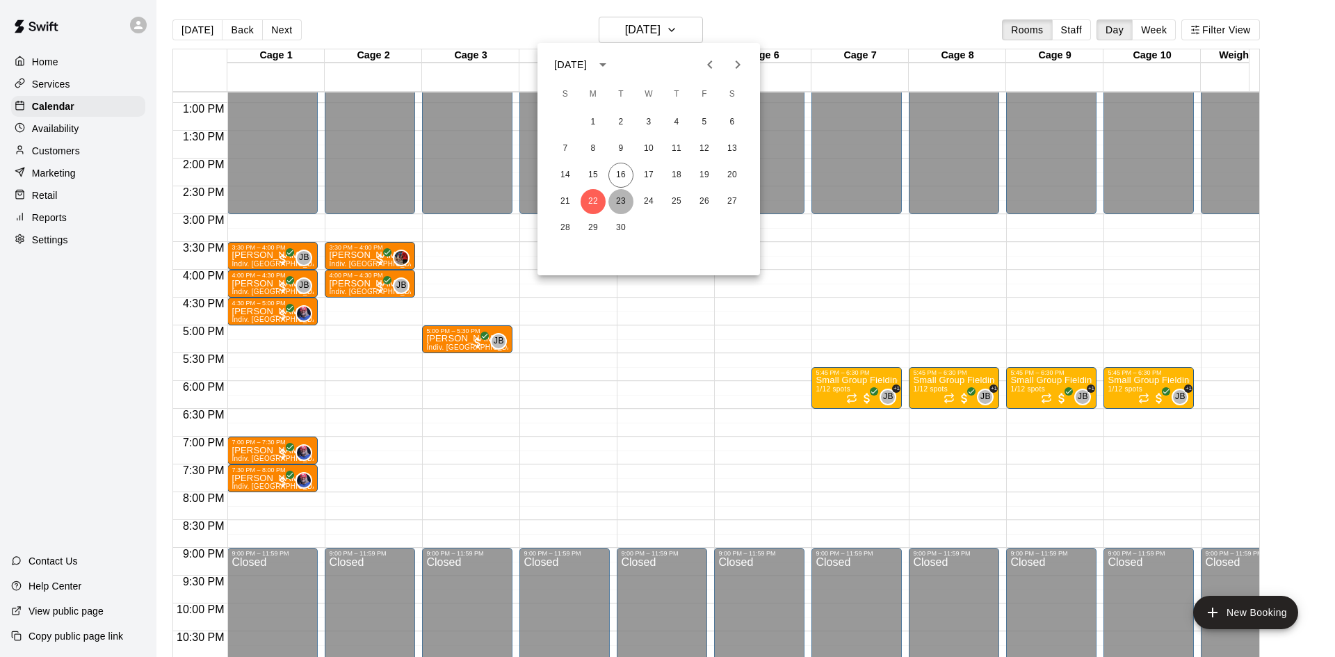
click at [620, 197] on button "23" at bounding box center [620, 201] width 25 height 25
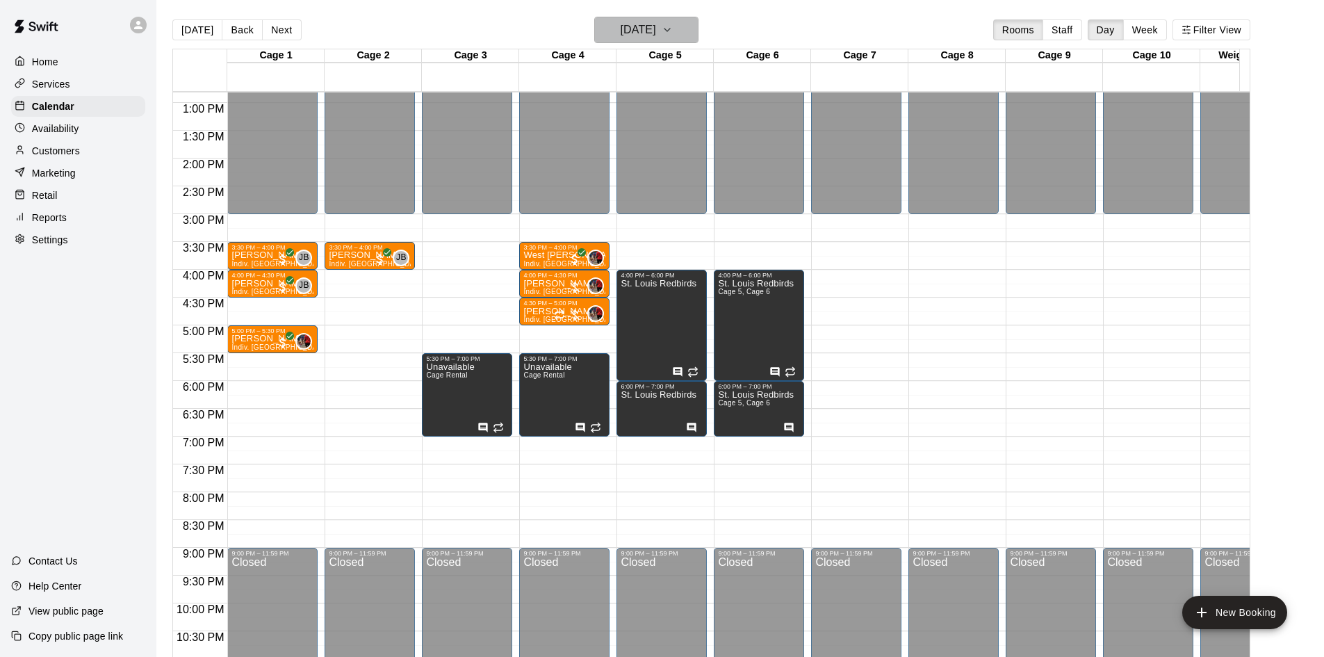
click at [685, 26] on button "[DATE]" at bounding box center [646, 30] width 104 height 26
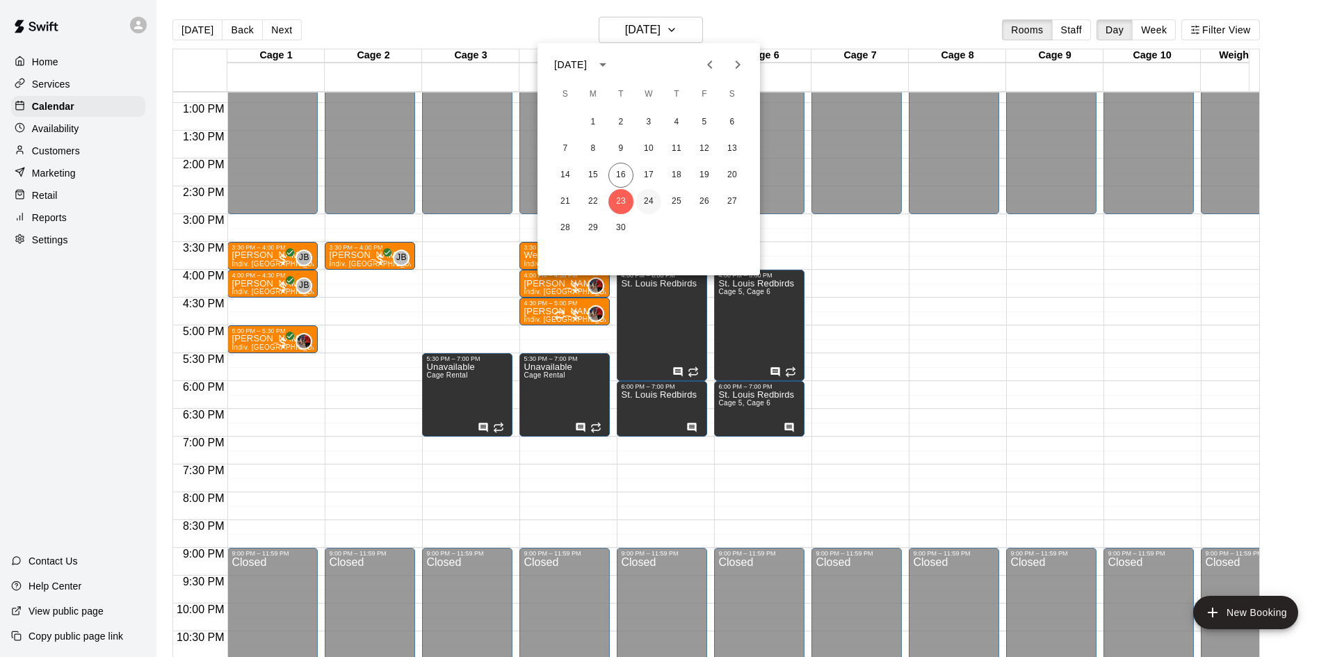
click at [643, 202] on button "24" at bounding box center [648, 201] width 25 height 25
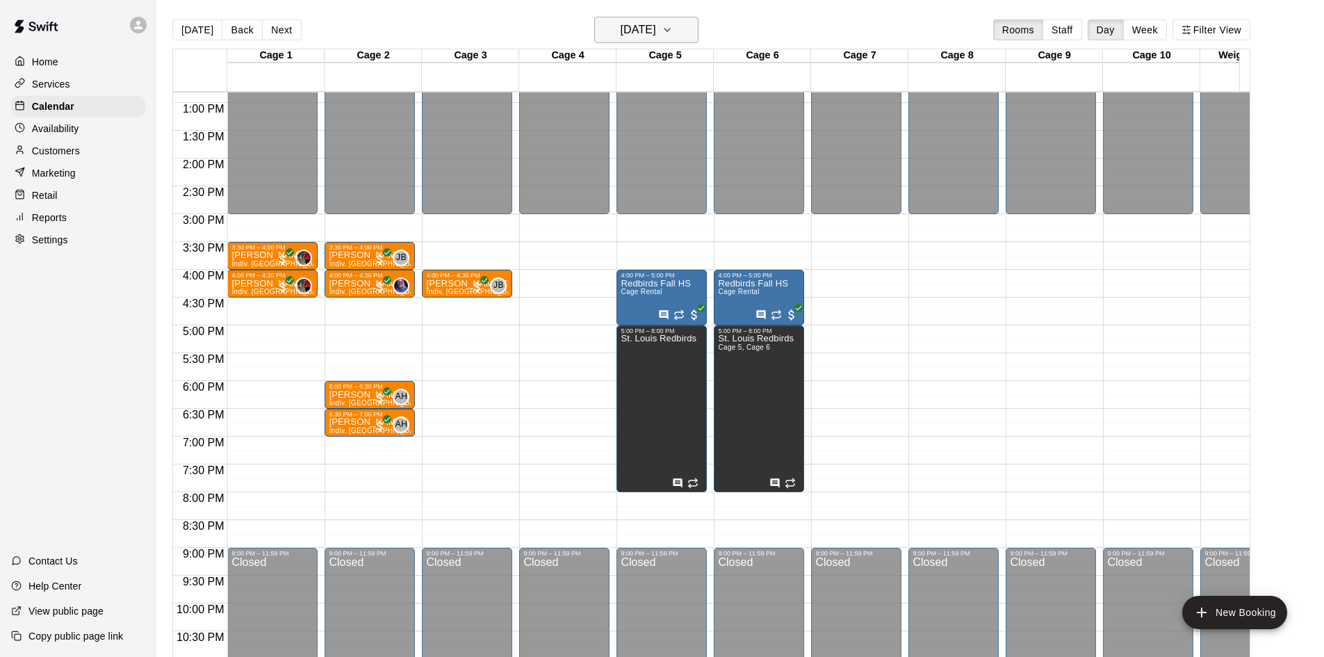
click at [656, 23] on h6 "[DATE]" at bounding box center [638, 29] width 35 height 19
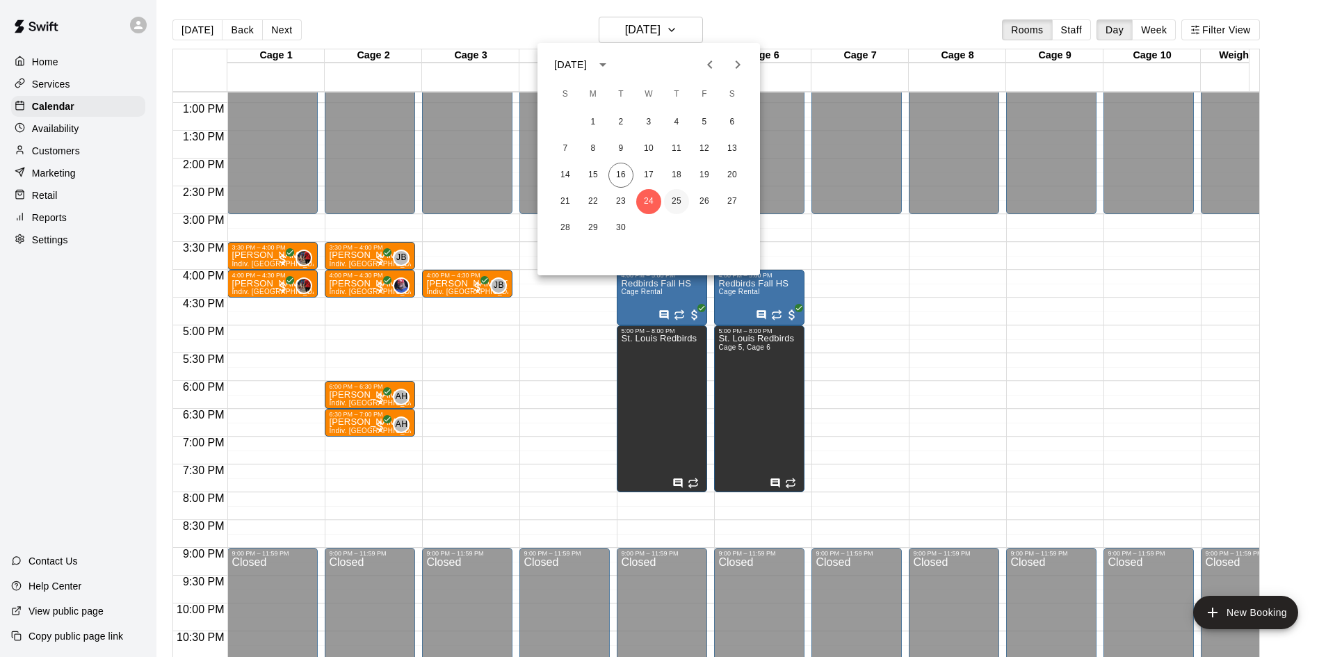
click at [674, 204] on button "25" at bounding box center [676, 201] width 25 height 25
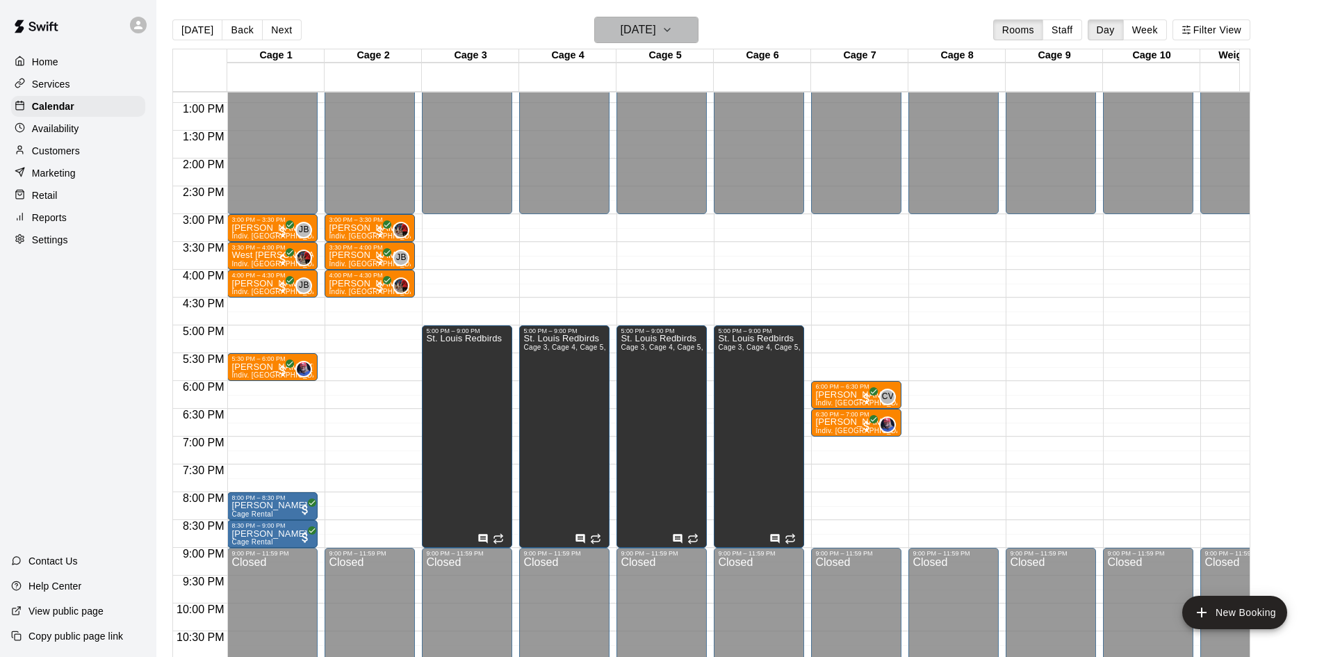
click at [673, 27] on icon "button" at bounding box center [667, 30] width 11 height 17
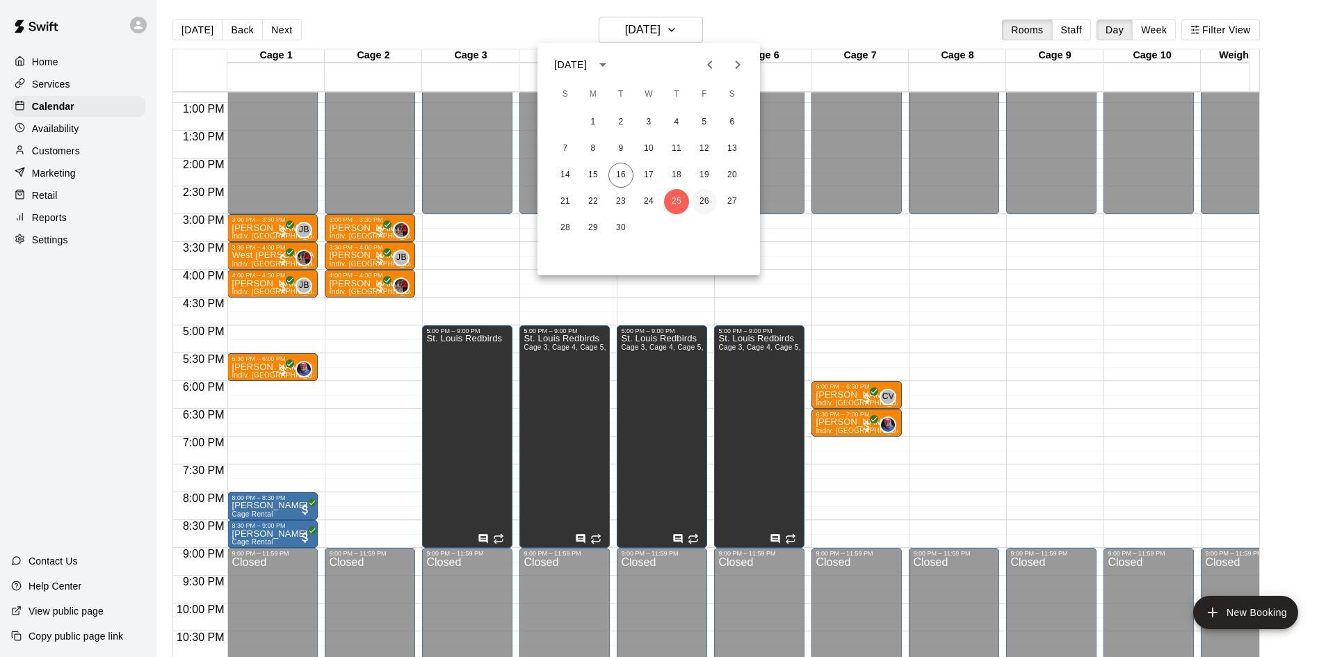
click at [707, 200] on button "26" at bounding box center [704, 201] width 25 height 25
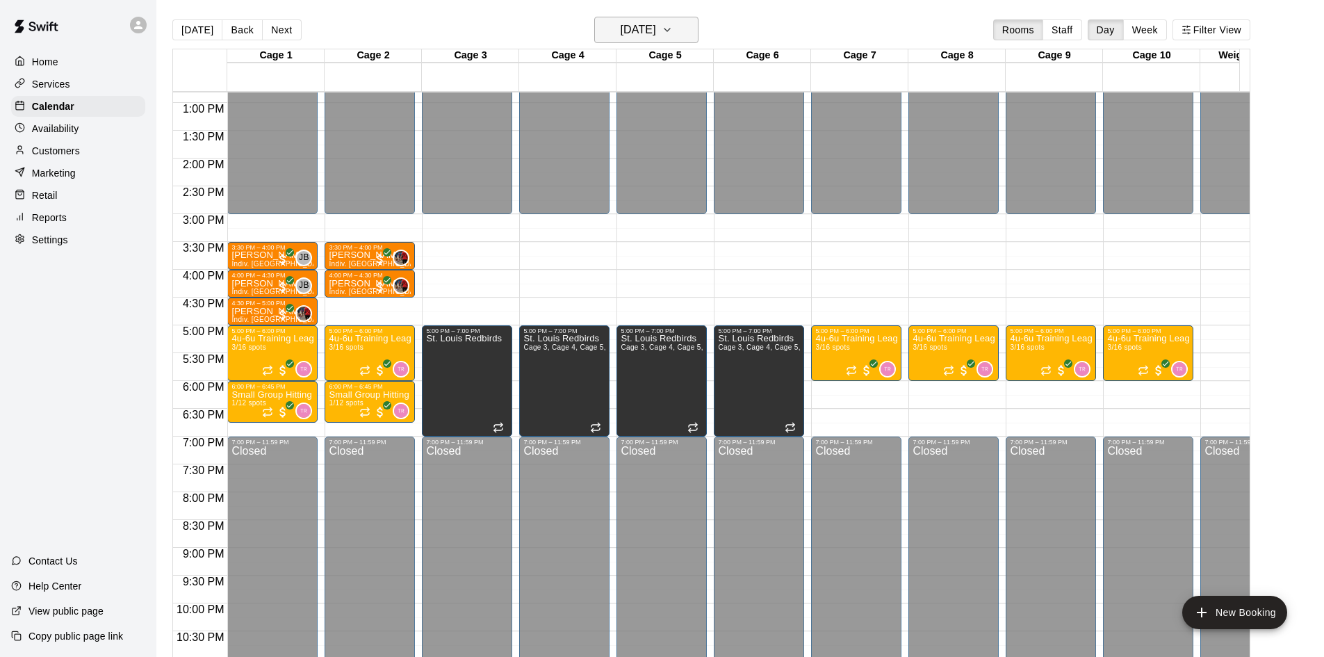
click at [673, 24] on icon "button" at bounding box center [667, 30] width 11 height 17
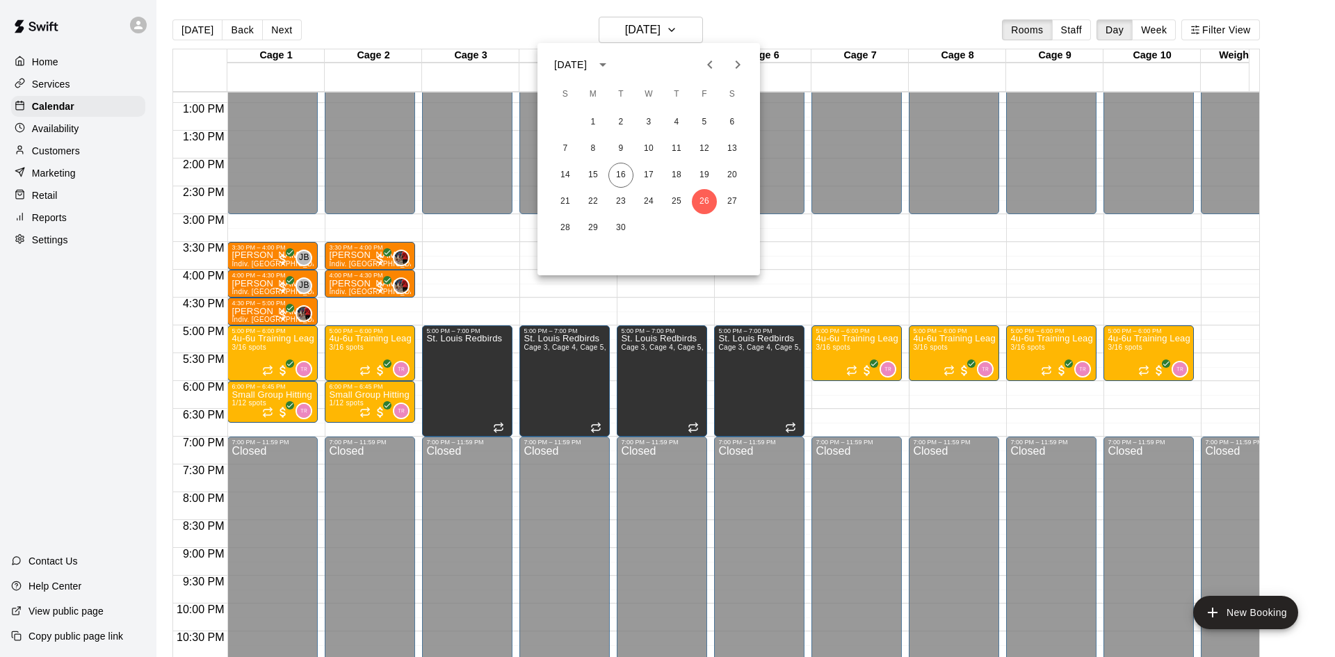
click at [735, 62] on icon "Next month" at bounding box center [737, 64] width 17 height 17
click at [709, 227] on button "28" at bounding box center [704, 227] width 25 height 25
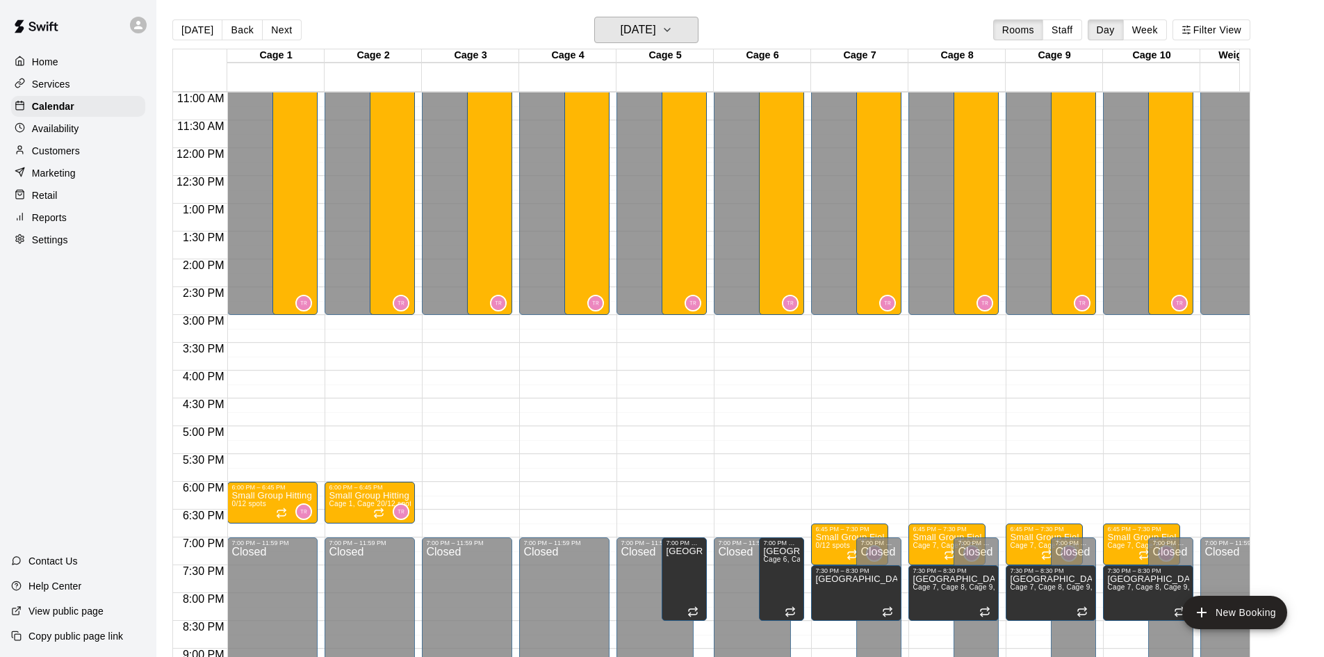
scroll to position [418, 0]
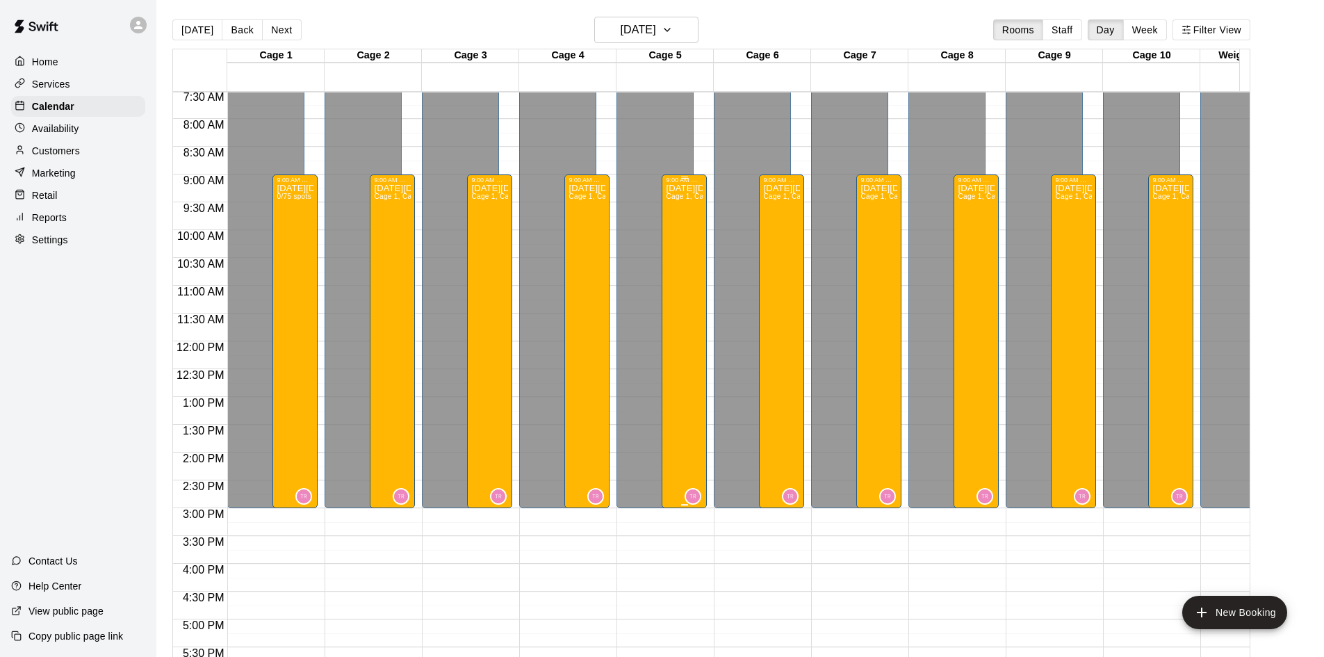
click at [691, 291] on div "[DATE][DATE] Camp Cage 1, Cage 2, Cage 3, Cage 4, Cage 5, Cage 6, Cage 7, Cage …" at bounding box center [684, 512] width 37 height 657
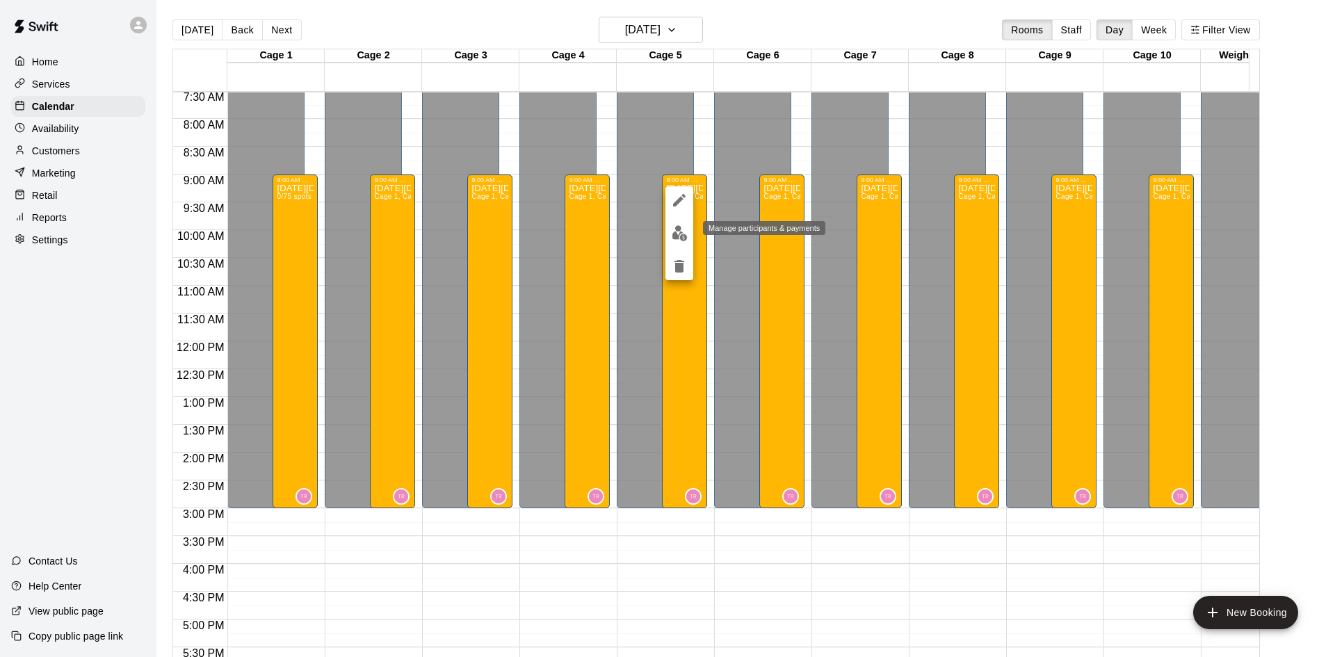
click at [674, 234] on img "edit" at bounding box center [680, 233] width 16 height 16
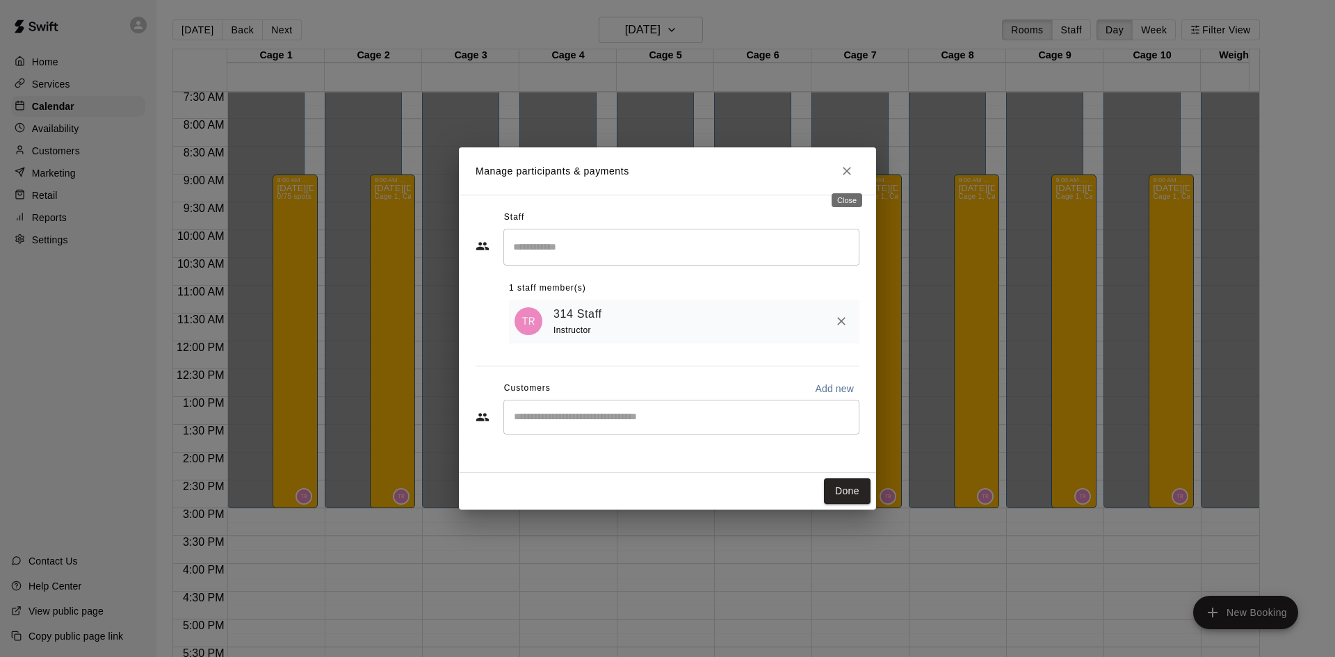
click at [846, 174] on icon "Close" at bounding box center [847, 171] width 14 height 14
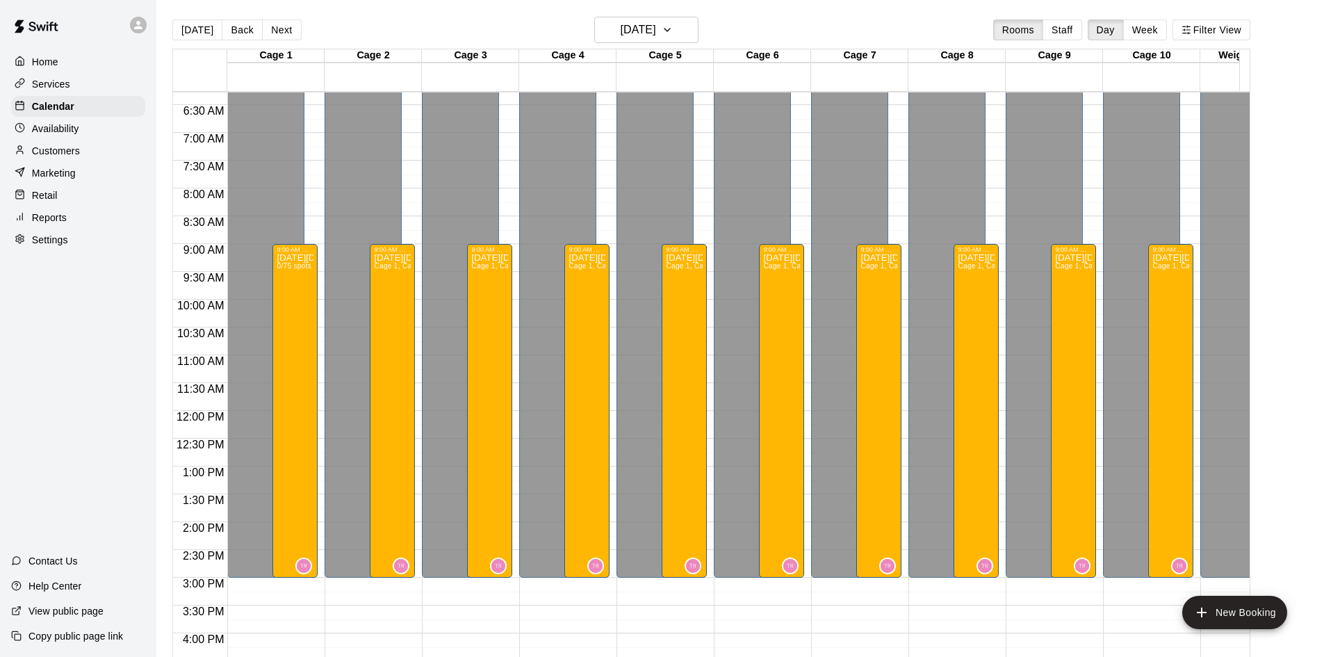
scroll to position [0, 0]
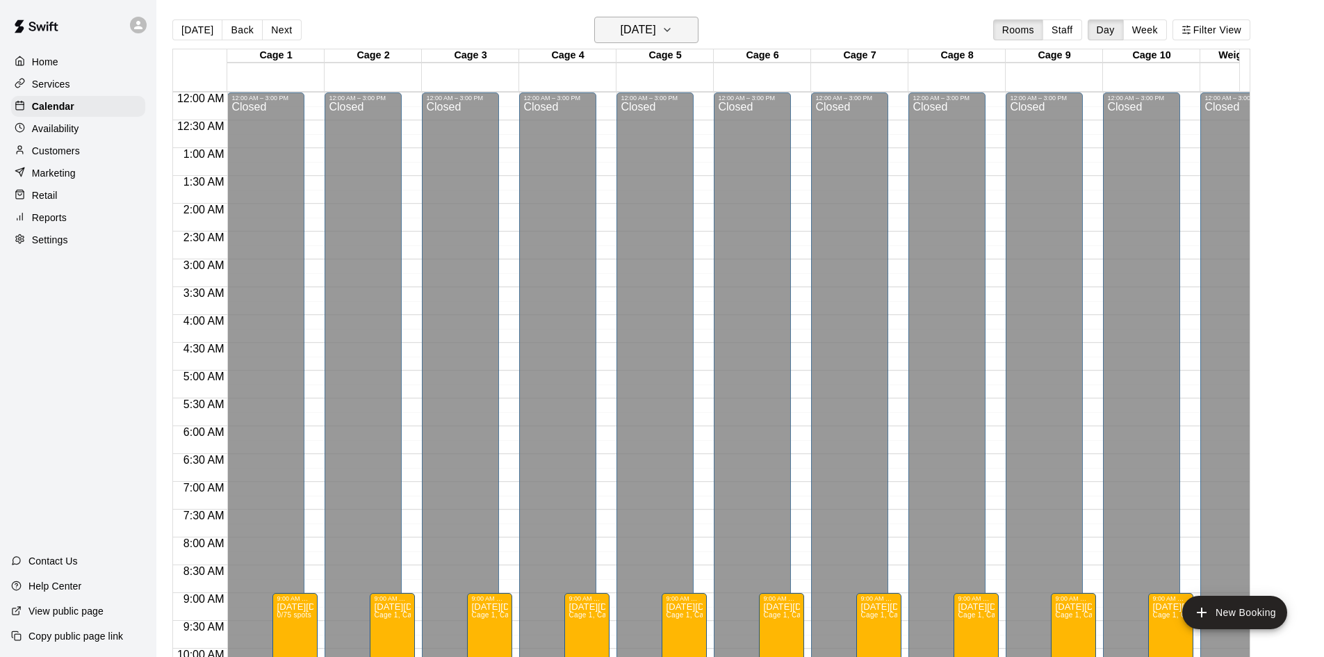
click at [673, 32] on icon "button" at bounding box center [667, 30] width 11 height 17
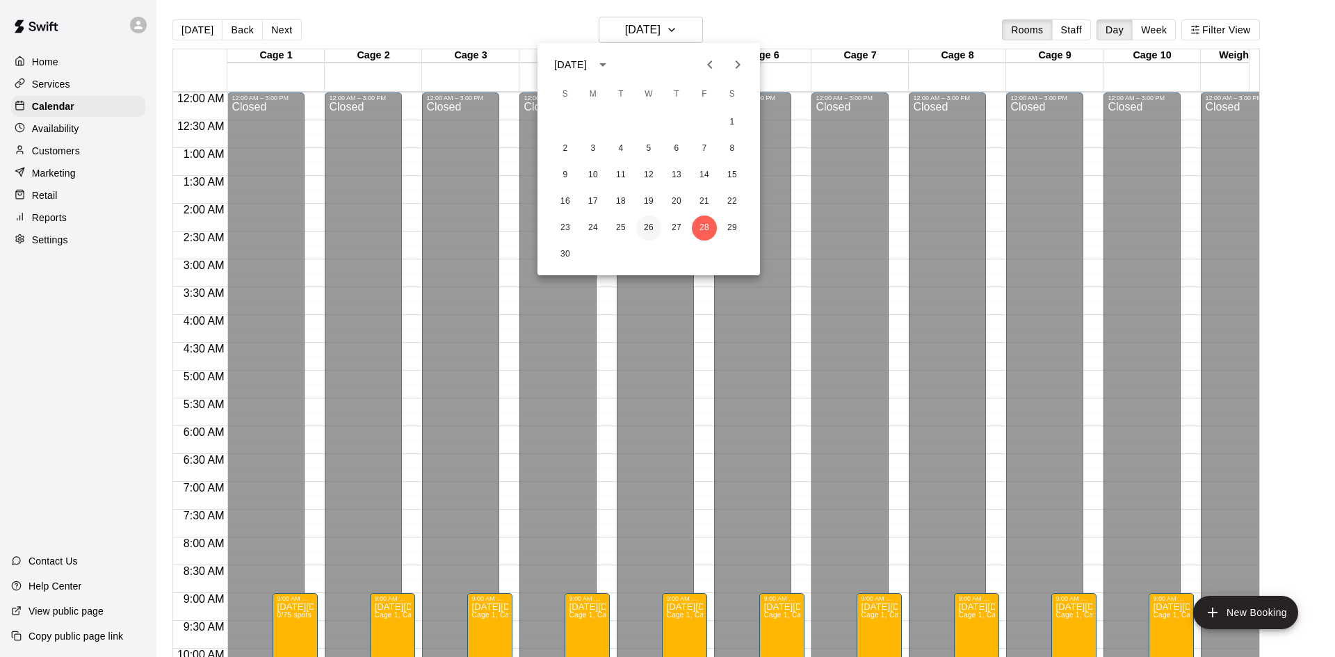
click at [646, 227] on button "26" at bounding box center [648, 227] width 25 height 25
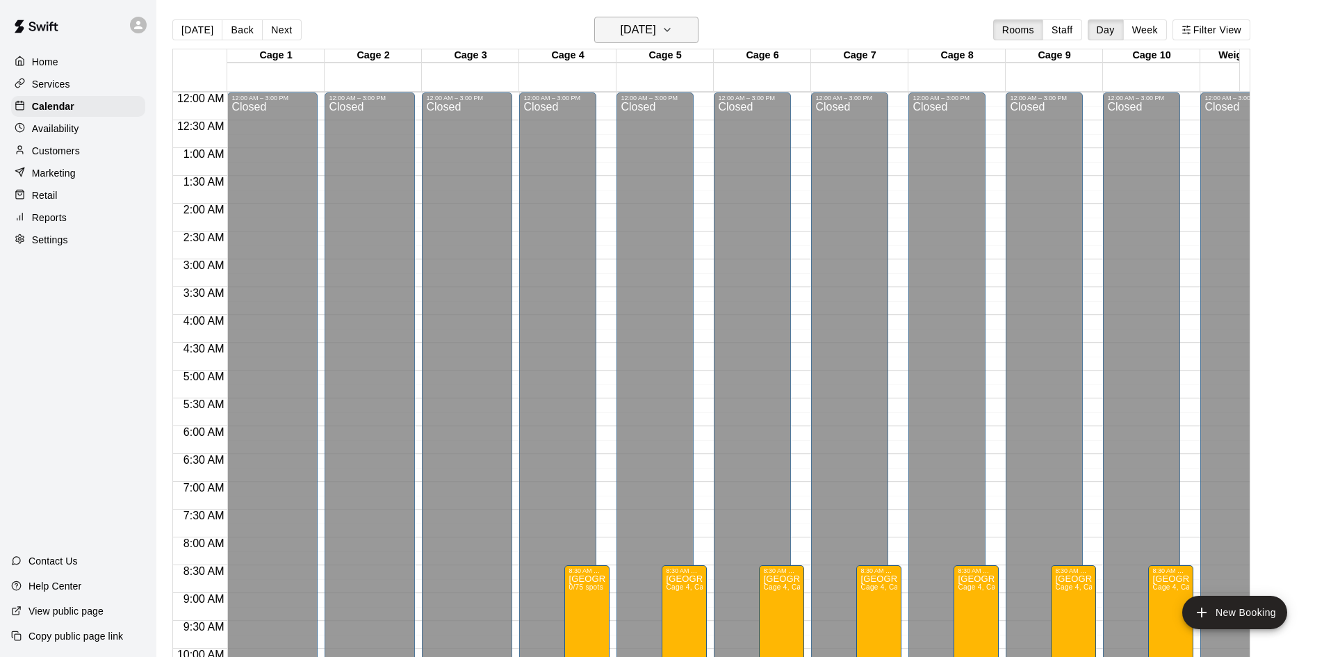
click at [673, 29] on icon "button" at bounding box center [667, 30] width 11 height 17
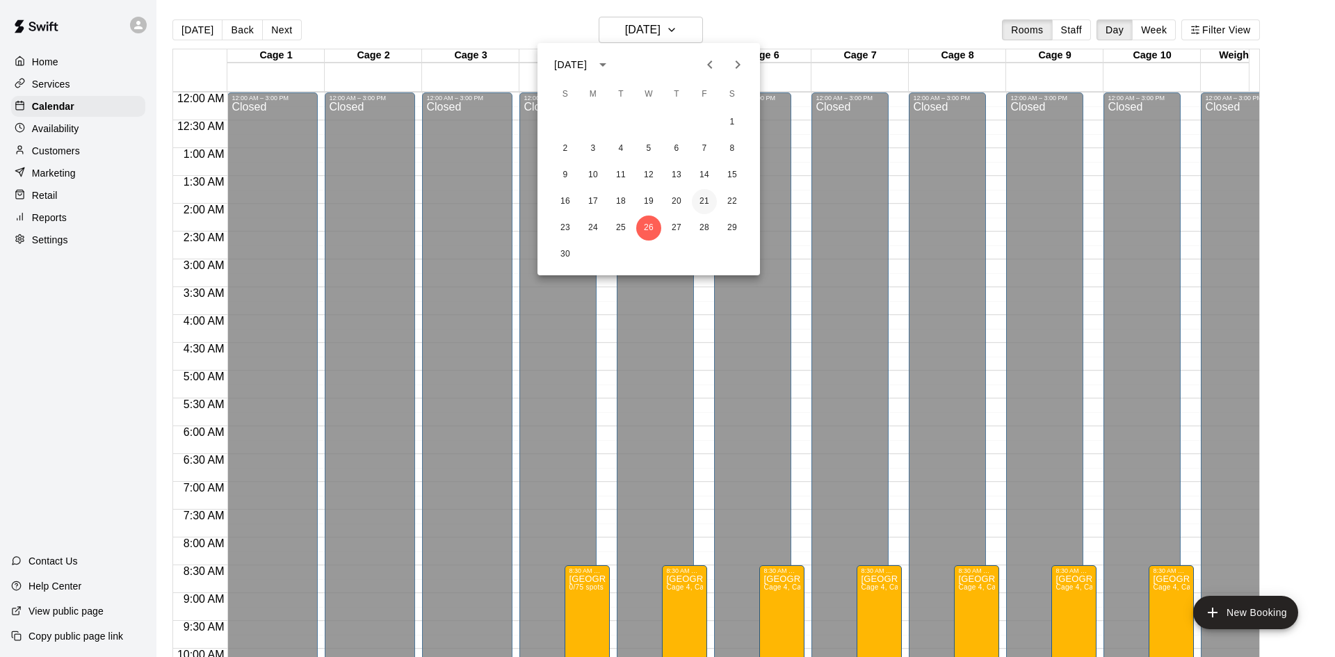
click at [698, 201] on button "21" at bounding box center [704, 201] width 25 height 25
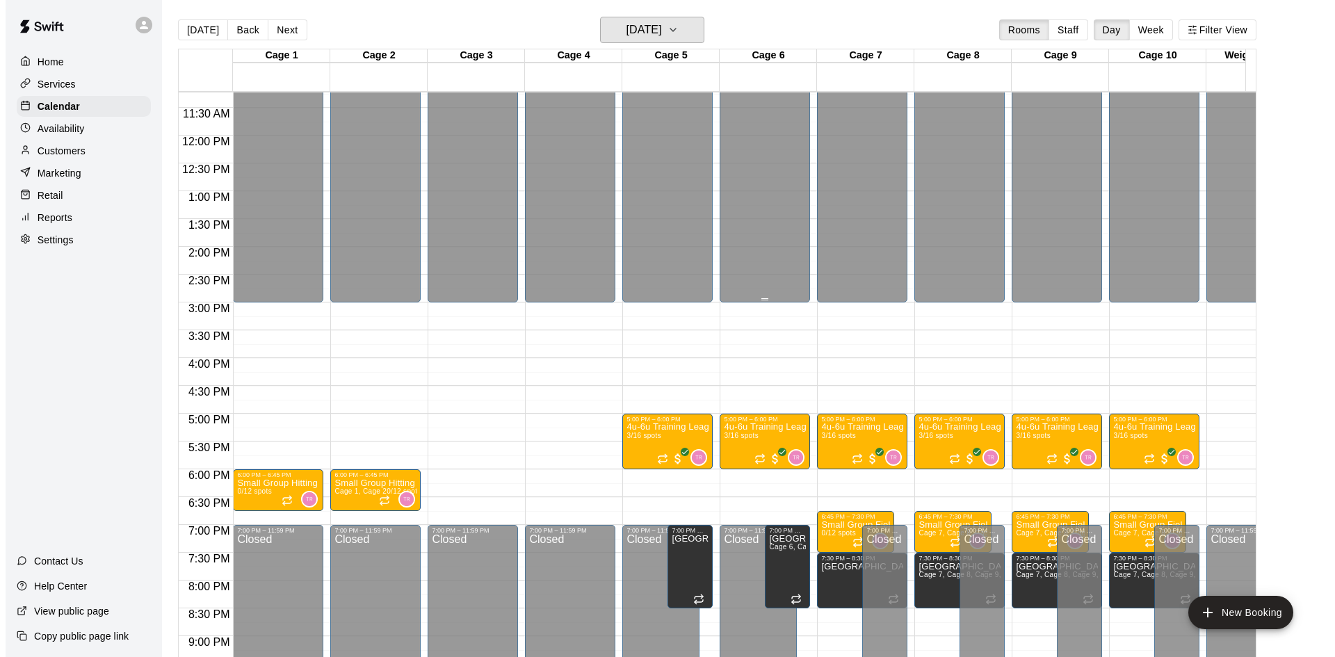
scroll to position [626, 0]
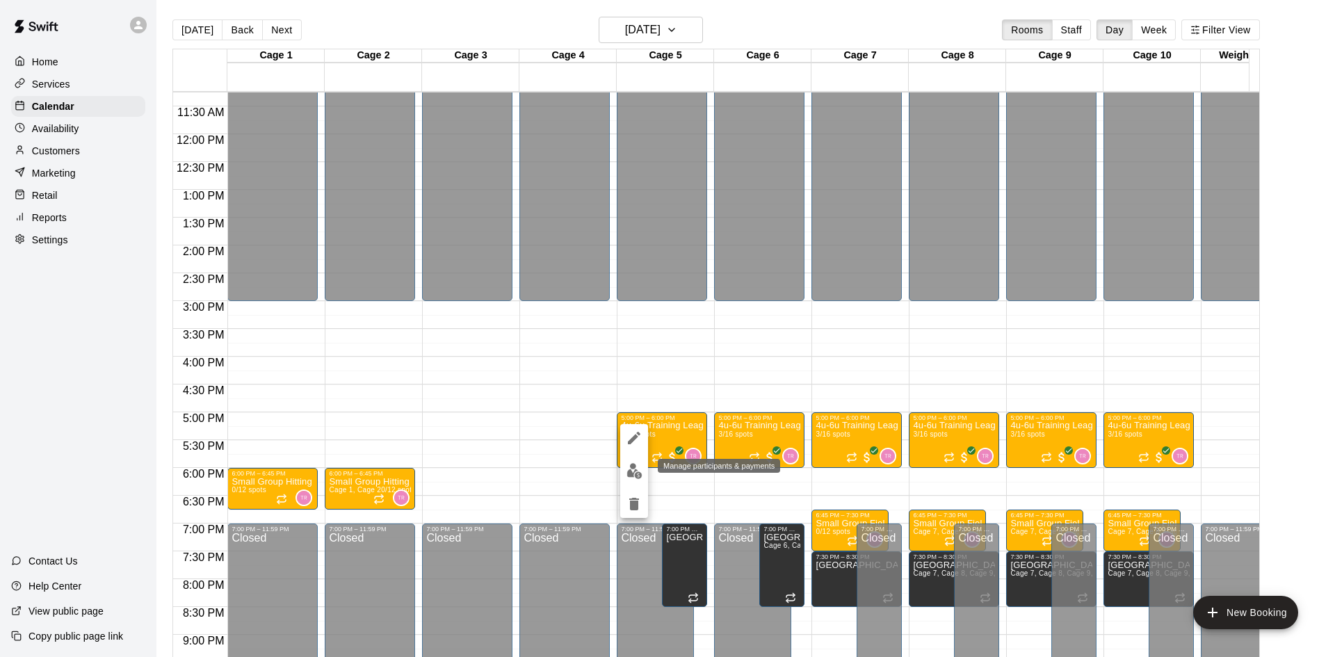
click at [631, 475] on img "edit" at bounding box center [634, 471] width 16 height 16
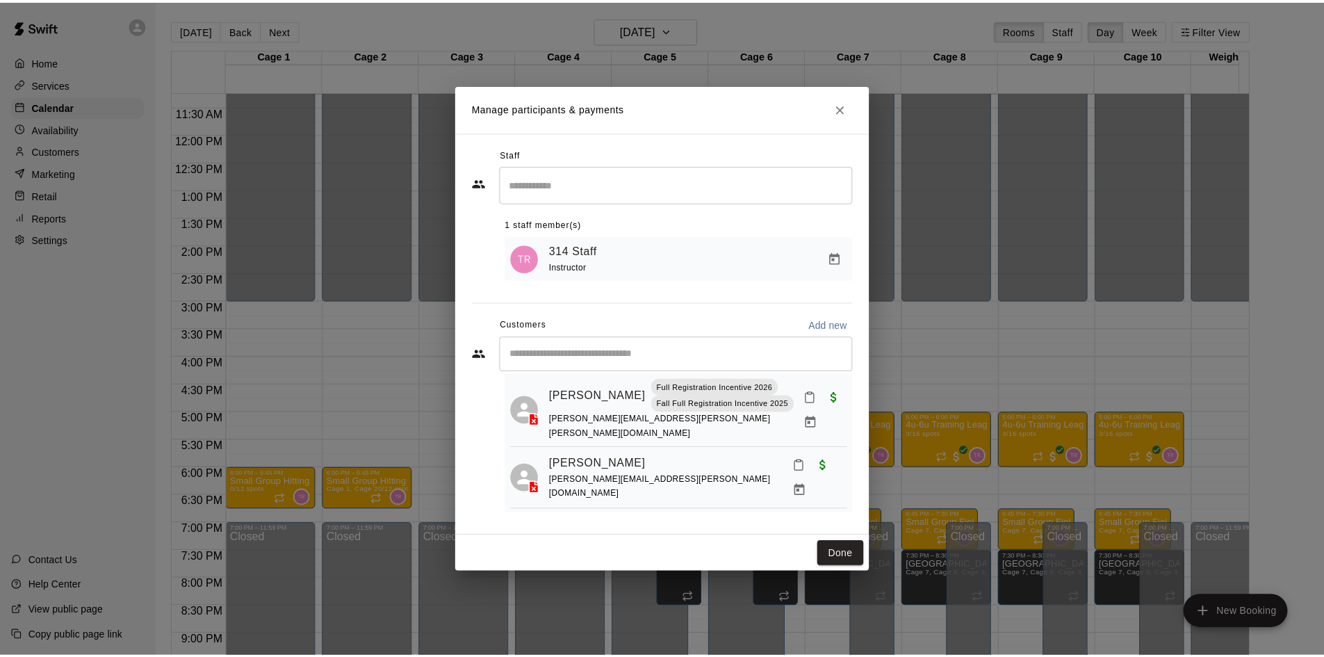
scroll to position [56, 0]
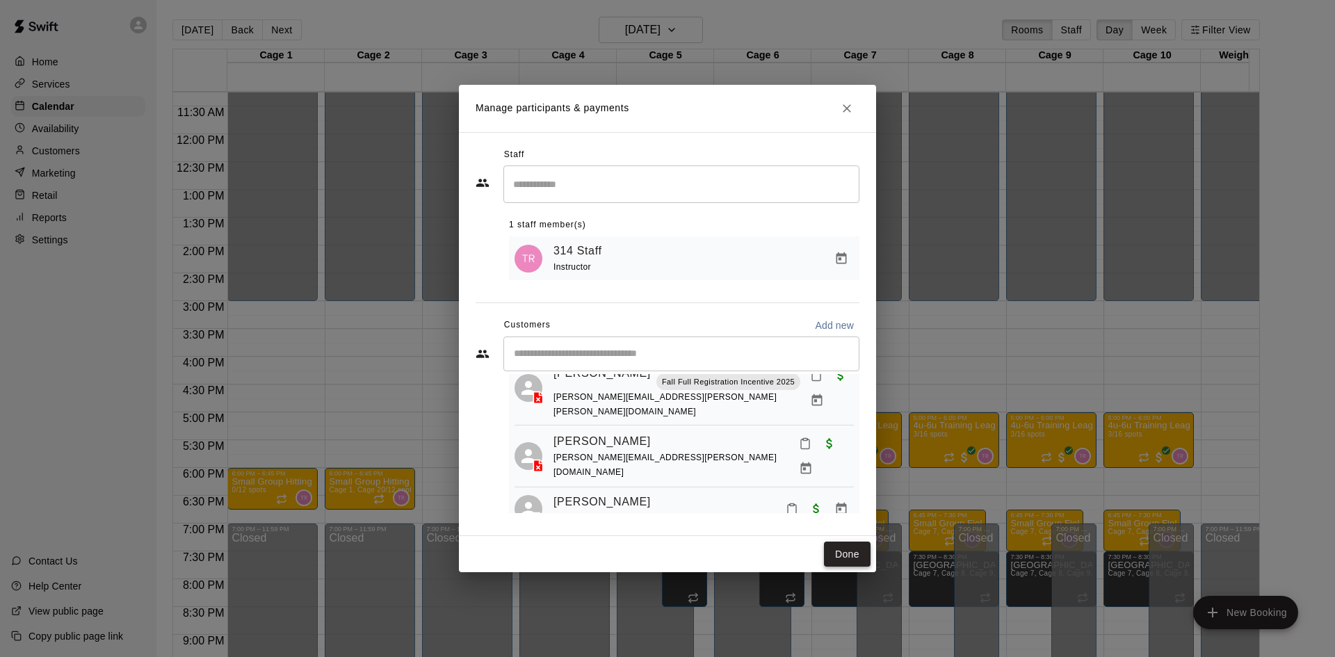
click at [852, 553] on button "Done" at bounding box center [847, 555] width 47 height 26
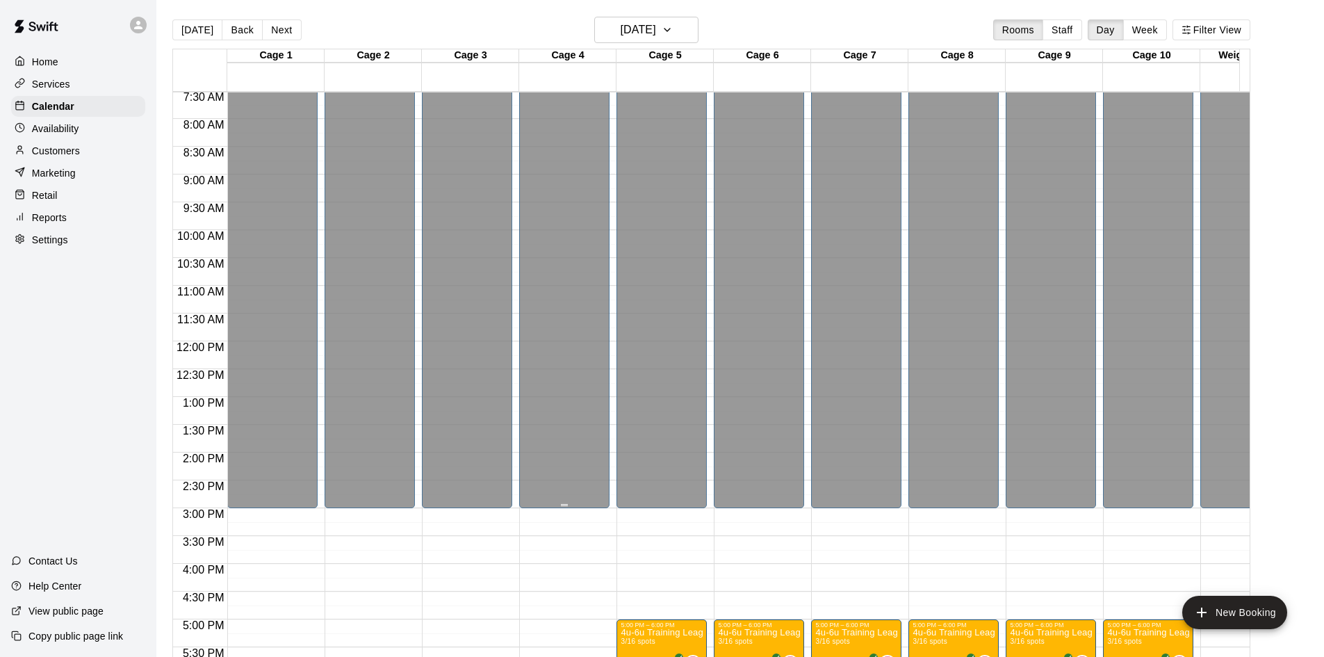
scroll to position [0, 0]
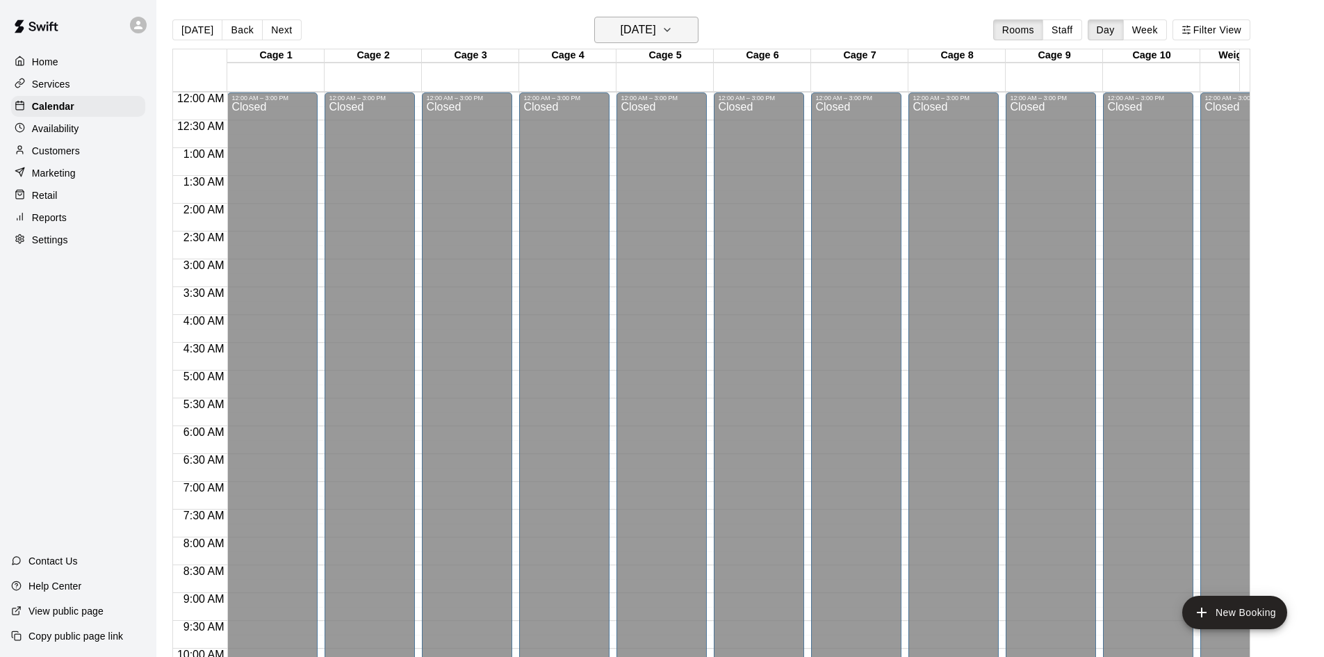
click at [645, 26] on h6 "[DATE]" at bounding box center [638, 29] width 35 height 19
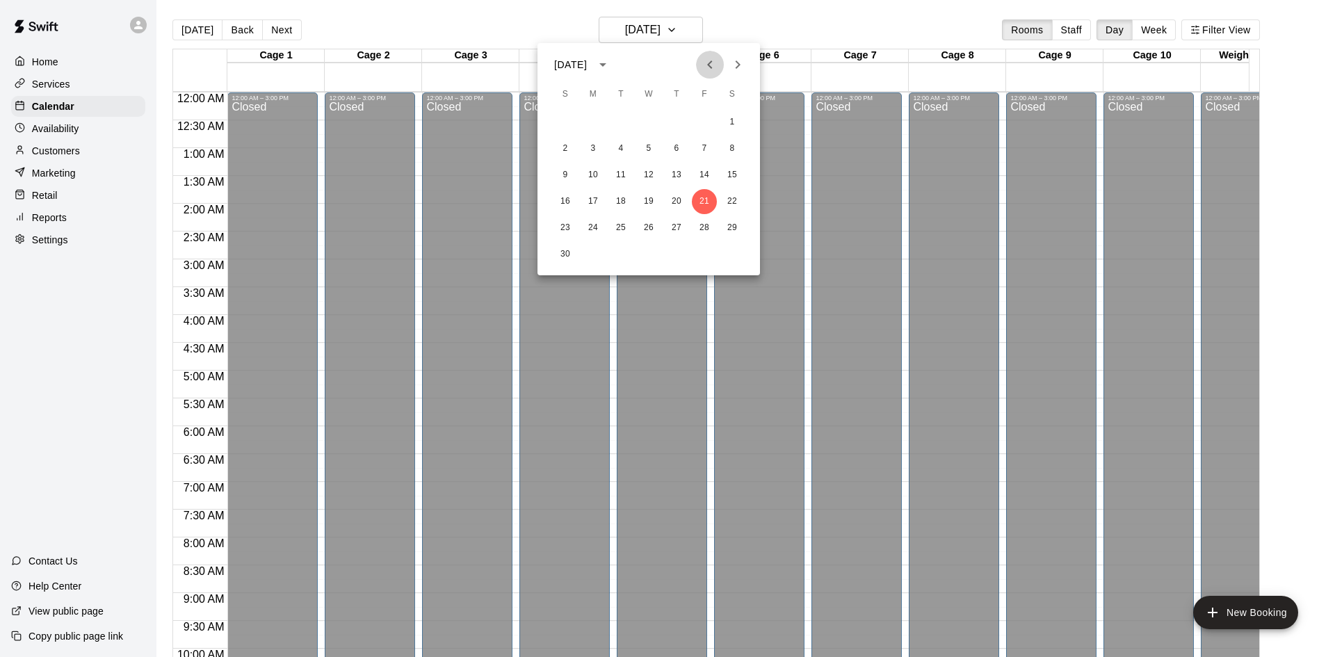
click at [714, 61] on icon "Previous month" at bounding box center [709, 64] width 17 height 17
click at [611, 175] on button "16" at bounding box center [620, 175] width 25 height 25
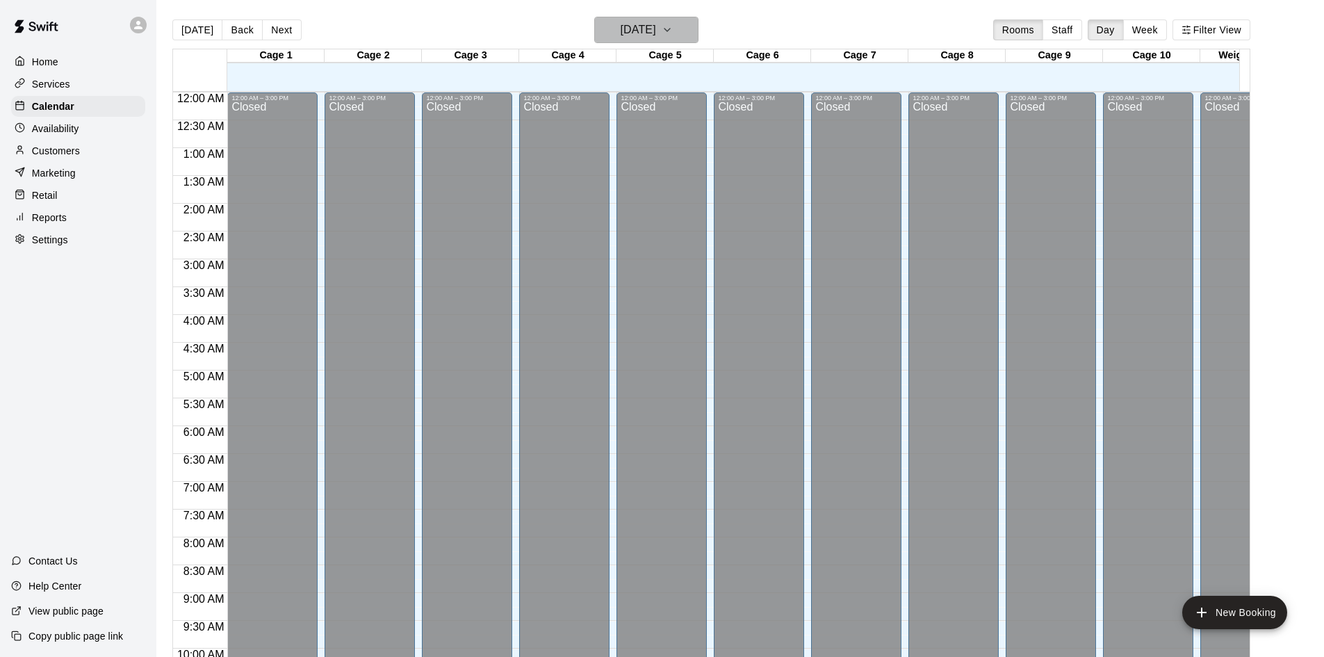
click at [639, 29] on h6 "[DATE]" at bounding box center [638, 29] width 35 height 19
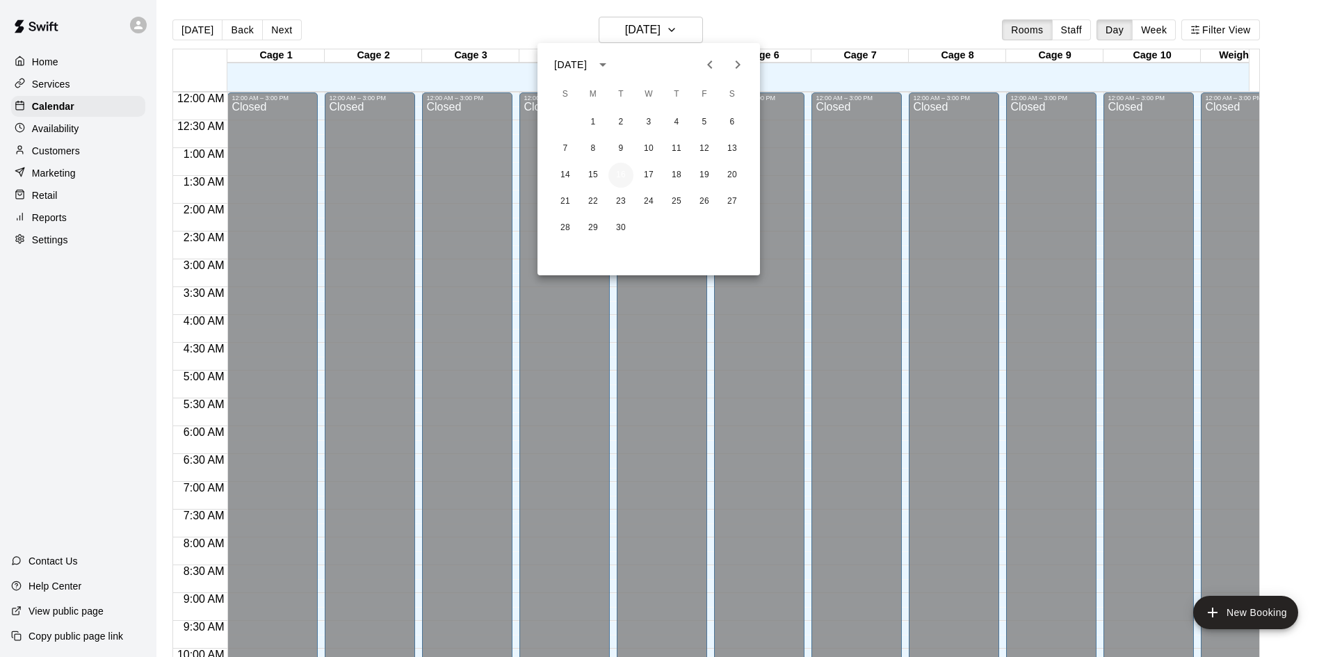
click at [611, 167] on button "16" at bounding box center [620, 175] width 25 height 25
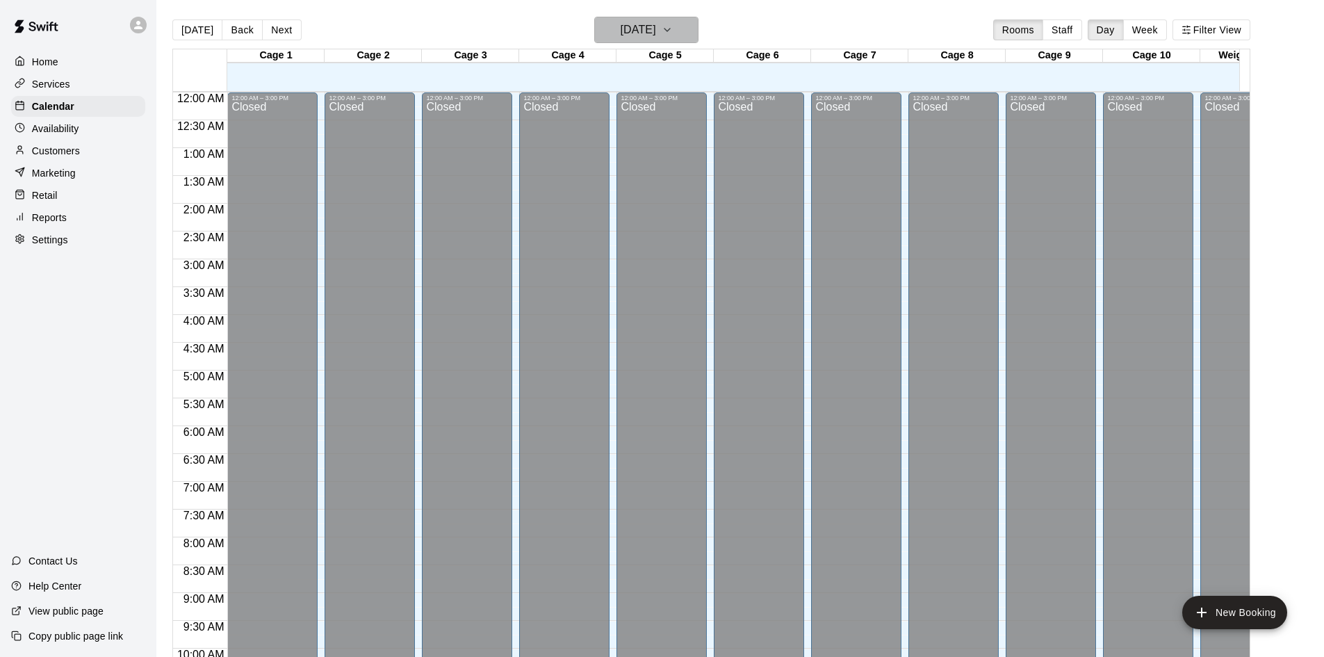
click at [684, 24] on button "[DATE]" at bounding box center [646, 30] width 104 height 26
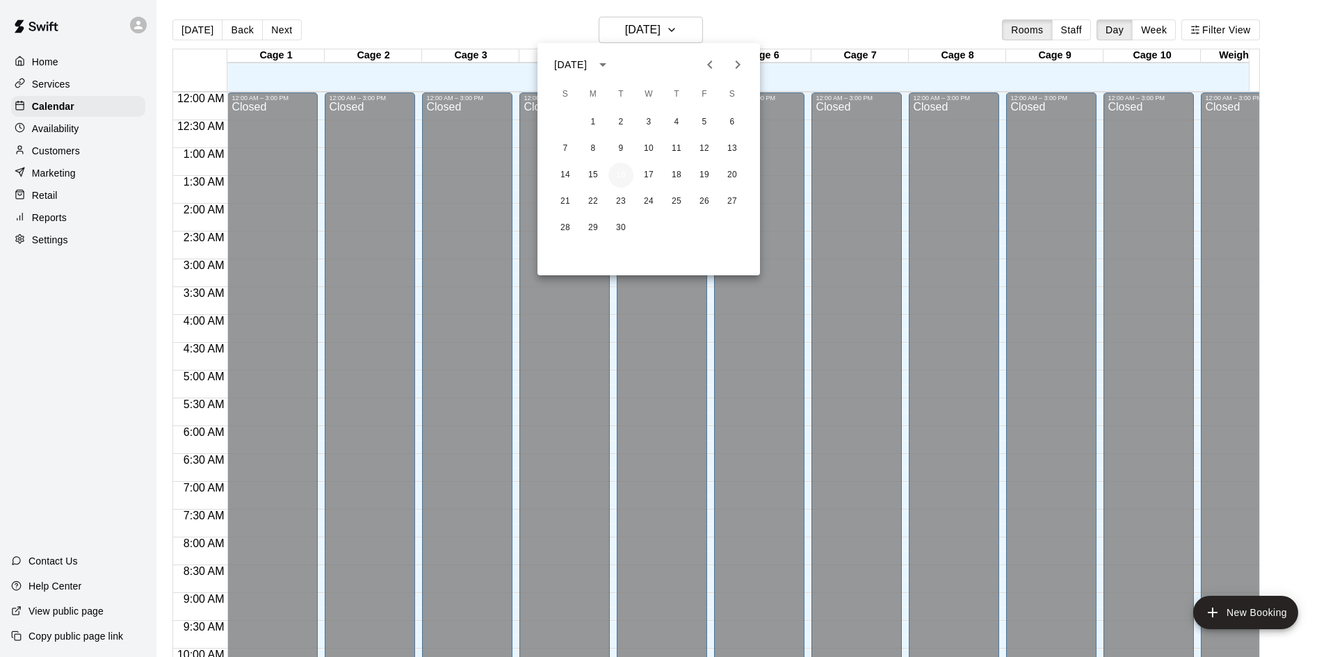
click at [625, 177] on button "16" at bounding box center [620, 175] width 25 height 25
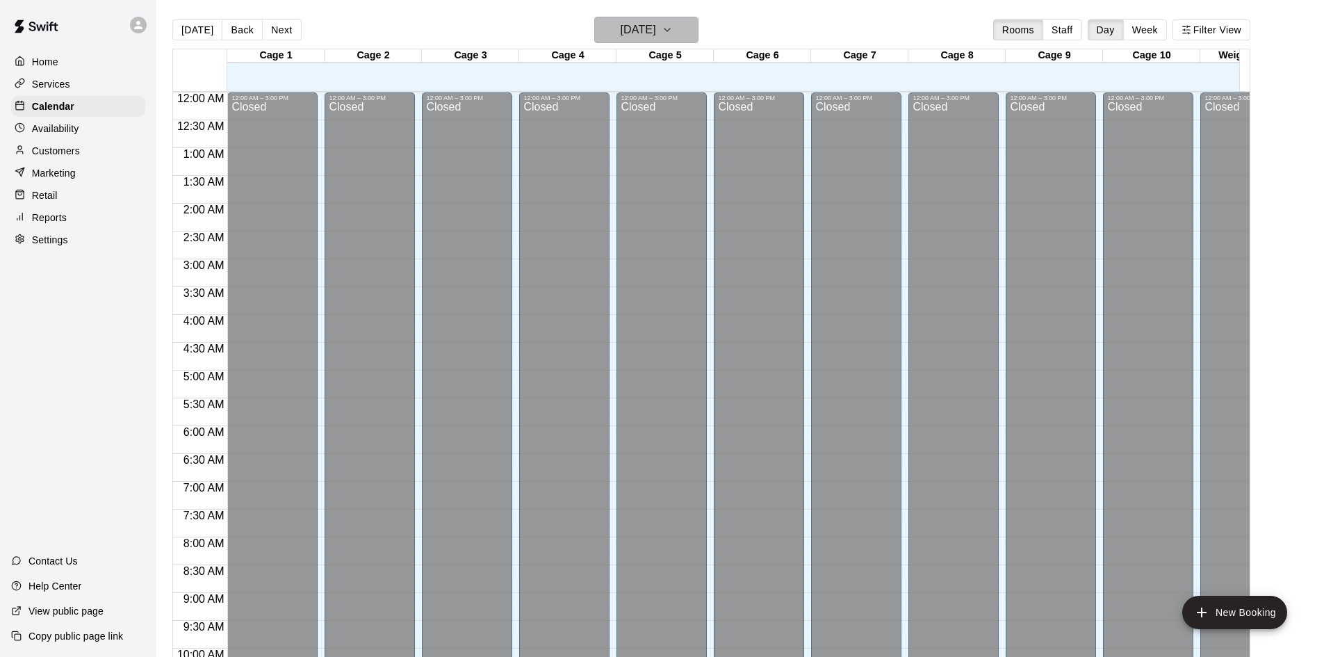
click at [649, 27] on h6 "[DATE]" at bounding box center [638, 29] width 35 height 19
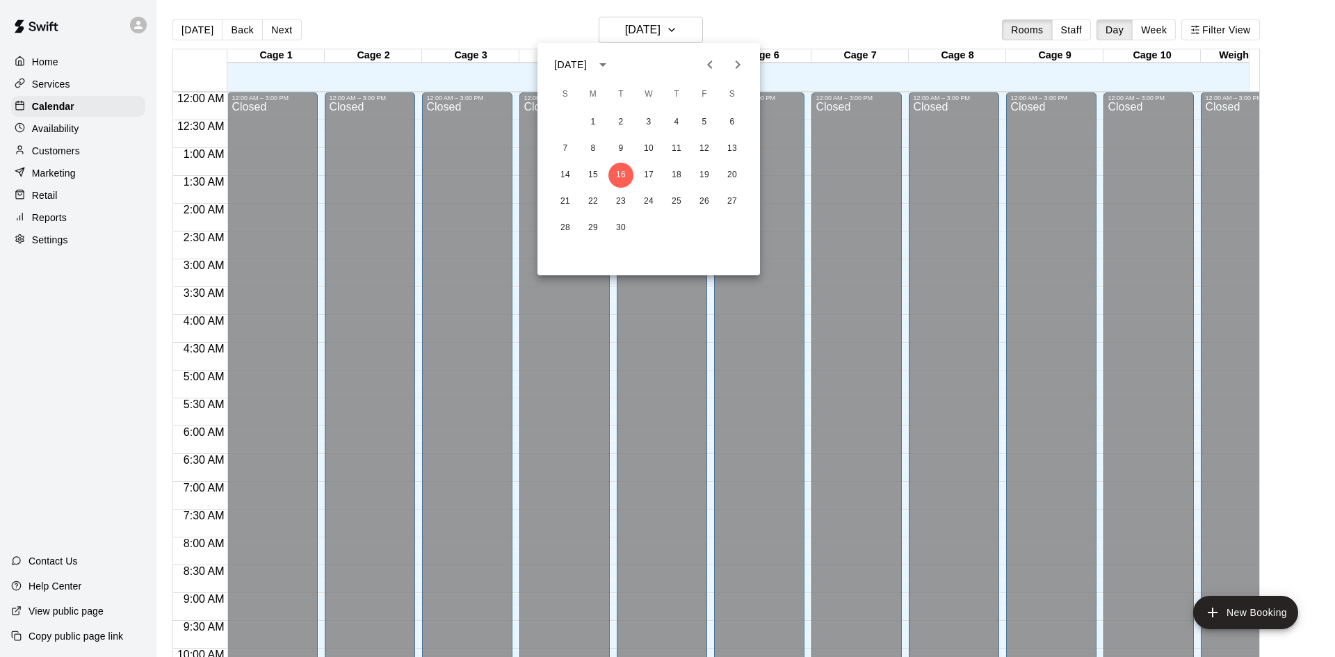
click at [740, 64] on icon "Next month" at bounding box center [737, 64] width 17 height 17
click at [706, 68] on icon "Previous month" at bounding box center [709, 64] width 17 height 17
click at [615, 172] on button "16" at bounding box center [620, 175] width 25 height 25
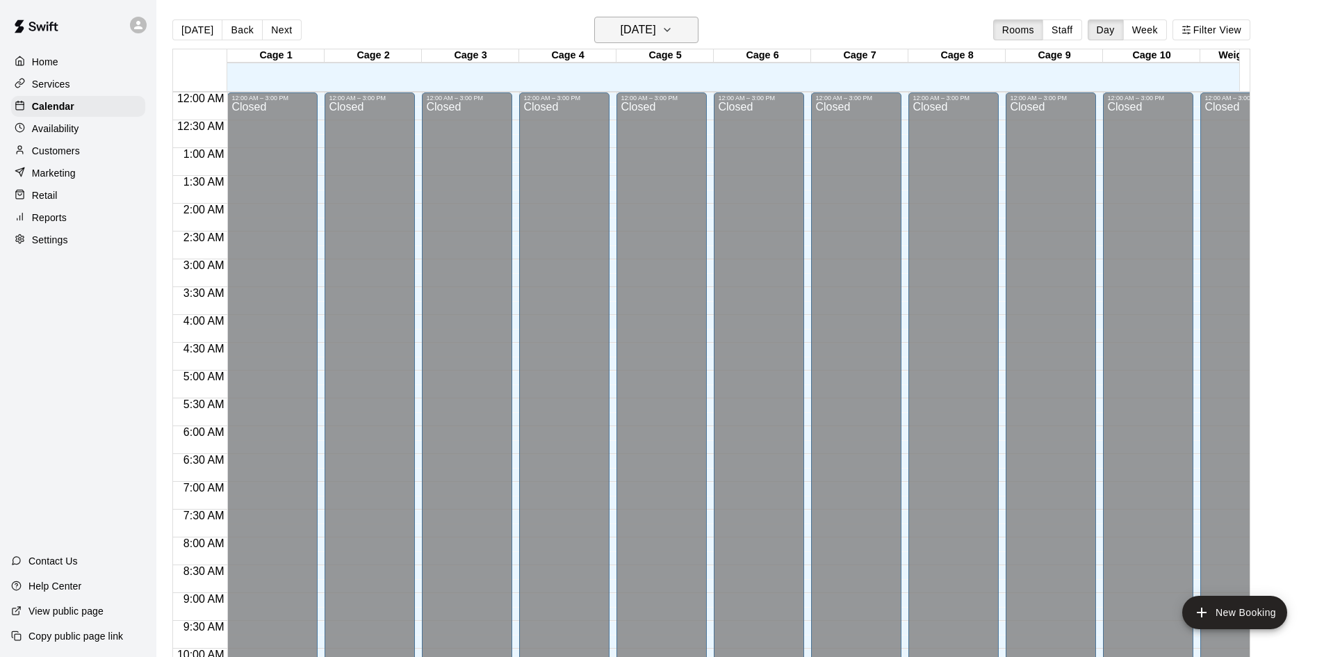
click at [690, 21] on button "[DATE]" at bounding box center [646, 30] width 104 height 26
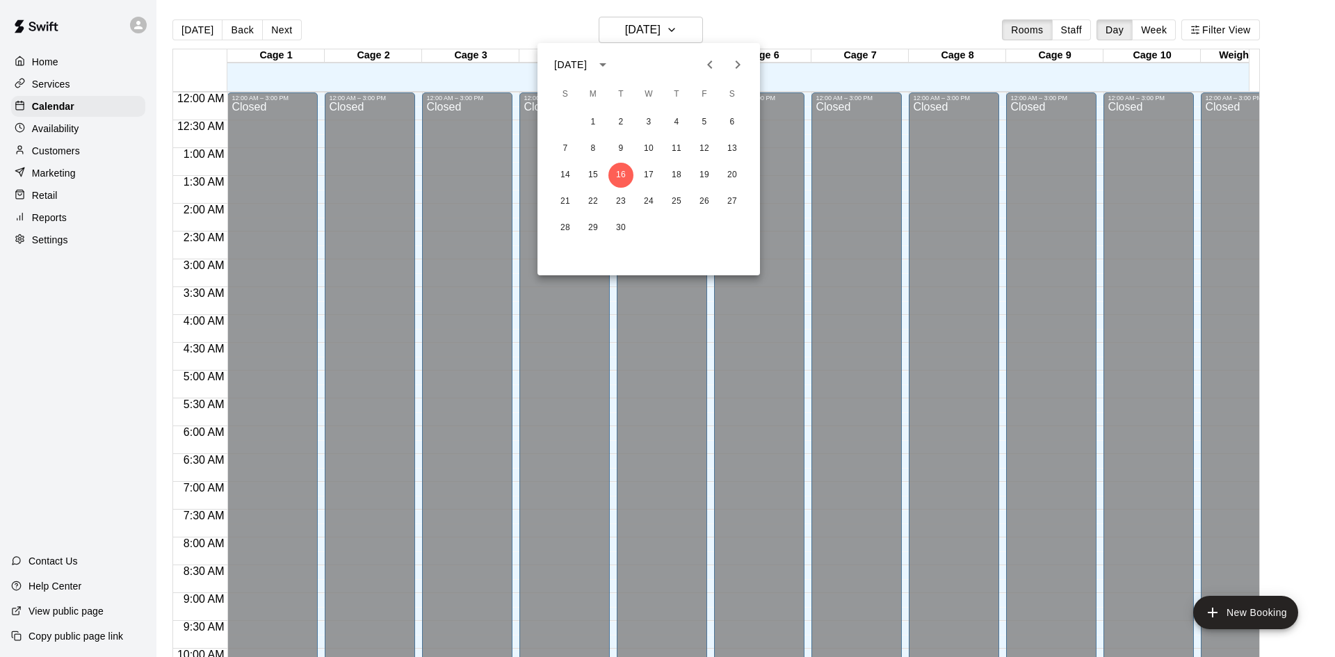
click at [672, 20] on div at bounding box center [667, 328] width 1335 height 657
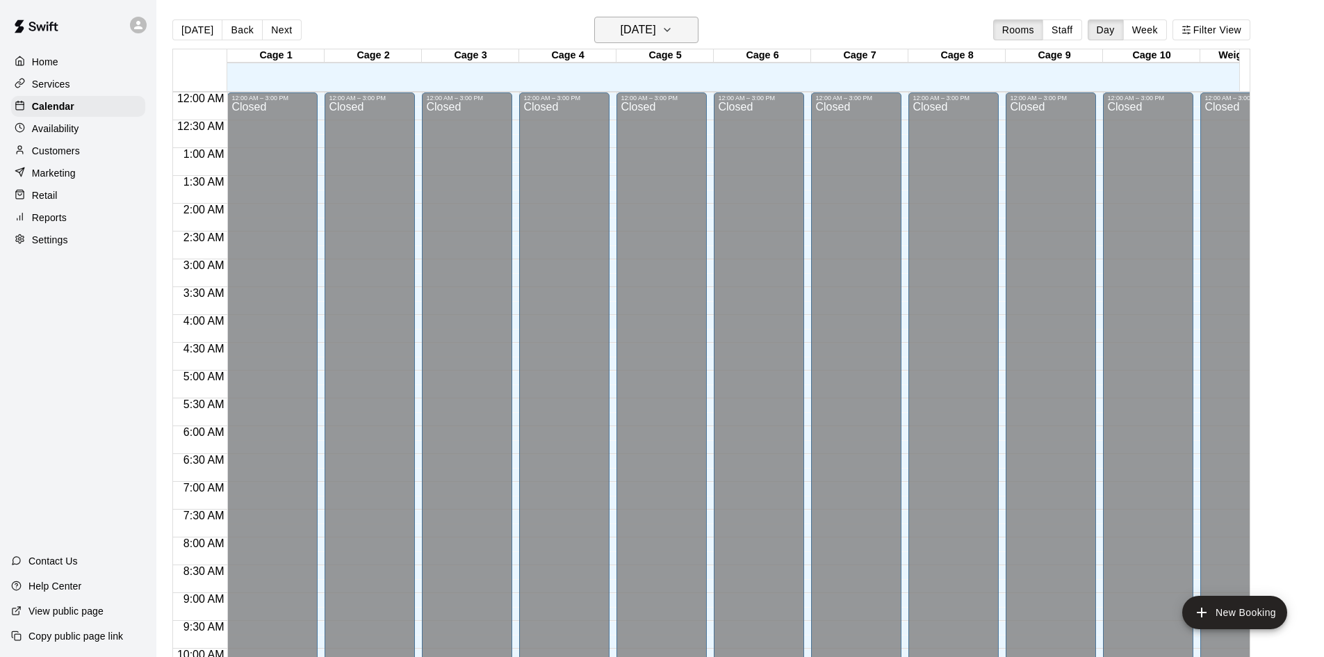
click at [656, 20] on h6 "[DATE]" at bounding box center [638, 29] width 35 height 19
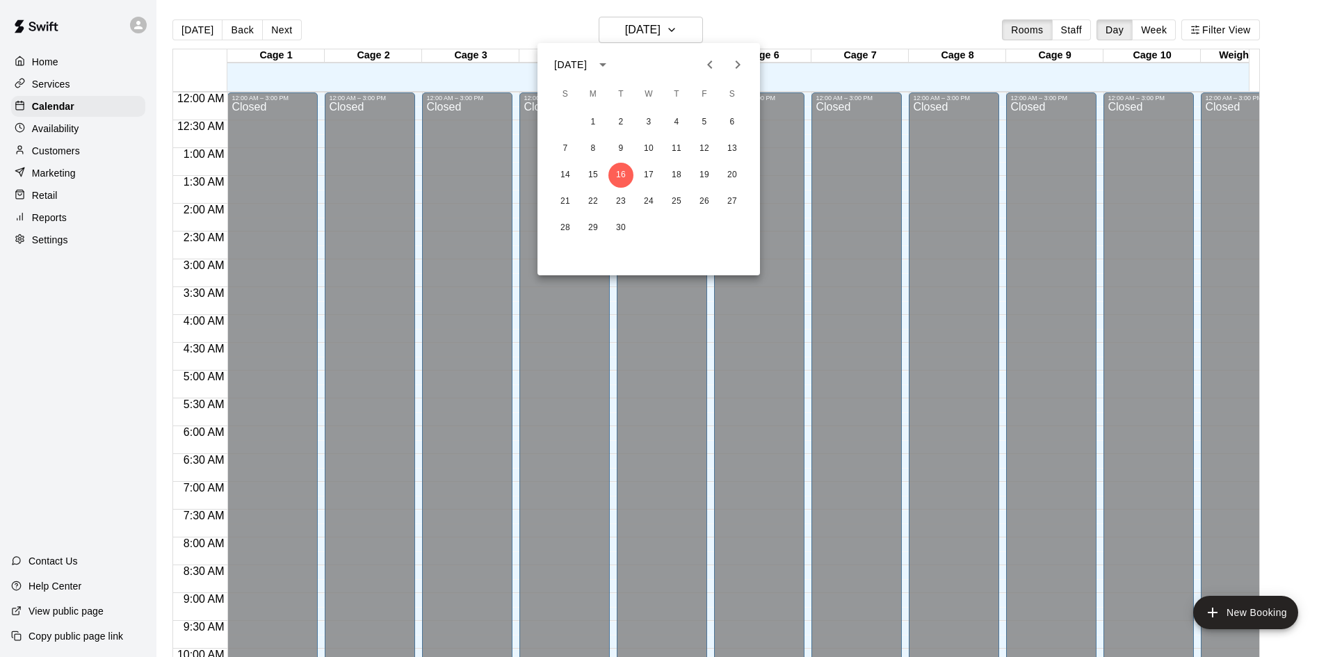
click at [795, 22] on div at bounding box center [667, 328] width 1335 height 657
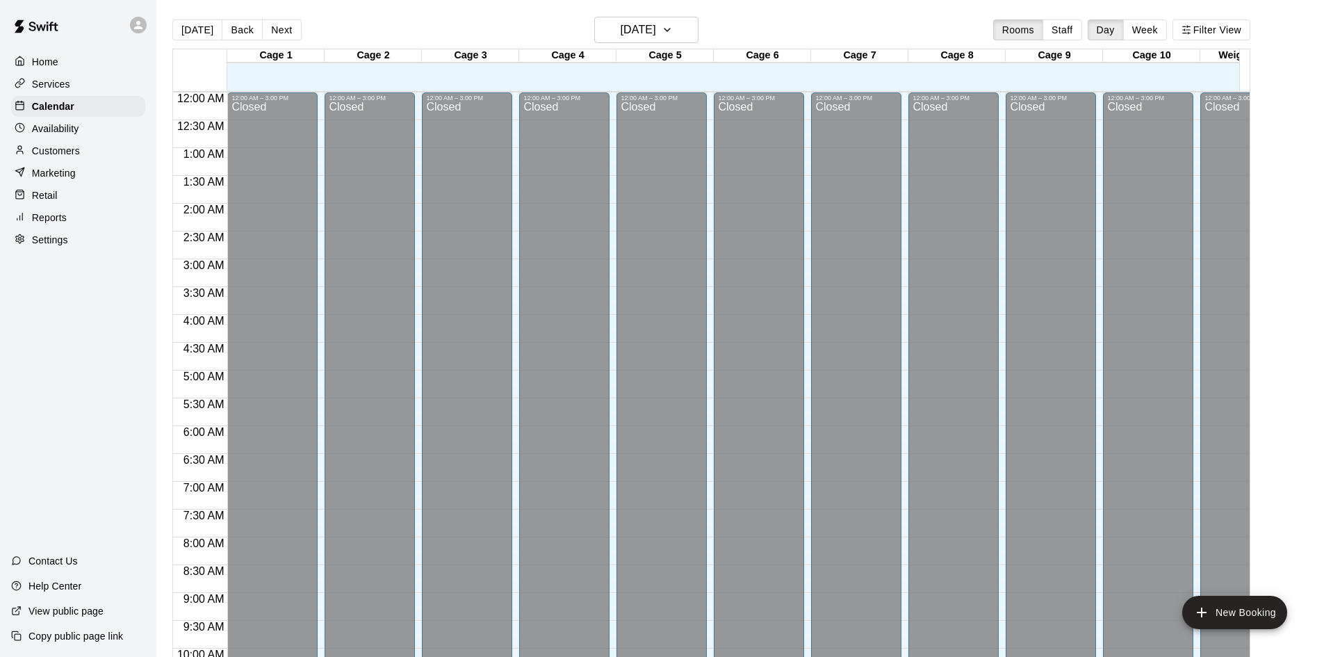
click at [86, 136] on div "Availability" at bounding box center [78, 128] width 134 height 21
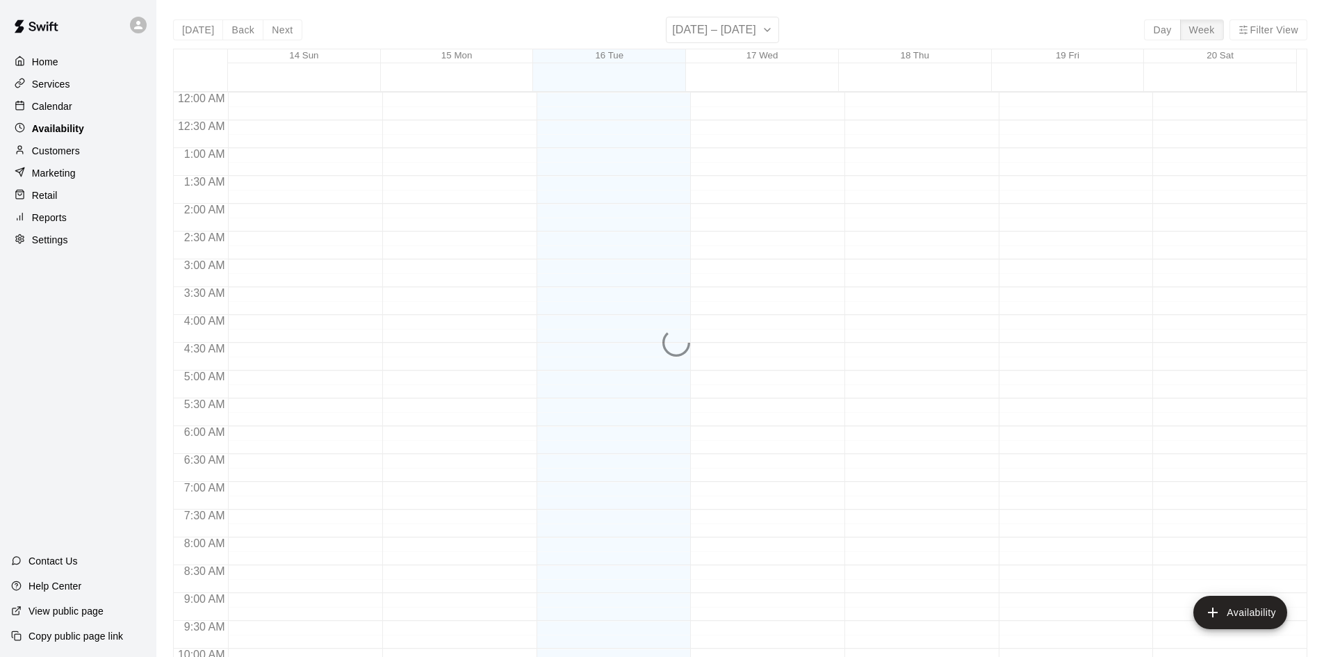
scroll to position [755, 0]
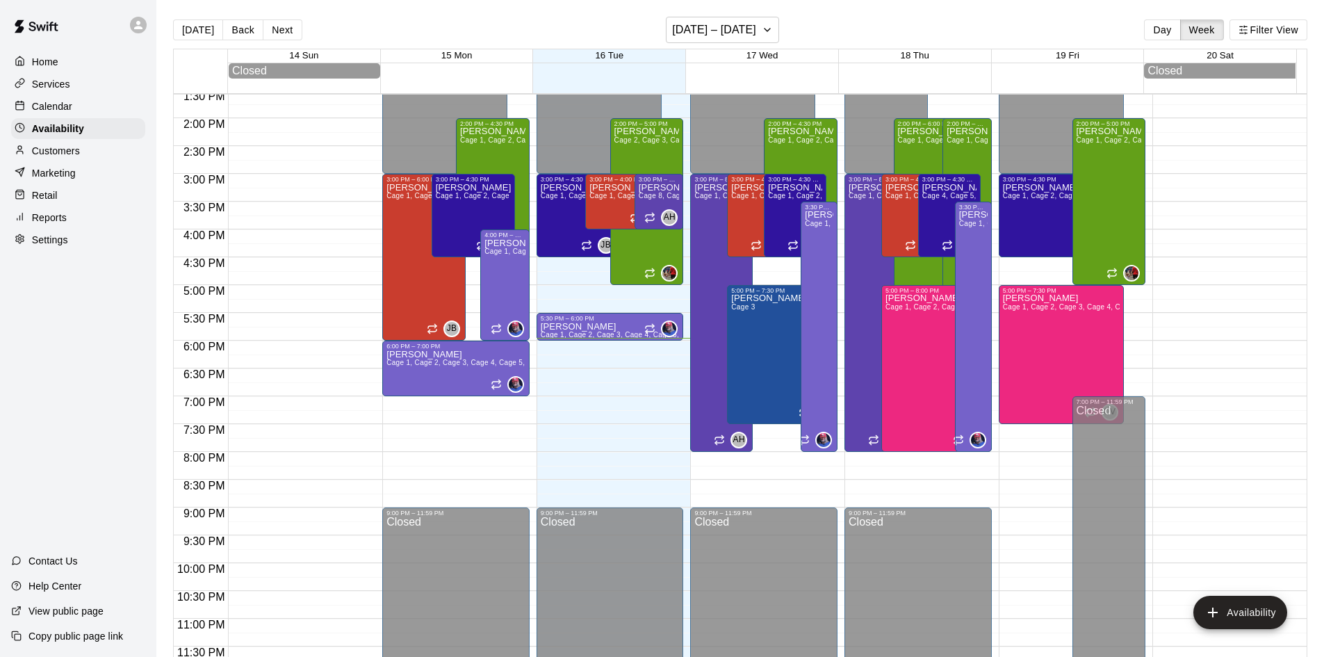
click at [93, 108] on div "Calendar" at bounding box center [78, 106] width 134 height 21
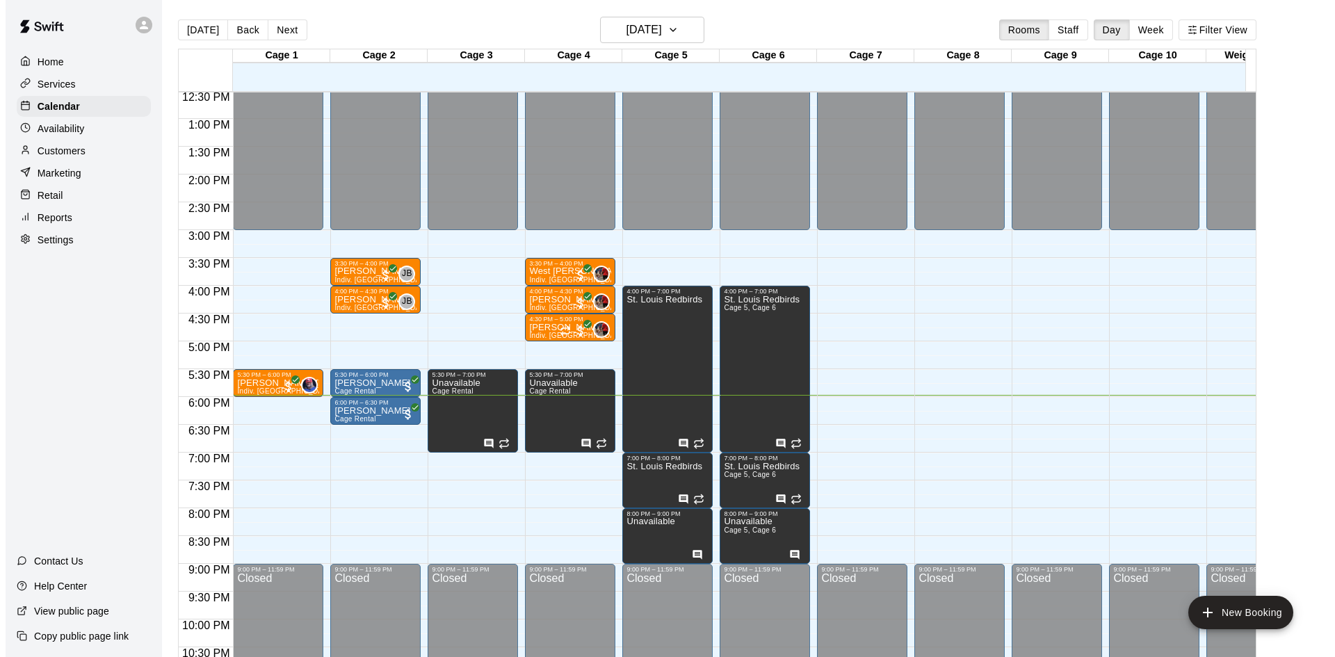
scroll to position [766, 0]
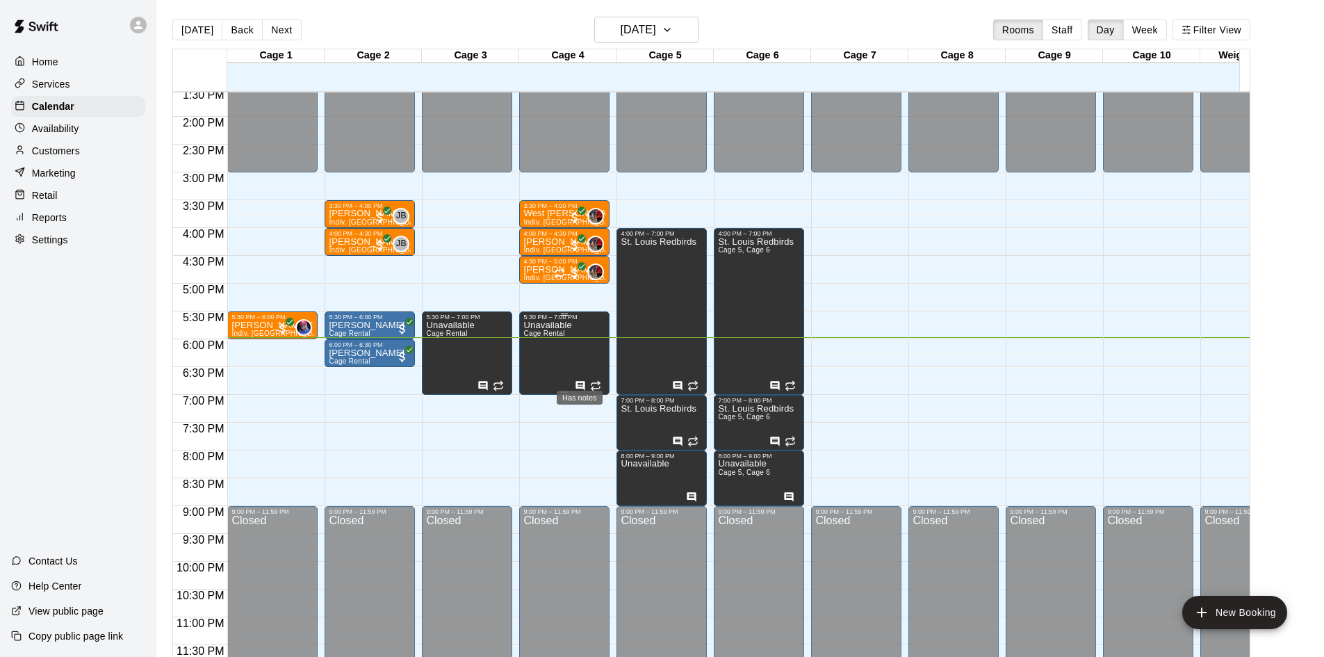
click at [575, 380] on icon "Has notes" at bounding box center [580, 385] width 11 height 11
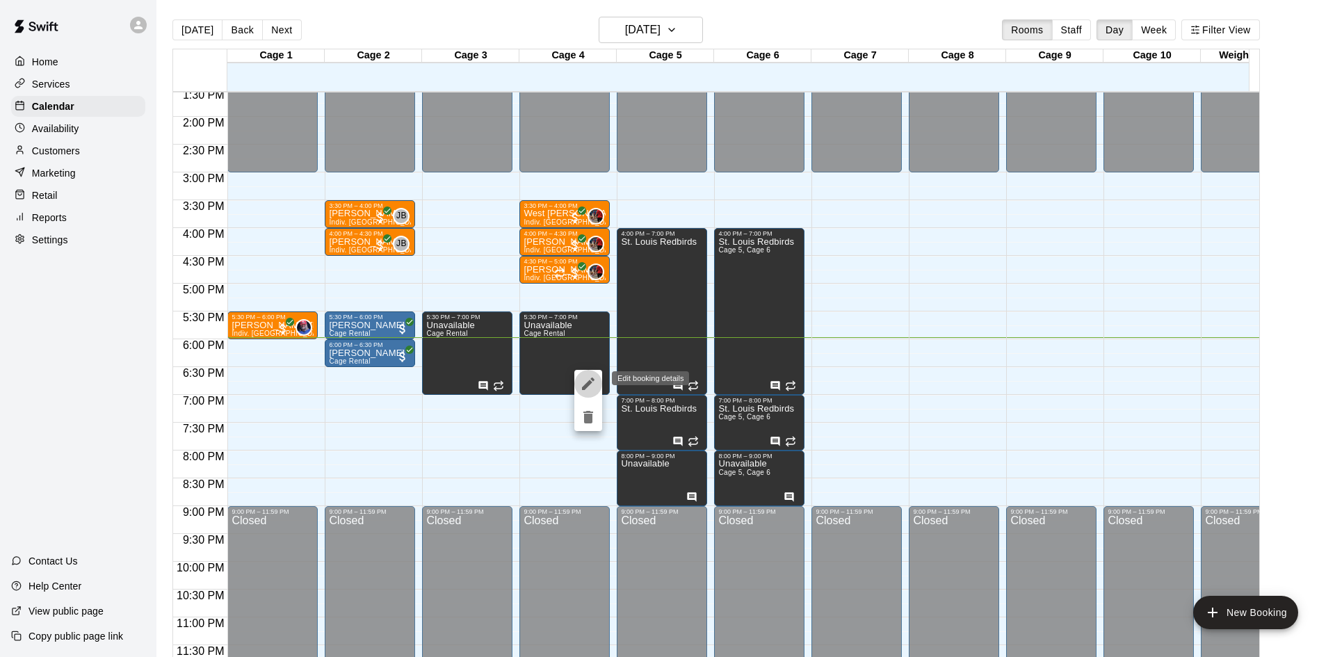
click at [593, 388] on icon "edit" at bounding box center [588, 383] width 17 height 17
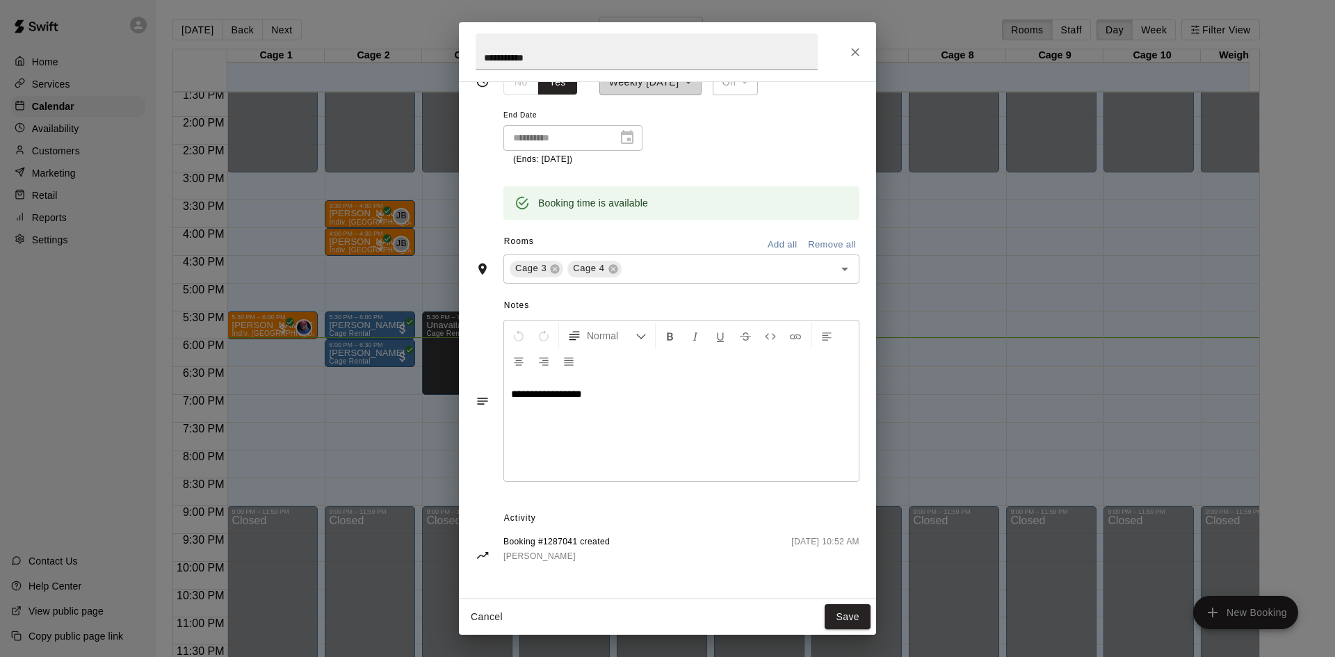
scroll to position [188, 0]
click at [851, 55] on icon "Close" at bounding box center [855, 52] width 14 height 14
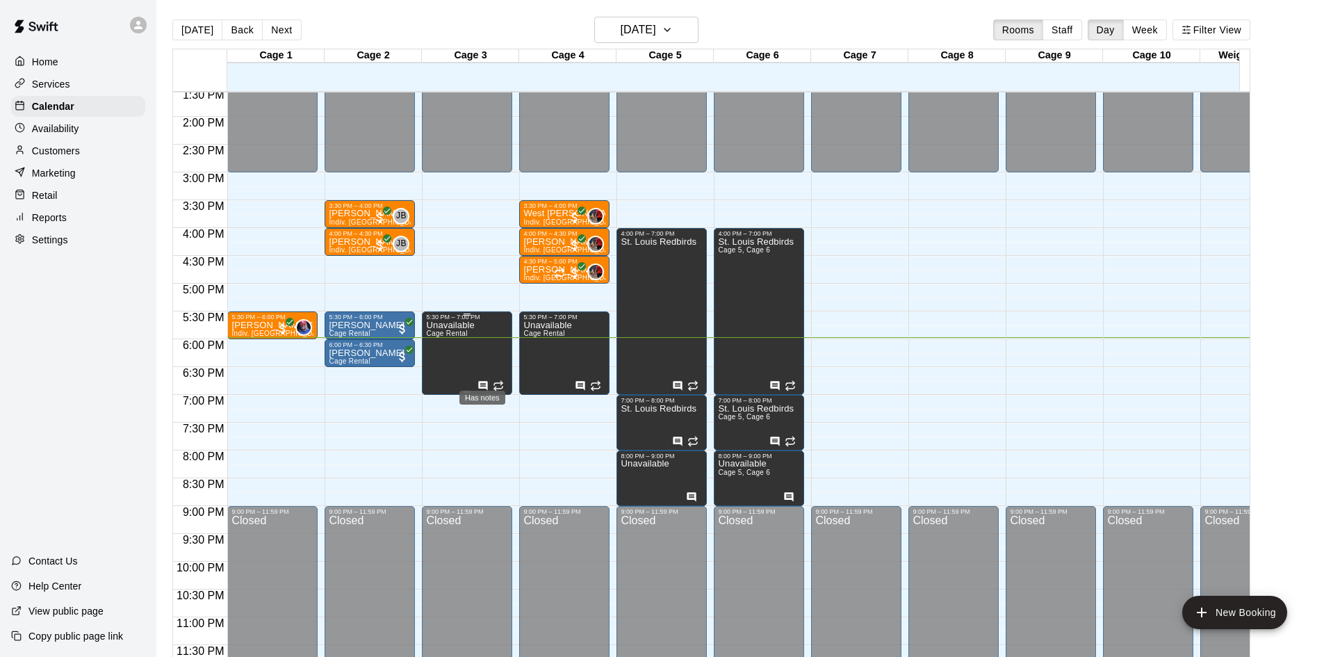
click at [483, 380] on icon "Has notes" at bounding box center [483, 385] width 11 height 11
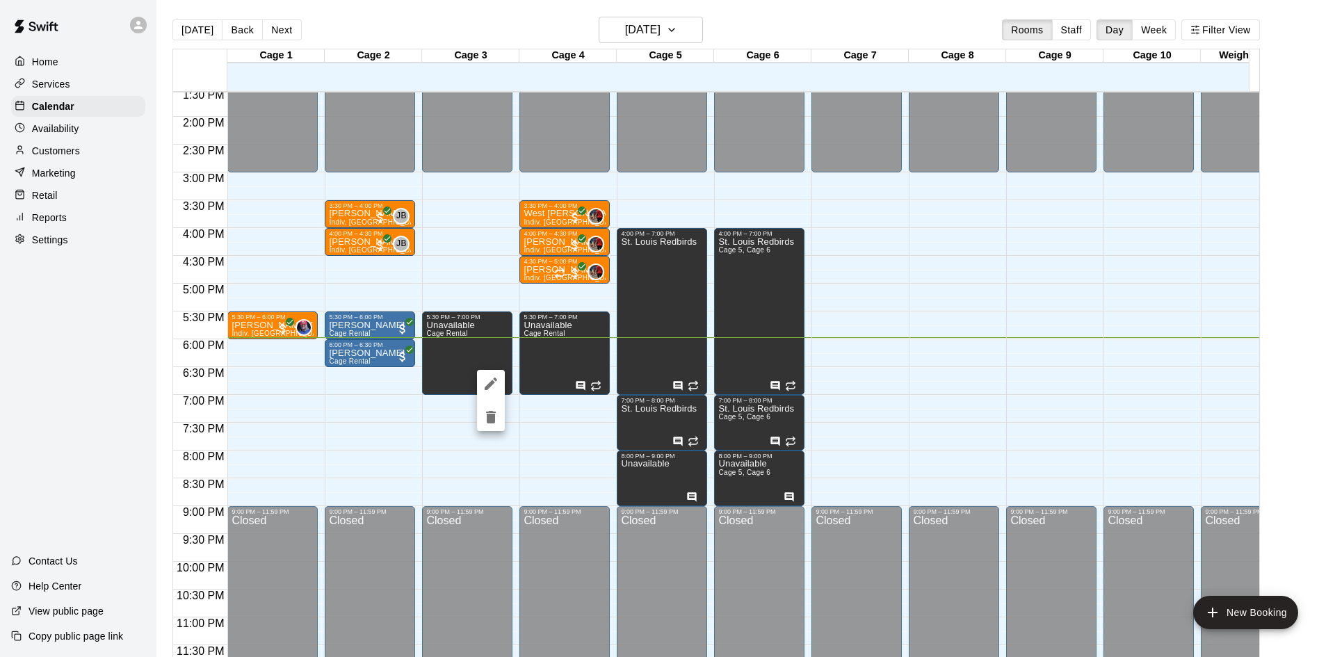
click at [676, 373] on div at bounding box center [667, 328] width 1335 height 657
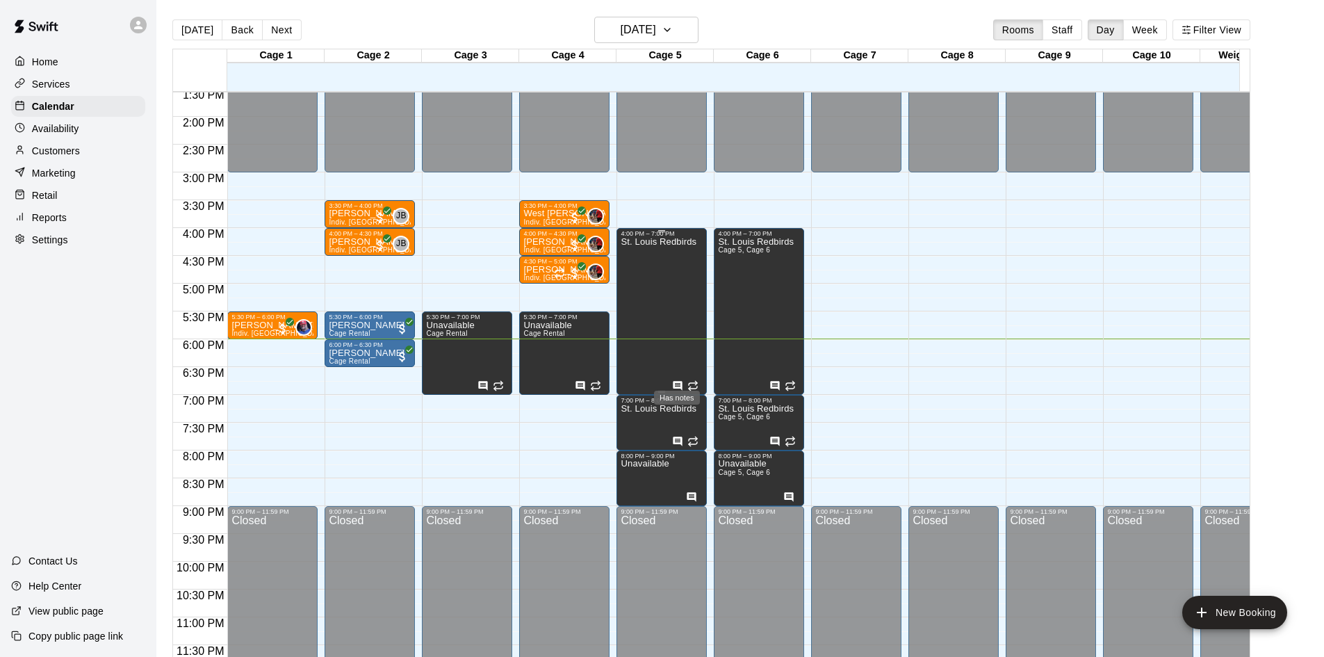
click at [676, 380] on icon "Has notes" at bounding box center [677, 385] width 11 height 11
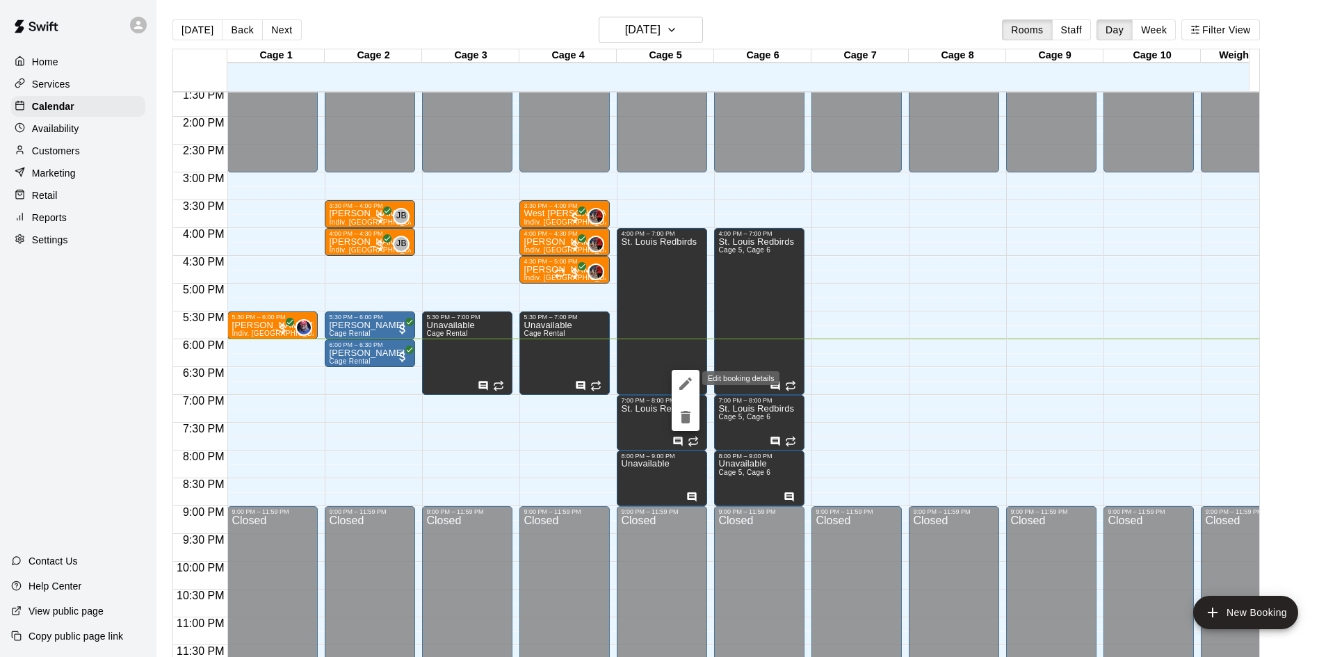
click at [682, 383] on icon "edit" at bounding box center [685, 383] width 17 height 17
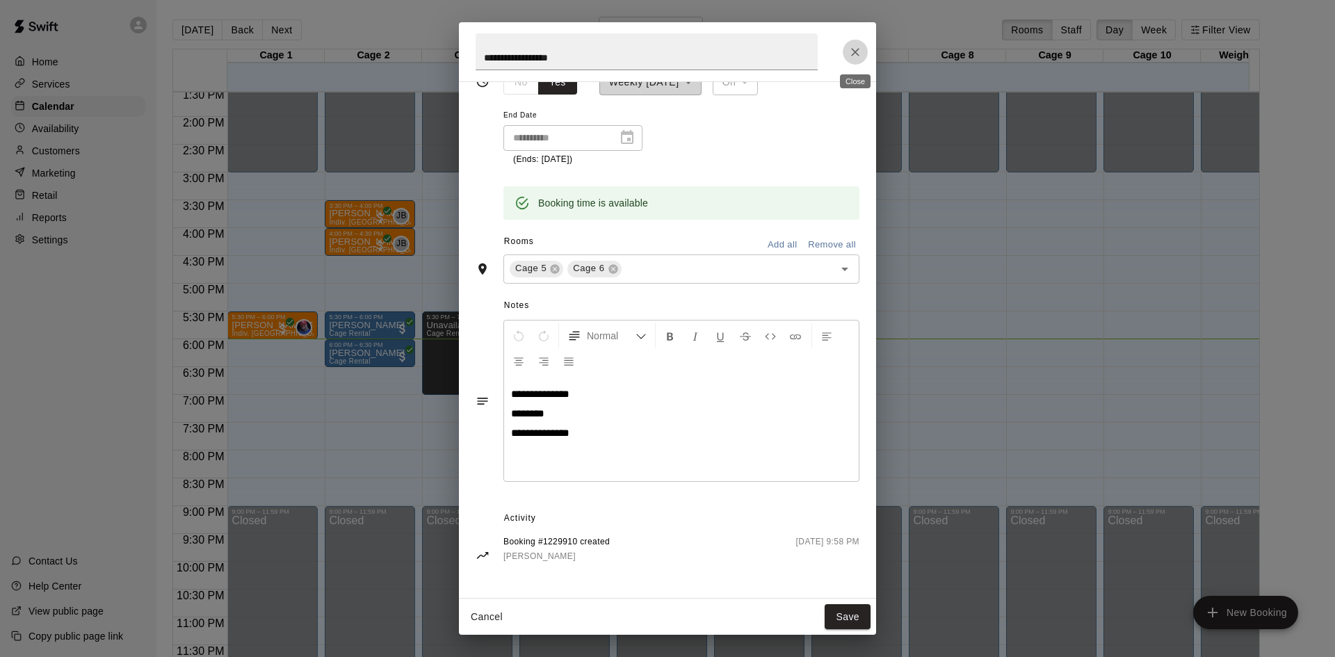
click at [853, 54] on icon "Close" at bounding box center [855, 52] width 8 height 8
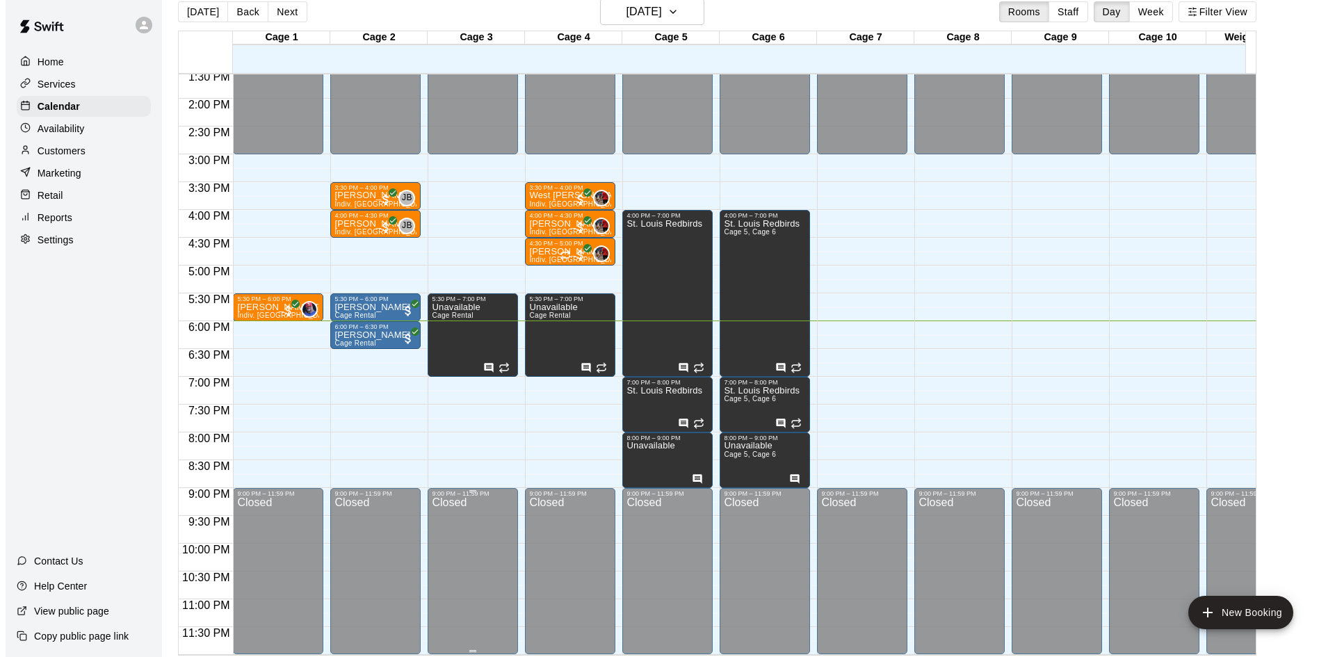
scroll to position [22, 0]
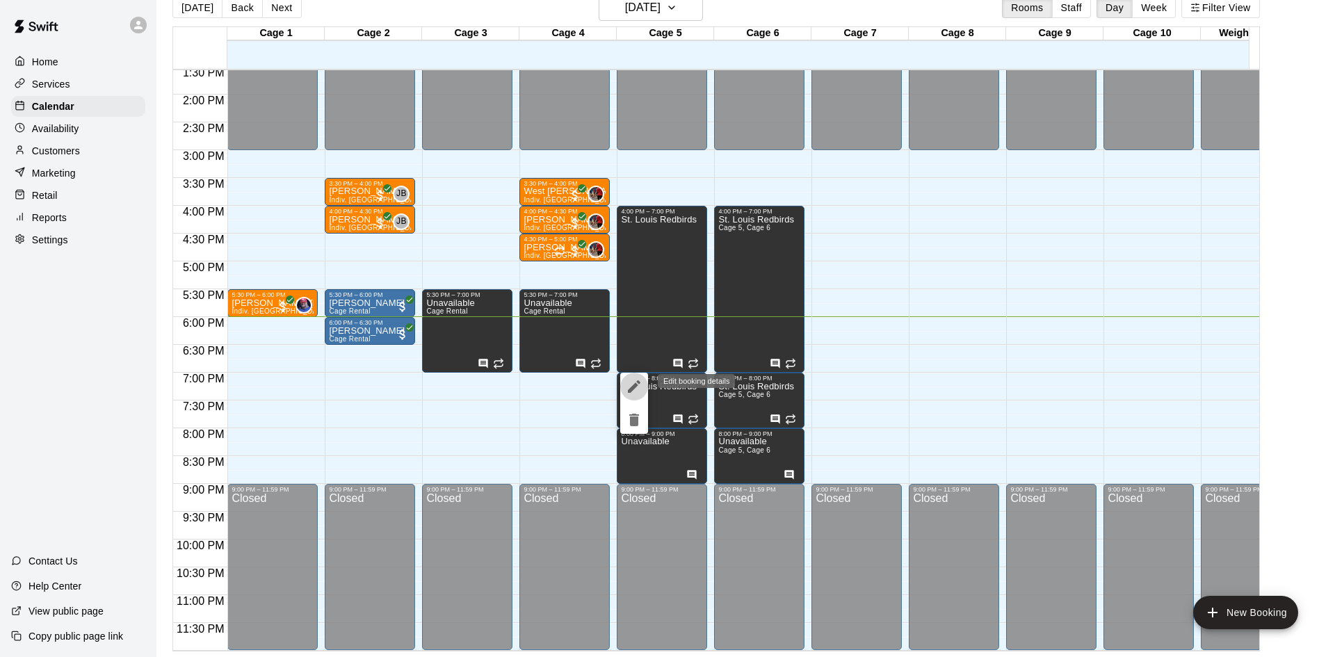
click at [632, 384] on icon "edit" at bounding box center [634, 386] width 17 height 17
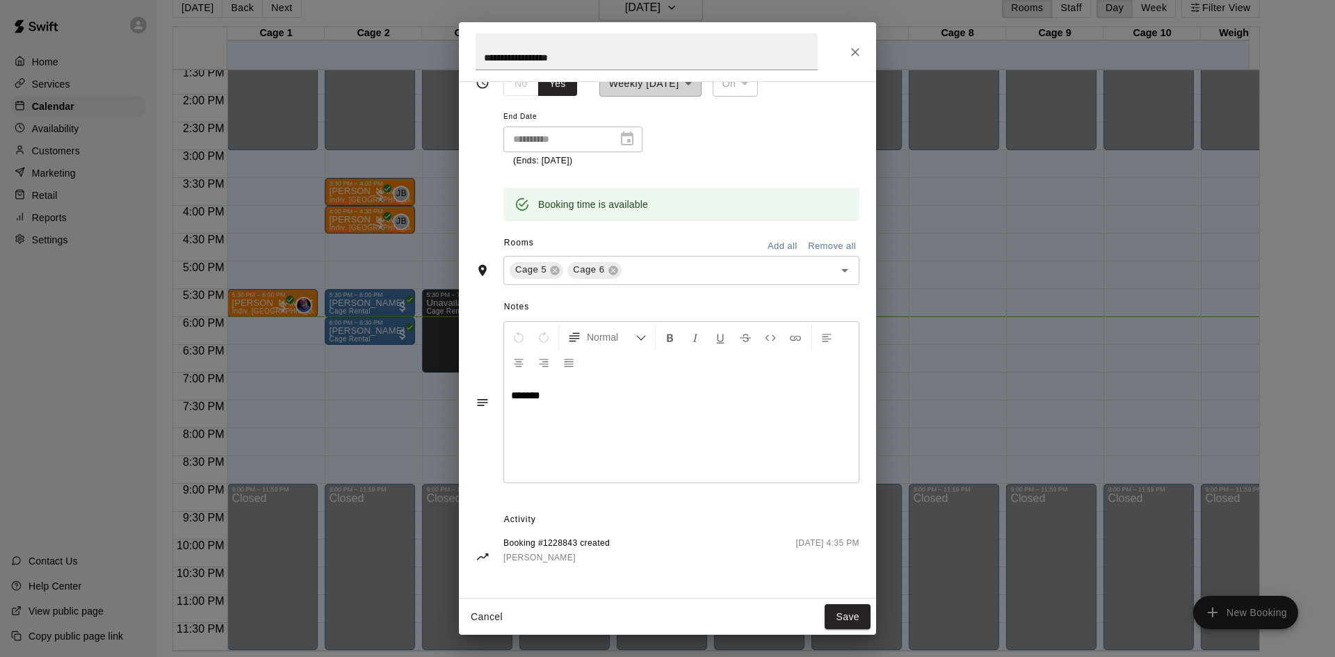
scroll to position [188, 0]
click at [848, 50] on icon "Close" at bounding box center [855, 52] width 14 height 14
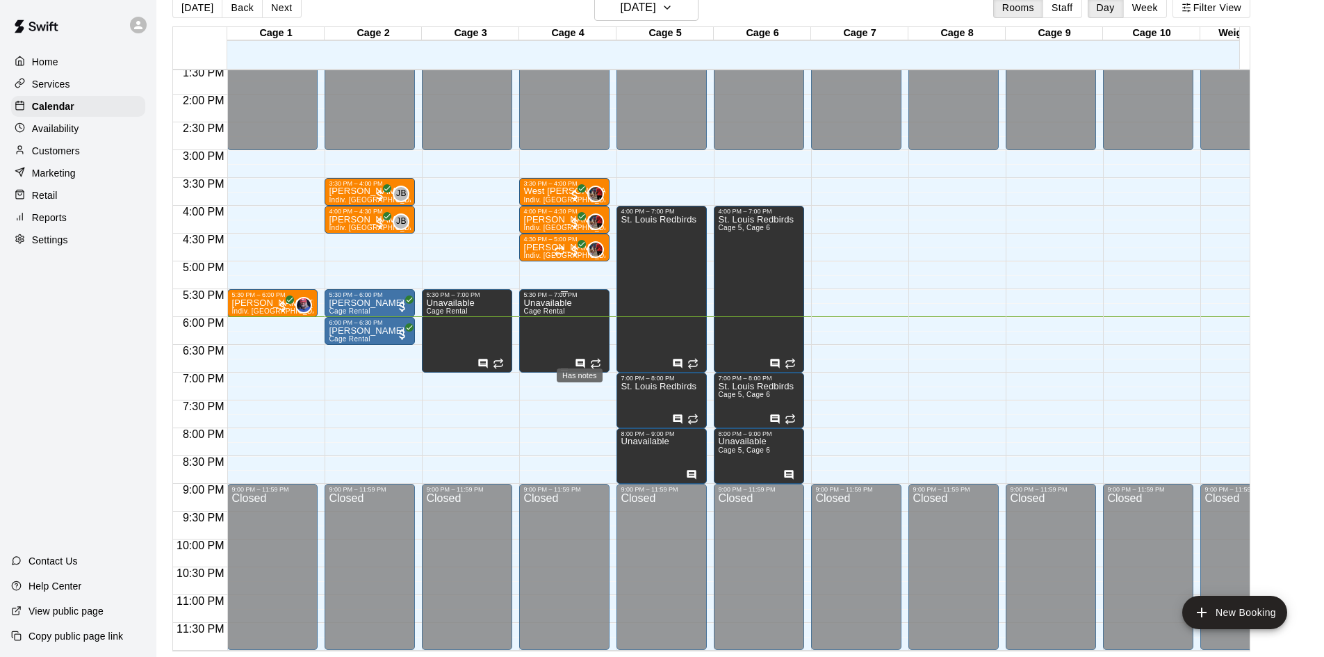
click at [575, 358] on icon "Has notes" at bounding box center [580, 363] width 11 height 11
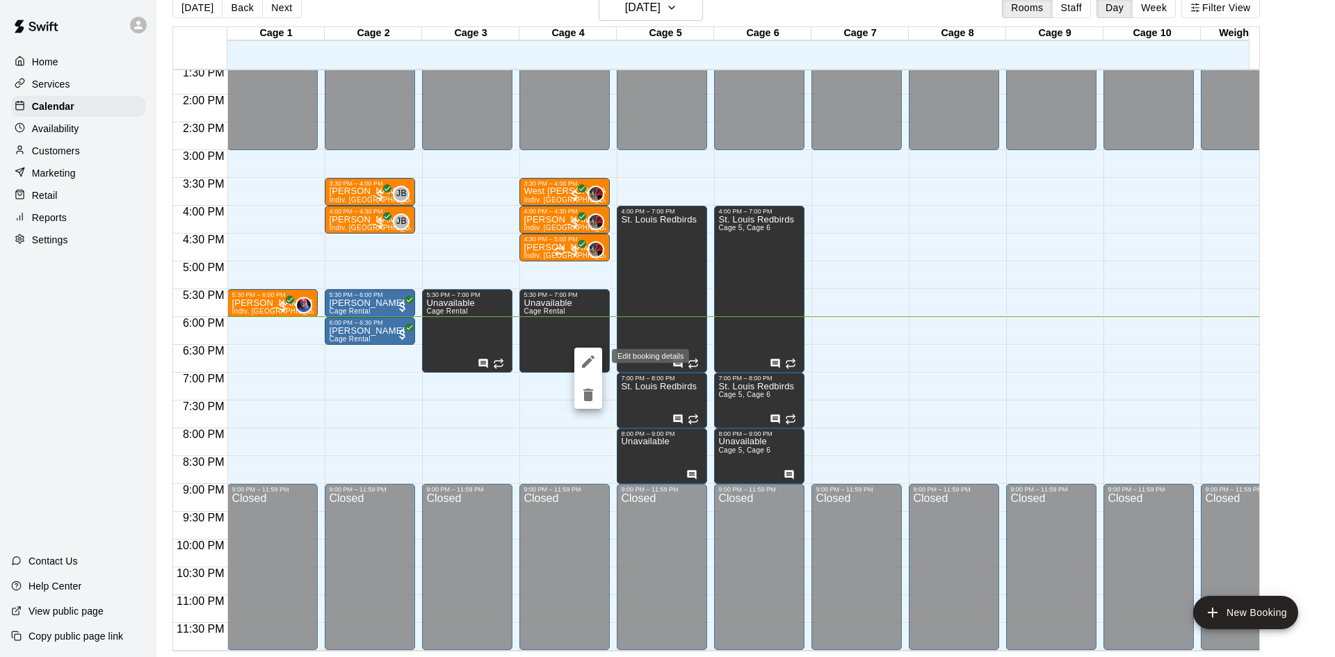
click at [580, 363] on icon "edit" at bounding box center [588, 361] width 17 height 17
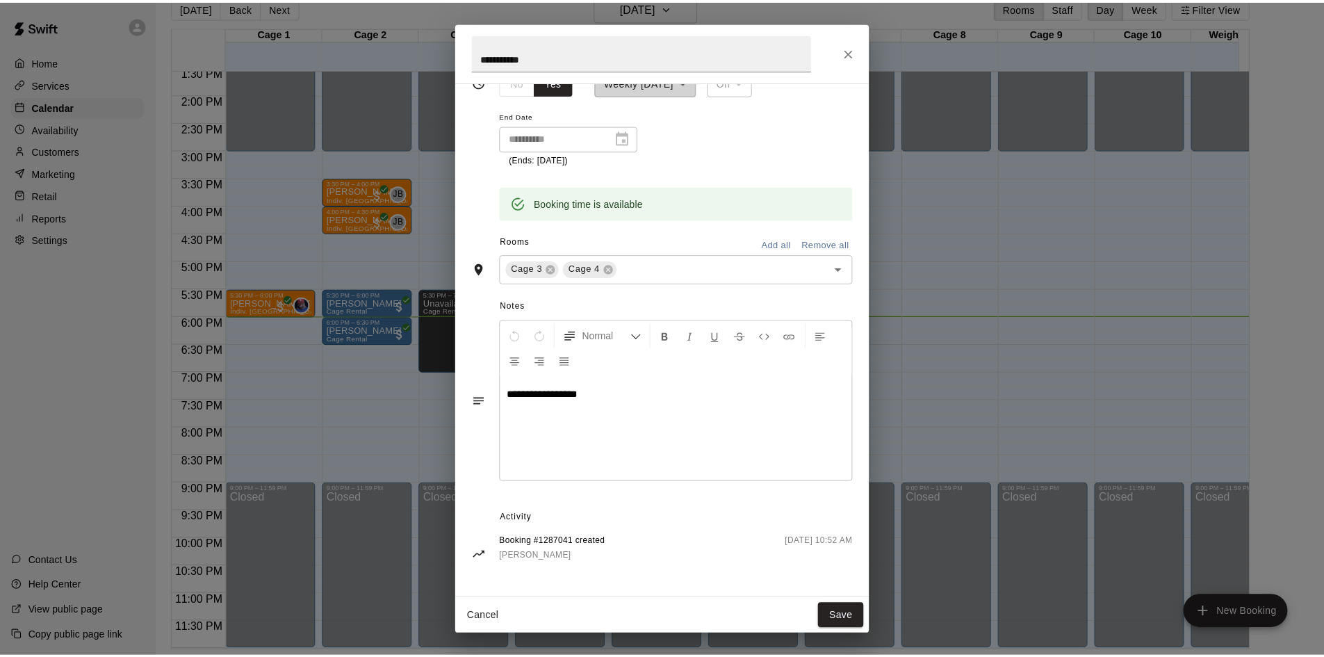
scroll to position [0, 0]
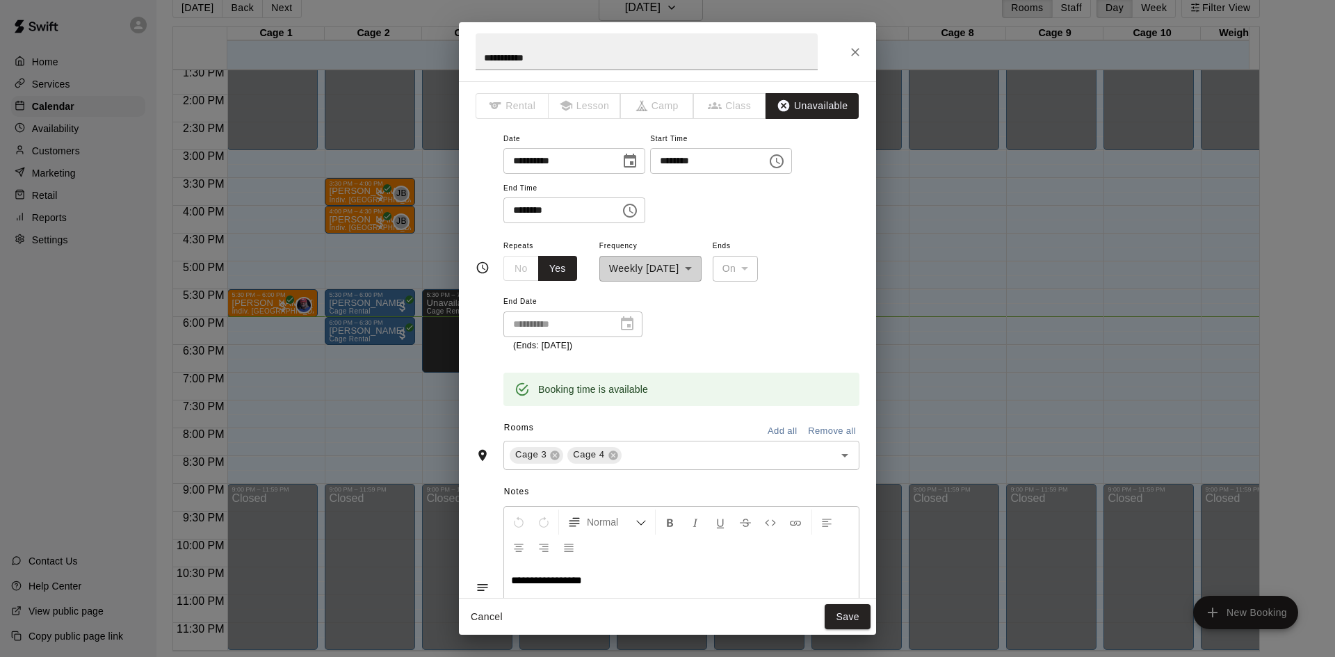
click at [857, 54] on icon "Close" at bounding box center [855, 52] width 8 height 8
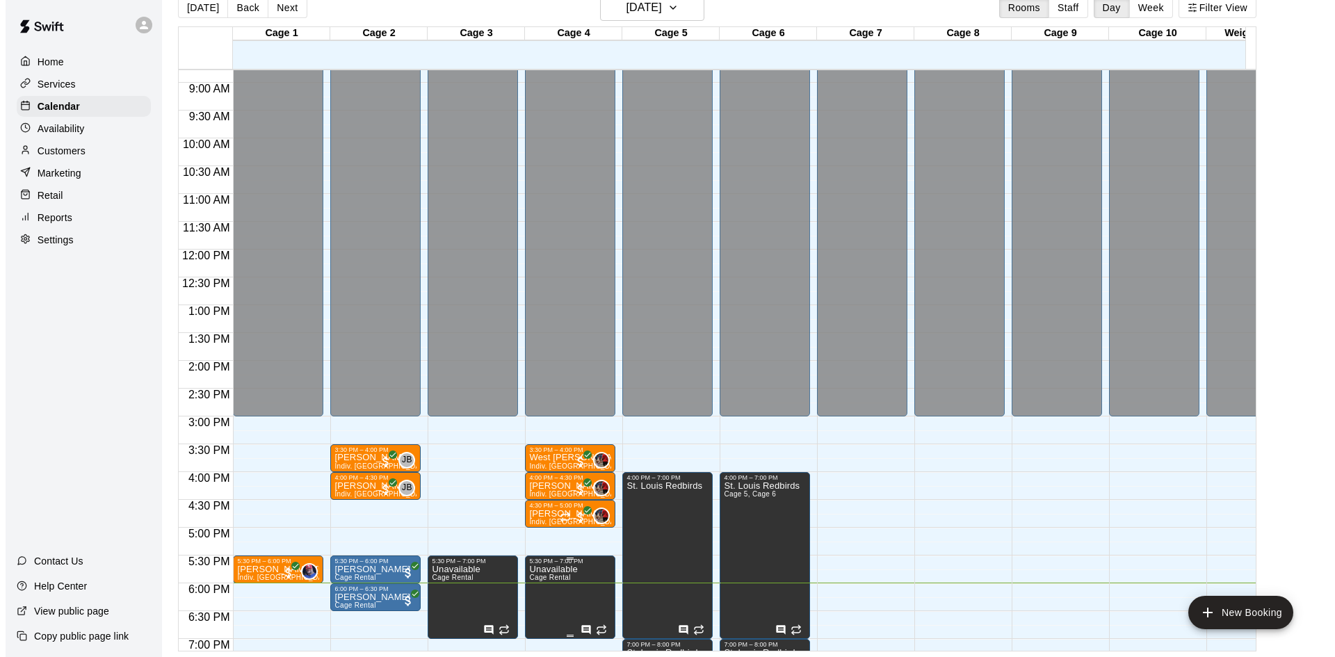
scroll to position [697, 0]
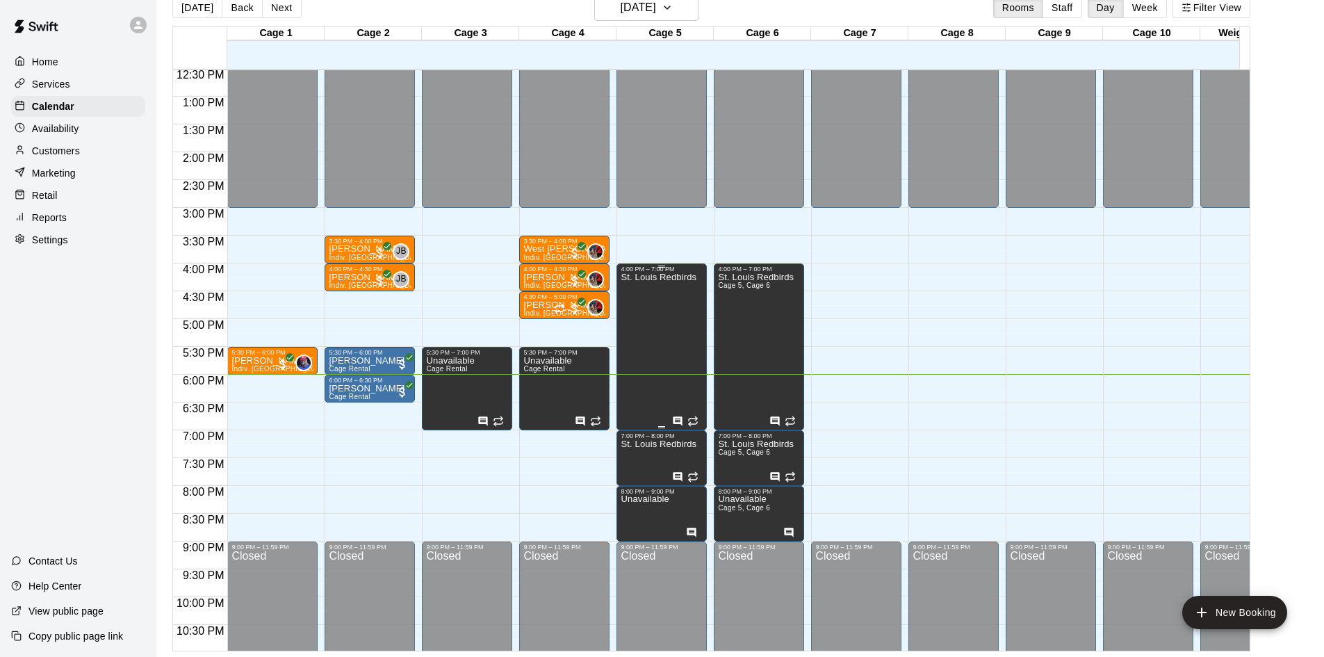
click at [676, 416] on div at bounding box center [686, 420] width 29 height 14
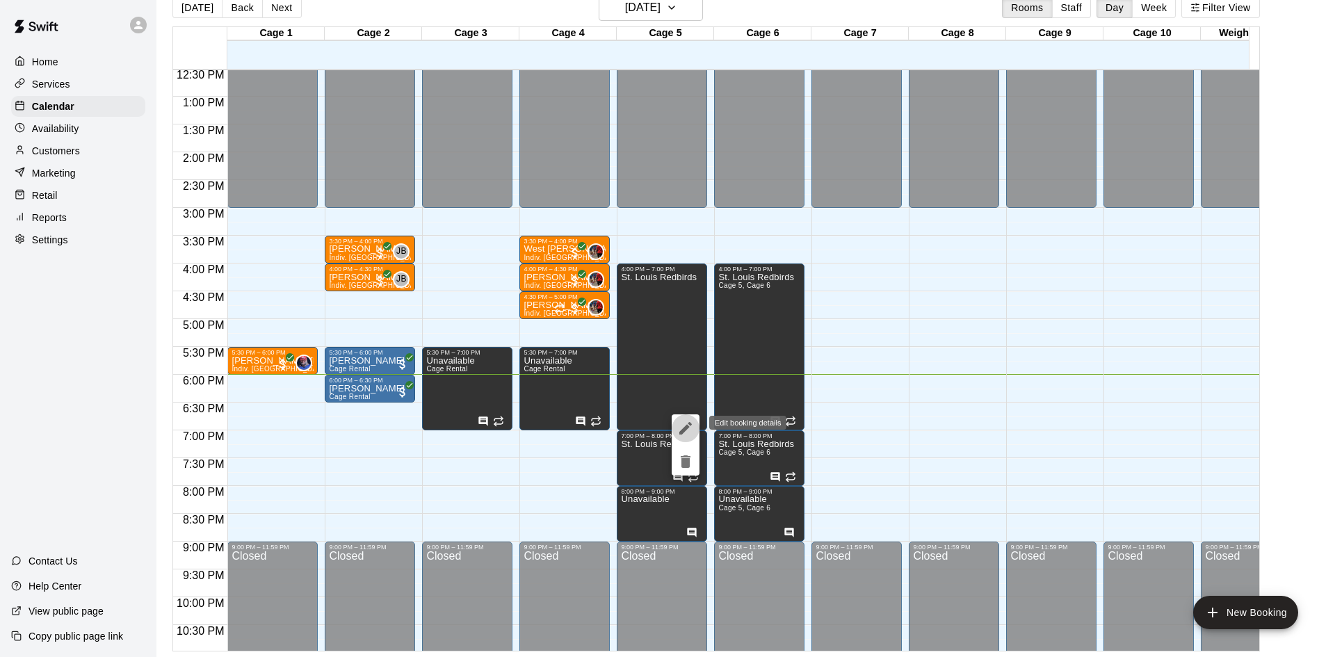
click at [678, 422] on icon "edit" at bounding box center [685, 428] width 17 height 17
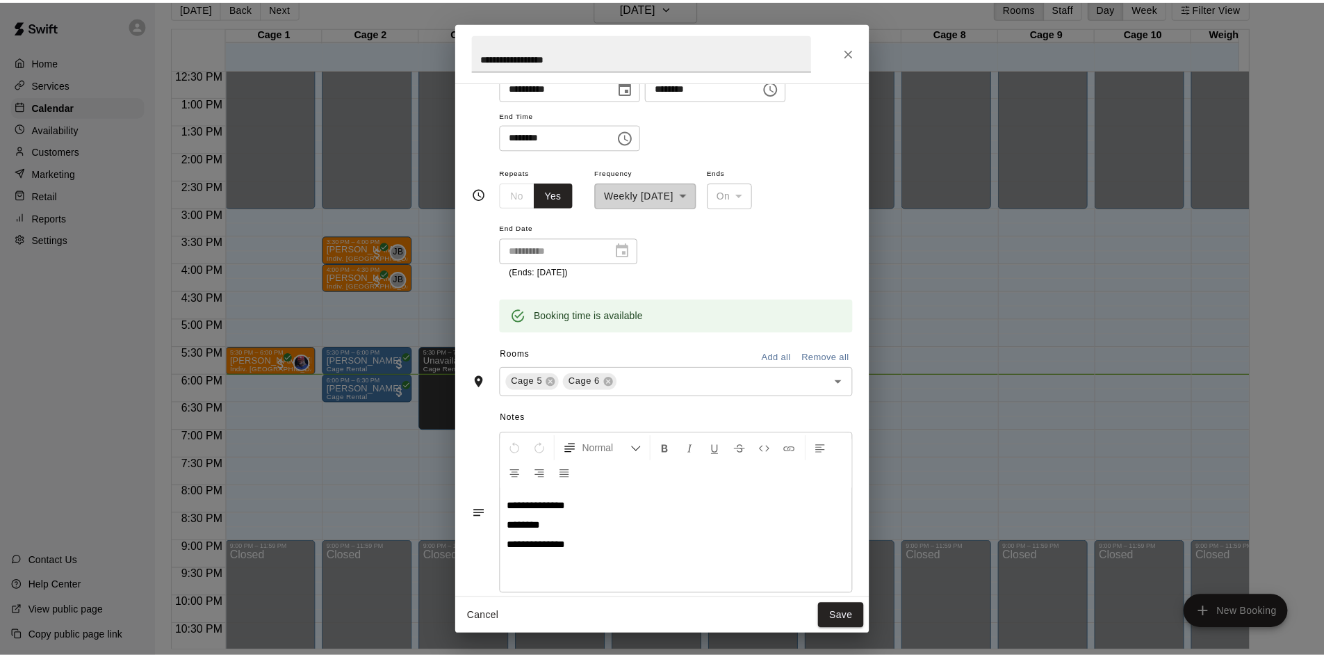
scroll to position [0, 0]
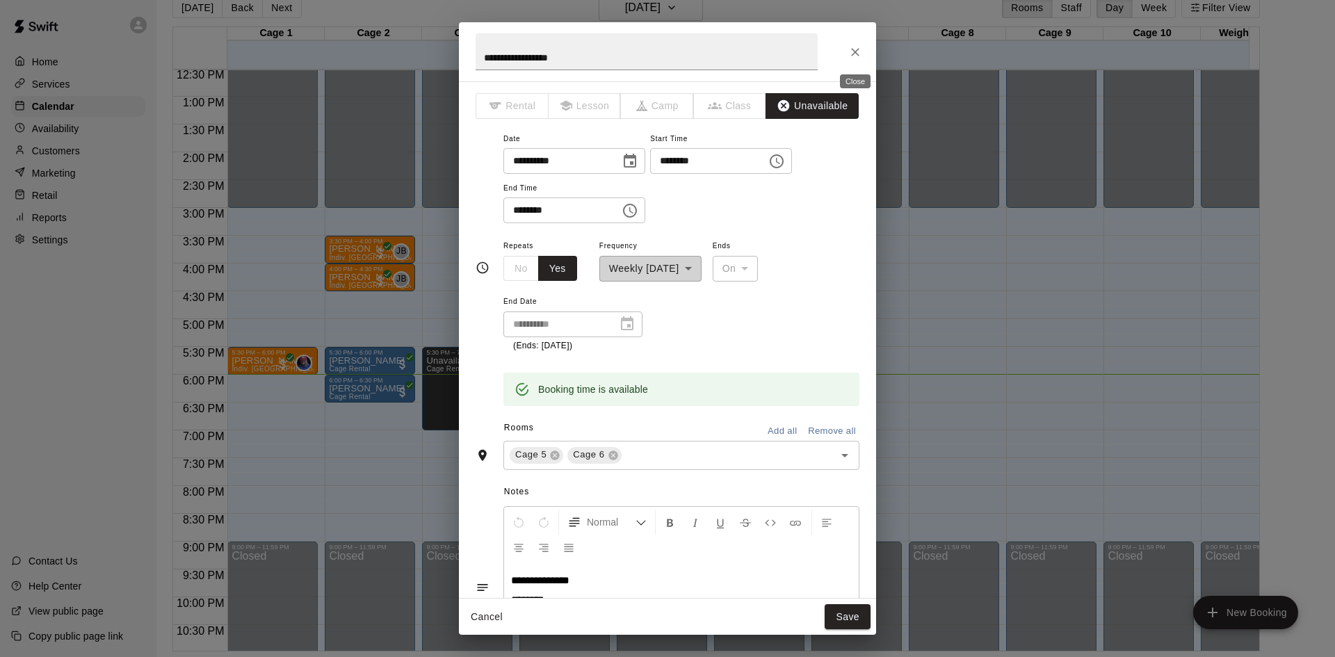
click at [862, 56] on button "Close" at bounding box center [855, 52] width 25 height 25
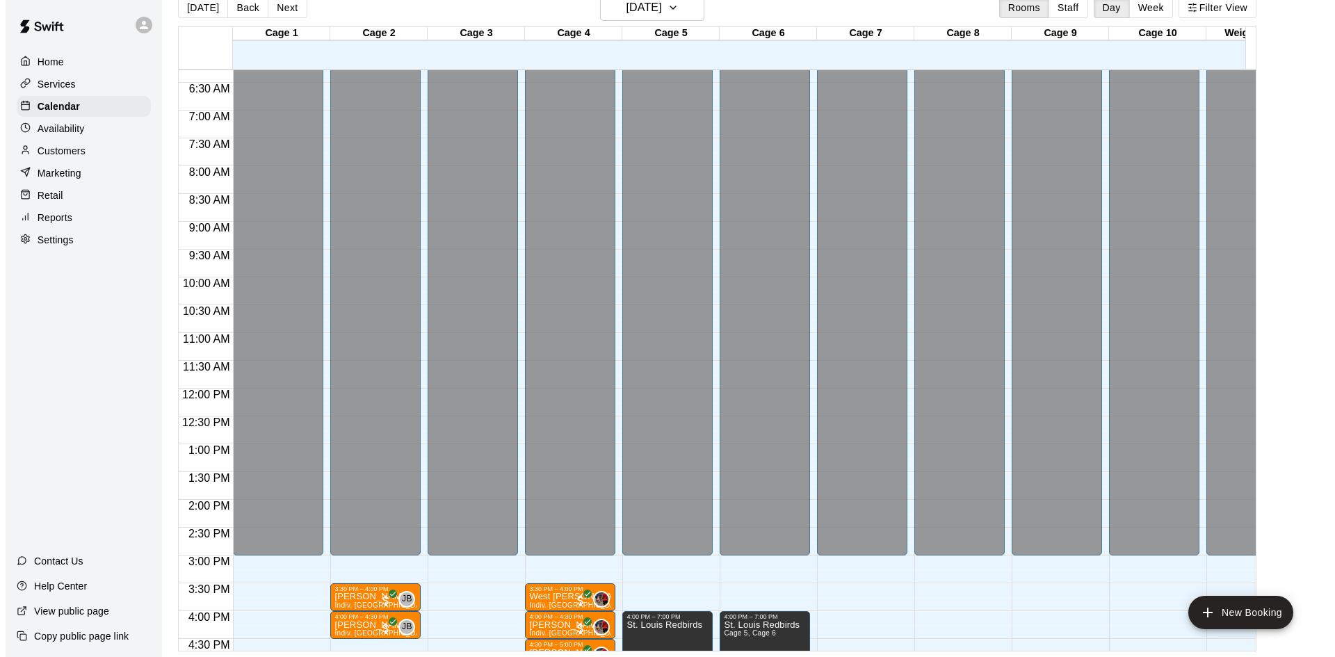
scroll to position [558, 0]
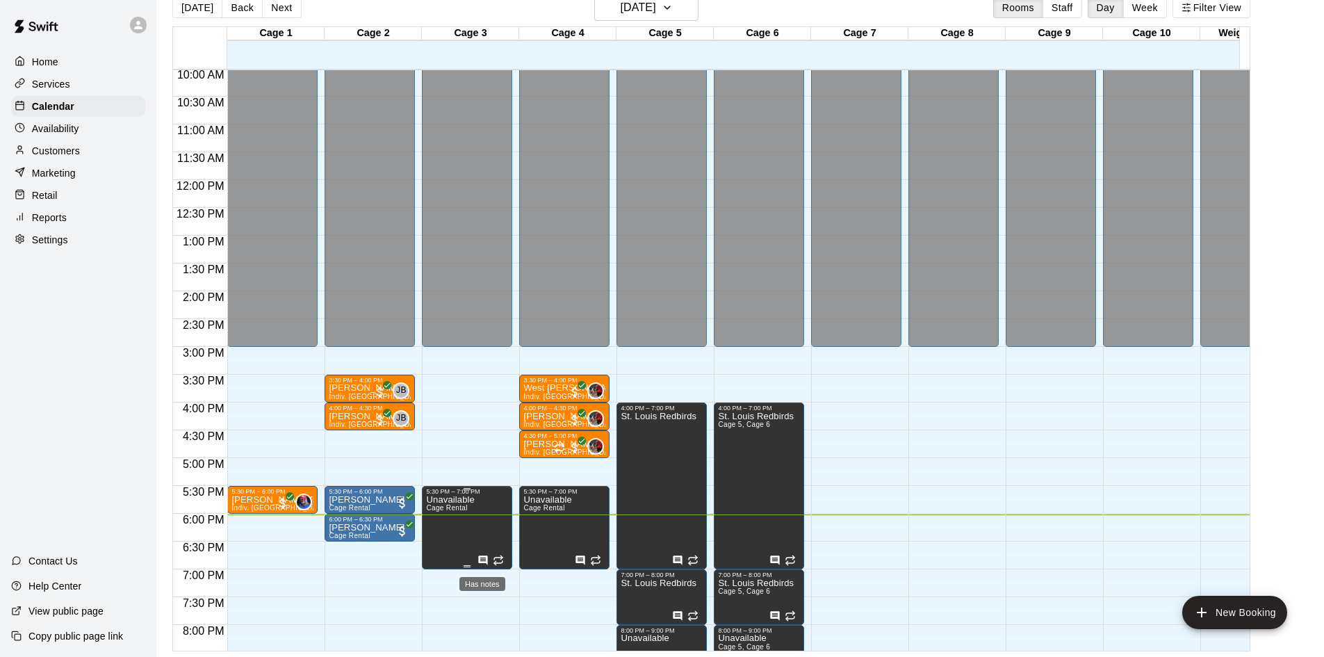
click at [486, 561] on icon "Has notes" at bounding box center [483, 559] width 9 height 9
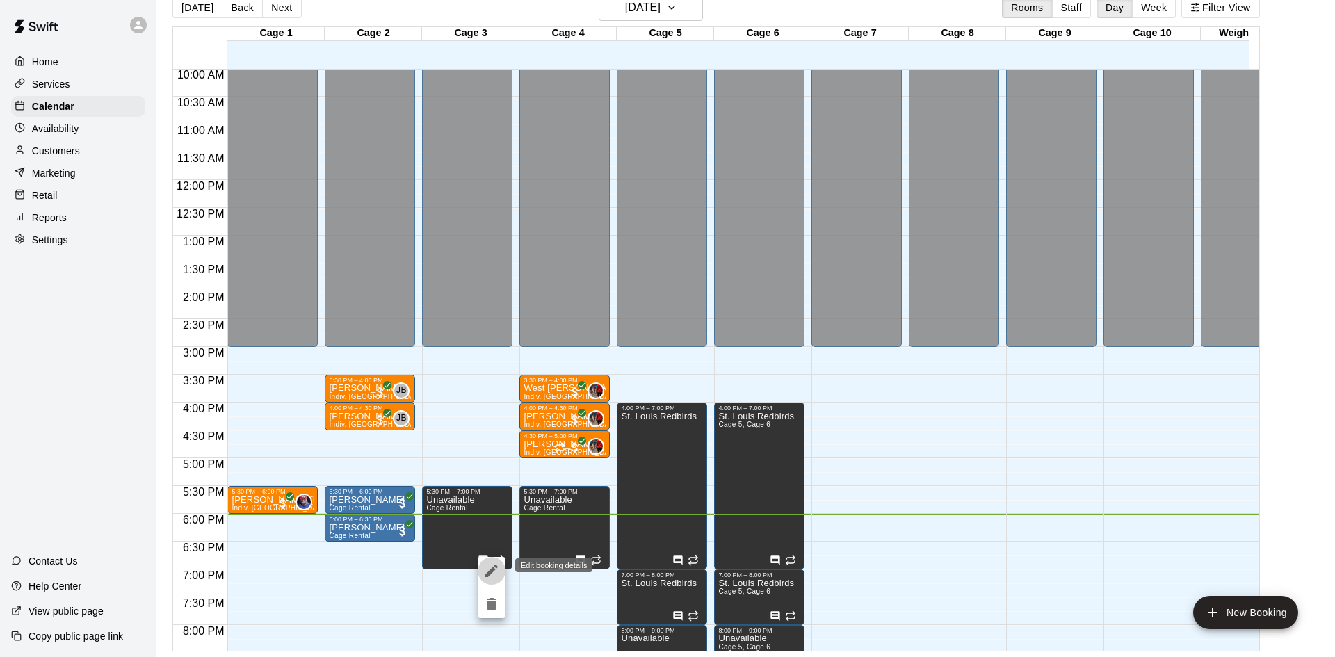
click at [480, 567] on button "edit" at bounding box center [492, 571] width 28 height 28
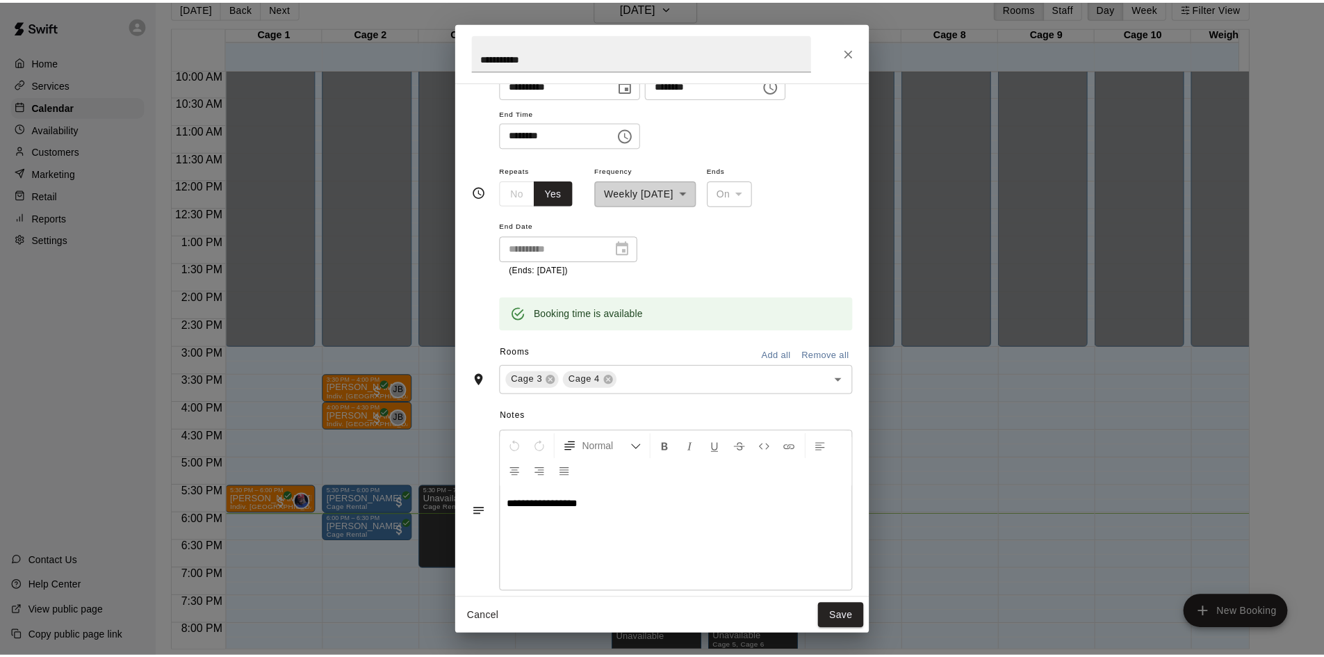
scroll to position [188, 0]
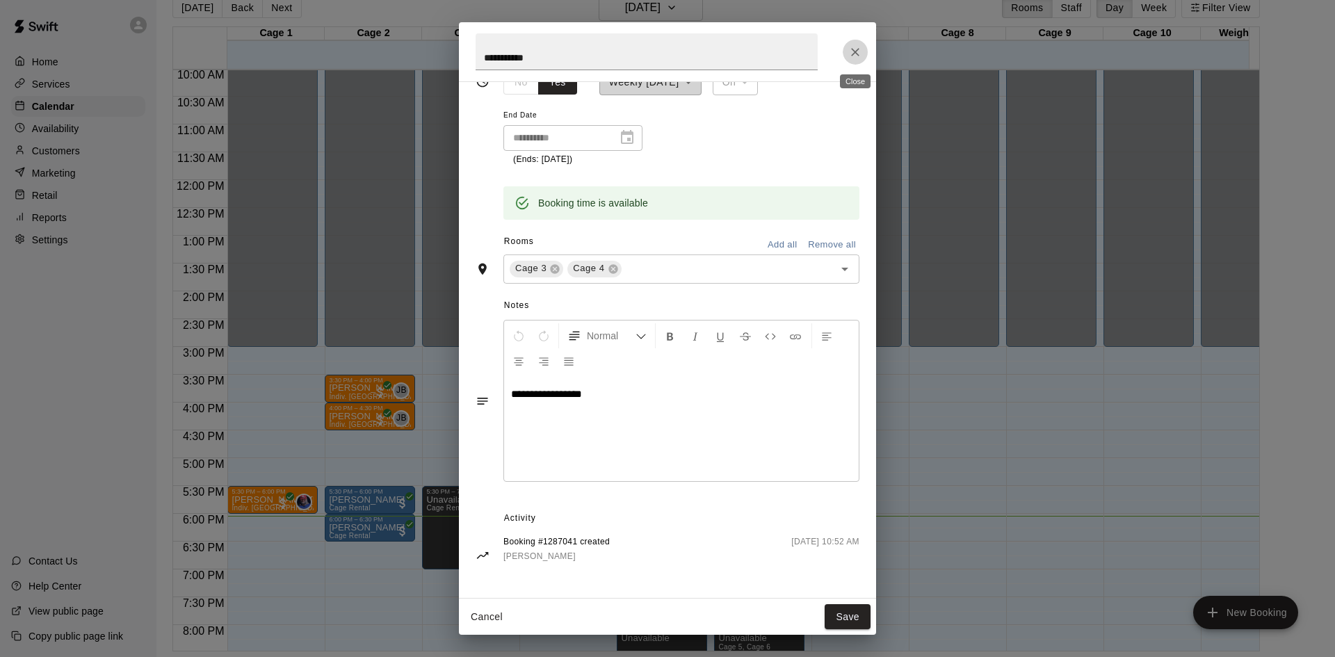
click at [858, 62] on button "Close" at bounding box center [855, 52] width 25 height 25
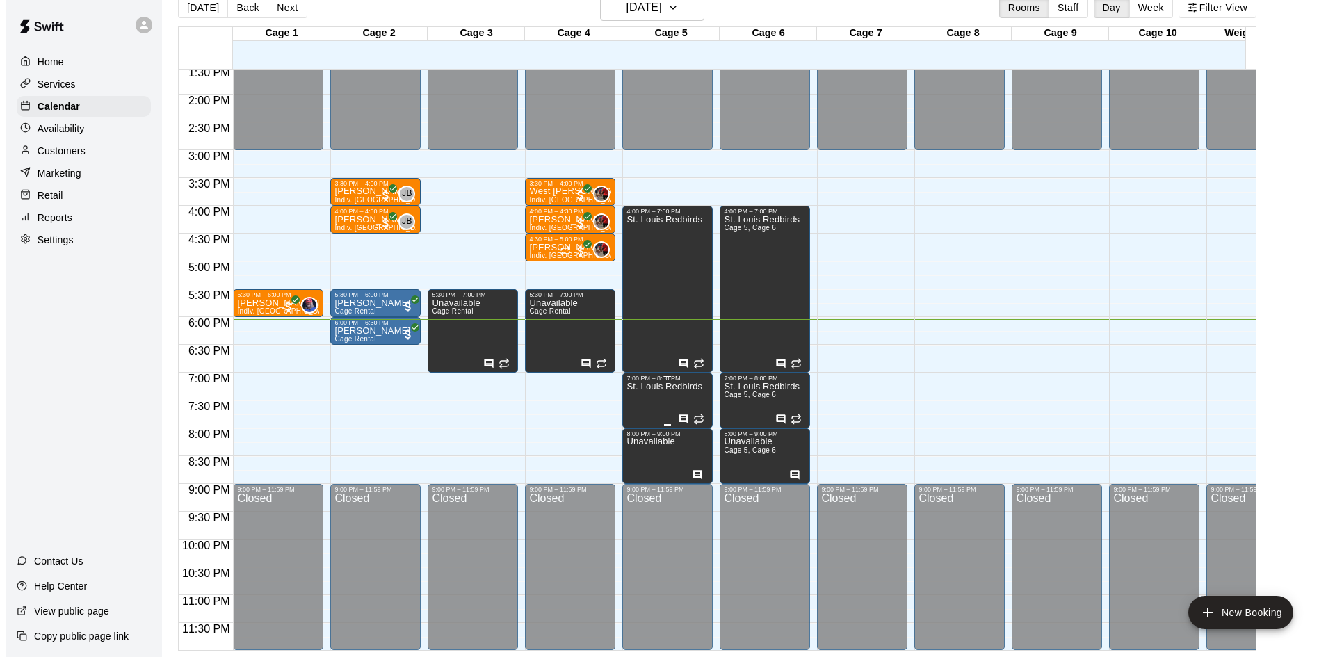
scroll to position [766, 0]
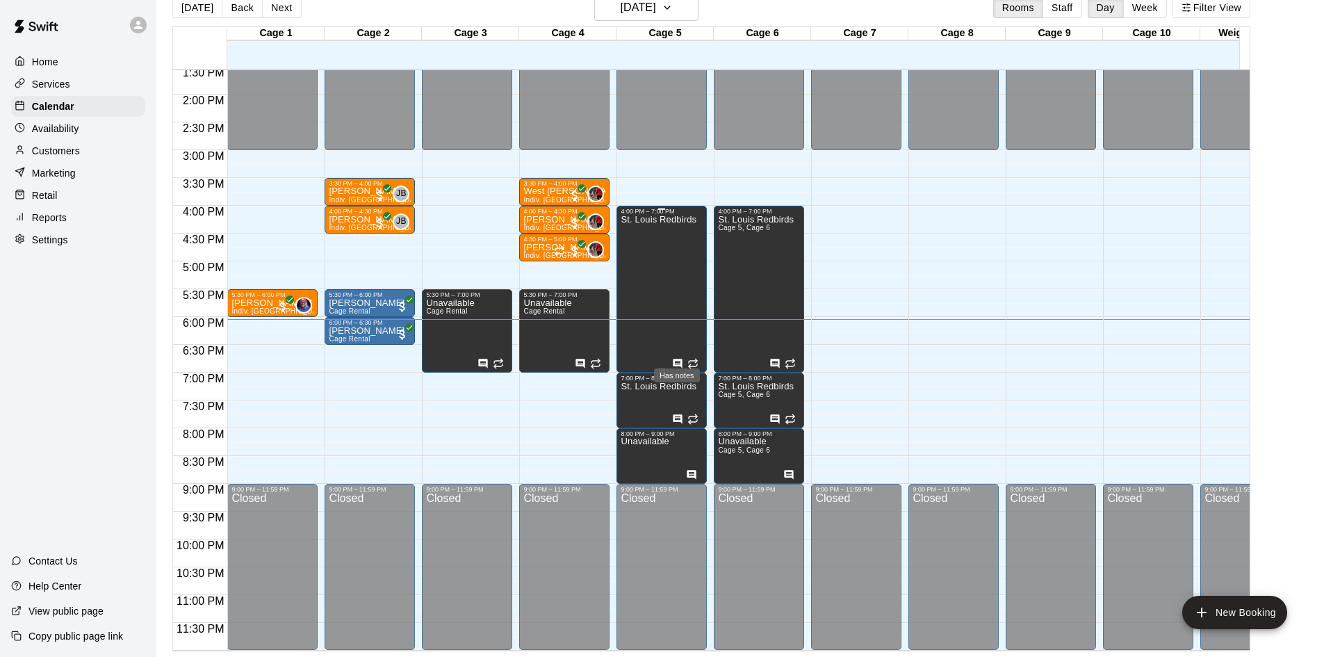
click at [678, 358] on icon "Has notes" at bounding box center [677, 363] width 11 height 11
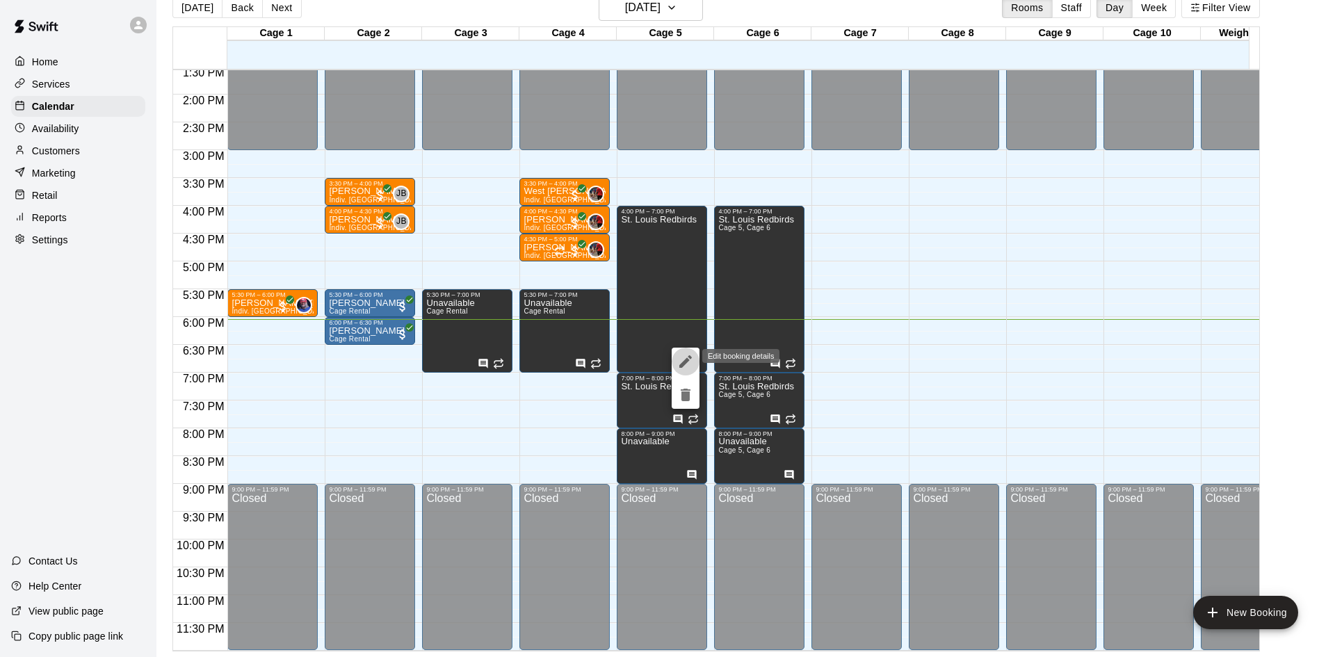
click at [684, 361] on icon "edit" at bounding box center [685, 361] width 13 height 13
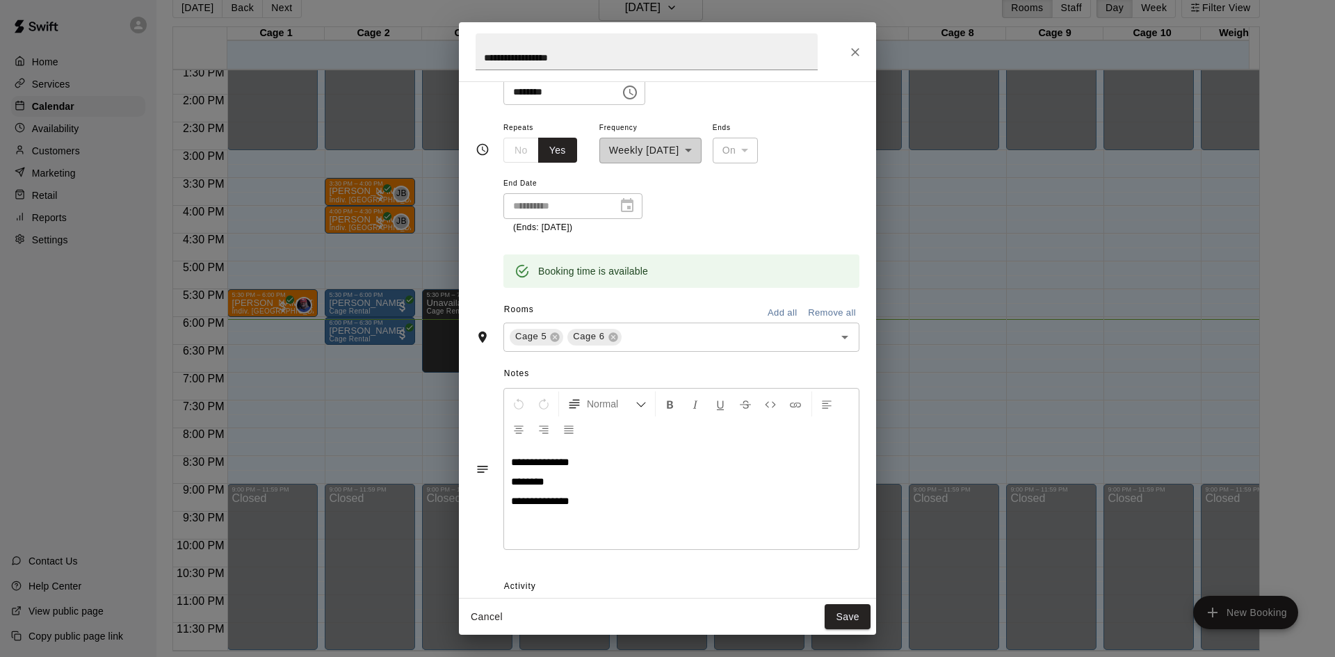
scroll to position [188, 0]
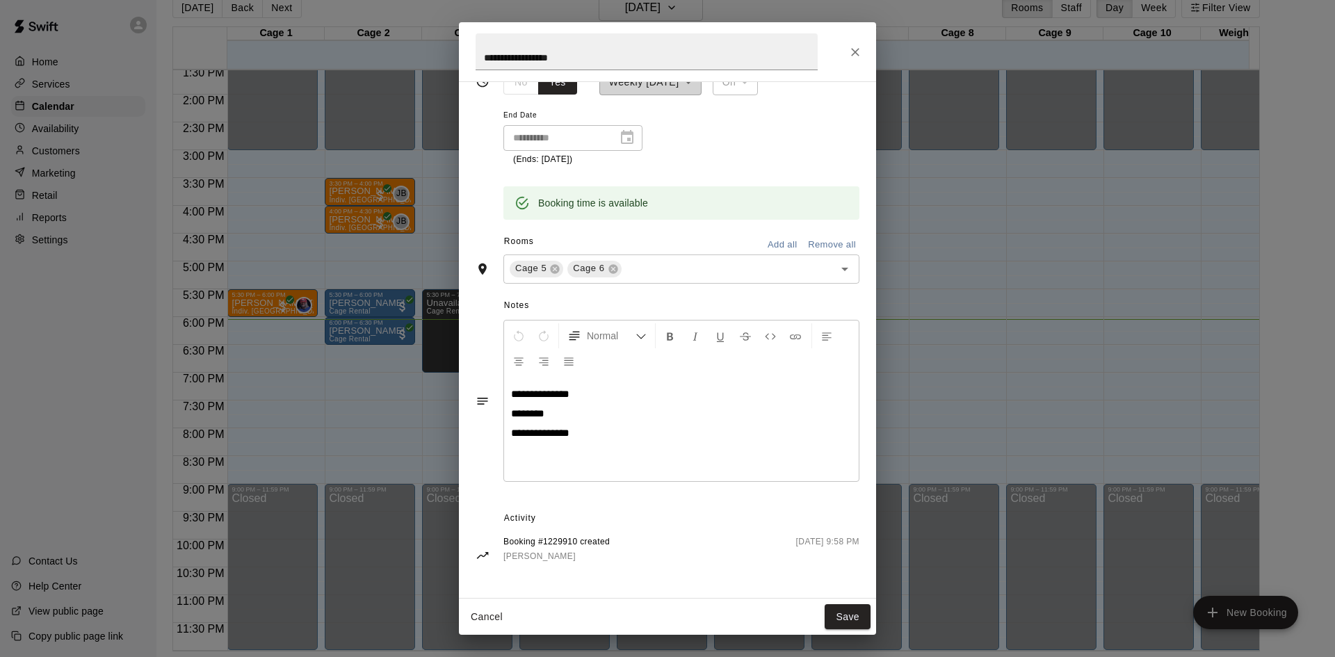
click at [854, 37] on div "**********" at bounding box center [667, 51] width 417 height 59
click at [854, 44] on button "Close" at bounding box center [855, 52] width 25 height 25
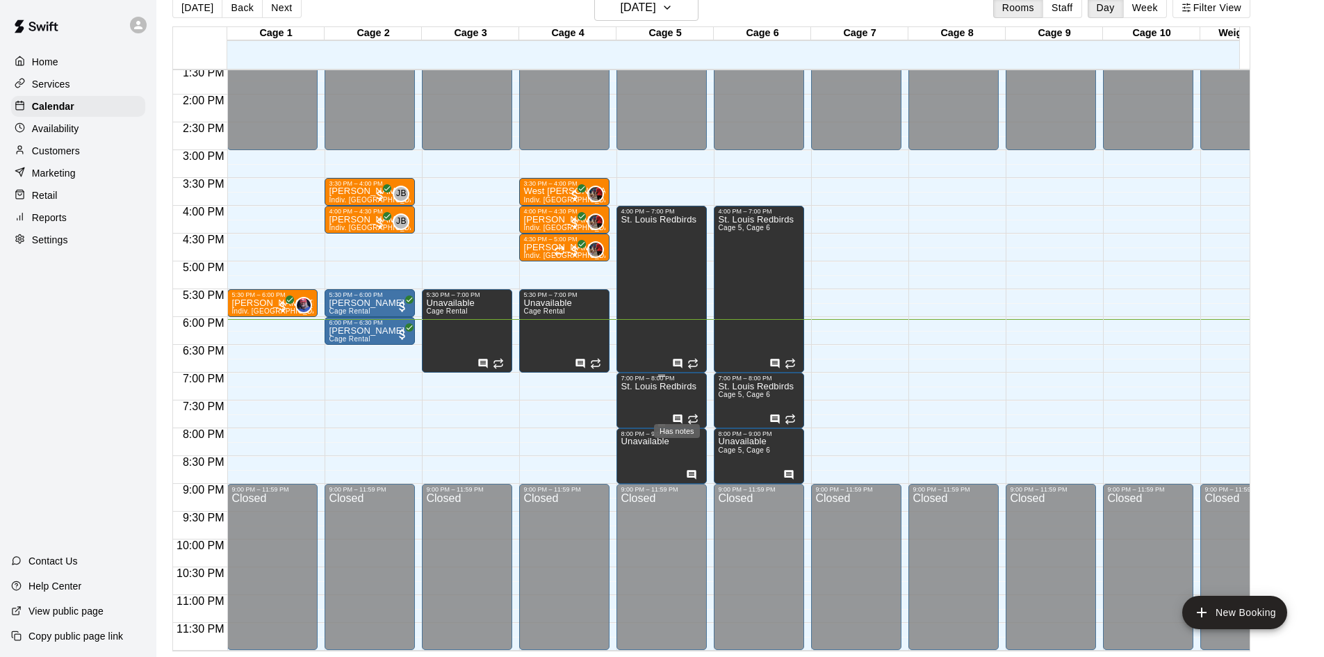
click at [679, 414] on icon "Has notes" at bounding box center [677, 419] width 11 height 11
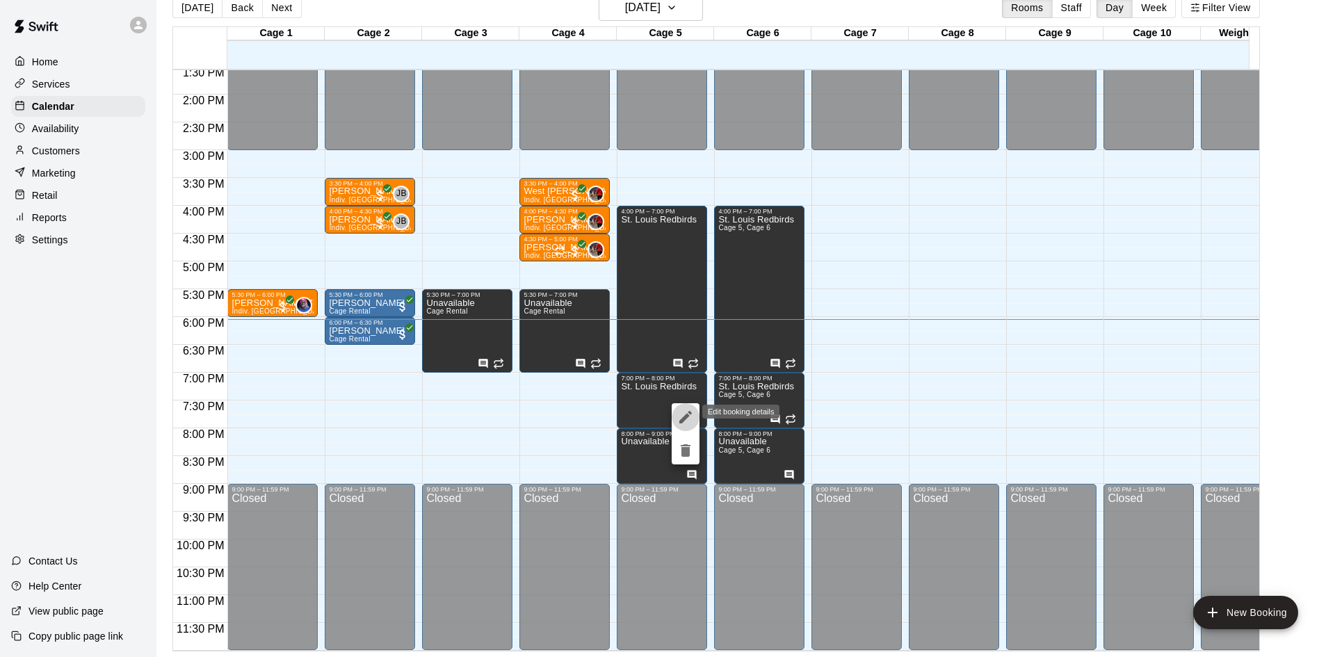
click at [676, 414] on button "edit" at bounding box center [686, 417] width 28 height 28
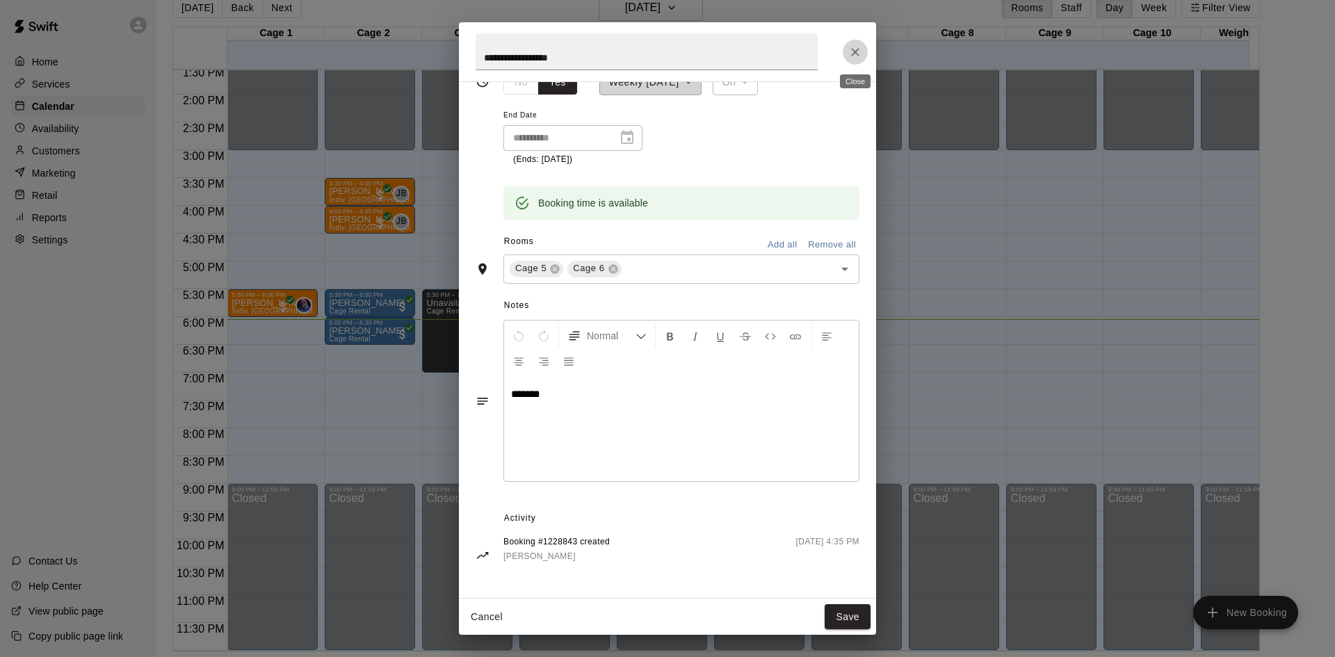
click at [854, 51] on icon "Close" at bounding box center [855, 52] width 8 height 8
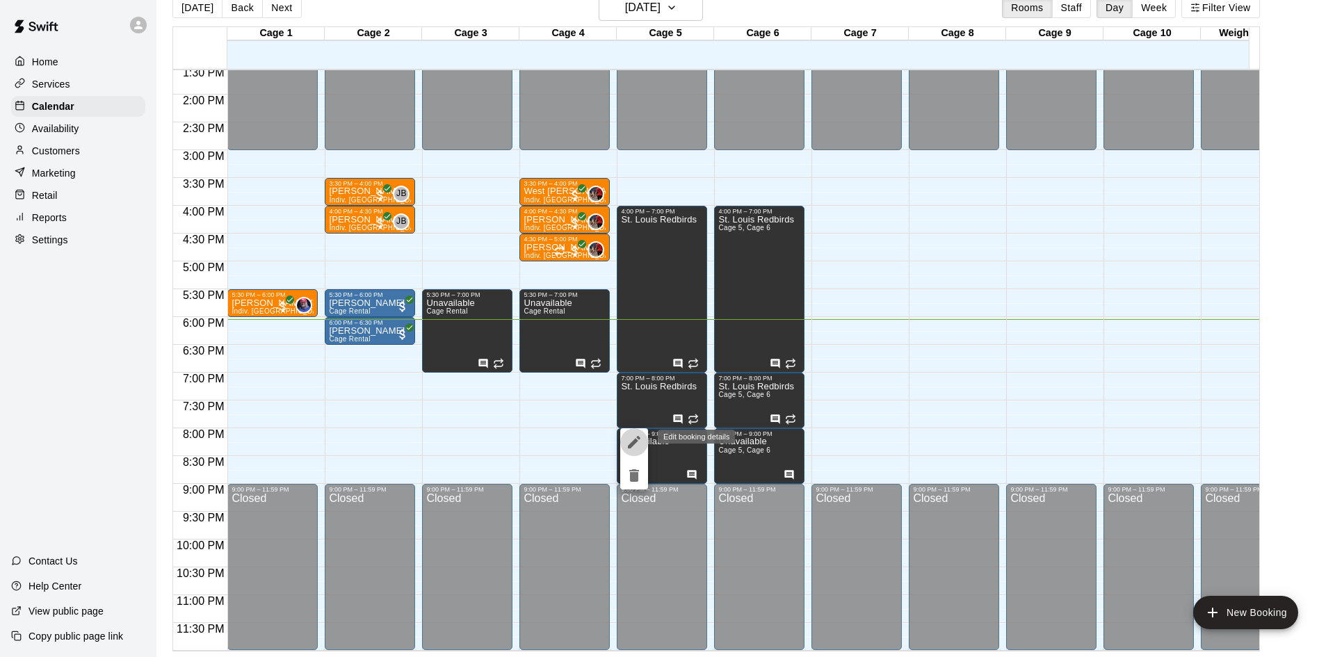
click at [637, 436] on icon "edit" at bounding box center [634, 442] width 17 height 17
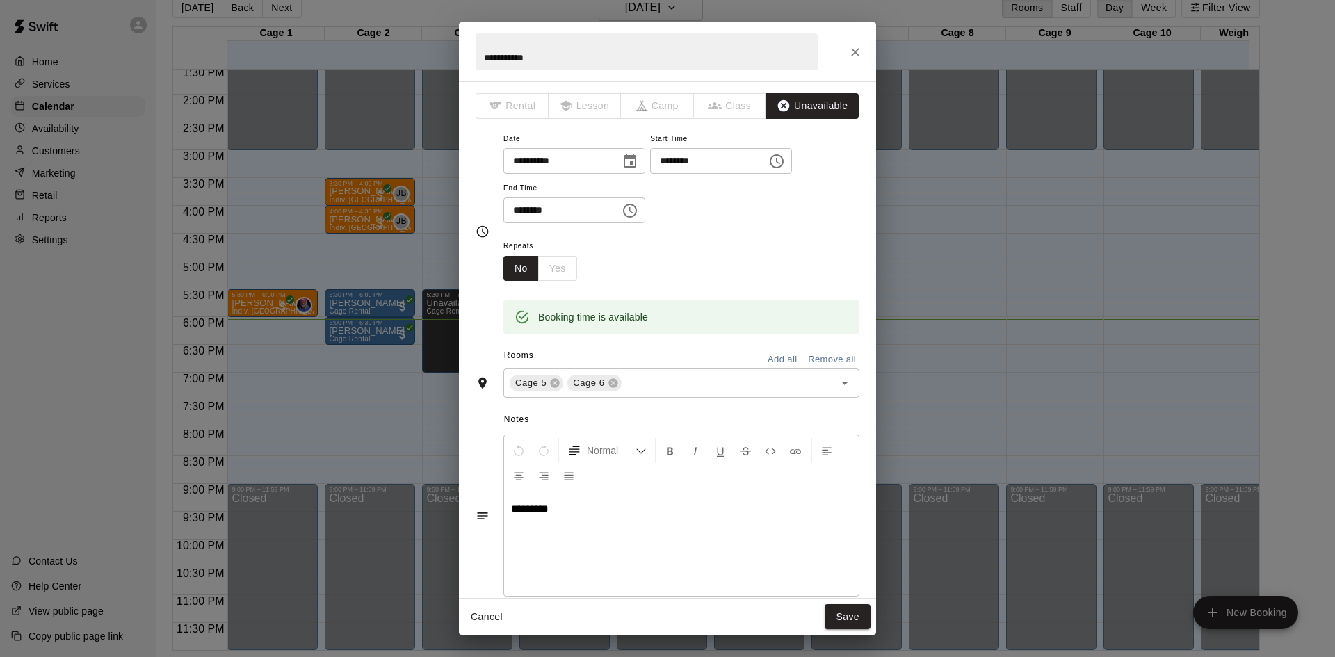
scroll to position [116, 0]
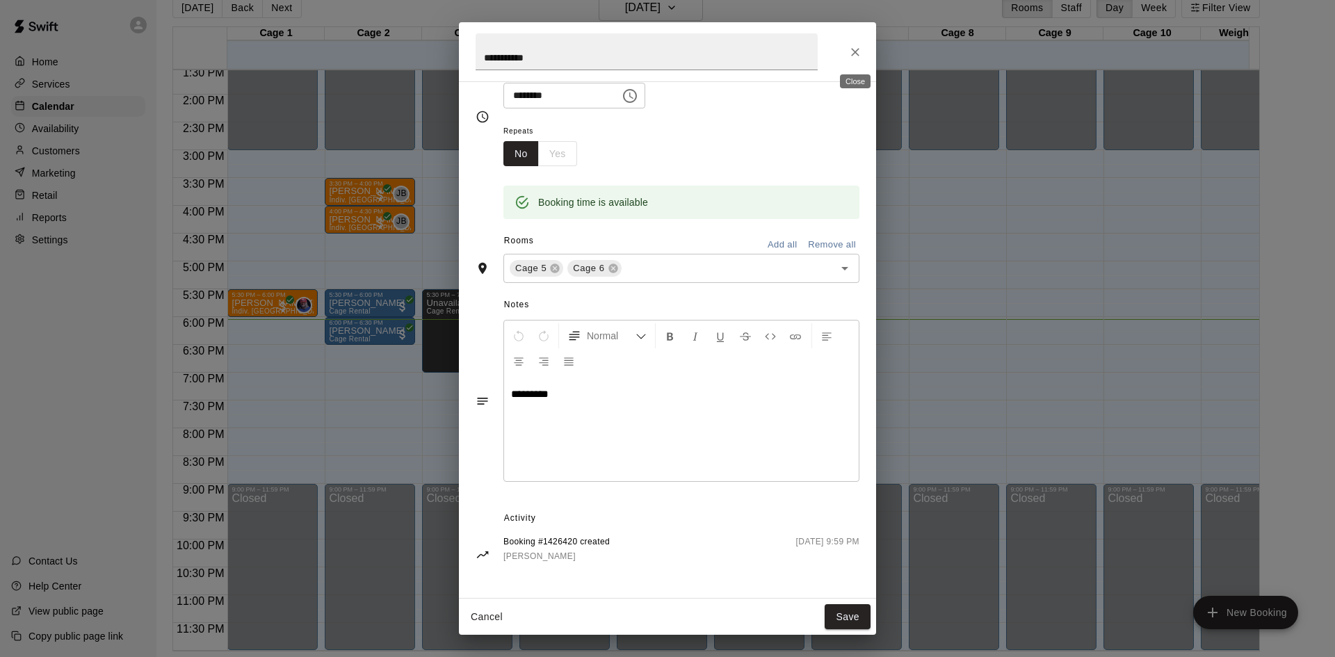
click at [850, 42] on button "Close" at bounding box center [855, 52] width 25 height 25
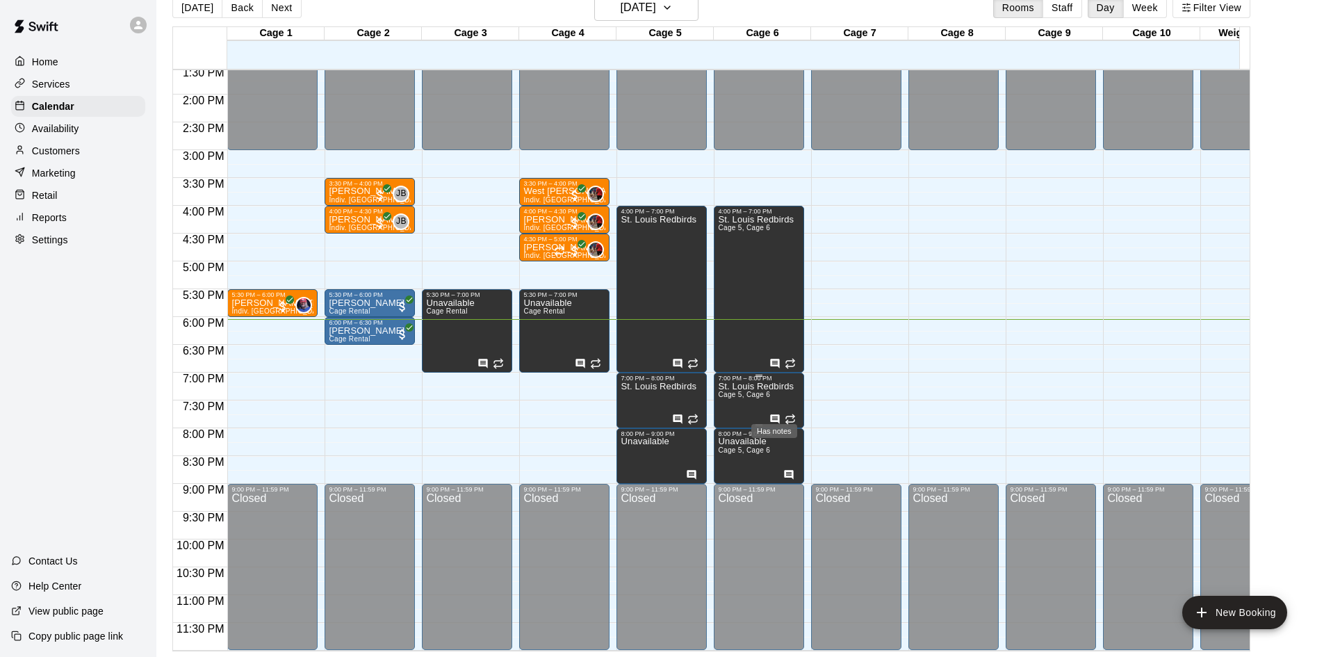
click at [777, 414] on icon "Has notes" at bounding box center [775, 418] width 9 height 9
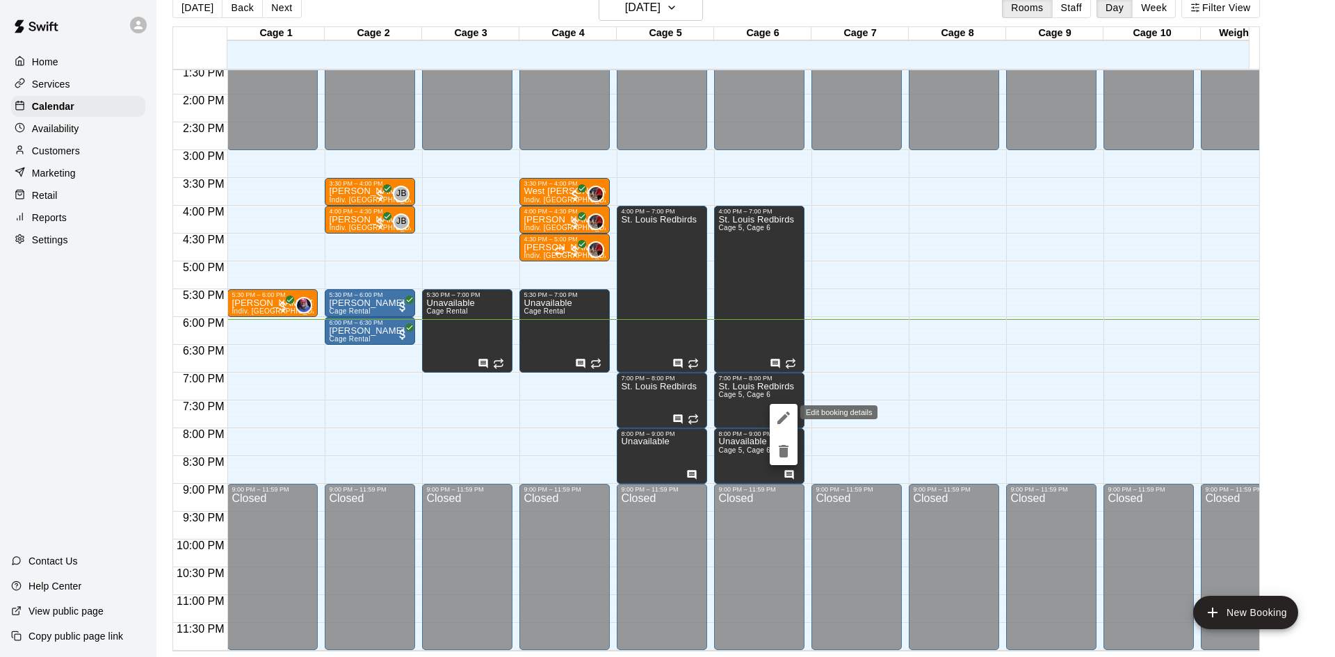
click at [776, 409] on icon "edit" at bounding box center [783, 417] width 17 height 17
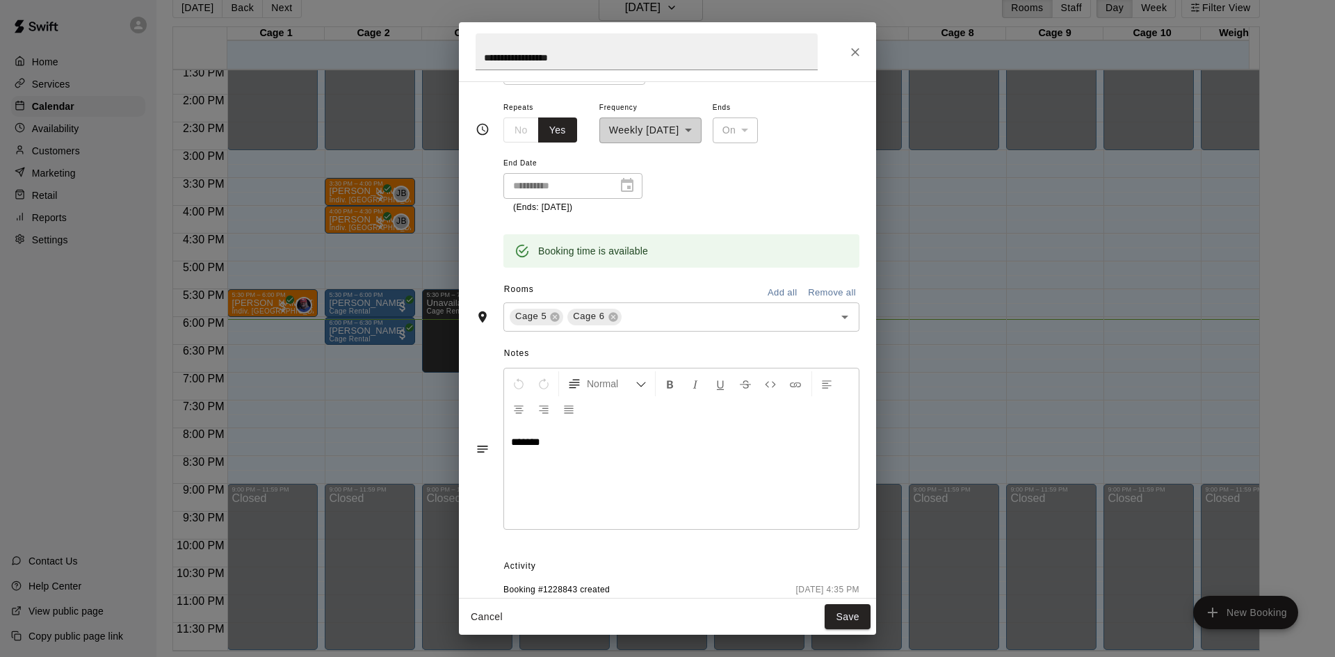
scroll to position [139, 0]
click at [858, 49] on icon "Close" at bounding box center [855, 52] width 14 height 14
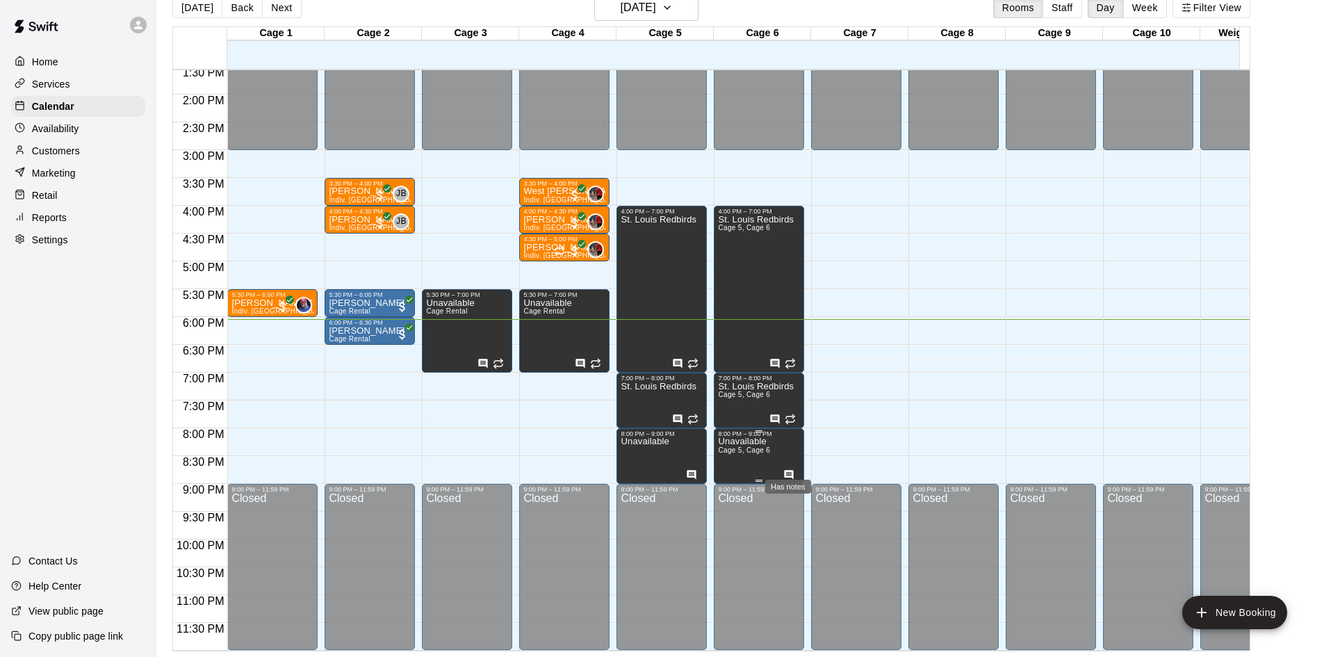
click at [789, 470] on icon "Has notes" at bounding box center [789, 474] width 9 height 9
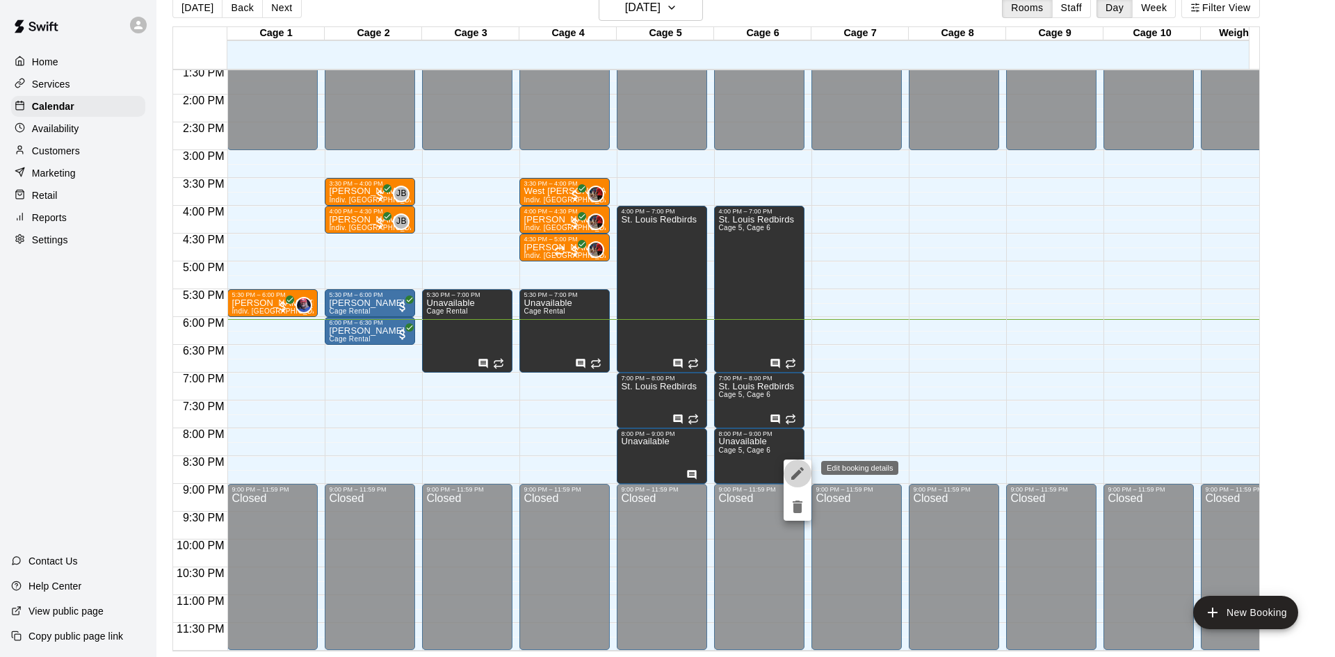
click at [804, 471] on icon "edit" at bounding box center [797, 473] width 17 height 17
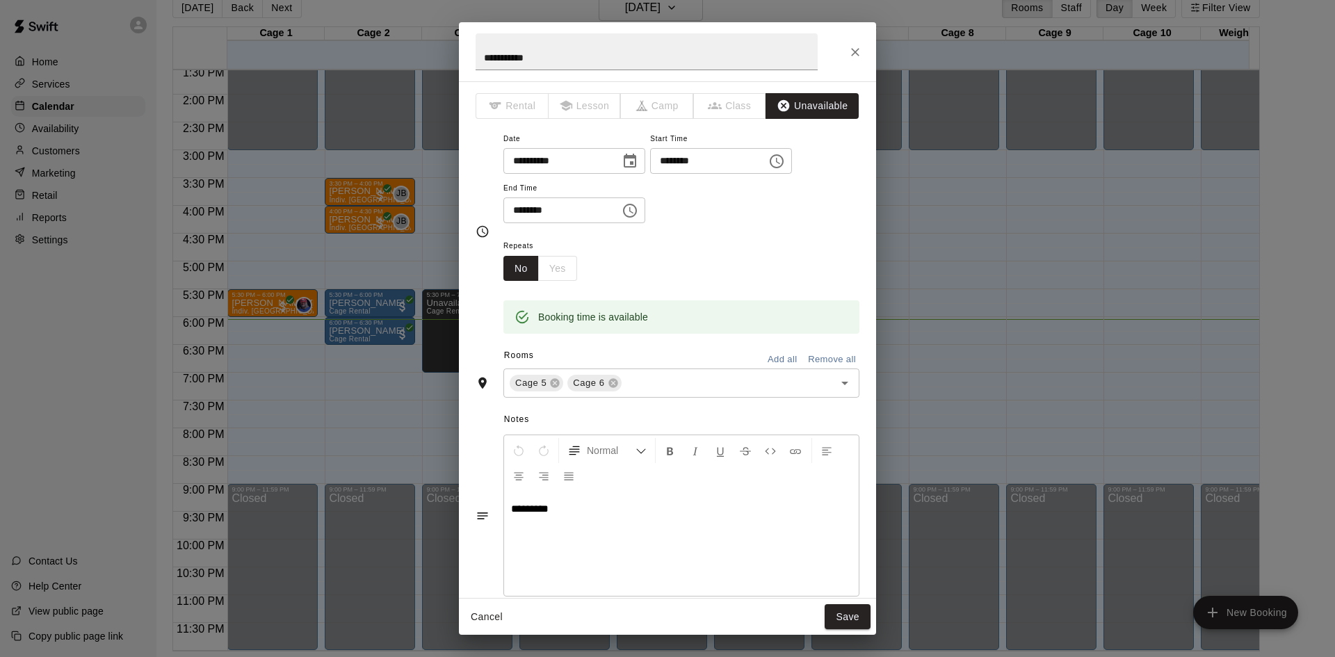
scroll to position [116, 0]
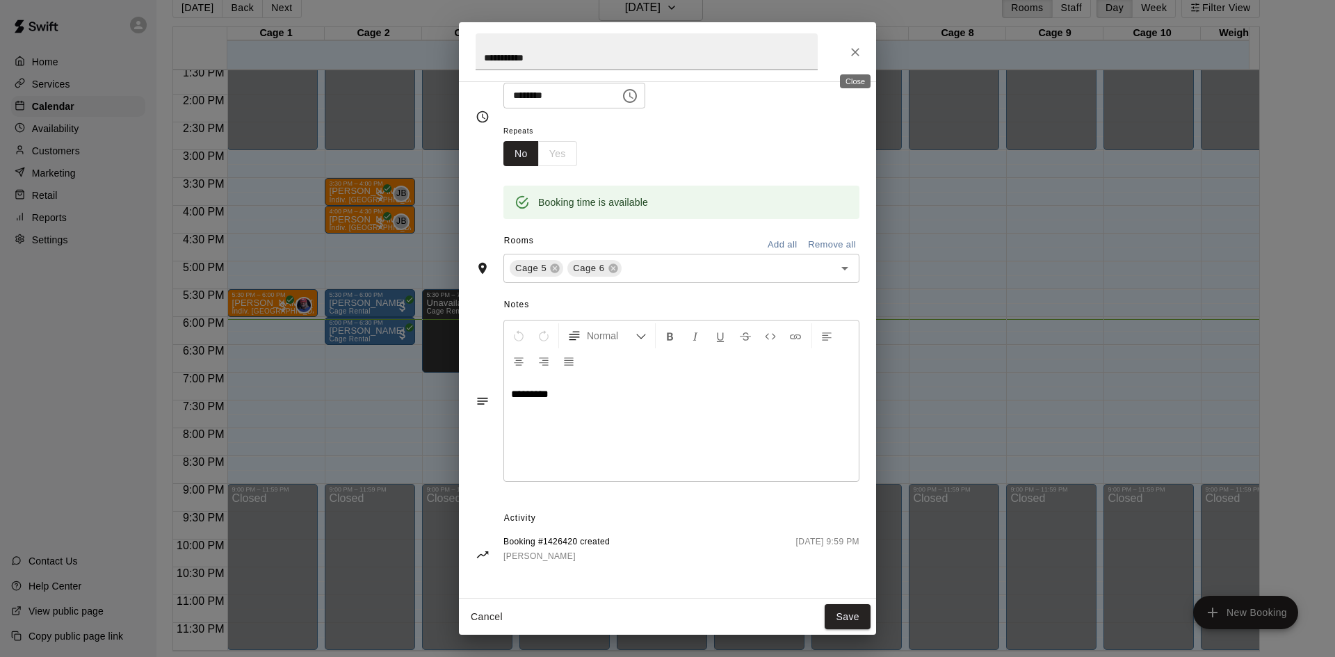
click at [845, 51] on button "Close" at bounding box center [855, 52] width 25 height 25
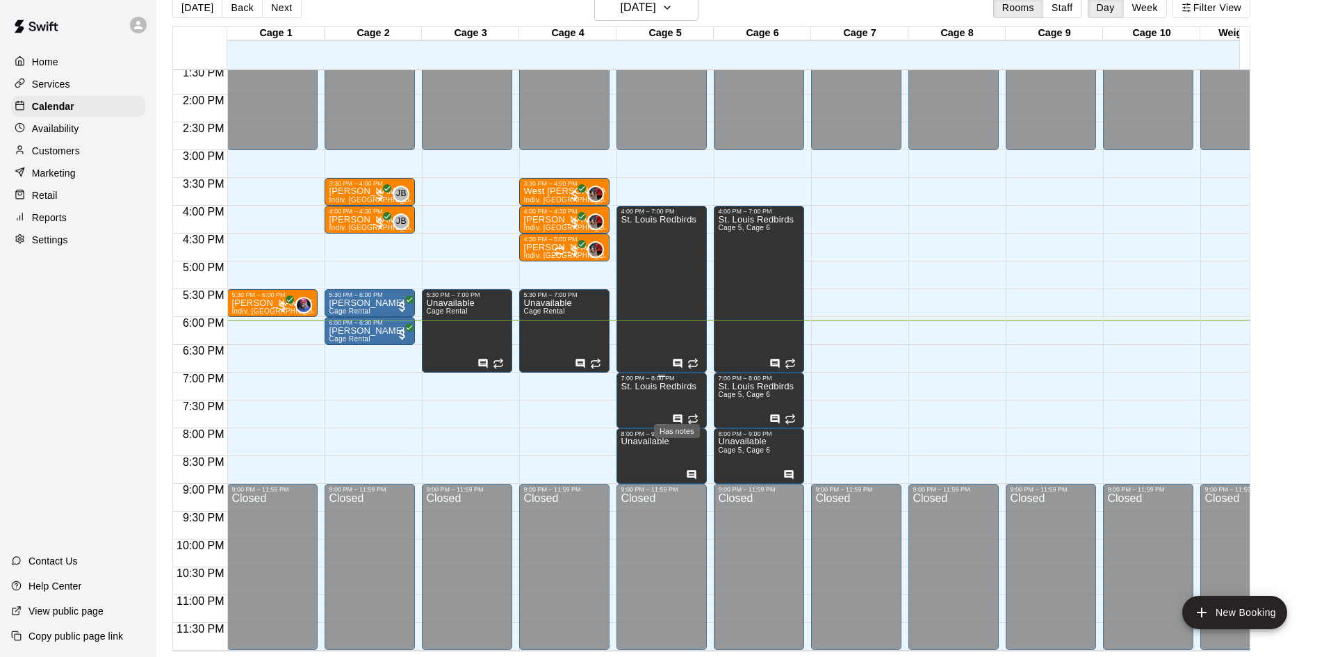
click at [679, 414] on icon "Has notes" at bounding box center [677, 419] width 11 height 11
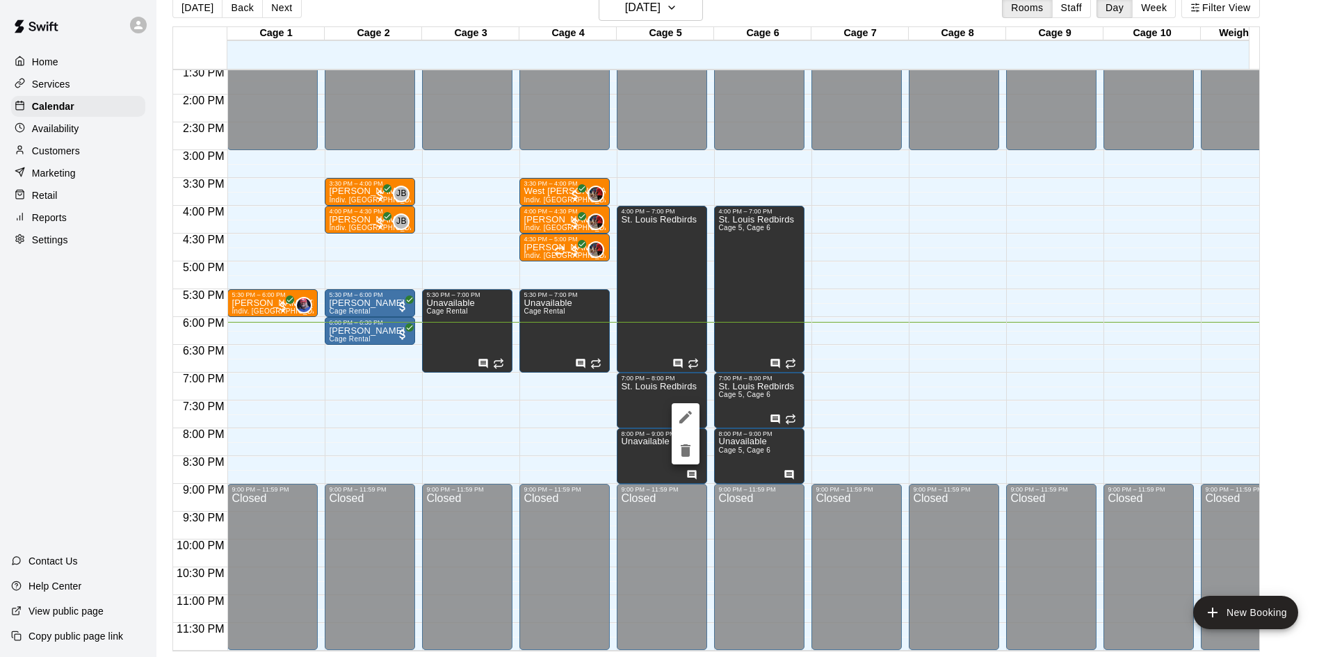
click at [771, 411] on div at bounding box center [667, 328] width 1335 height 657
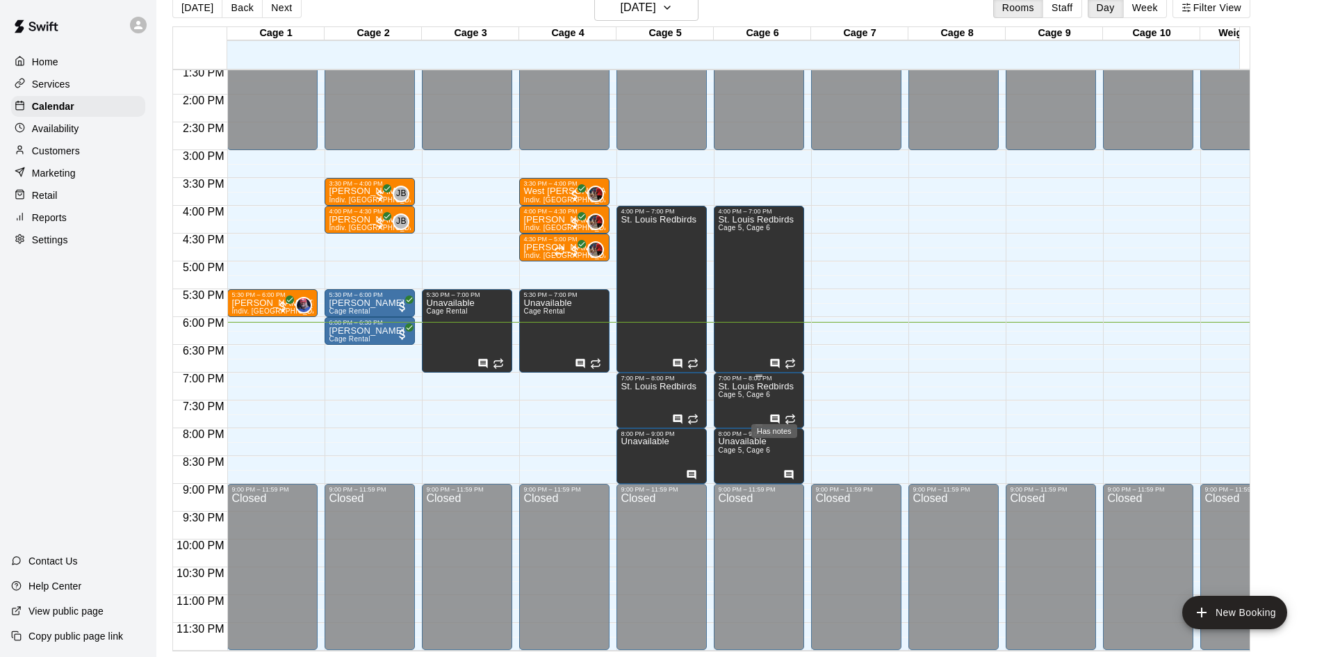
click at [772, 414] on icon "Has notes" at bounding box center [775, 419] width 11 height 11
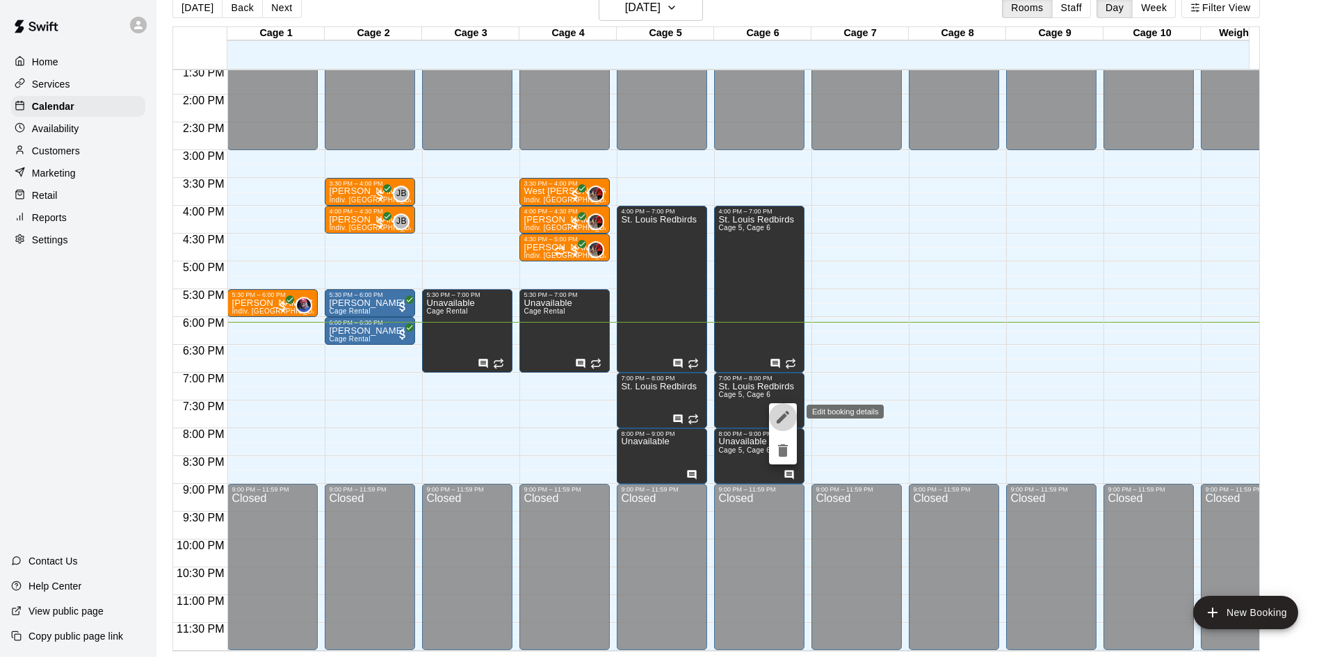
click at [778, 418] on icon "edit" at bounding box center [782, 417] width 17 height 17
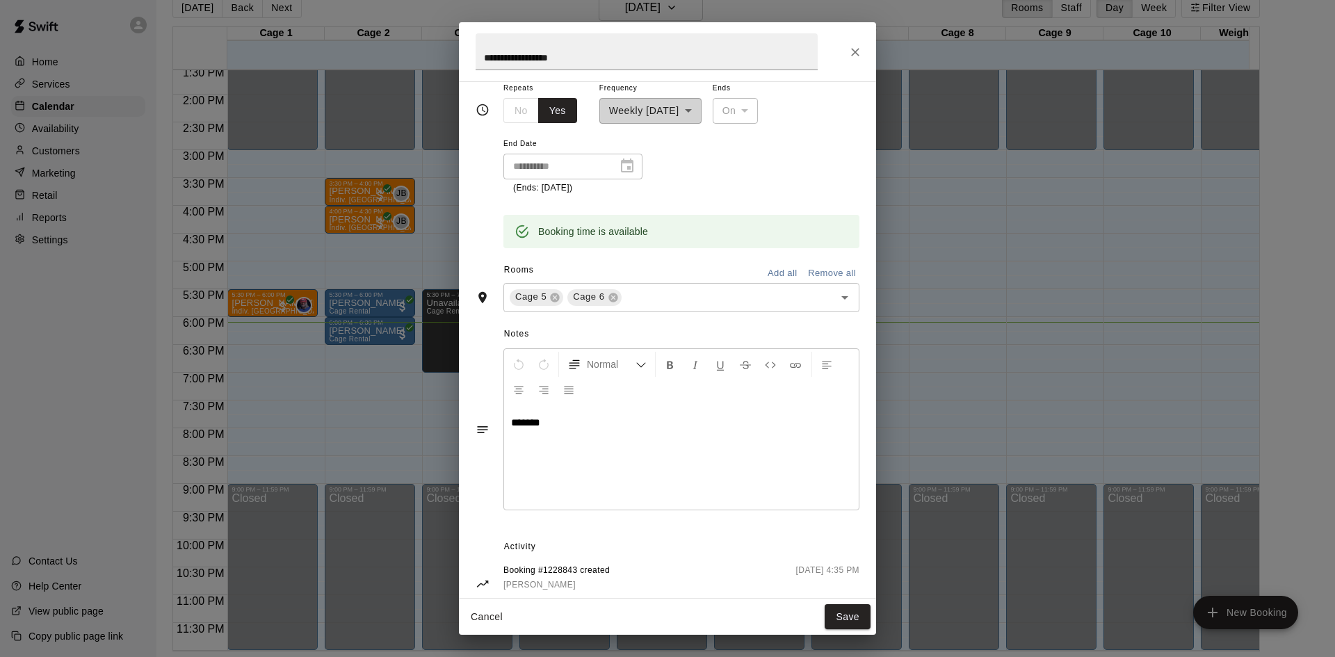
scroll to position [188, 0]
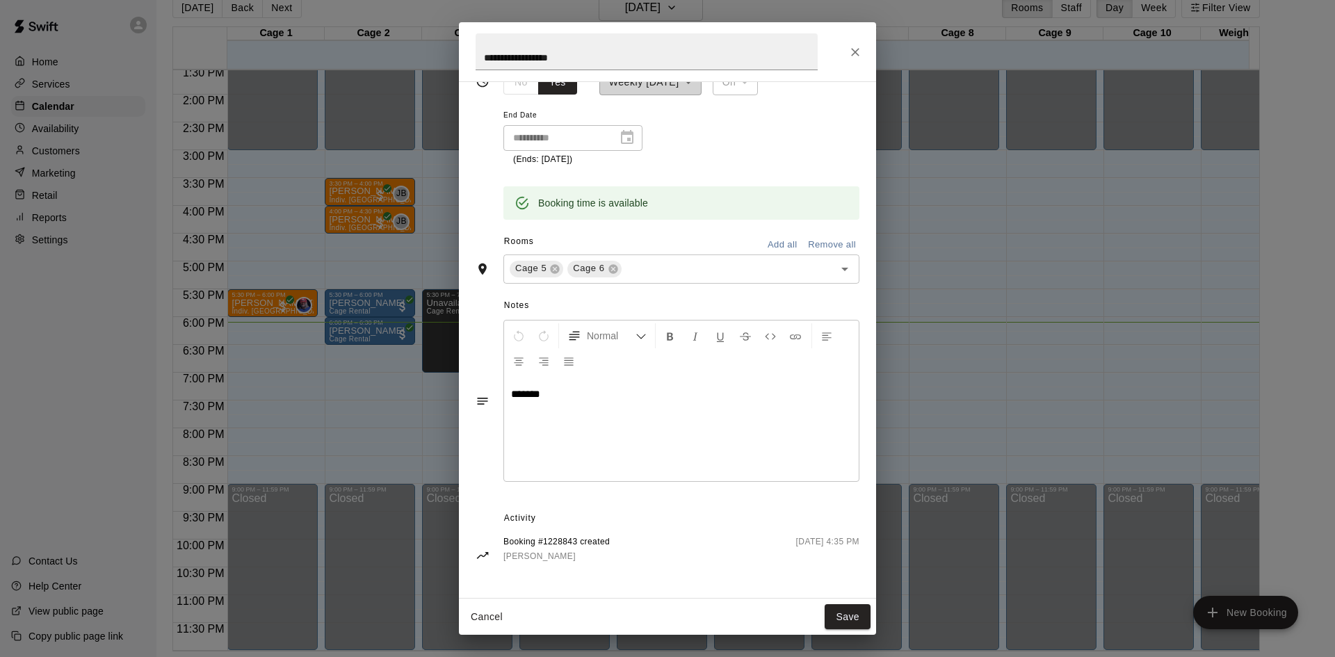
click at [846, 56] on button "Close" at bounding box center [855, 52] width 25 height 25
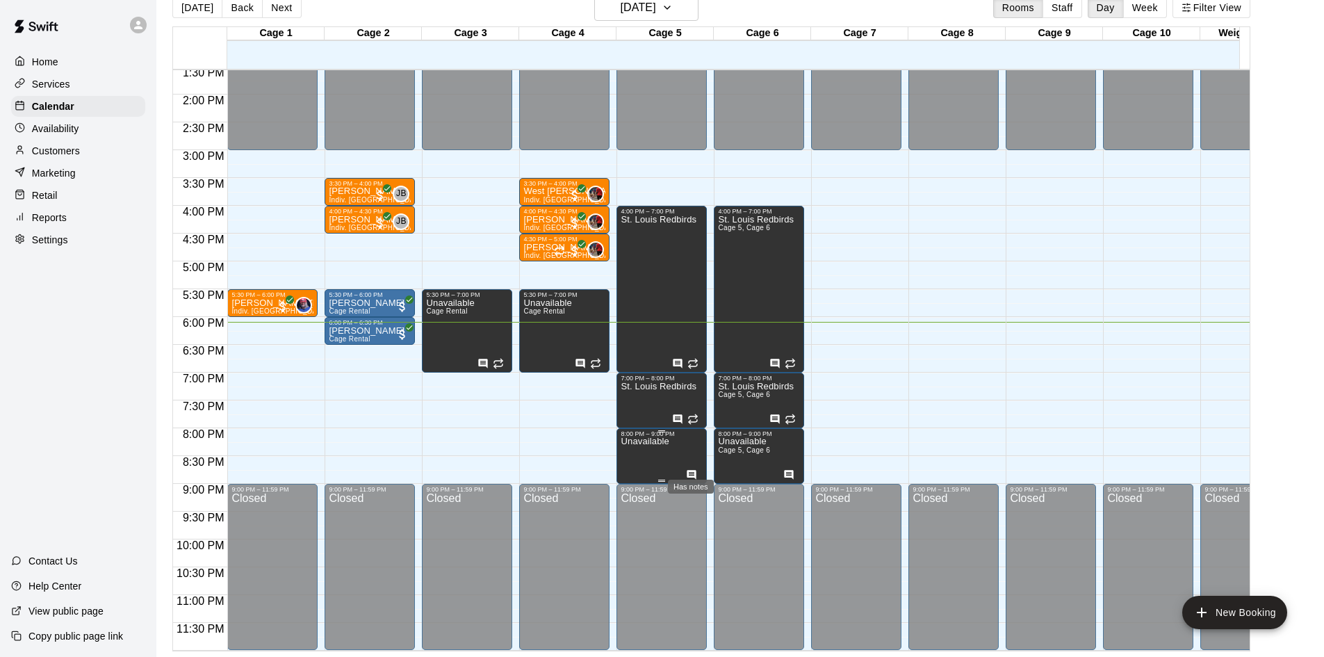
click at [692, 469] on icon "Has notes" at bounding box center [691, 474] width 11 height 11
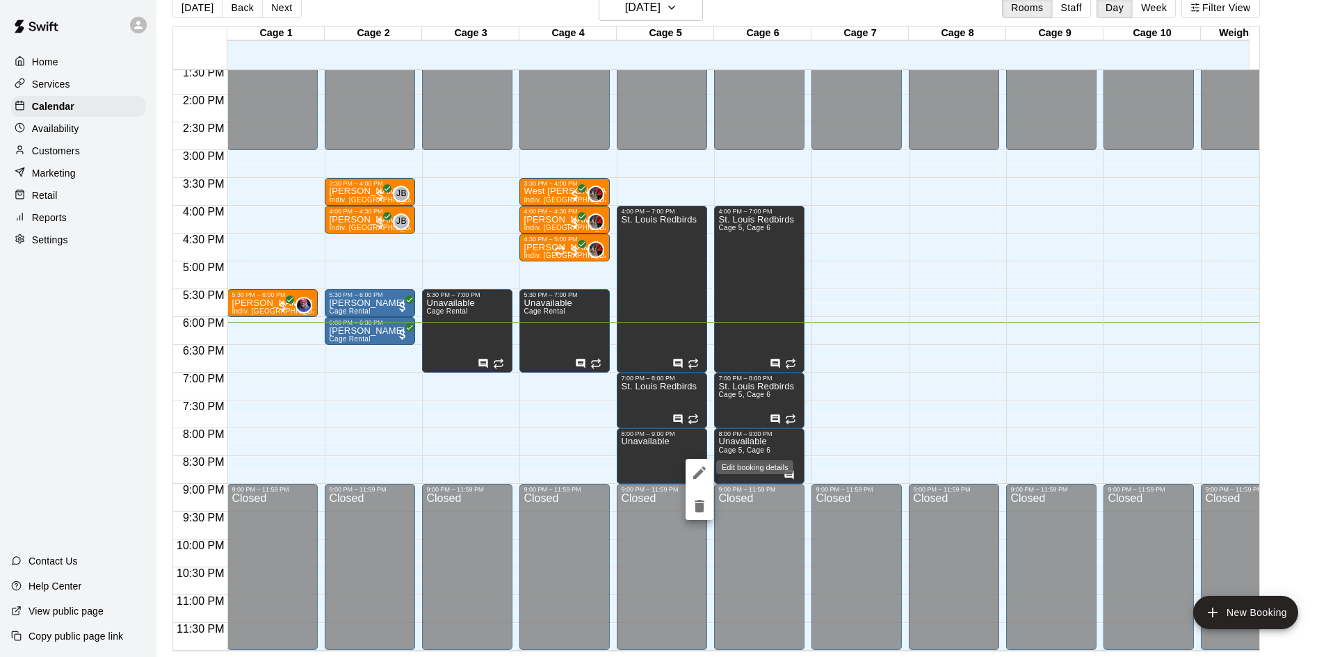
click at [690, 462] on button "edit" at bounding box center [699, 473] width 28 height 28
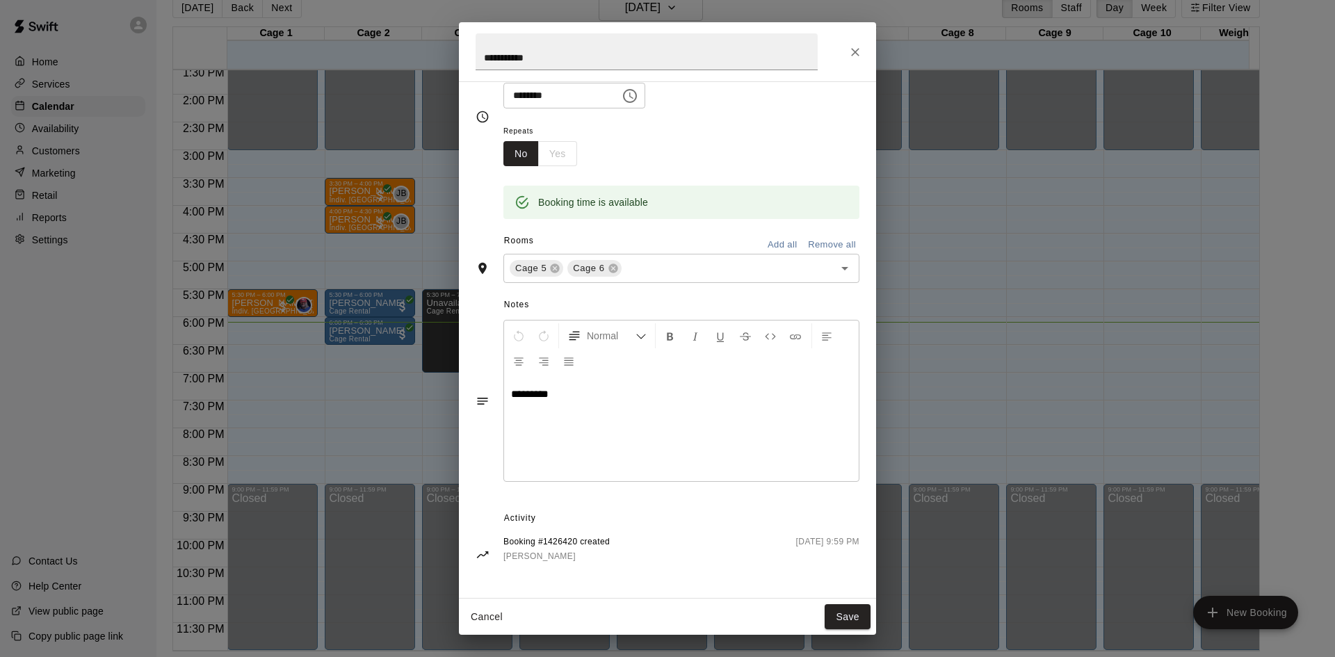
scroll to position [116, 0]
click at [855, 54] on icon "Close" at bounding box center [855, 52] width 14 height 14
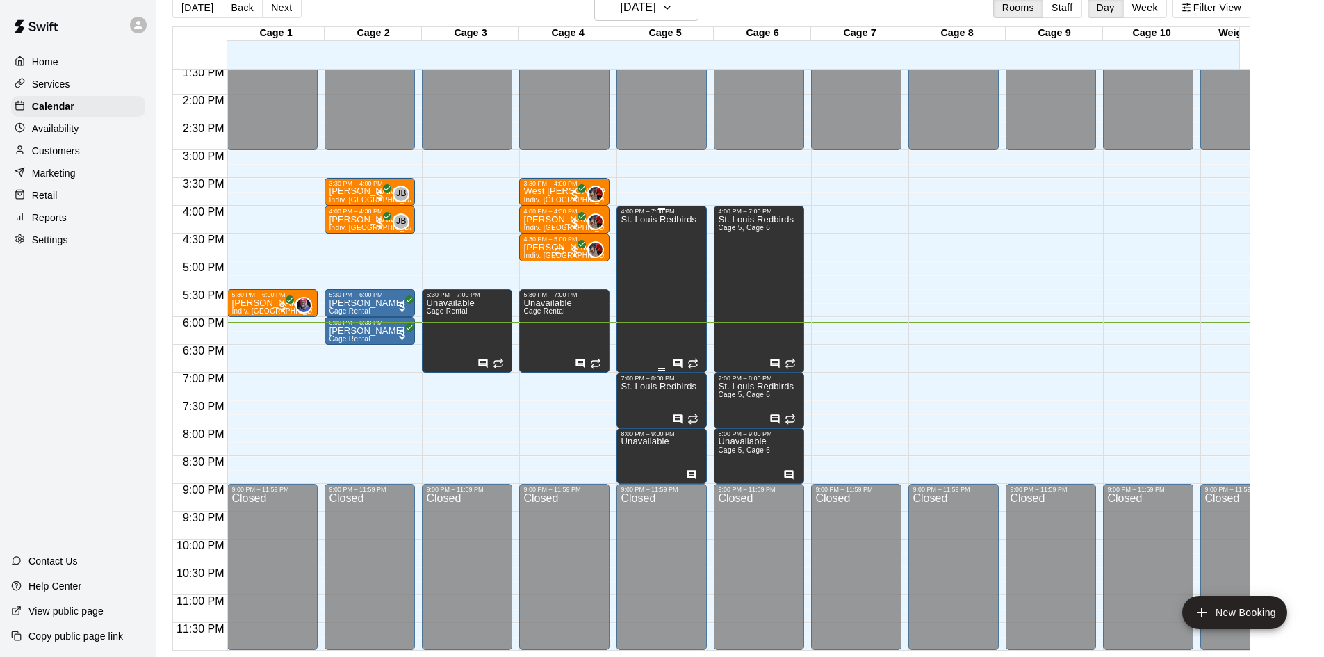
click at [671, 348] on div "St. Louis Redbirds" at bounding box center [659, 543] width 76 height 657
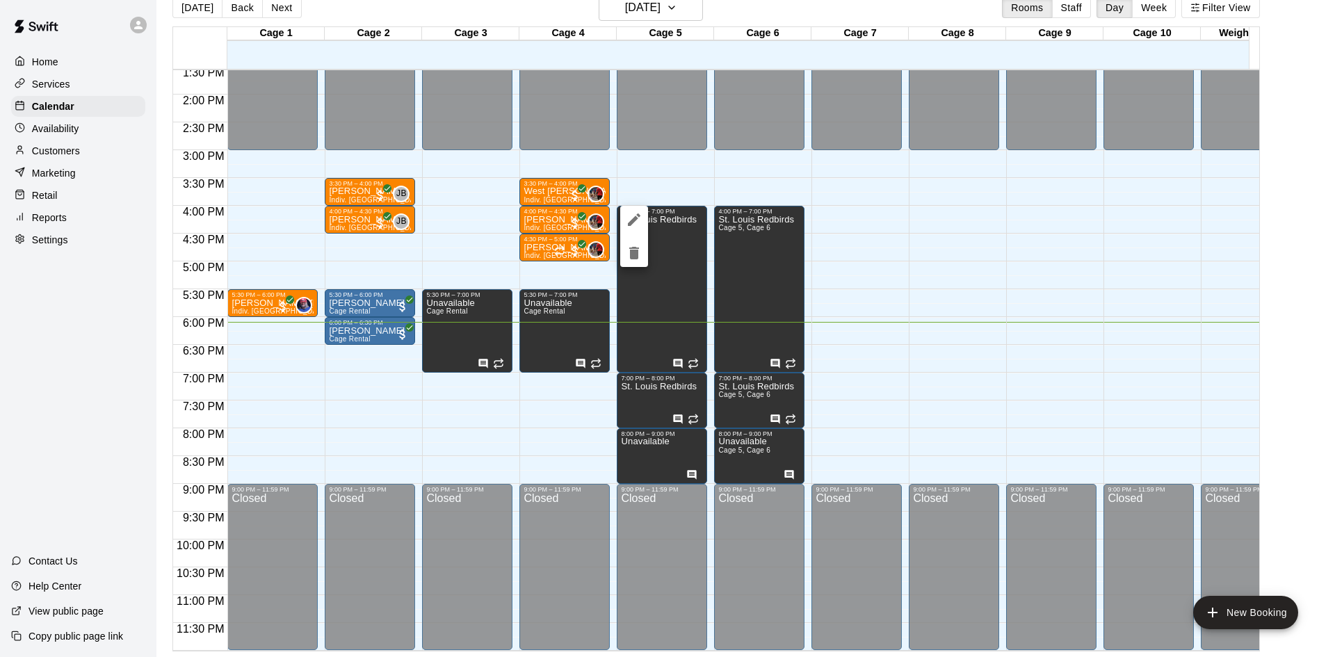
click at [631, 222] on icon "edit" at bounding box center [634, 219] width 13 height 13
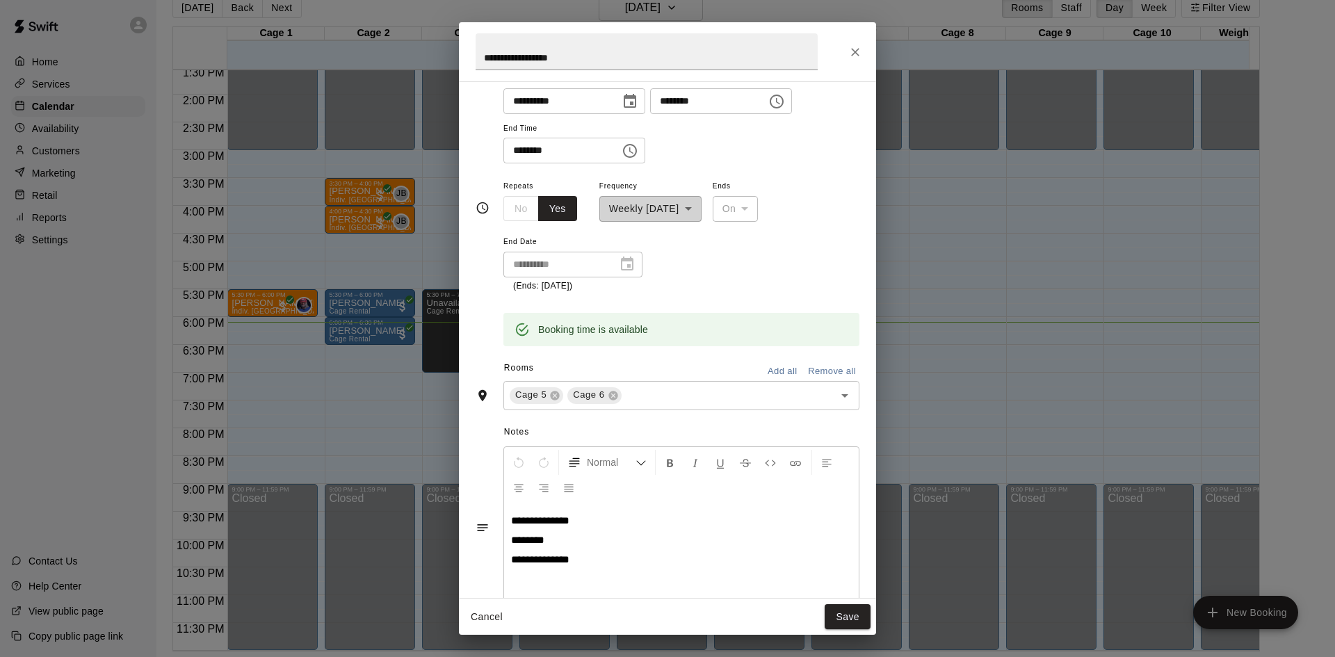
scroll to position [188, 0]
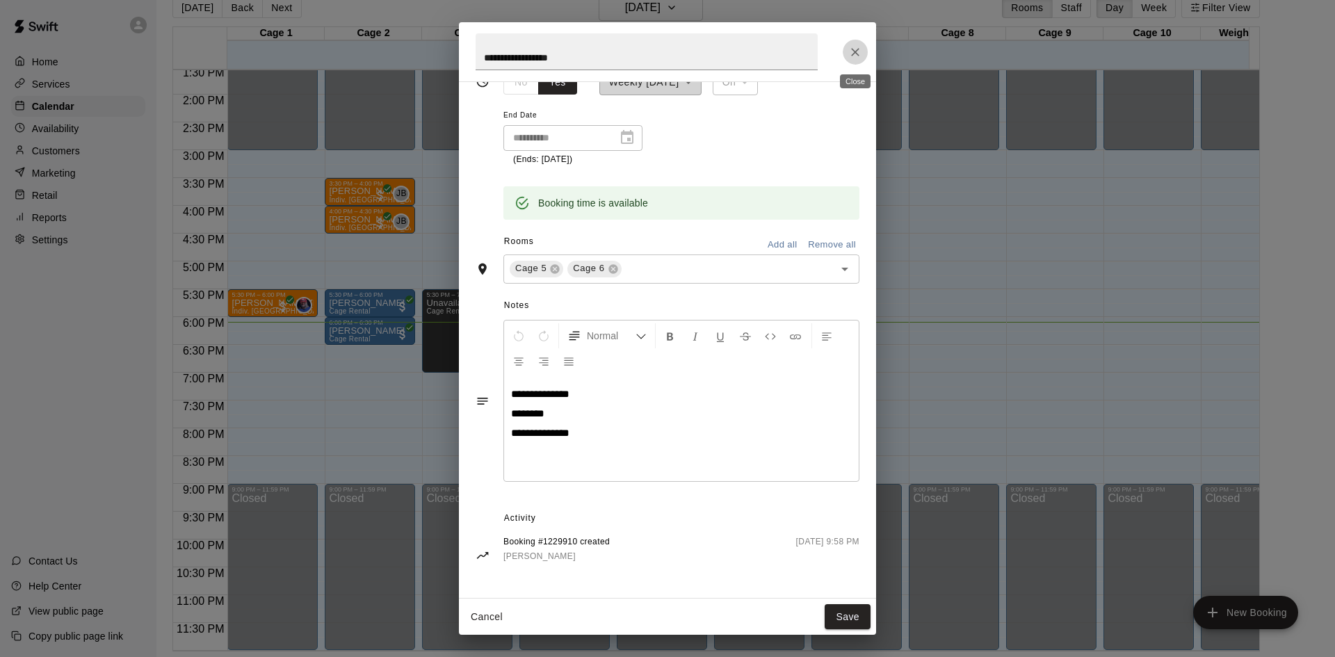
click at [860, 48] on icon "Close" at bounding box center [855, 52] width 14 height 14
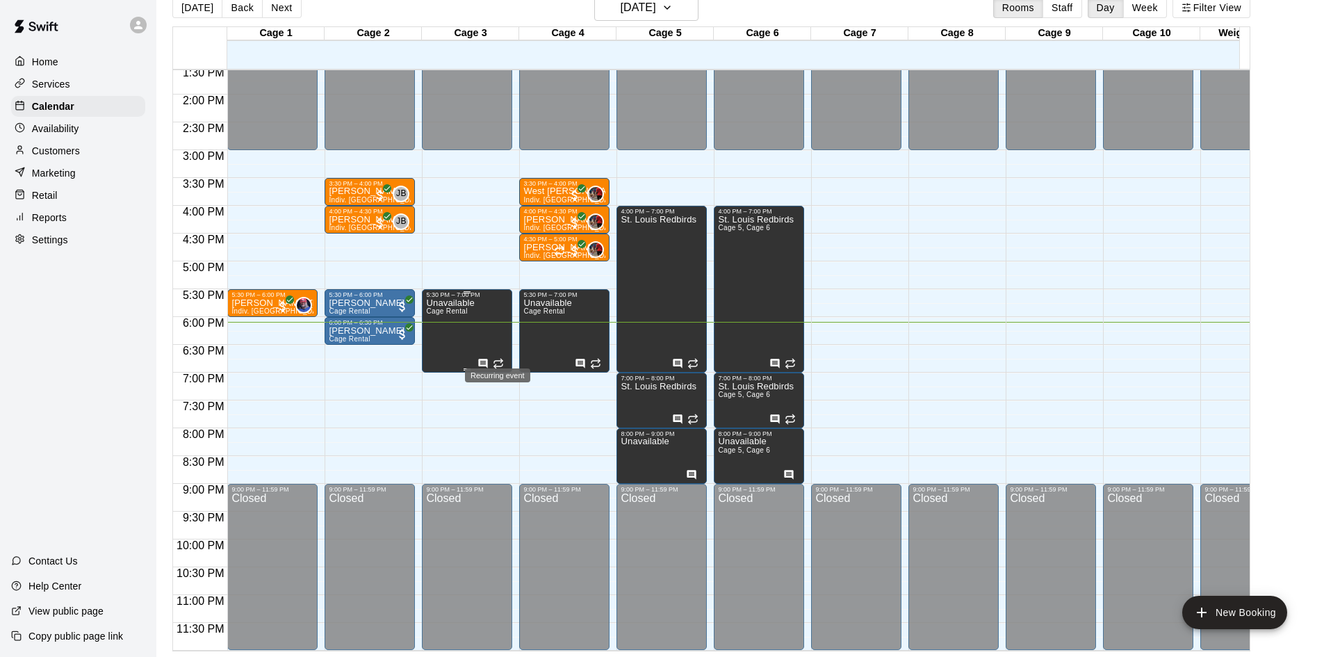
click at [480, 359] on icon "Has notes" at bounding box center [483, 363] width 9 height 9
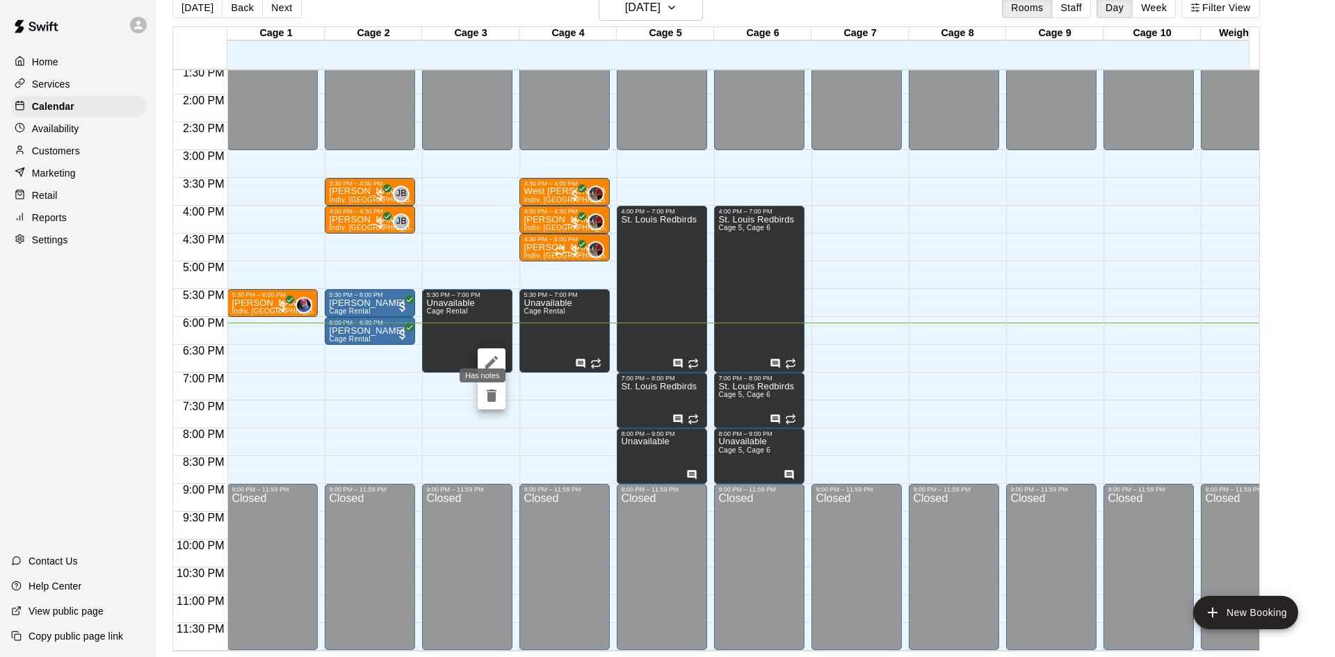
click at [489, 361] on div "Has notes" at bounding box center [482, 371] width 49 height 25
click at [475, 368] on icon "edit" at bounding box center [472, 372] width 13 height 13
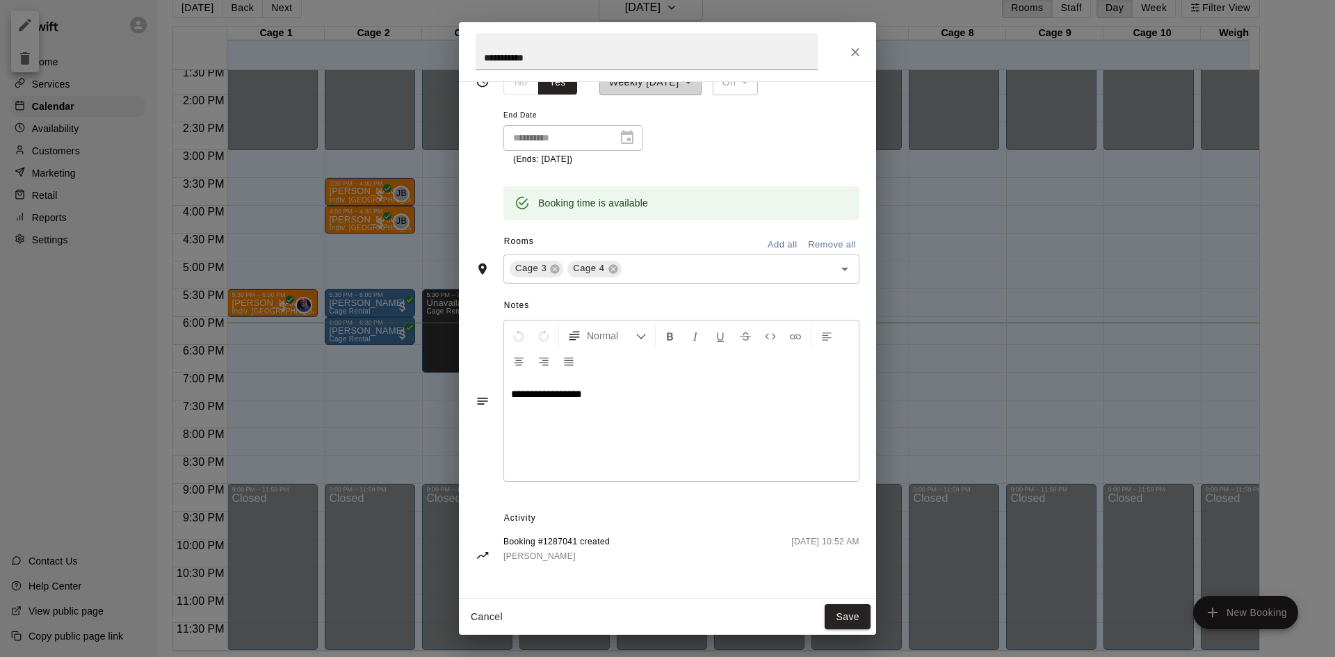
click at [858, 58] on icon "Close" at bounding box center [855, 52] width 14 height 14
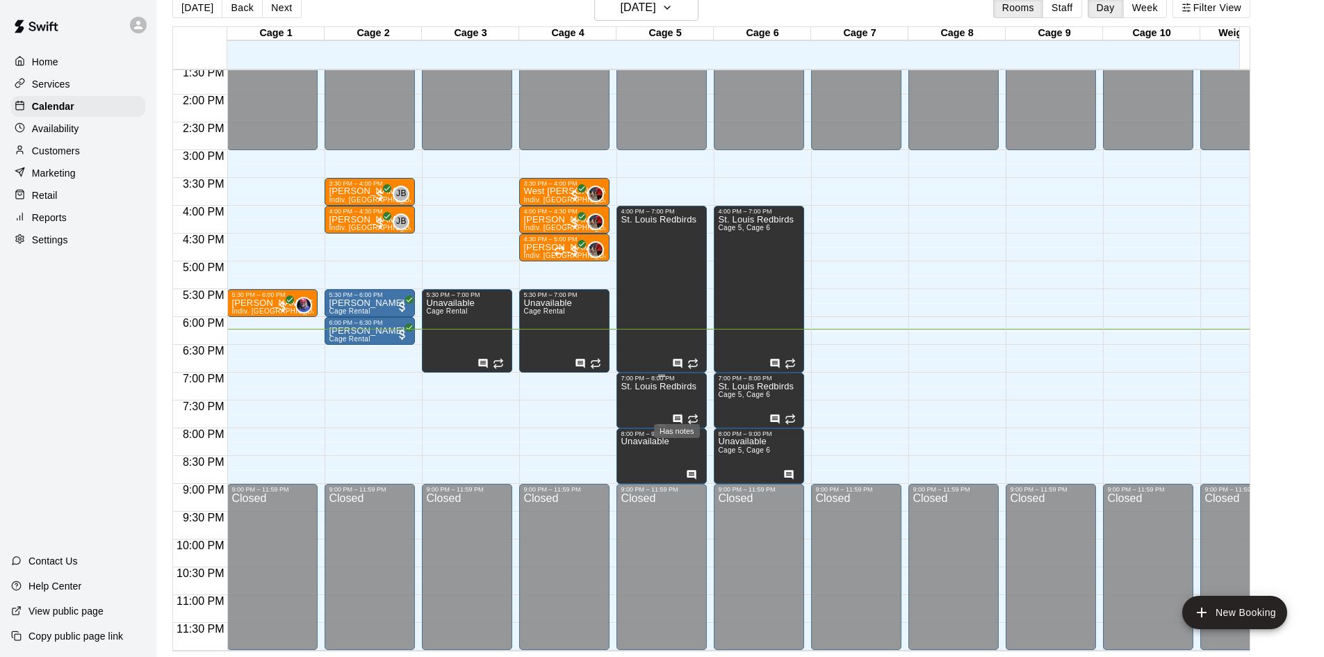
click at [676, 414] on icon "Has notes" at bounding box center [677, 419] width 11 height 11
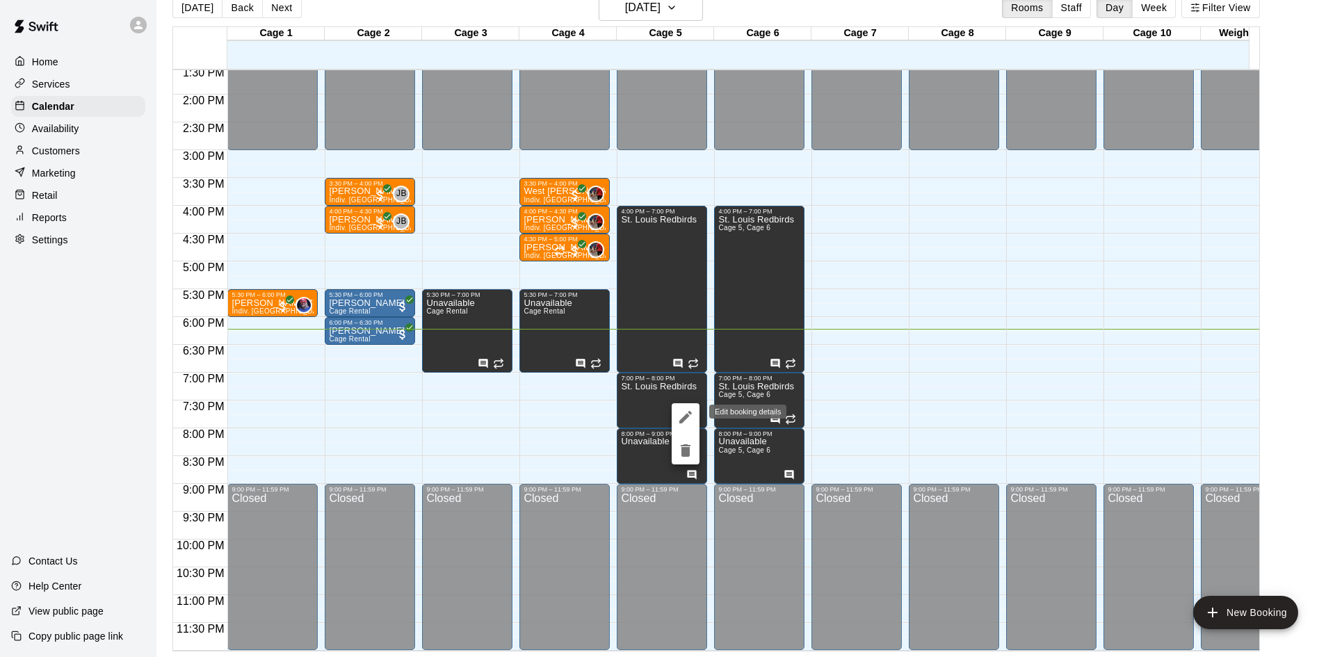
click at [680, 420] on icon "edit" at bounding box center [685, 417] width 17 height 17
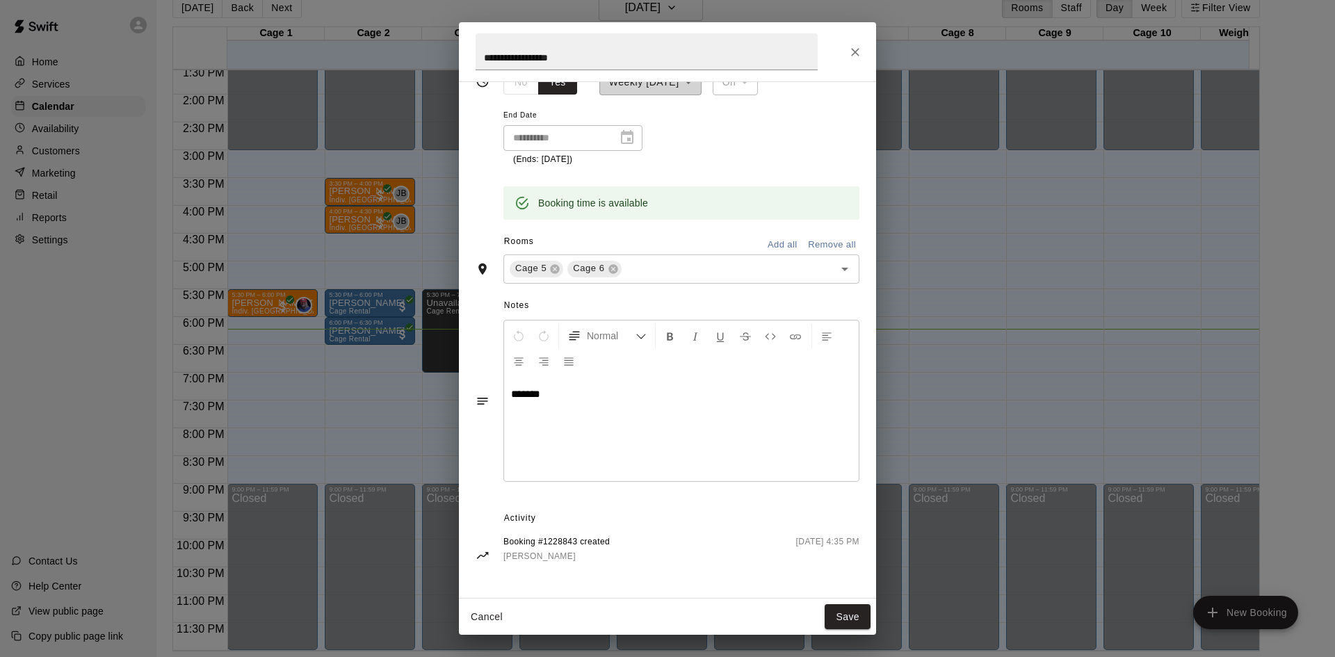
click at [858, 56] on icon "Close" at bounding box center [855, 52] width 14 height 14
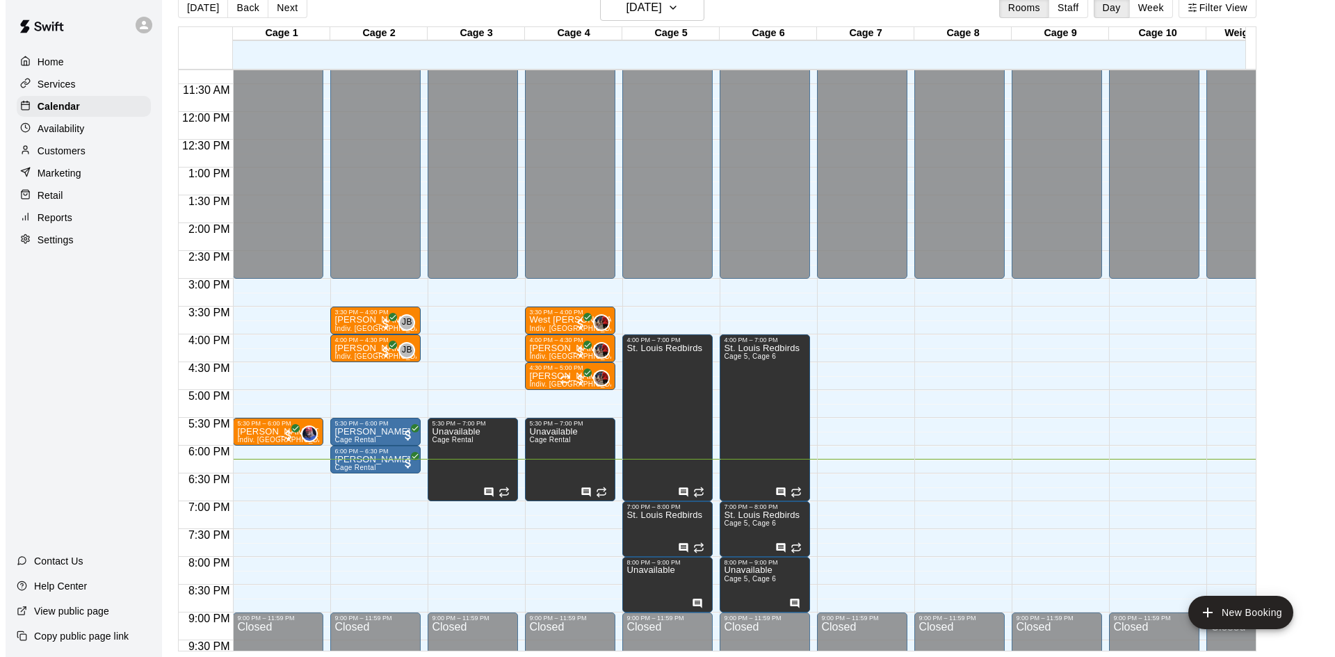
scroll to position [766, 0]
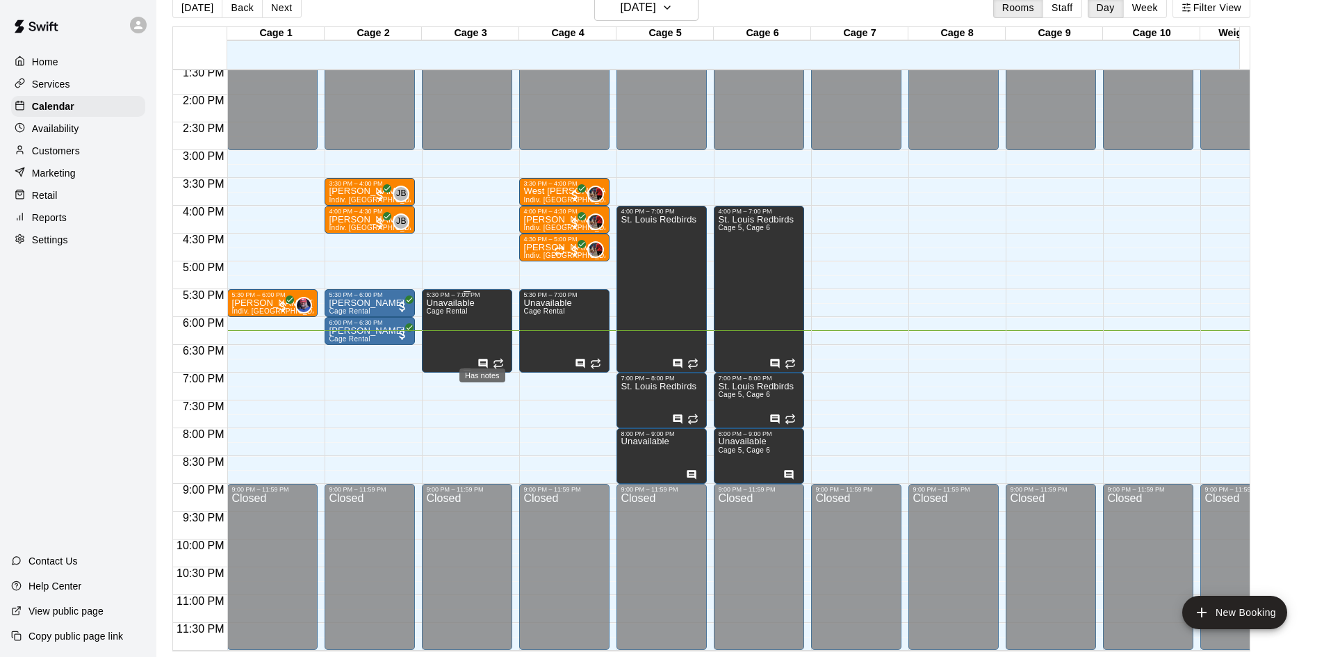
click at [480, 359] on icon "Has notes" at bounding box center [483, 363] width 9 height 9
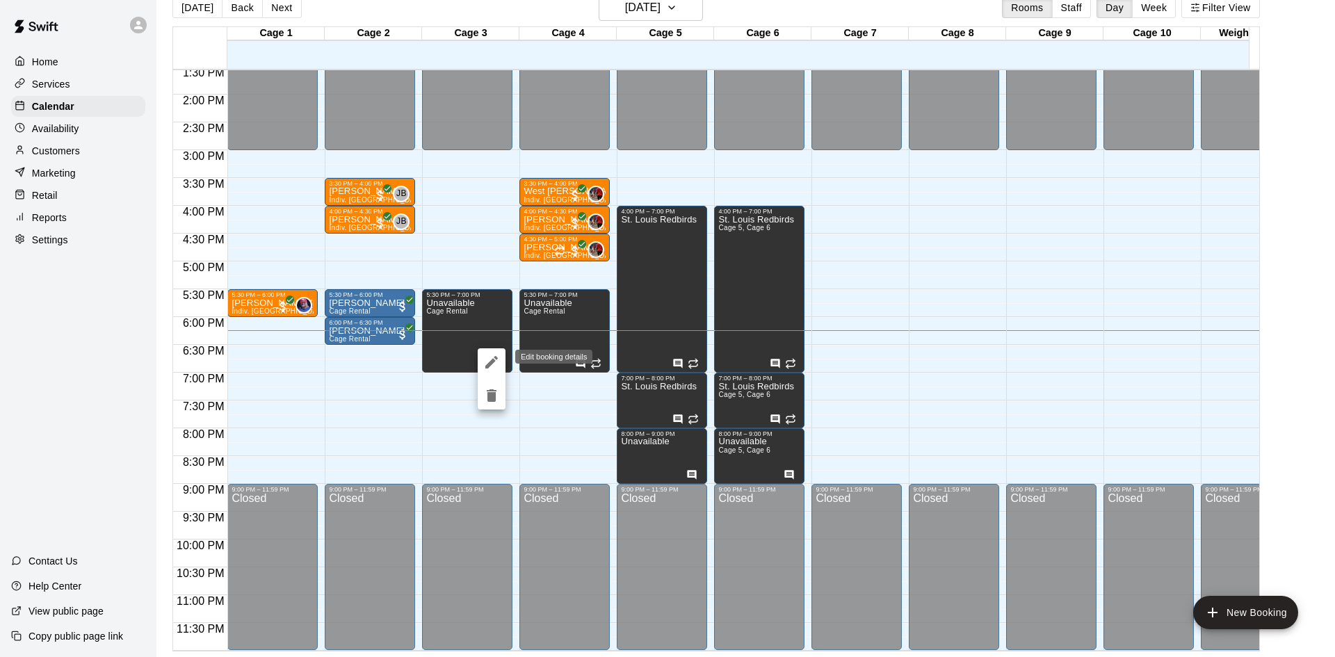
click at [484, 356] on icon "edit" at bounding box center [491, 362] width 17 height 17
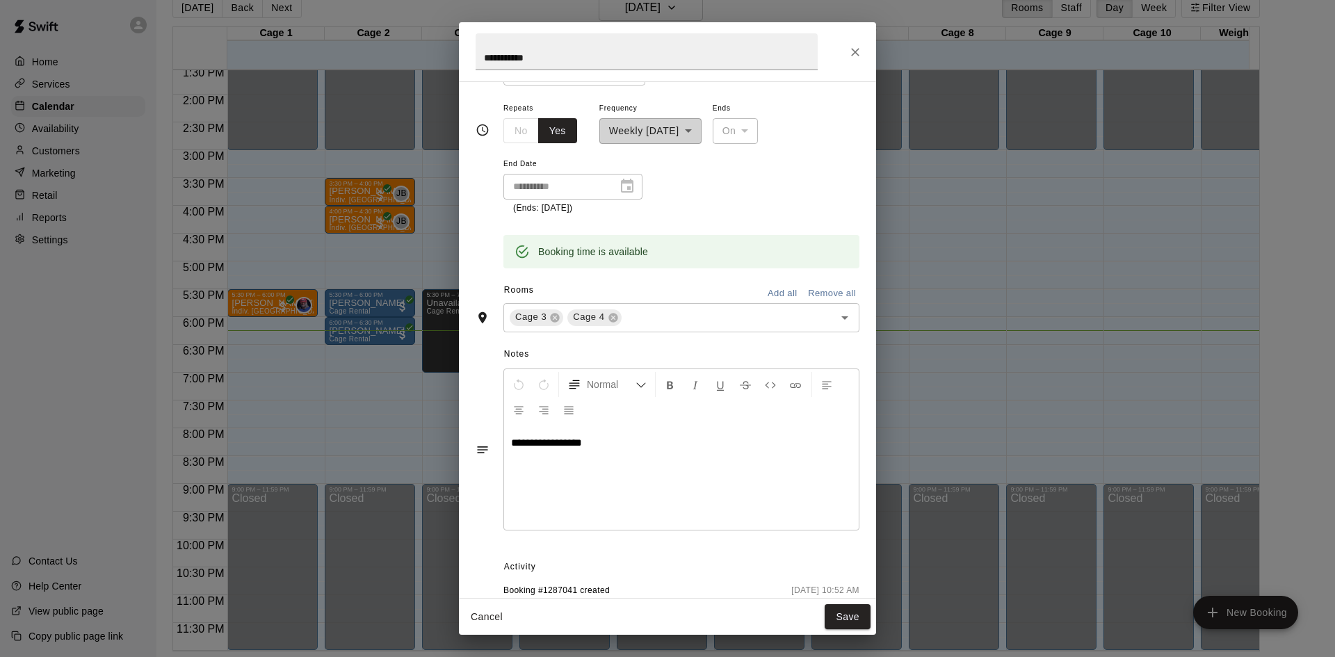
scroll to position [139, 0]
click at [858, 58] on icon "Close" at bounding box center [855, 52] width 14 height 14
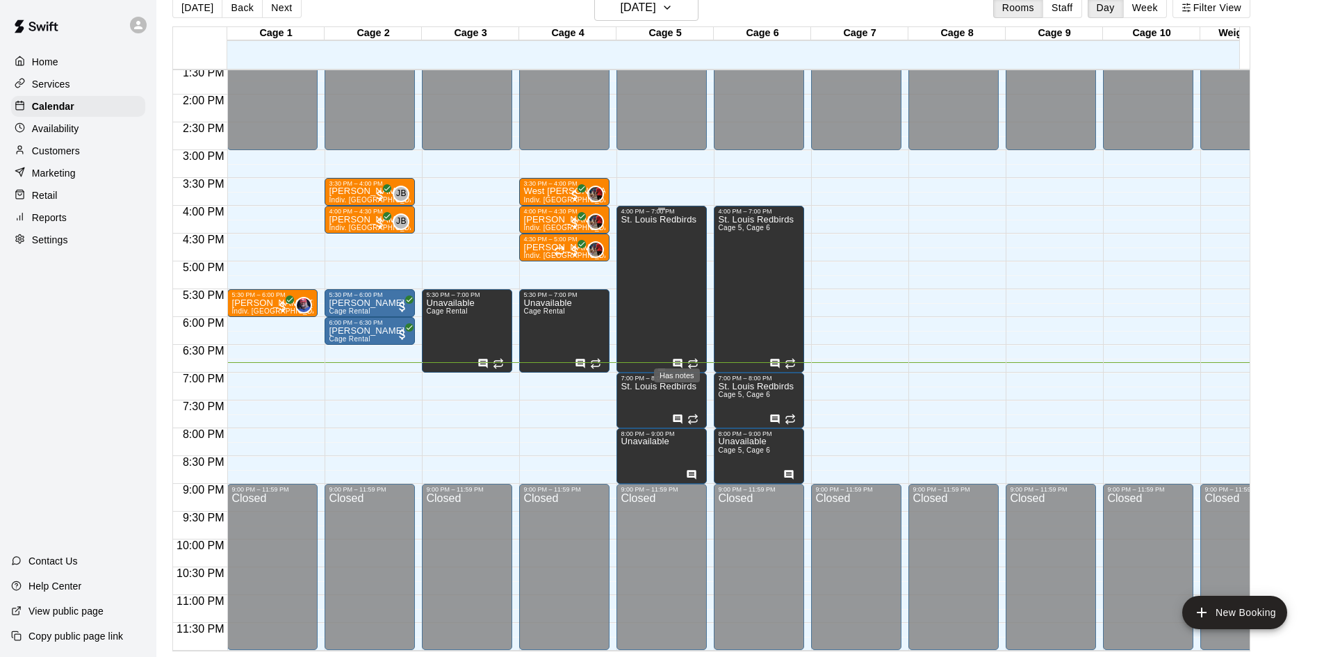
click at [676, 359] on icon "Has notes" at bounding box center [678, 363] width 9 height 9
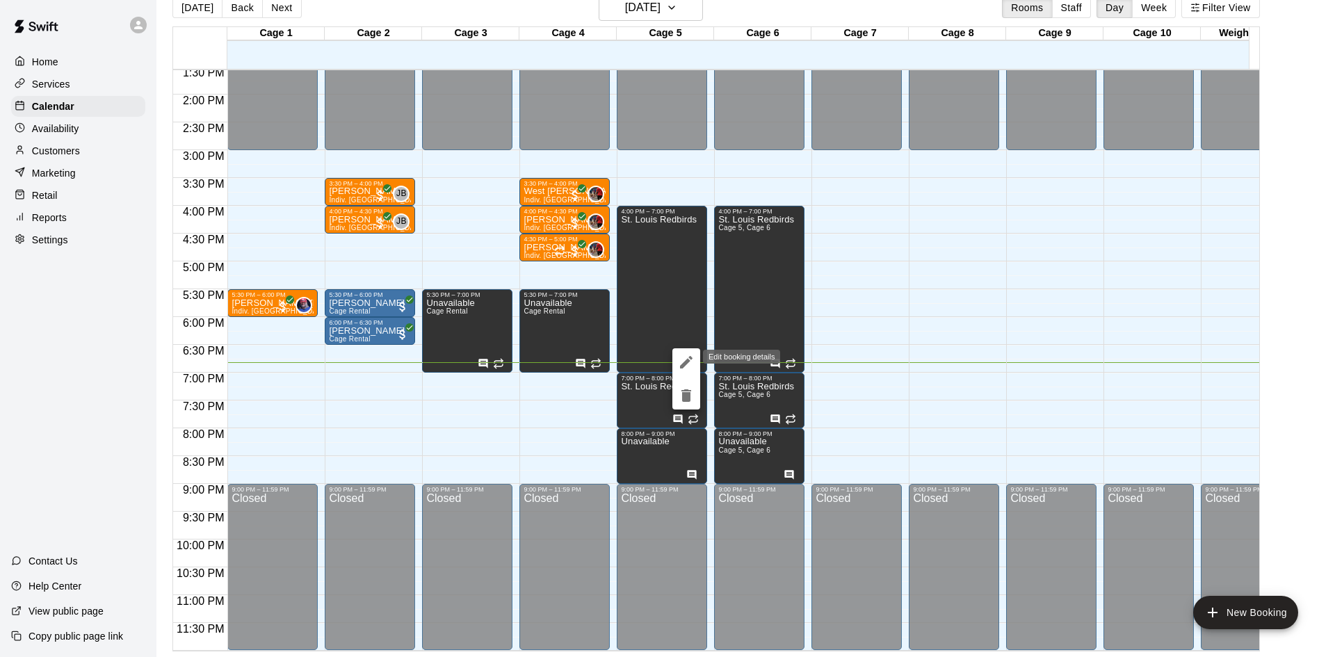
click at [679, 357] on icon "edit" at bounding box center [686, 362] width 17 height 17
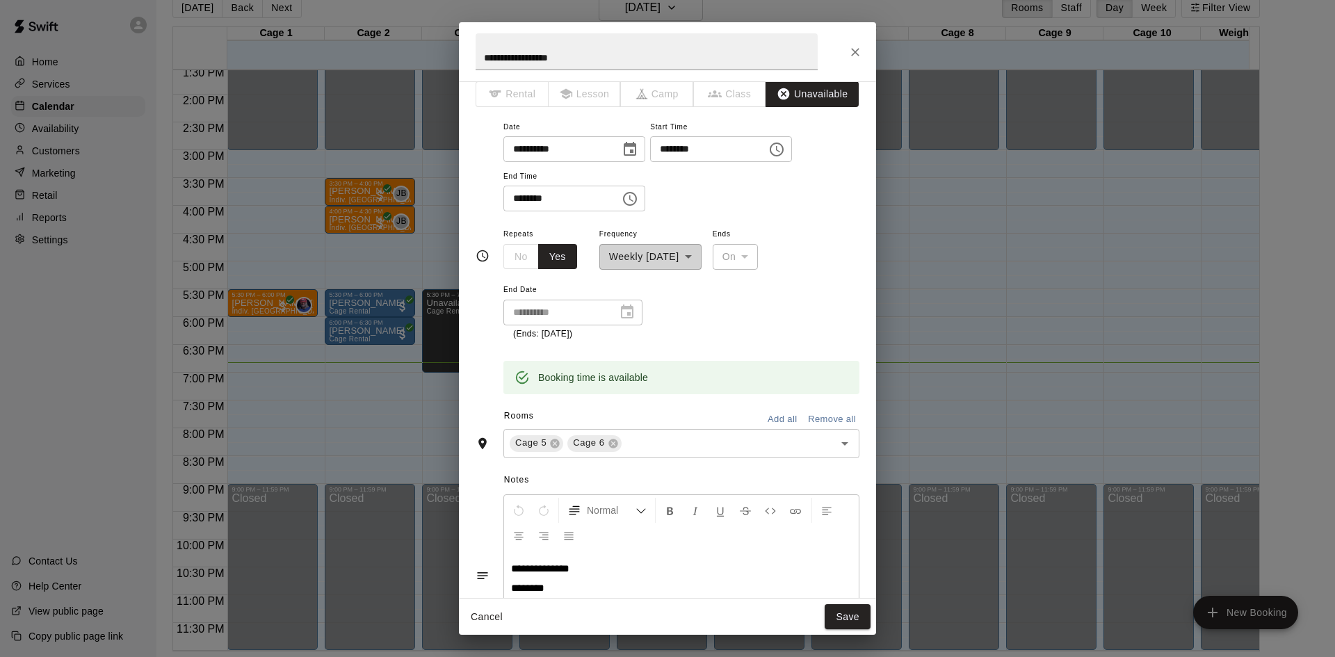
scroll to position [29, 0]
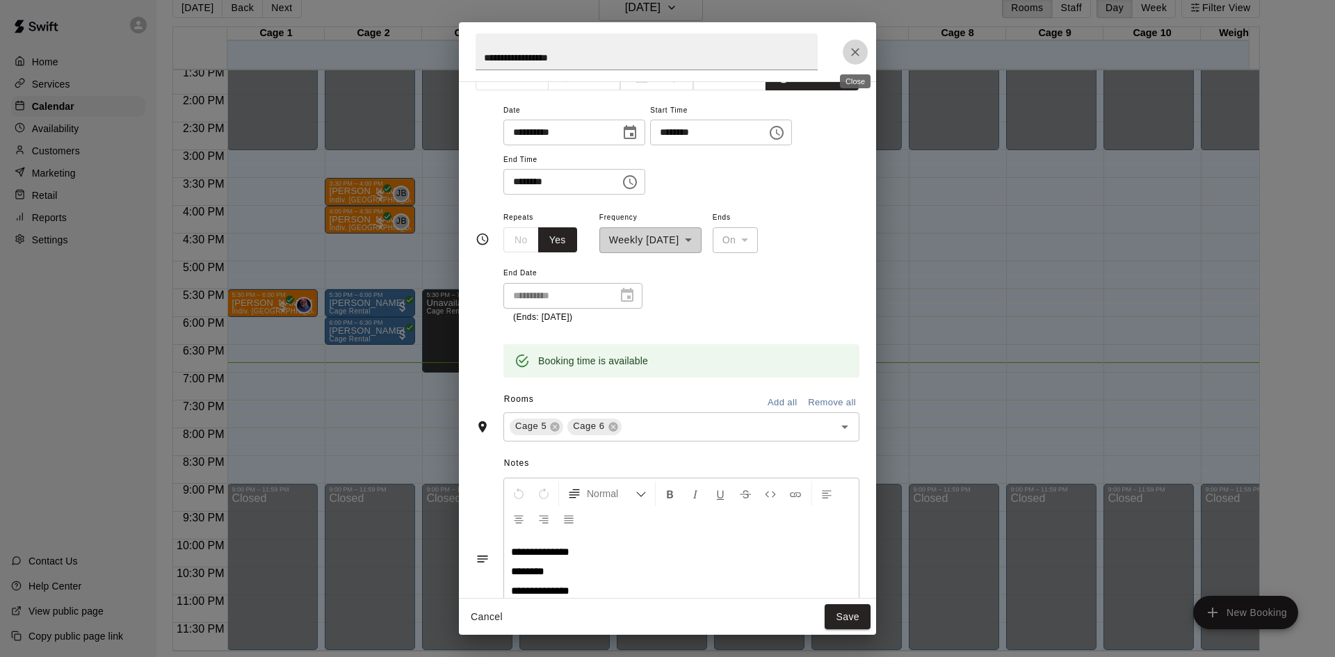
click at [857, 53] on icon "Close" at bounding box center [855, 52] width 14 height 14
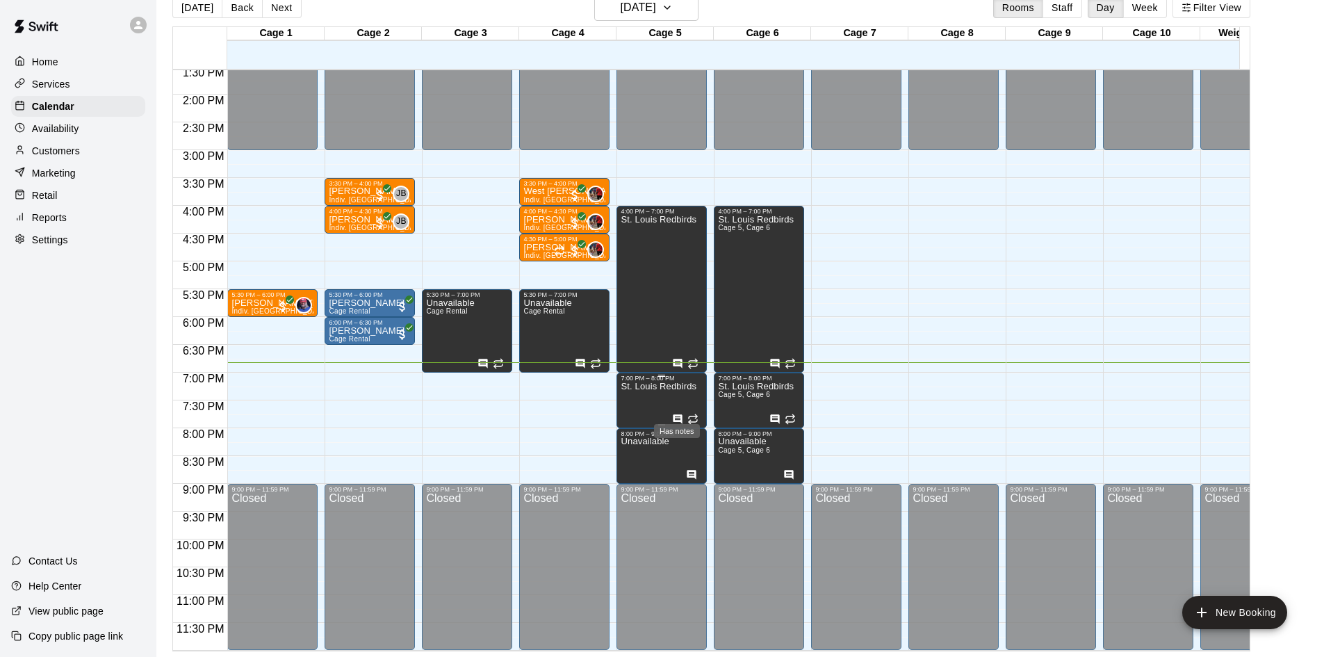
click at [676, 414] on icon "Has notes" at bounding box center [677, 419] width 11 height 11
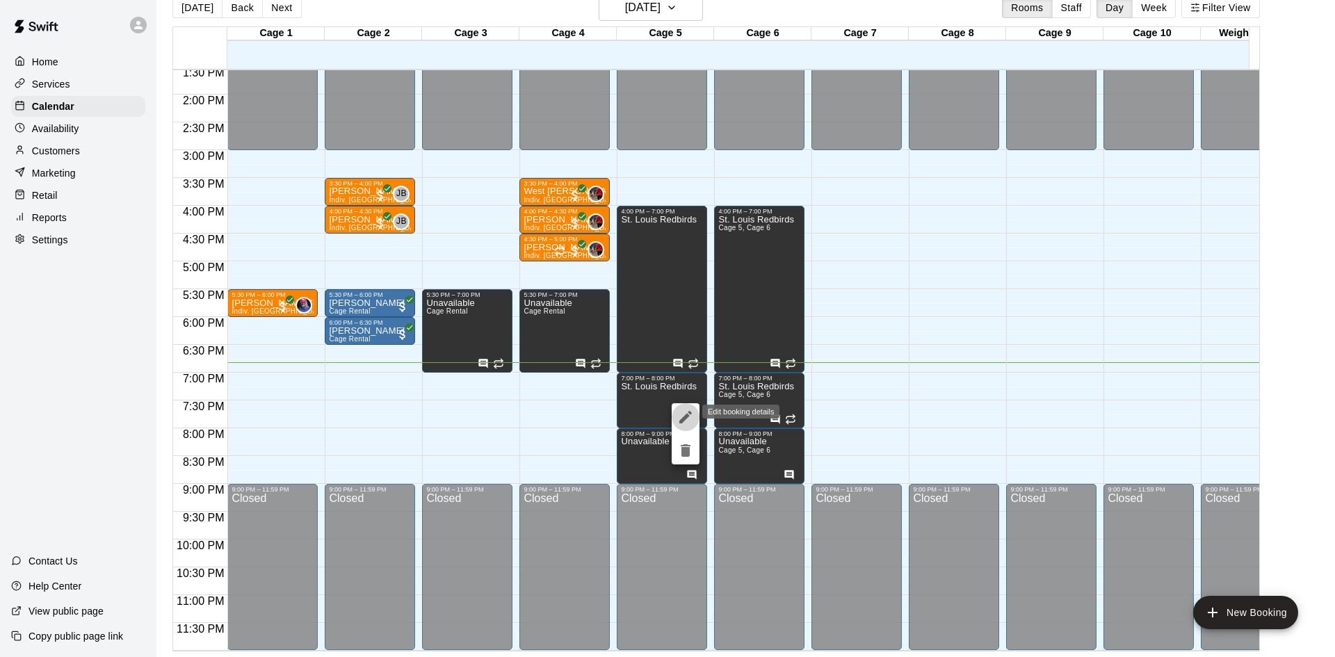
click at [685, 416] on icon "edit" at bounding box center [685, 417] width 13 height 13
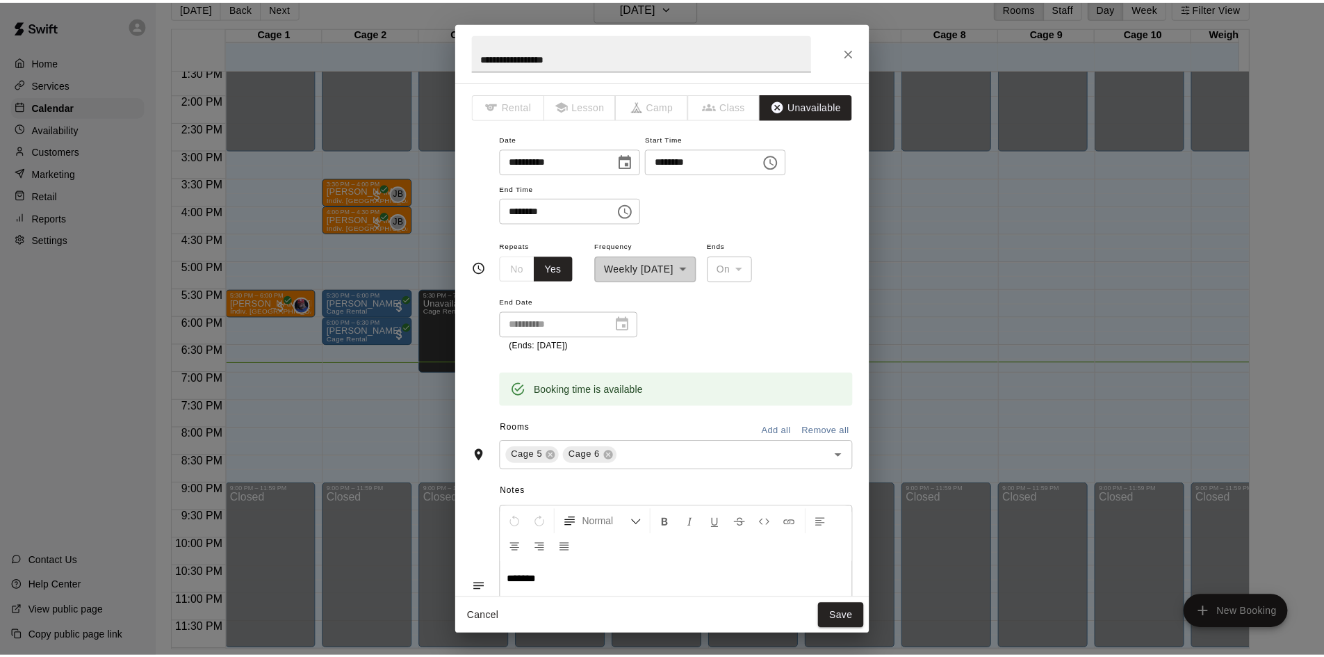
scroll to position [188, 0]
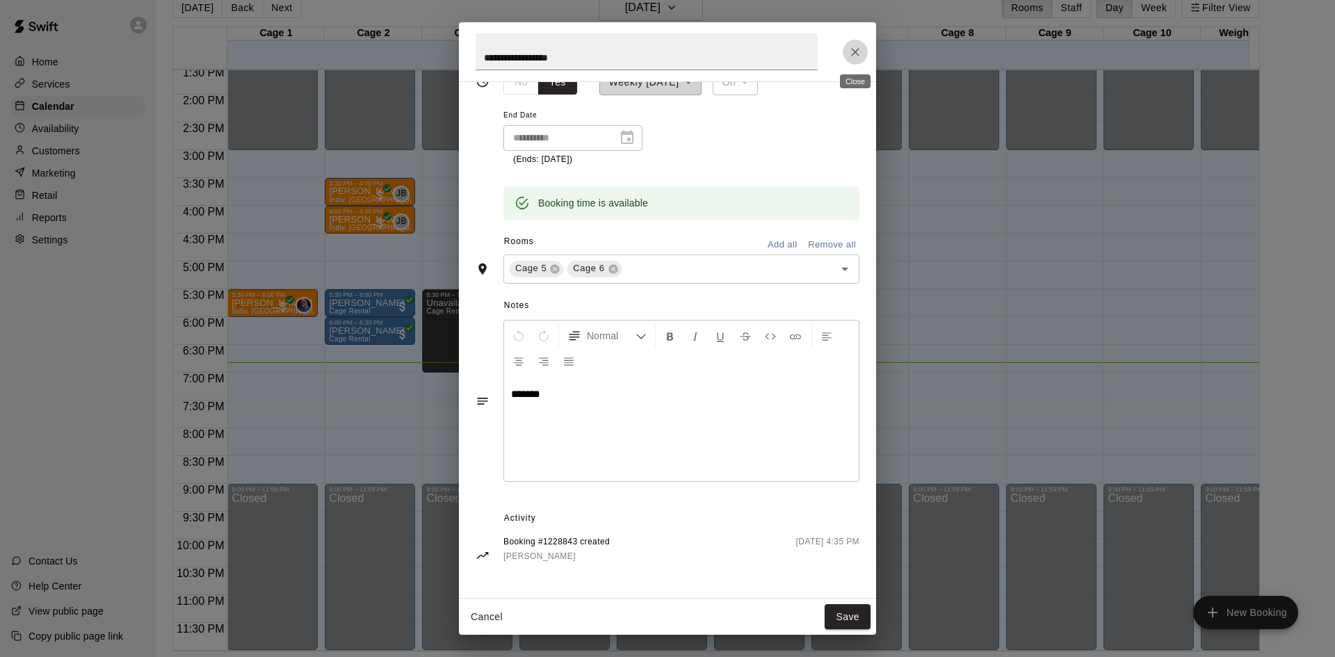
click at [858, 63] on button "Close" at bounding box center [855, 52] width 25 height 25
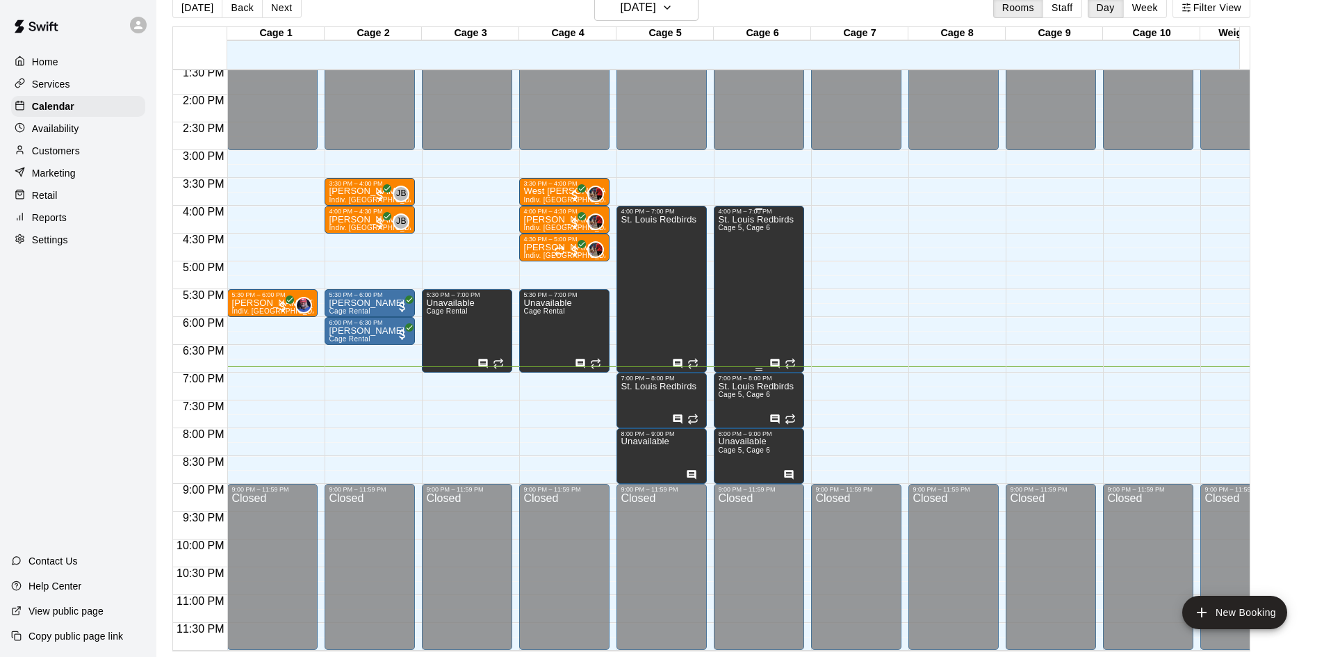
scroll to position [766, 0]
